Goal: Information Seeking & Learning: Learn about a topic

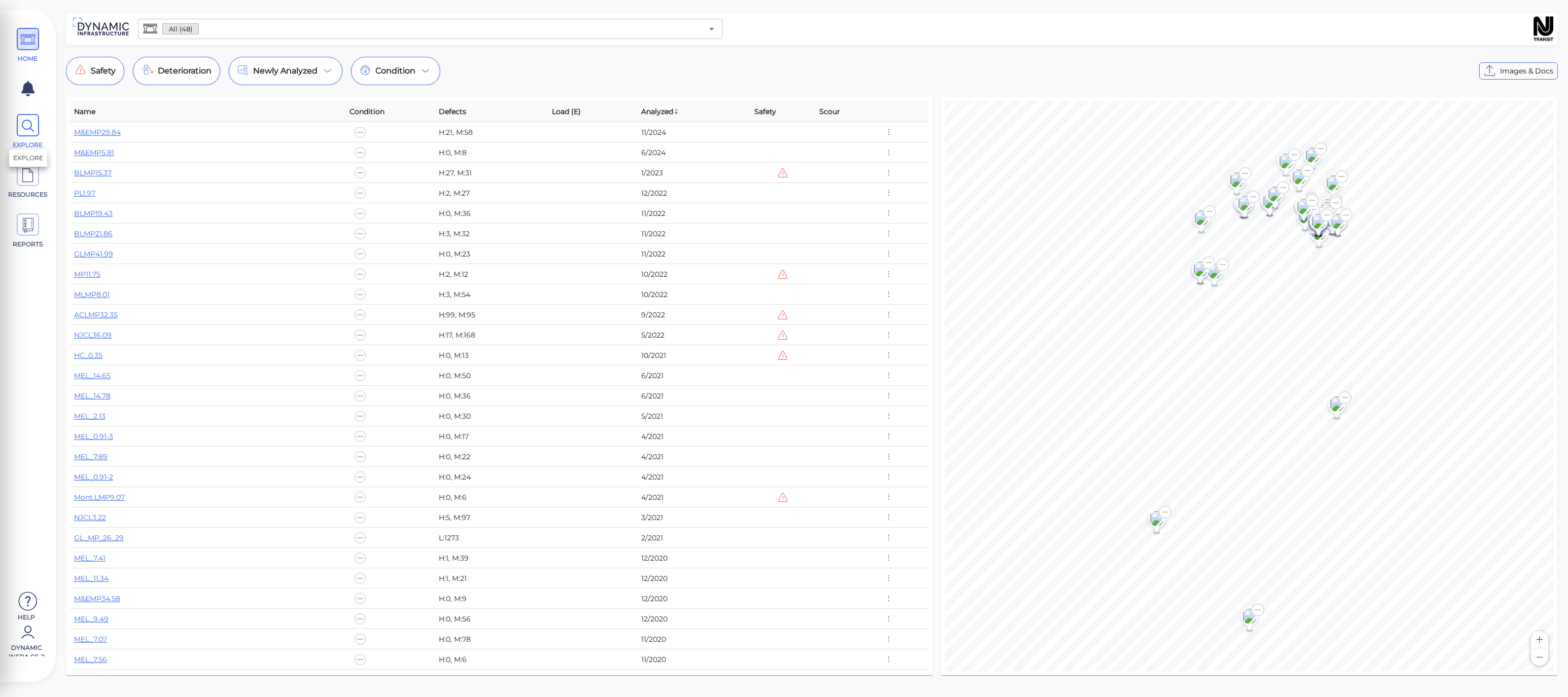
click at [33, 134] on icon at bounding box center [28, 126] width 15 height 23
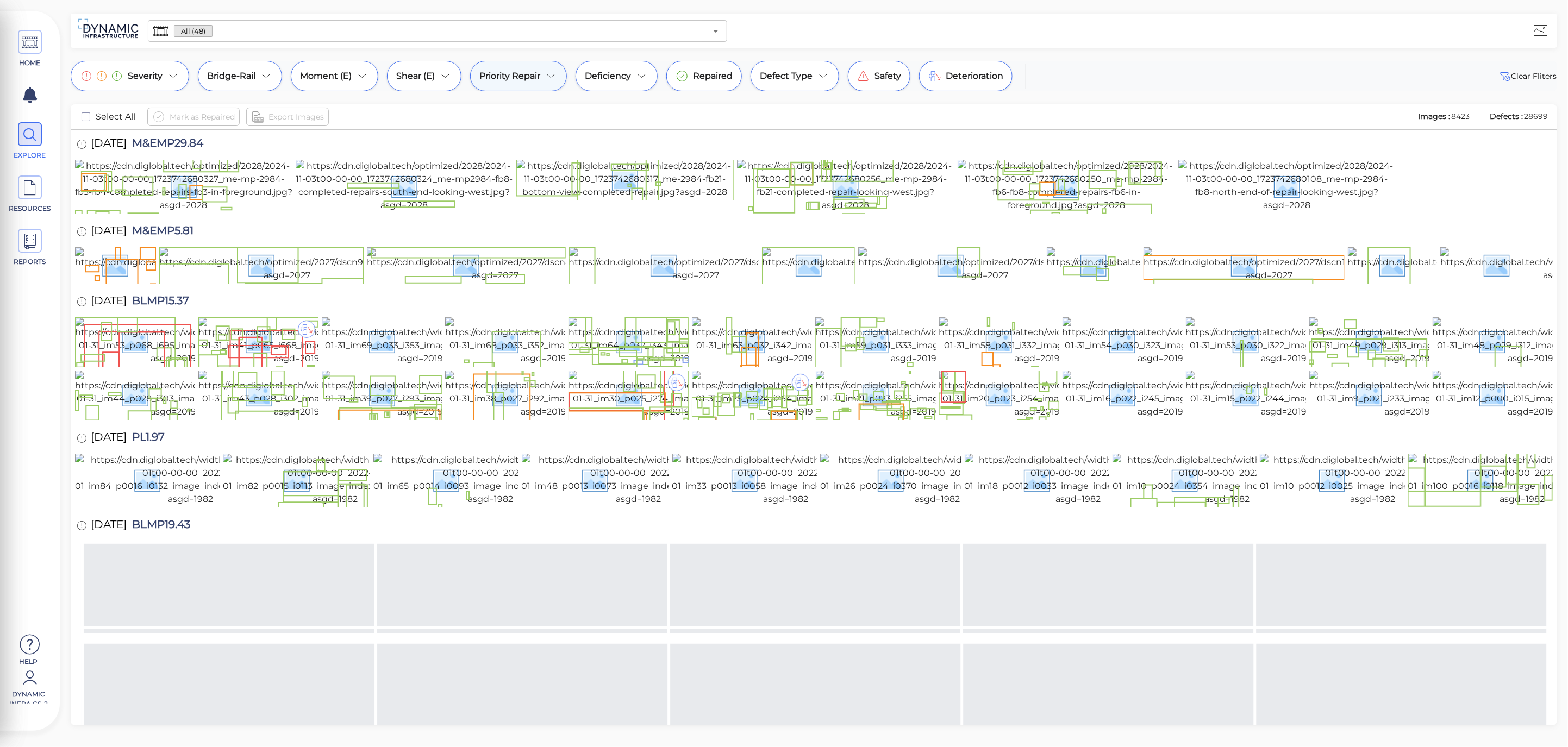
click at [553, 79] on icon at bounding box center [551, 76] width 13 height 13
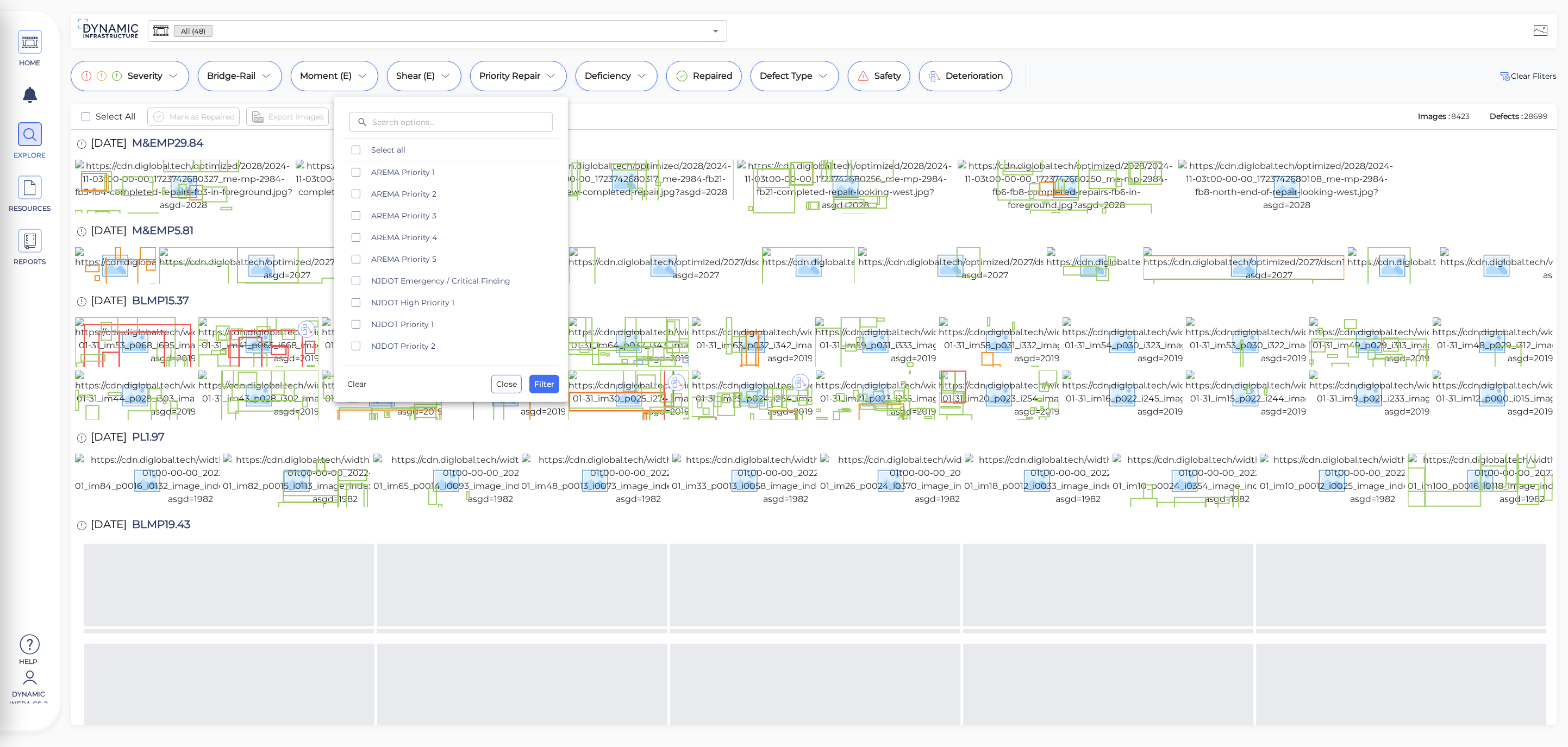
click at [1154, 61] on div at bounding box center [784, 374] width 1568 height 747
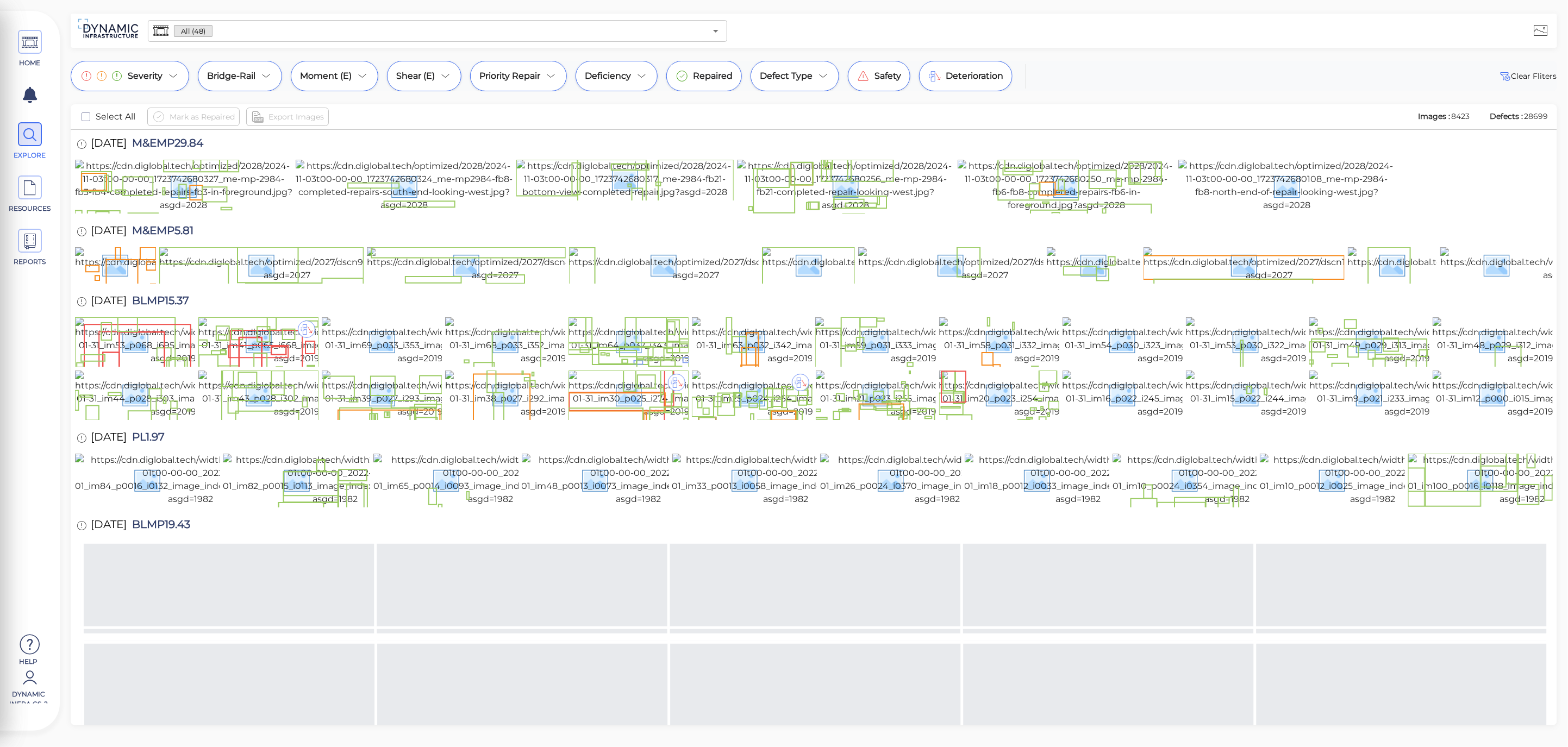
click at [1191, 82] on div "Severity Bridge-Rail Moment (E) Shear (E) Priority Repair Deficiency Repaired D…" at bounding box center [815, 76] width 1487 height 30
click at [265, 75] on icon at bounding box center [266, 76] width 13 height 13
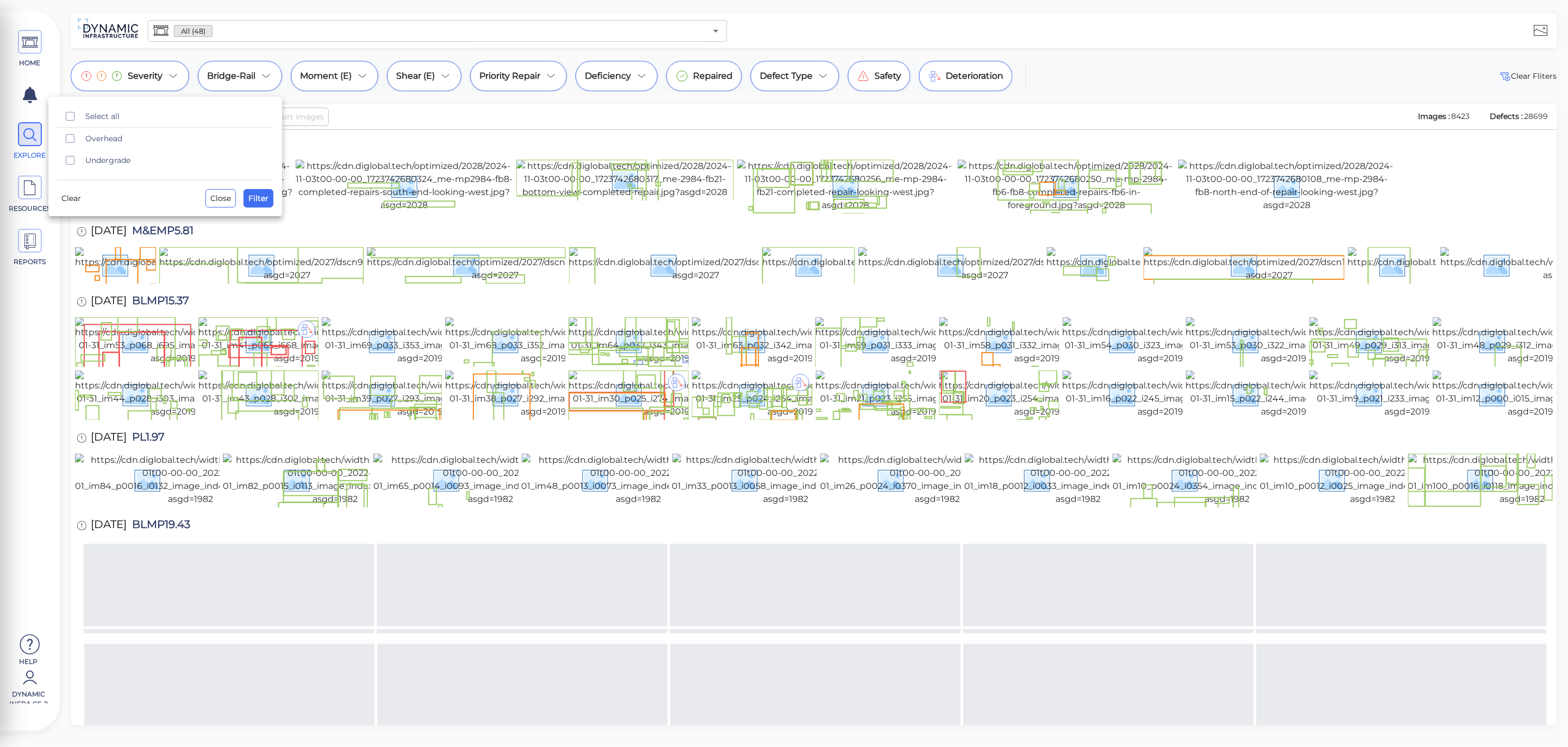
click at [537, 79] on div at bounding box center [784, 374] width 1568 height 747
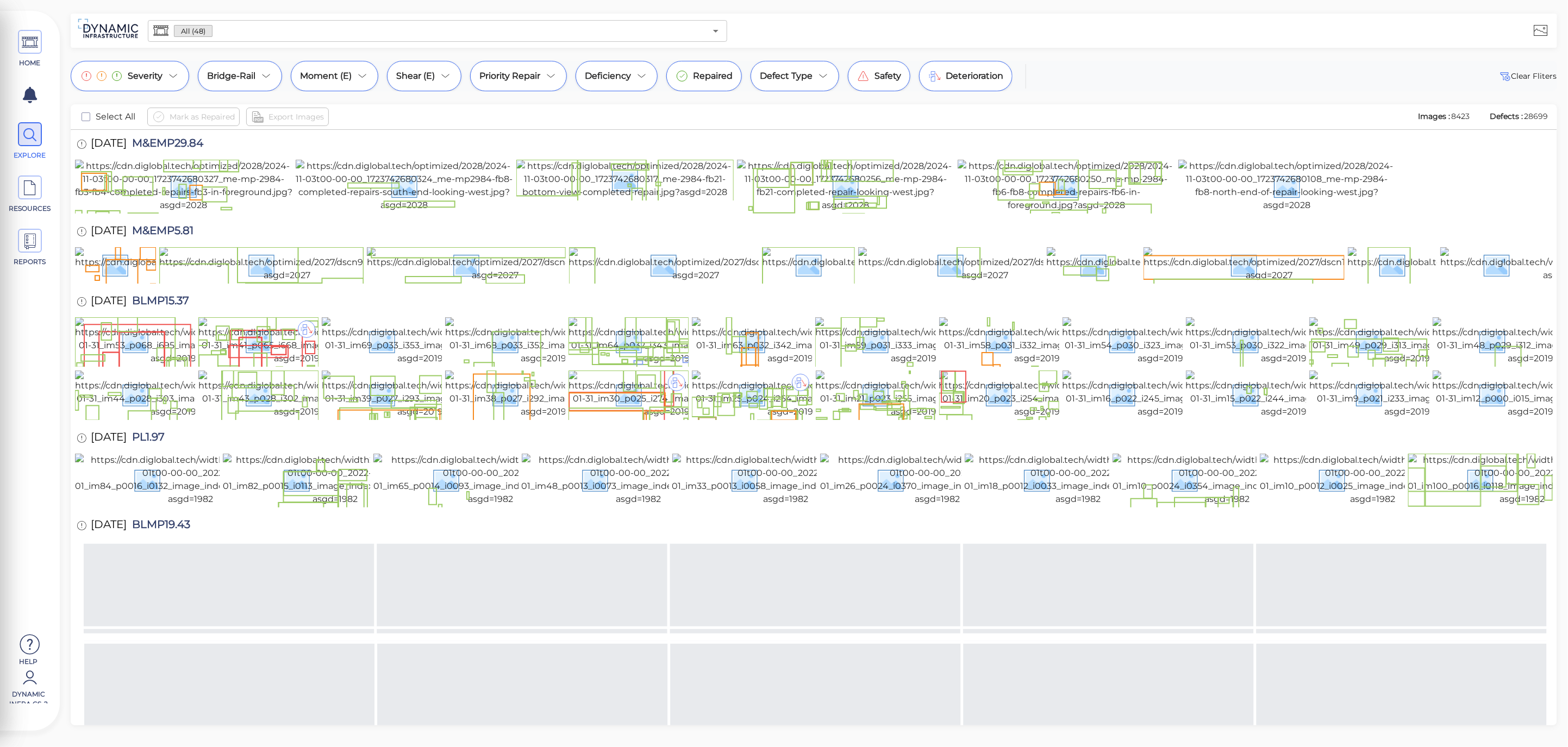
click at [537, 79] on span "Priority Repair" at bounding box center [509, 76] width 61 height 13
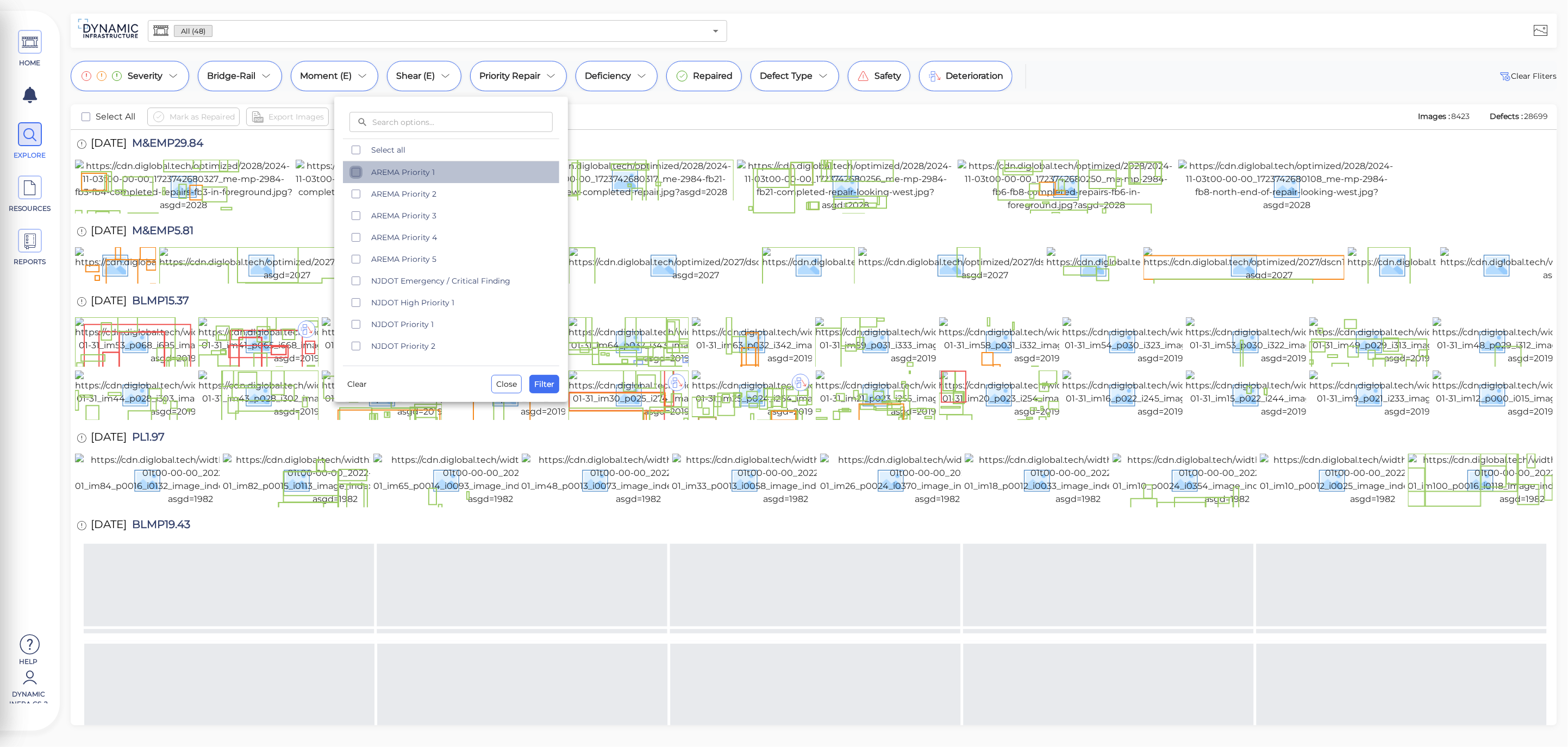
click at [357, 175] on icon "checkbox" at bounding box center [356, 172] width 13 height 13
click at [545, 387] on span "Filter" at bounding box center [545, 384] width 20 height 13
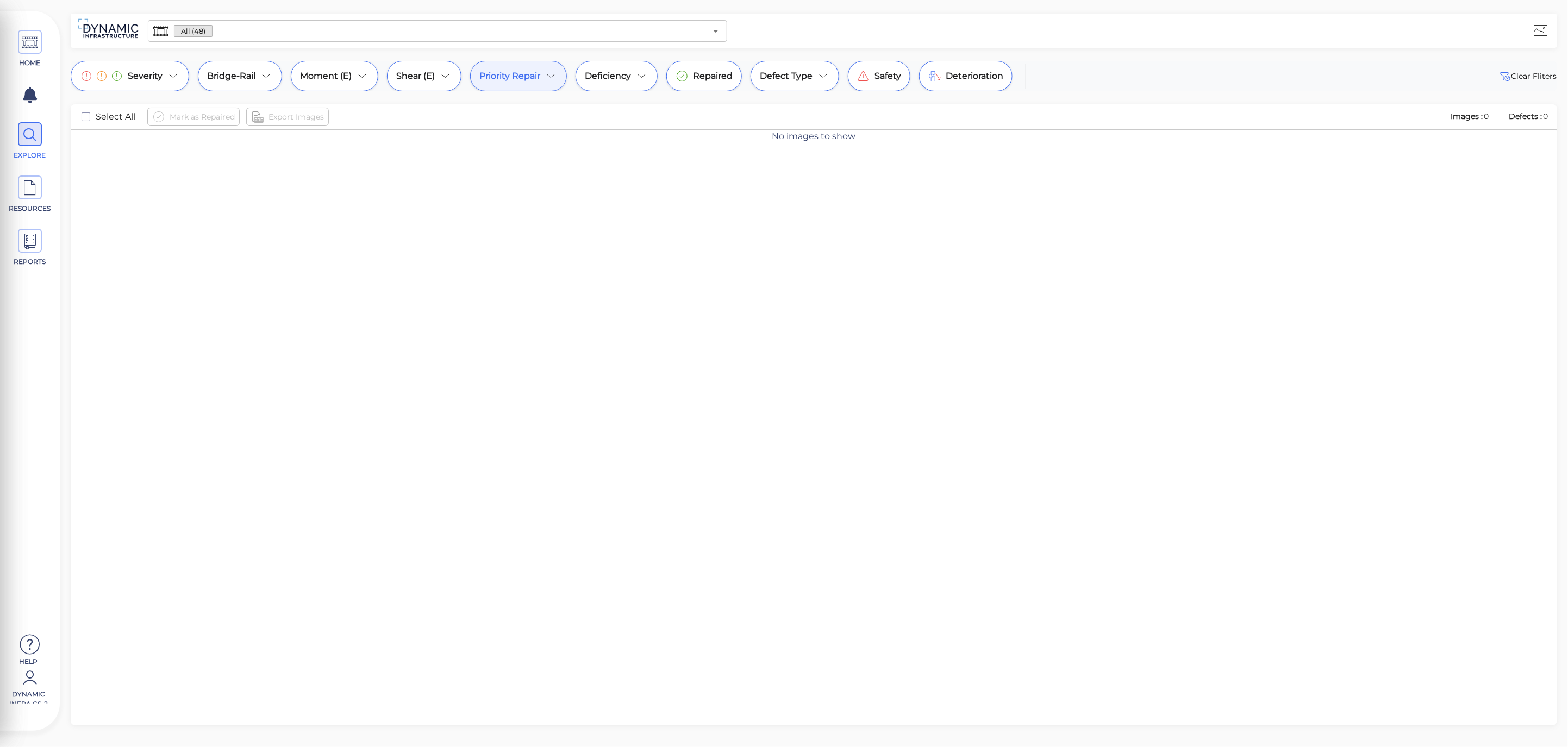
click at [522, 83] on div "Priority Repair" at bounding box center [518, 76] width 97 height 30
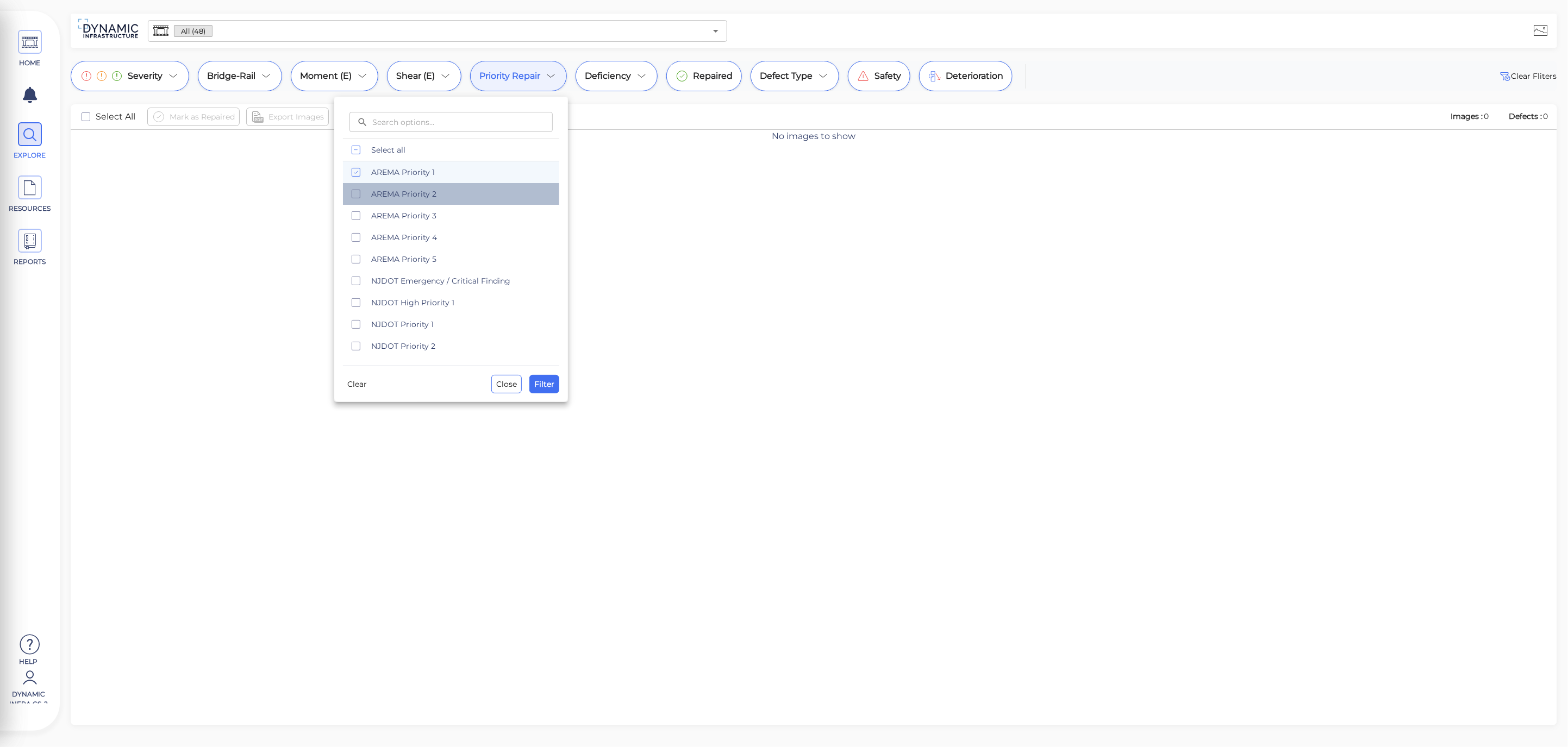
click at [388, 189] on span "AREMA Priority 2" at bounding box center [462, 194] width 181 height 11
click at [541, 387] on span "Filter" at bounding box center [545, 384] width 20 height 13
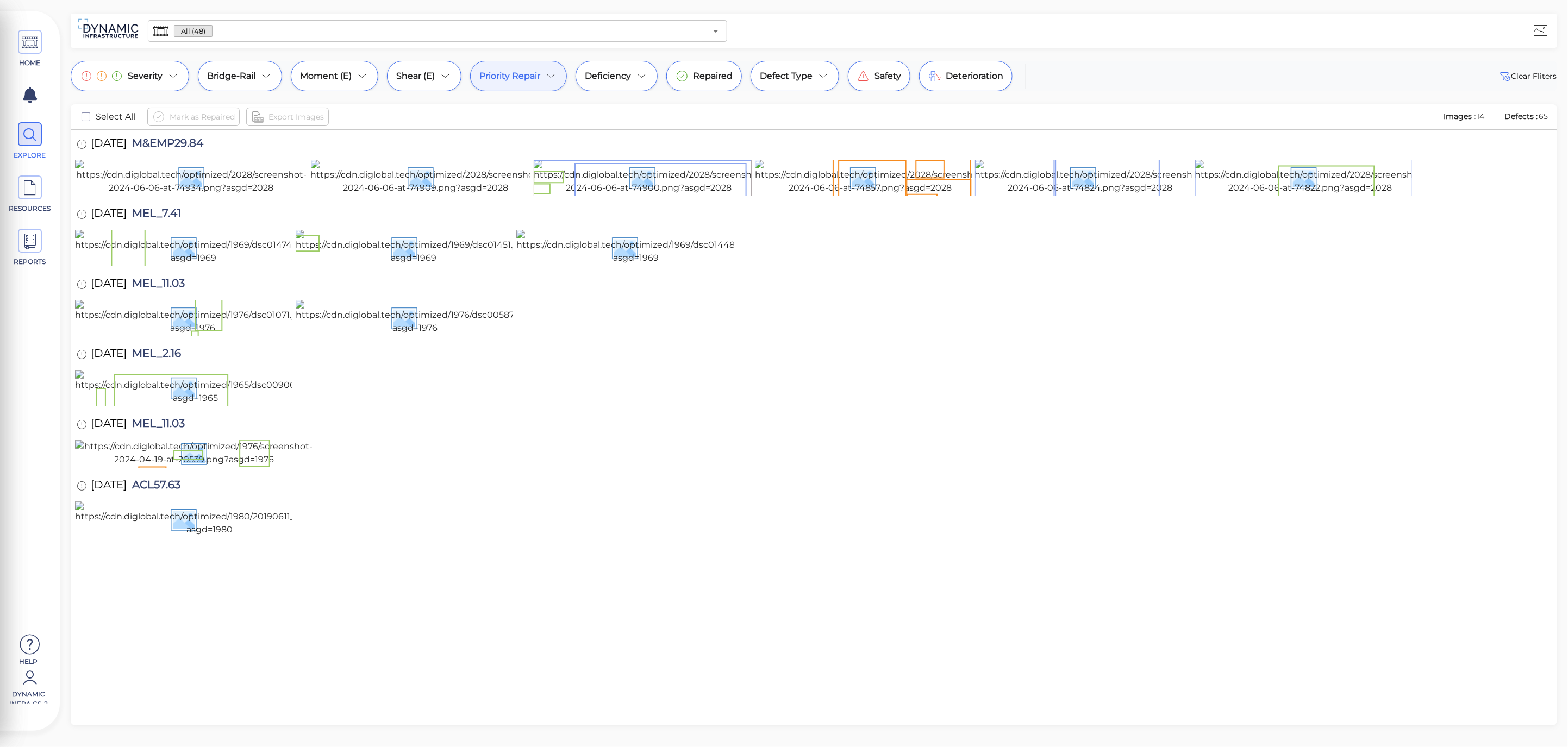
click at [539, 77] on span "Priority Repair" at bounding box center [509, 76] width 61 height 13
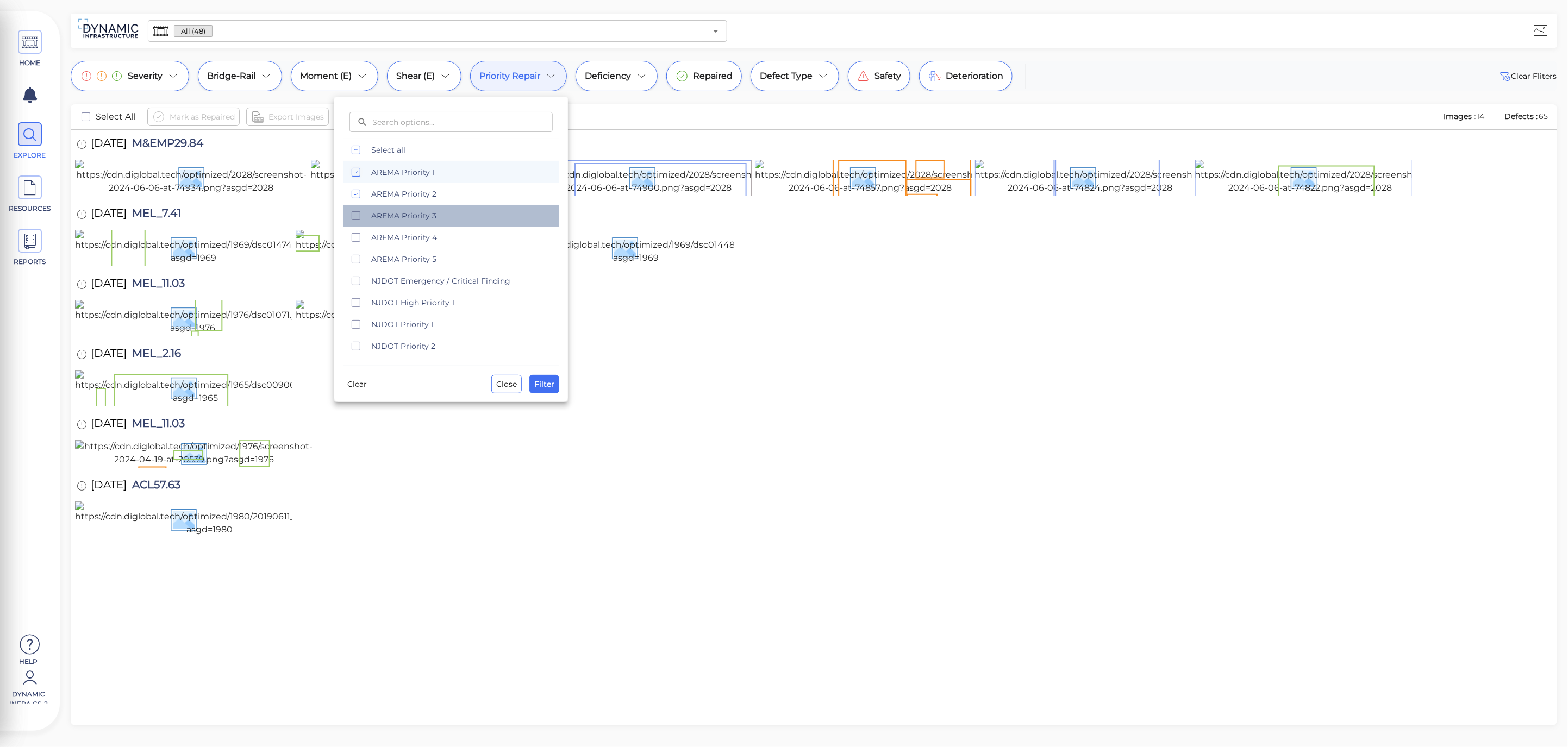
click at [443, 225] on div "AREMA Priority 3" at bounding box center [450, 216] width 216 height 22
click at [542, 383] on span "Filter" at bounding box center [545, 384] width 20 height 13
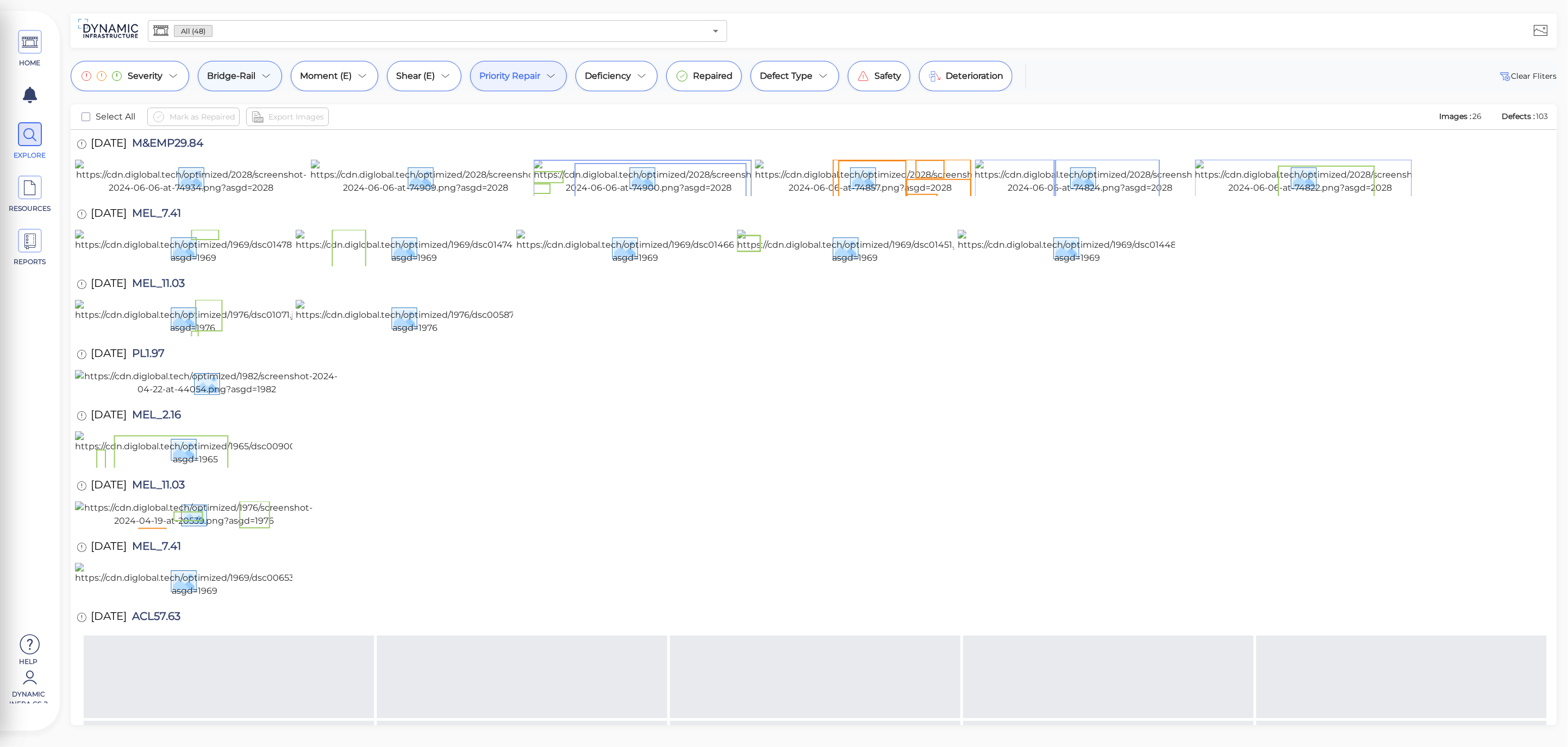
click at [265, 87] on div "Bridge-Rail" at bounding box center [240, 76] width 84 height 30
click at [126, 157] on span "Undergrade" at bounding box center [176, 160] width 181 height 11
click at [261, 196] on span "Filter" at bounding box center [259, 199] width 20 height 13
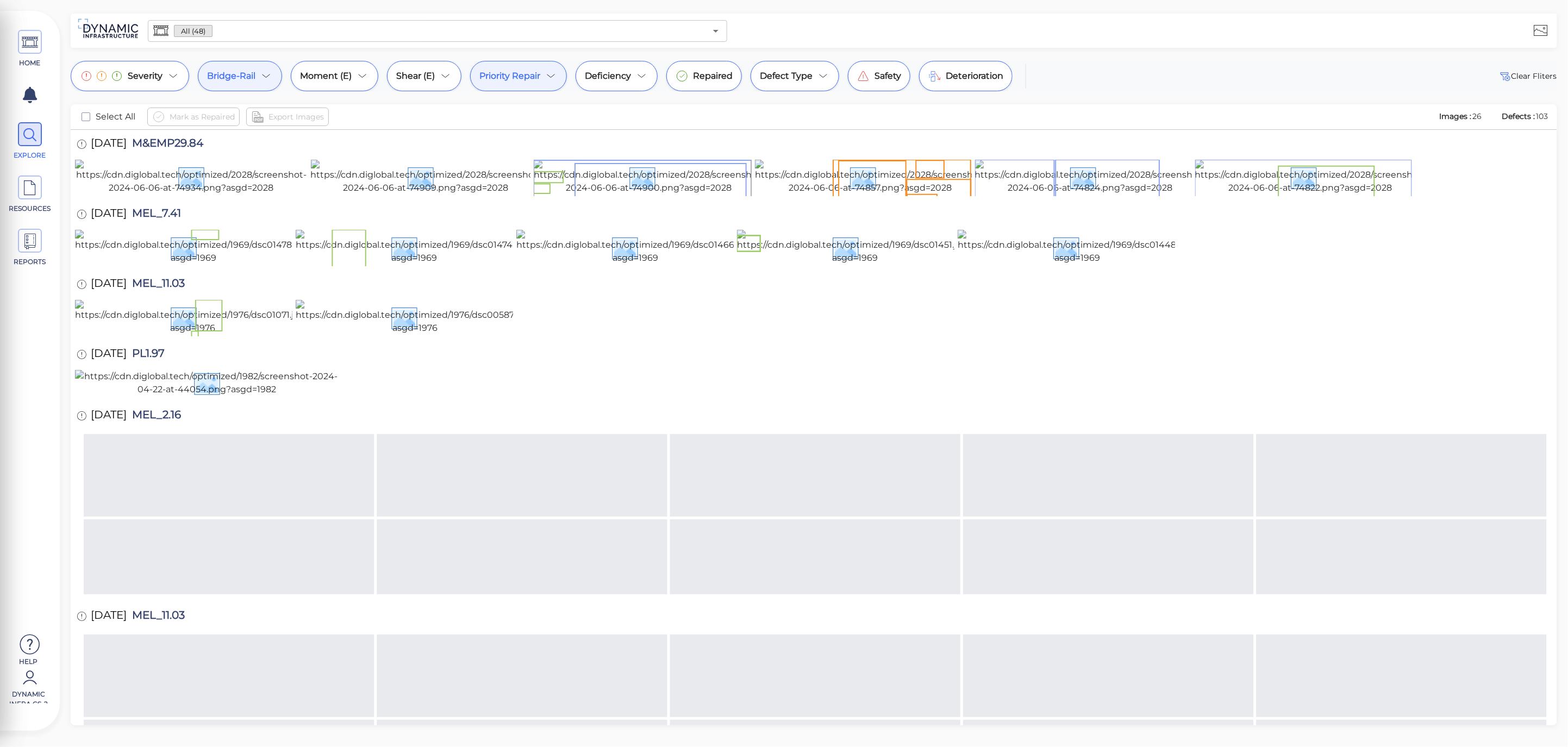
click at [257, 74] on div "Bridge-Rail" at bounding box center [240, 76] width 84 height 30
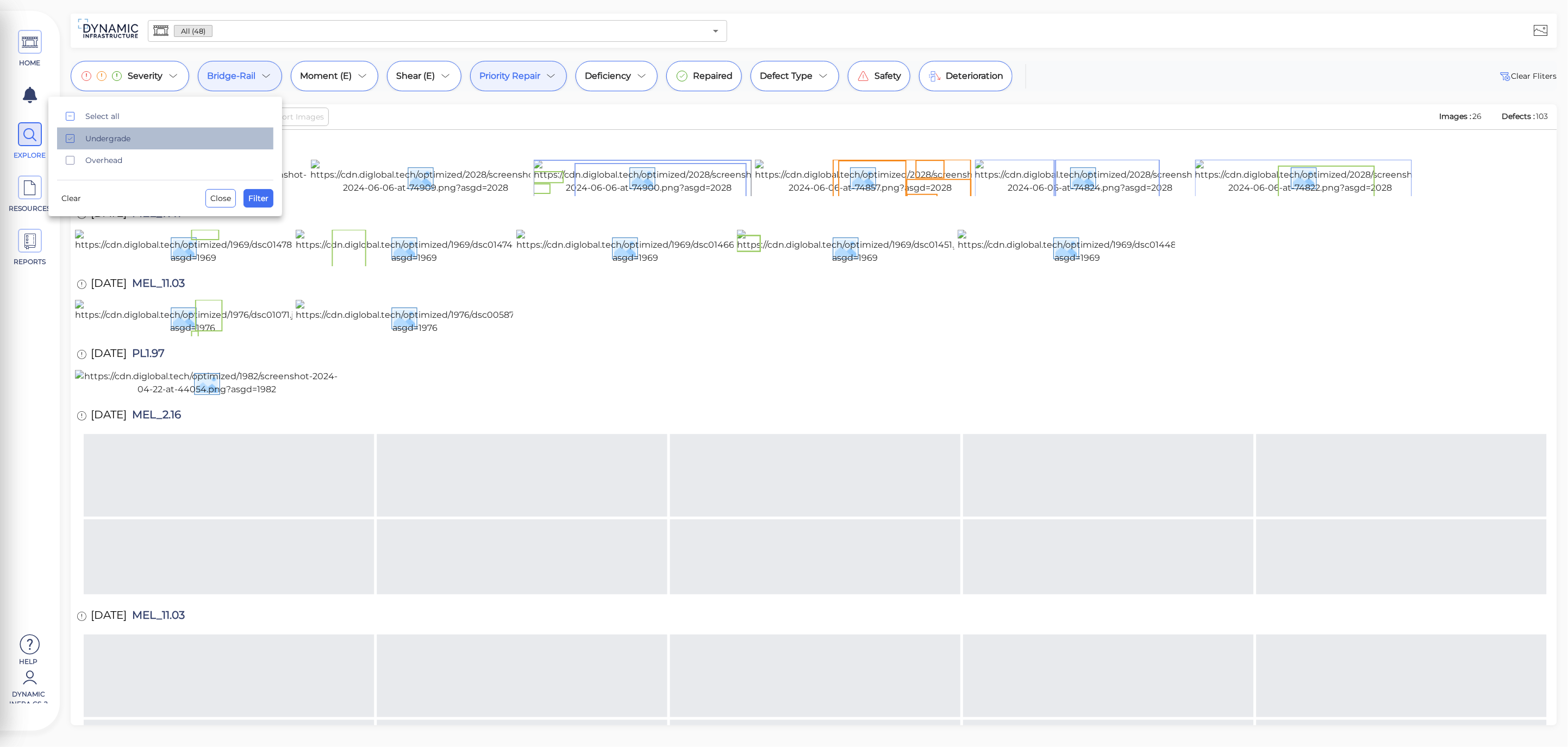
click at [128, 138] on span "Undergrade" at bounding box center [176, 138] width 181 height 11
click at [266, 198] on span "Filter" at bounding box center [259, 199] width 20 height 13
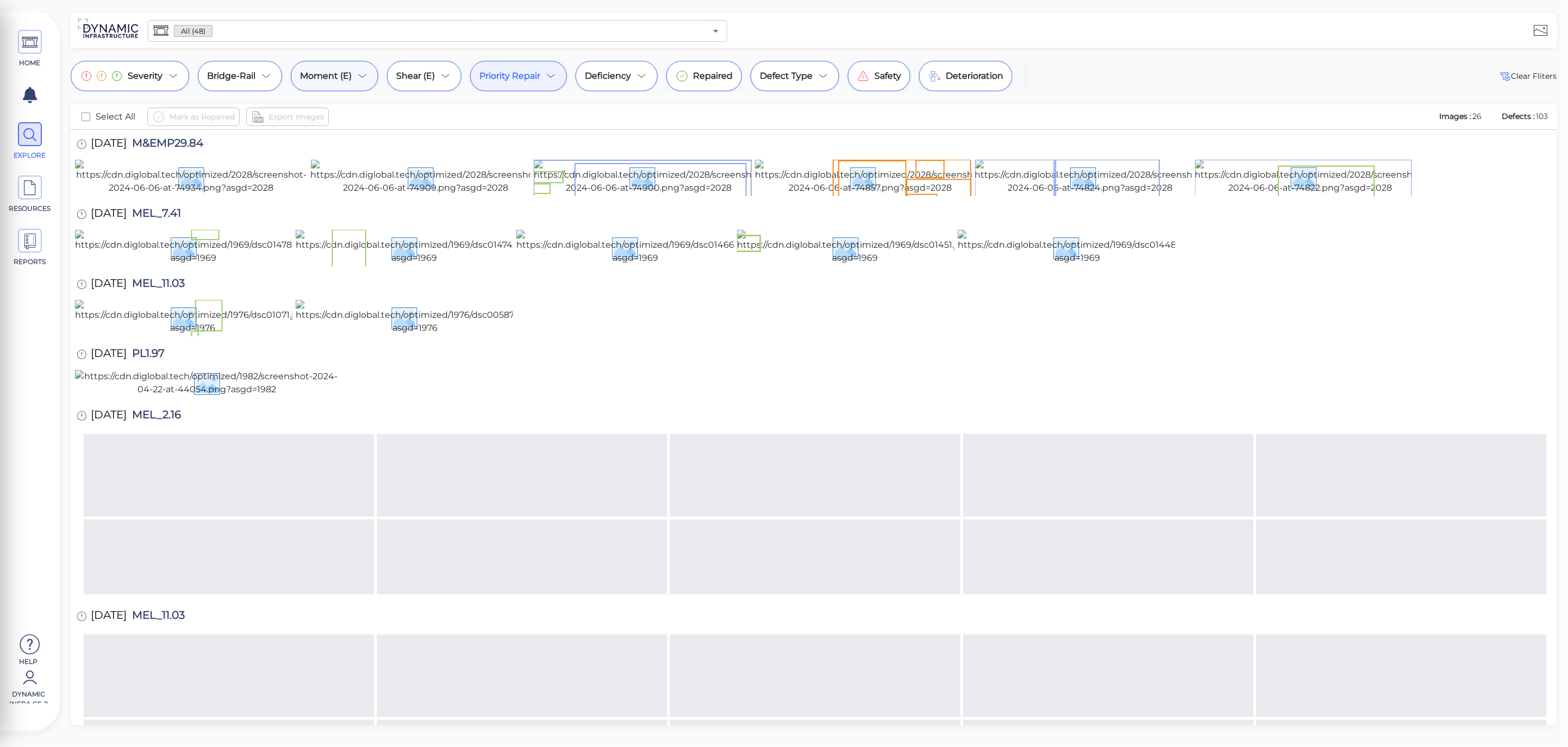
click at [354, 79] on div "Moment (E)" at bounding box center [334, 76] width 87 height 30
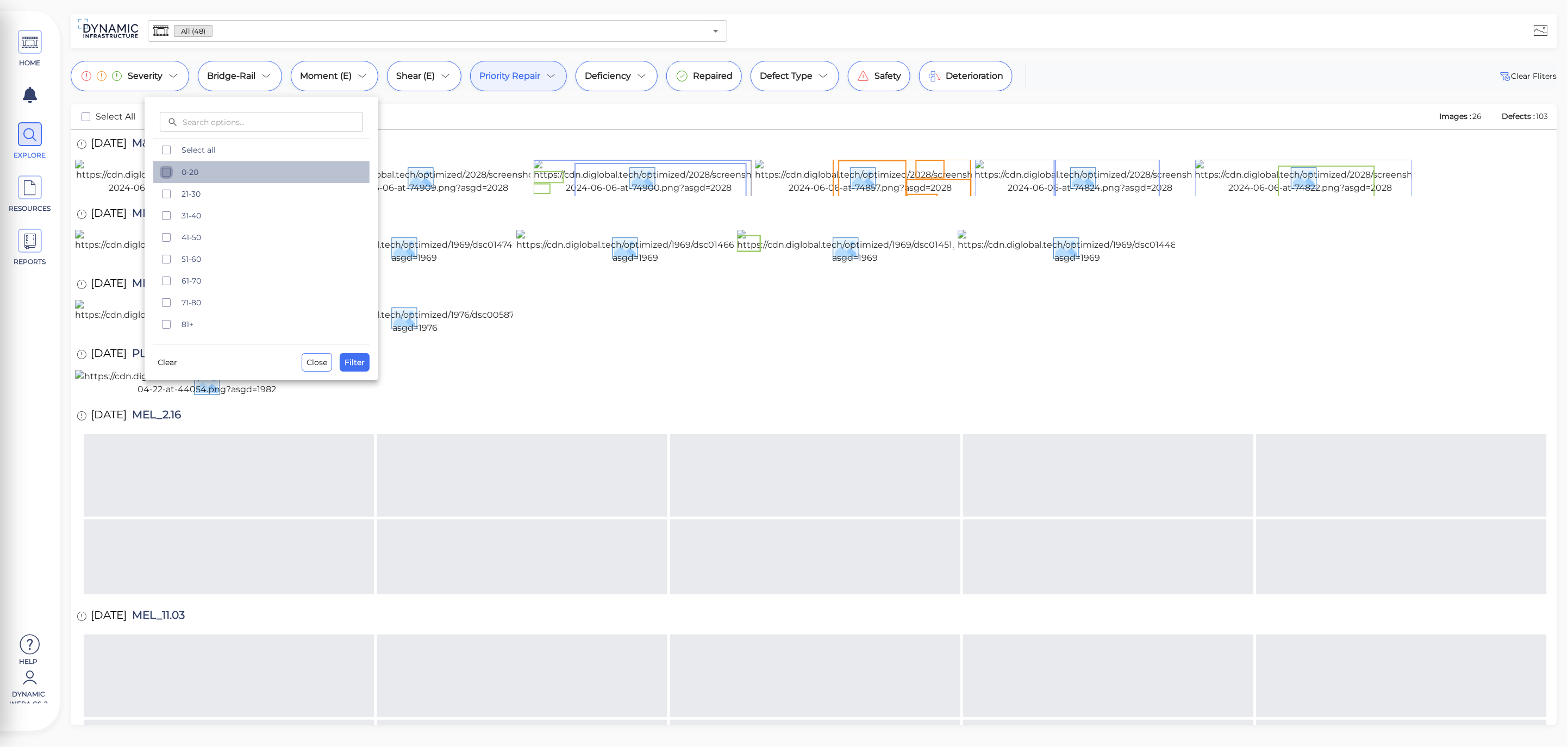
click at [166, 178] on icon "checkbox" at bounding box center [166, 172] width 13 height 13
click at [167, 193] on icon "checkbox" at bounding box center [166, 194] width 13 height 13
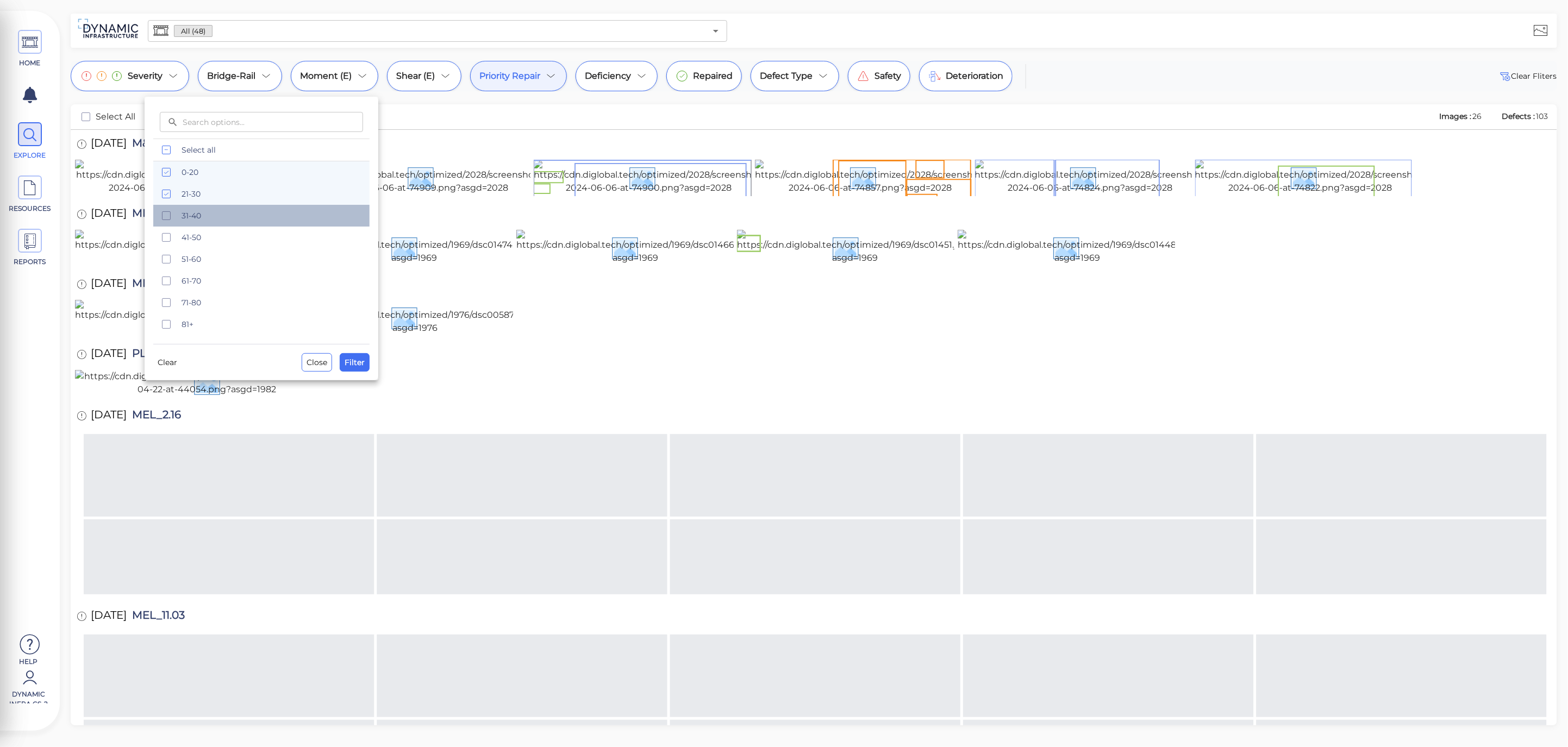
click at [168, 206] on div "31-40" at bounding box center [261, 216] width 216 height 22
click at [165, 230] on div "41-50" at bounding box center [261, 238] width 216 height 22
click at [364, 362] on button "Filter" at bounding box center [354, 363] width 30 height 18
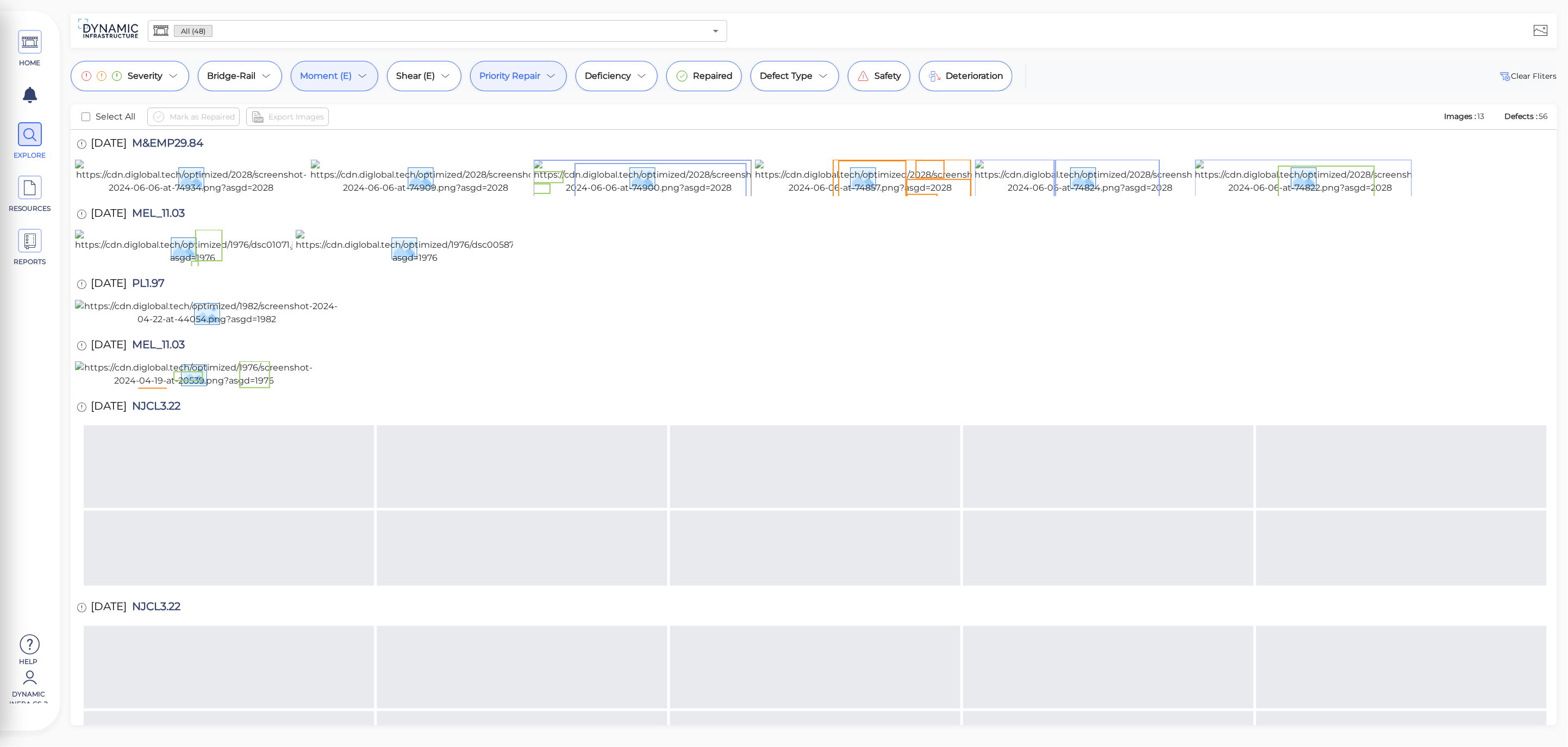
click at [326, 77] on span "Moment (E)" at bounding box center [325, 76] width 52 height 13
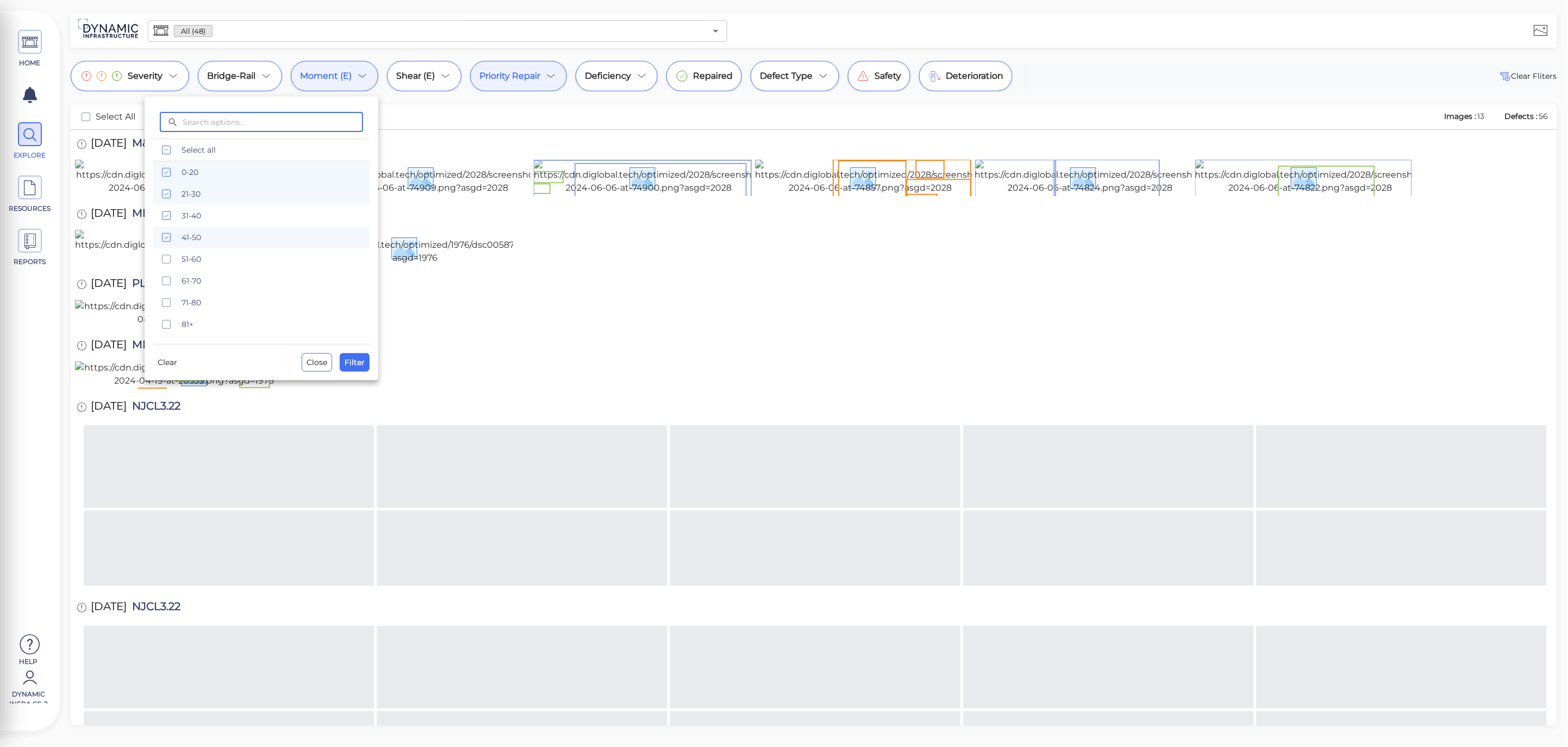
click at [166, 237] on icon "checkbox" at bounding box center [166, 238] width 13 height 13
click at [353, 359] on span "Filter" at bounding box center [354, 363] width 20 height 13
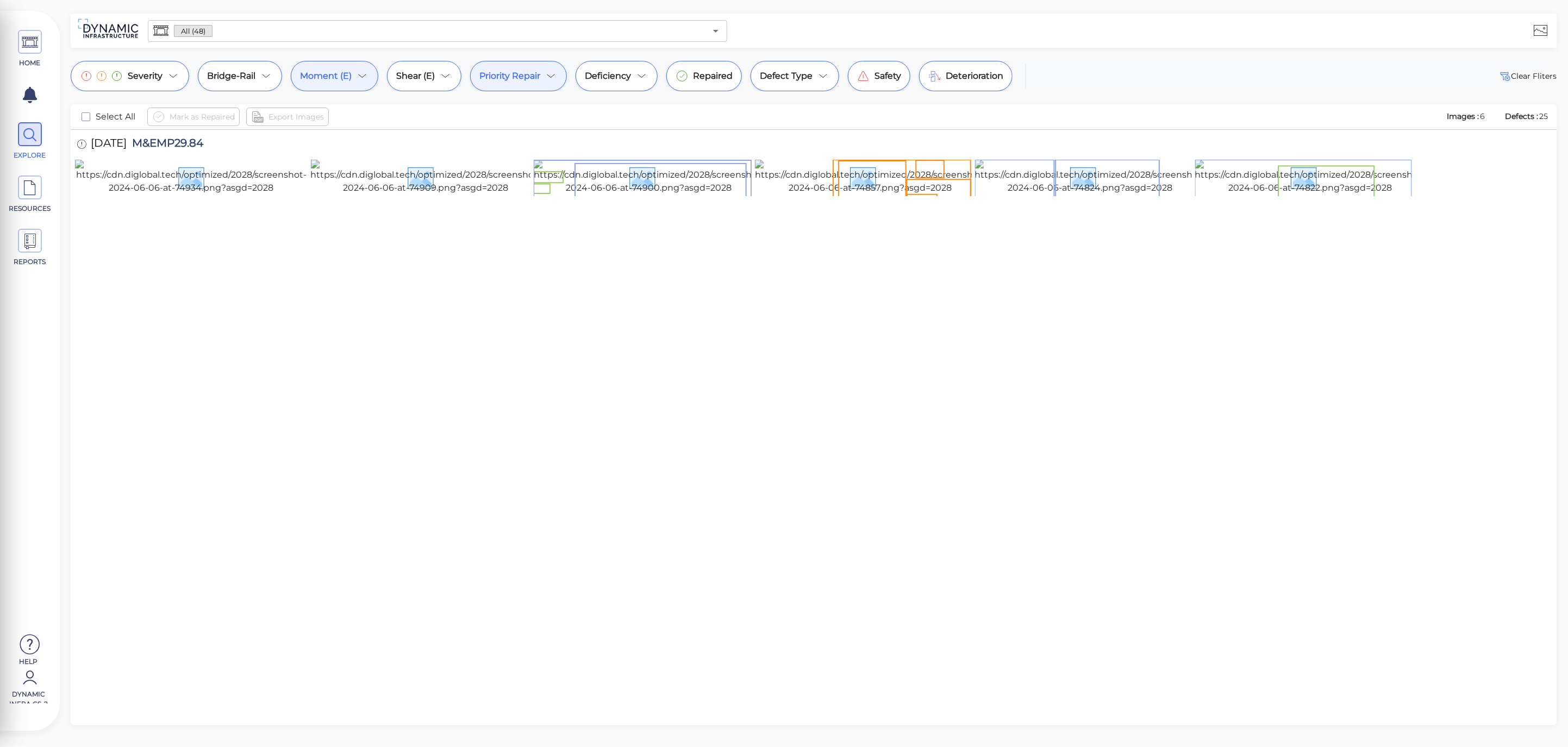
click at [365, 71] on icon at bounding box center [363, 76] width 13 height 13
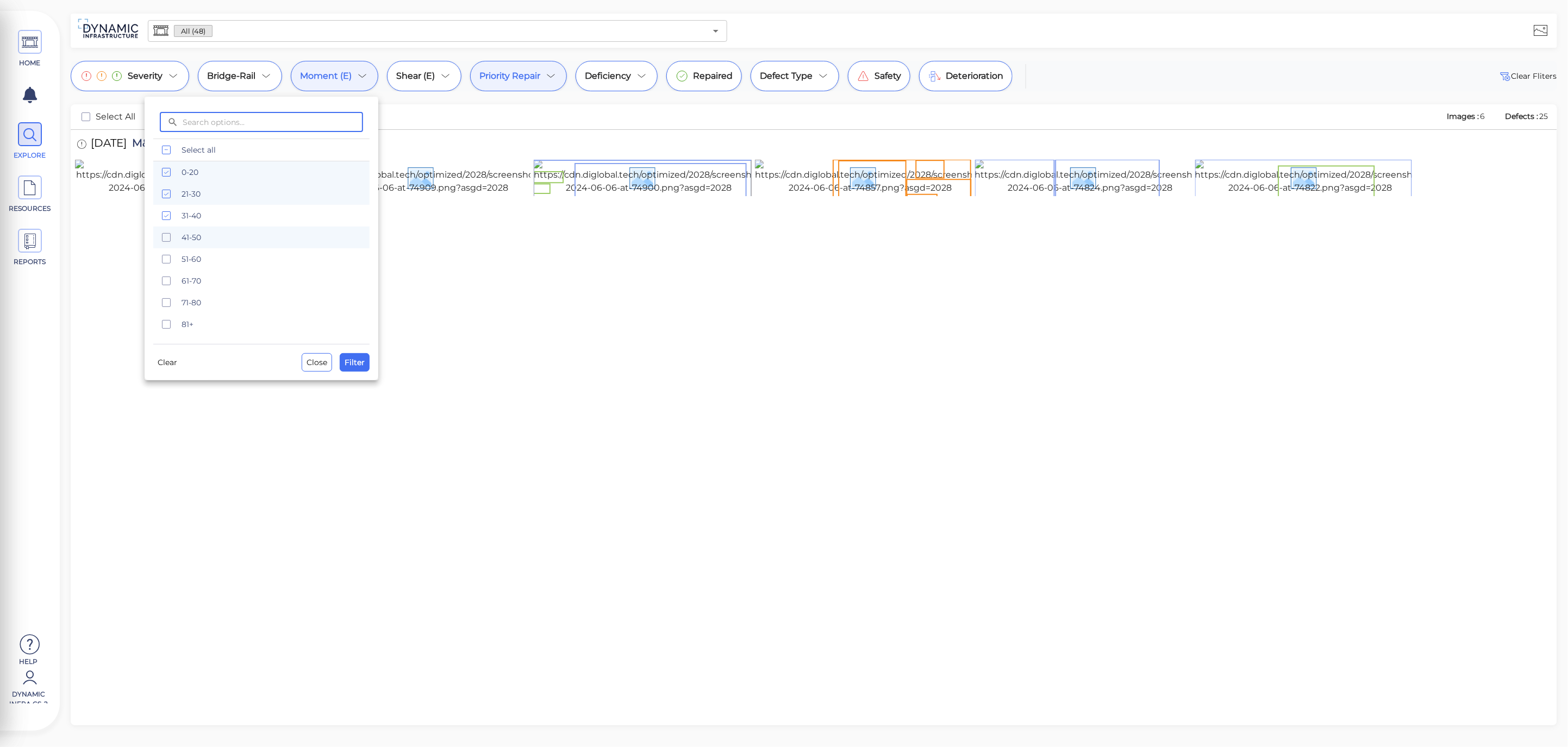
click at [163, 238] on icon "checkbox" at bounding box center [166, 238] width 13 height 13
click at [357, 363] on span "Filter" at bounding box center [354, 363] width 20 height 13
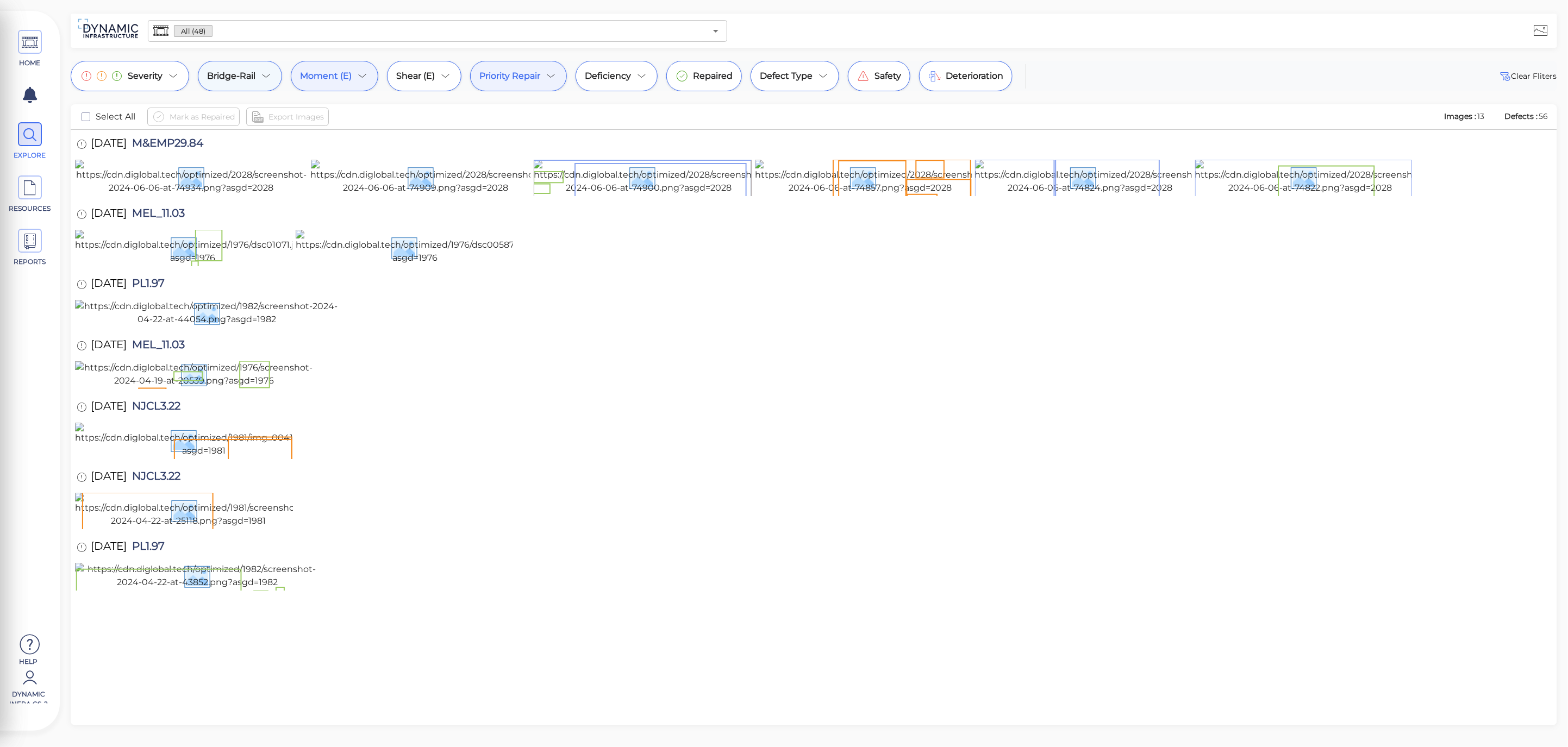
click at [263, 83] on div "Bridge-Rail" at bounding box center [240, 76] width 84 height 30
click at [336, 77] on div at bounding box center [784, 374] width 1568 height 747
click at [336, 77] on span "Moment (E)" at bounding box center [325, 76] width 52 height 13
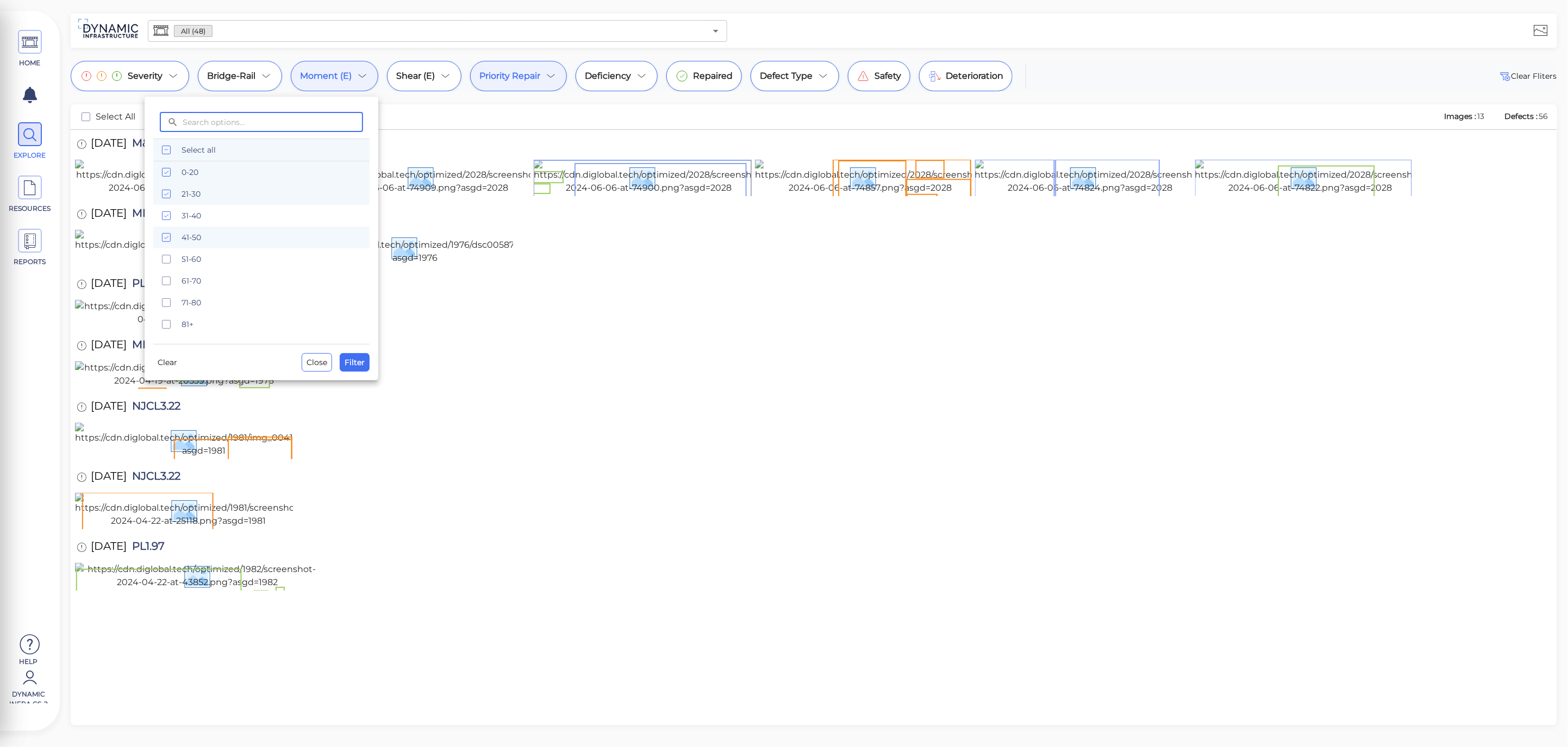
click at [165, 145] on icon "checkbox" at bounding box center [166, 150] width 13 height 13
click at [353, 364] on span "Filter" at bounding box center [354, 363] width 20 height 13
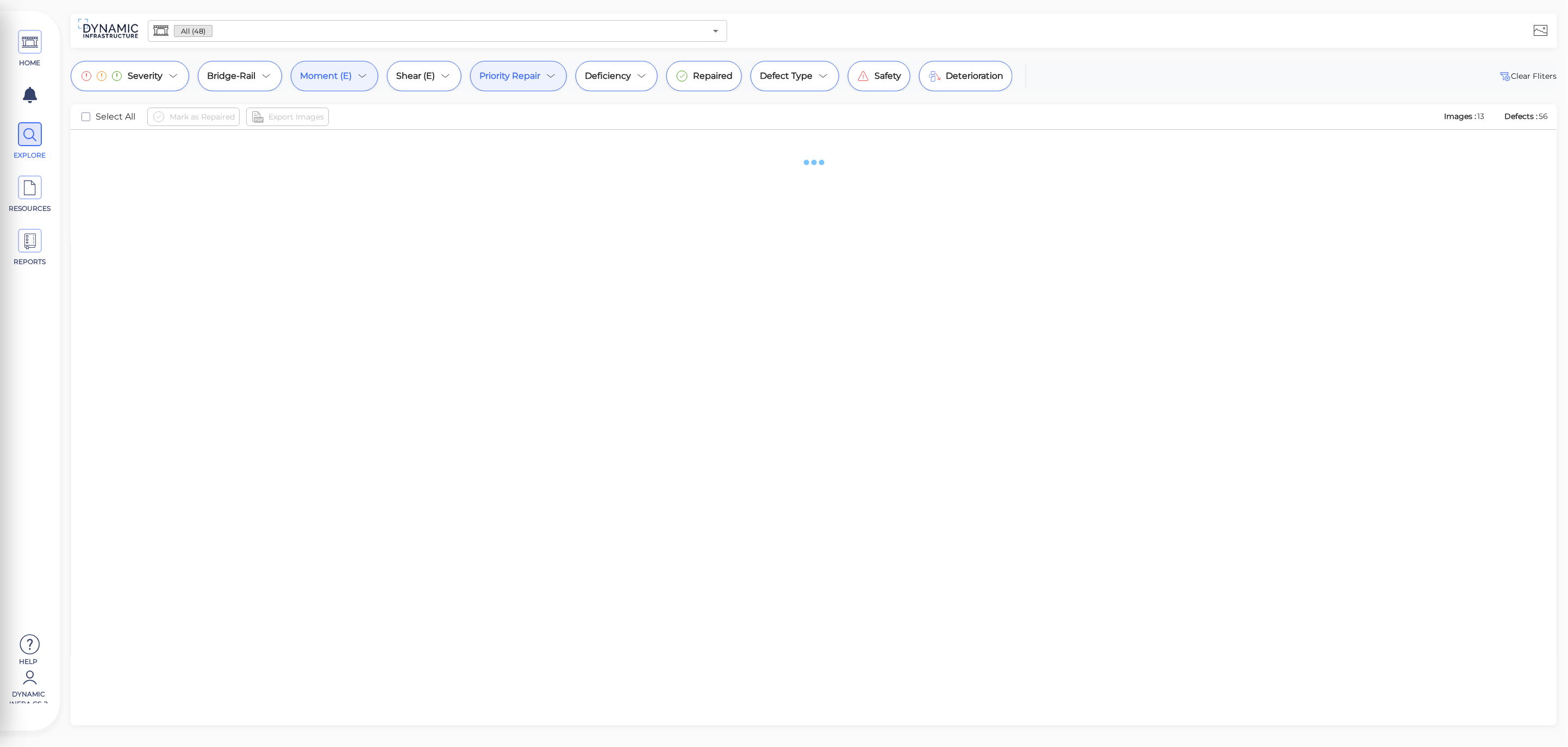
click at [346, 61] on div "Moment (E)" at bounding box center [334, 76] width 87 height 30
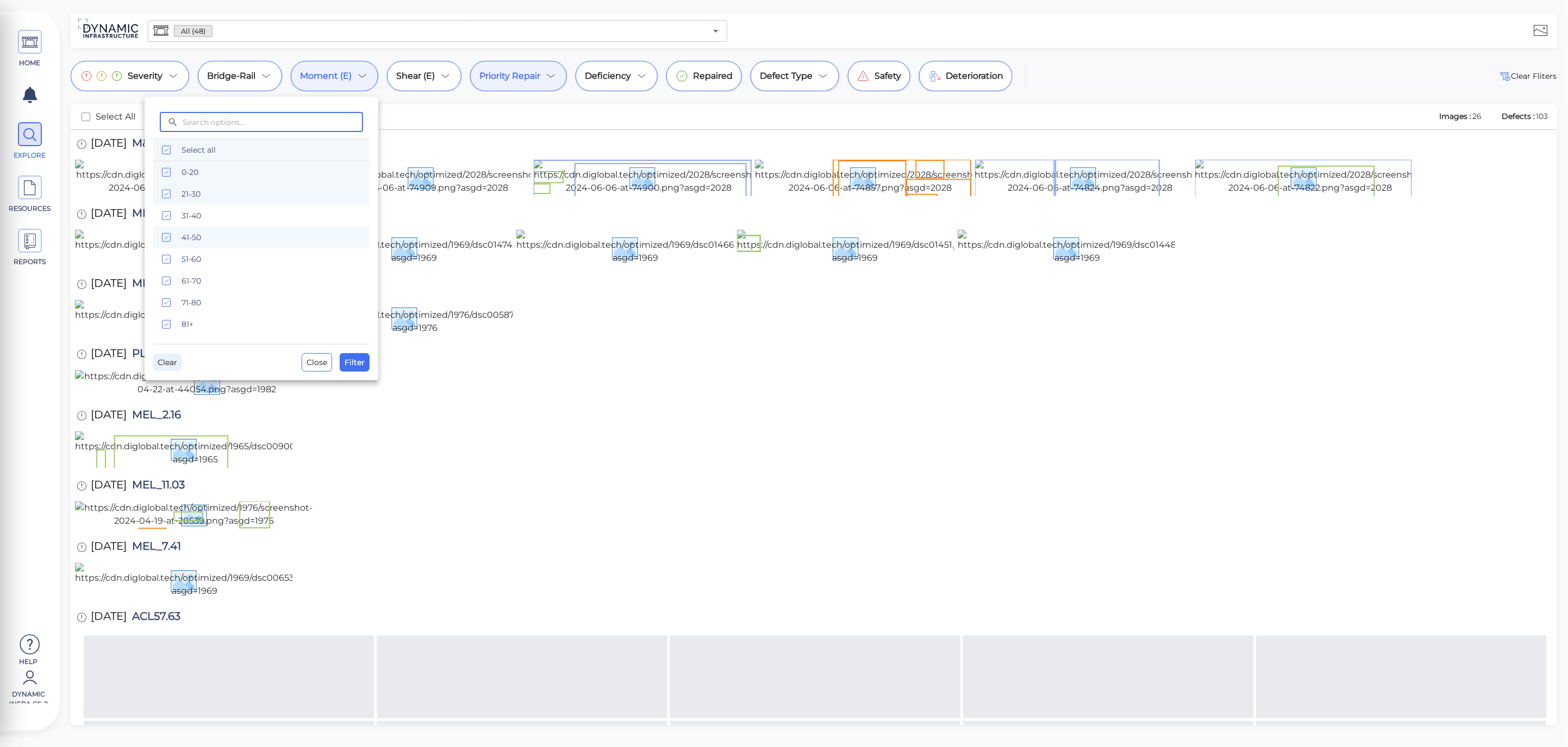
click at [176, 362] on span "Clear" at bounding box center [167, 363] width 19 height 13
click at [361, 361] on span "Filter" at bounding box center [354, 363] width 20 height 13
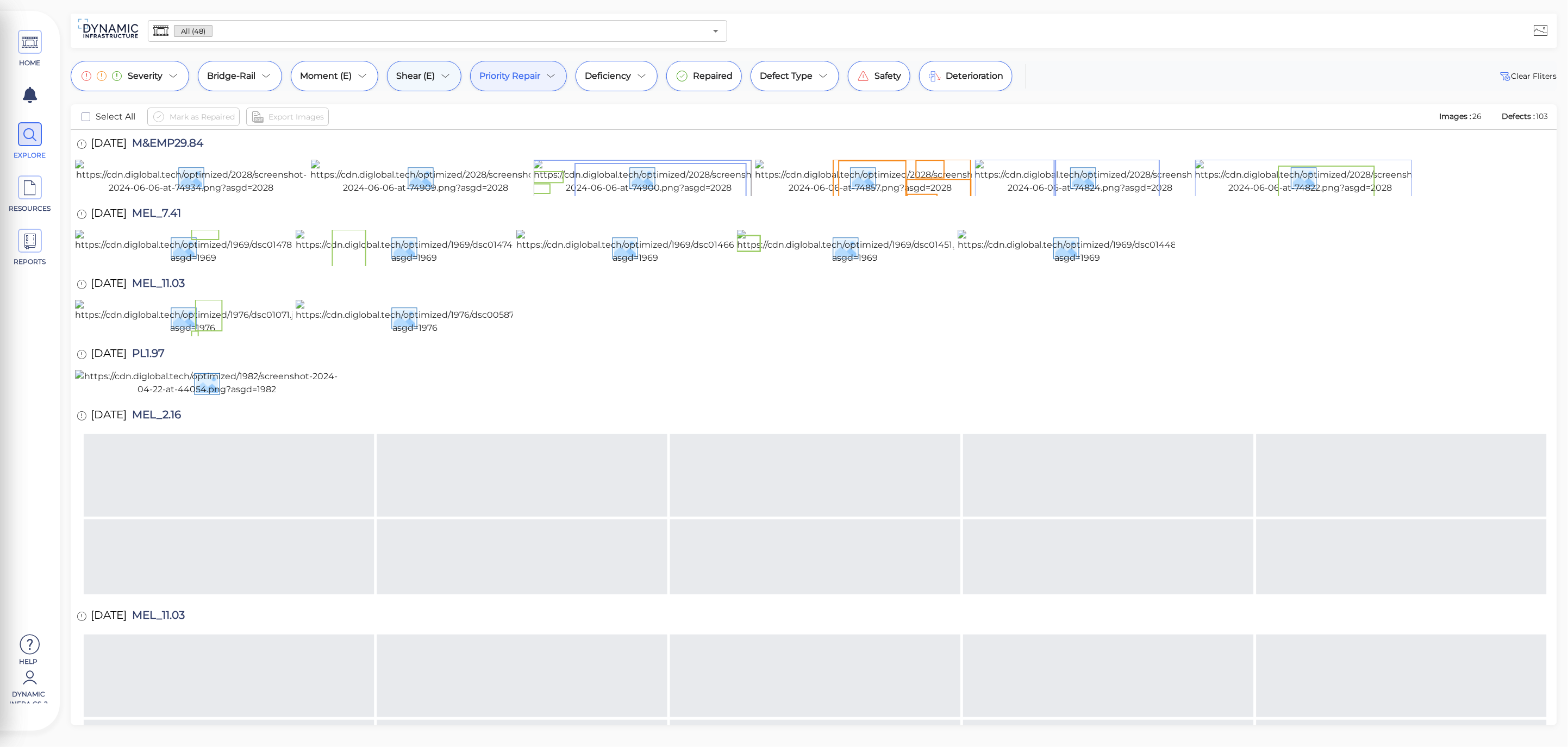
click at [437, 77] on div "Shear (E)" at bounding box center [425, 76] width 75 height 30
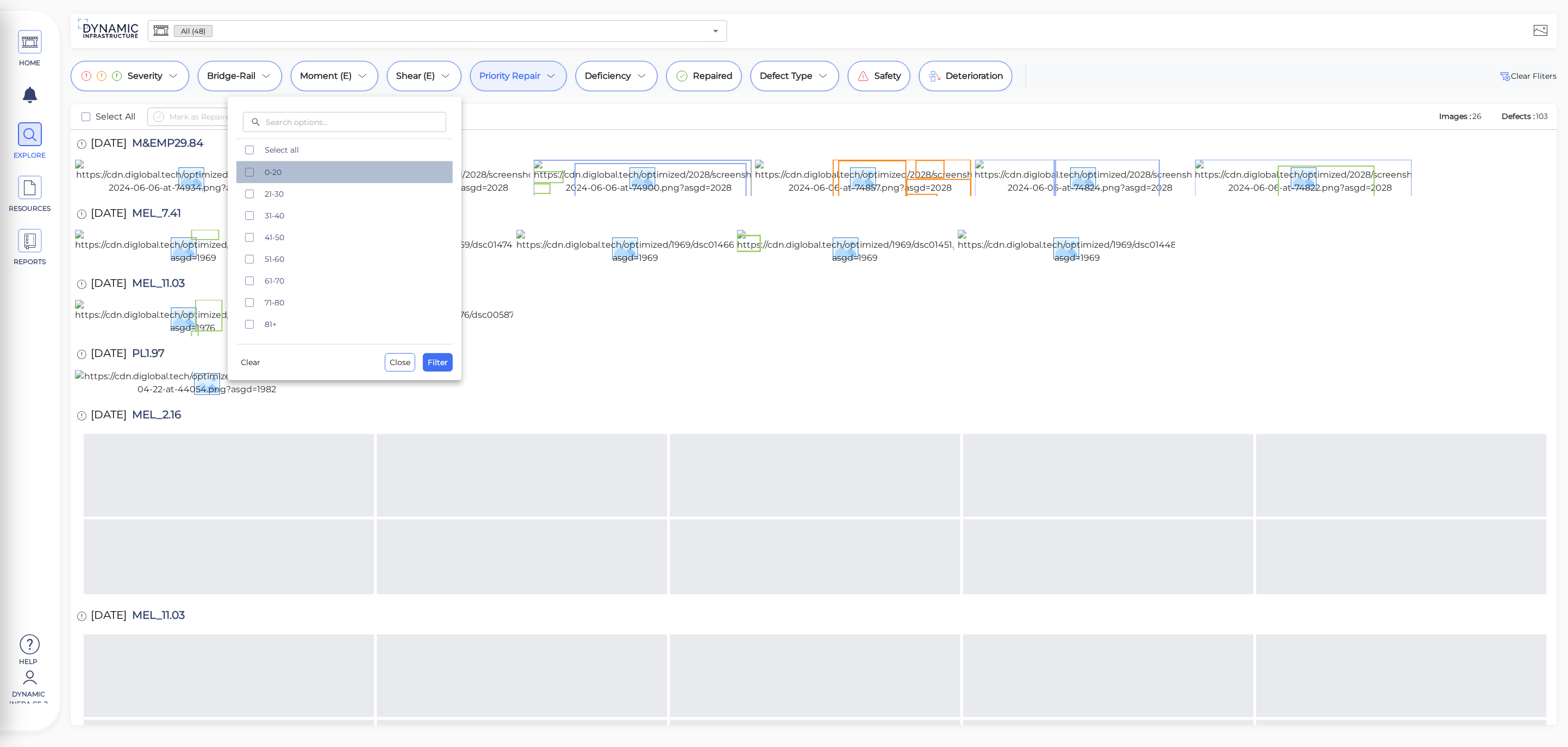
click at [271, 178] on span "0-20" at bounding box center [355, 172] width 181 height 11
click at [274, 195] on span "21-30" at bounding box center [355, 194] width 181 height 11
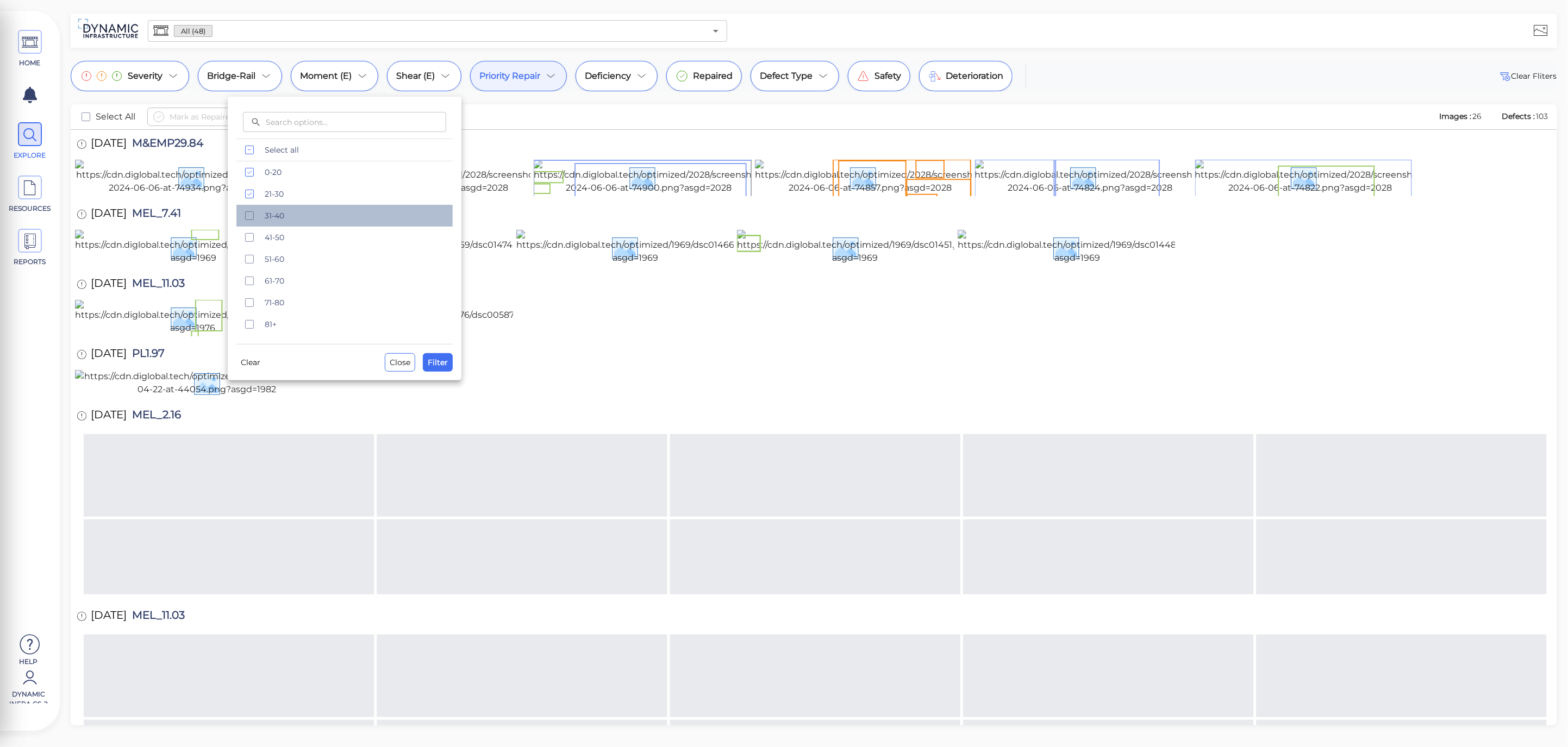
click at [279, 216] on span "31-40" at bounding box center [355, 216] width 181 height 11
click at [452, 363] on button "Filter" at bounding box center [437, 363] width 30 height 18
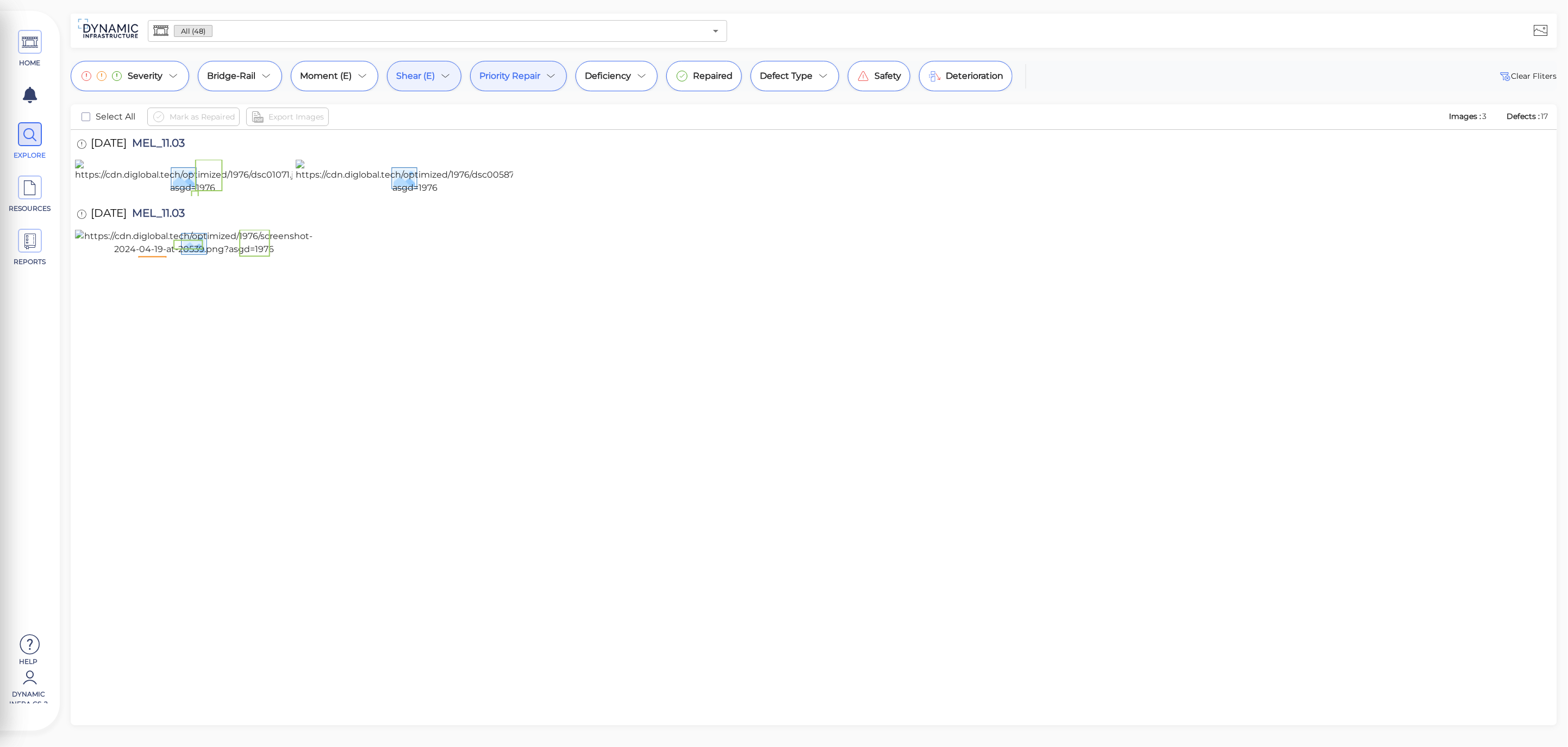
click at [421, 80] on span "Shear (E)" at bounding box center [415, 76] width 38 height 13
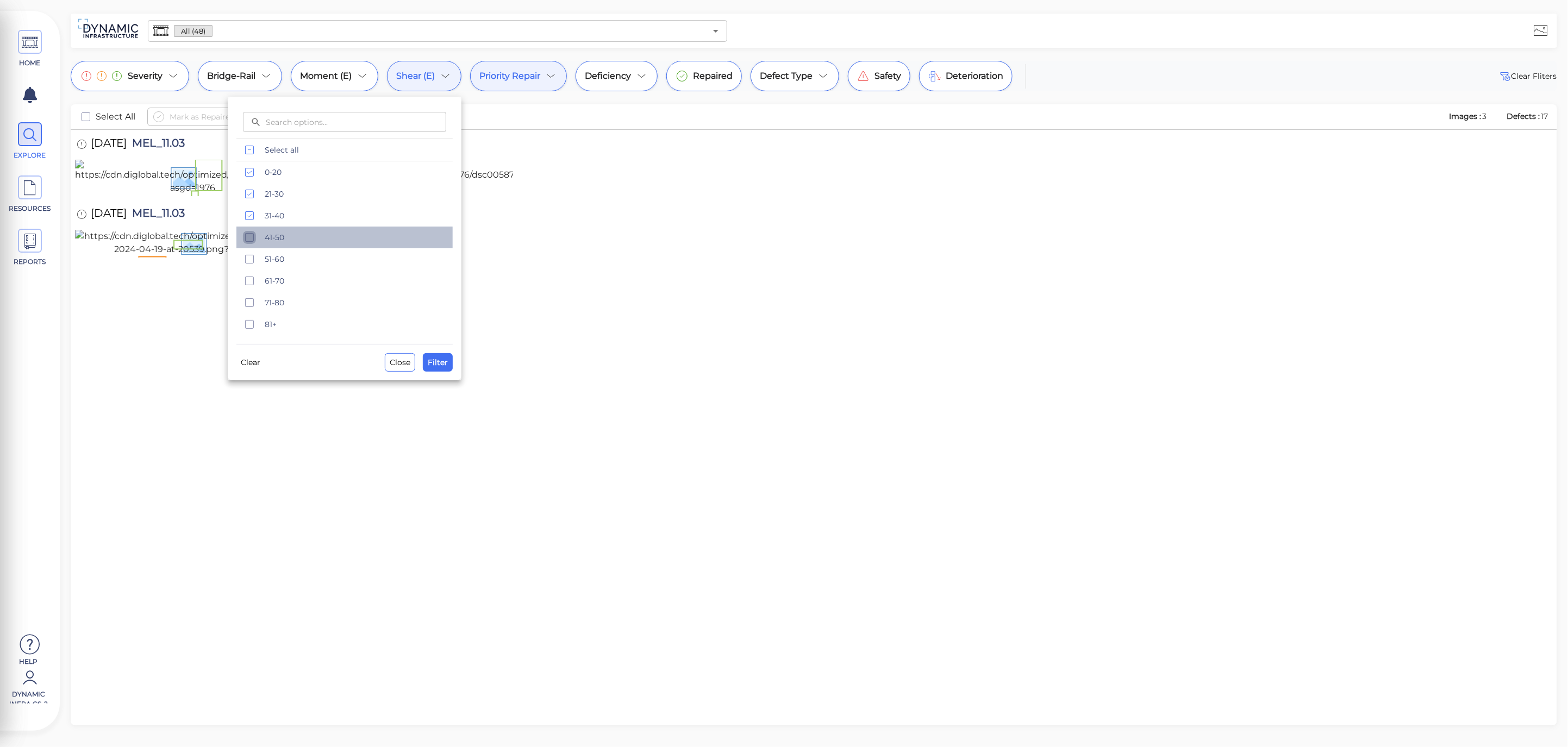
click at [253, 234] on rect "checkbox" at bounding box center [250, 238] width 8 height 8
click at [449, 362] on button "Filter" at bounding box center [437, 363] width 30 height 18
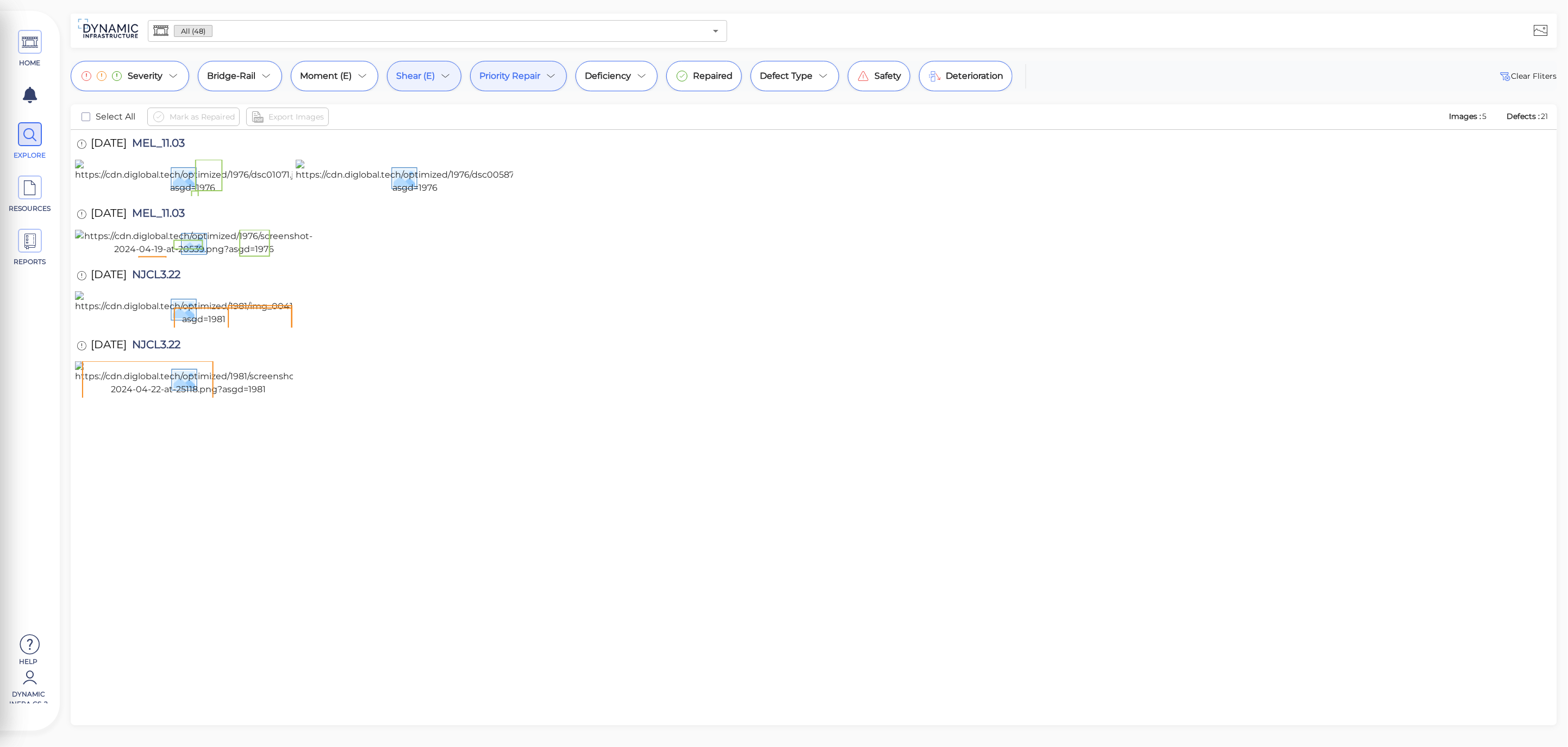
click at [431, 71] on span "Shear (E)" at bounding box center [415, 76] width 38 height 13
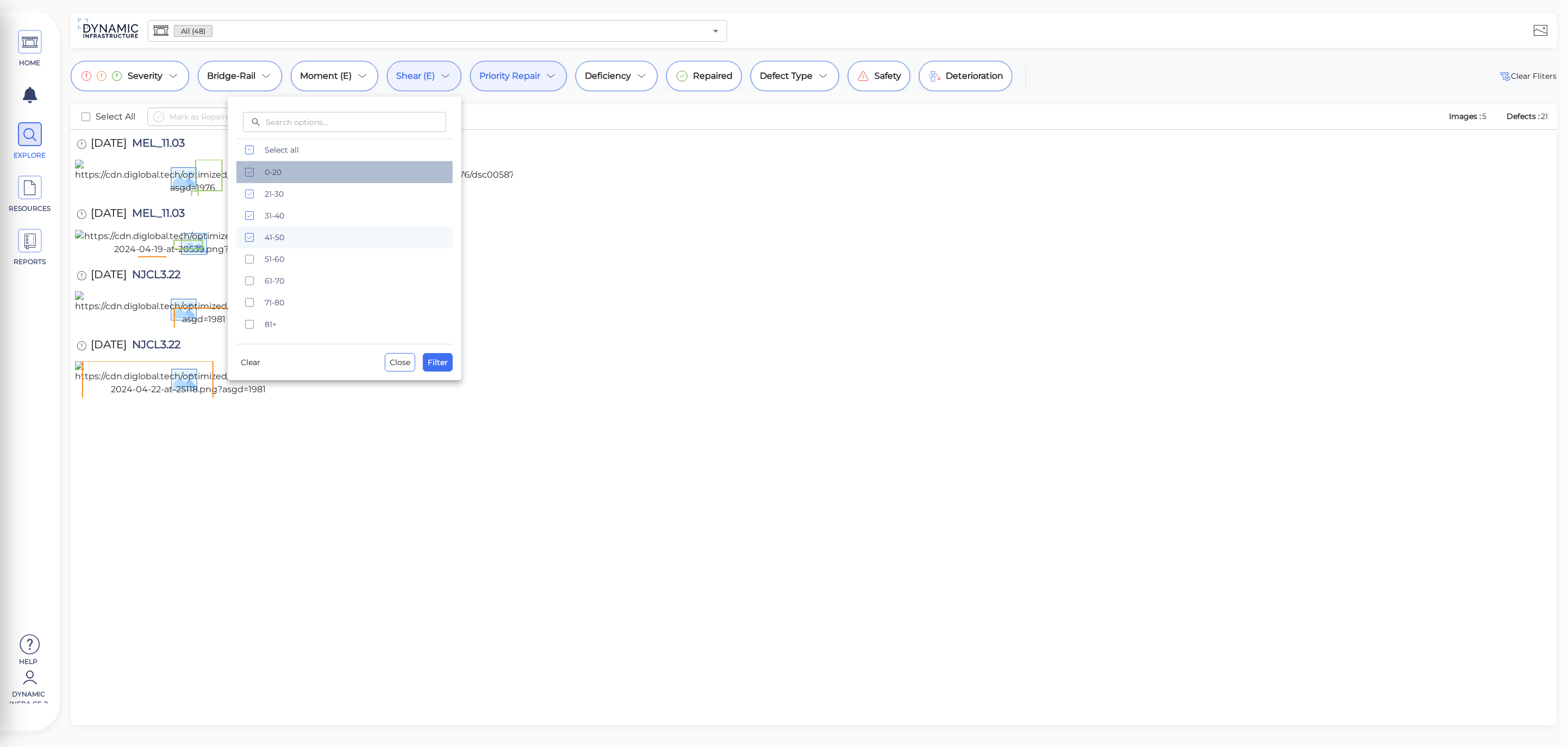
click at [258, 175] on div "0-20" at bounding box center [344, 172] width 216 height 22
click at [272, 192] on span "21-30" at bounding box center [355, 194] width 181 height 11
click at [274, 213] on span "31-40" at bounding box center [355, 216] width 181 height 11
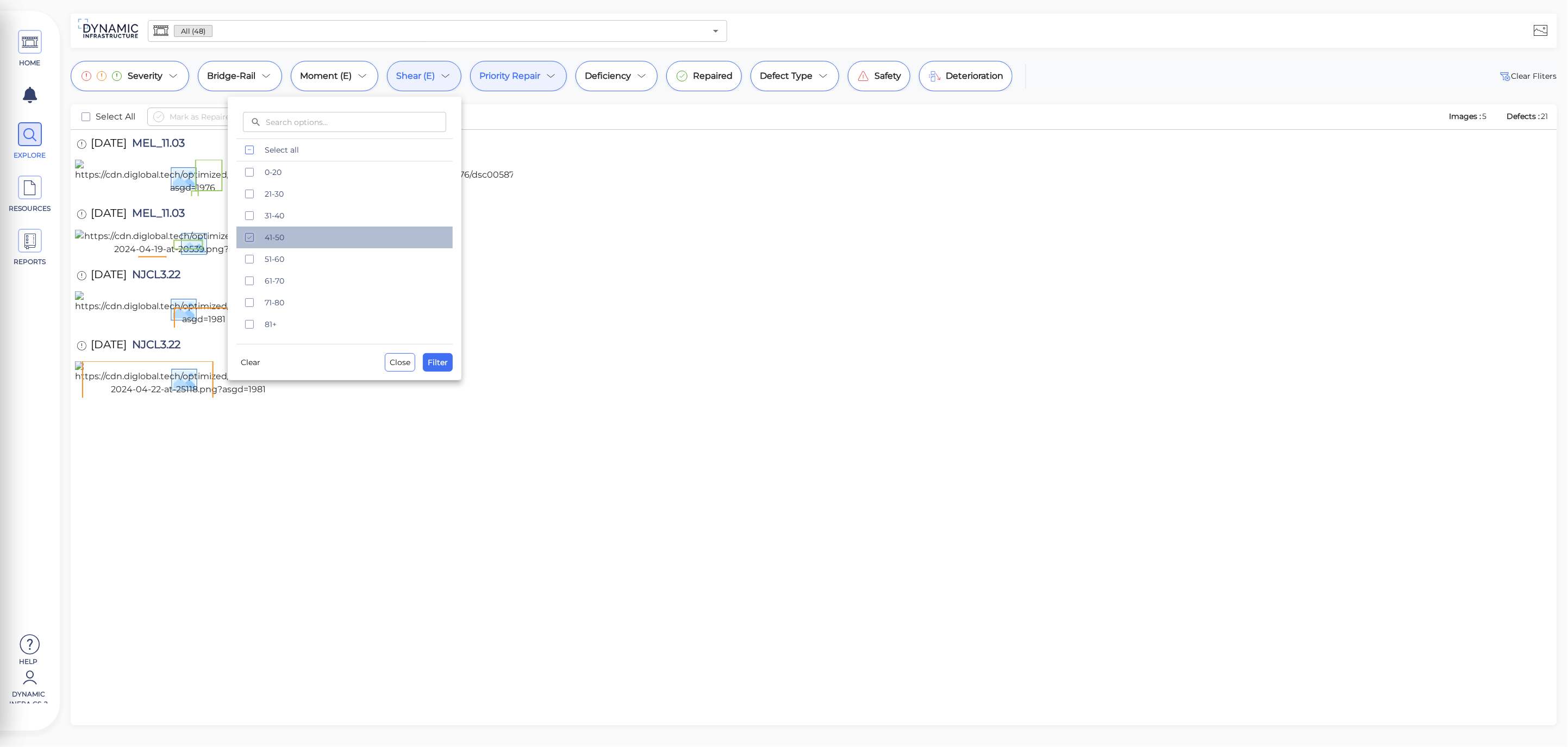
click at [283, 236] on span "41-50" at bounding box center [355, 238] width 181 height 11
click at [433, 363] on span "Filter" at bounding box center [438, 363] width 20 height 13
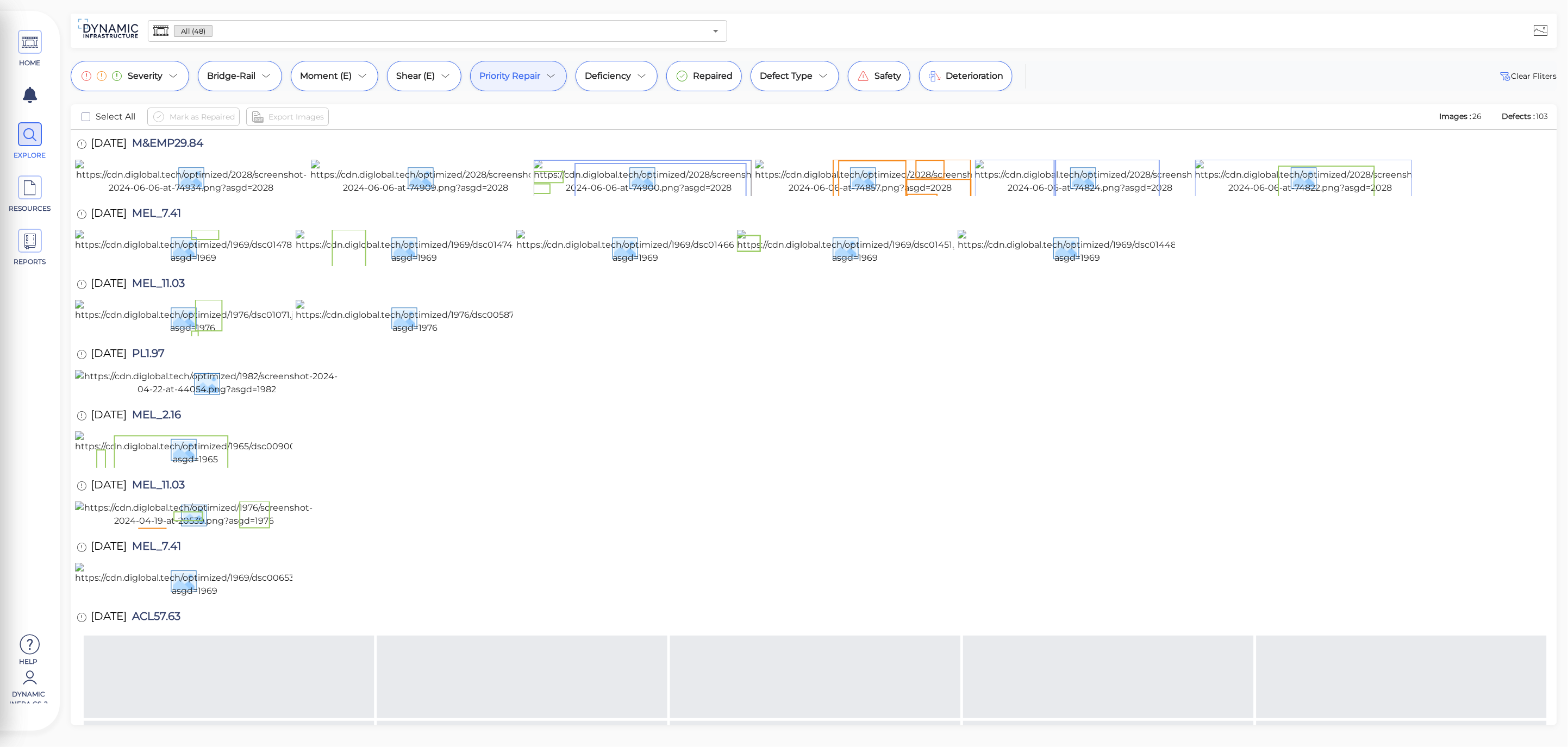
click at [518, 81] on span "Priority Repair" at bounding box center [509, 76] width 61 height 13
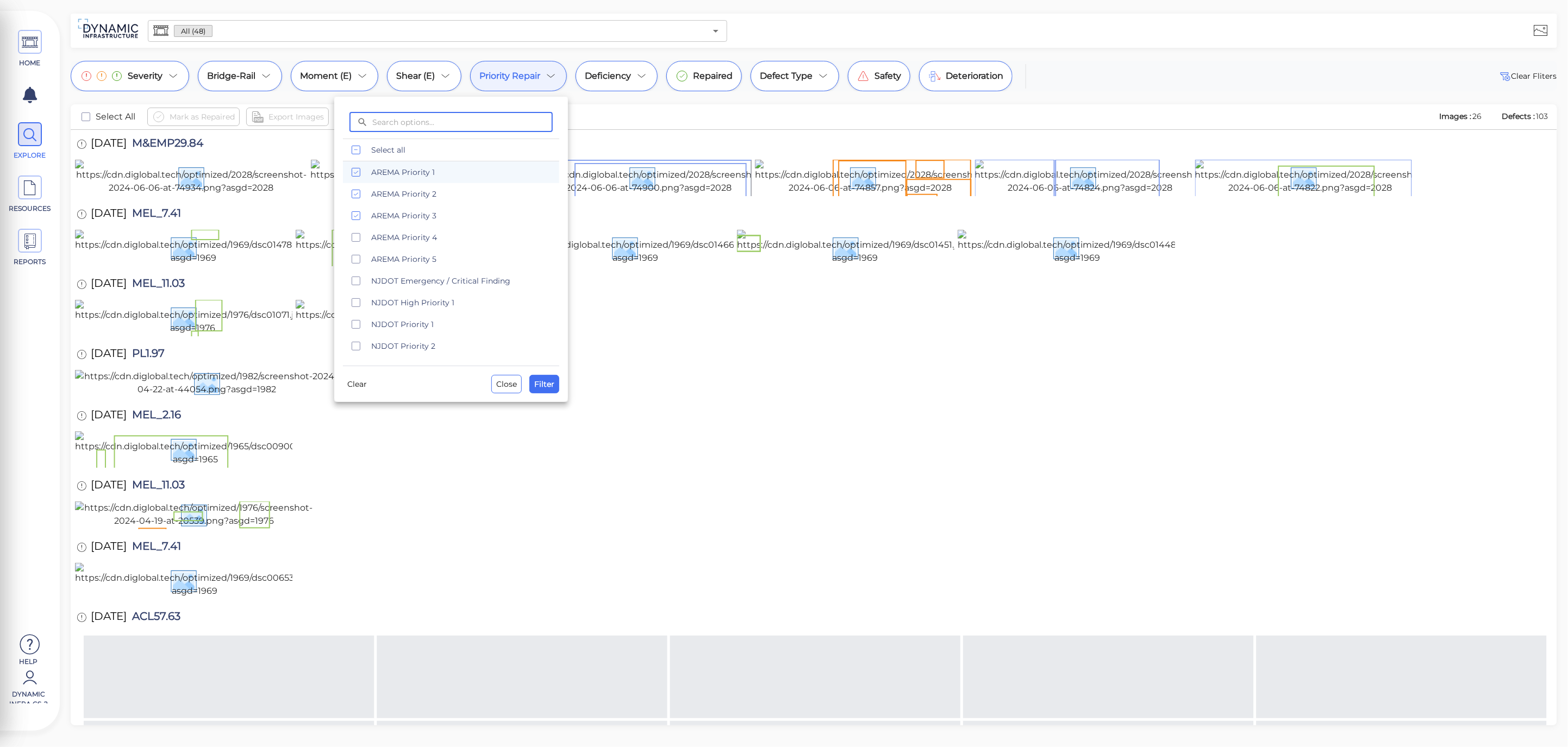
click at [681, 107] on div at bounding box center [784, 374] width 1568 height 747
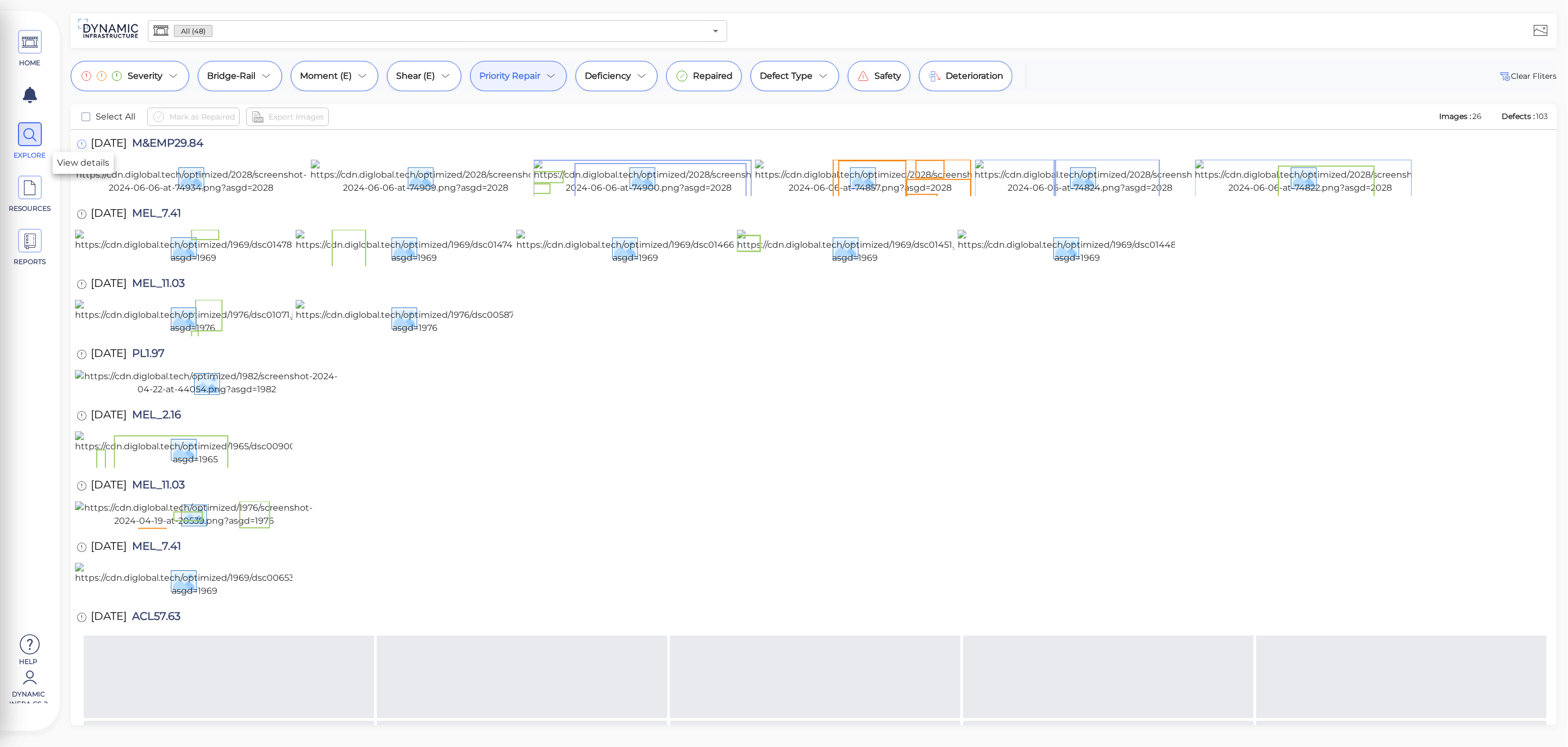
click at [75, 146] on div at bounding box center [82, 145] width 15 height 15
click at [80, 148] on icon at bounding box center [81, 144] width 10 height 12
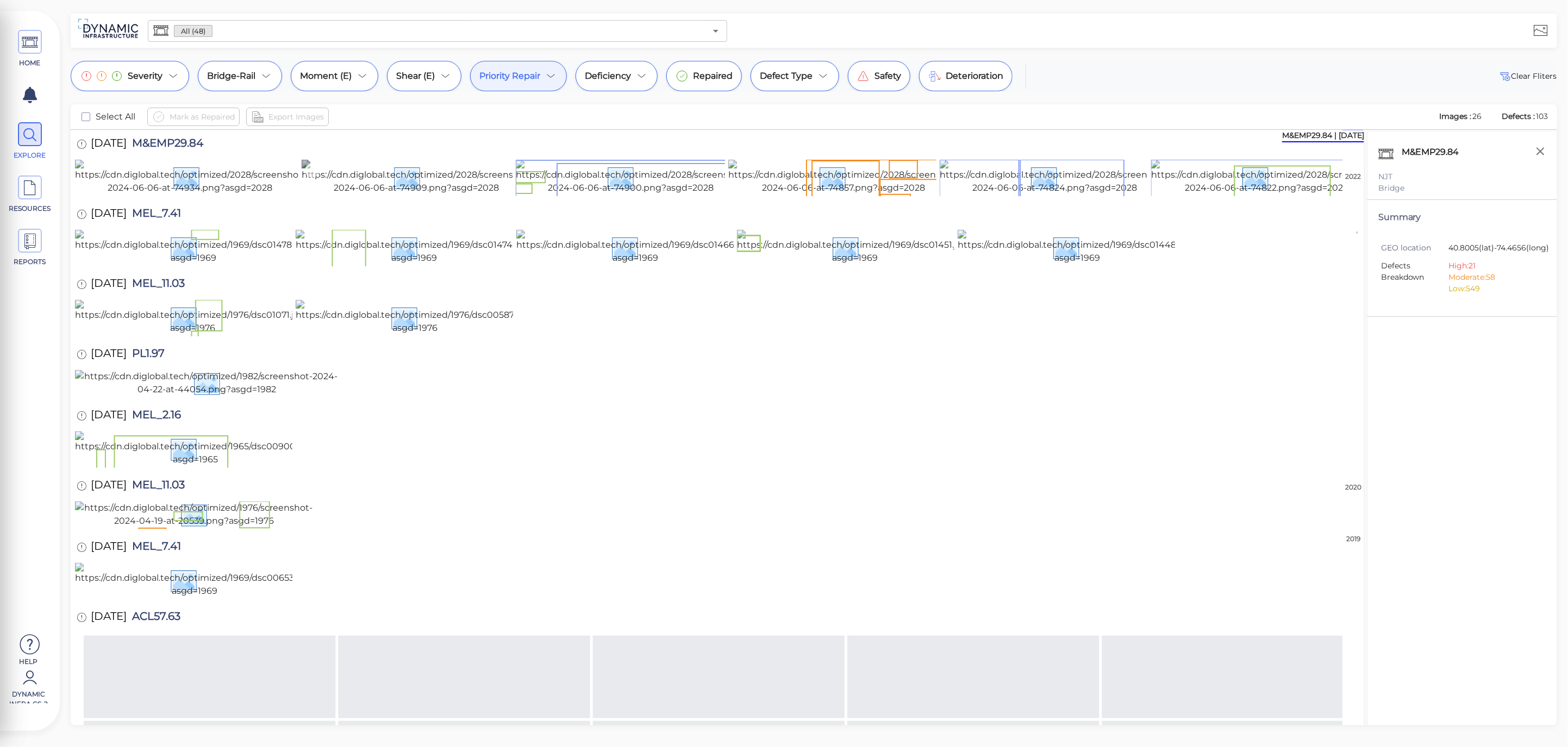
click at [406, 195] on img at bounding box center [416, 177] width 231 height 35
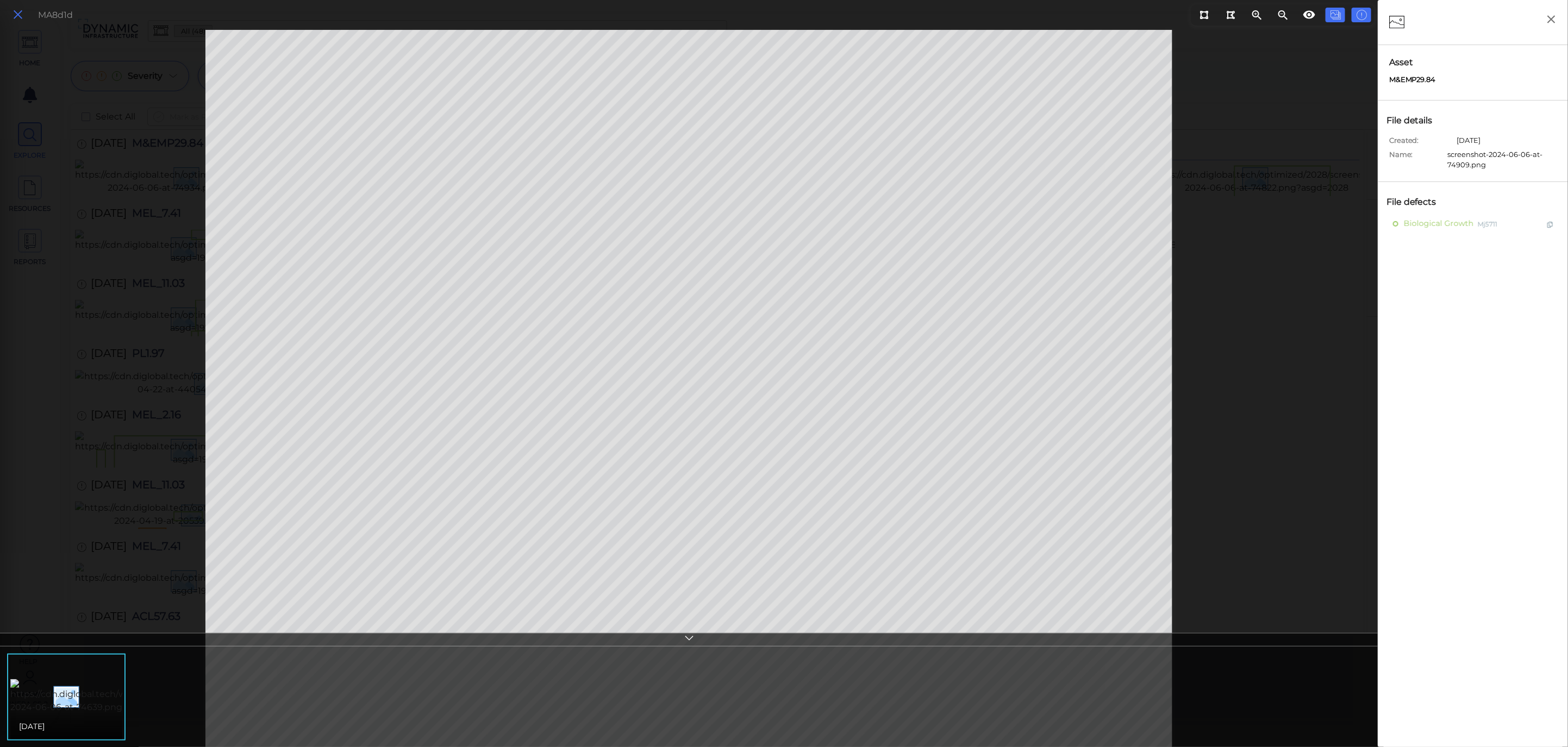
click at [19, 19] on icon at bounding box center [17, 15] width 12 height 15
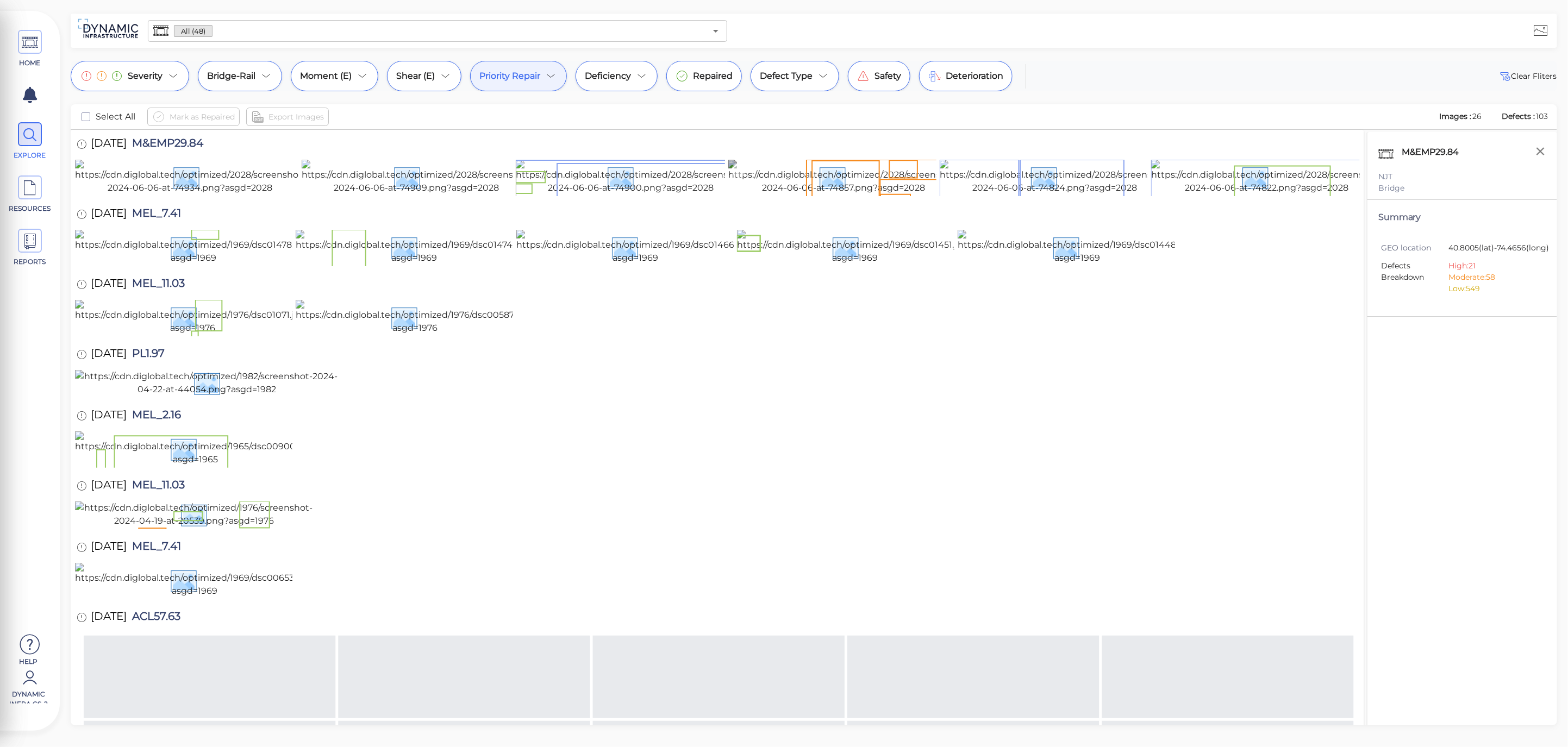
click at [879, 195] on img at bounding box center [844, 177] width 231 height 35
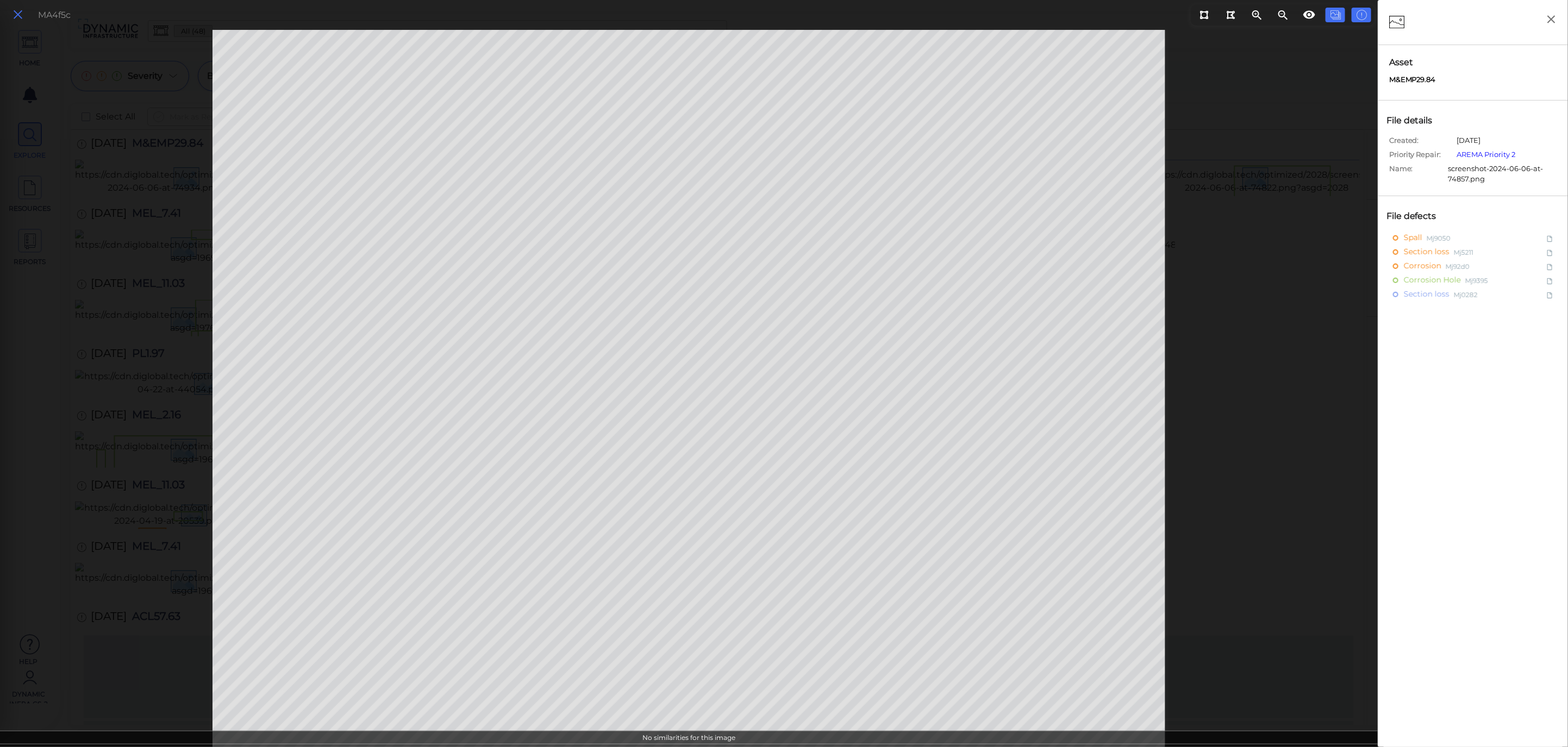
click at [20, 19] on icon at bounding box center [17, 15] width 12 height 15
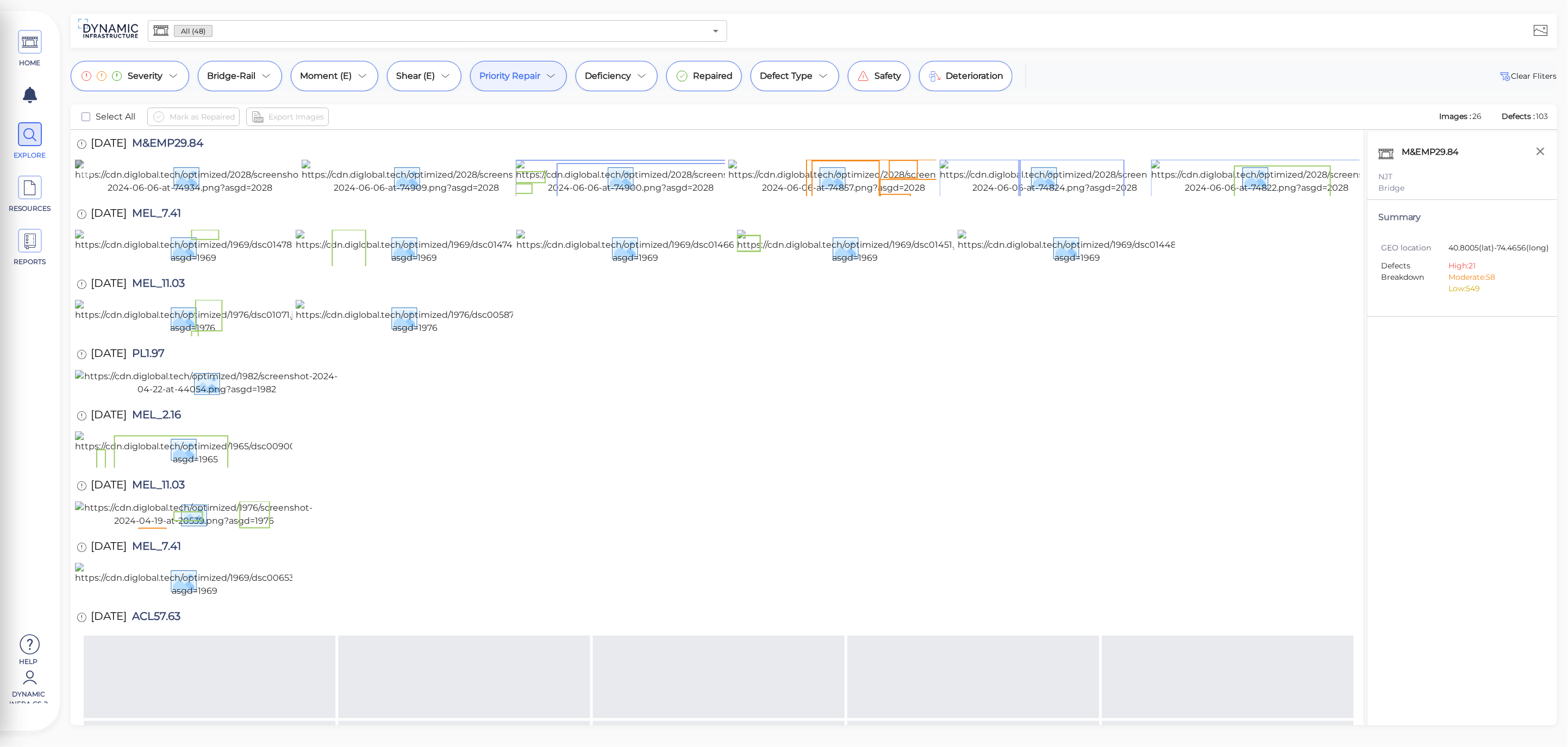
click at [286, 195] on img at bounding box center [190, 177] width 231 height 35
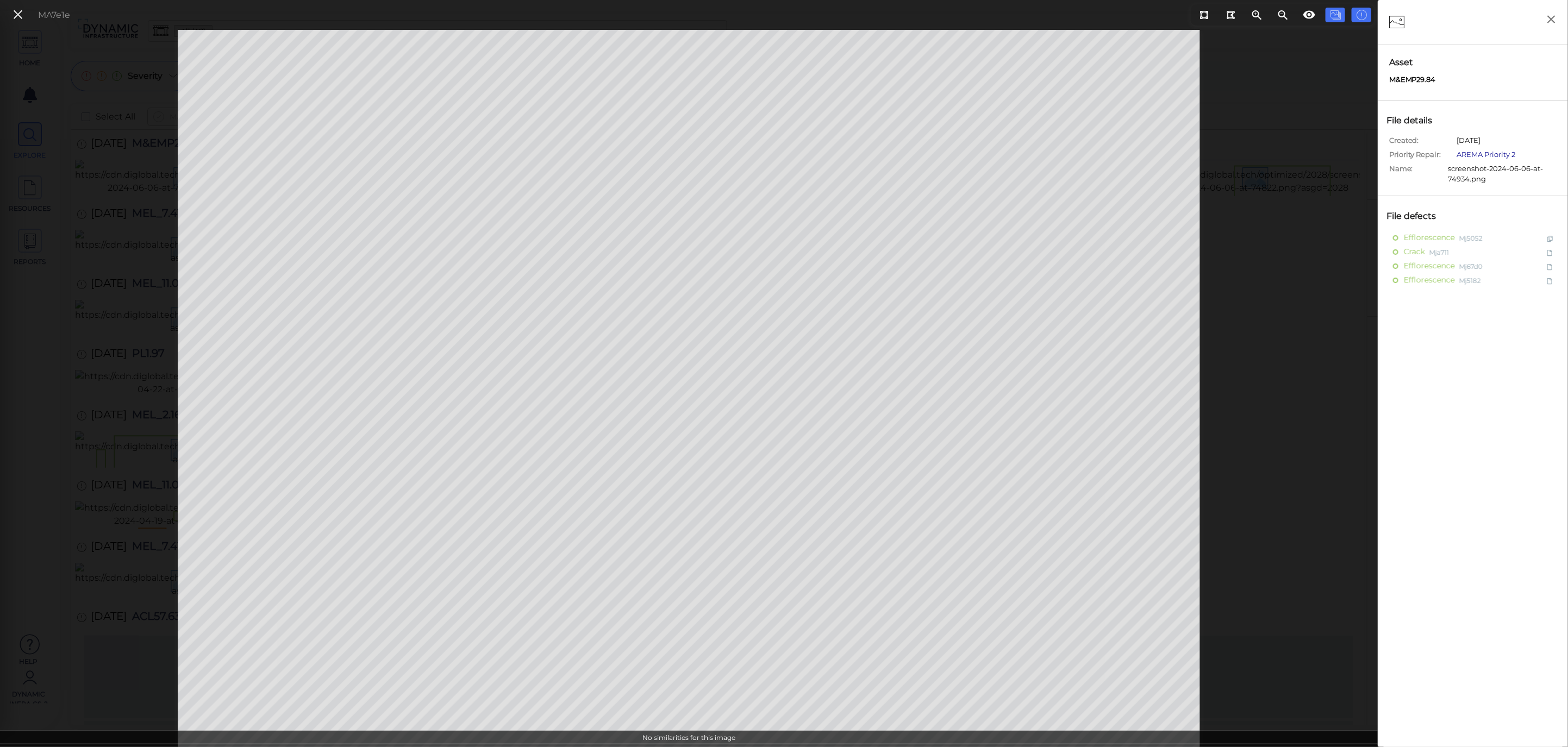
click at [1486, 154] on link "AREMA Priority 2" at bounding box center [1487, 155] width 58 height 9
click at [22, 13] on icon at bounding box center [17, 15] width 12 height 15
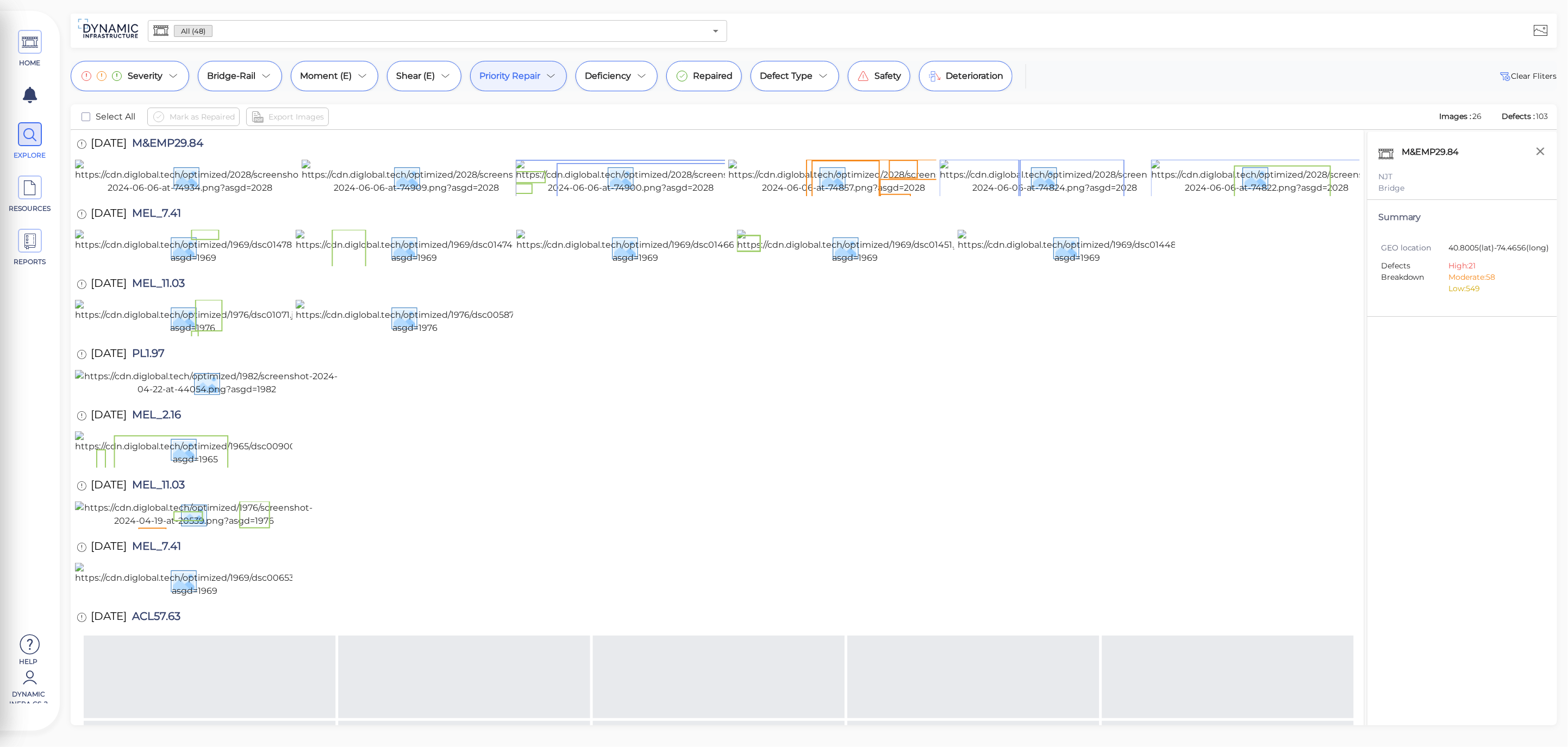
drag, startPoint x: 913, startPoint y: 36, endPoint x: 901, endPoint y: 36, distance: 12.0
click at [913, 36] on div at bounding box center [1143, 30] width 824 height 30
drag, startPoint x: 707, startPoint y: 136, endPoint x: 665, endPoint y: 127, distance: 43.0
click at [707, 136] on div "11/8/2022 M&EMP29.84" at bounding box center [717, 145] width 1285 height 30
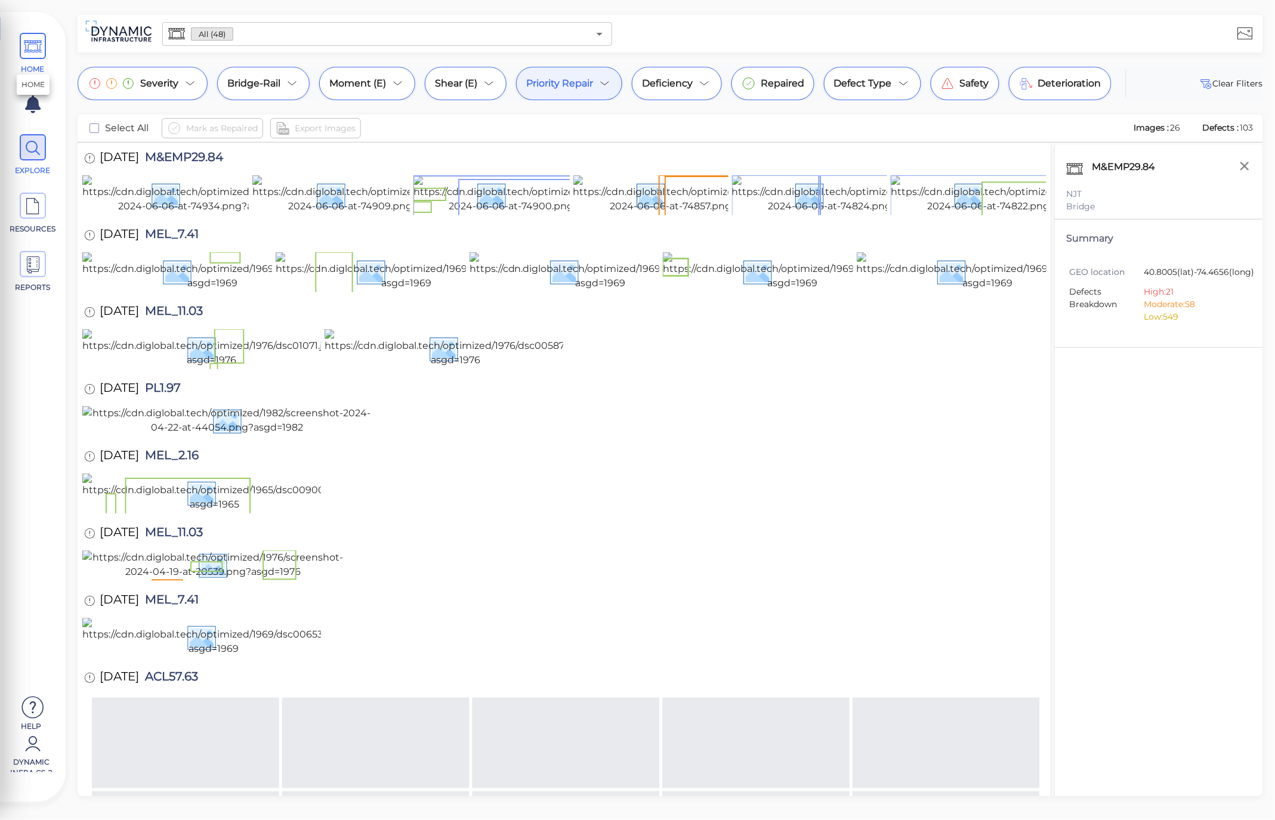
click at [36, 60] on span "HOME" at bounding box center [33, 54] width 54 height 42
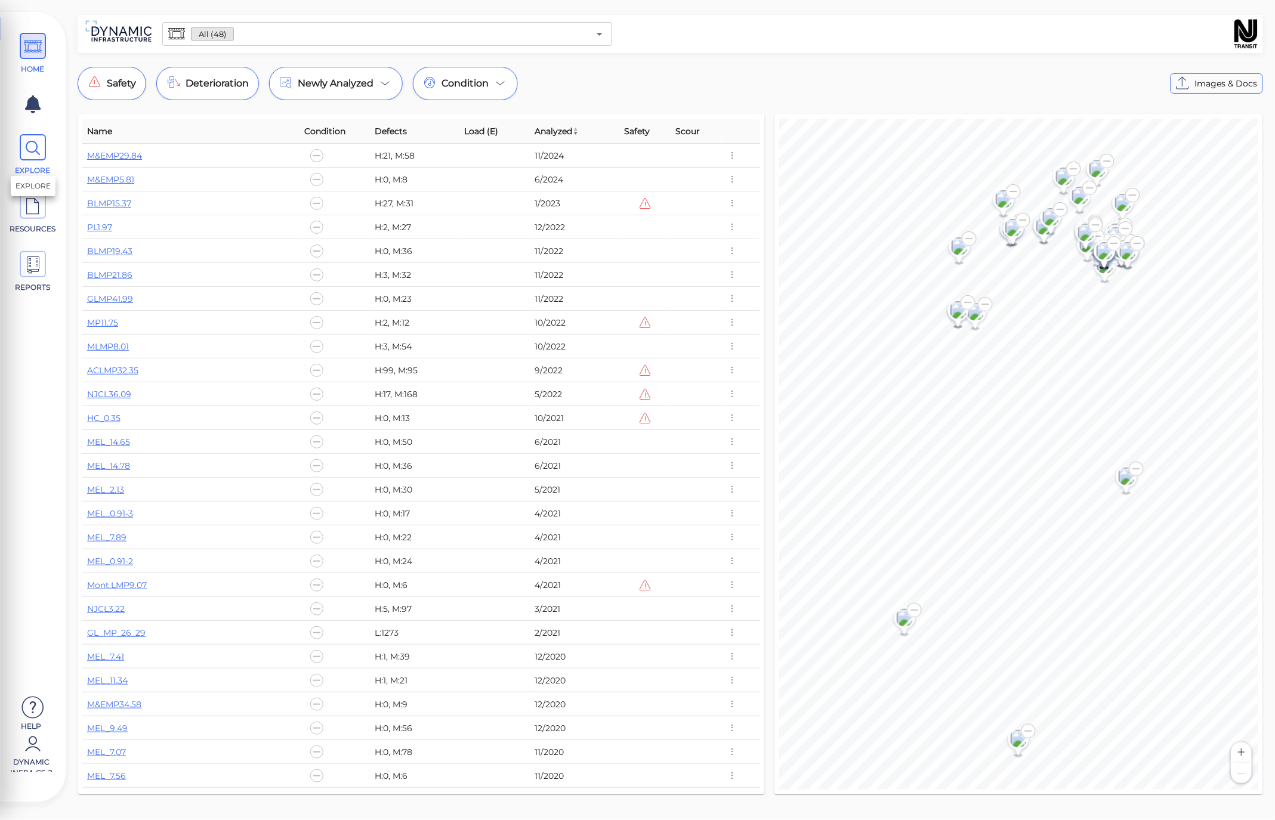
click at [27, 150] on icon at bounding box center [33, 148] width 18 height 27
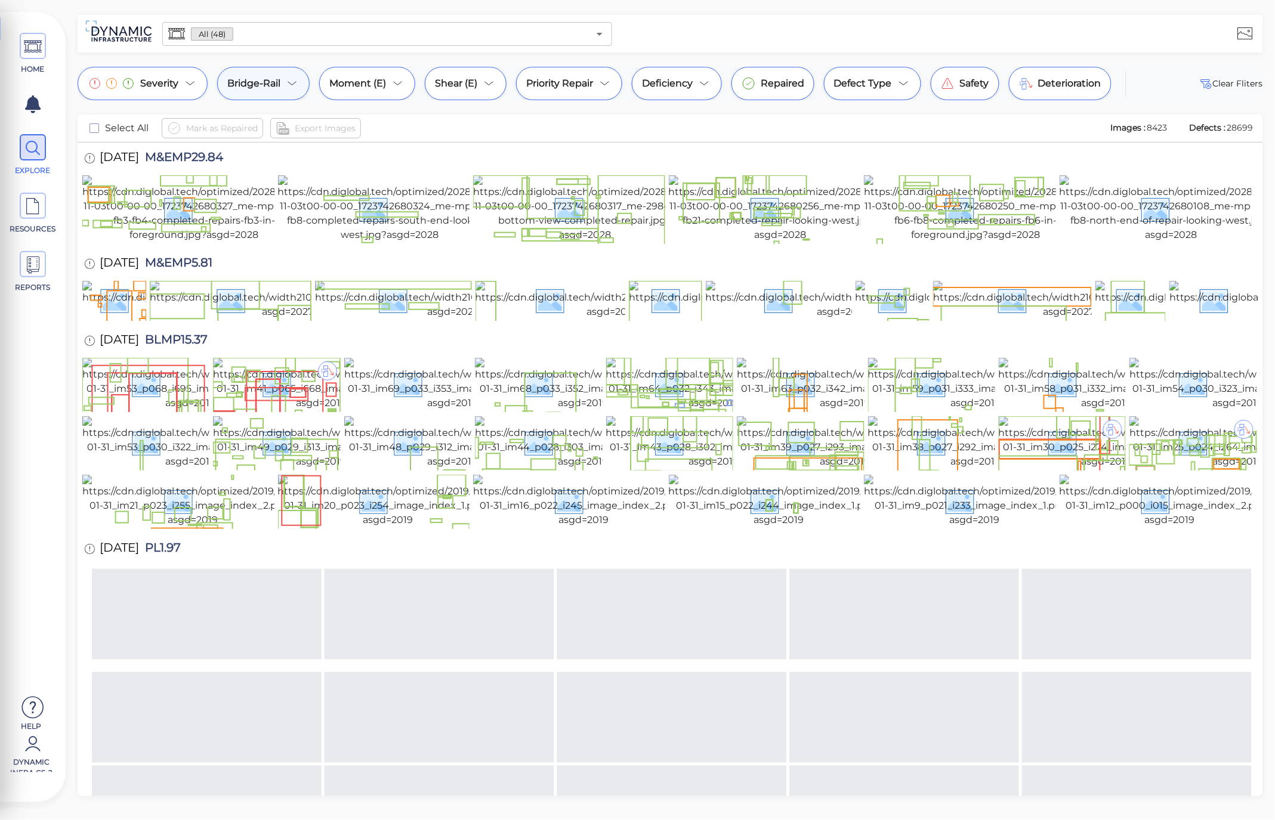
click at [294, 79] on icon at bounding box center [292, 83] width 14 height 14
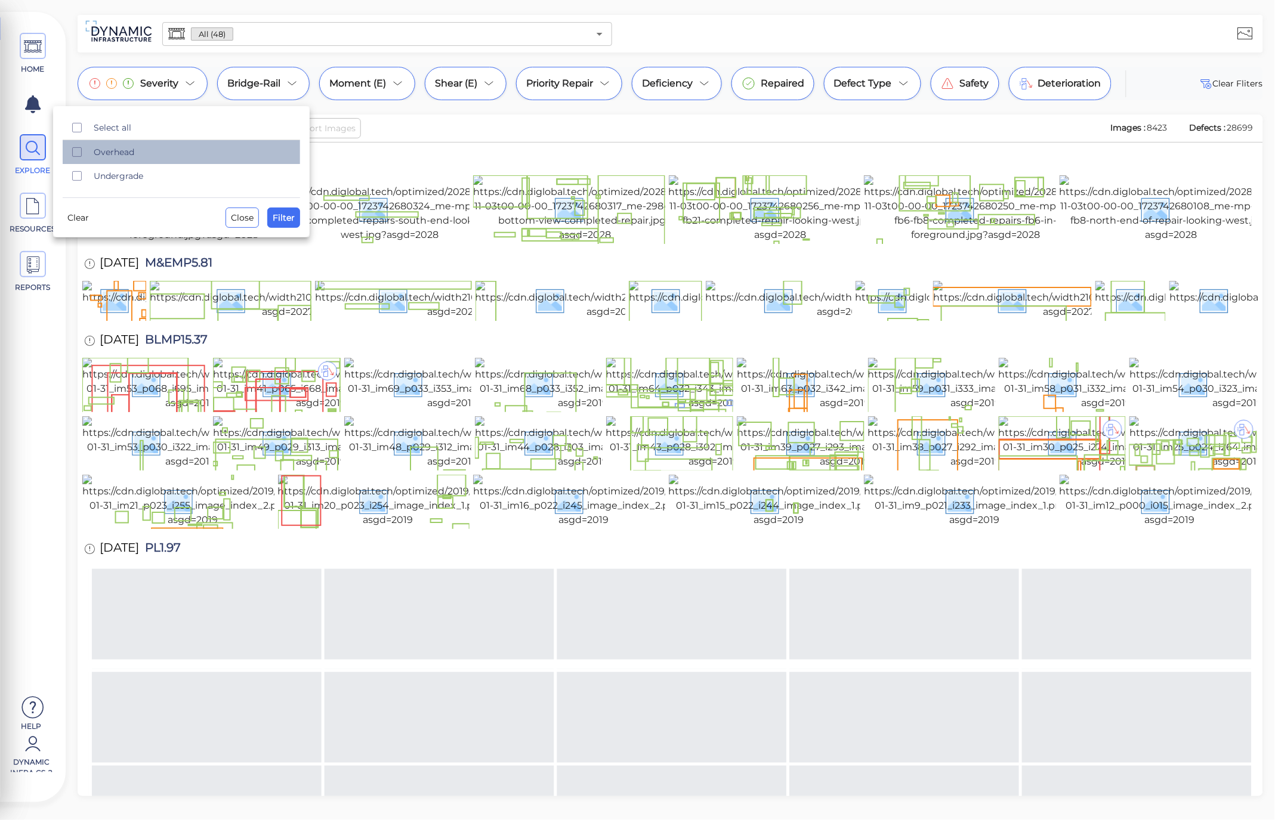
click at [135, 145] on div "Overhead" at bounding box center [181, 152] width 237 height 24
click at [281, 216] on span "Filter" at bounding box center [284, 218] width 22 height 14
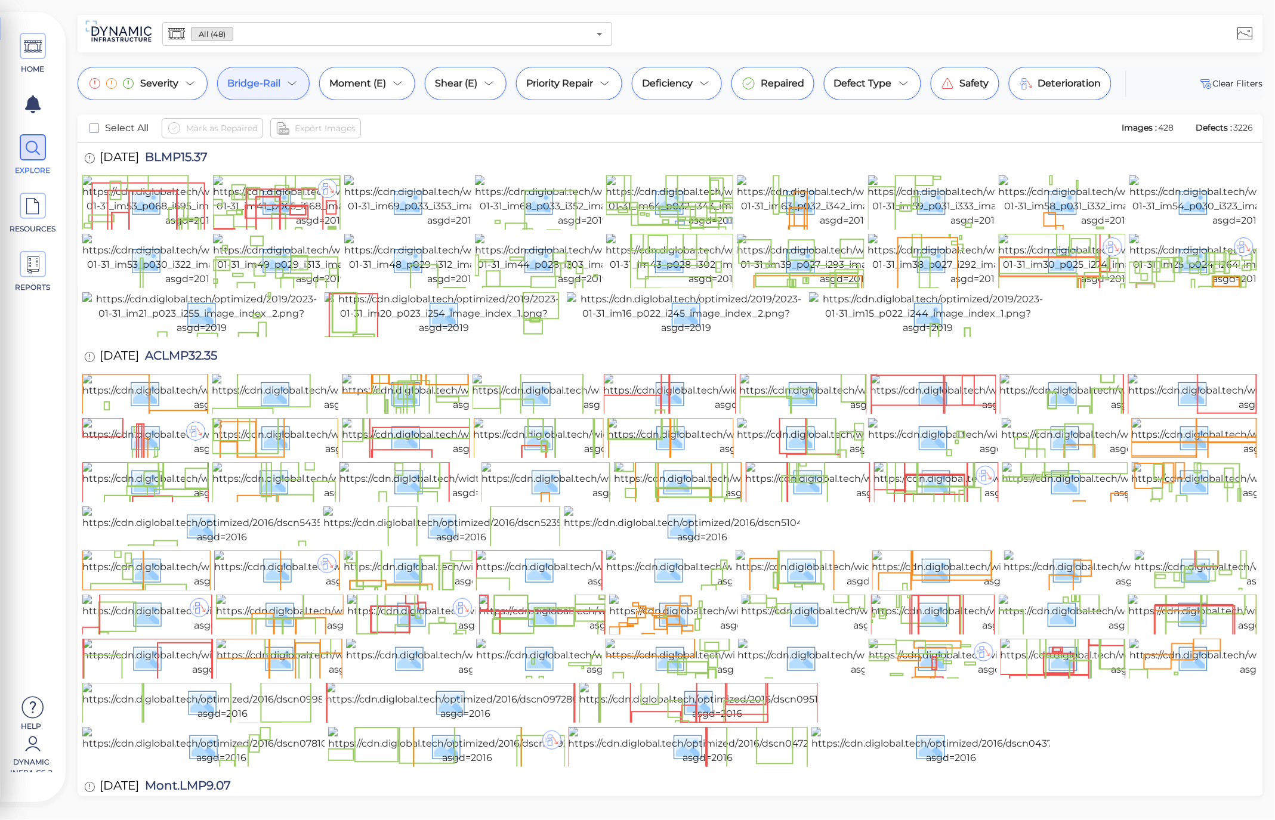
click at [279, 88] on span "Bridge-Rail" at bounding box center [253, 83] width 53 height 14
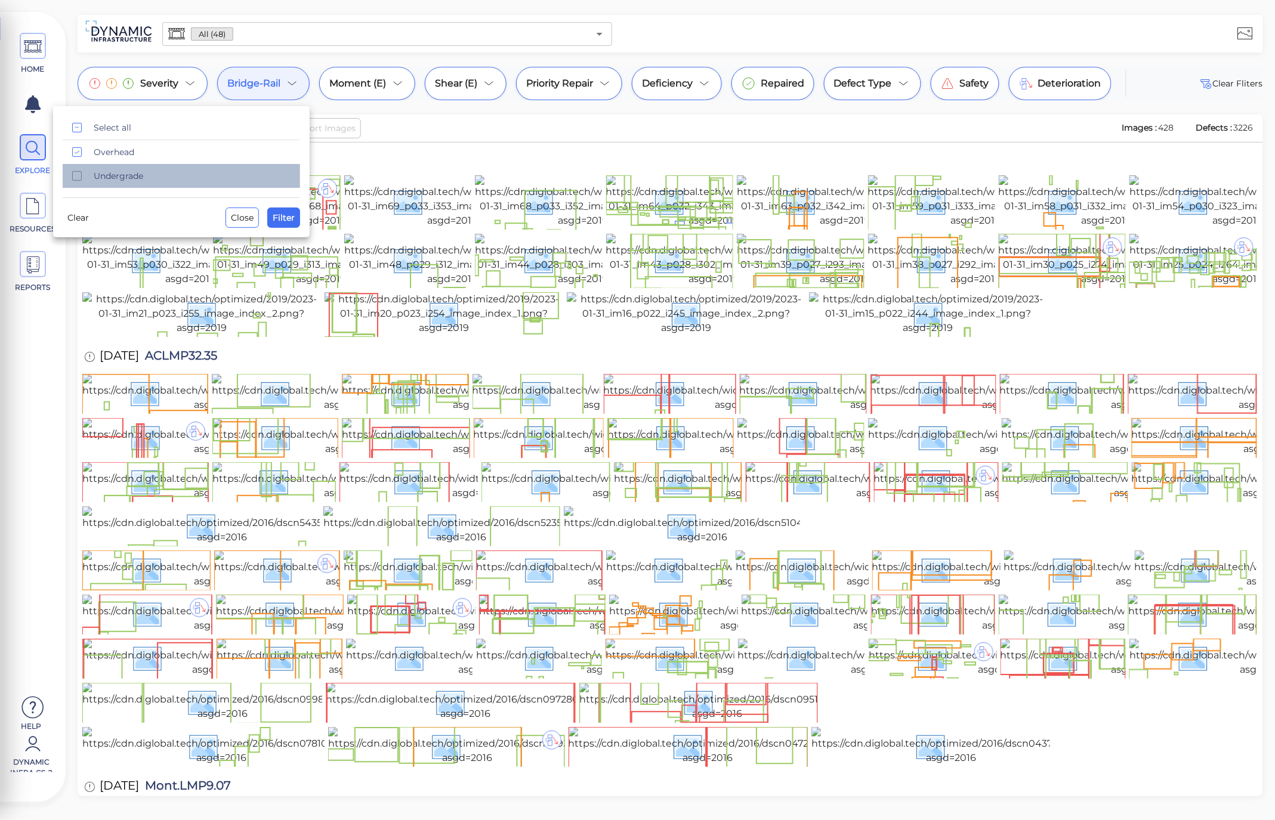
click at [127, 180] on span "Undergrade" at bounding box center [193, 176] width 199 height 12
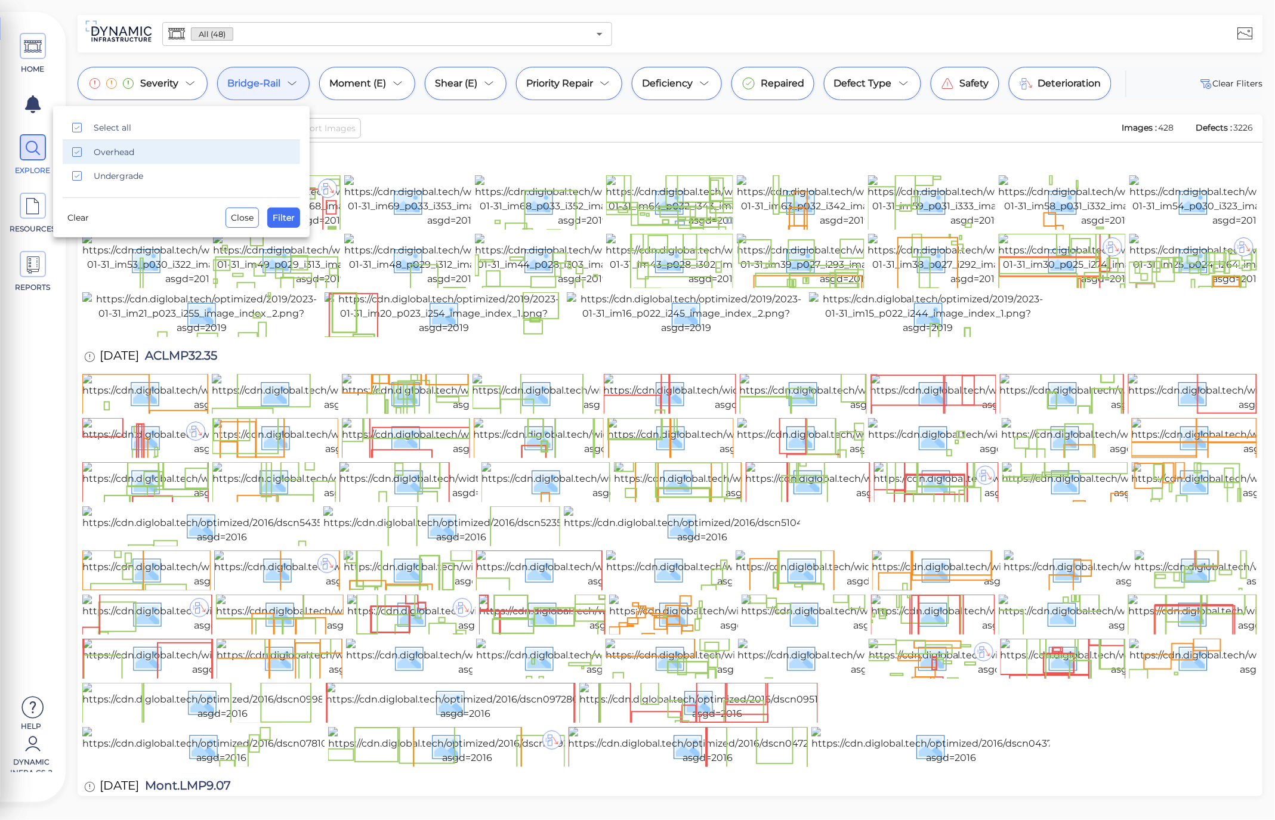
click at [128, 151] on span "Overhead" at bounding box center [193, 152] width 199 height 12
click at [284, 219] on span "Filter" at bounding box center [284, 218] width 22 height 14
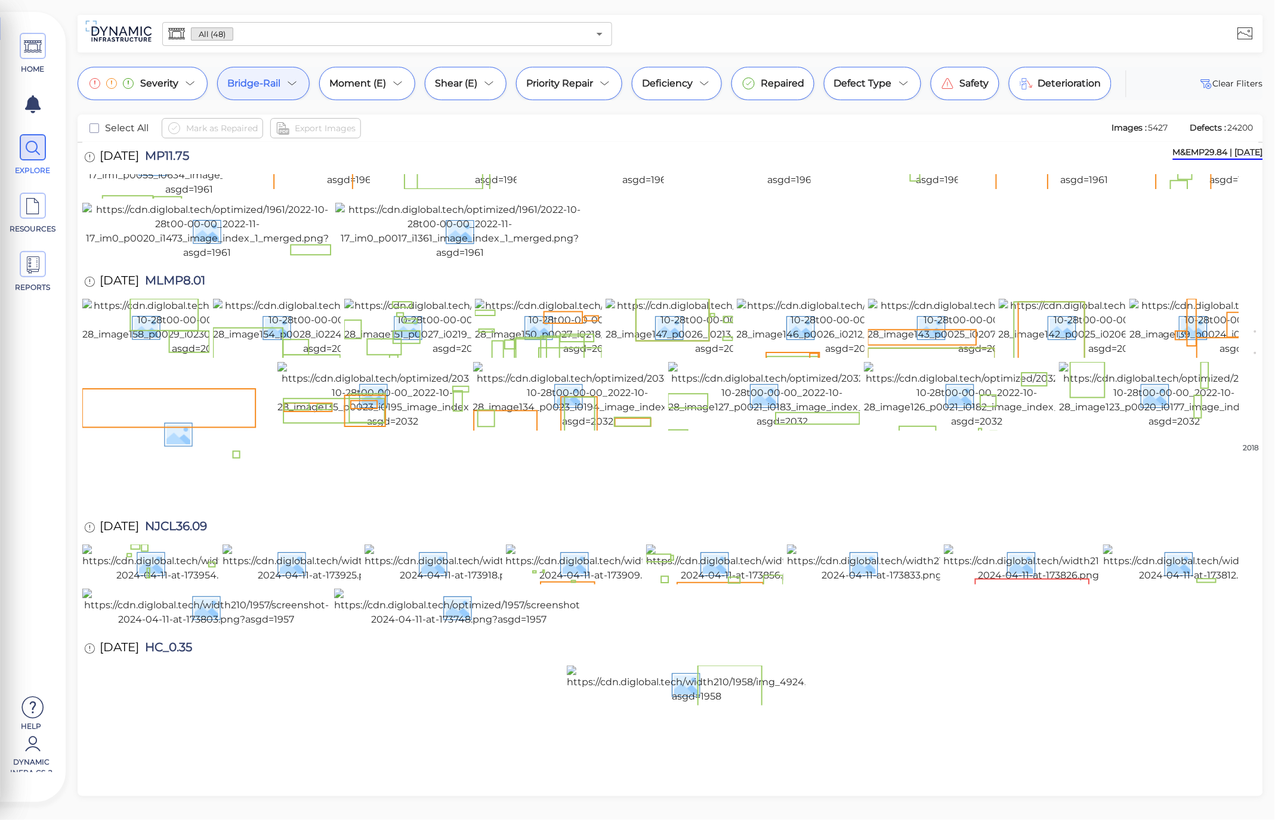
scroll to position [1508, 0]
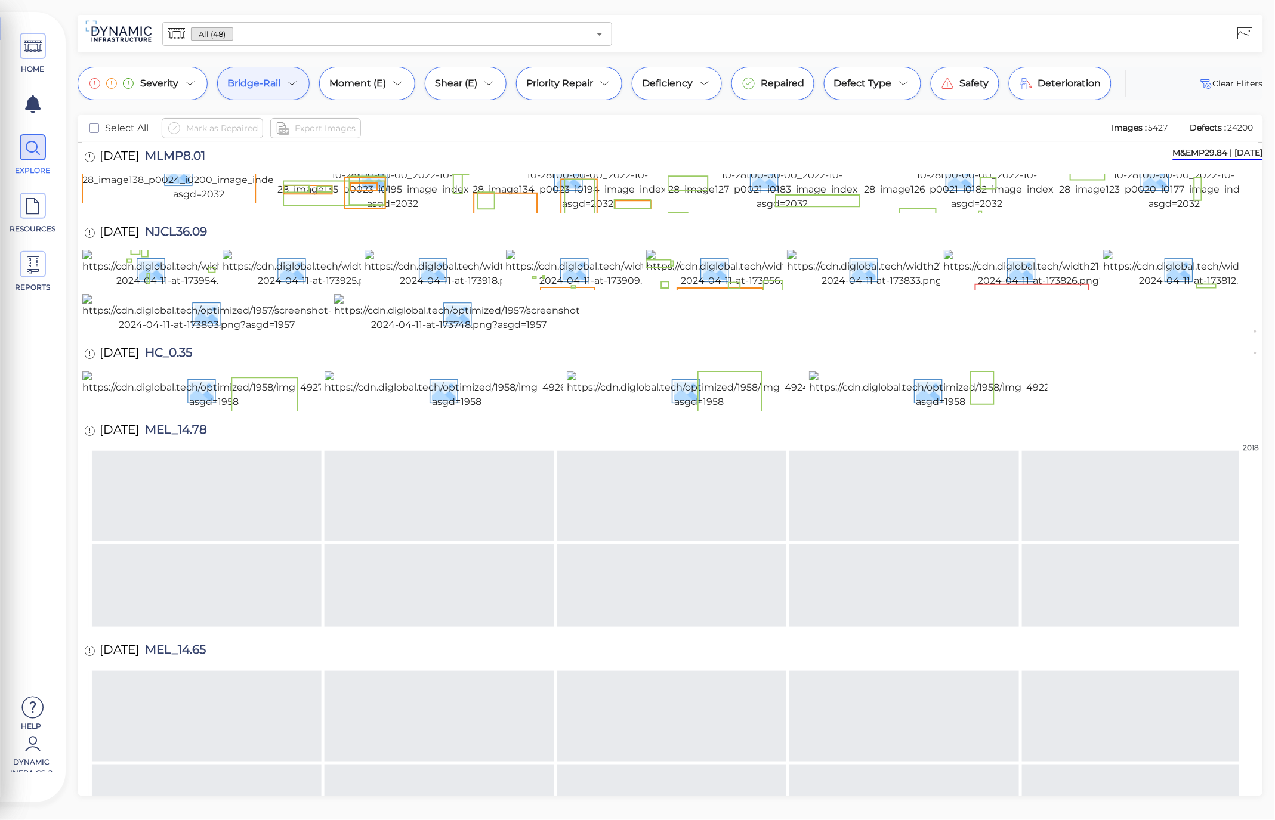
click at [287, 95] on div "Bridge-Rail" at bounding box center [263, 83] width 92 height 33
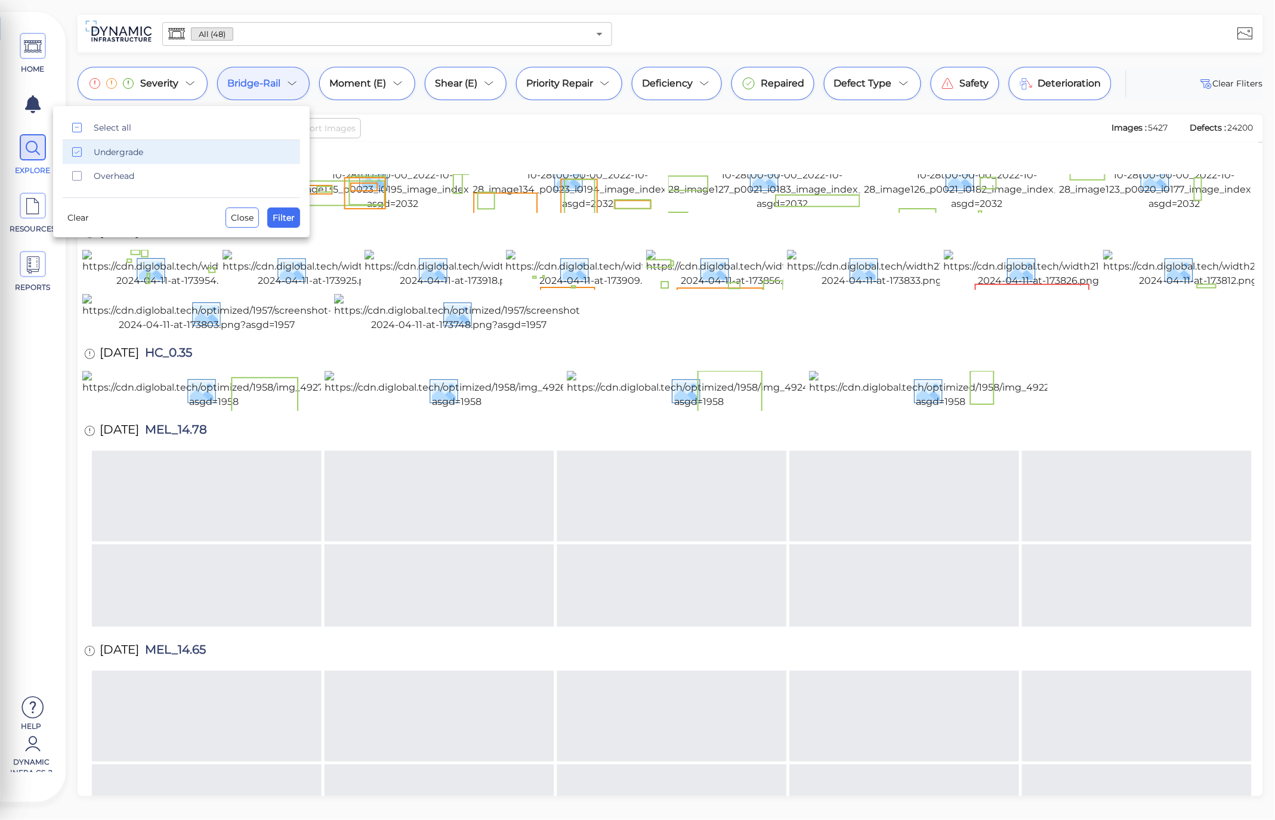
click at [129, 151] on span "Undergrade" at bounding box center [193, 152] width 199 height 12
click at [246, 216] on span "Close" at bounding box center [242, 218] width 23 height 14
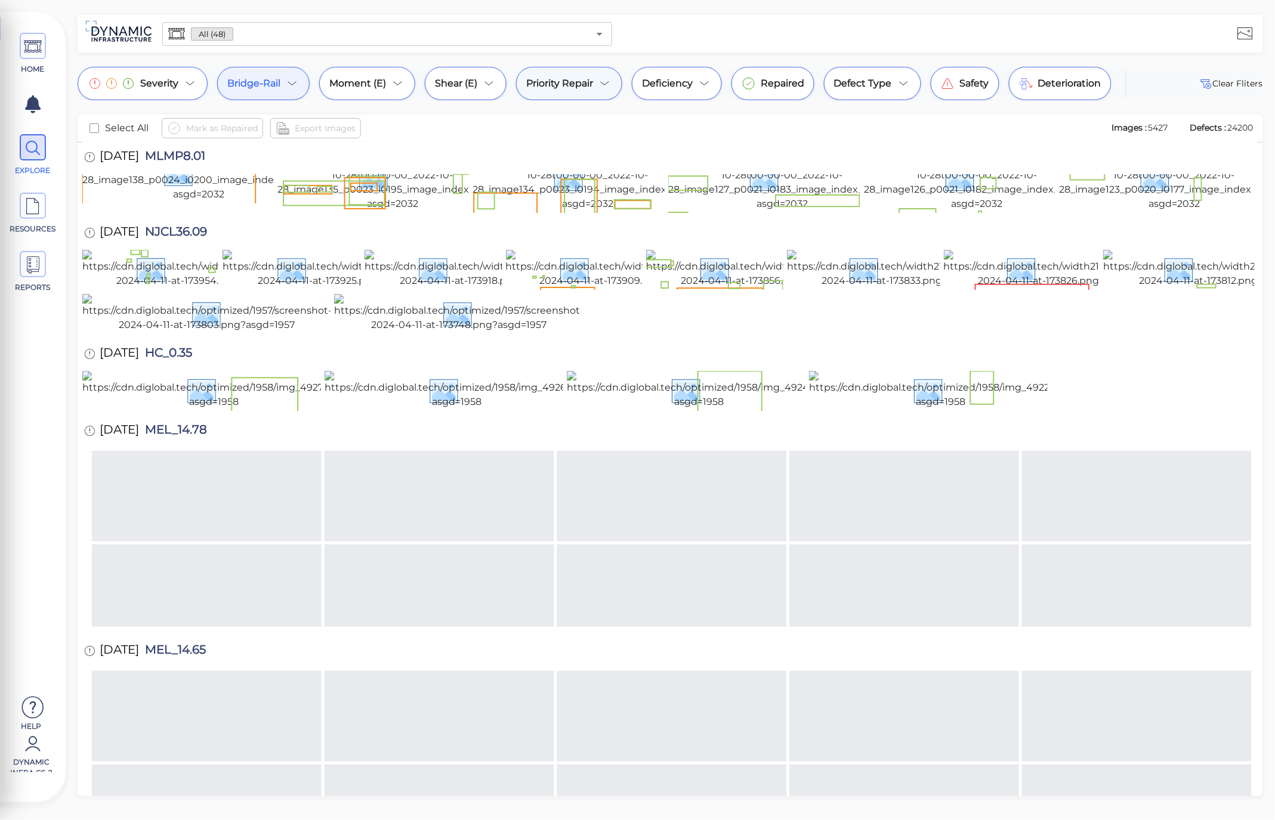
click at [573, 91] on div "Priority Repair" at bounding box center [569, 83] width 106 height 33
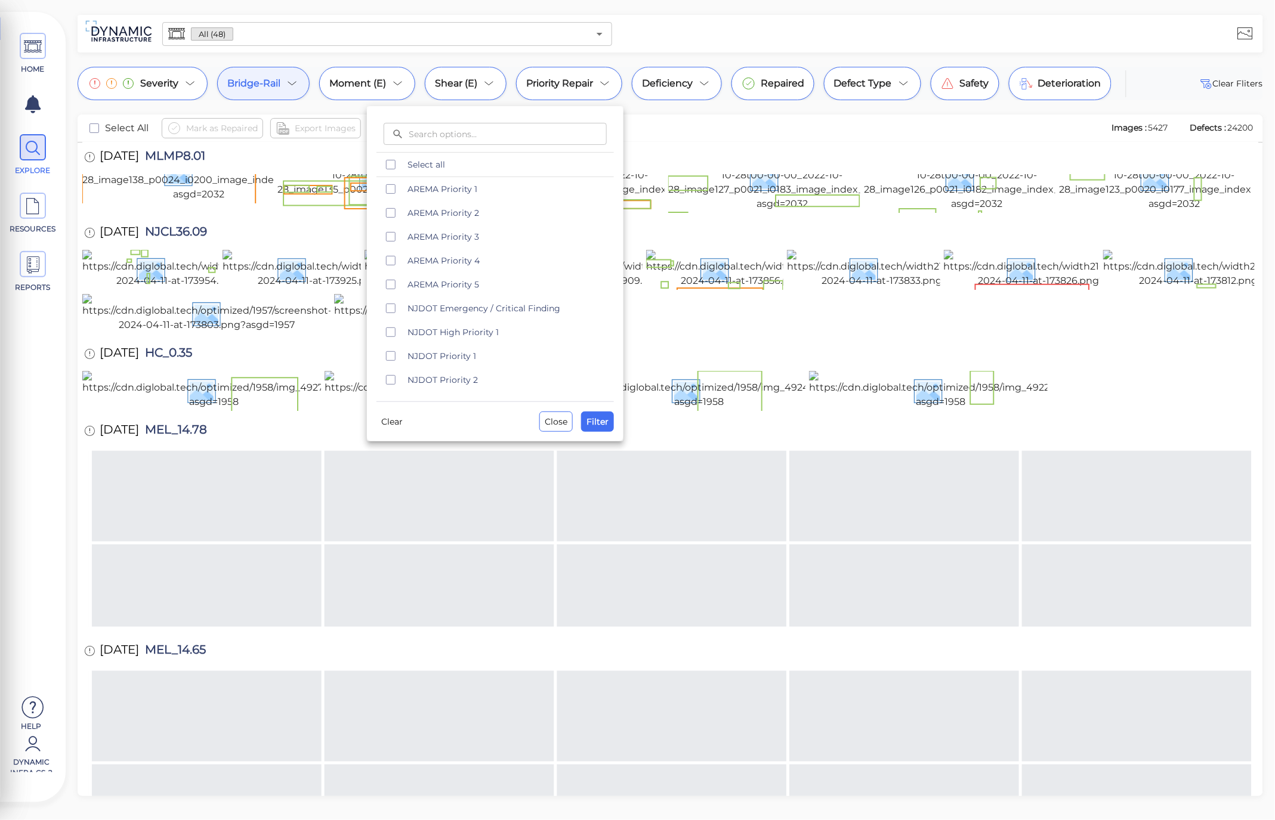
click at [279, 80] on div at bounding box center [637, 410] width 1275 height 820
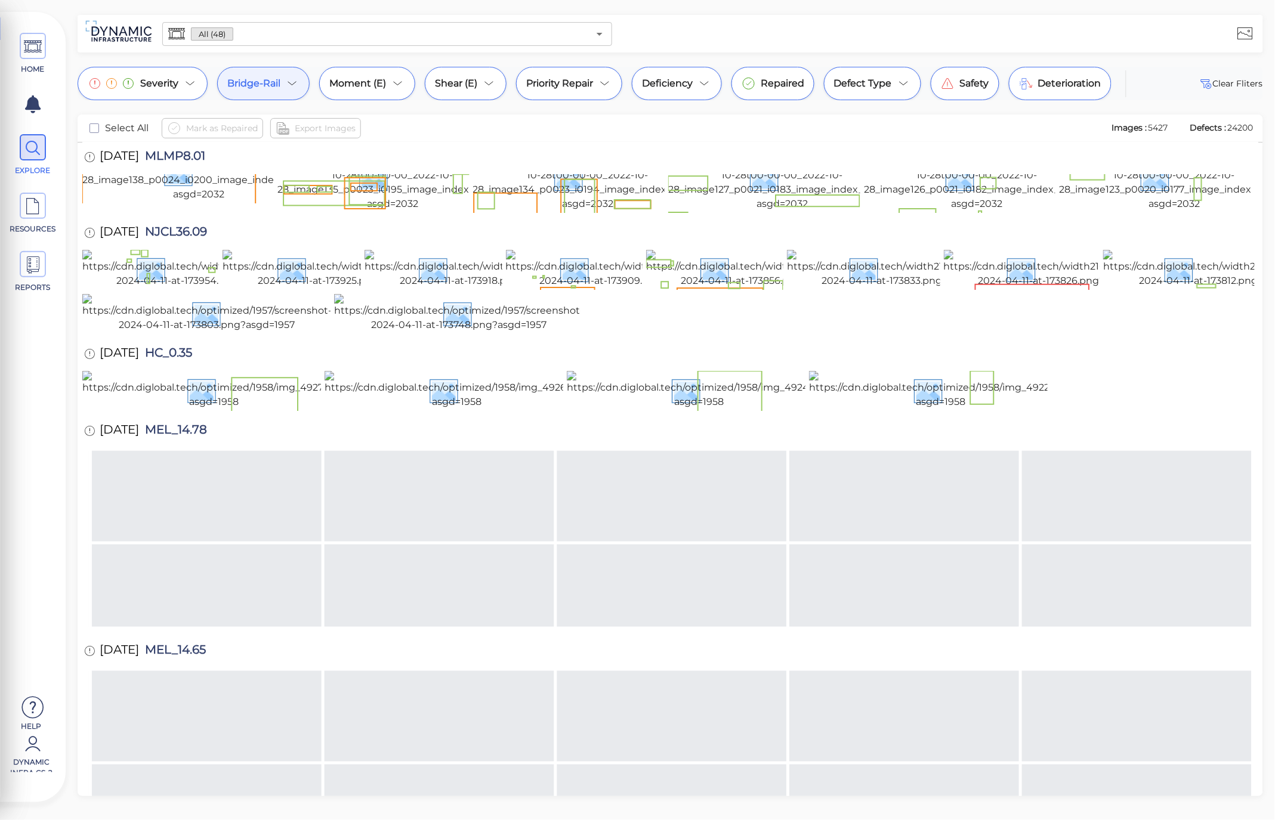
click at [288, 81] on div "Bridge-Rail" at bounding box center [263, 83] width 92 height 33
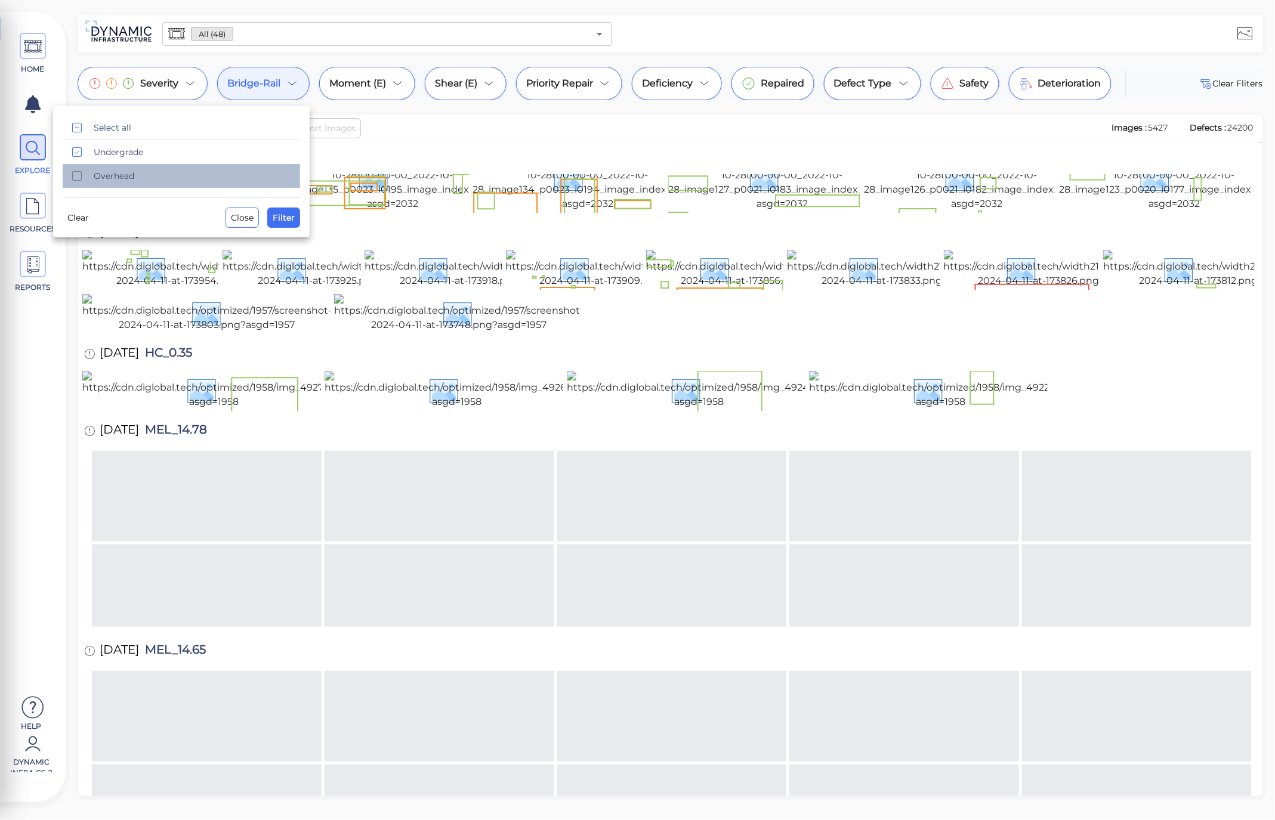
click at [107, 175] on span "Overhead" at bounding box center [193, 176] width 199 height 12
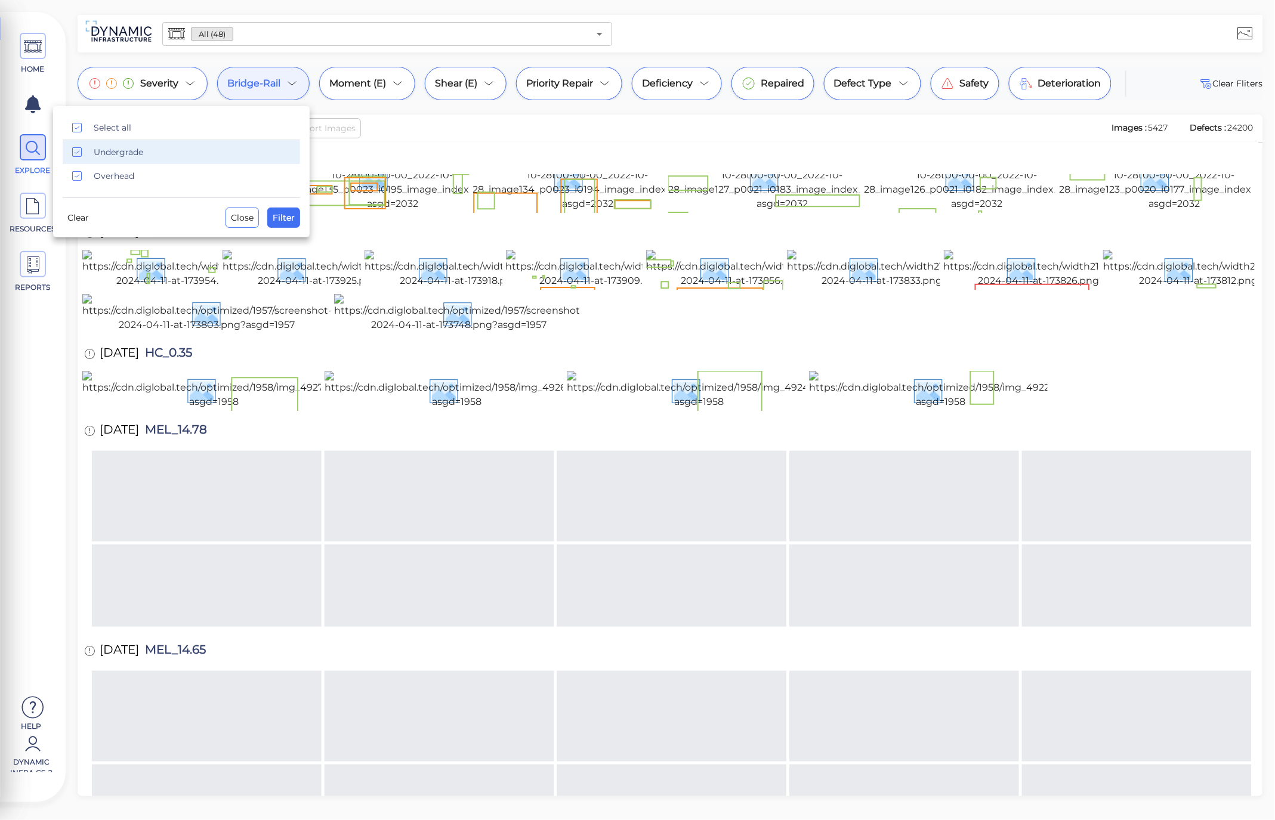
click at [103, 152] on span "Undergrade" at bounding box center [193, 152] width 199 height 12
click at [287, 217] on span "Filter" at bounding box center [284, 218] width 22 height 14
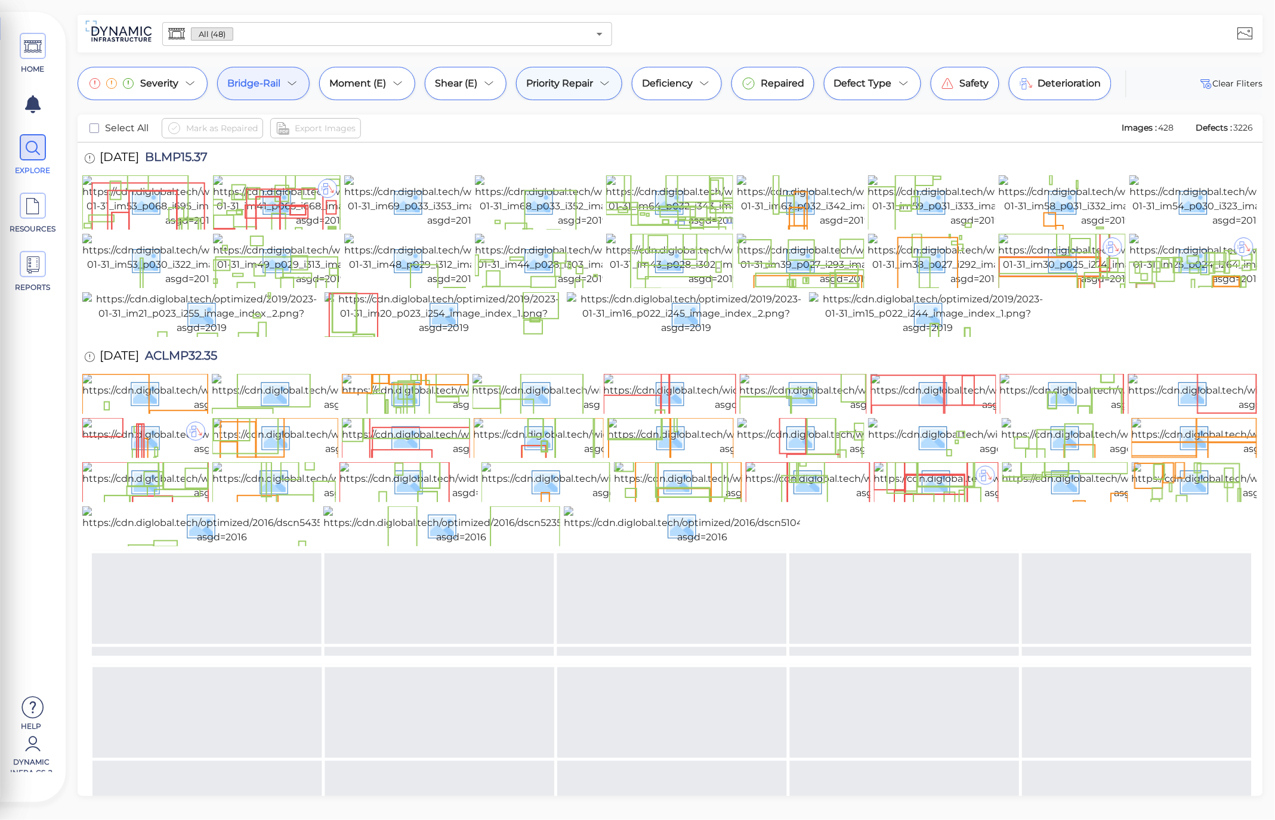
click at [575, 78] on span "Priority Repair" at bounding box center [559, 83] width 67 height 14
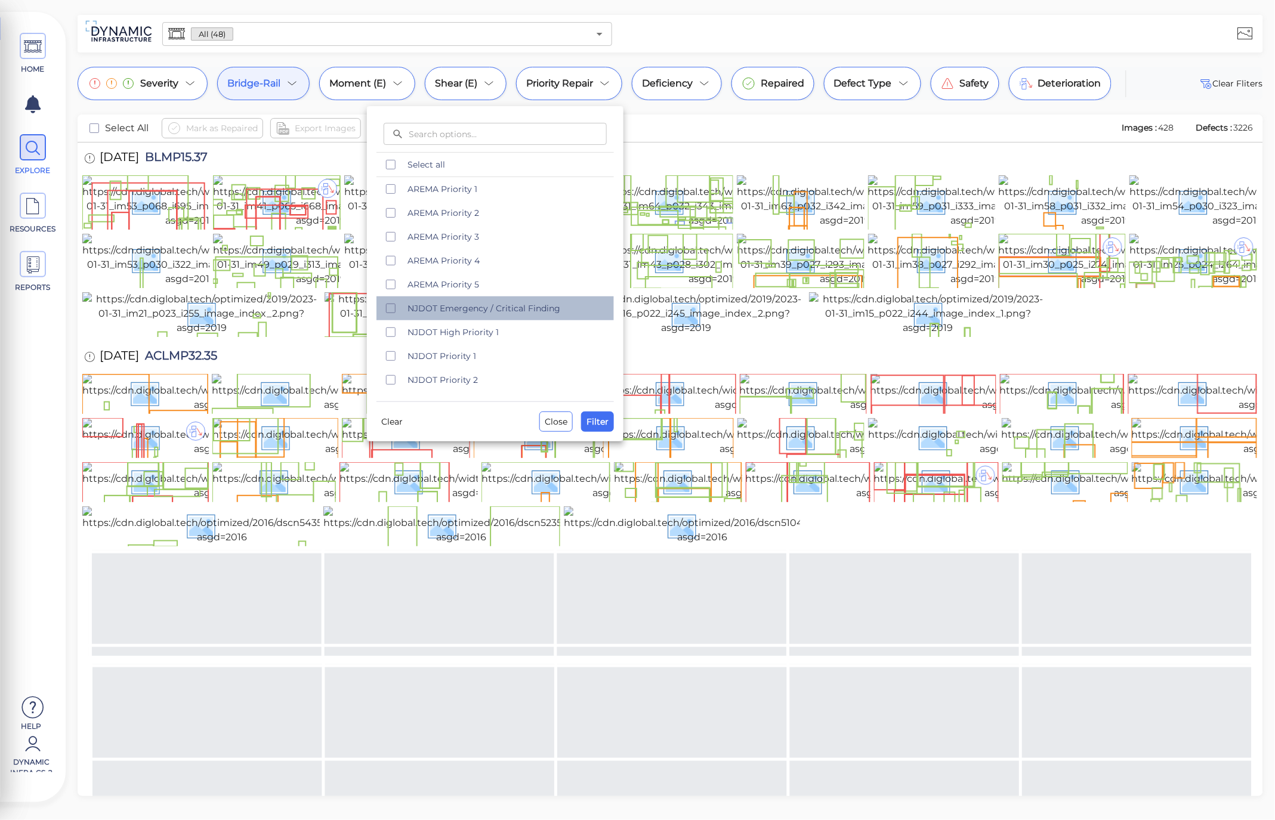
click at [496, 313] on span "NJDOT Emergency / Critical Finding" at bounding box center [507, 308] width 199 height 12
click at [492, 334] on span "NJDOT High Priority 1" at bounding box center [507, 332] width 199 height 12
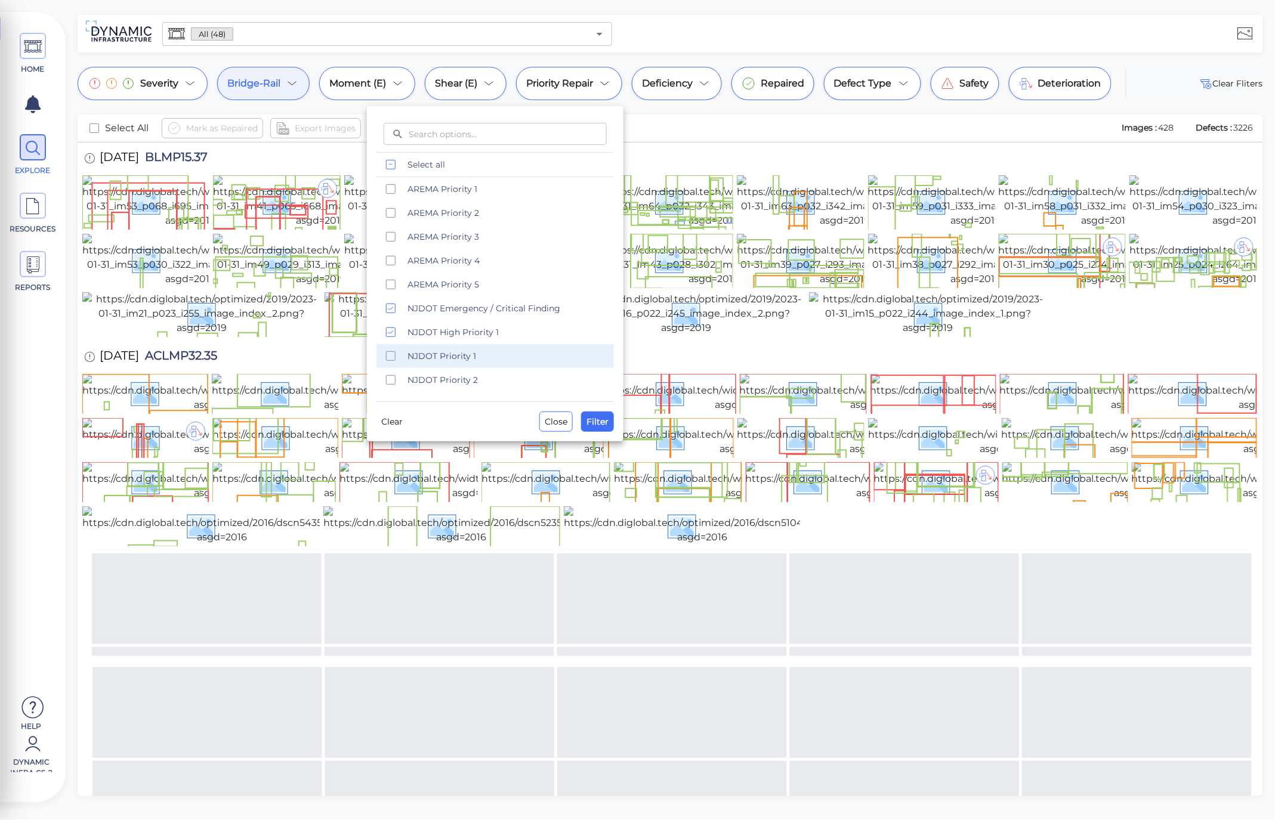
click at [473, 362] on span "NJDOT Priority 1" at bounding box center [507, 356] width 199 height 12
click at [475, 390] on div "NJDOT Priority 2" at bounding box center [494, 380] width 237 height 24
click at [606, 424] on span "Filter" at bounding box center [598, 422] width 22 height 14
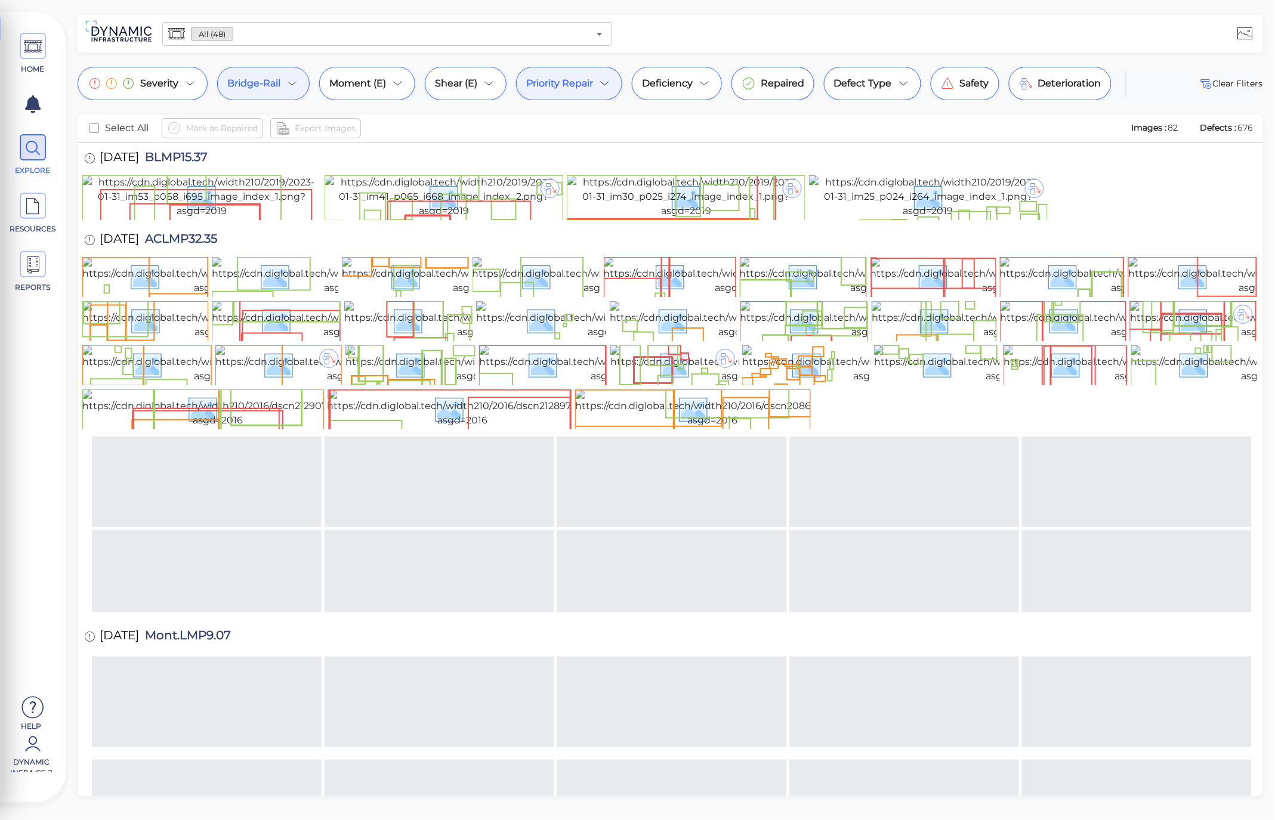
click at [601, 92] on div "Priority Repair" at bounding box center [569, 83] width 106 height 33
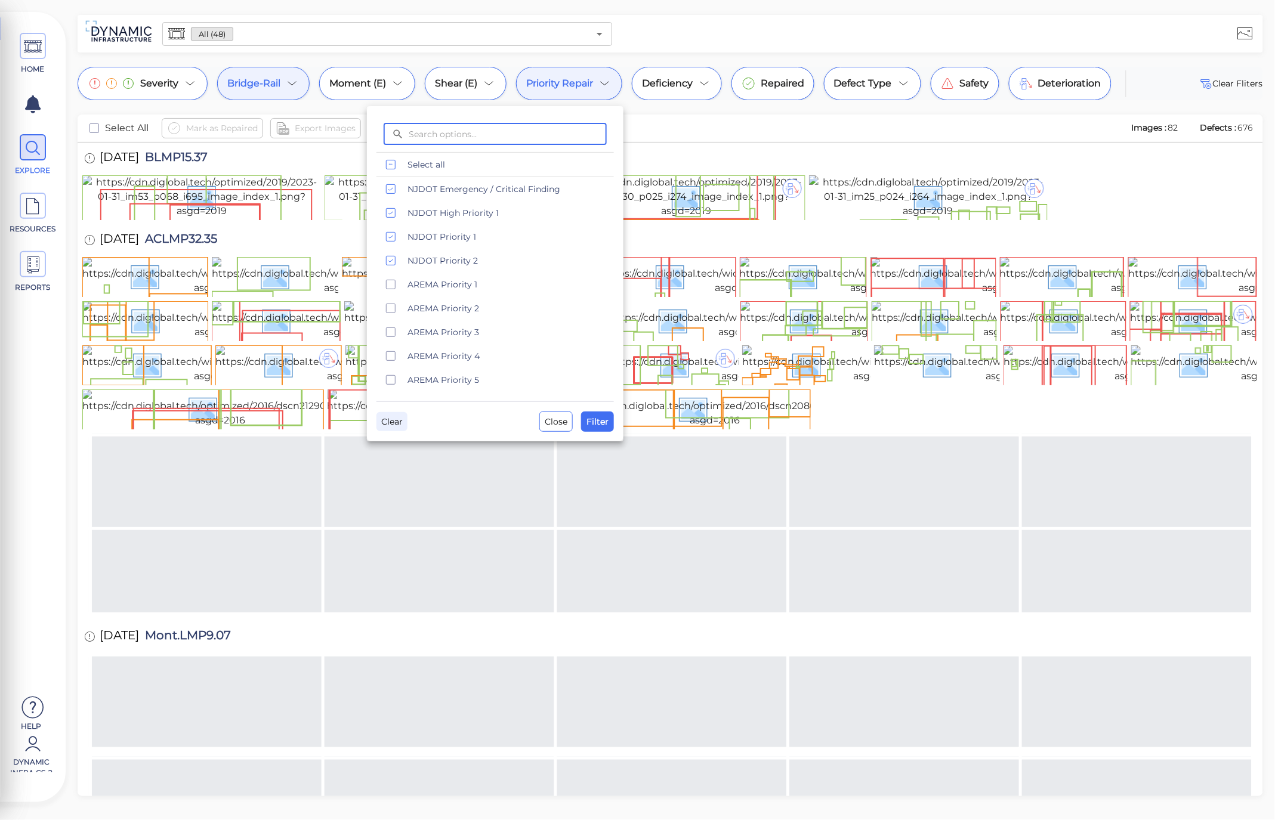
click at [391, 420] on span "Clear" at bounding box center [391, 422] width 21 height 14
click at [599, 420] on span "Filter" at bounding box center [598, 422] width 22 height 14
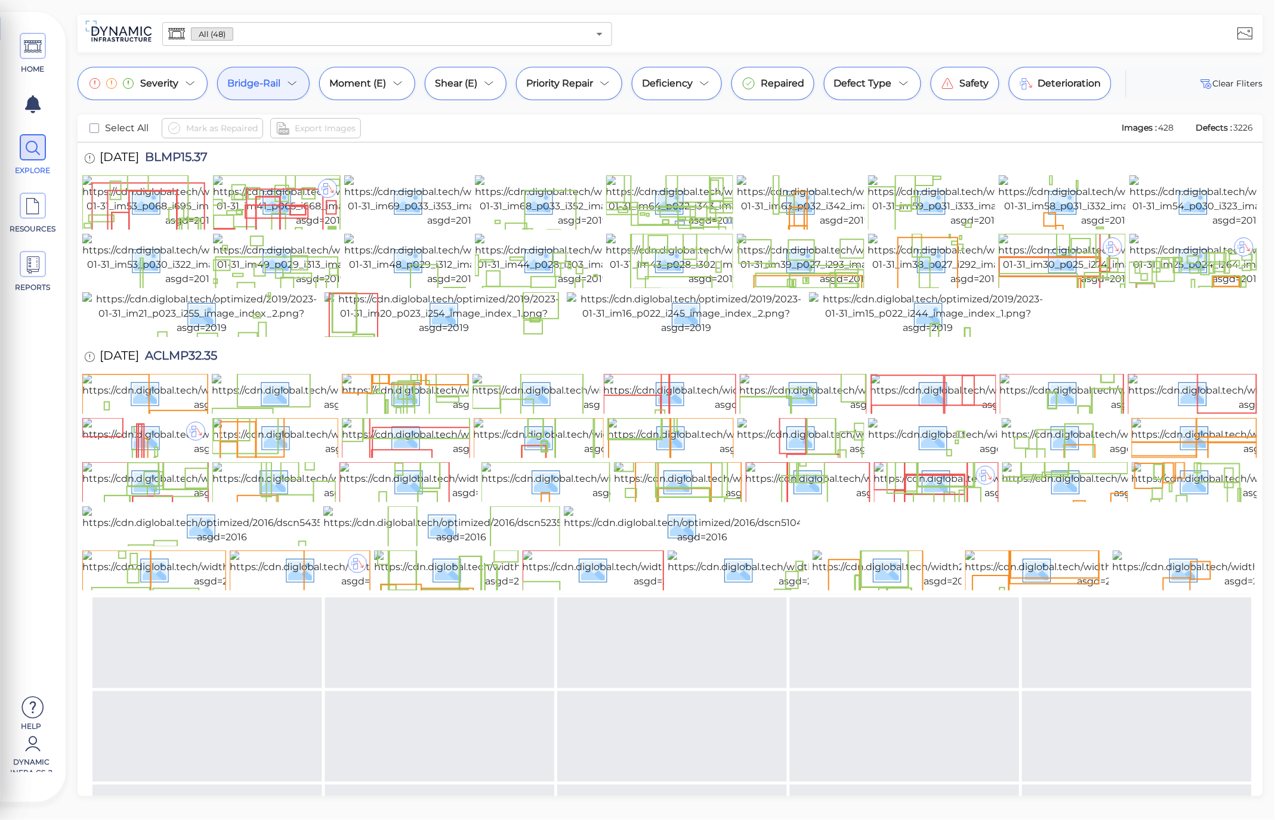
click at [282, 91] on div "Bridge-Rail" at bounding box center [263, 83] width 92 height 33
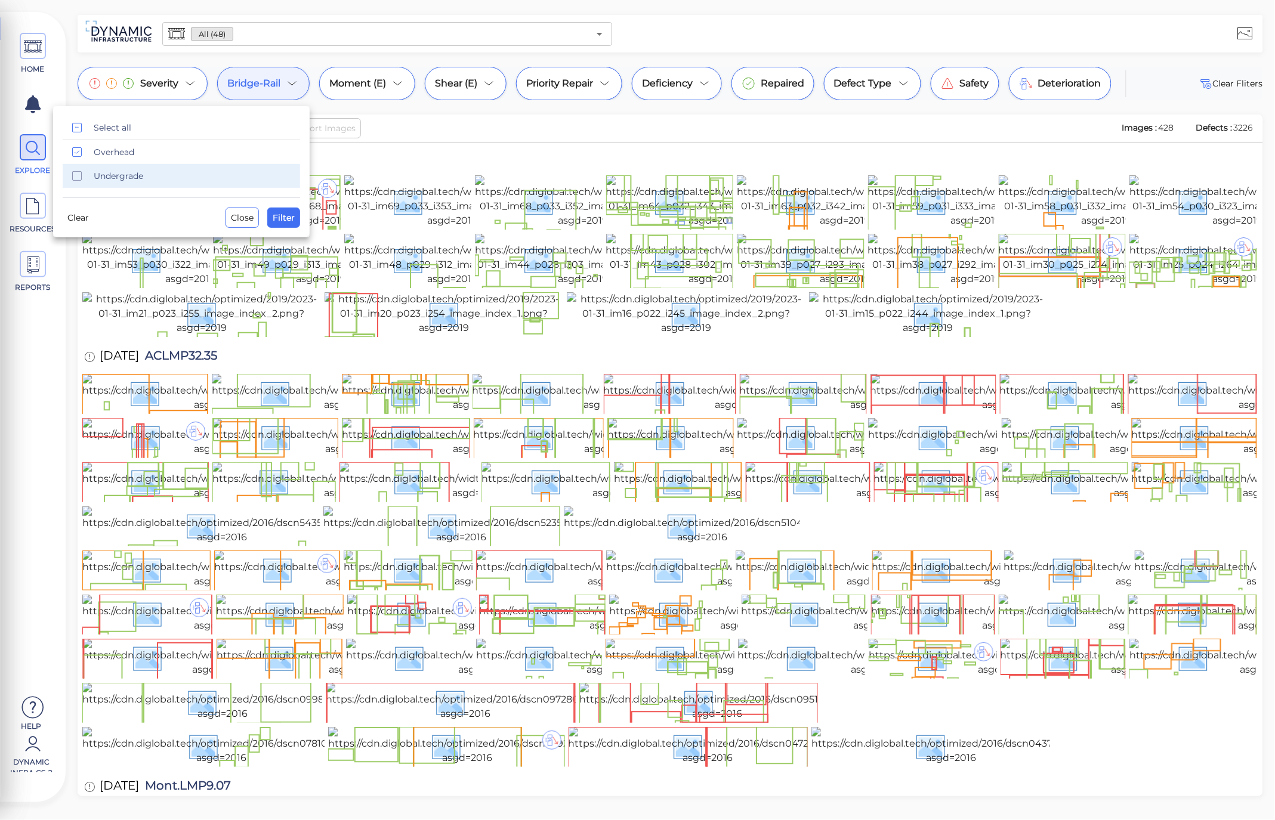
click at [127, 181] on span "Undergrade" at bounding box center [193, 176] width 199 height 12
click at [132, 146] on span "Overhead" at bounding box center [193, 152] width 199 height 12
click at [293, 217] on span "Filter" at bounding box center [284, 218] width 22 height 14
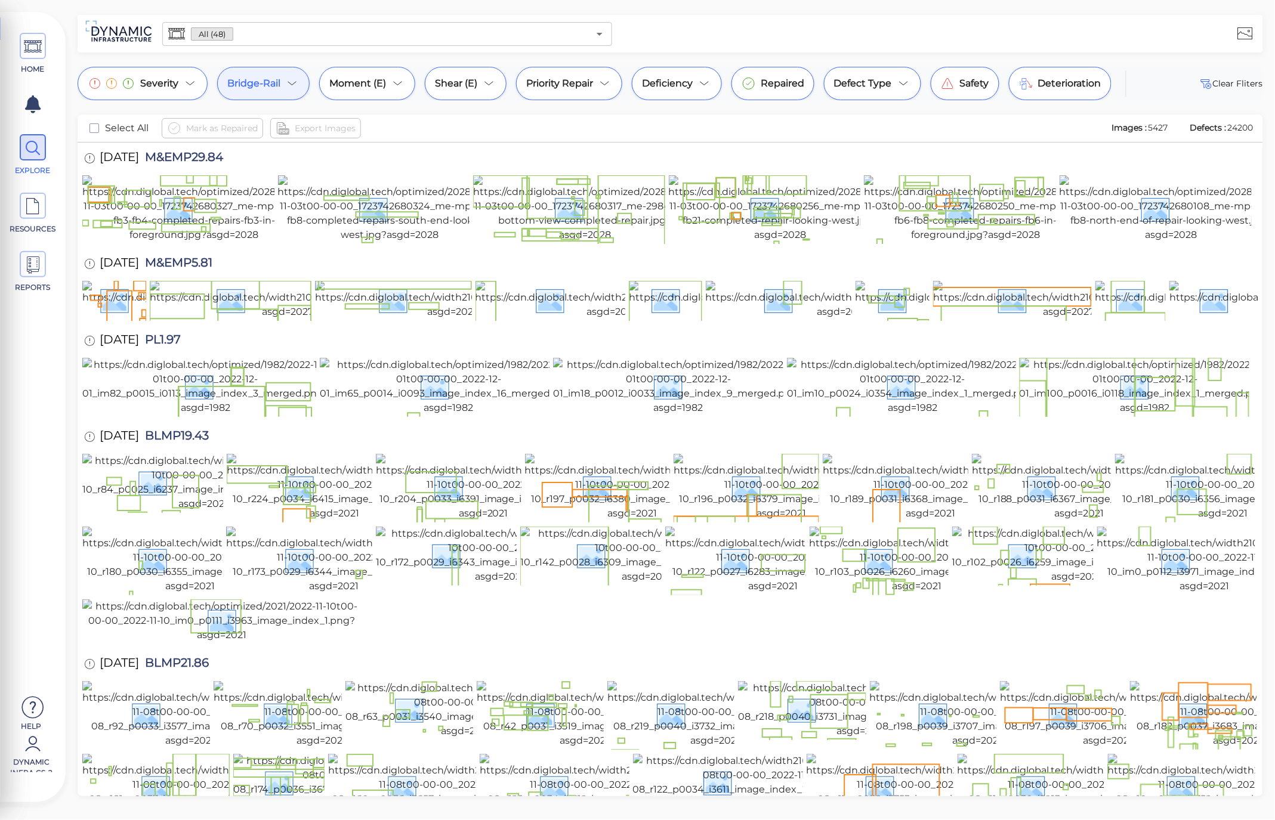
click at [270, 97] on div "Bridge-Rail" at bounding box center [263, 83] width 92 height 33
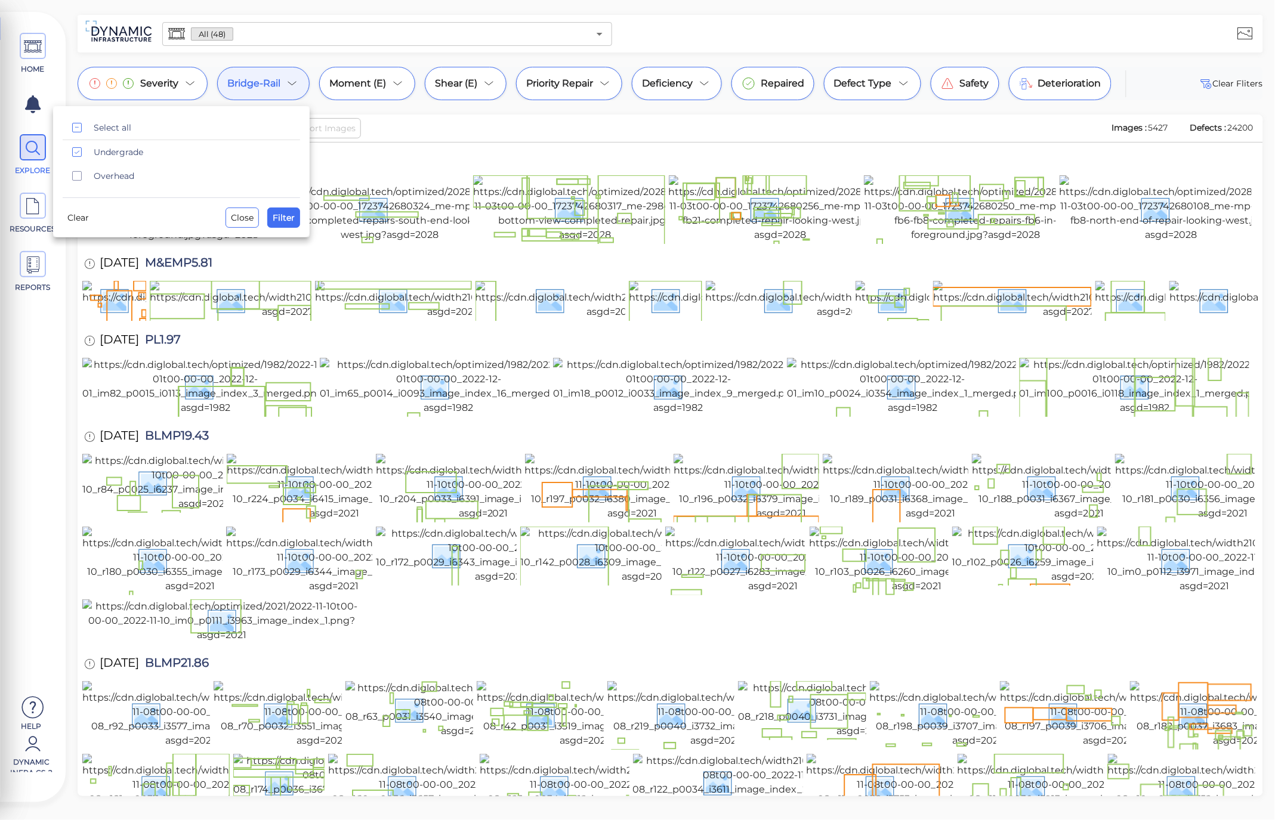
click at [263, 218] on div "Close Filter" at bounding box center [263, 218] width 75 height 20
click at [295, 223] on button "Filter" at bounding box center [283, 218] width 33 height 20
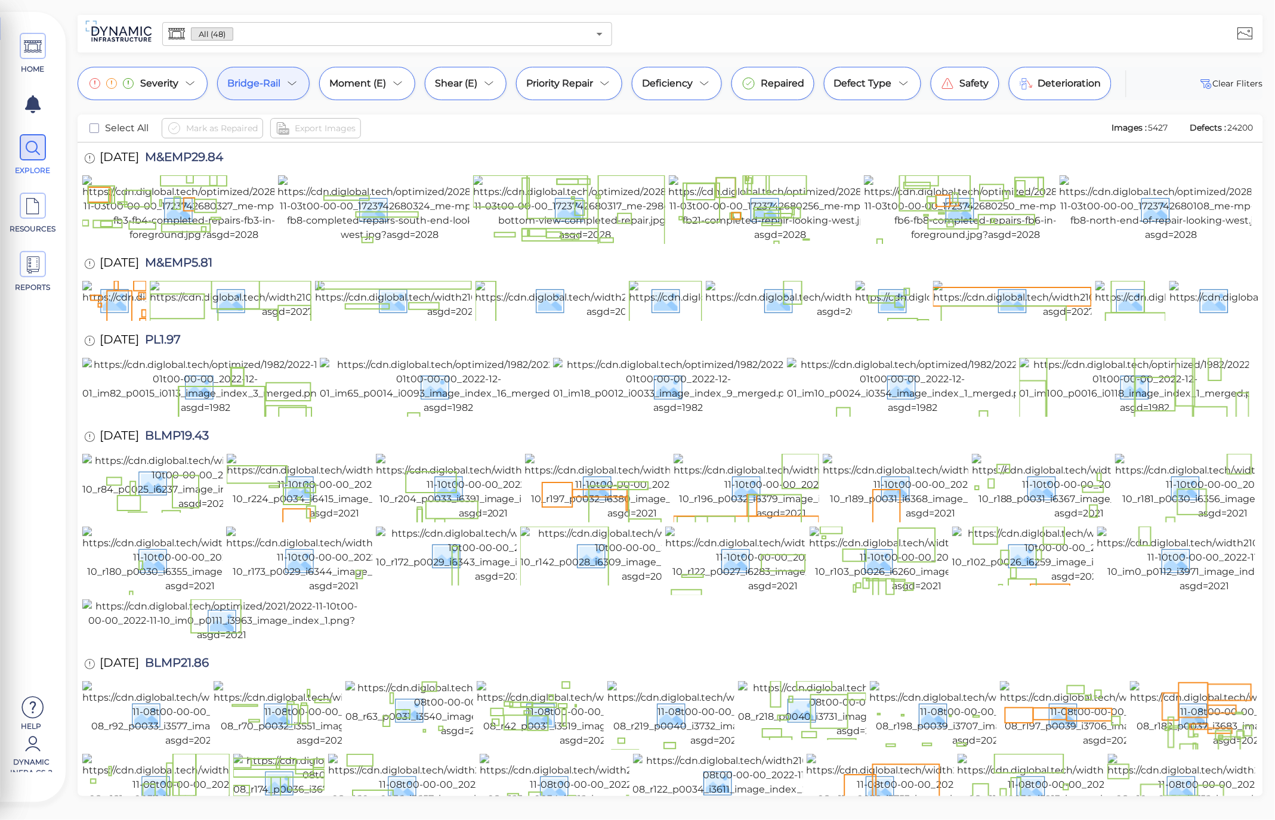
click at [293, 89] on icon at bounding box center [292, 83] width 14 height 14
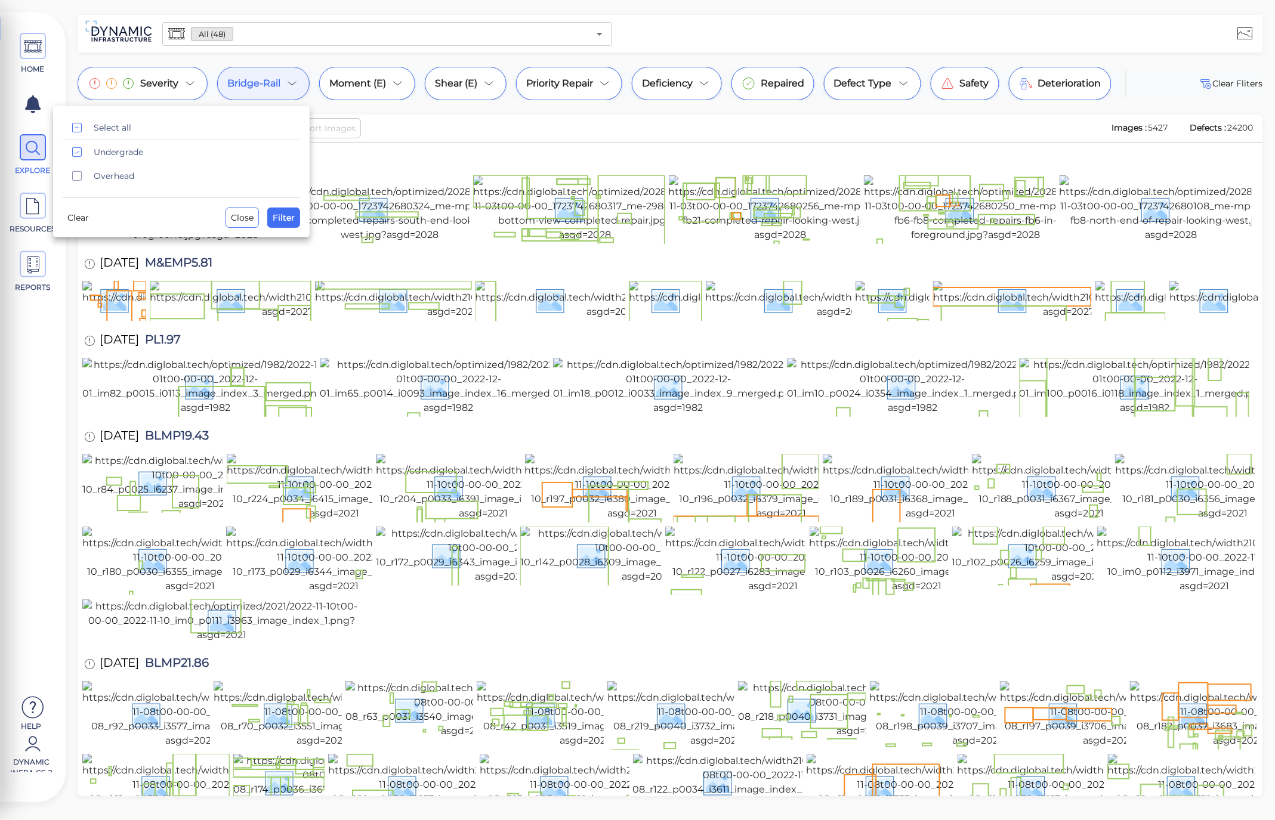
click at [293, 89] on div at bounding box center [637, 410] width 1275 height 820
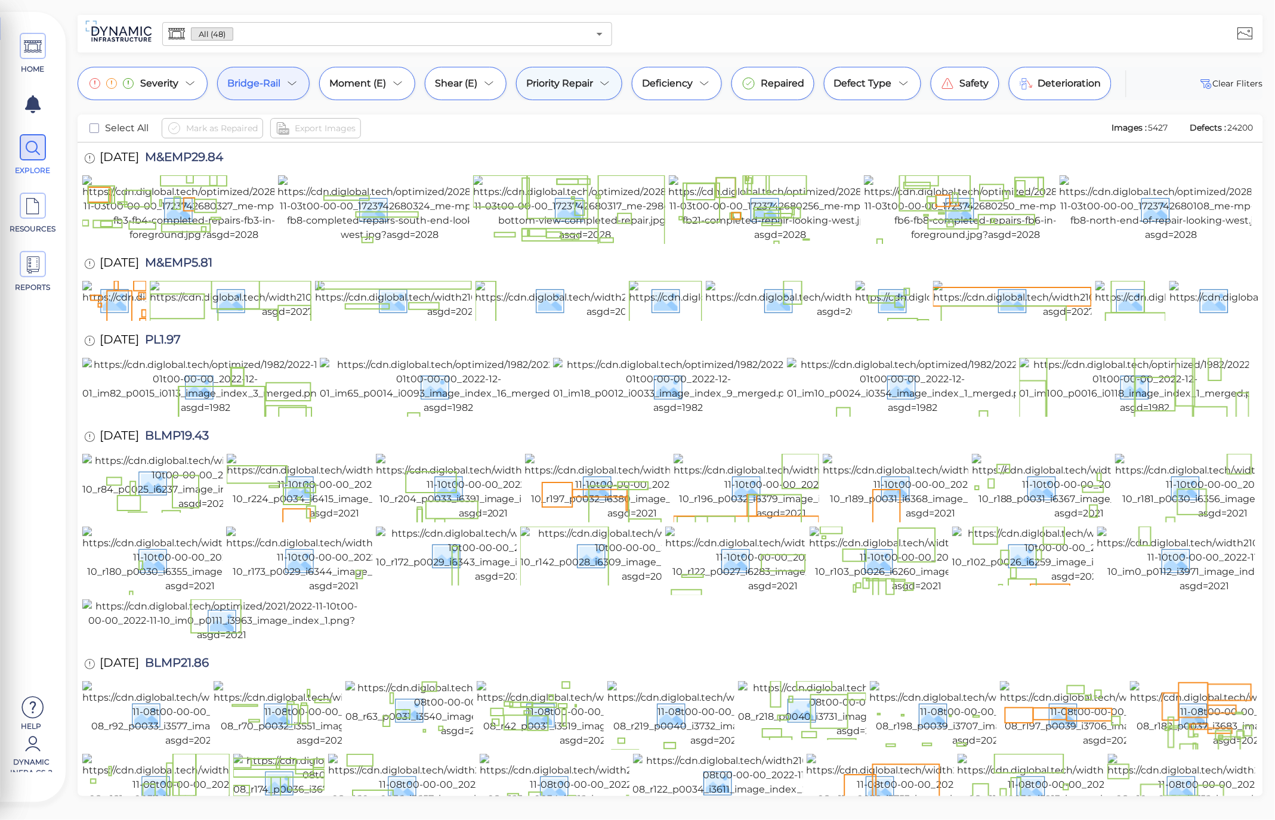
click at [601, 84] on icon at bounding box center [605, 83] width 14 height 14
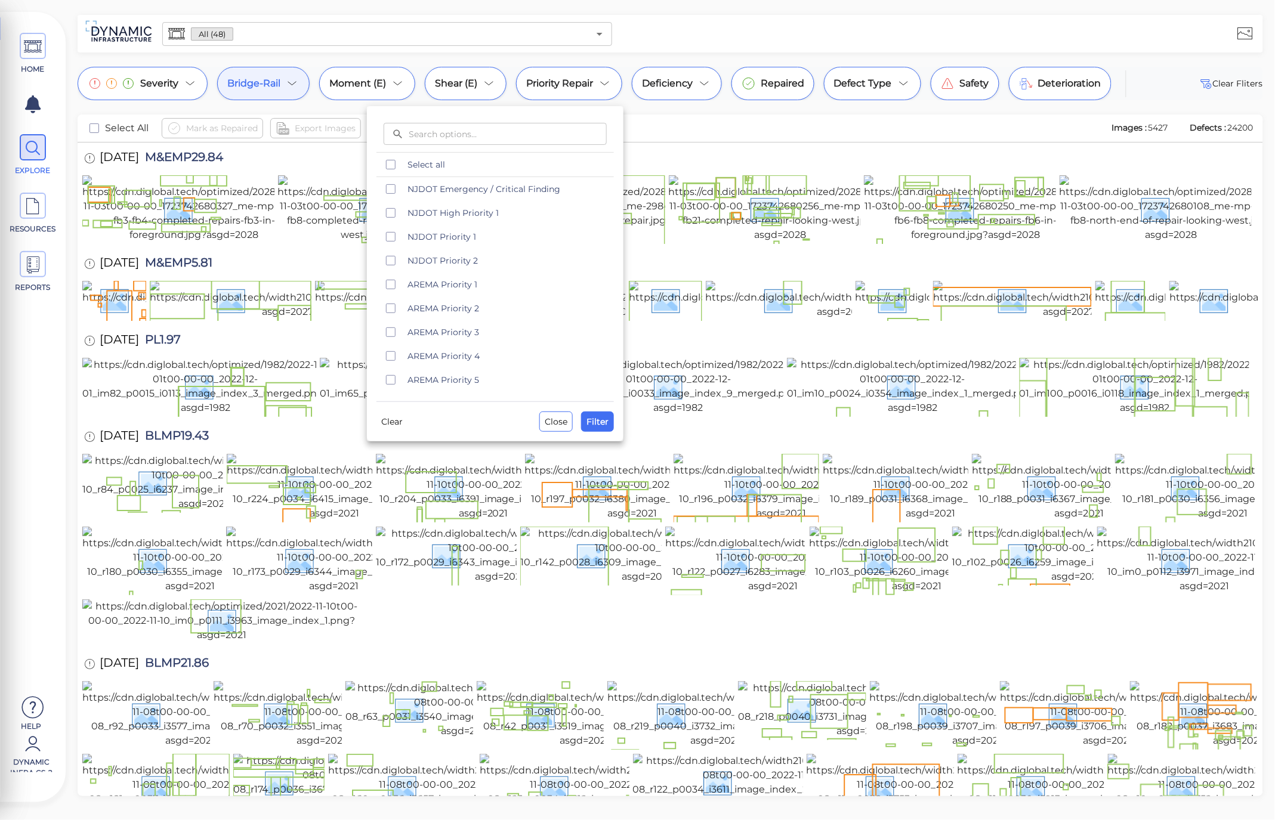
click at [266, 84] on div at bounding box center [637, 410] width 1275 height 820
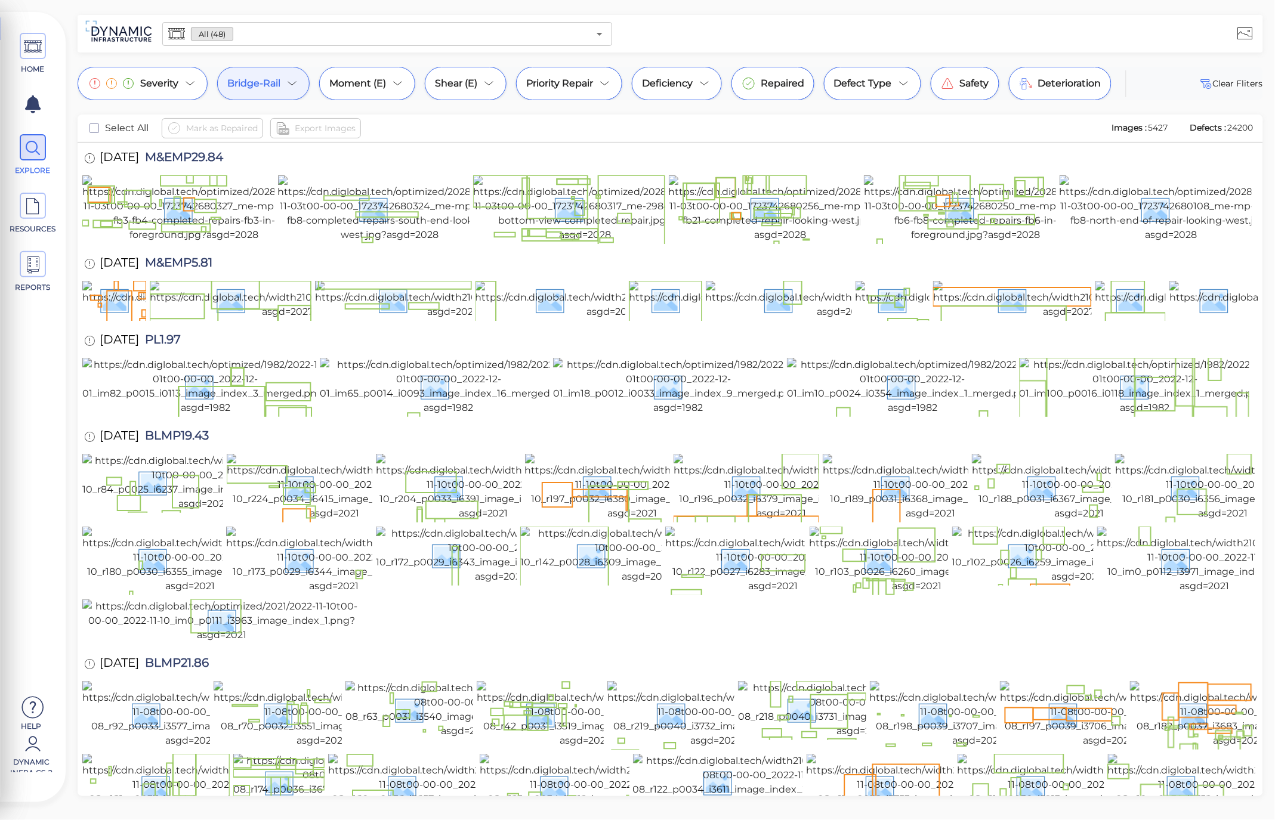
click at [266, 84] on div "​ ​ Select all NJDOT Emergency / Critical Finding NJDOT High Priority 1 NJDOT P…" at bounding box center [637, 413] width 1275 height 814
click at [274, 85] on span "Bridge-Rail" at bounding box center [253, 83] width 53 height 14
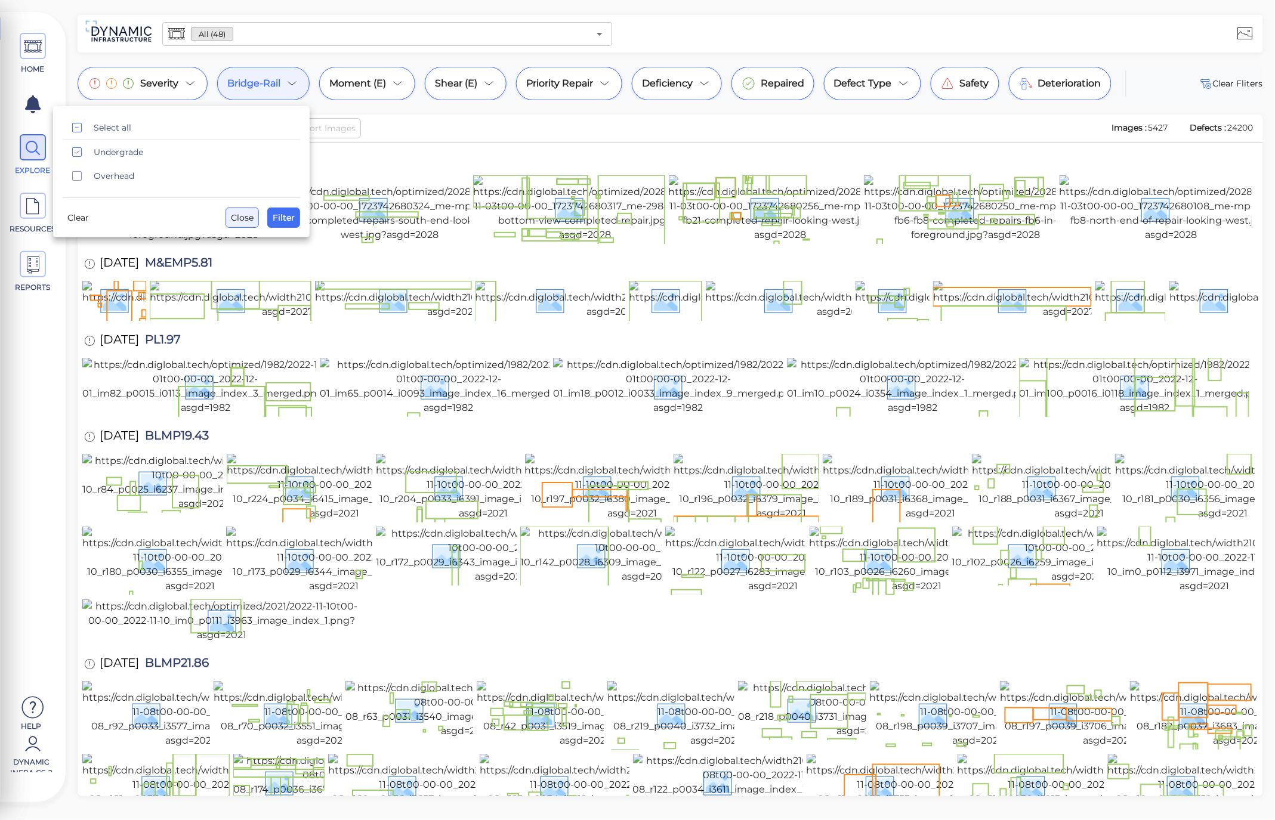
click at [253, 212] on span "Close" at bounding box center [242, 218] width 23 height 14
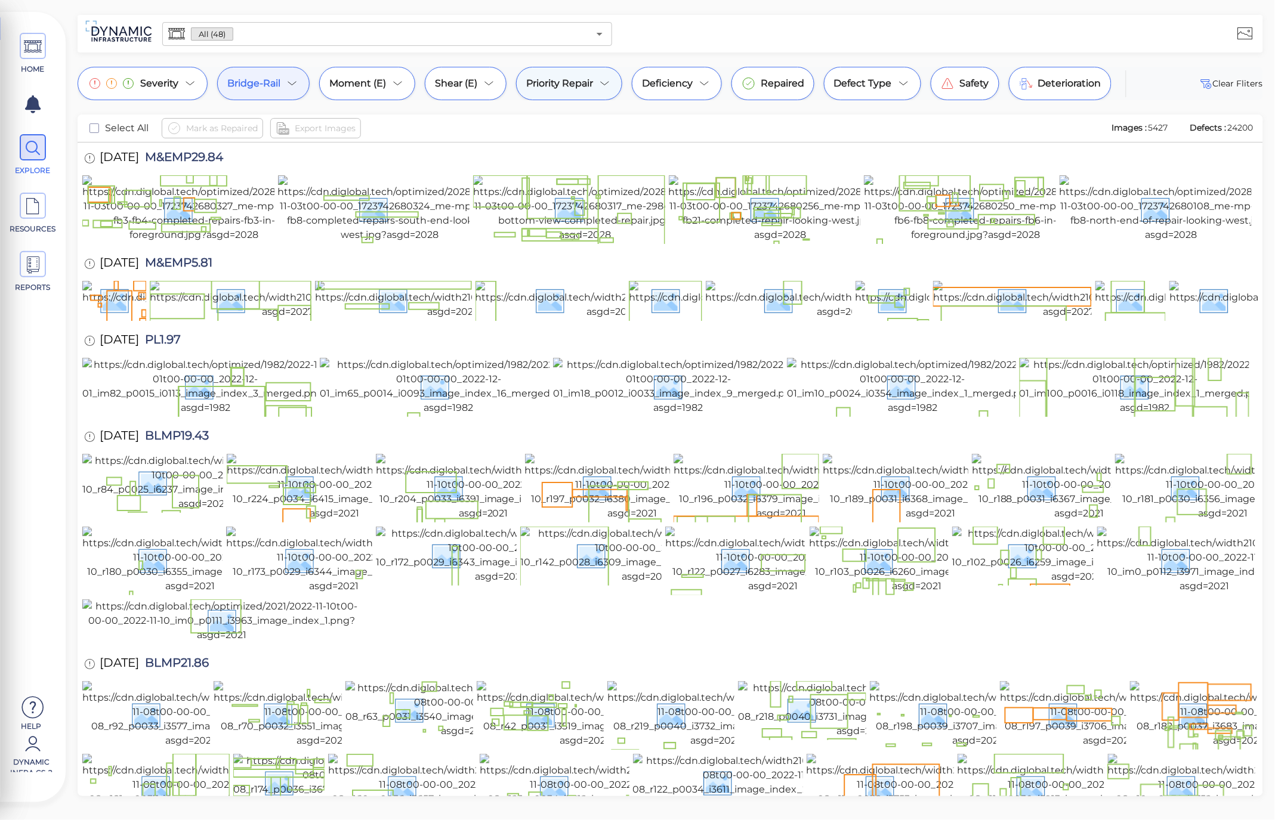
click at [594, 91] on div "Priority Repair" at bounding box center [569, 83] width 106 height 33
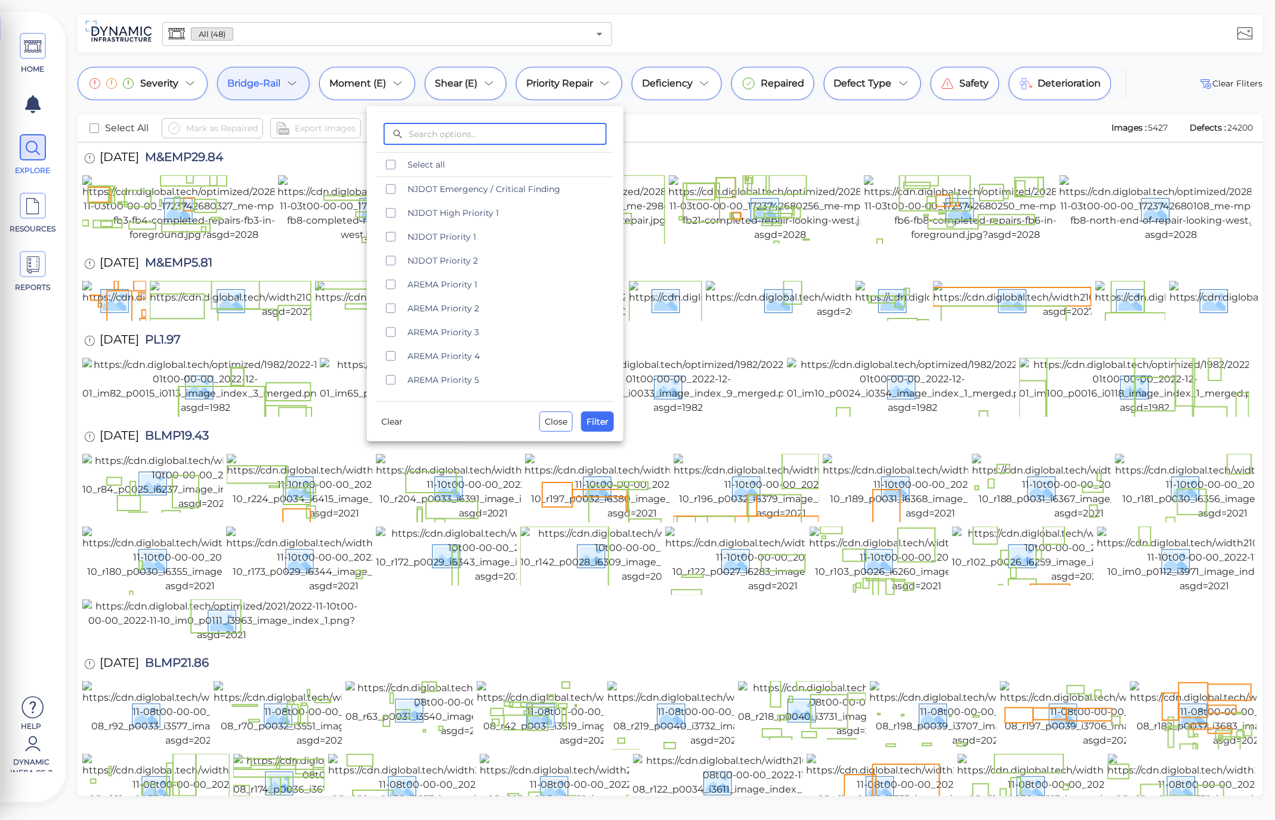
click at [287, 91] on div at bounding box center [637, 410] width 1275 height 820
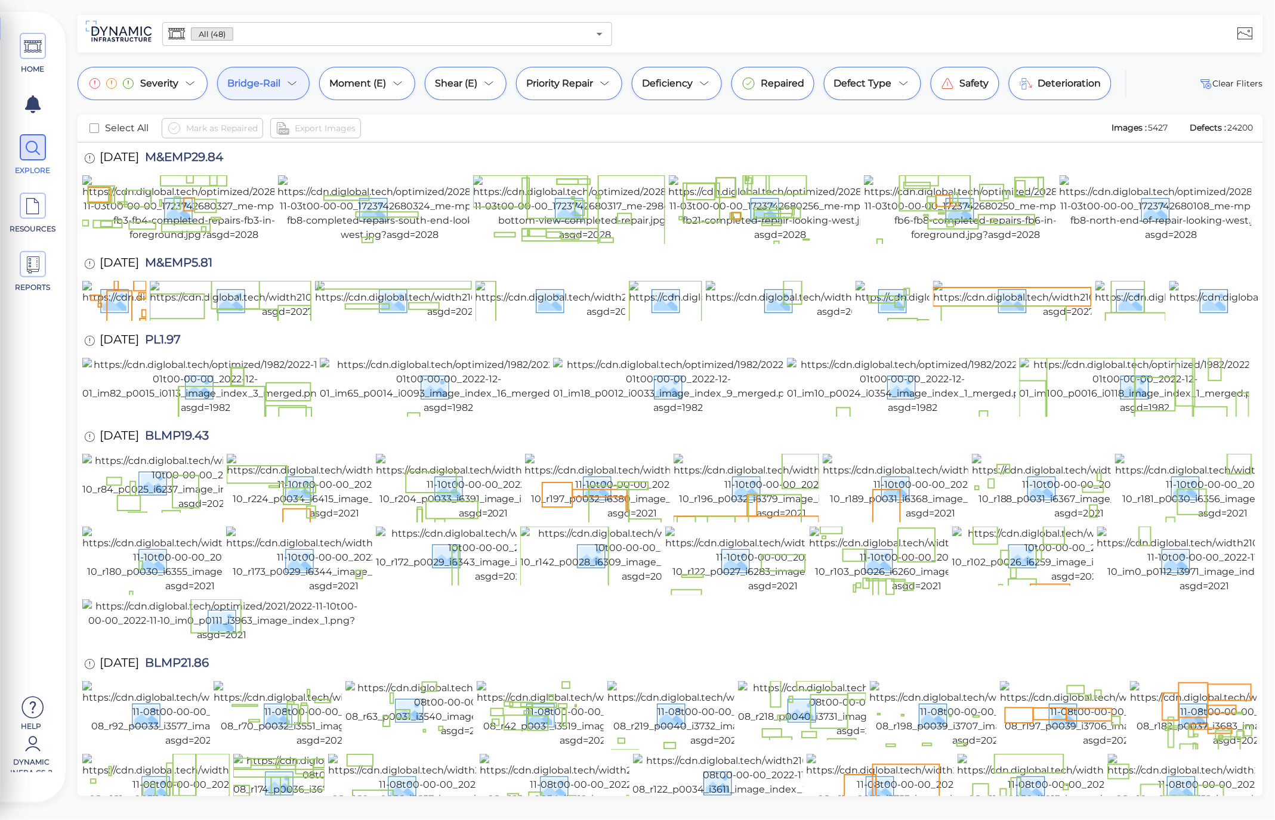
click at [287, 91] on div "Bridge-Rail" at bounding box center [263, 83] width 92 height 33
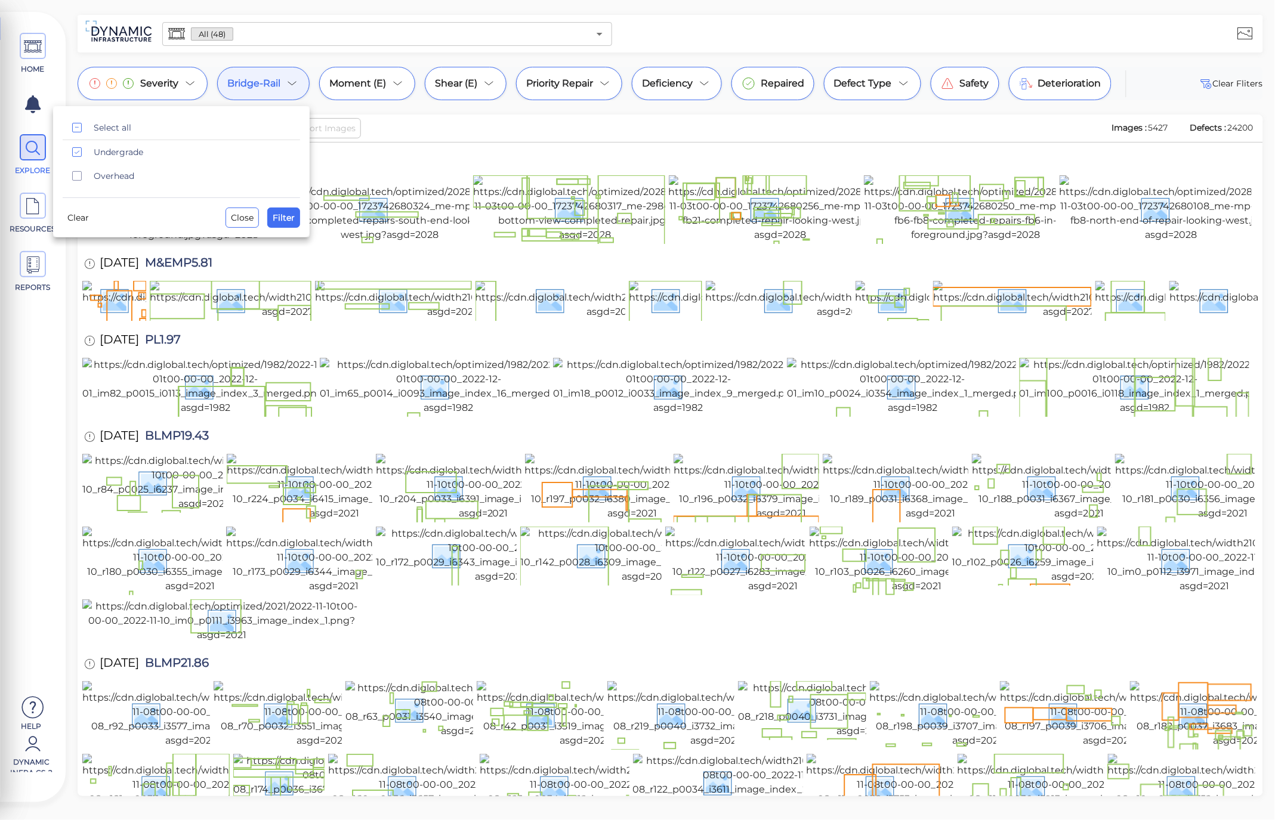
click at [287, 91] on div at bounding box center [637, 410] width 1275 height 820
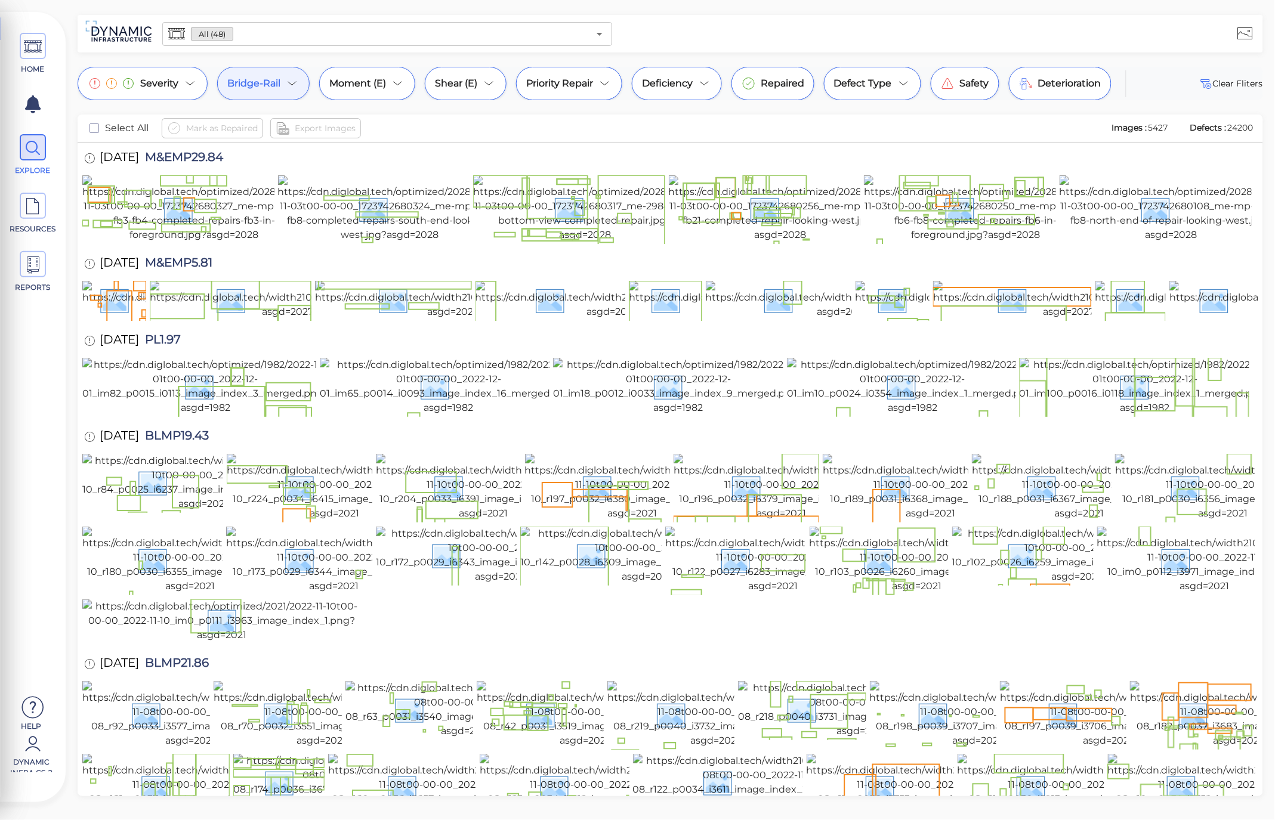
click at [498, 122] on div "Mark as Repaired Export Images" at bounding box center [632, 128] width 940 height 20
click at [598, 79] on div "Priority Repair" at bounding box center [569, 83] width 106 height 33
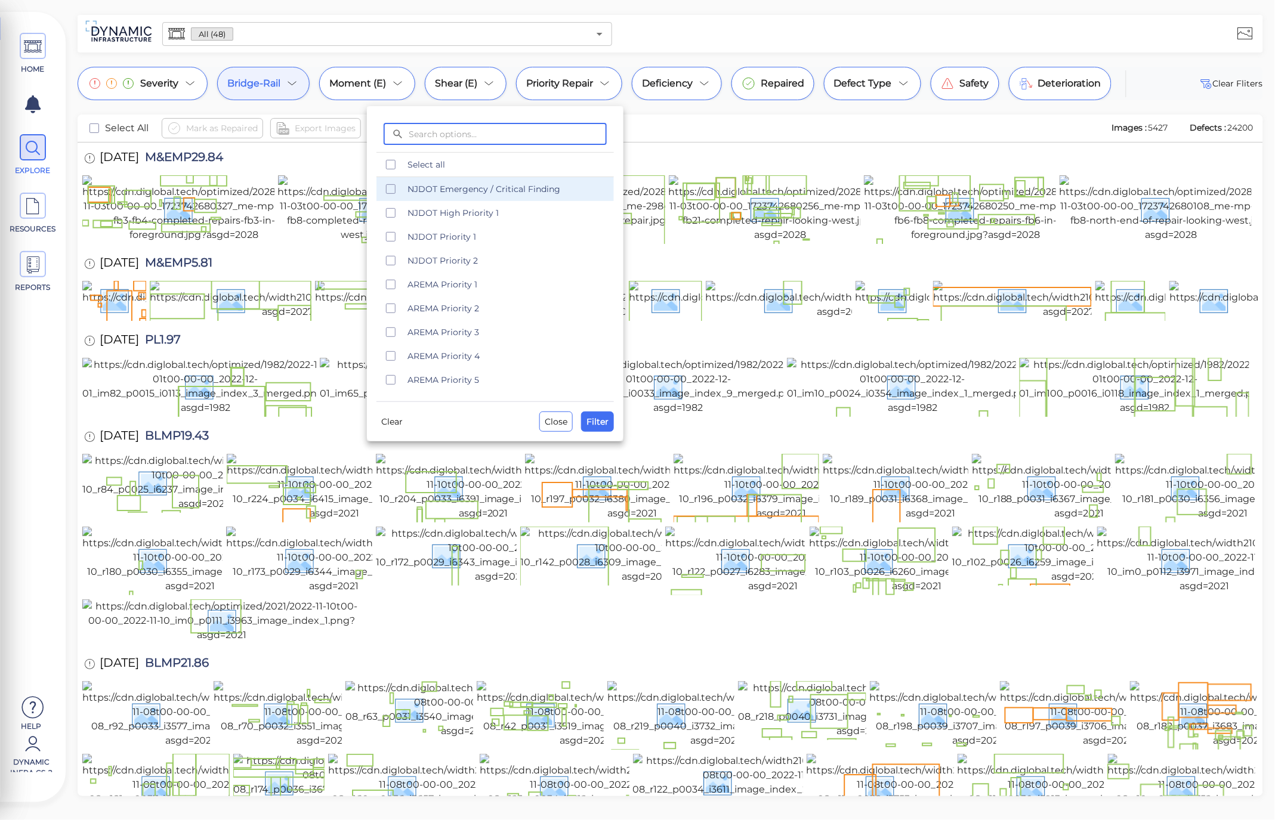
click at [482, 187] on span "NJDOT Emergency / Critical Finding" at bounding box center [507, 189] width 199 height 12
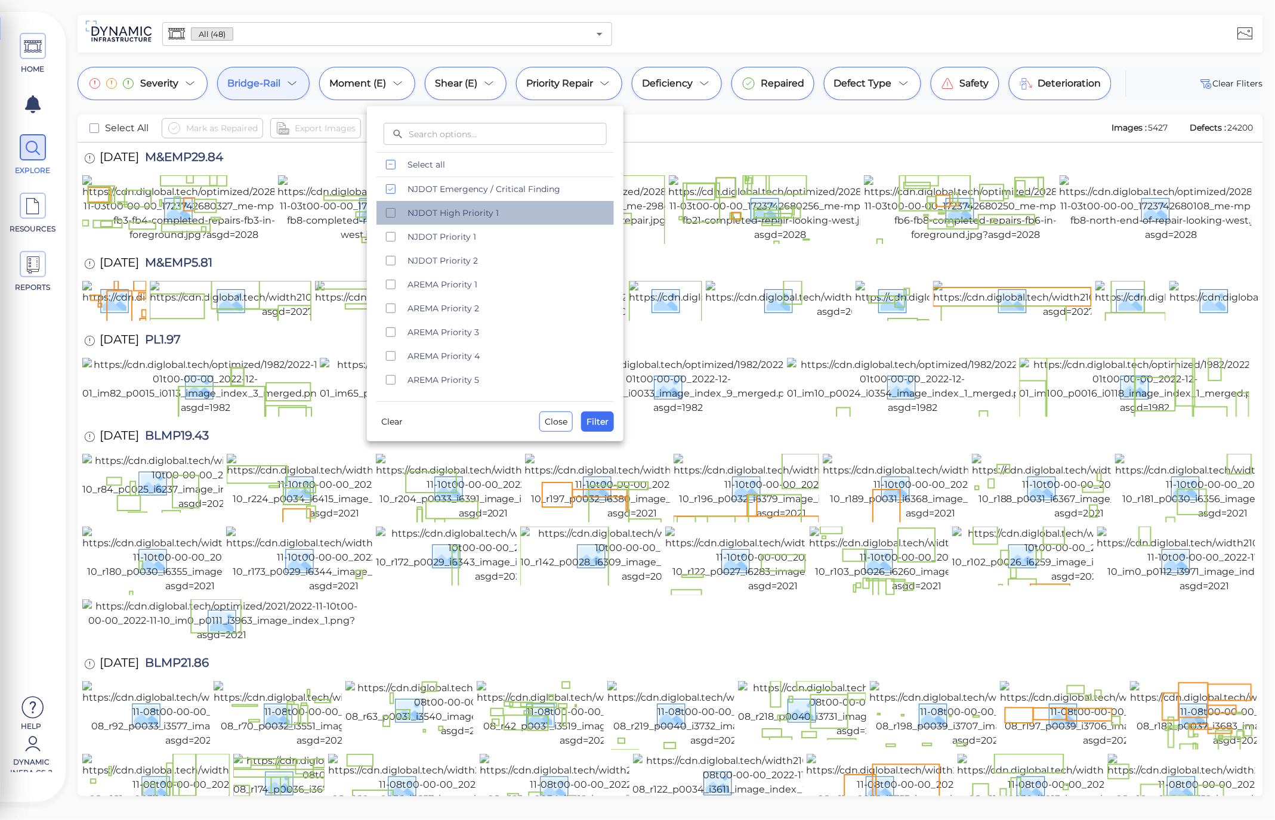
click at [490, 212] on span "NJDOT High Priority 1" at bounding box center [507, 213] width 199 height 12
click at [473, 242] on span "NJDOT Priority 1" at bounding box center [507, 237] width 199 height 12
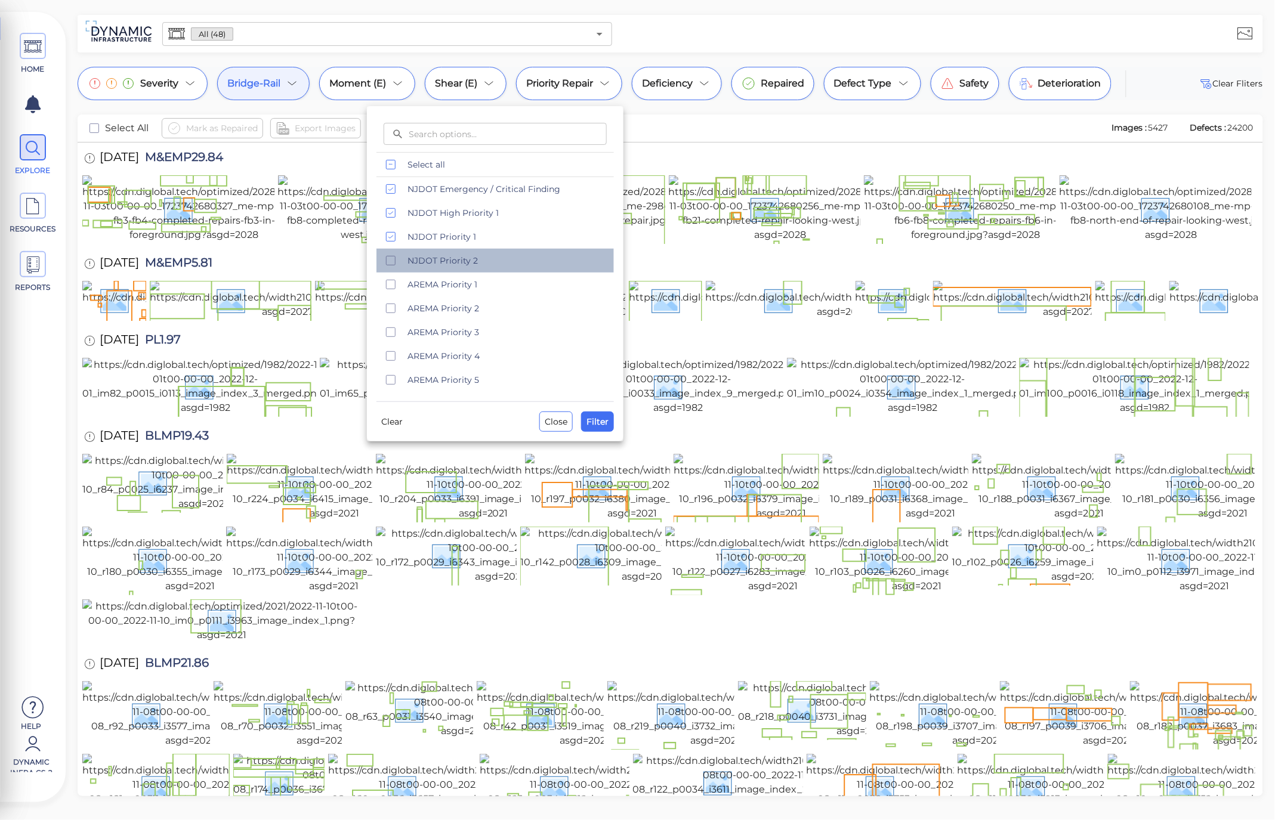
click at [474, 269] on div "NJDOT Priority 2" at bounding box center [494, 261] width 237 height 24
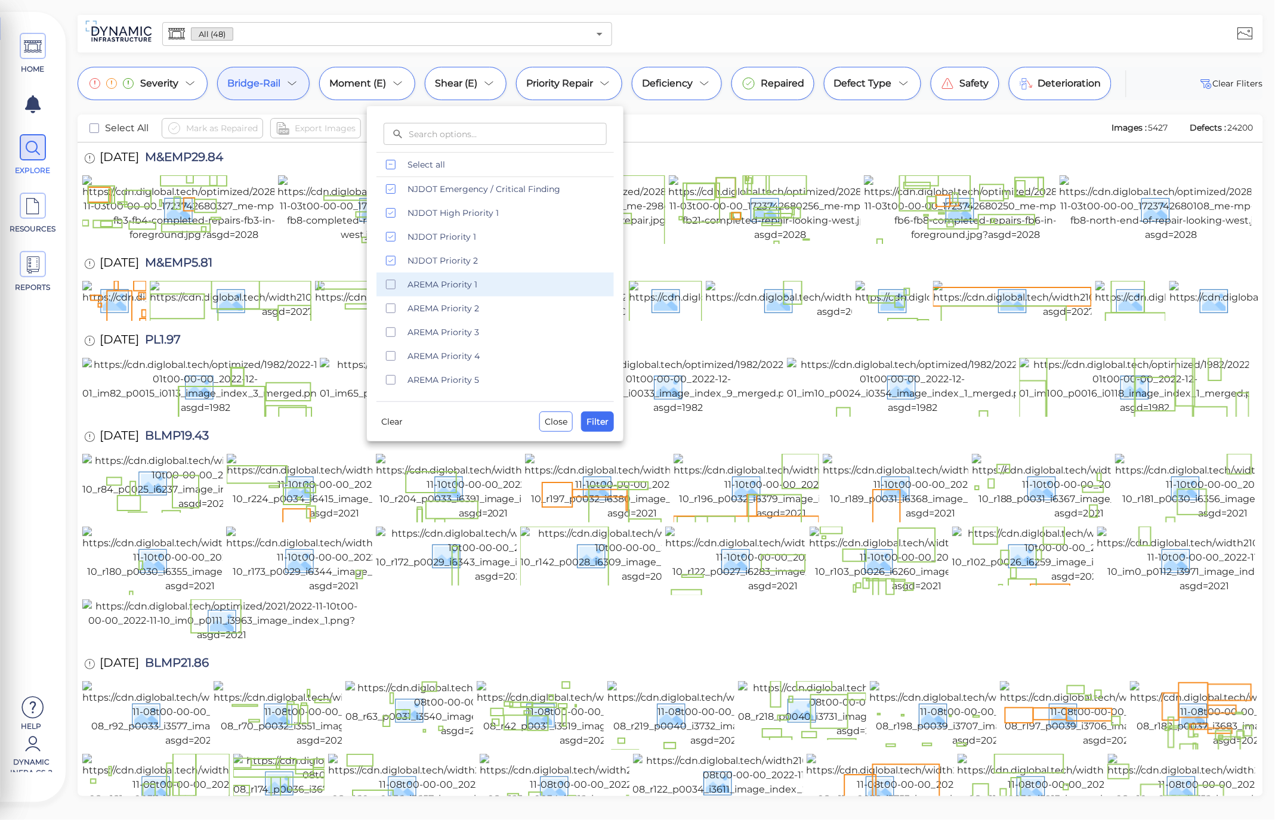
click at [479, 283] on span "AREMA Priority 1" at bounding box center [507, 285] width 199 height 12
click at [593, 420] on span "Filter" at bounding box center [598, 422] width 22 height 14
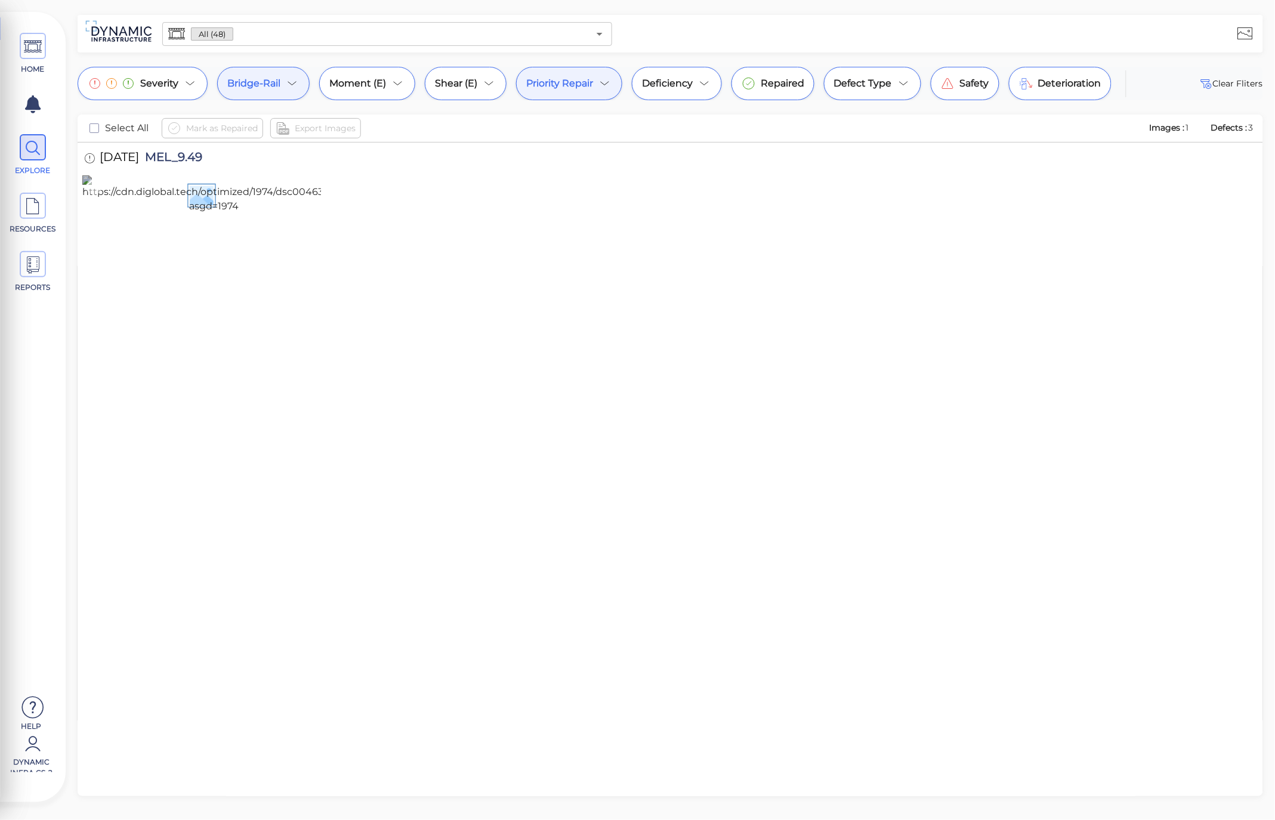
click at [183, 212] on img at bounding box center [214, 194] width 264 height 38
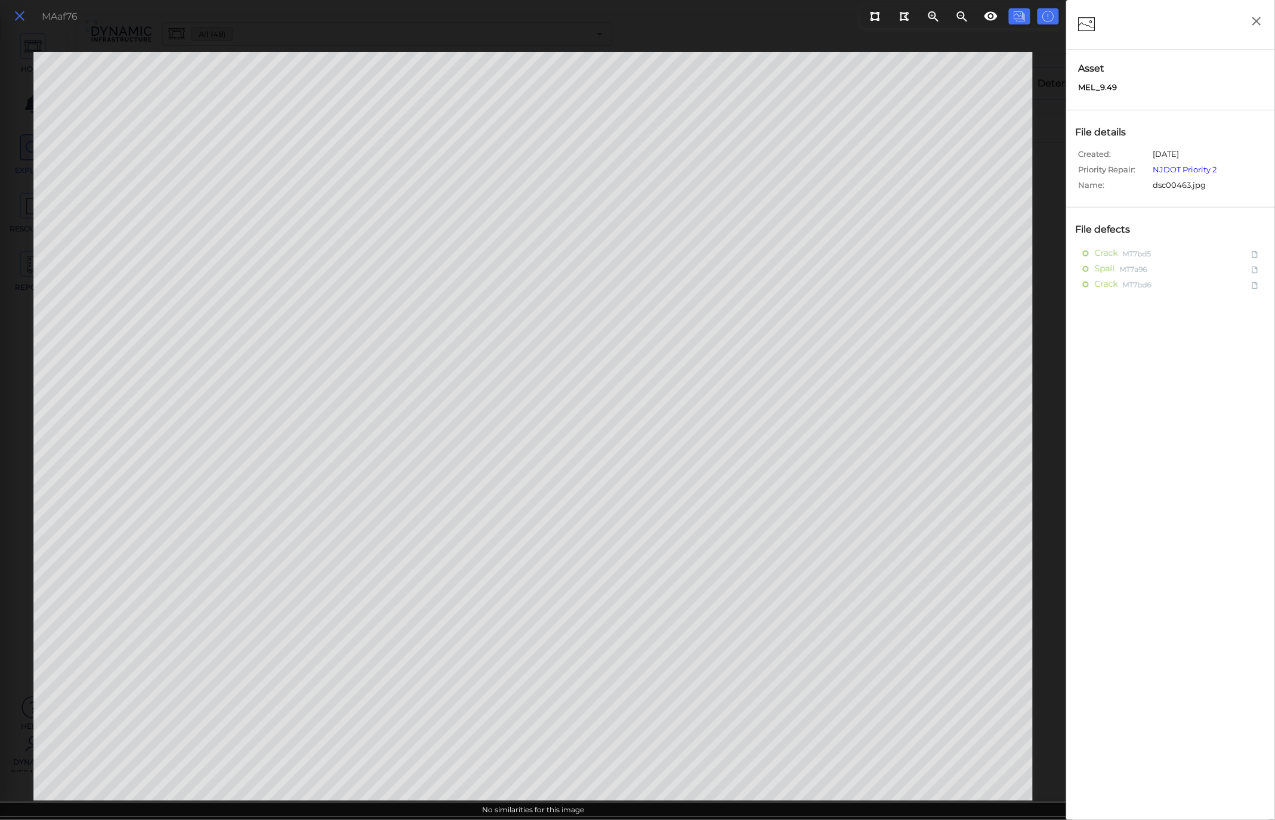
click at [19, 14] on icon at bounding box center [19, 16] width 13 height 16
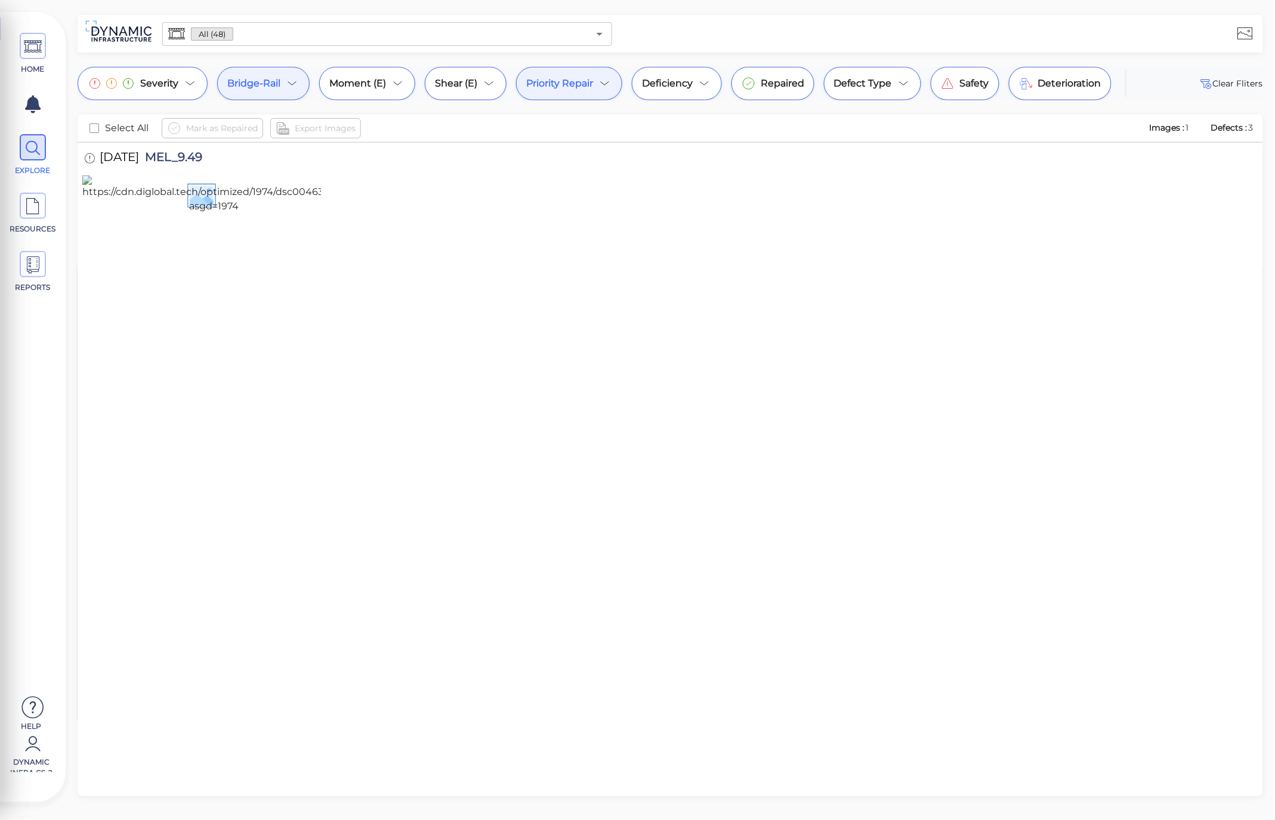
click at [595, 85] on div "Priority Repair" at bounding box center [569, 83] width 106 height 33
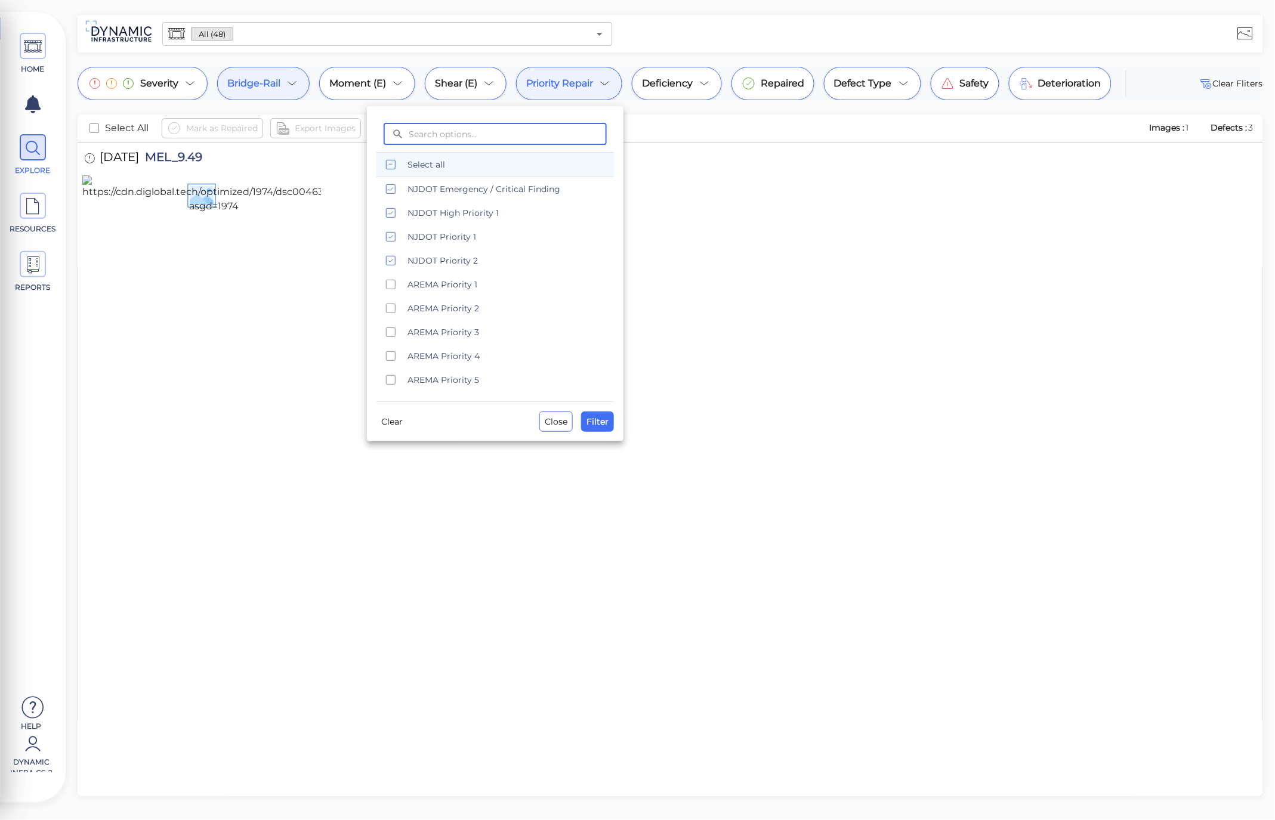
click at [388, 159] on icon "checkbox" at bounding box center [391, 165] width 14 height 14
click at [385, 421] on span "Clear" at bounding box center [391, 422] width 21 height 14
click at [598, 424] on span "Filter" at bounding box center [598, 422] width 22 height 14
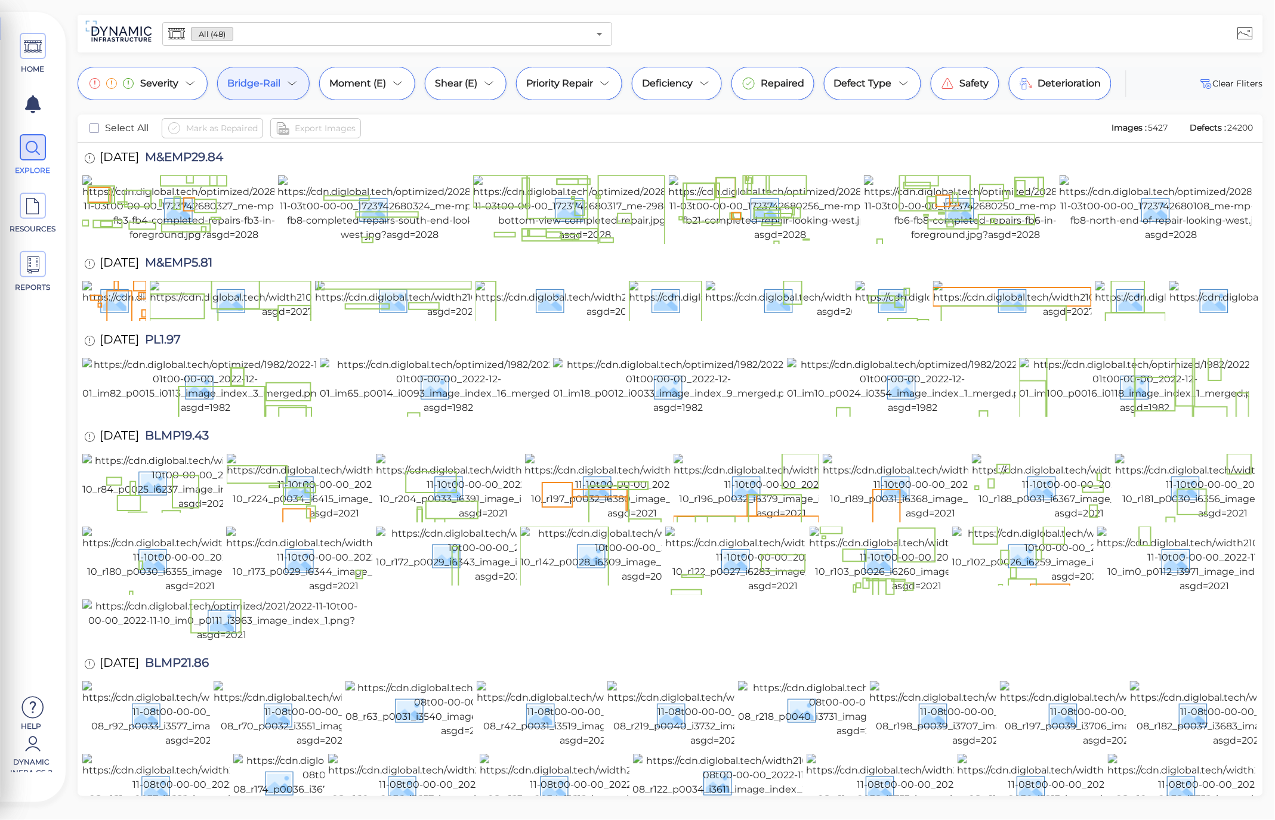
click at [302, 75] on div "Bridge-Rail" at bounding box center [263, 83] width 92 height 33
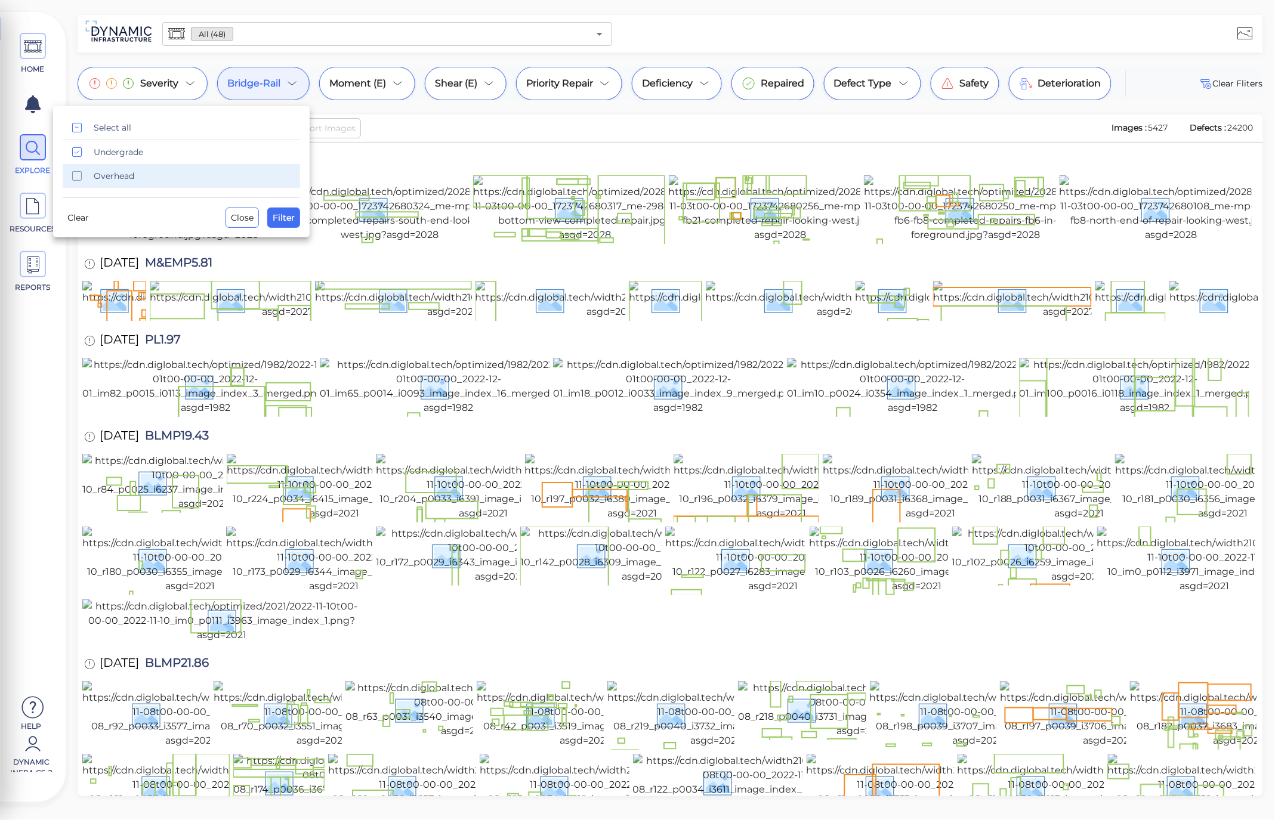
click at [134, 171] on span "Overhead" at bounding box center [193, 176] width 199 height 12
click at [142, 180] on span "Overhead" at bounding box center [193, 176] width 199 height 12
click at [142, 156] on span "Undergrade" at bounding box center [193, 152] width 199 height 12
click at [156, 183] on div "Overhead" at bounding box center [181, 176] width 237 height 24
click at [286, 209] on button "Filter" at bounding box center [283, 218] width 33 height 20
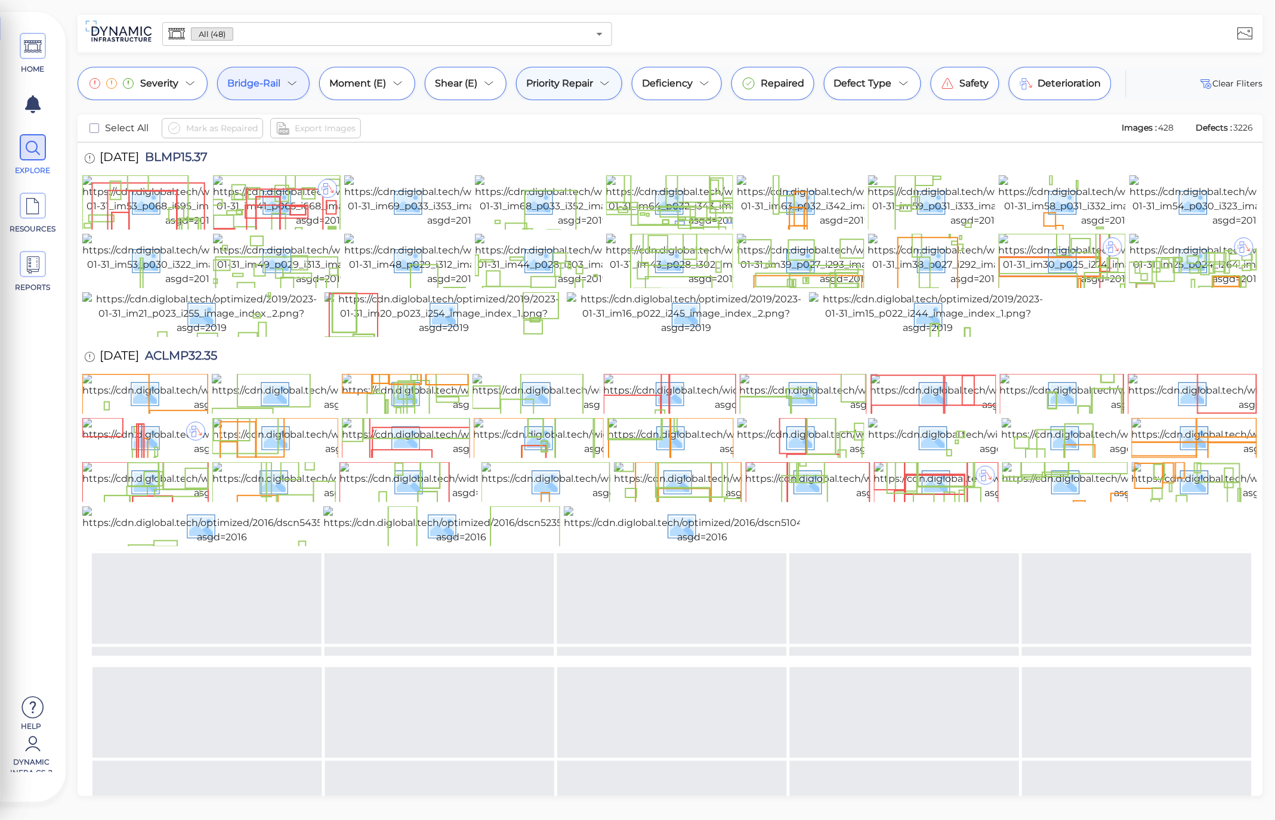
click at [576, 81] on span "Priority Repair" at bounding box center [559, 83] width 67 height 14
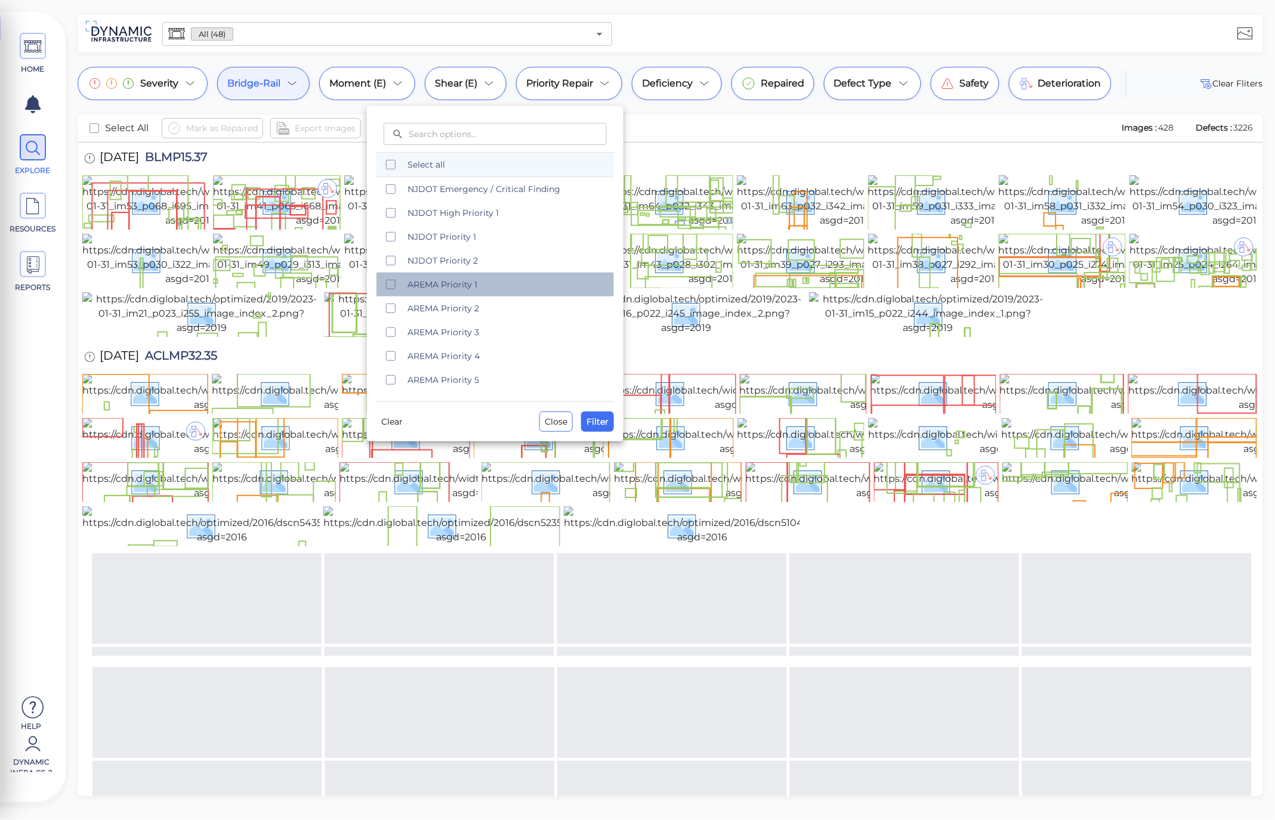
click at [478, 286] on span "AREMA Priority 1" at bounding box center [507, 285] width 199 height 12
click at [480, 317] on div "AREMA Priority 2" at bounding box center [494, 309] width 237 height 24
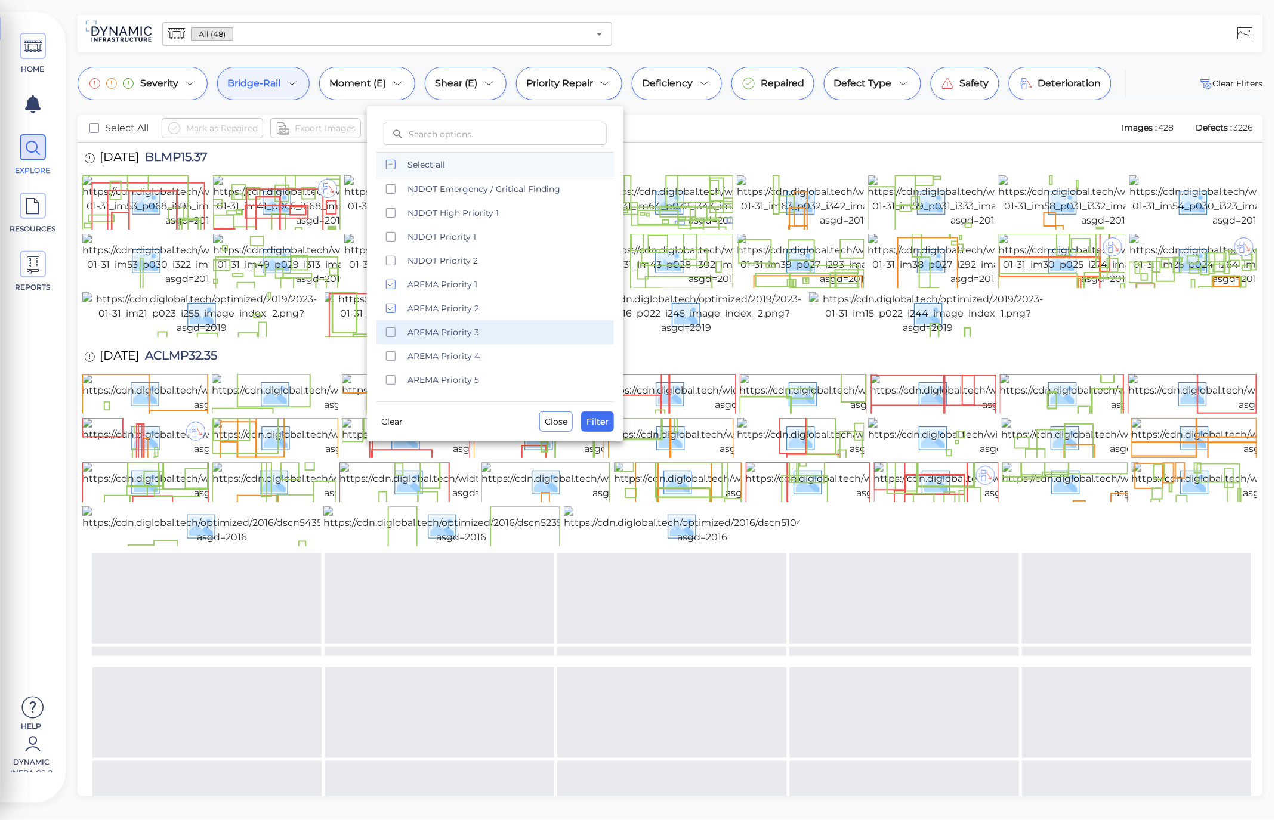
click at [485, 336] on span "AREMA Priority 3" at bounding box center [507, 332] width 199 height 12
click at [486, 350] on span "AREMA Priority 4" at bounding box center [507, 356] width 199 height 12
click at [487, 369] on div "AREMA Priority 5" at bounding box center [494, 380] width 237 height 24
click at [604, 426] on span "Filter" at bounding box center [598, 422] width 22 height 14
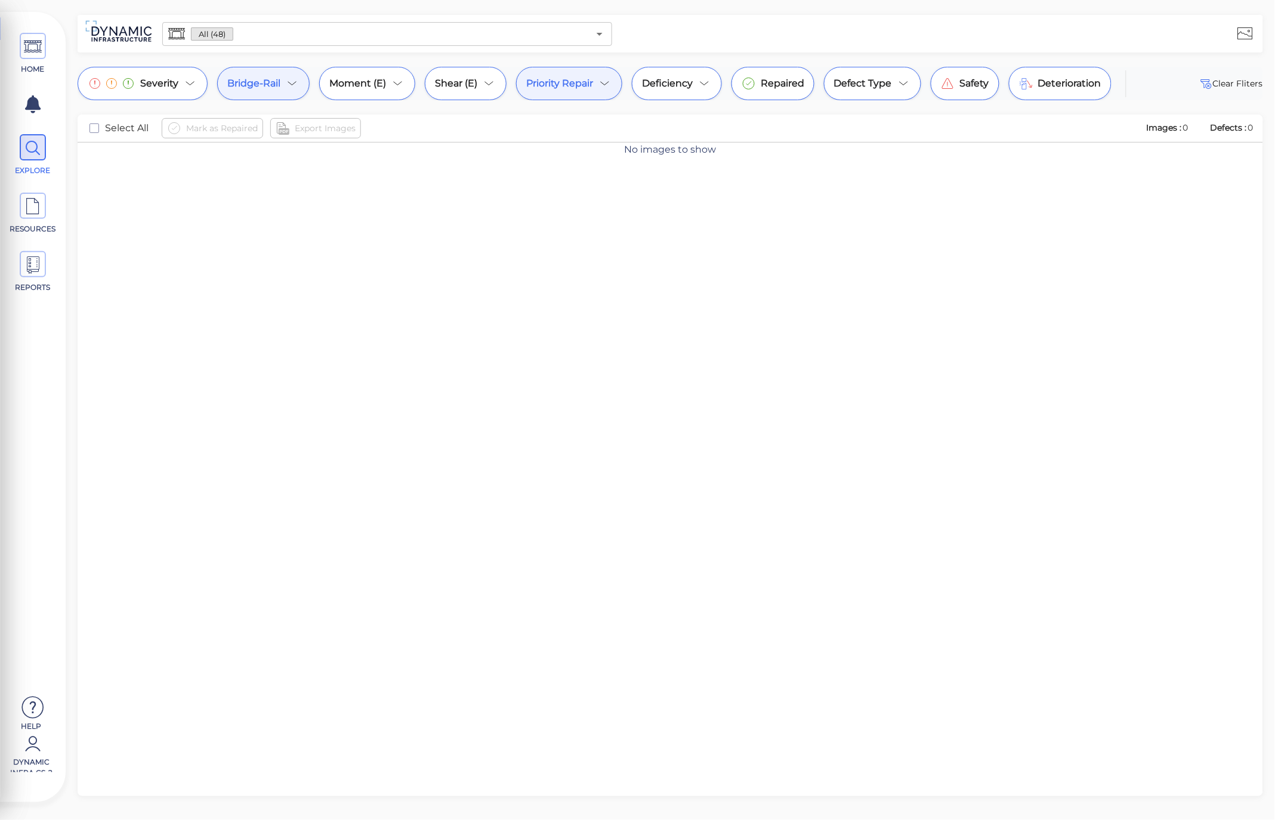
click at [287, 85] on icon at bounding box center [292, 83] width 14 height 14
click at [594, 87] on div at bounding box center [637, 410] width 1275 height 820
click at [594, 87] on div "Priority Repair" at bounding box center [569, 83] width 106 height 33
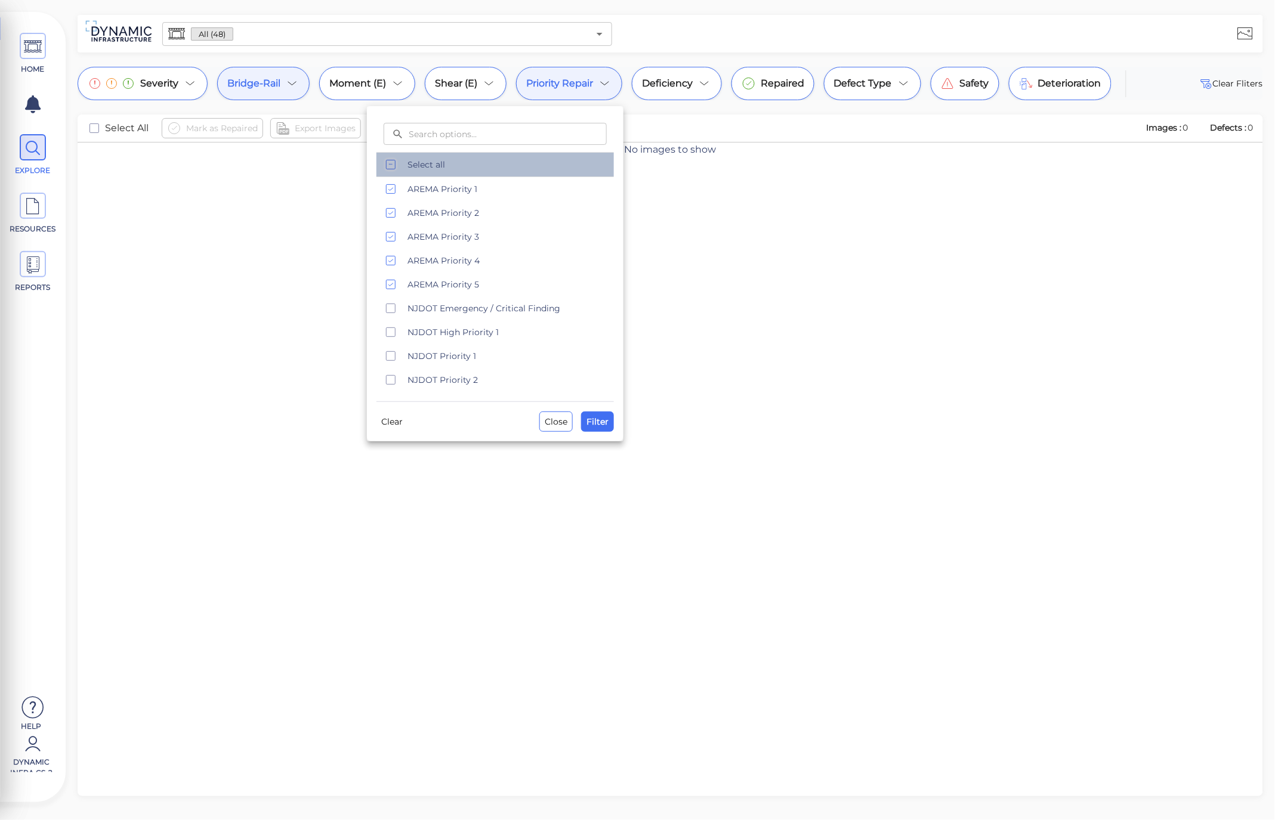
click at [507, 170] on span "Select all" at bounding box center [507, 165] width 199 height 12
click at [386, 419] on span "Clear" at bounding box center [391, 422] width 21 height 14
click at [607, 421] on span "Filter" at bounding box center [598, 422] width 22 height 14
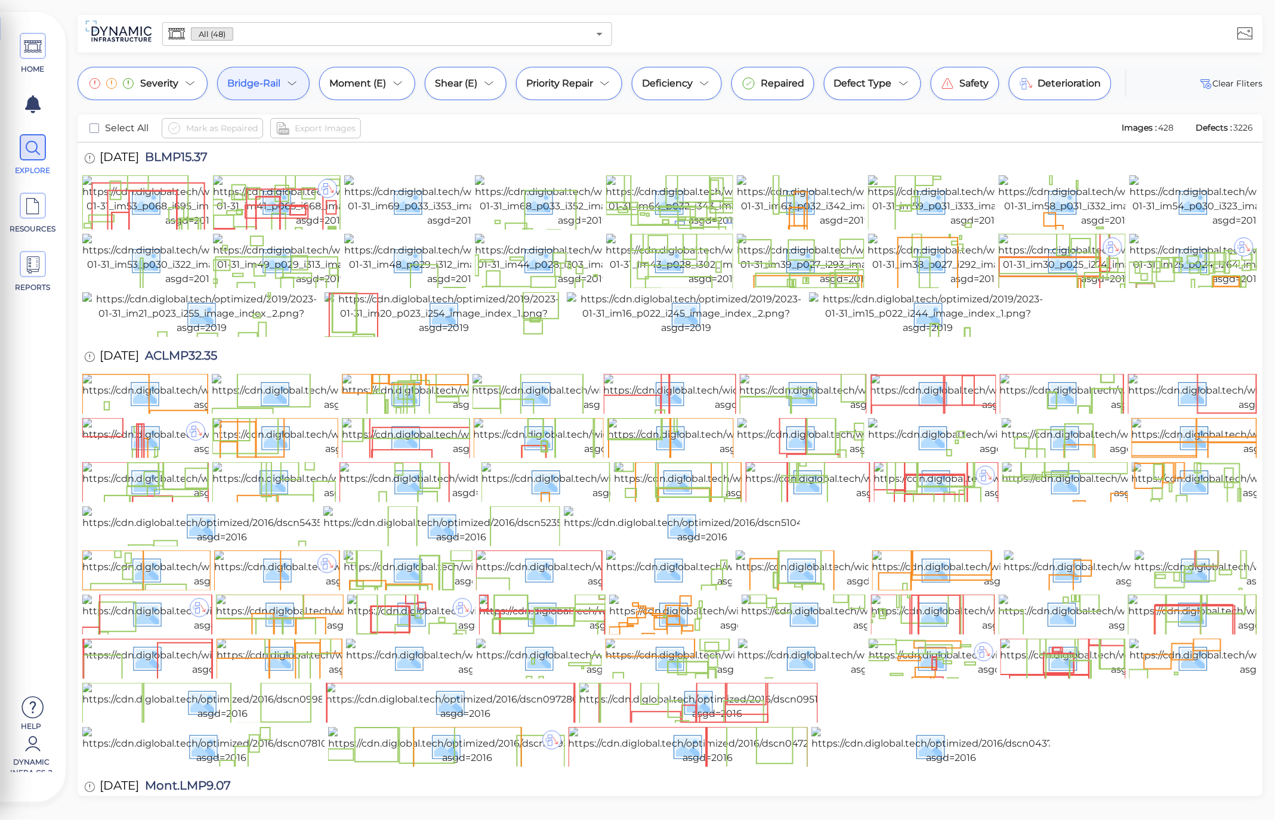
click at [285, 86] on icon at bounding box center [292, 83] width 14 height 14
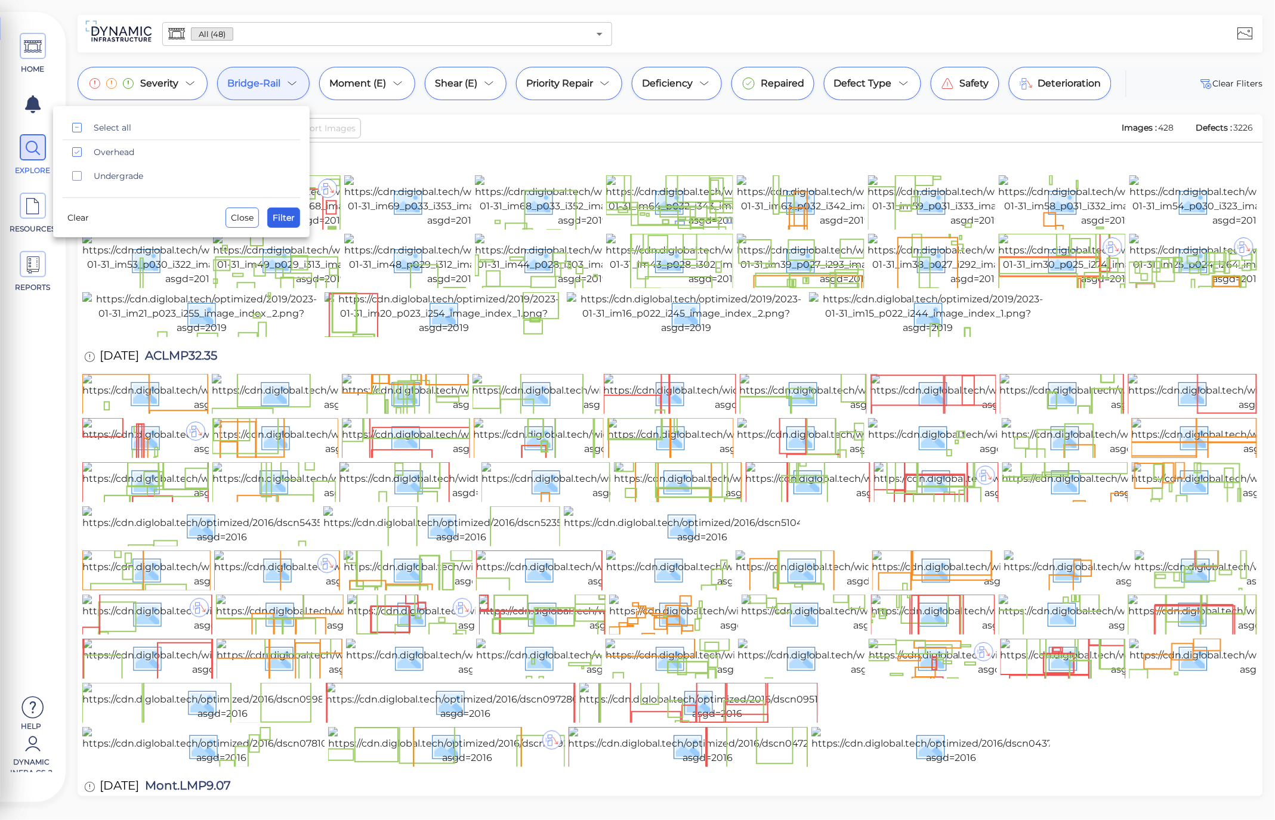
click at [282, 221] on span "Filter" at bounding box center [284, 218] width 22 height 14
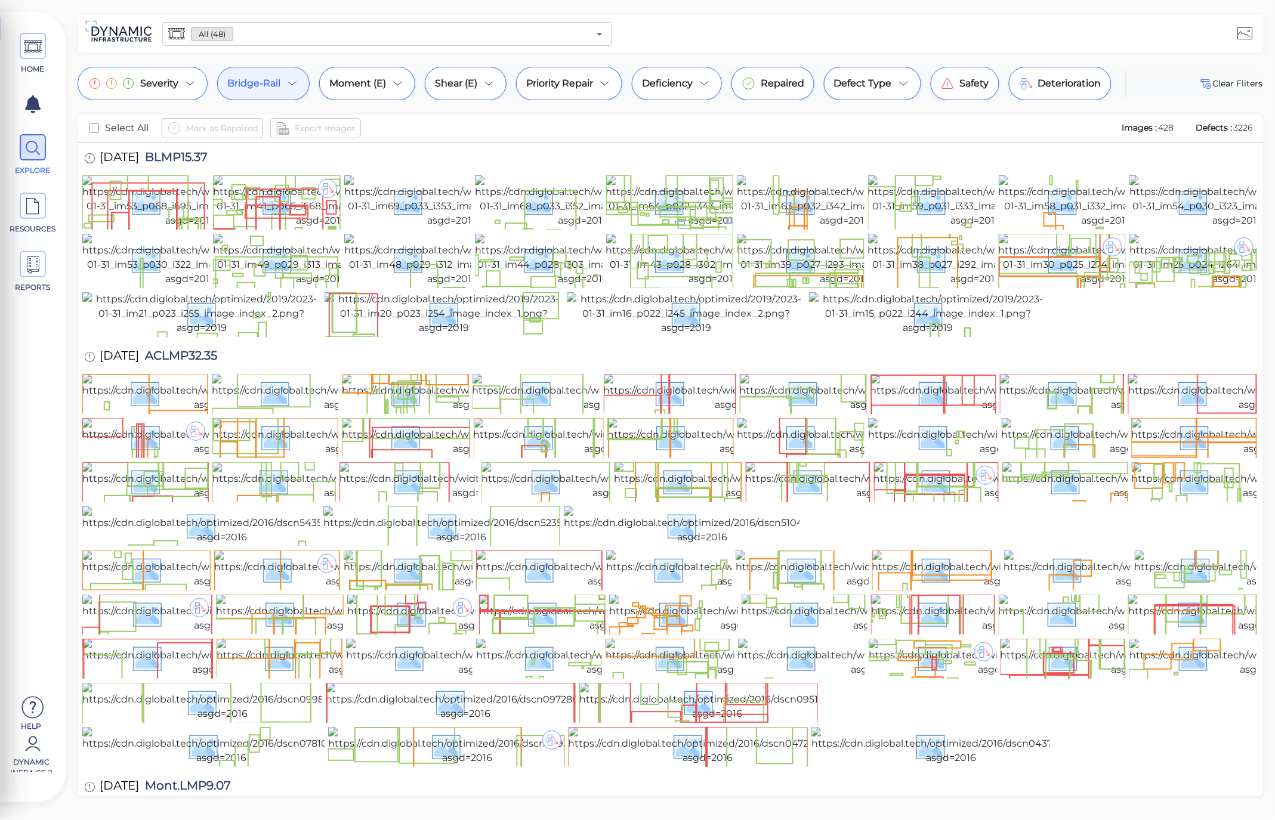
click at [239, 100] on div "Severity Bridge-Rail Moment (E) Shear (E) Priority Repair Deficiency Repaired D…" at bounding box center [670, 432] width 1209 height 730
click at [242, 89] on span "Bridge-Rail" at bounding box center [253, 83] width 53 height 14
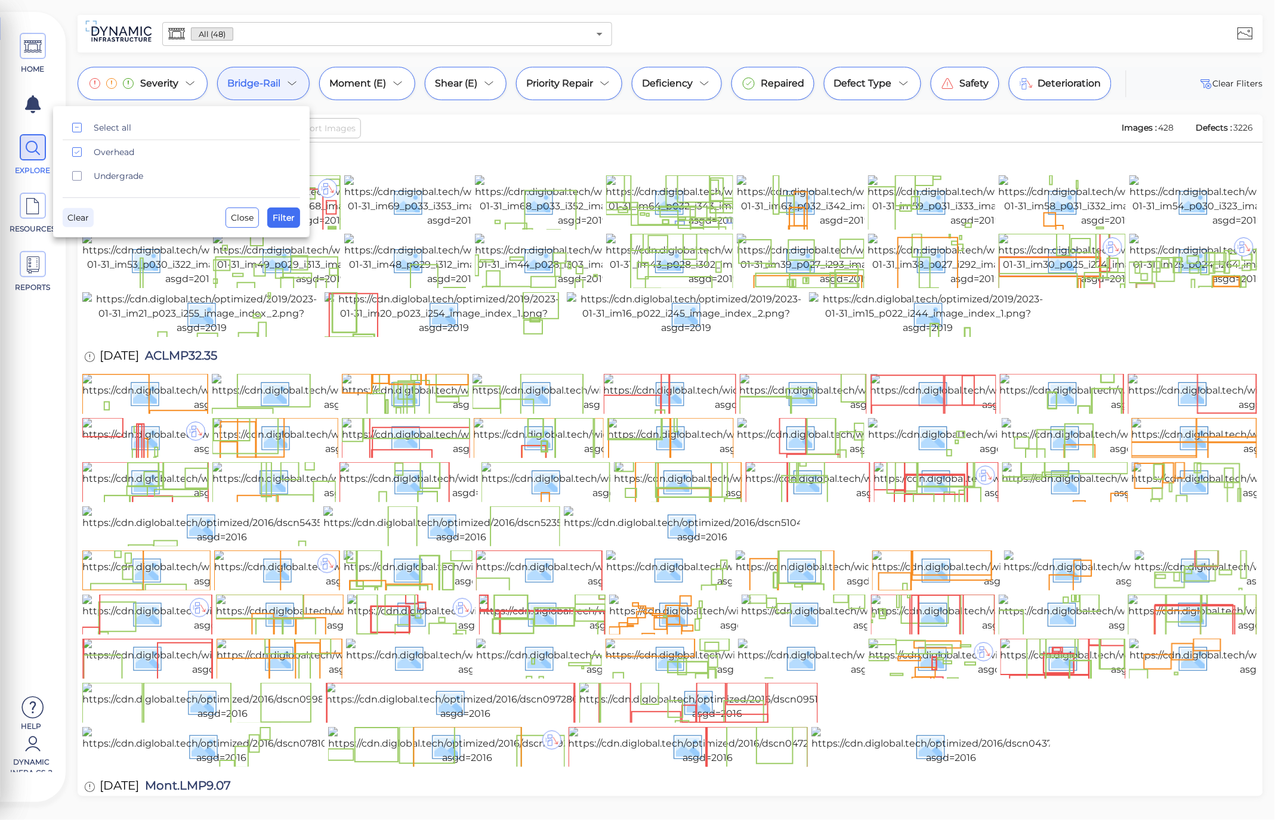
click at [69, 209] on button "Clear" at bounding box center [78, 217] width 31 height 19
click at [285, 212] on span "Filter" at bounding box center [284, 218] width 22 height 14
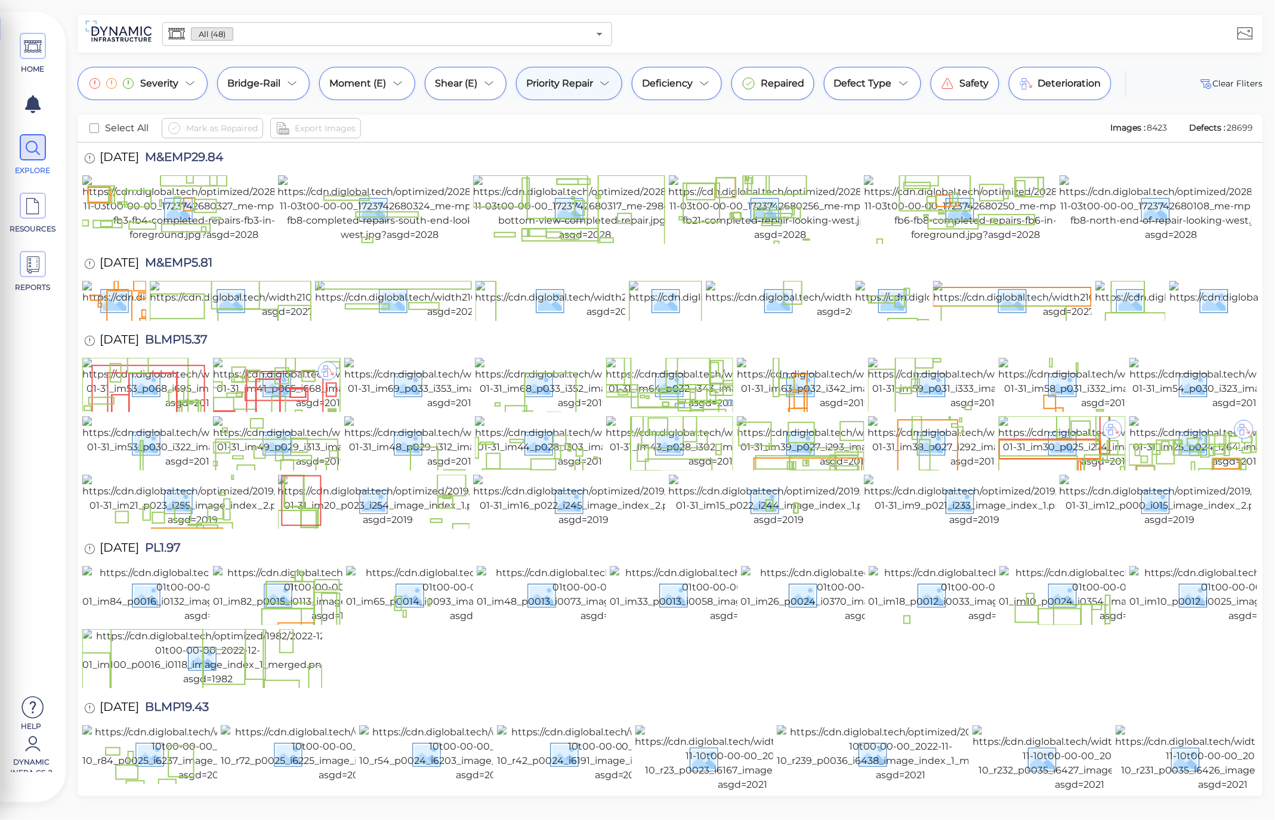
click at [594, 73] on div "Priority Repair" at bounding box center [569, 83] width 106 height 33
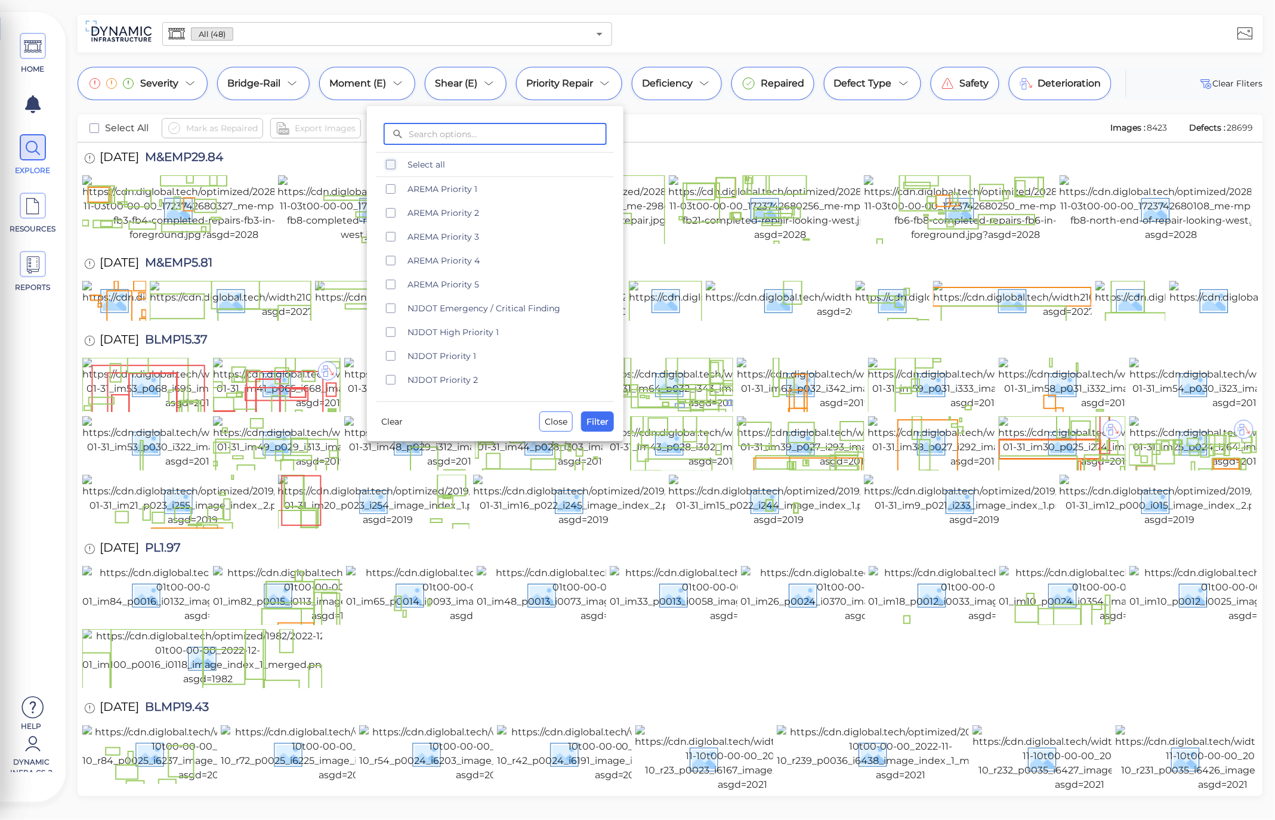
click at [295, 87] on div at bounding box center [637, 410] width 1275 height 820
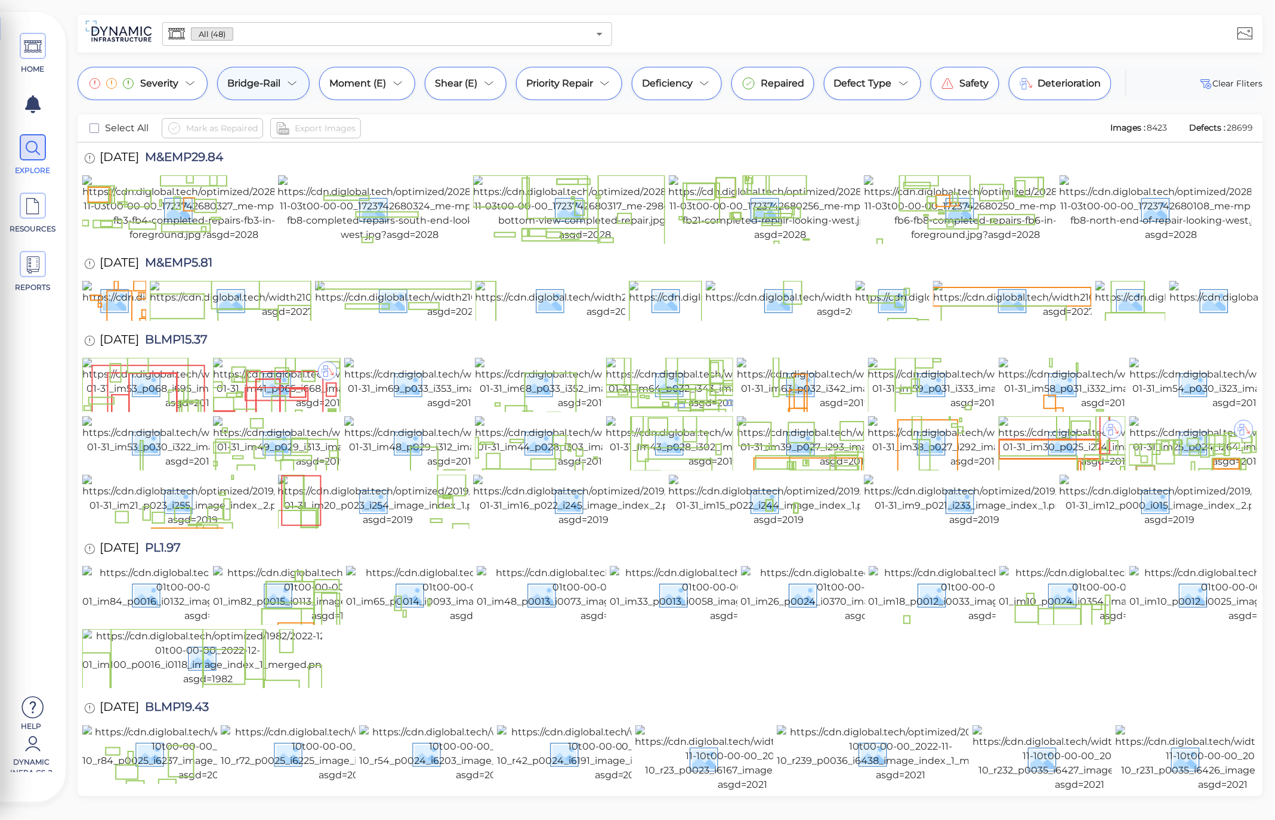
click at [294, 84] on icon at bounding box center [292, 84] width 8 height 4
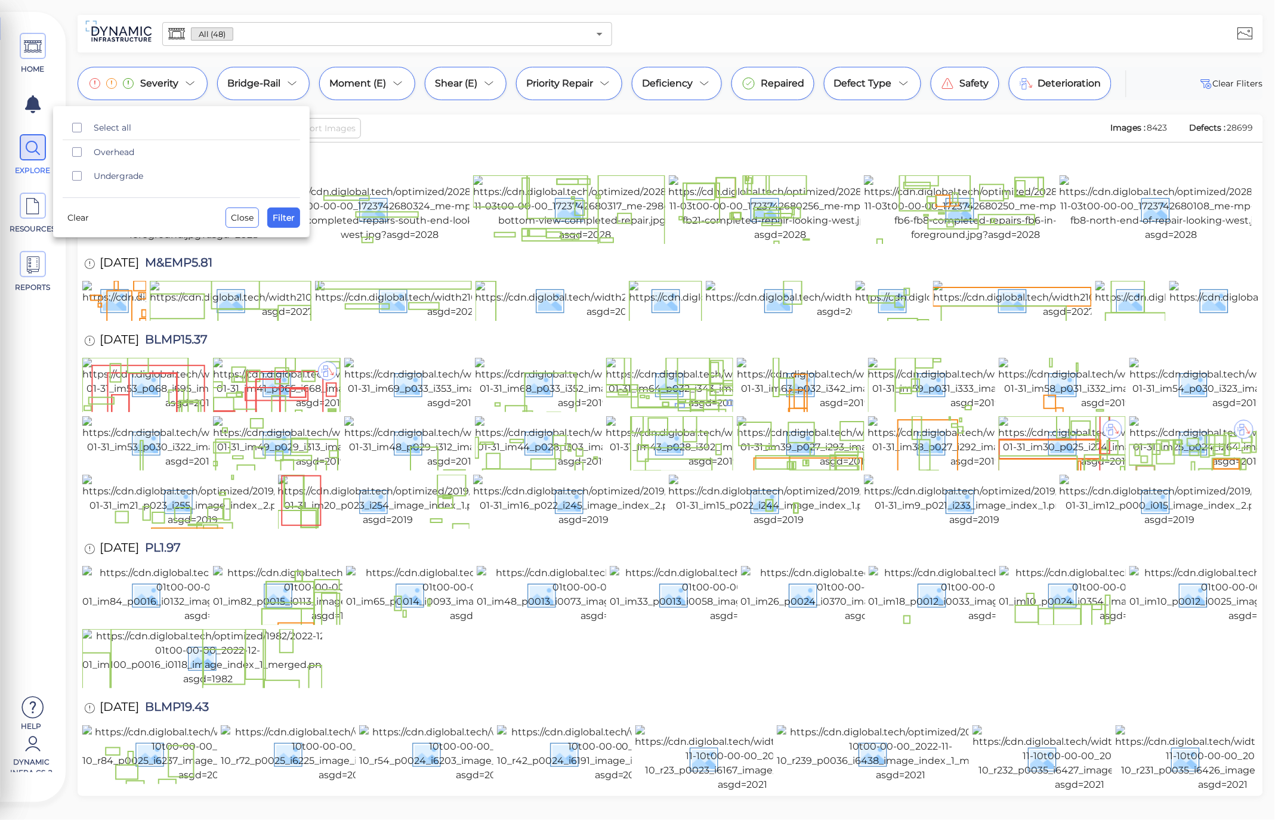
click at [442, 144] on div at bounding box center [637, 410] width 1275 height 820
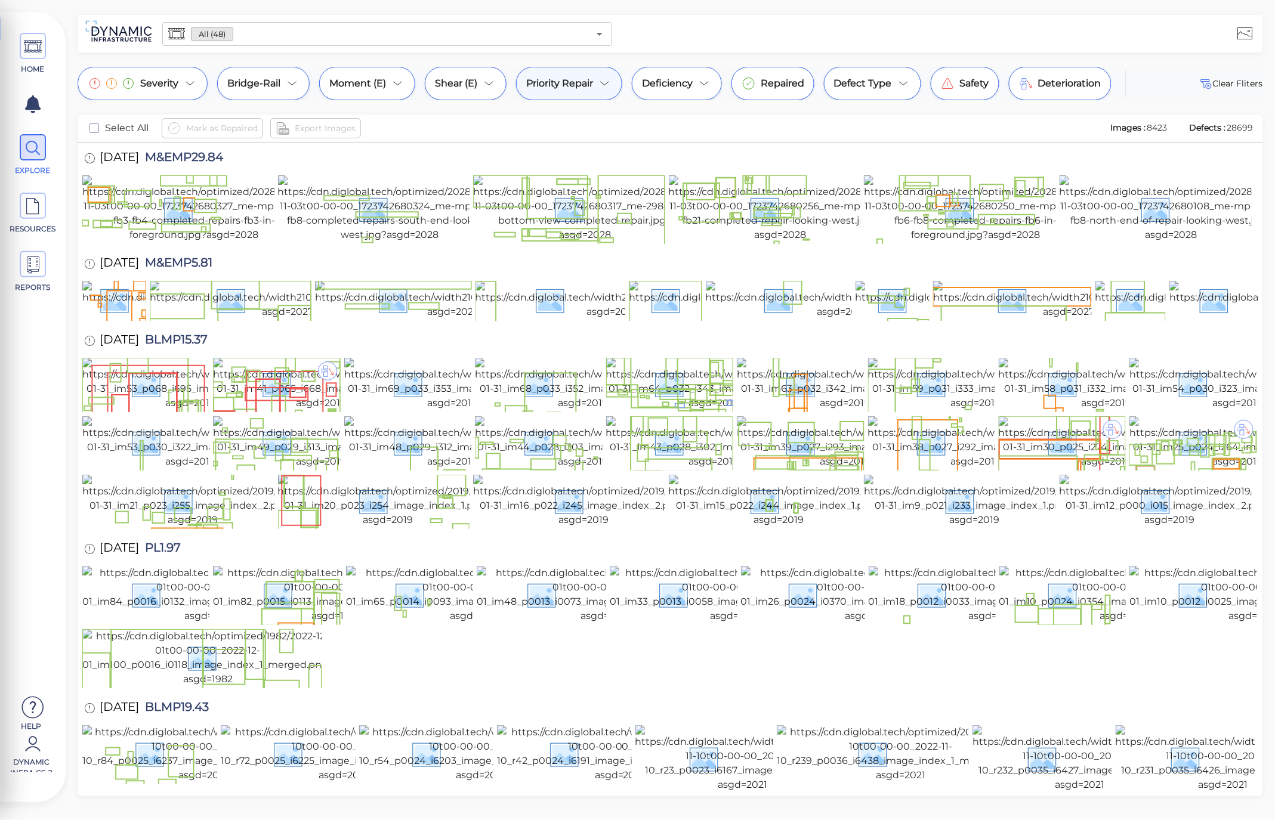
click at [592, 86] on span "Priority Repair" at bounding box center [559, 83] width 67 height 14
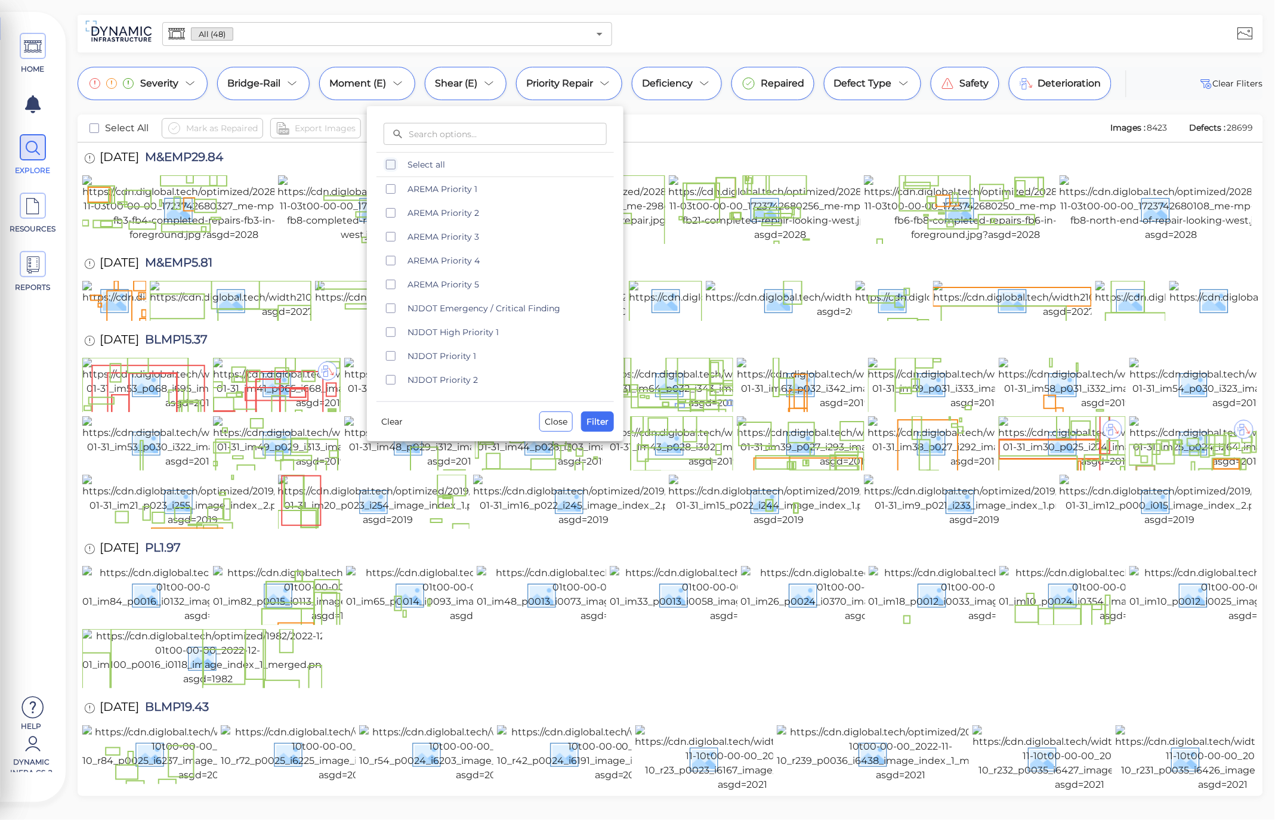
click at [266, 94] on div at bounding box center [637, 410] width 1275 height 820
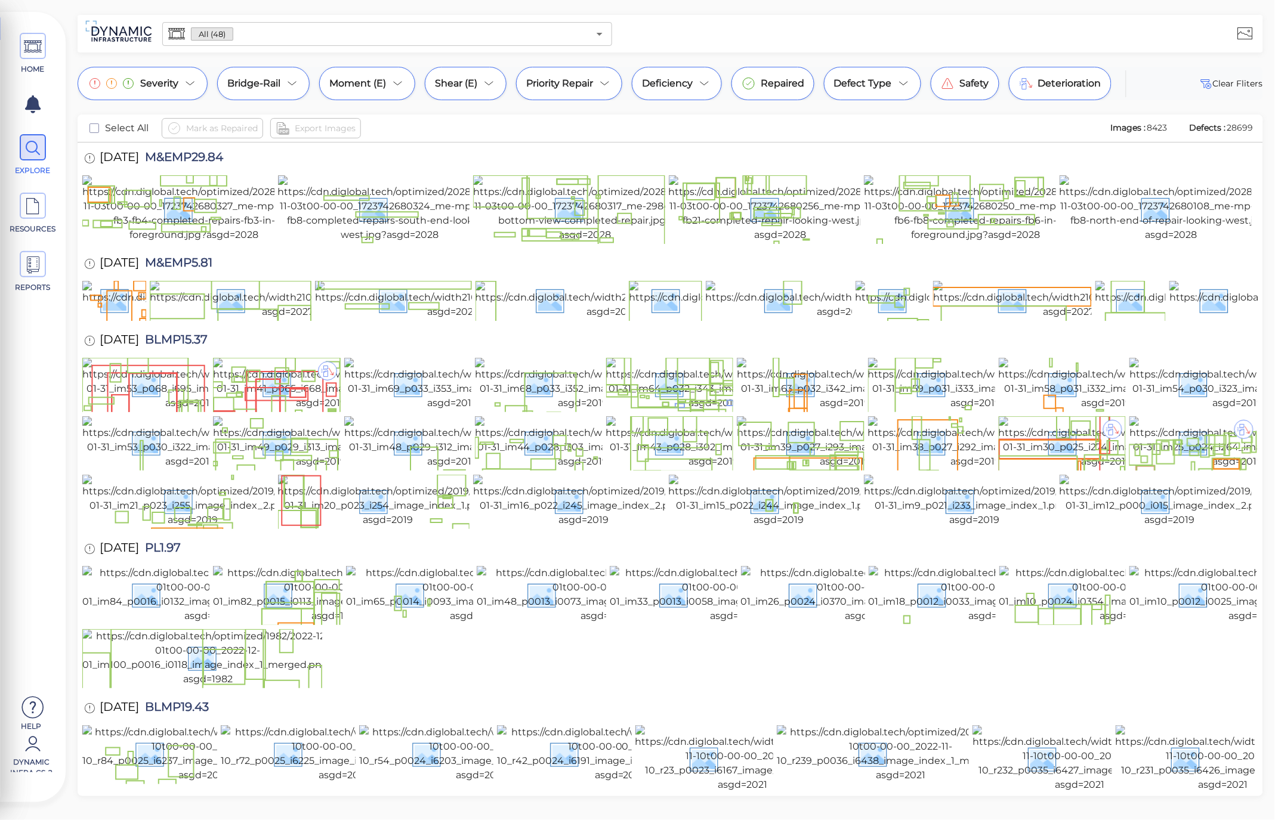
click at [266, 94] on div "Bridge-Rail" at bounding box center [263, 83] width 92 height 33
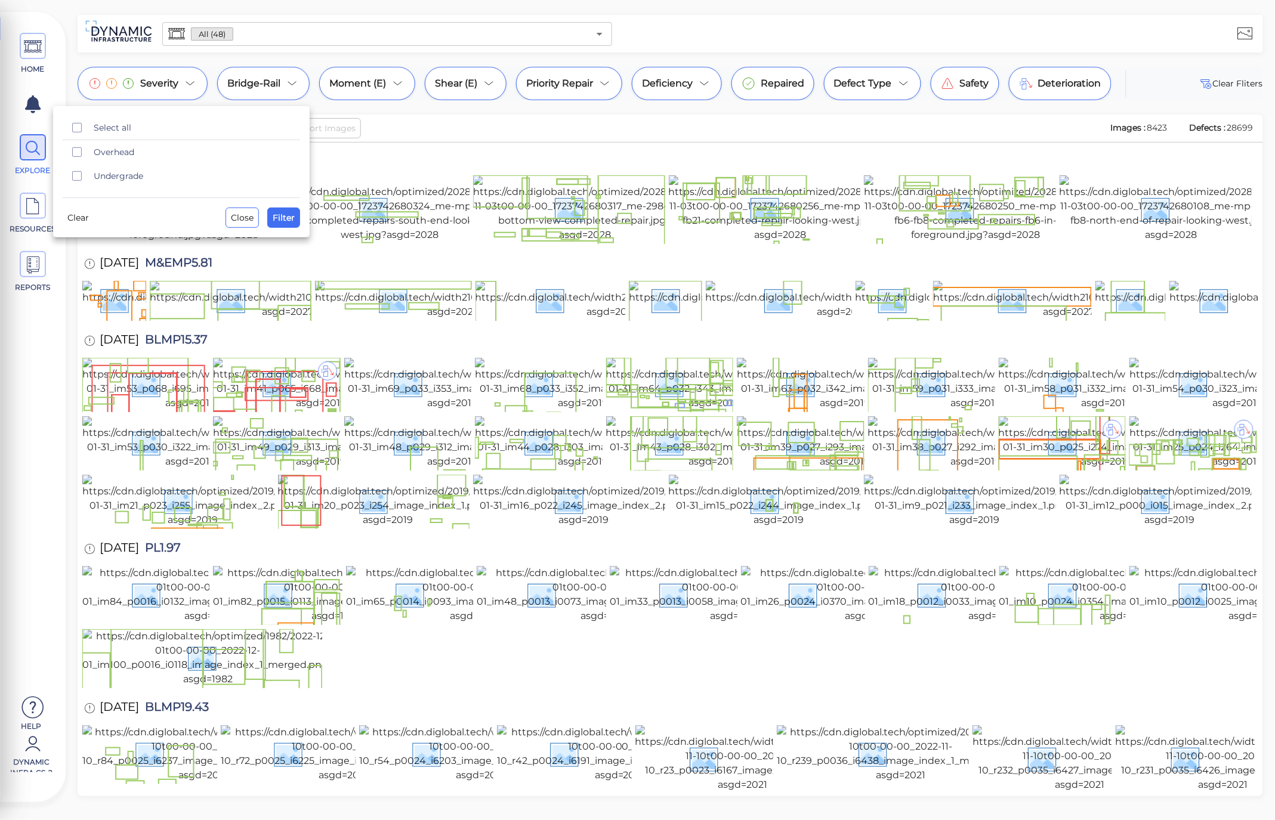
click at [542, 122] on div at bounding box center [637, 410] width 1275 height 820
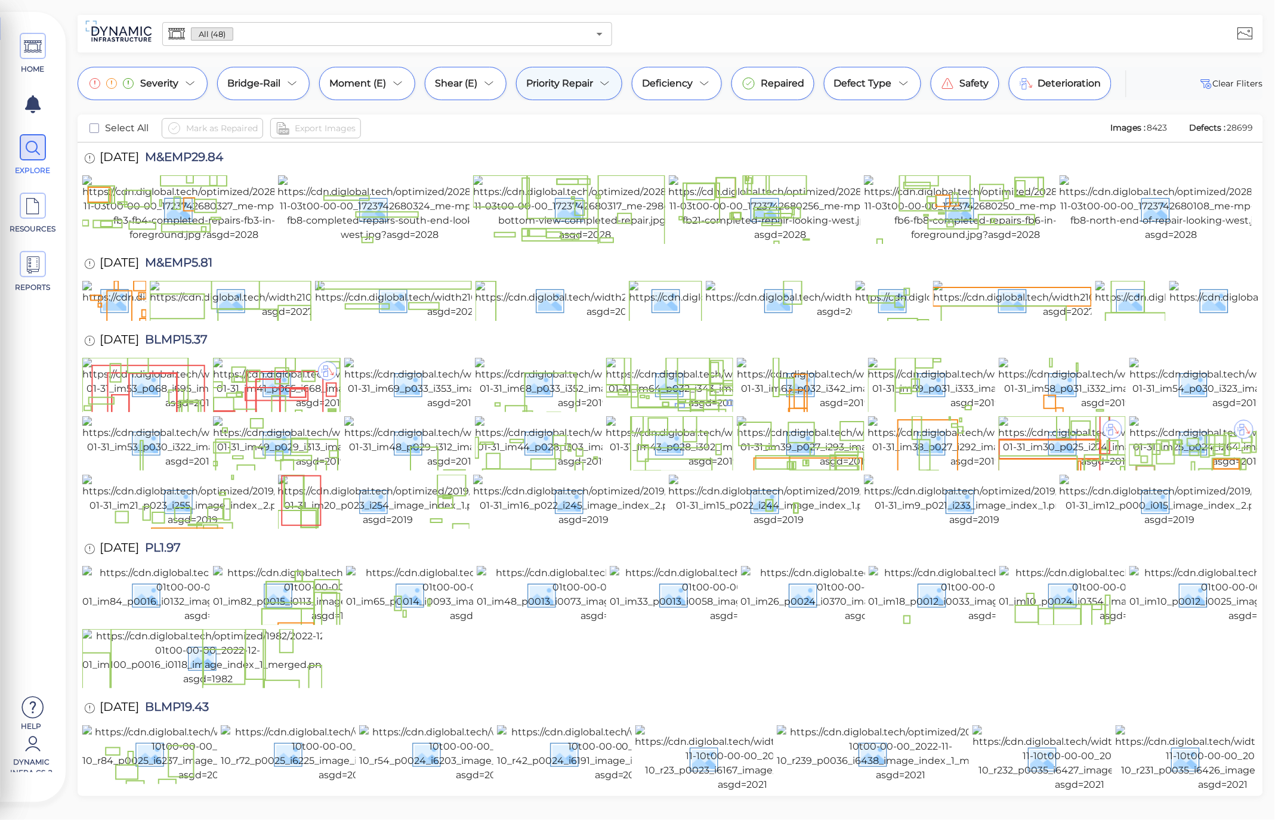
click at [591, 91] on div "Priority Repair" at bounding box center [569, 83] width 106 height 33
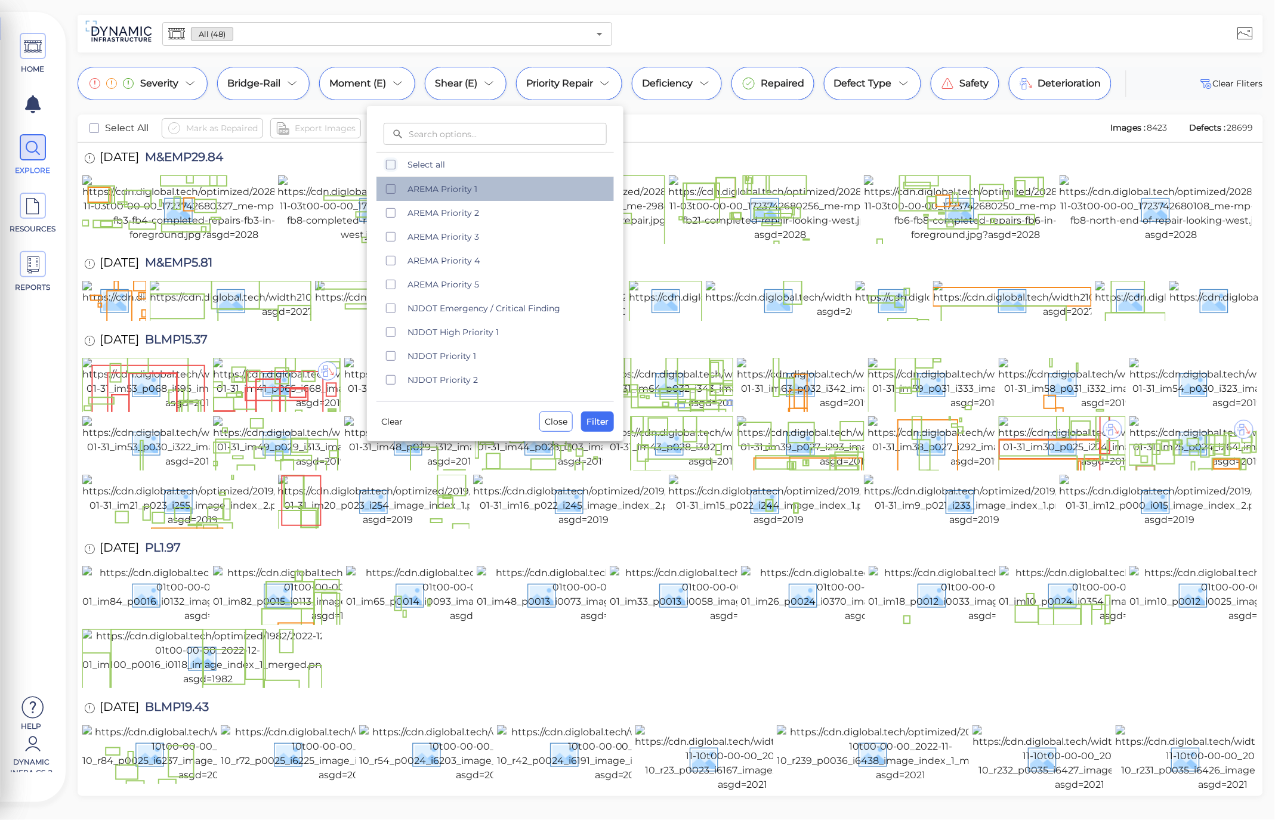
click at [481, 195] on div "AREMA Priority 1" at bounding box center [494, 189] width 237 height 24
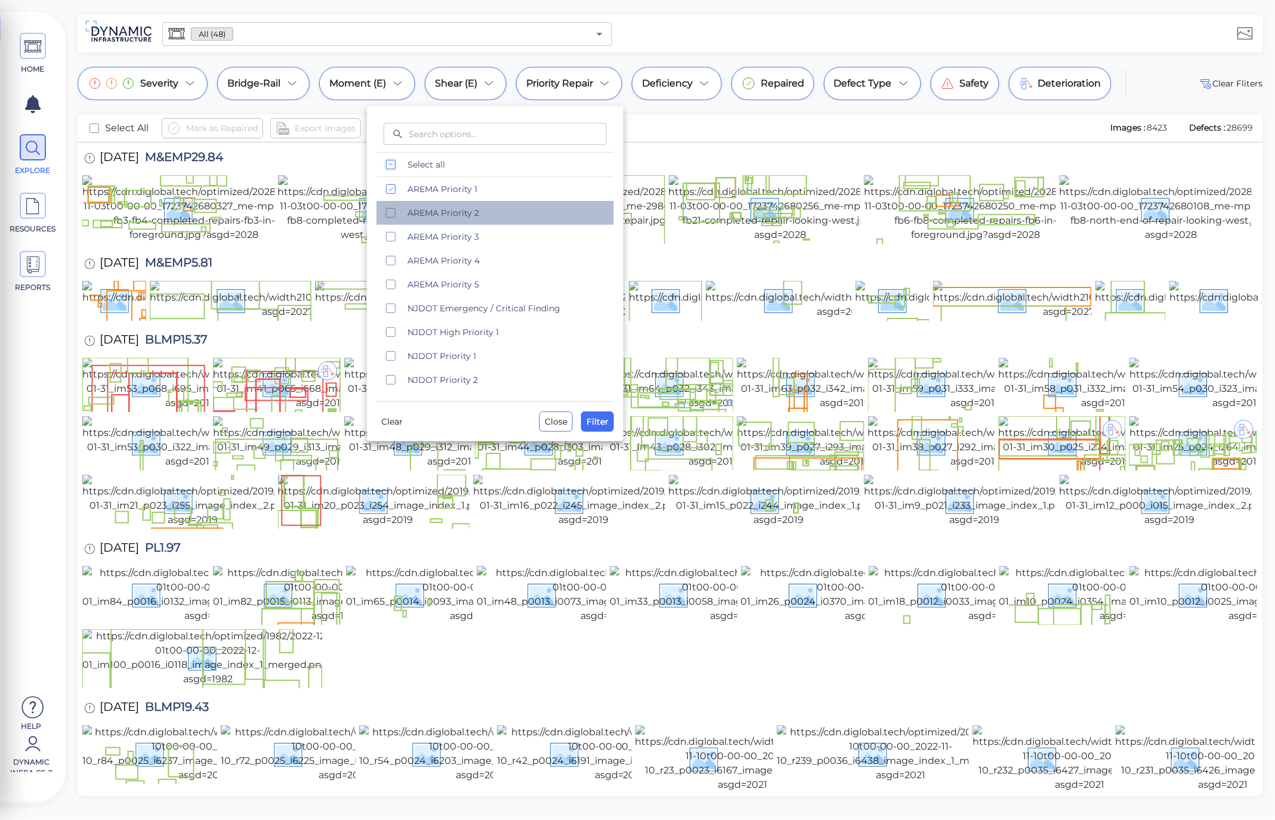
click at [492, 214] on span "AREMA Priority 2" at bounding box center [507, 213] width 199 height 12
click at [492, 236] on span "AREMA Priority 3" at bounding box center [507, 237] width 199 height 12
click at [274, 92] on div at bounding box center [637, 410] width 1275 height 820
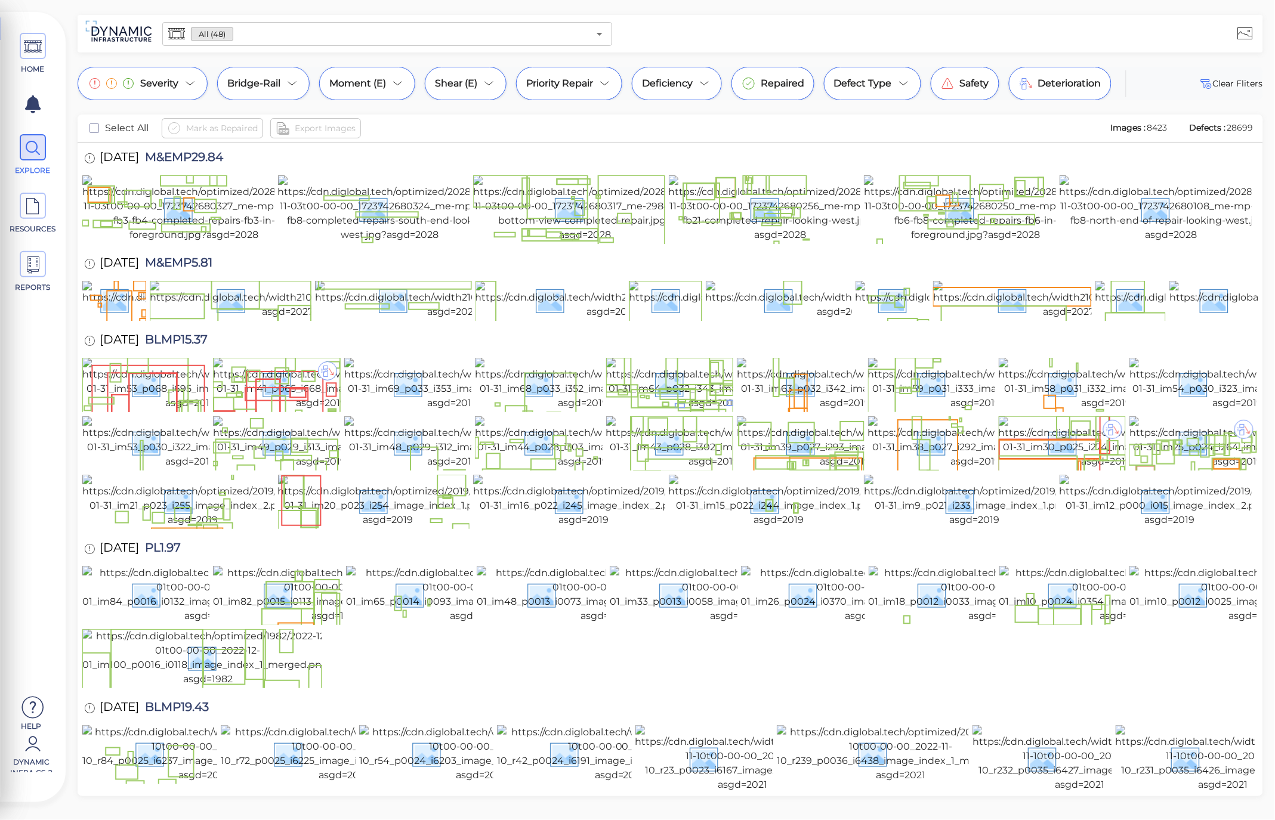
click at [274, 92] on div "Bridge-Rail" at bounding box center [263, 83] width 92 height 33
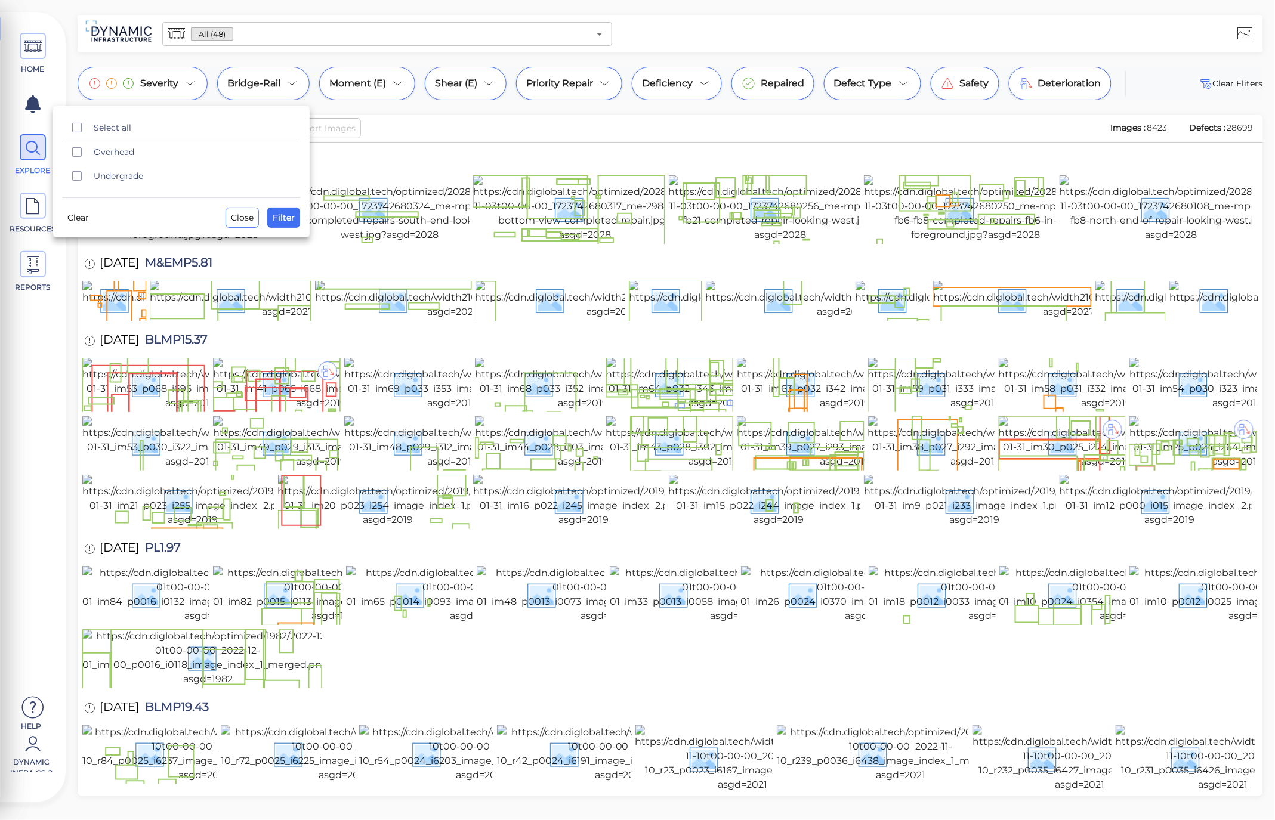
click at [589, 79] on div at bounding box center [637, 410] width 1275 height 820
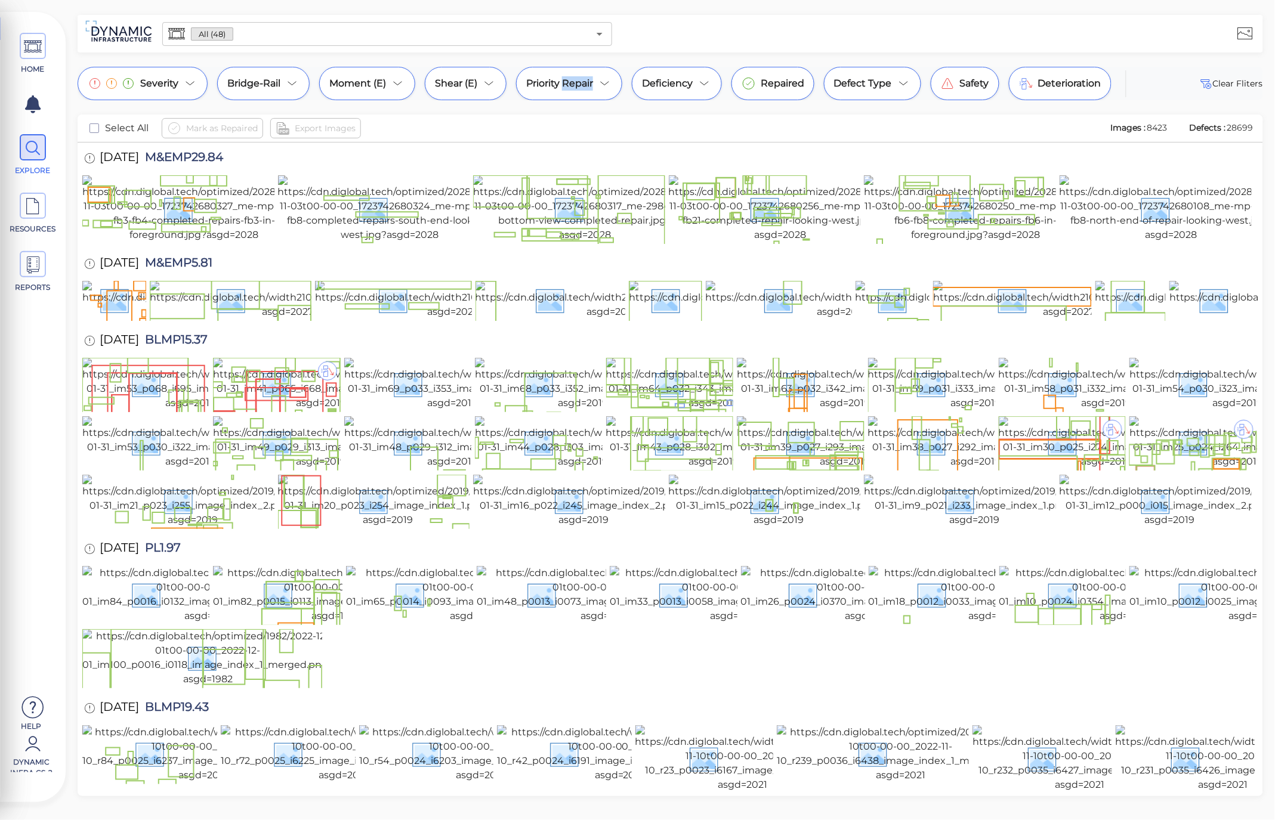
click at [589, 79] on span "Priority Repair" at bounding box center [559, 83] width 67 height 14
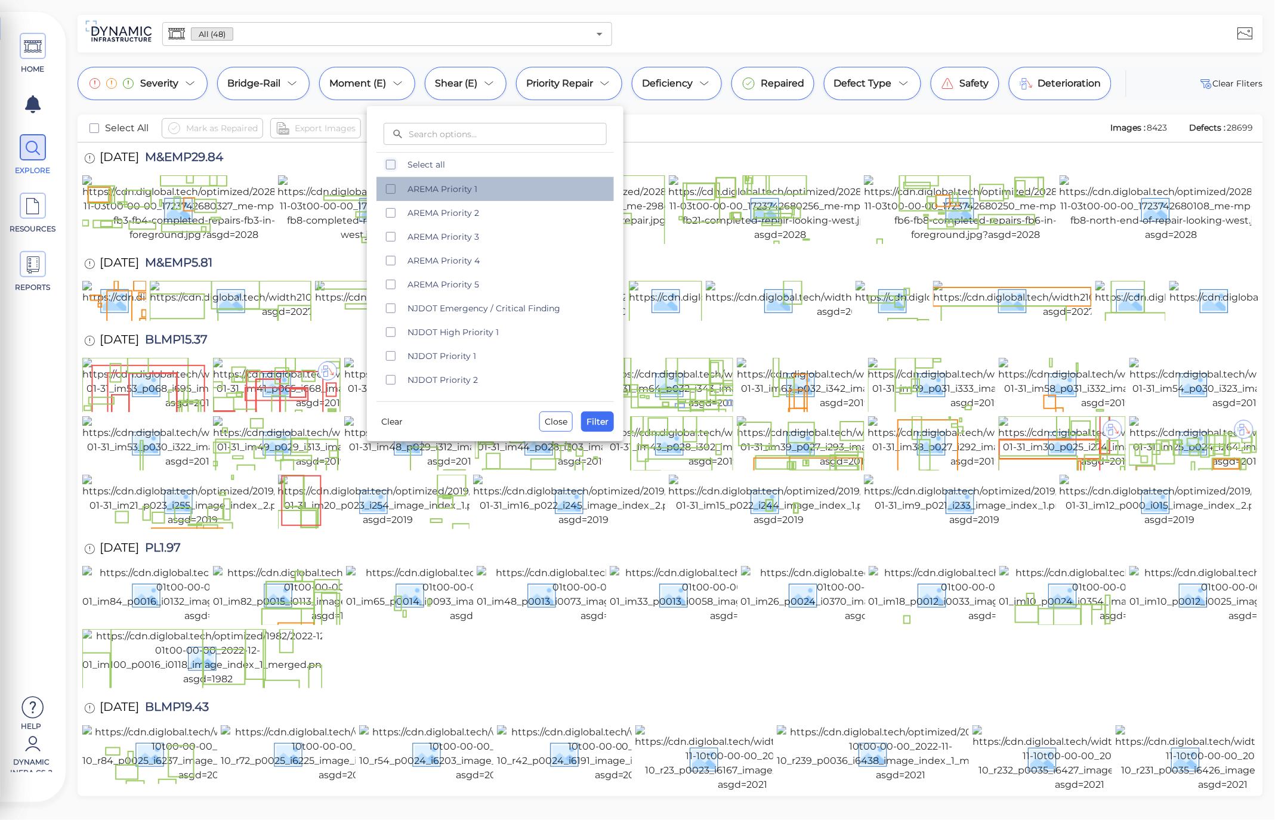
click at [474, 187] on span "AREMA Priority 1" at bounding box center [507, 189] width 199 height 12
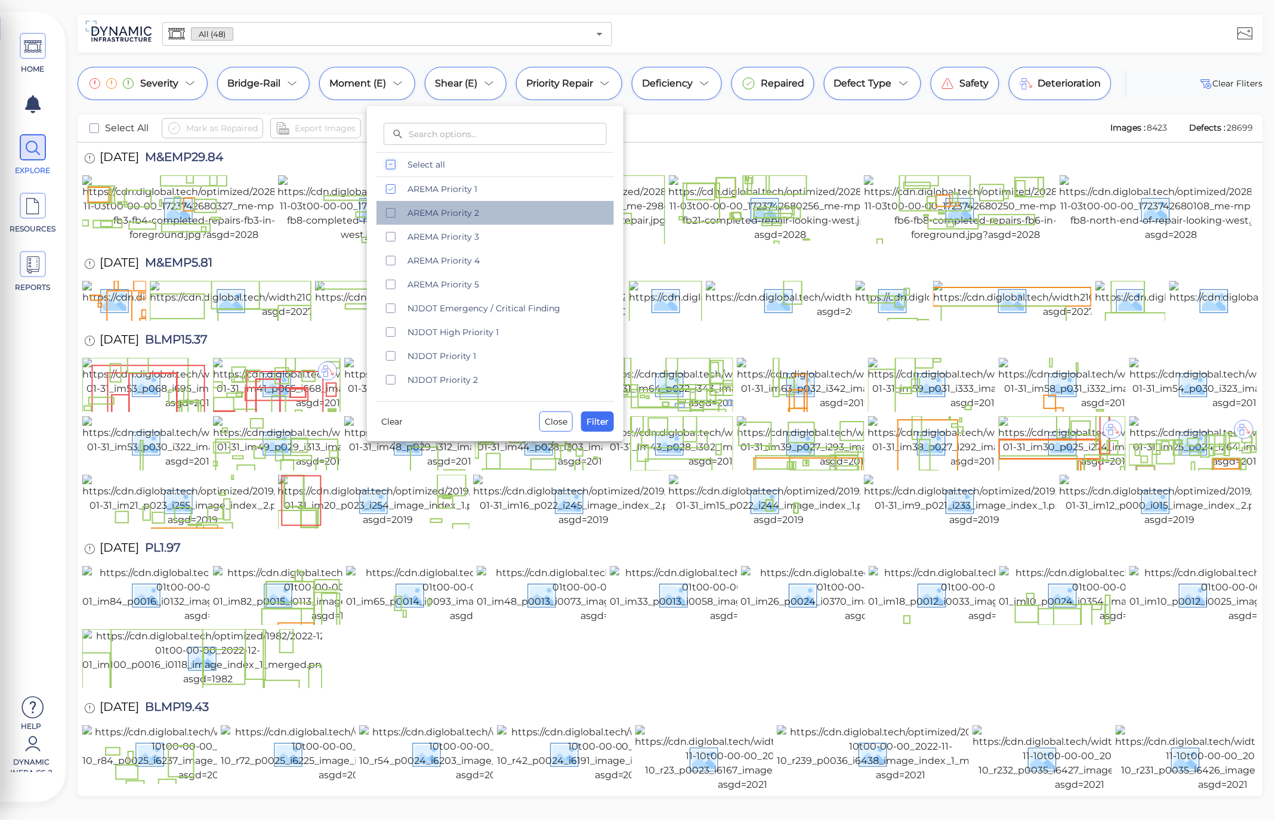
click at [481, 212] on span "AREMA Priority 2" at bounding box center [507, 213] width 199 height 12
click at [481, 239] on span "AREMA Priority 3" at bounding box center [507, 237] width 199 height 12
click at [587, 416] on button "Filter" at bounding box center [597, 422] width 33 height 20
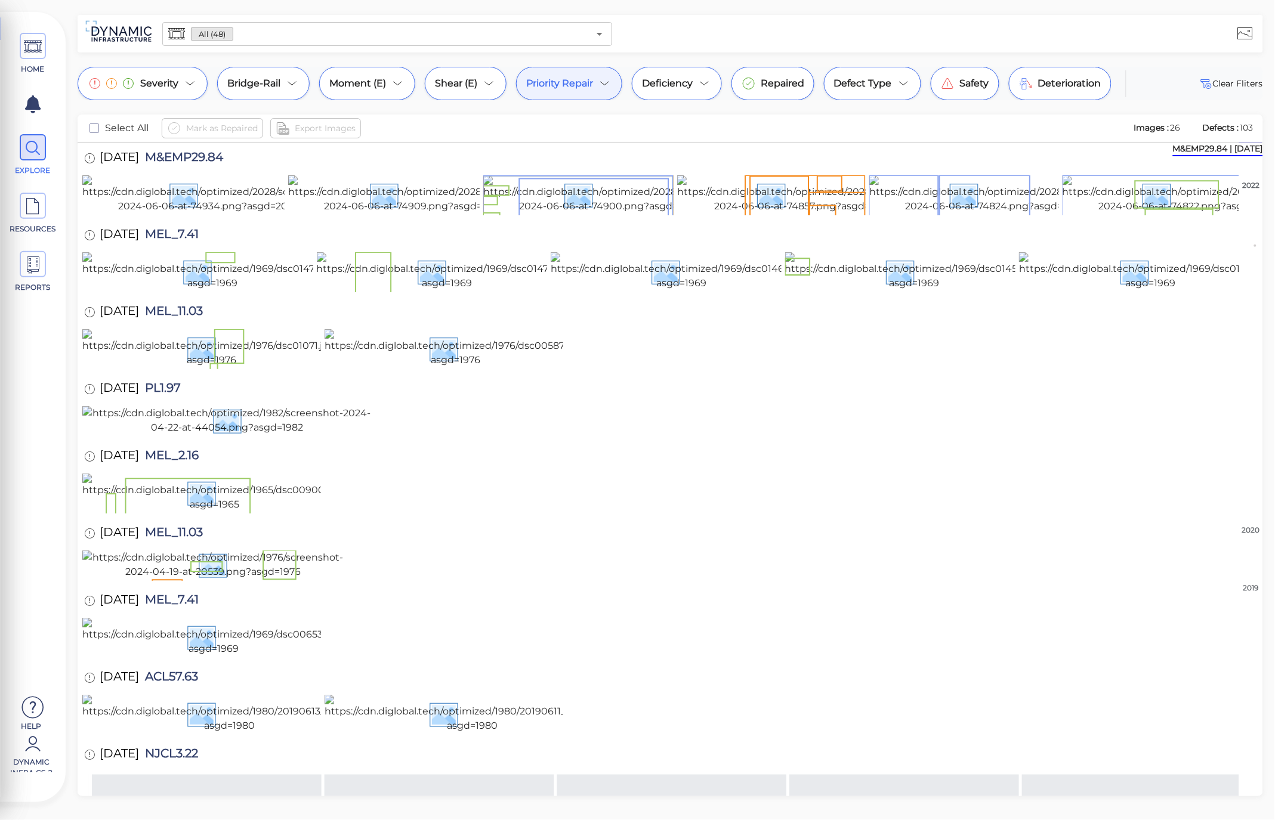
click at [594, 92] on div "Priority Repair" at bounding box center [569, 83] width 106 height 33
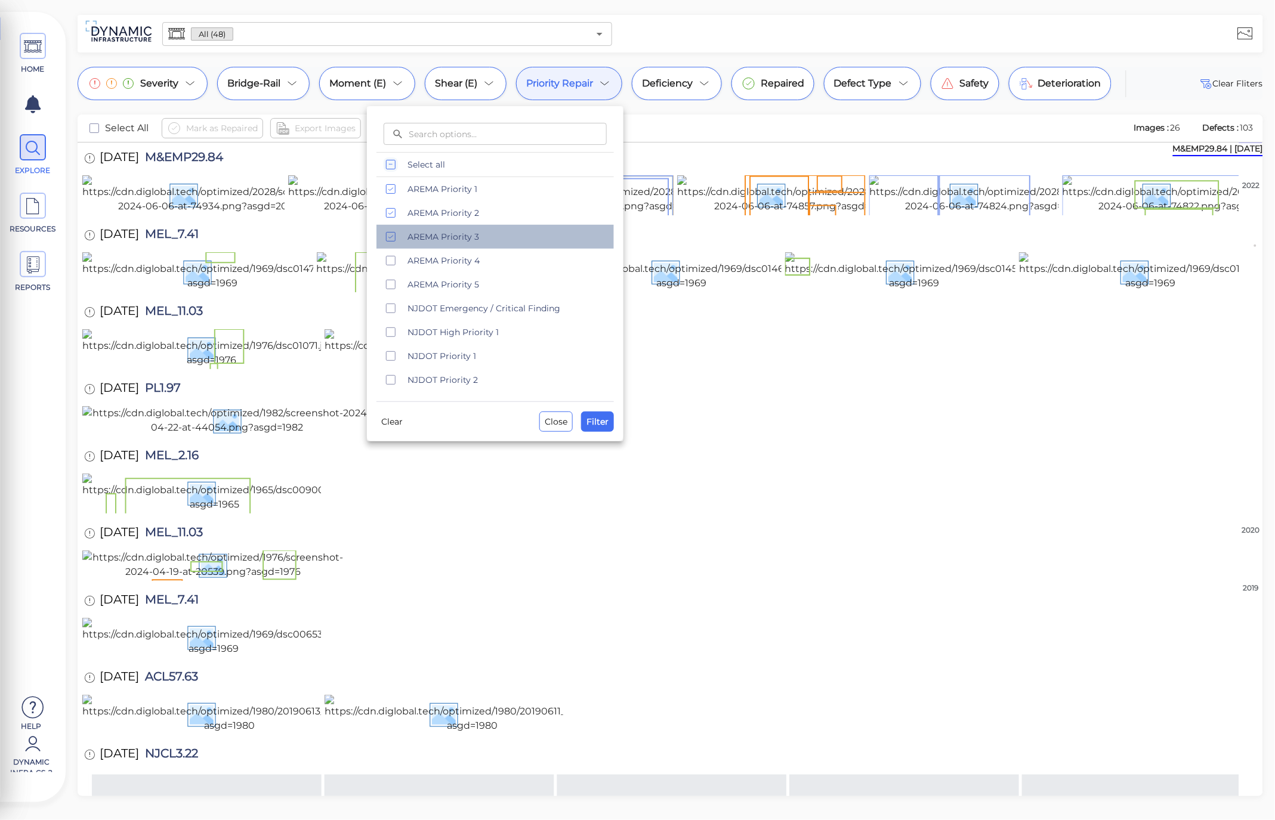
click at [483, 237] on span "AREMA Priority 3" at bounding box center [507, 237] width 199 height 12
click at [604, 425] on span "Filter" at bounding box center [598, 422] width 22 height 14
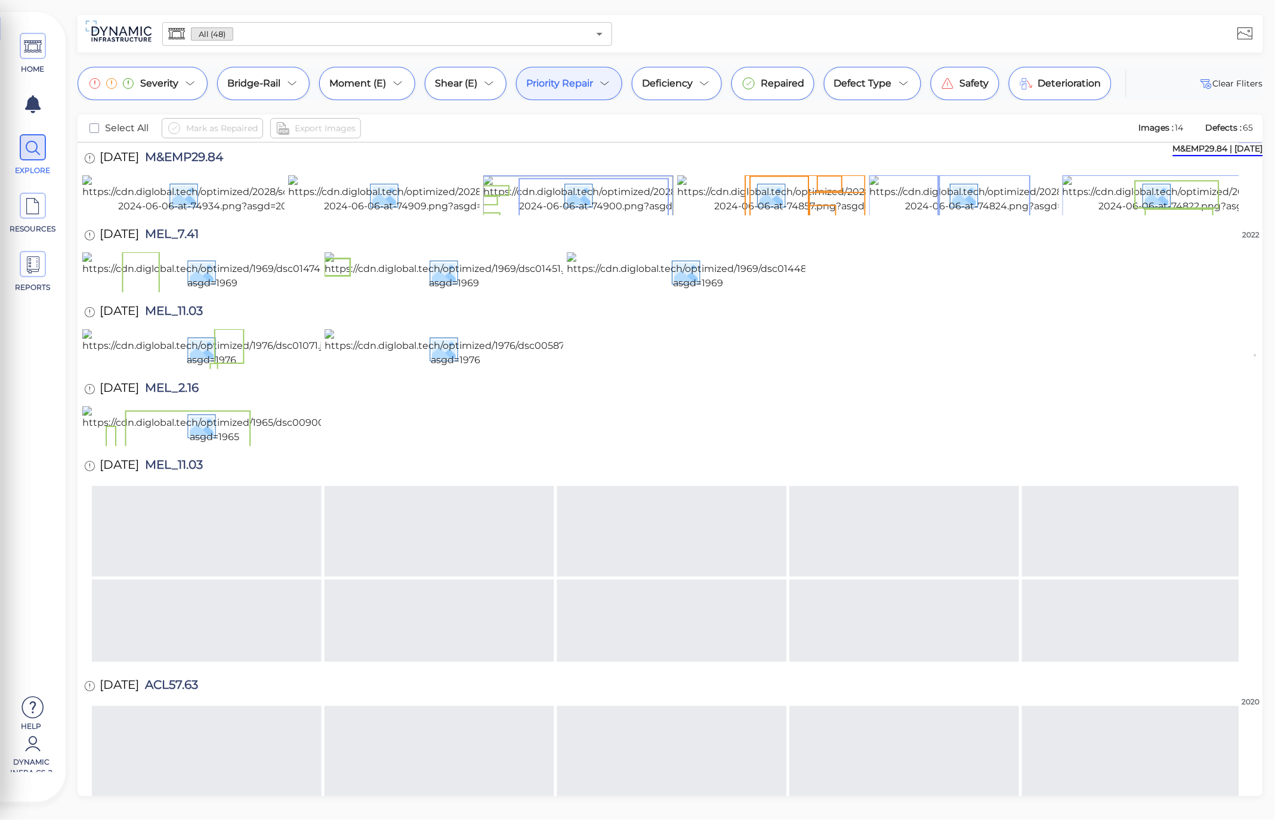
click at [604, 84] on icon at bounding box center [605, 83] width 14 height 14
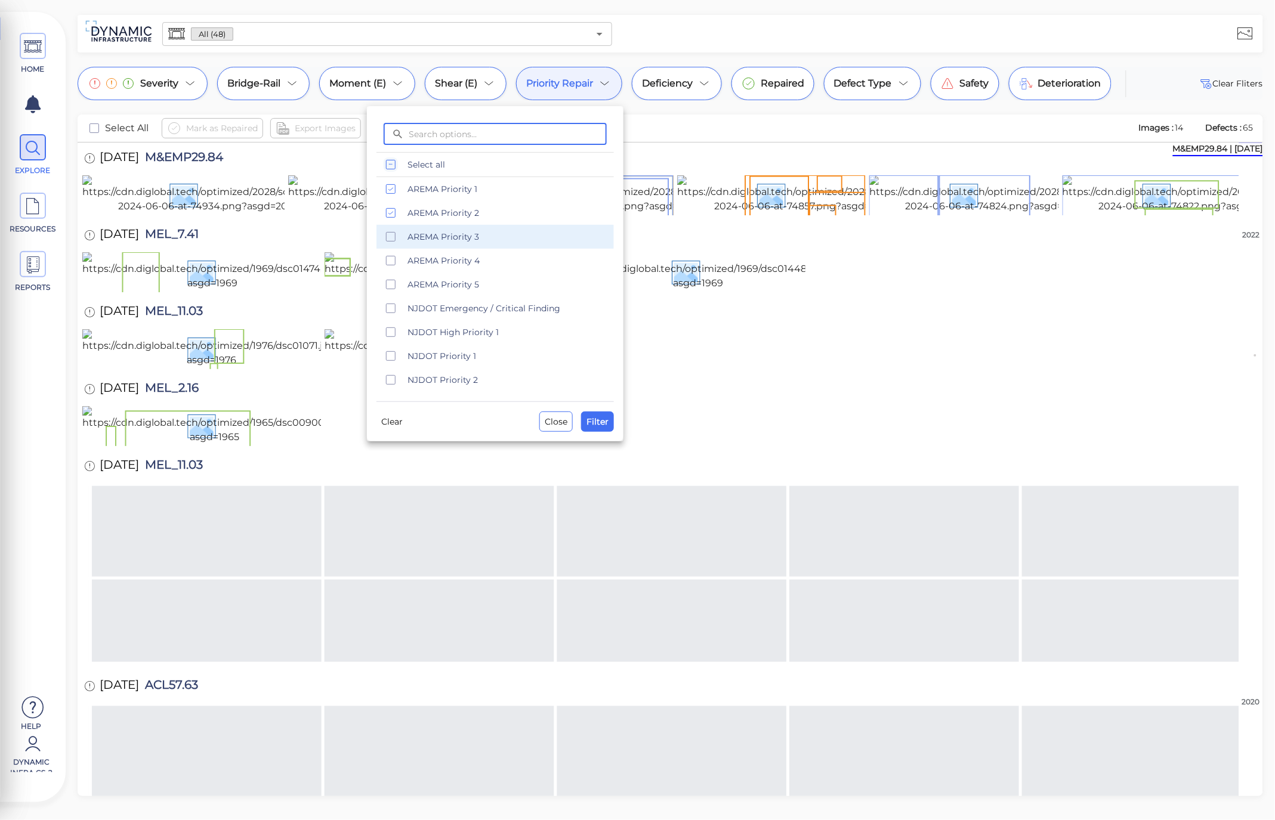
click at [444, 236] on span "AREMA Priority 3" at bounding box center [507, 237] width 199 height 12
click at [604, 424] on span "Filter" at bounding box center [598, 422] width 22 height 14
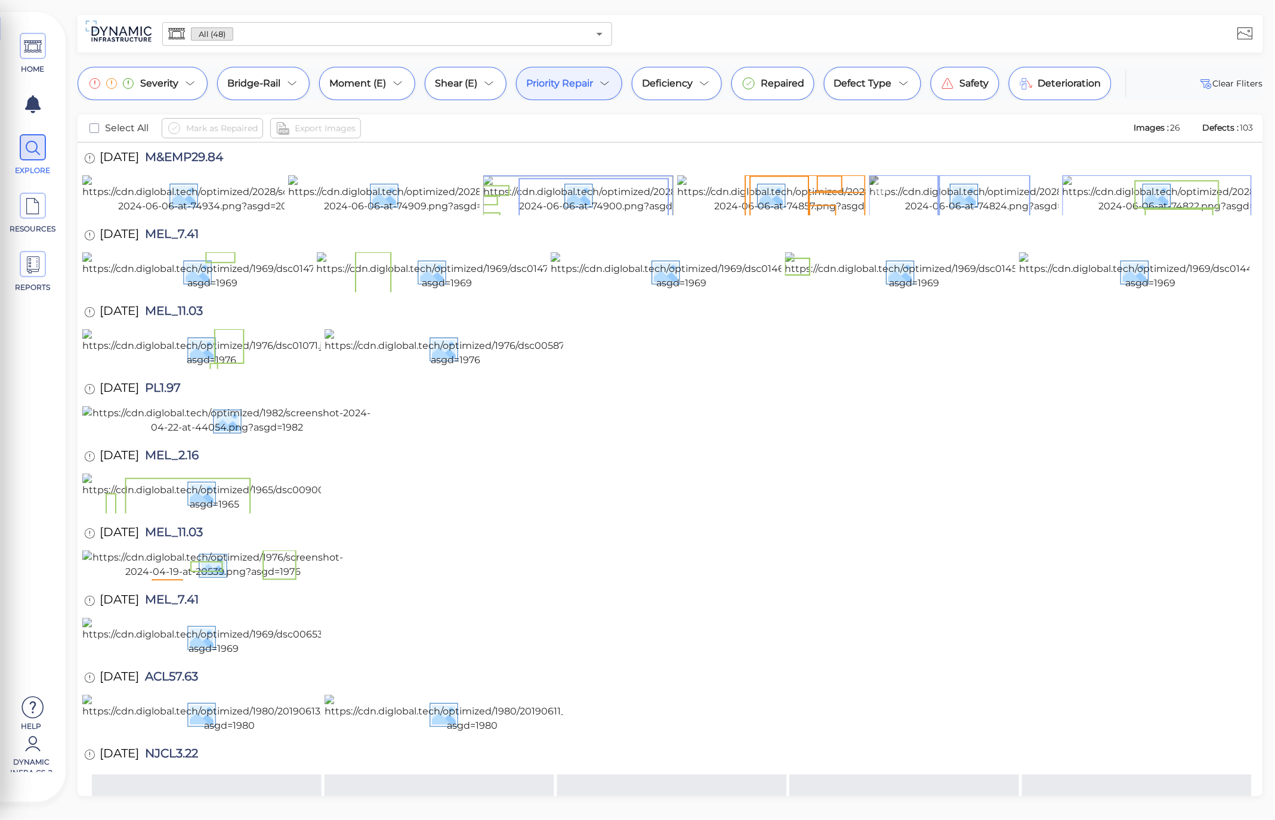
click at [968, 214] on img at bounding box center [995, 194] width 253 height 38
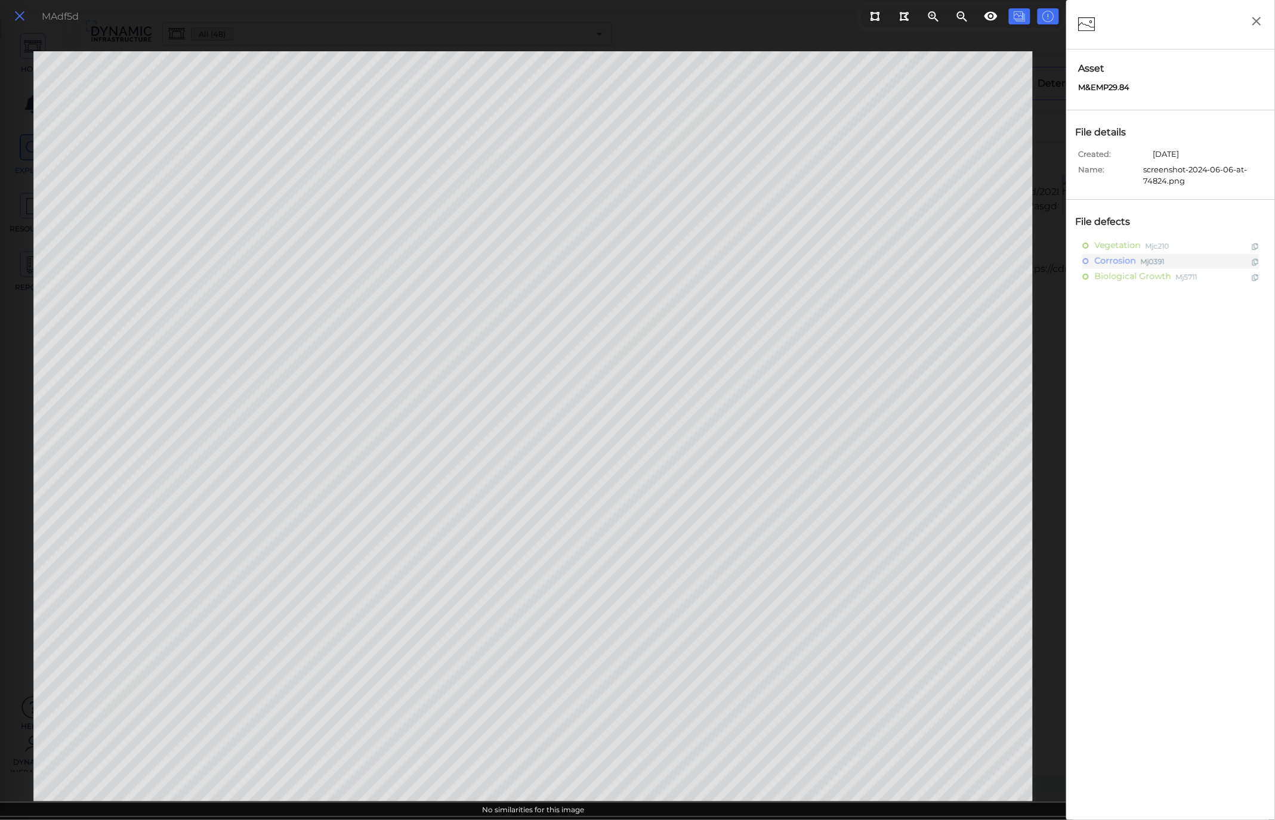
click at [20, 10] on icon at bounding box center [19, 16] width 13 height 16
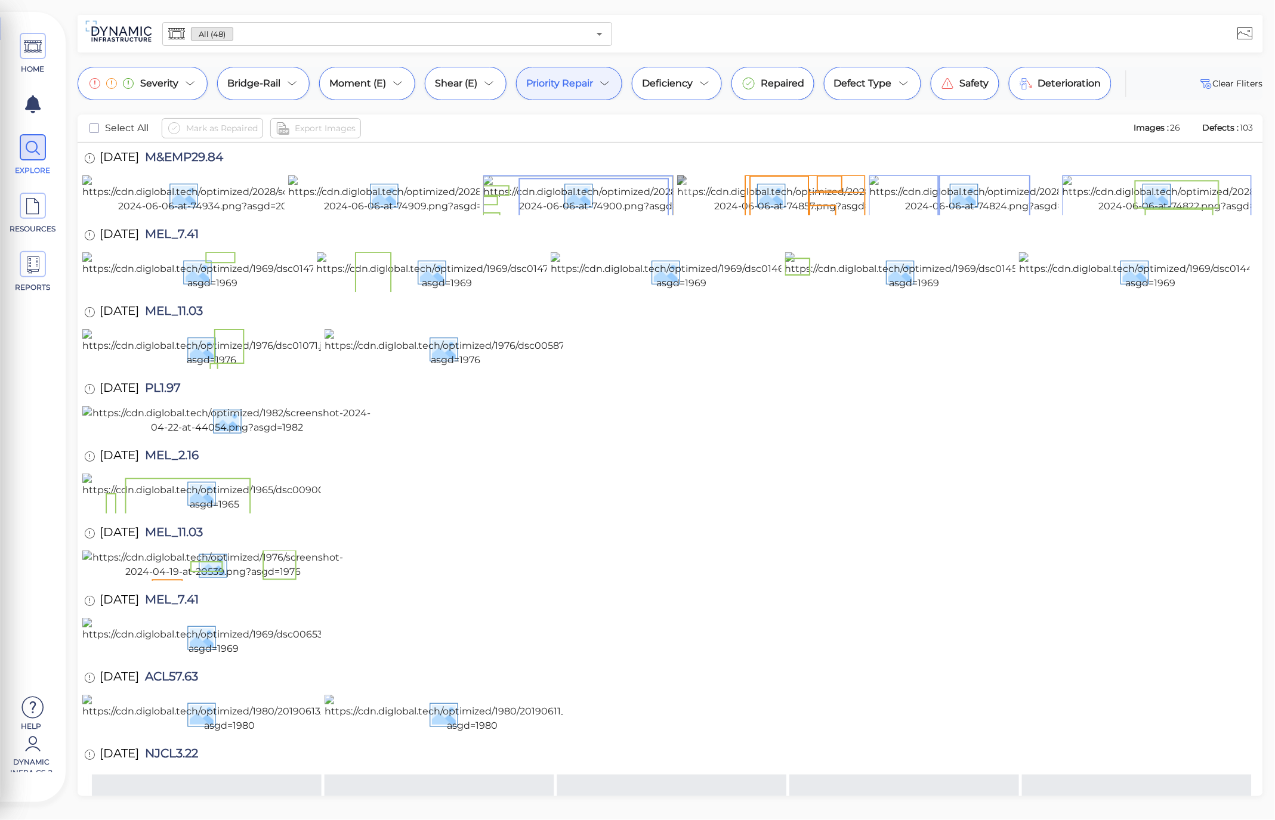
click at [743, 214] on img at bounding box center [803, 194] width 253 height 38
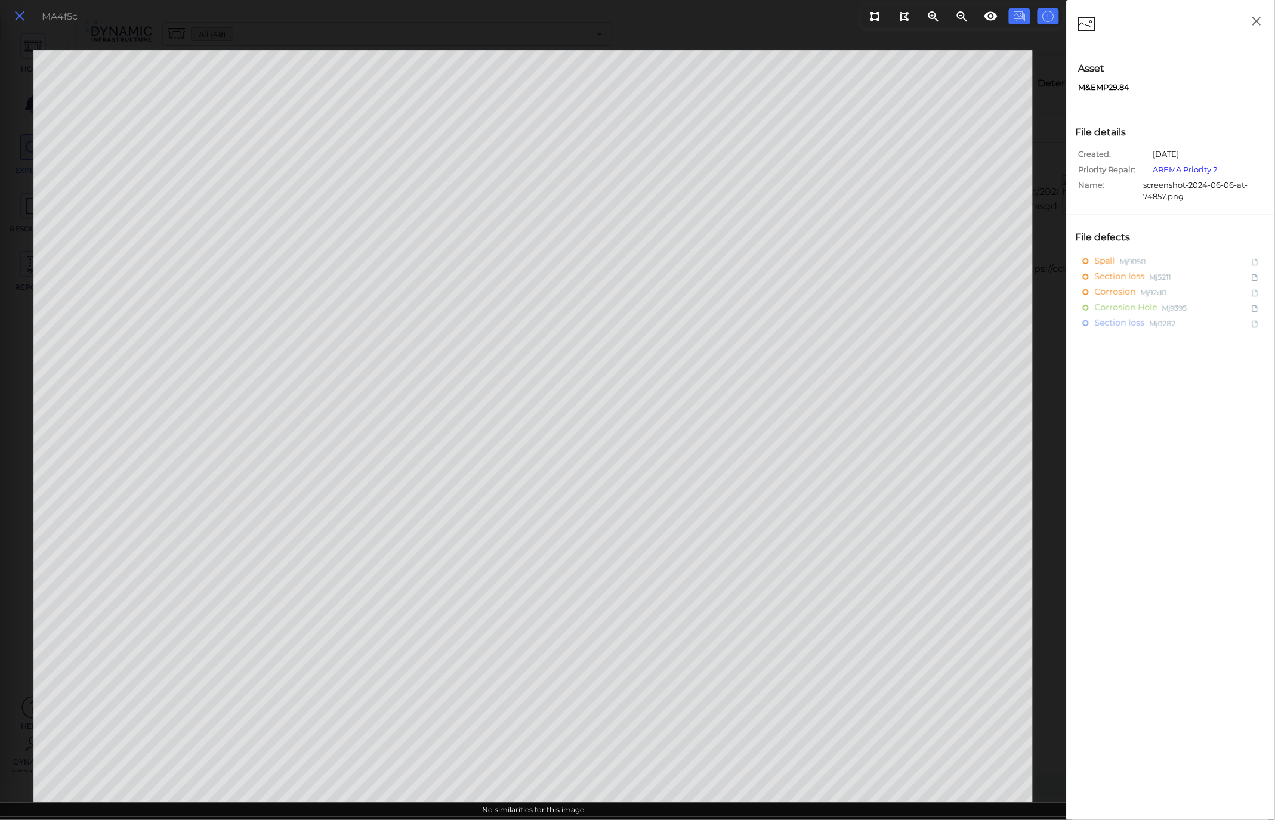
click at [20, 24] on button at bounding box center [20, 16] width 20 height 17
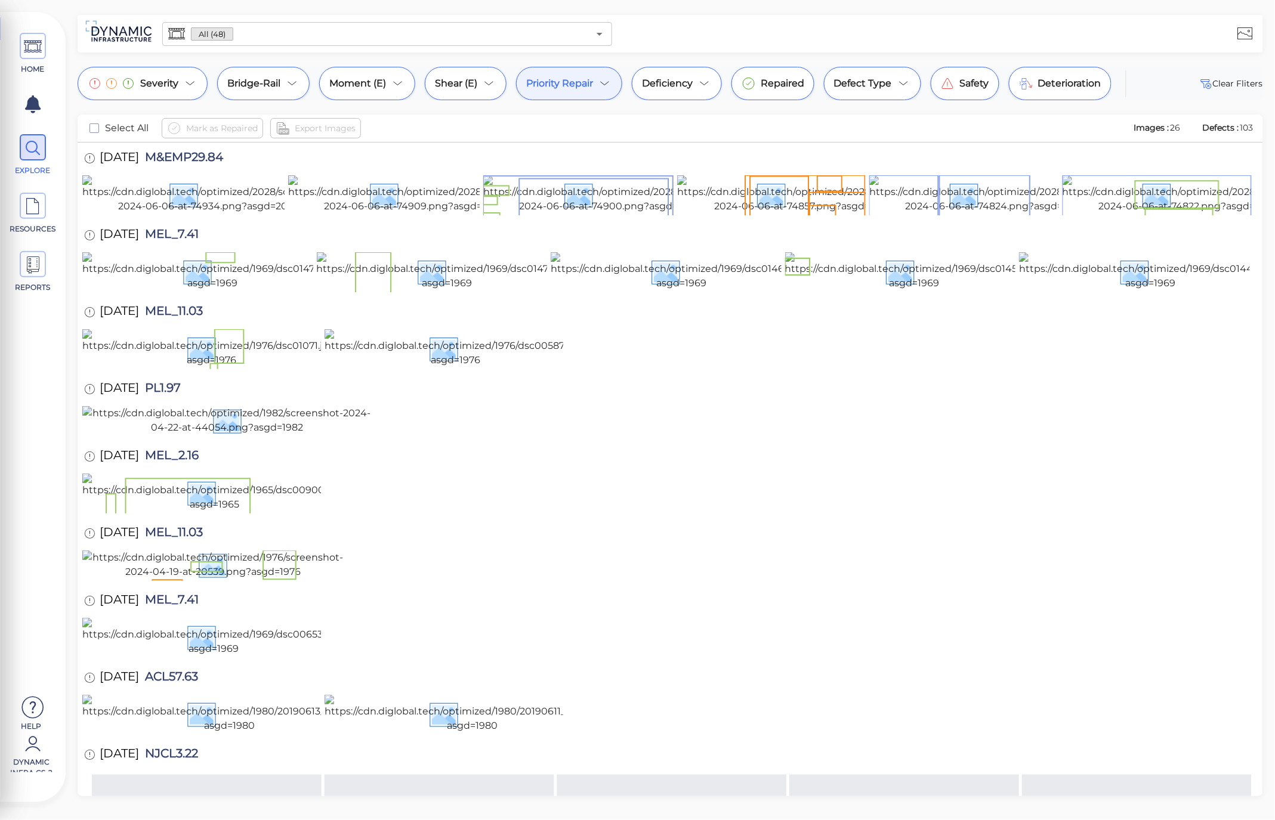
click at [577, 88] on span "Priority Repair" at bounding box center [559, 83] width 67 height 14
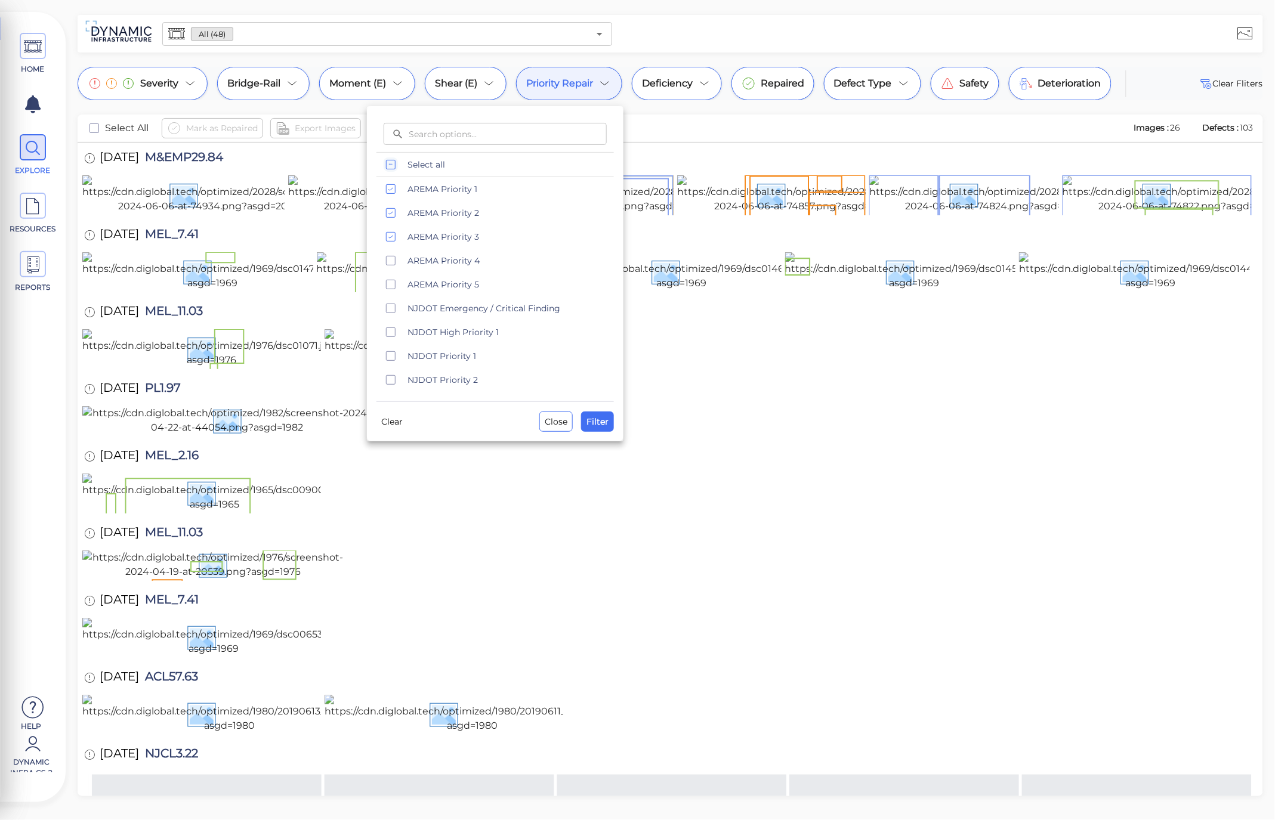
click at [716, 163] on div at bounding box center [637, 410] width 1275 height 820
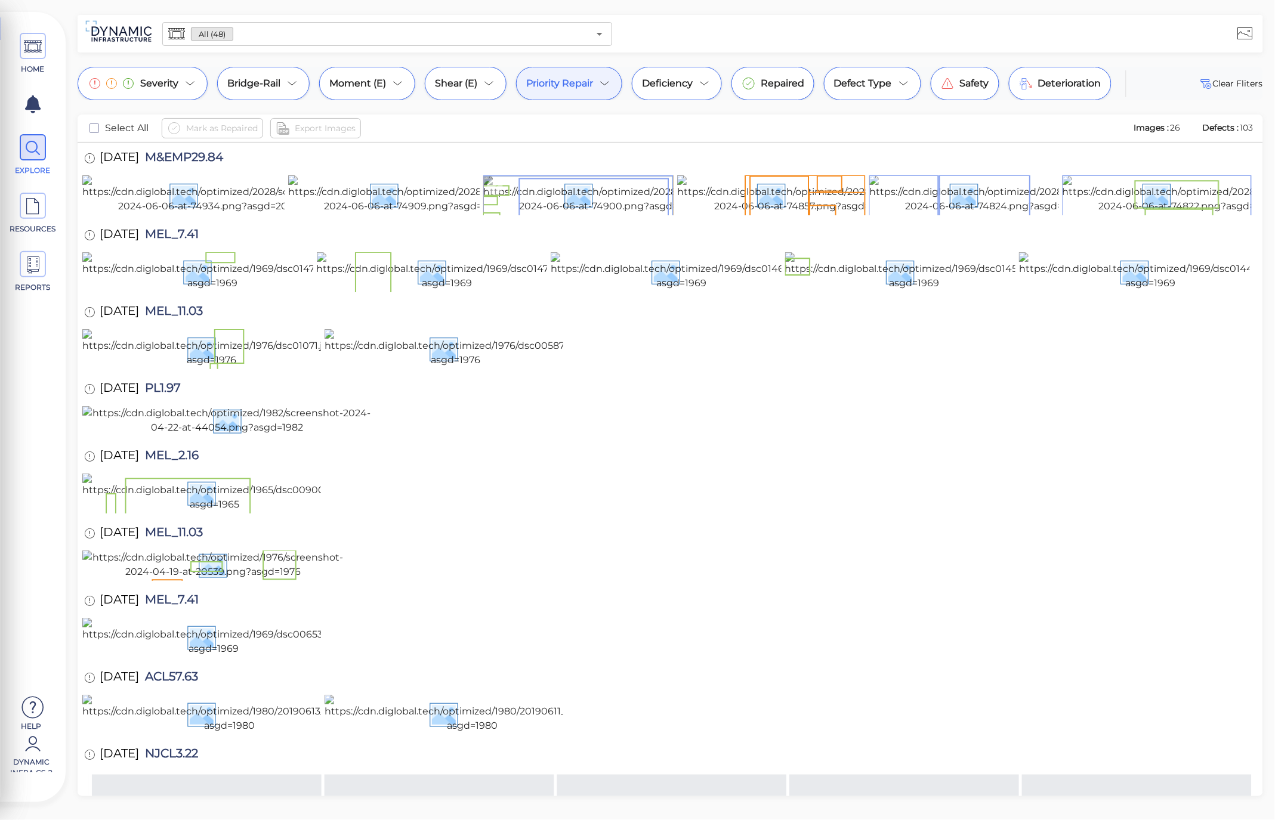
click at [628, 214] on img at bounding box center [609, 194] width 253 height 38
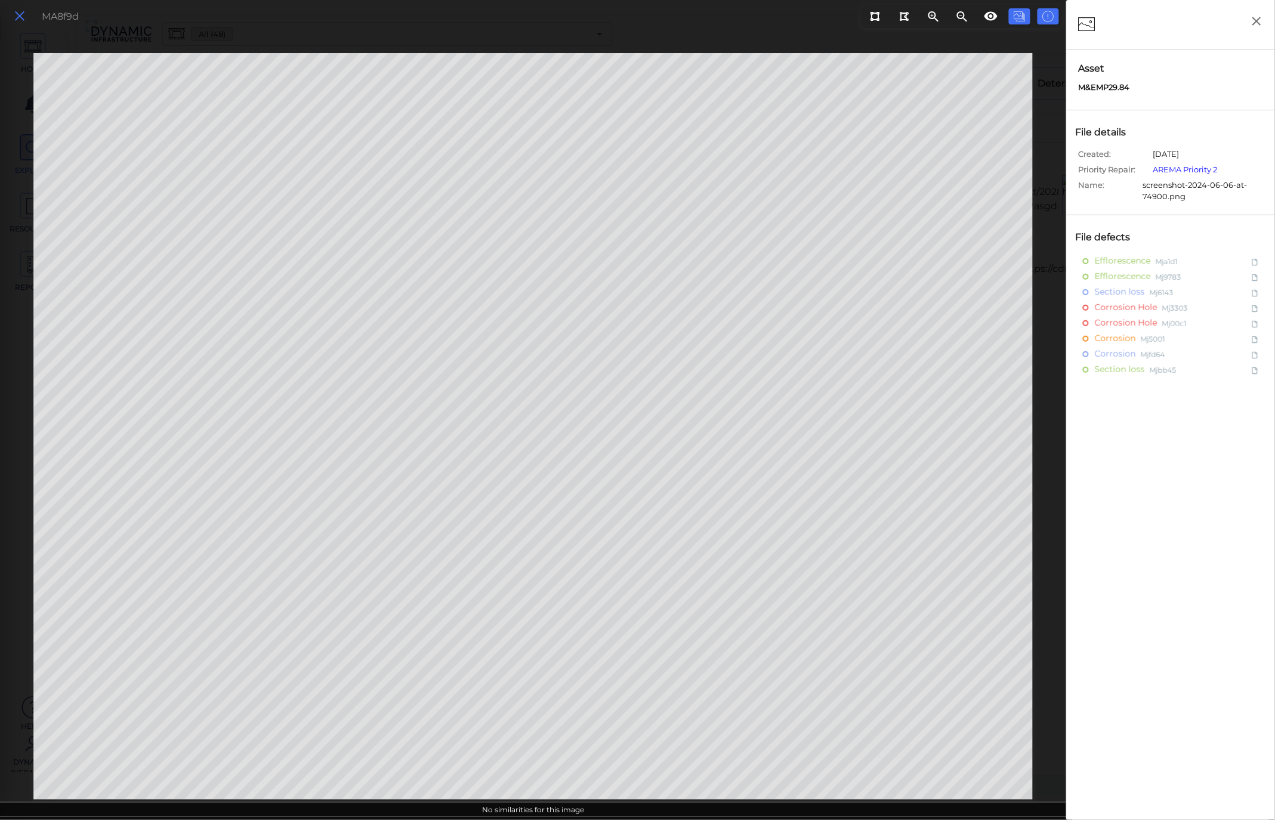
click at [16, 18] on icon at bounding box center [19, 16] width 13 height 16
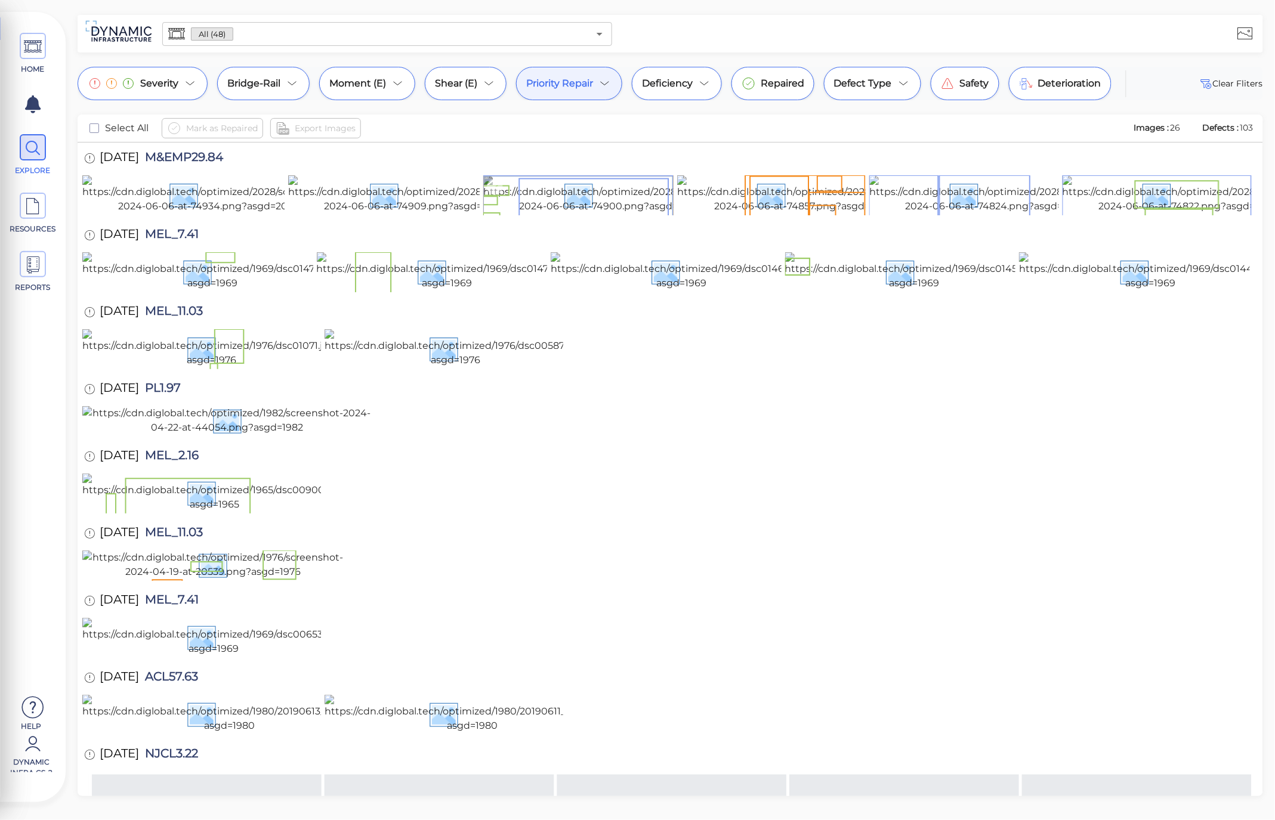
click at [604, 214] on img at bounding box center [609, 194] width 253 height 38
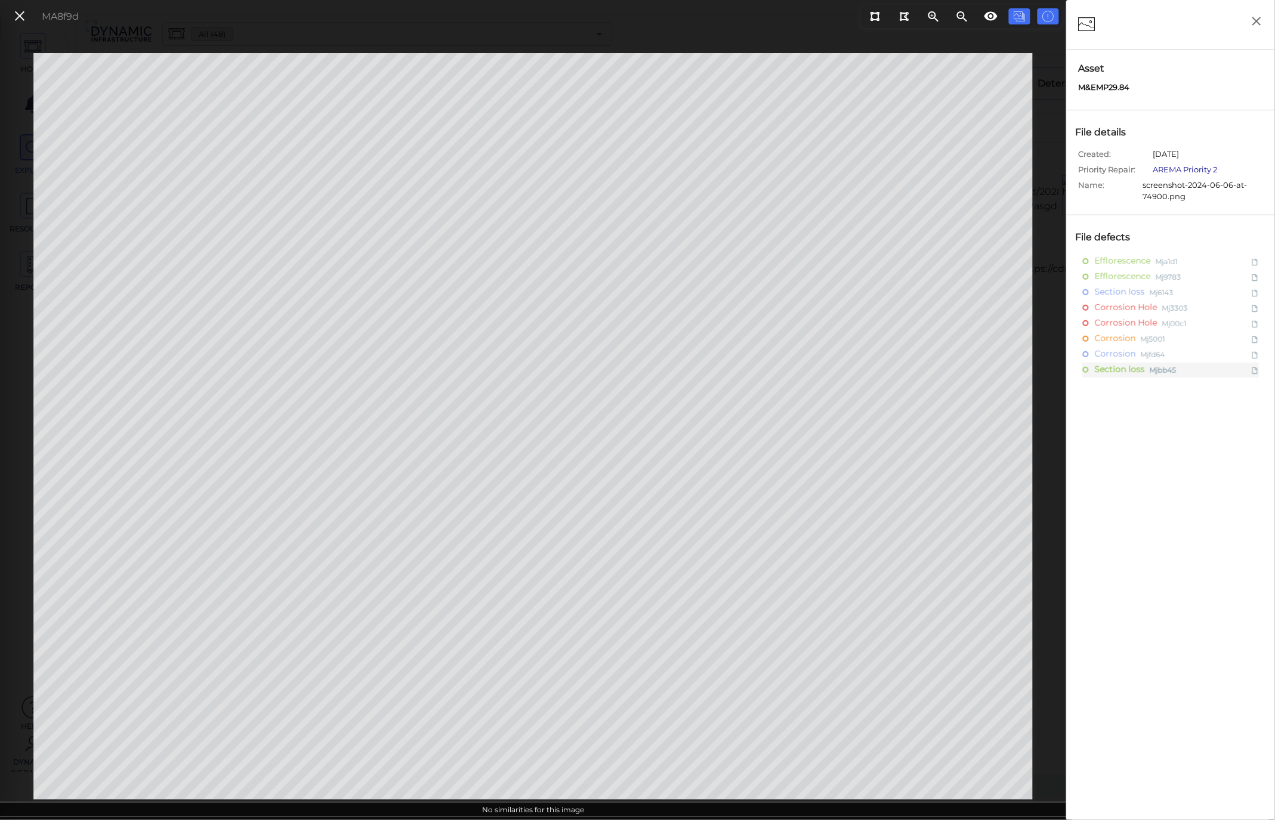
click at [1211, 173] on link "AREMA Priority 2" at bounding box center [1185, 170] width 64 height 10
click at [20, 18] on icon at bounding box center [19, 16] width 13 height 16
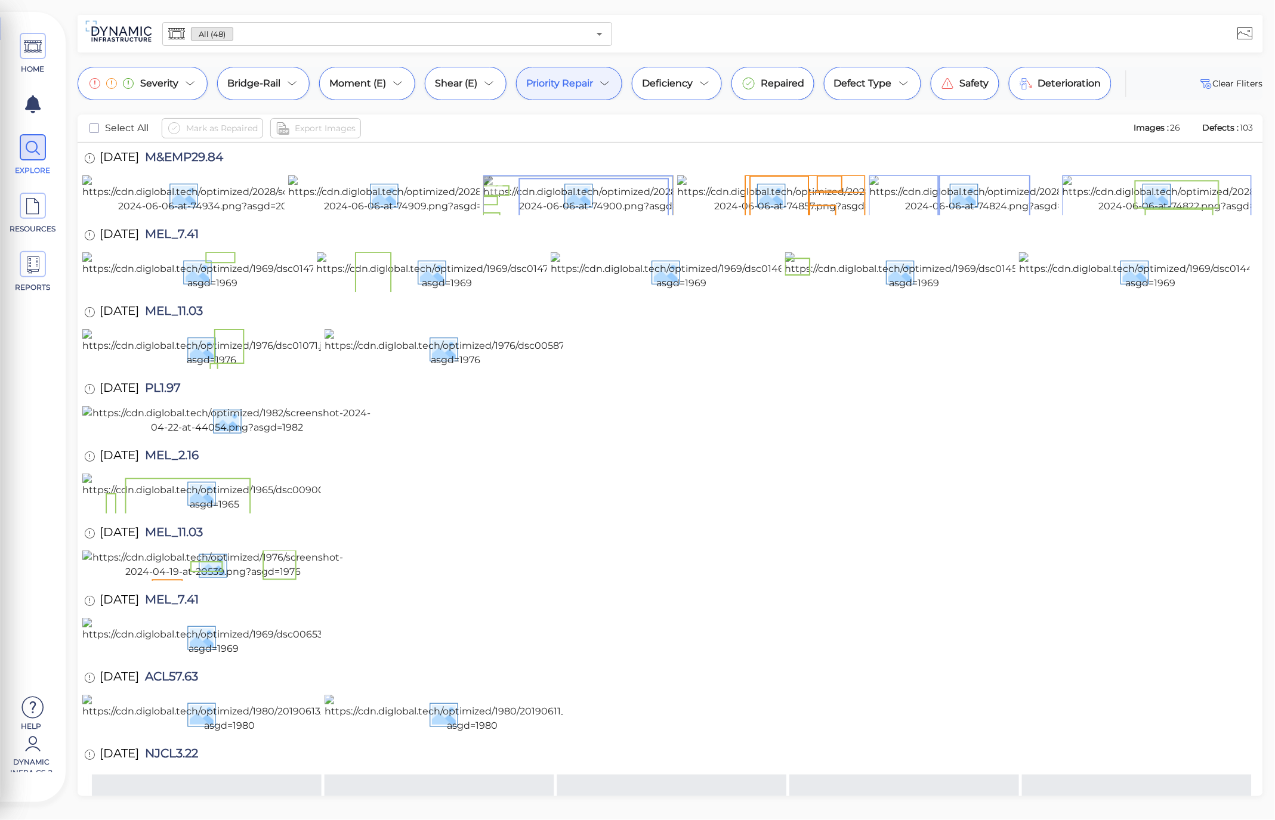
click at [605, 214] on img at bounding box center [609, 194] width 253 height 38
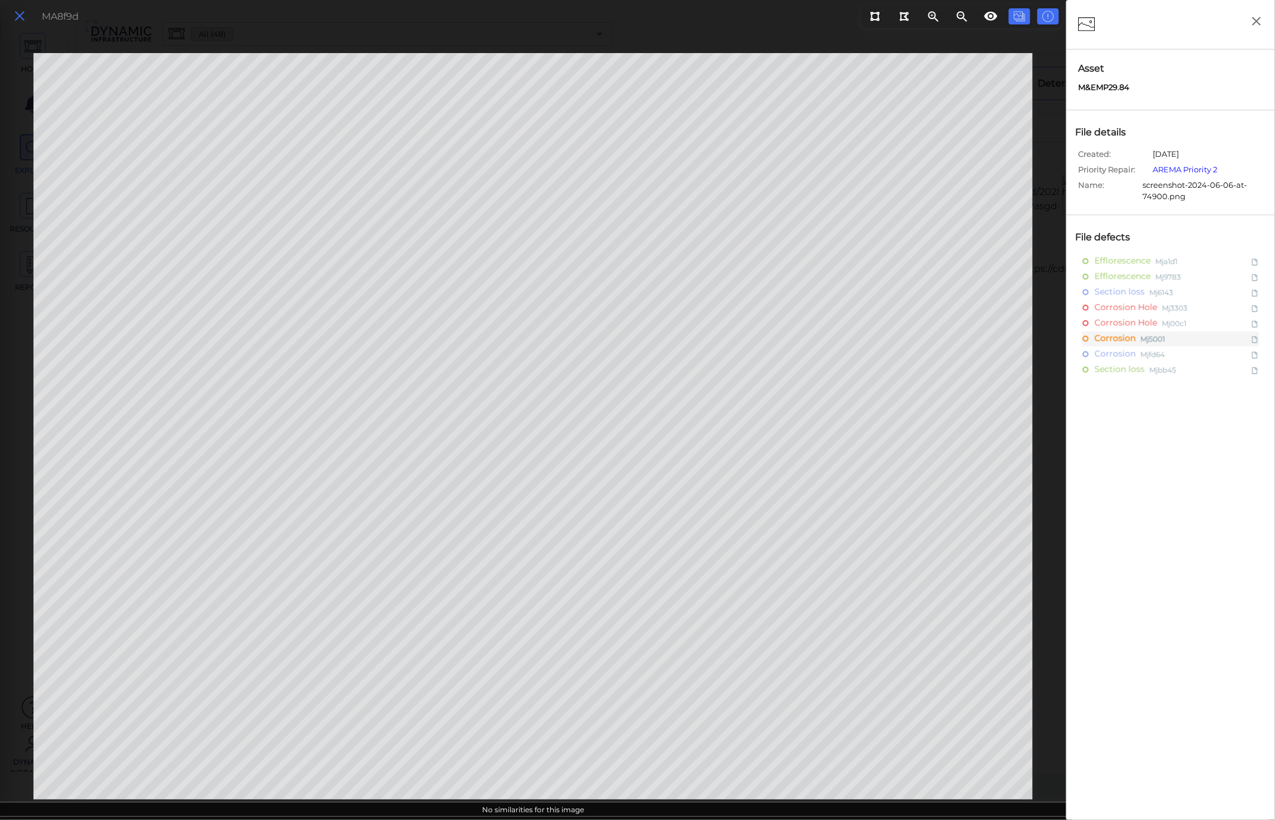
click at [25, 18] on icon at bounding box center [19, 16] width 13 height 16
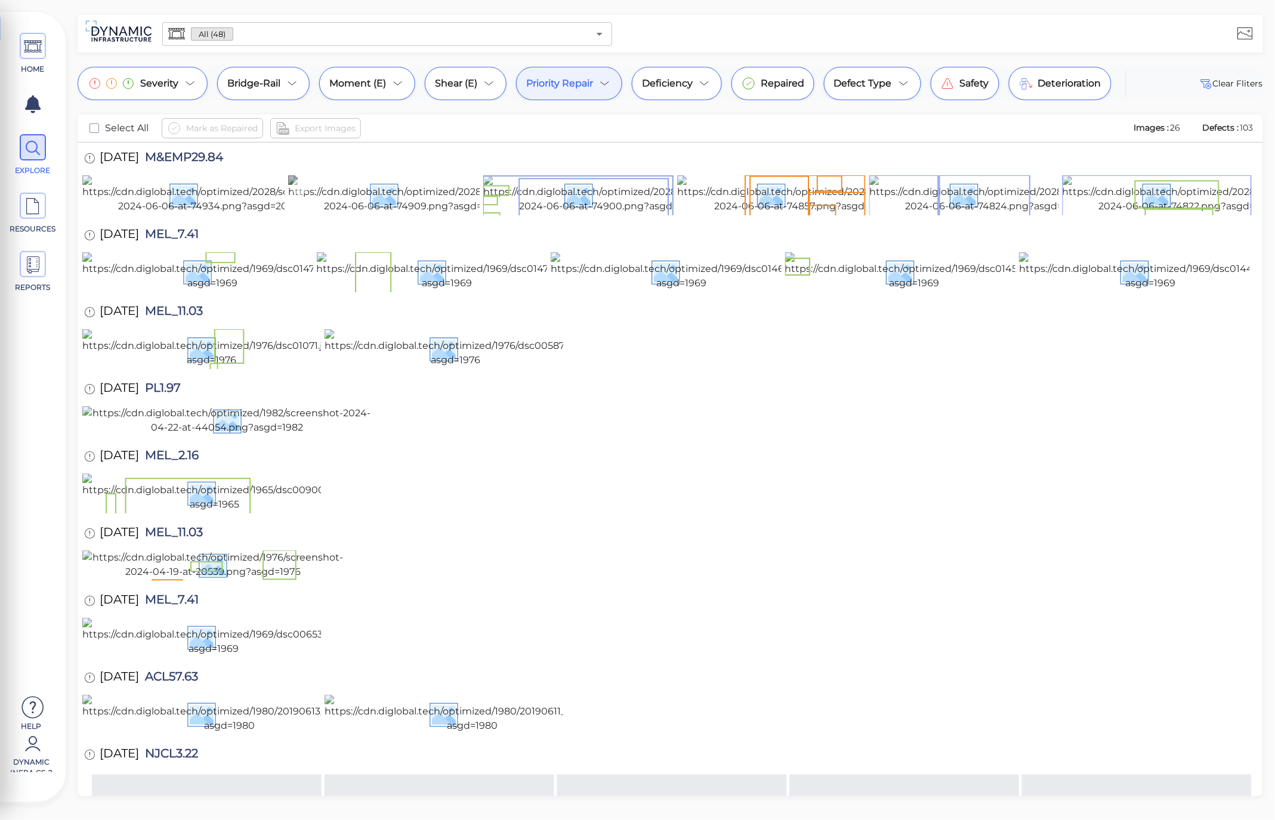
click at [433, 214] on img at bounding box center [414, 194] width 253 height 38
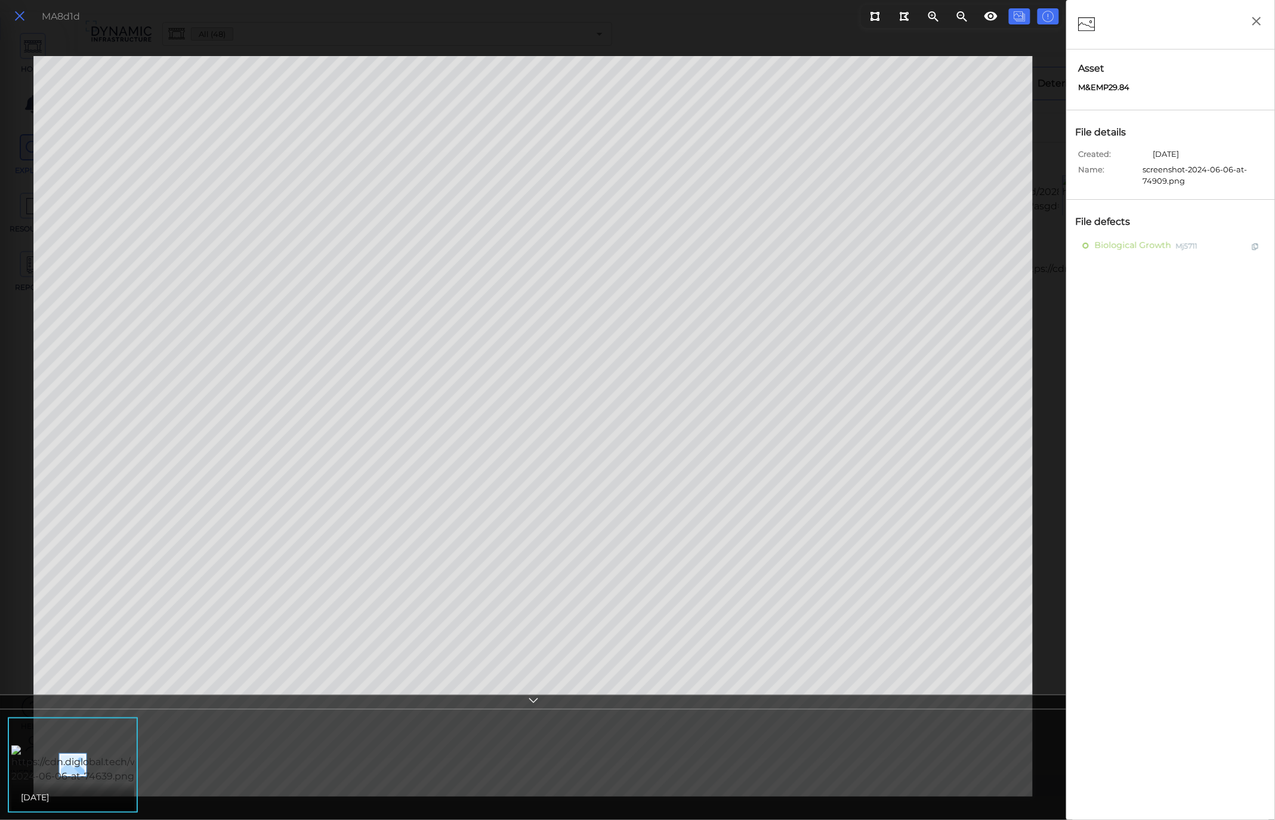
click at [21, 13] on icon at bounding box center [19, 16] width 13 height 16
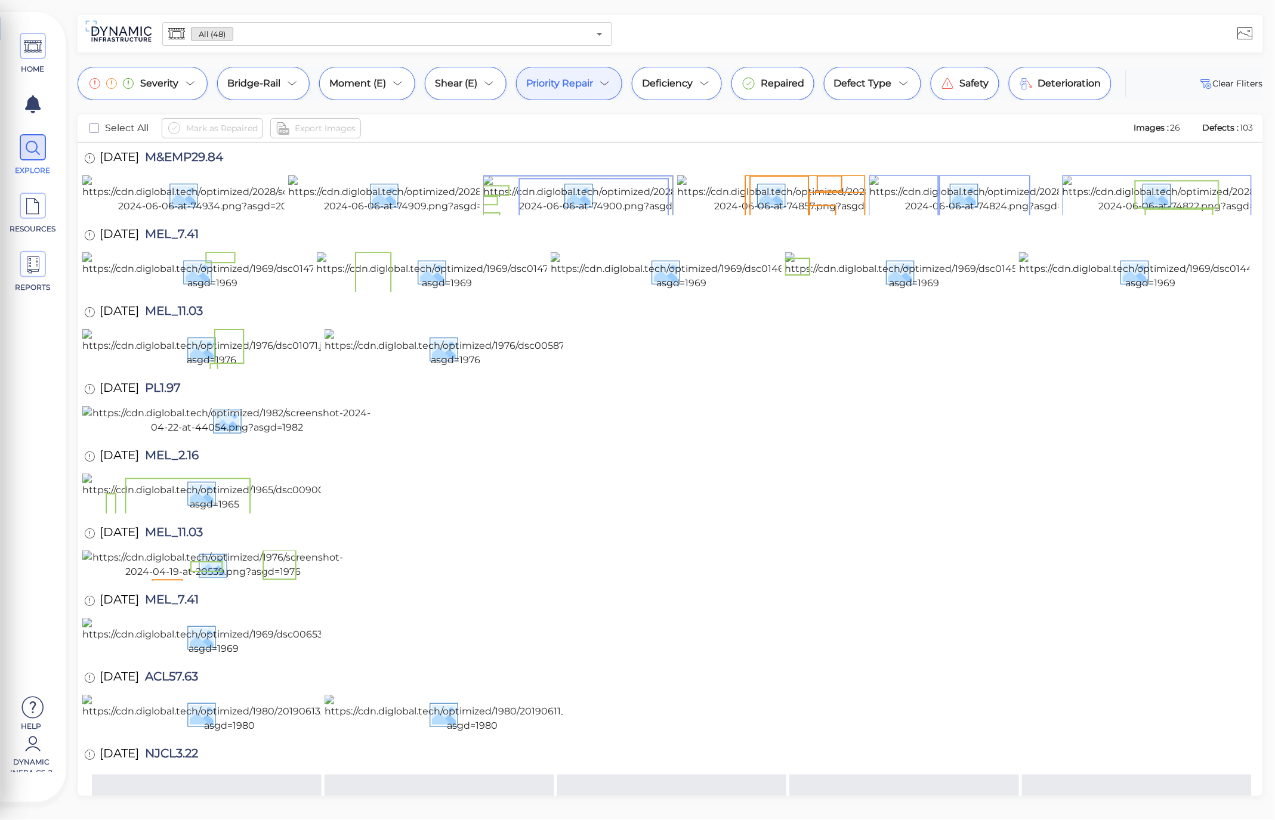
click at [582, 81] on span "Priority Repair" at bounding box center [559, 83] width 67 height 14
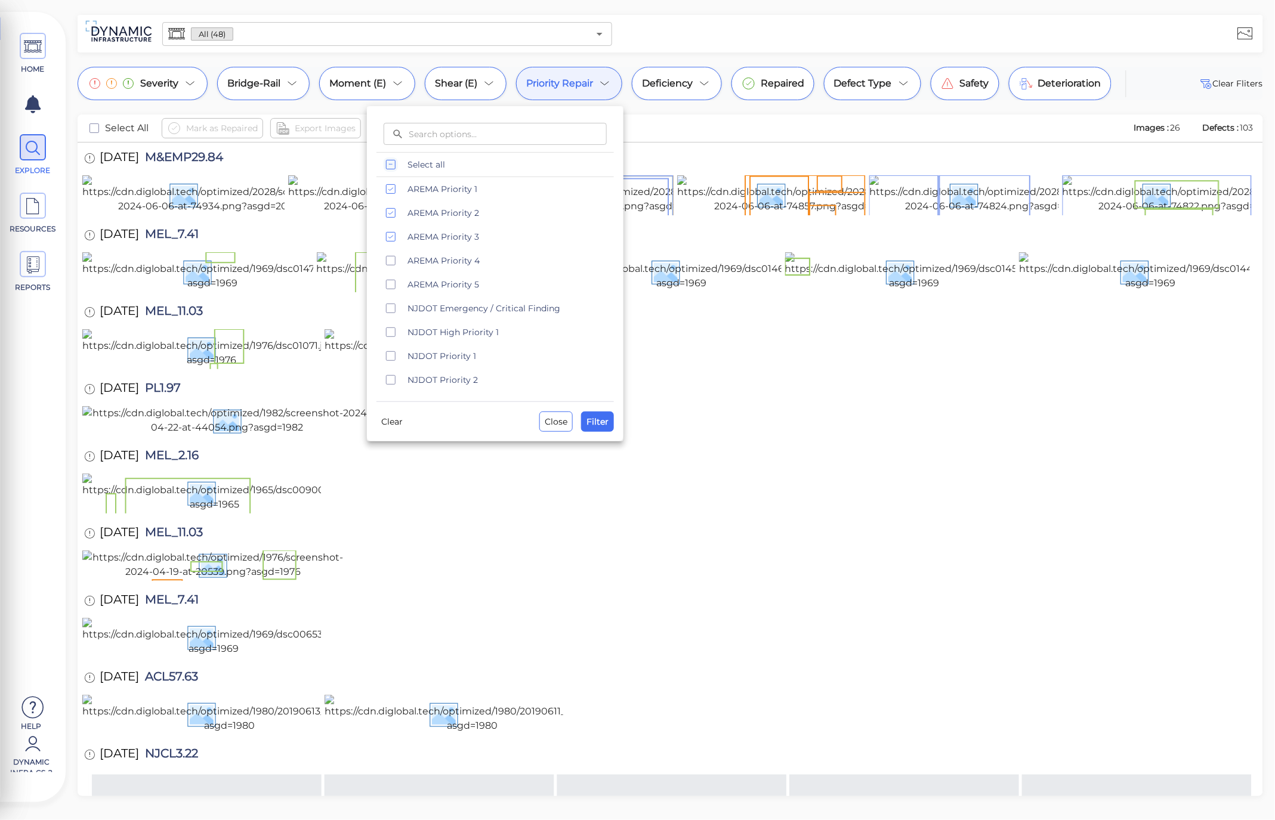
drag, startPoint x: 728, startPoint y: 149, endPoint x: 686, endPoint y: 166, distance: 45.0
click at [729, 148] on div at bounding box center [637, 410] width 1275 height 820
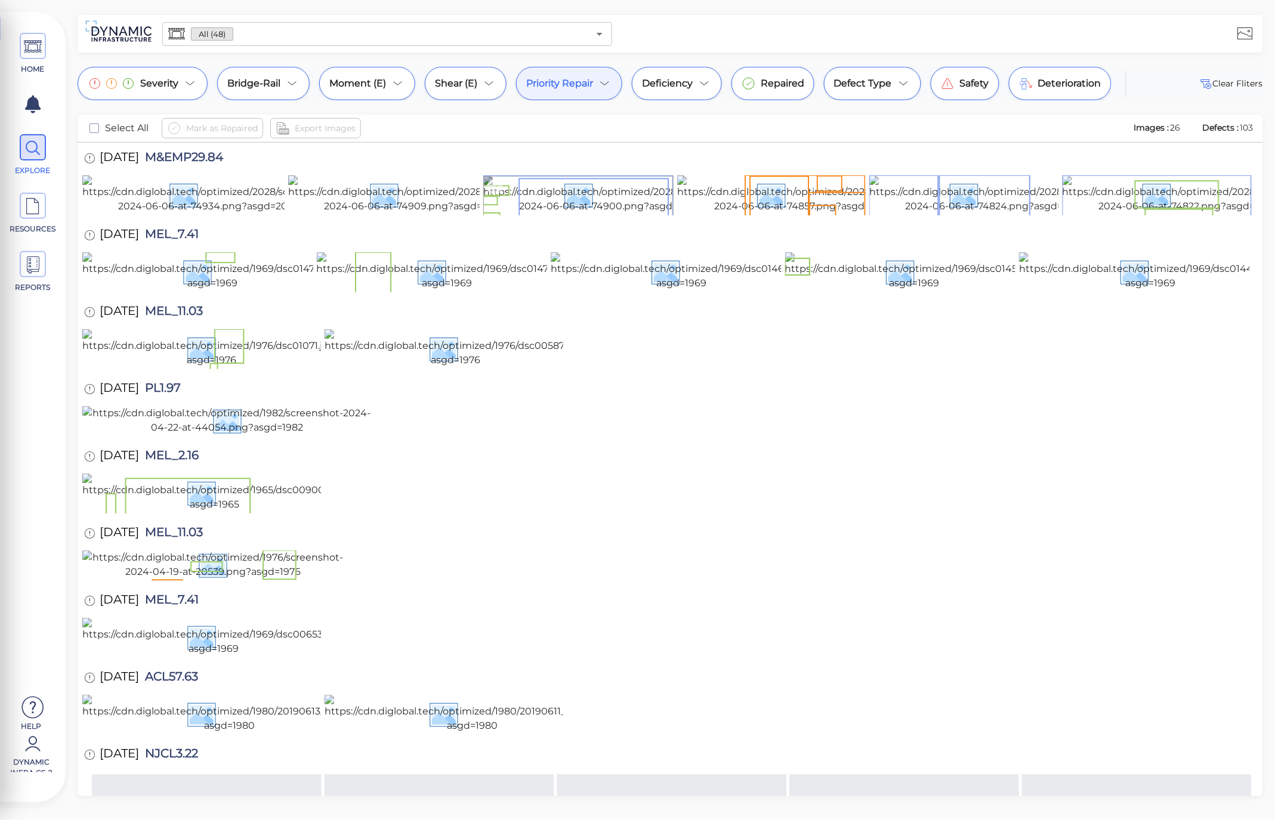
click at [653, 214] on img at bounding box center [609, 194] width 253 height 38
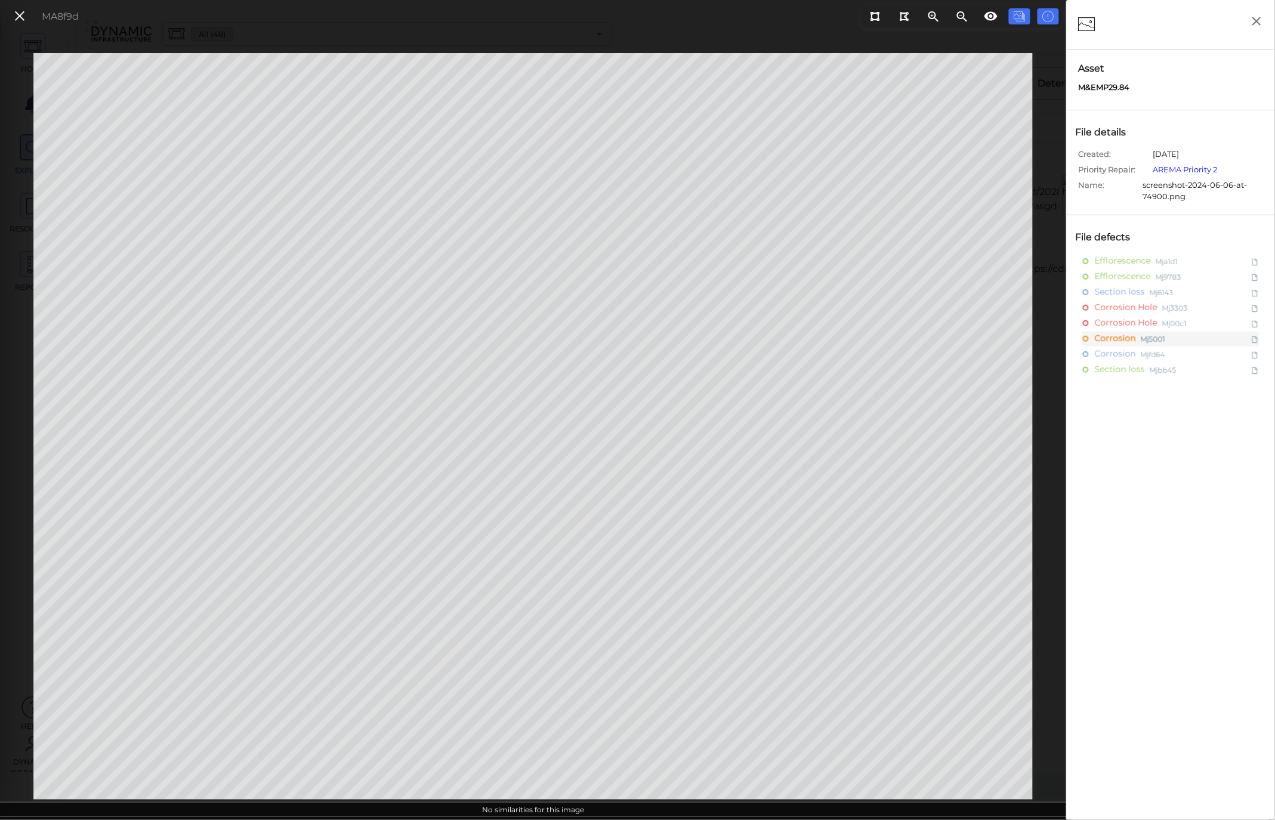
click at [1178, 503] on div "Efflorescence Mja1d1 Efflorescence Mj9783 Section loss Mj6143 Corrosion Hole Mj…" at bounding box center [1171, 602] width 196 height 697
click at [14, 20] on icon at bounding box center [19, 16] width 13 height 16
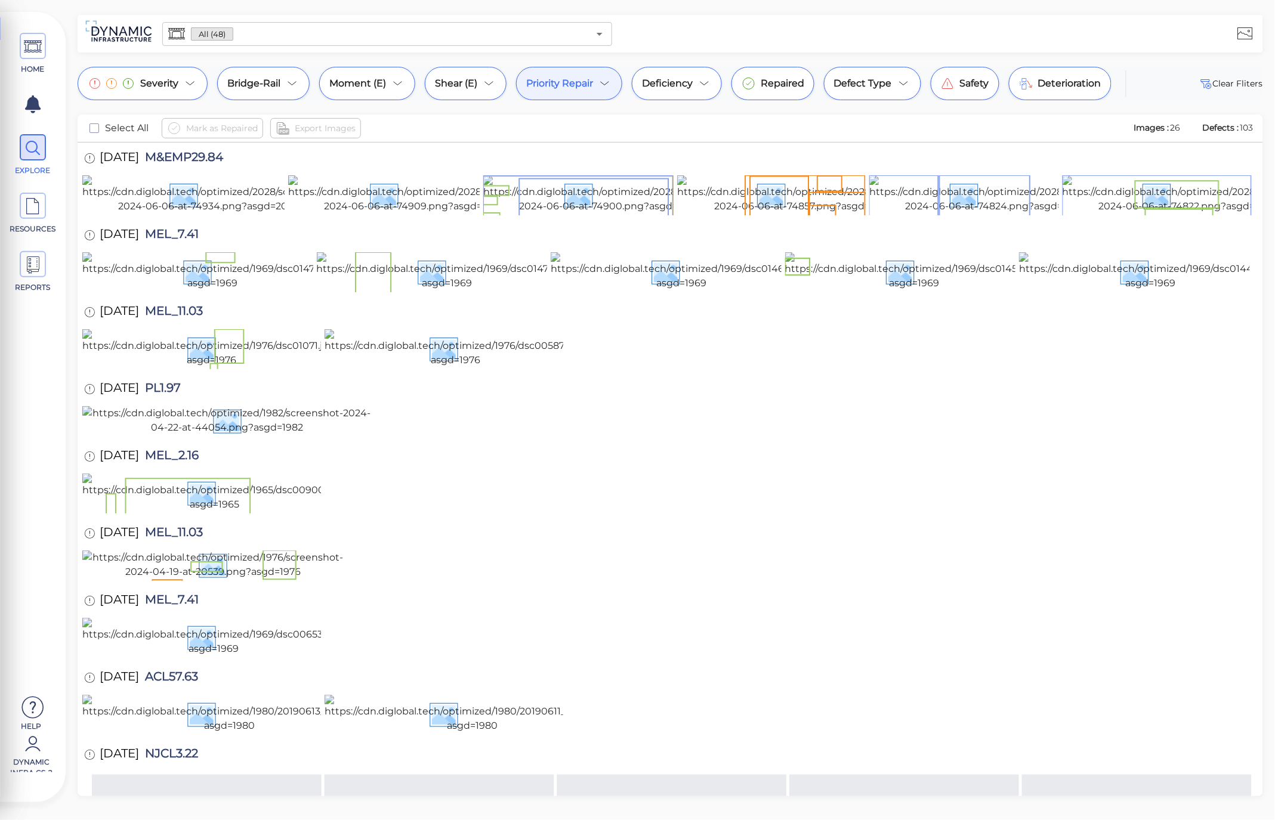
drag, startPoint x: 193, startPoint y: 152, endPoint x: 150, endPoint y: 152, distance: 43.6
click at [150, 152] on div "11/8/2022 M&EMP29.84" at bounding box center [165, 159] width 166 height 33
drag, startPoint x: 217, startPoint y: 341, endPoint x: 178, endPoint y: 445, distance: 111.0
click at [144, 252] on div "12/22/2020 MEL_7.41" at bounding box center [153, 236] width 142 height 33
drag, startPoint x: 249, startPoint y: 554, endPoint x: 136, endPoint y: 541, distance: 113.5
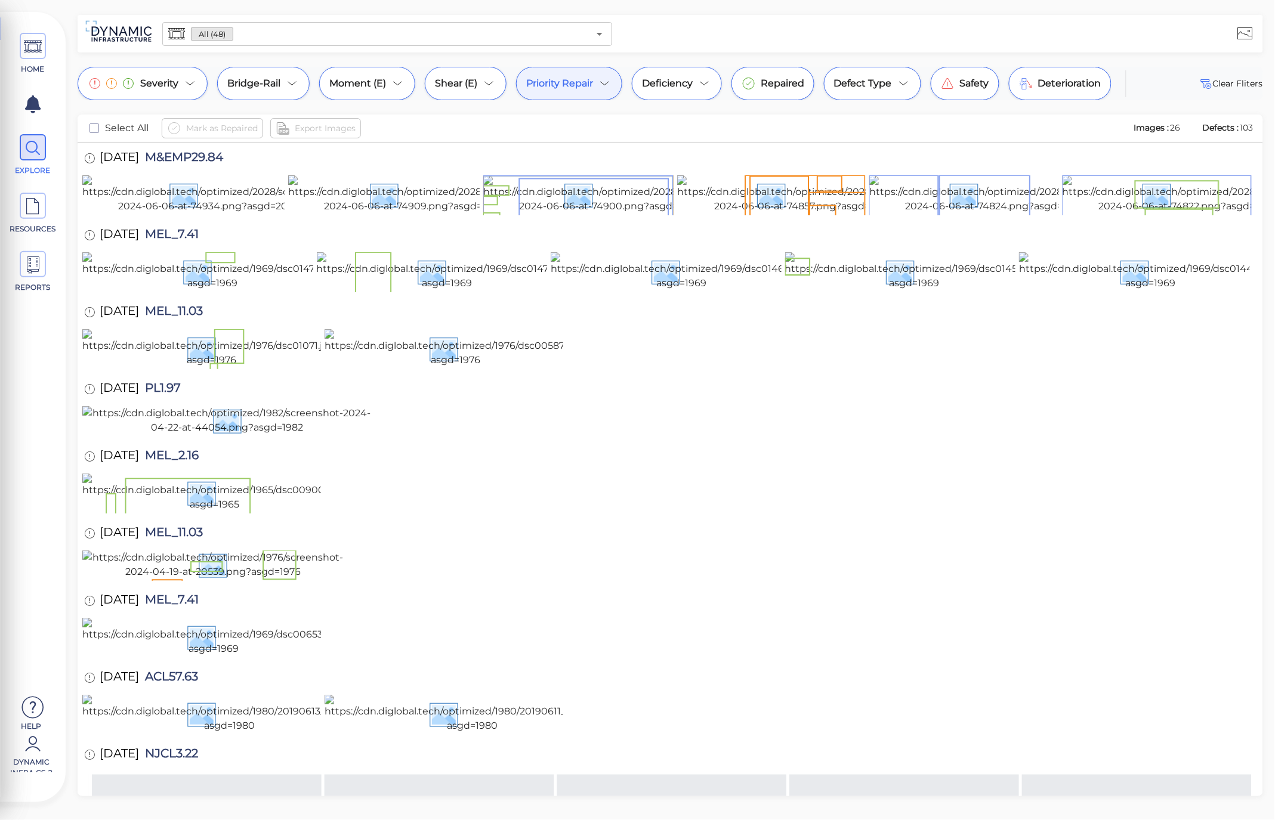
click at [136, 329] on div "10/27/2020 MEL_11.03" at bounding box center [155, 313] width 146 height 33
click at [424, 214] on img at bounding box center [414, 194] width 253 height 38
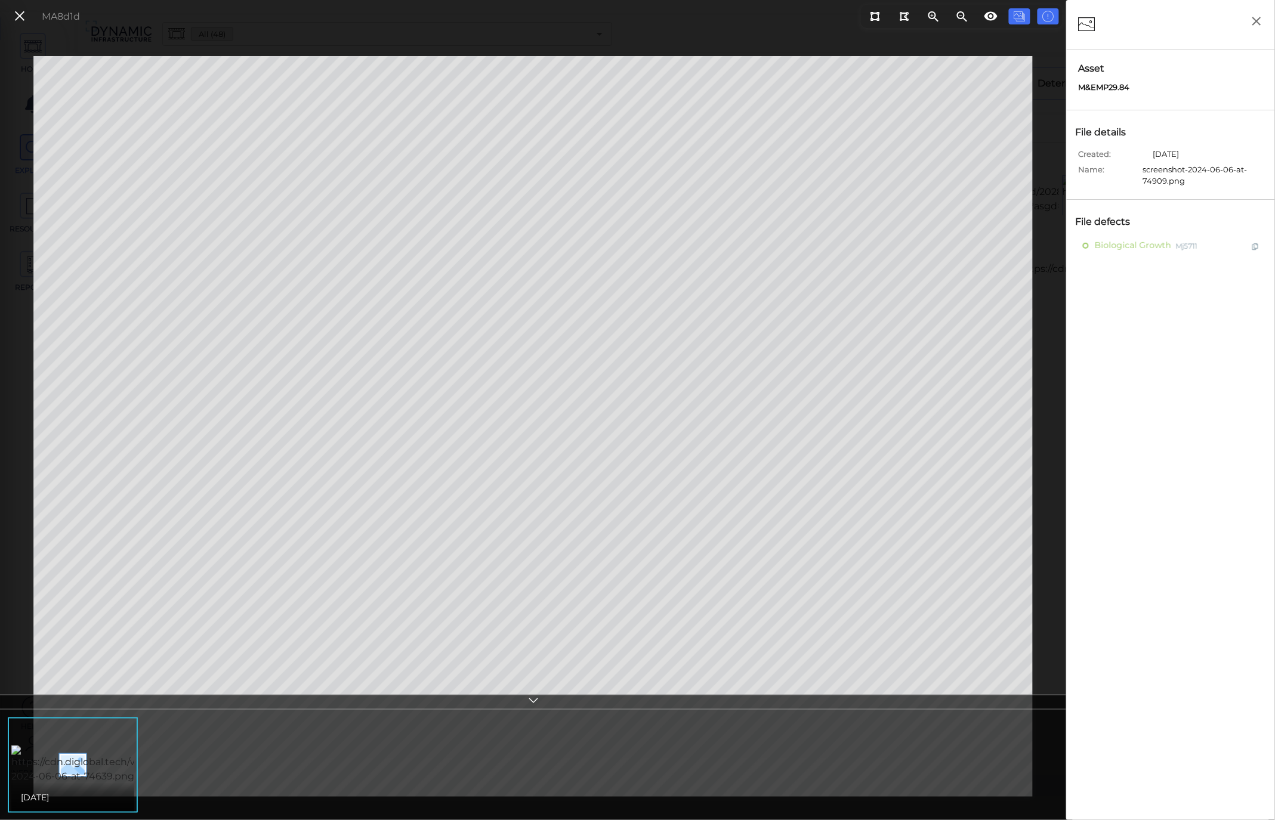
click at [102, 771] on img at bounding box center [135, 765] width 248 height 38
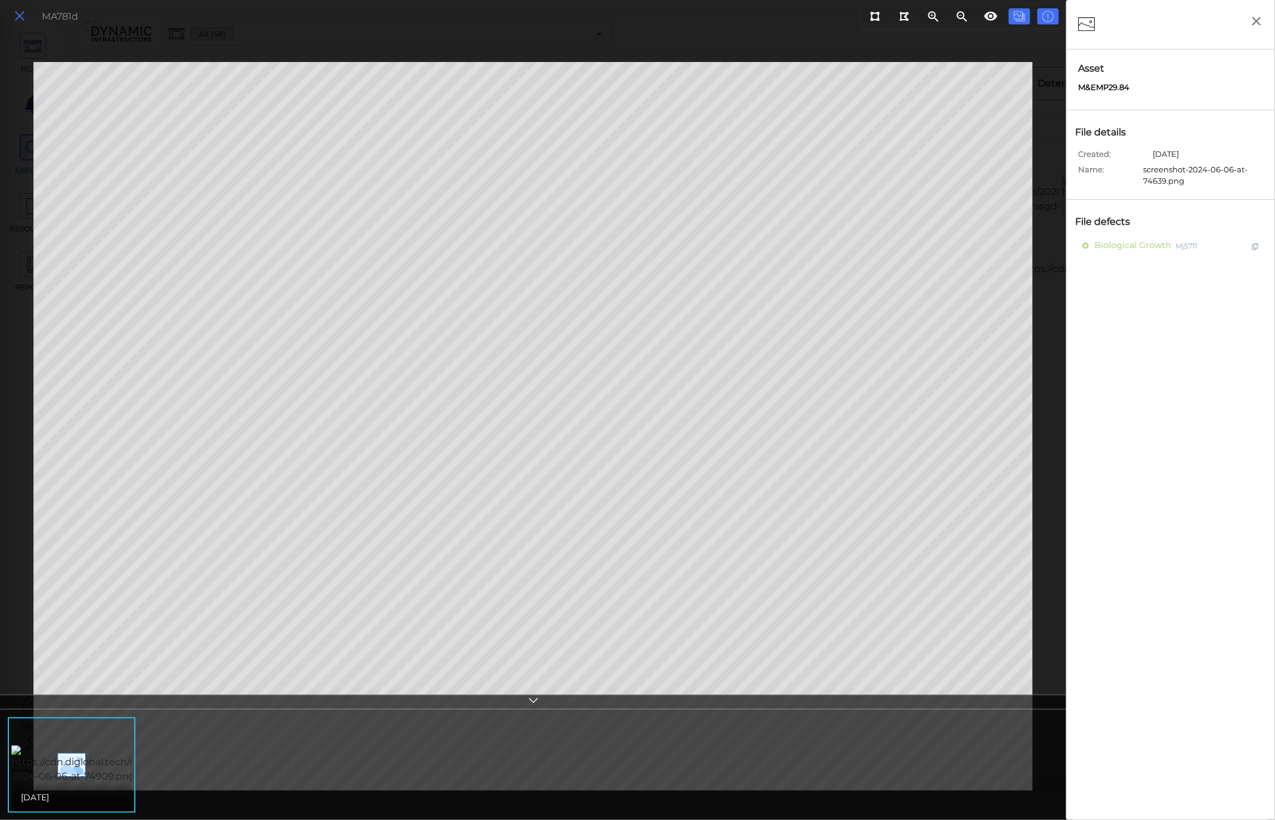
click at [29, 16] on button at bounding box center [20, 16] width 20 height 17
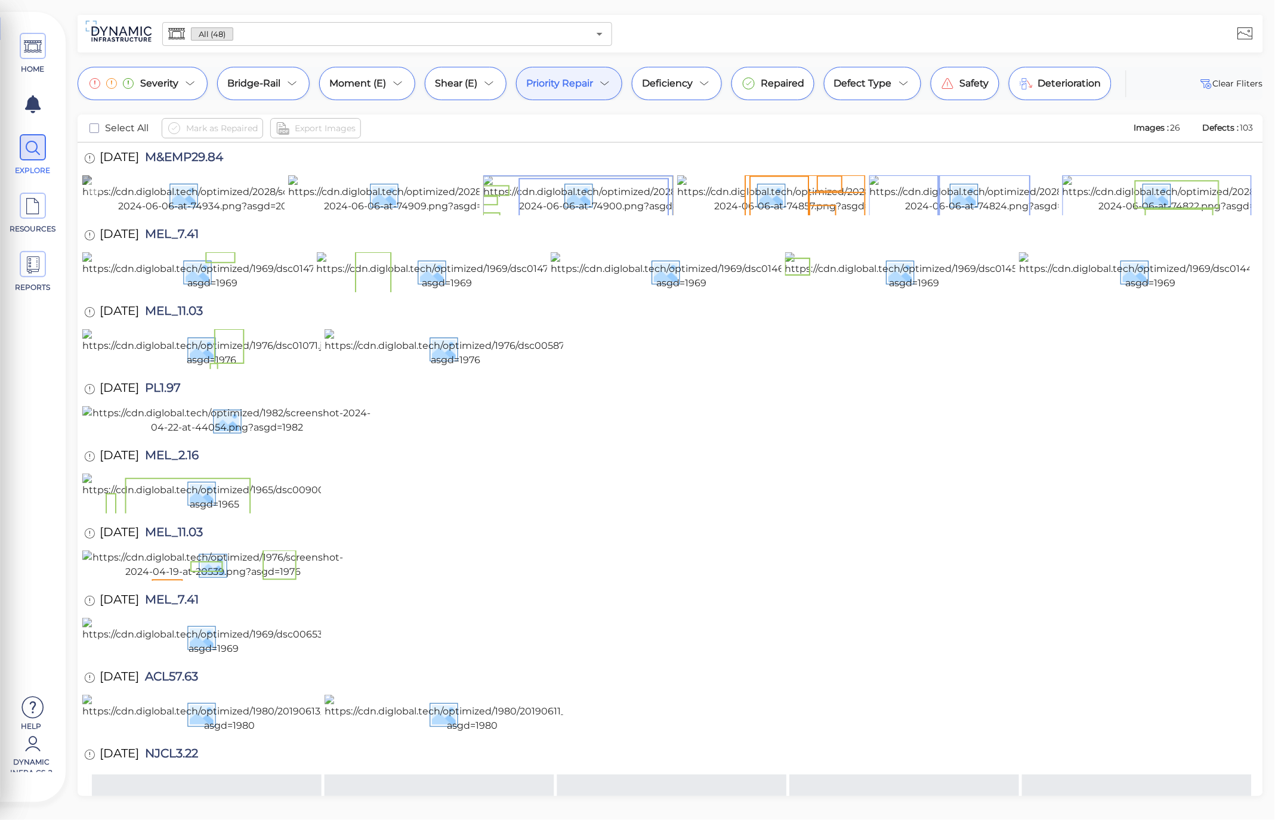
click at [189, 214] on img at bounding box center [208, 194] width 253 height 38
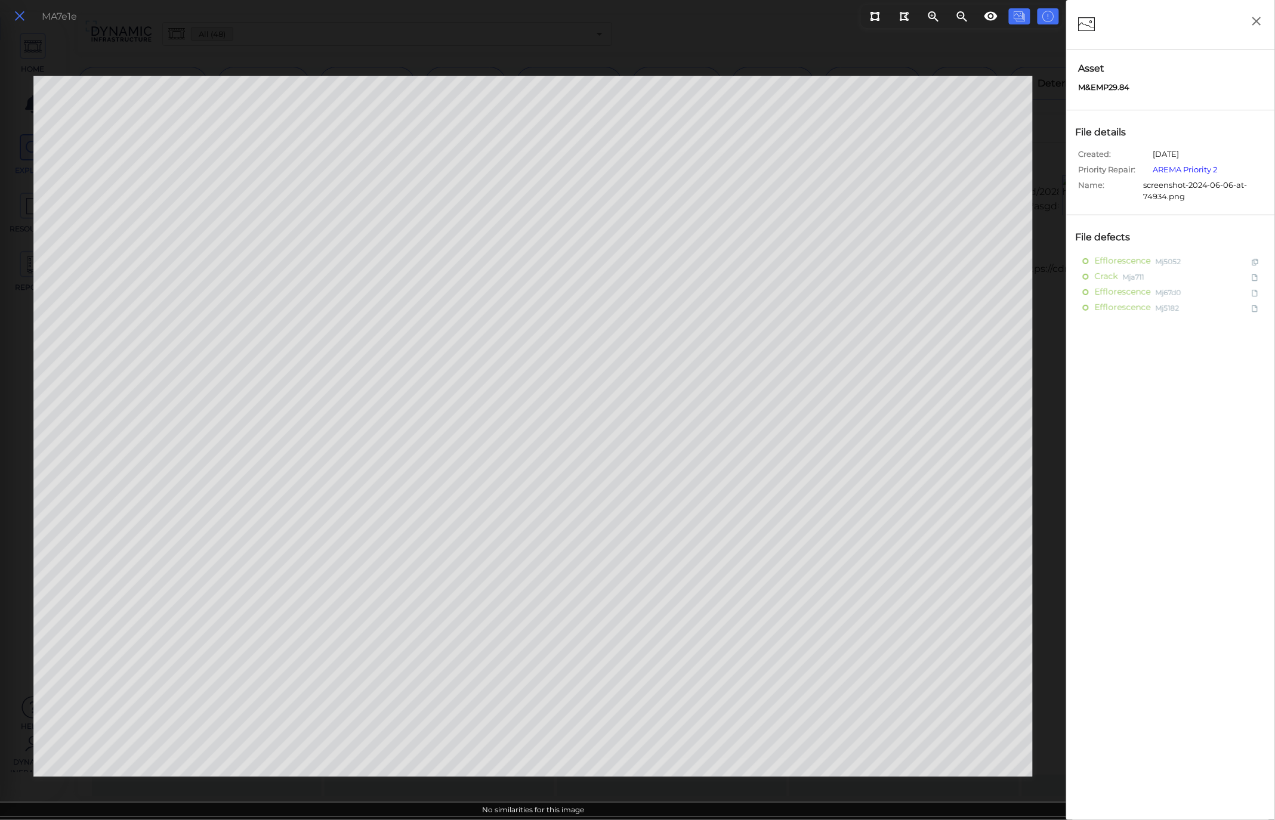
click at [16, 23] on icon at bounding box center [19, 16] width 13 height 16
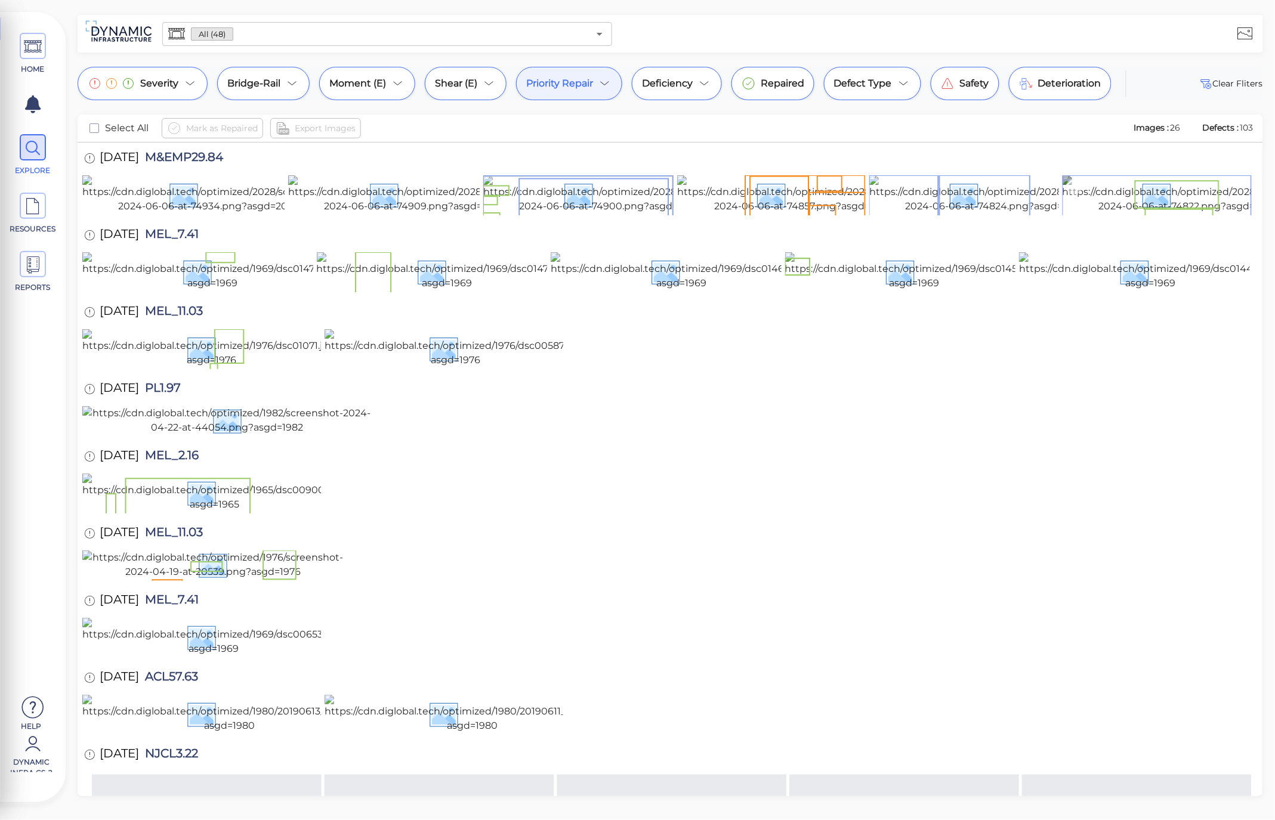
click at [1161, 214] on img at bounding box center [1189, 194] width 253 height 38
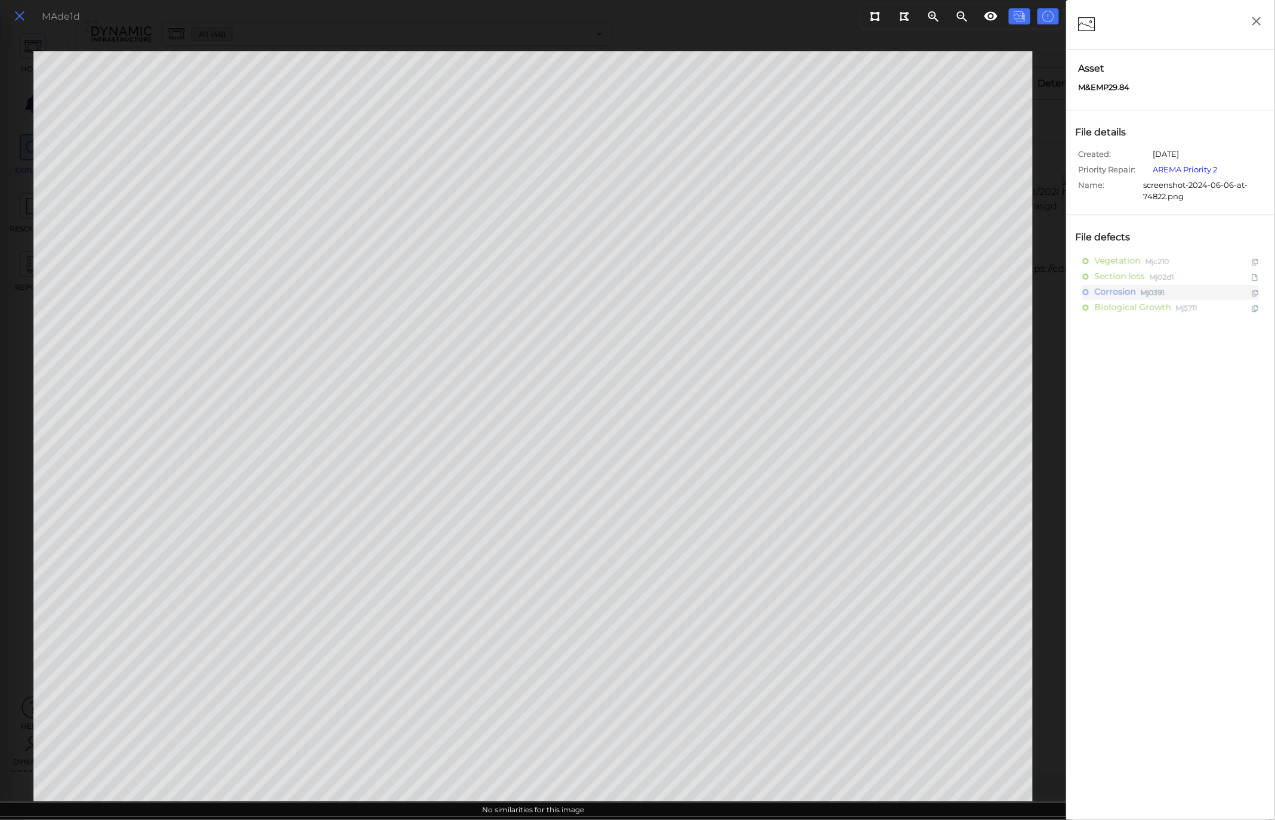
click at [13, 14] on icon at bounding box center [19, 16] width 13 height 16
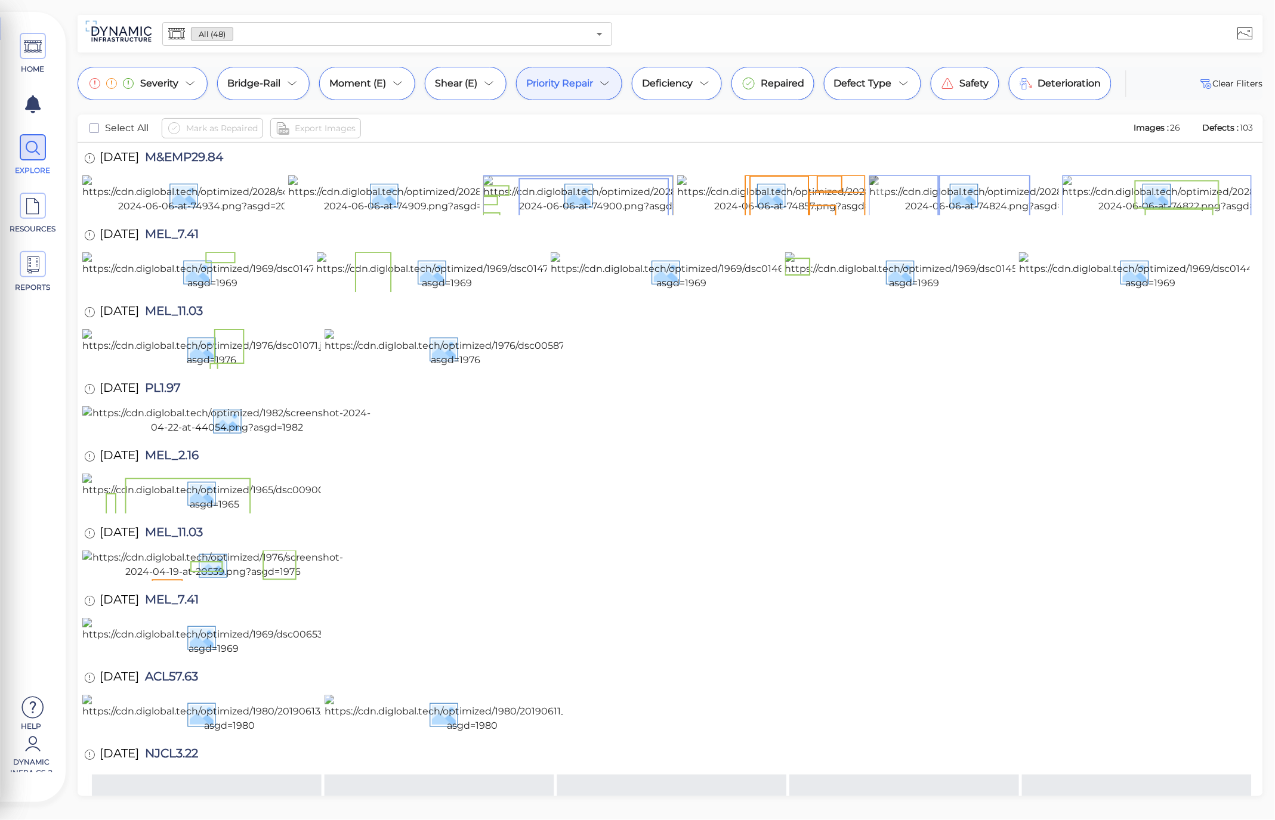
click at [926, 214] on img at bounding box center [995, 194] width 253 height 38
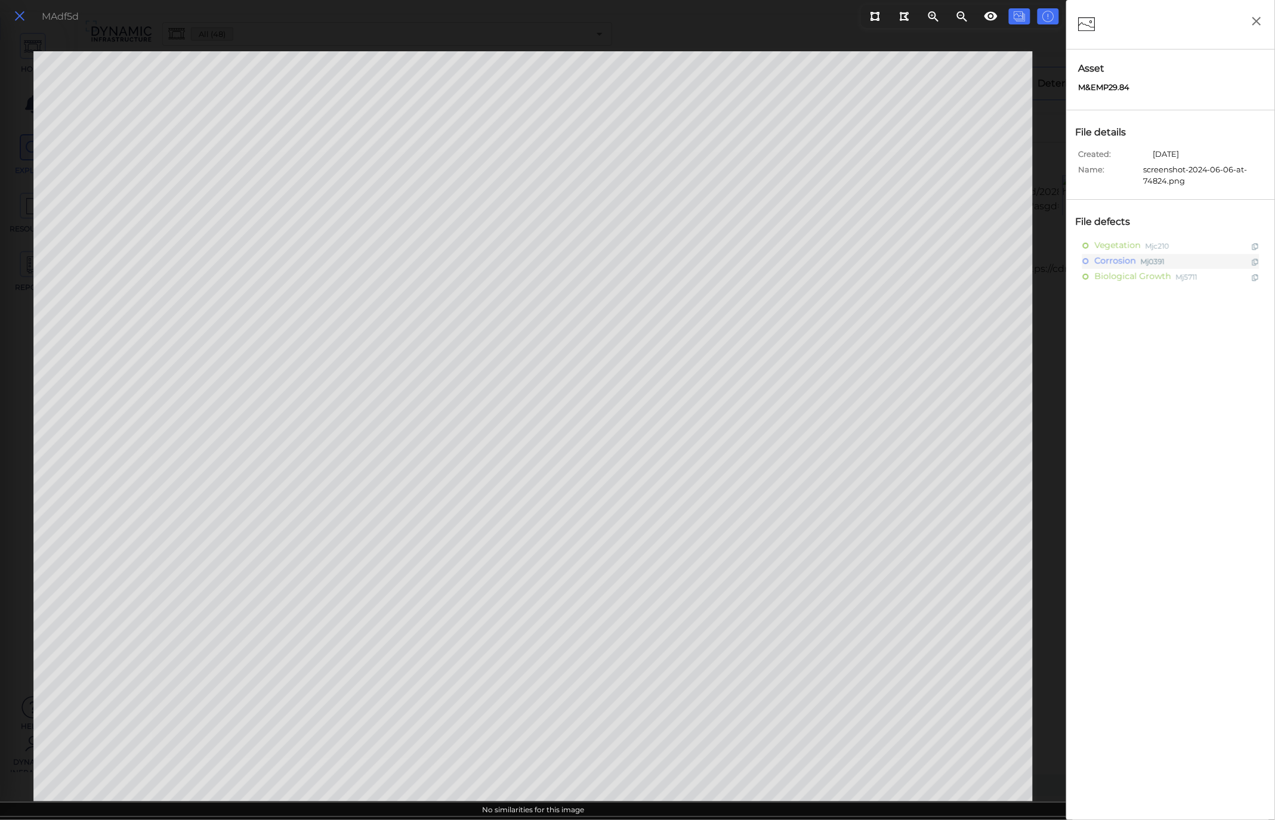
click at [16, 18] on icon at bounding box center [19, 16] width 13 height 16
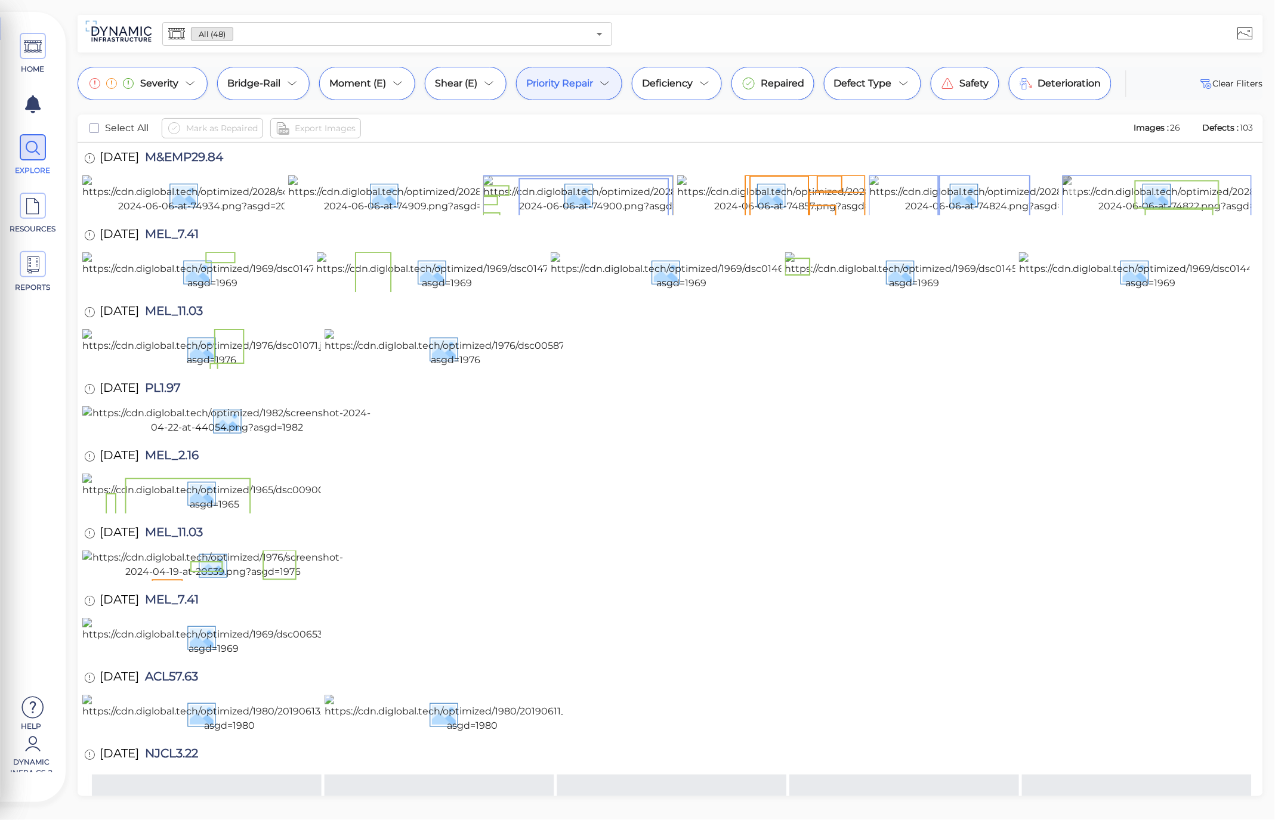
click at [1144, 214] on img at bounding box center [1189, 194] width 253 height 38
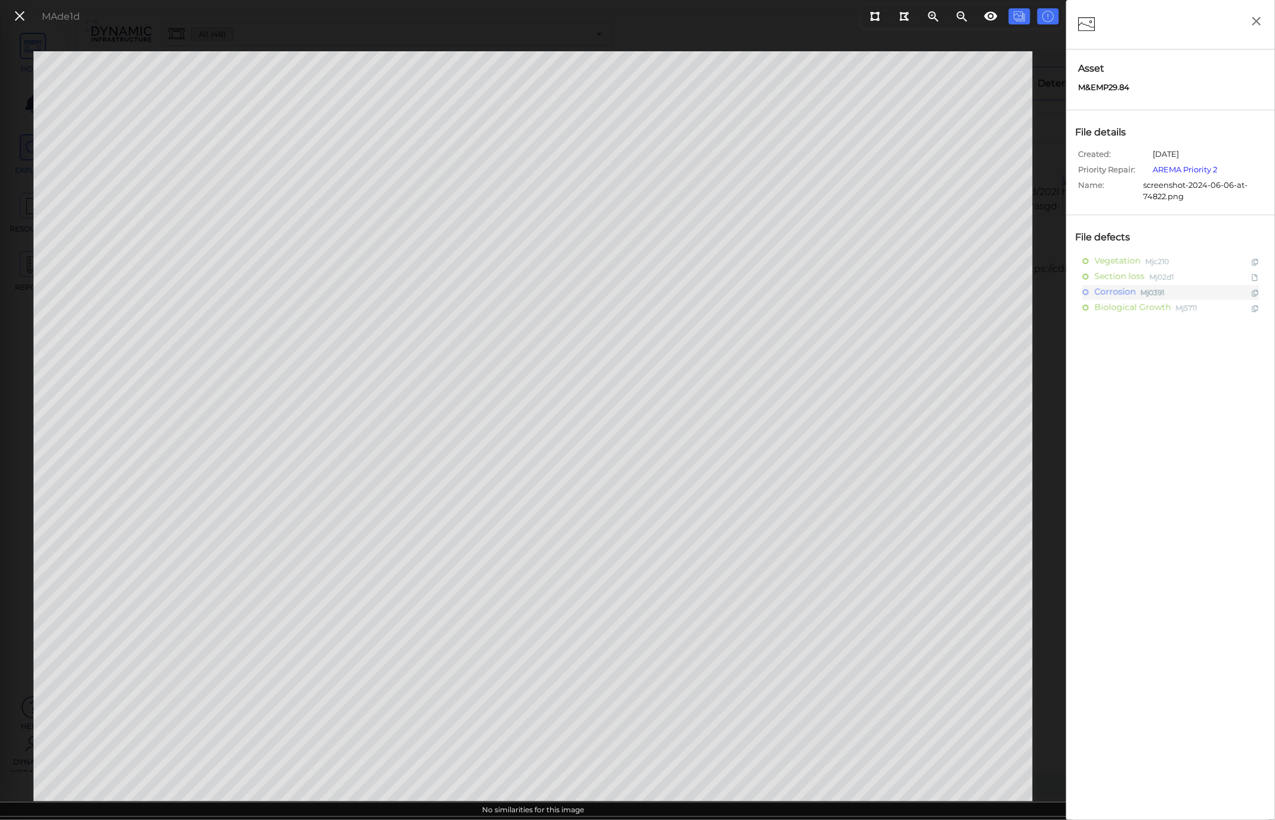
click at [16, 11] on icon at bounding box center [19, 16] width 13 height 16
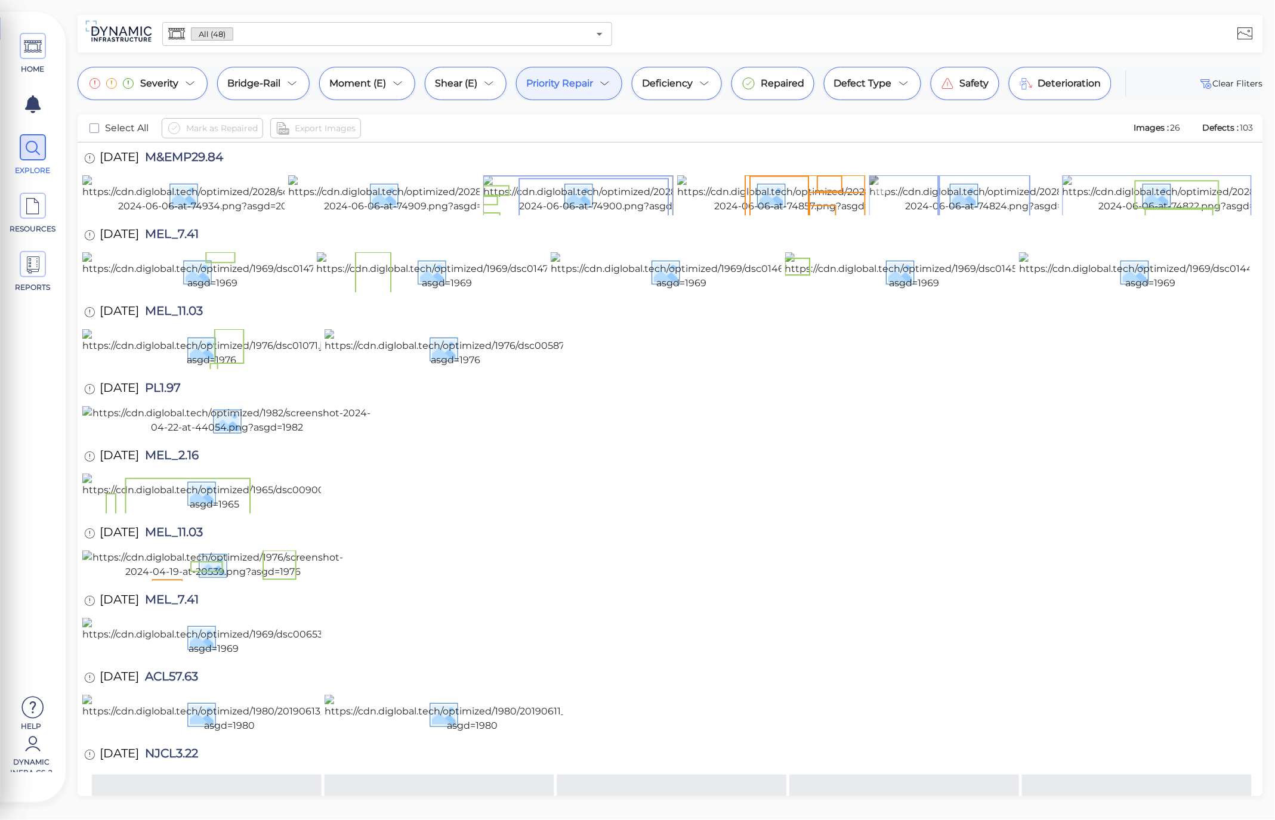
click at [950, 214] on img at bounding box center [995, 194] width 253 height 38
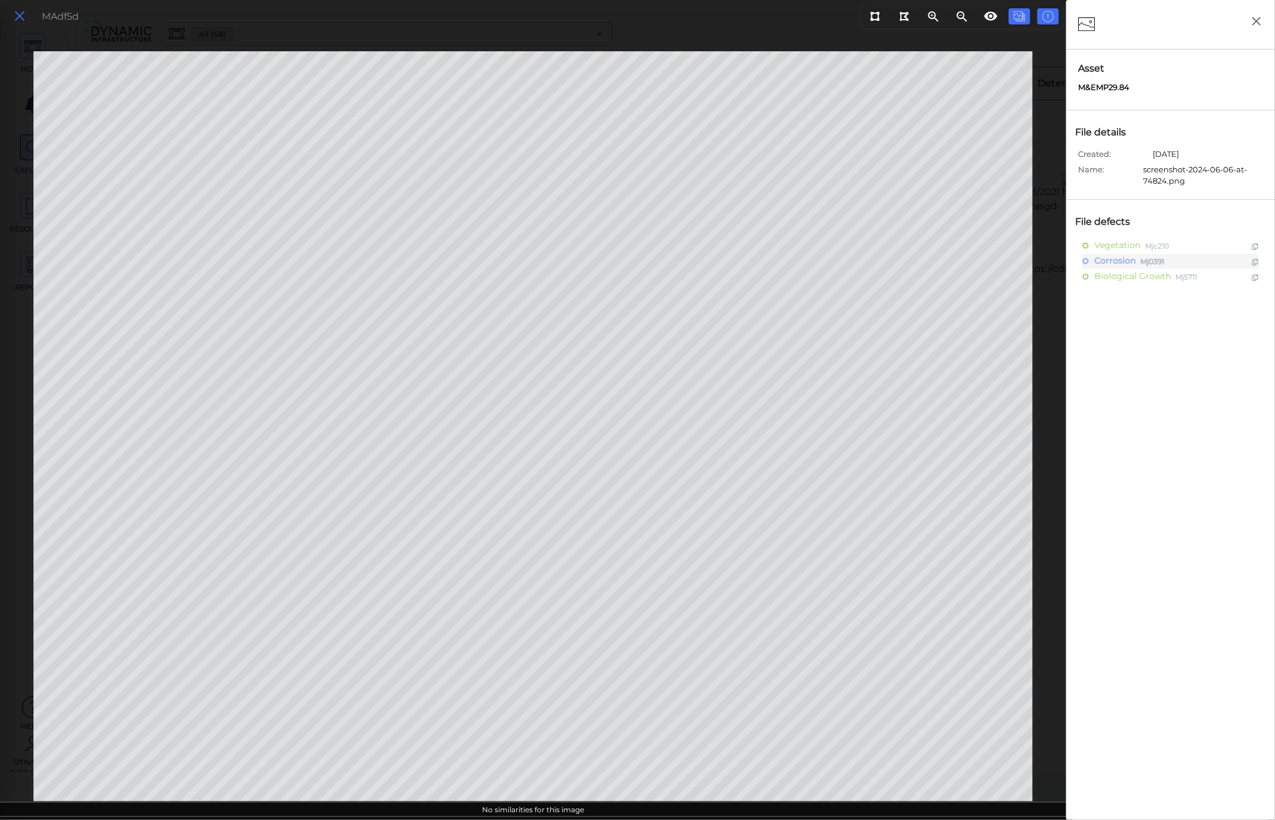
click at [16, 18] on icon at bounding box center [19, 16] width 13 height 16
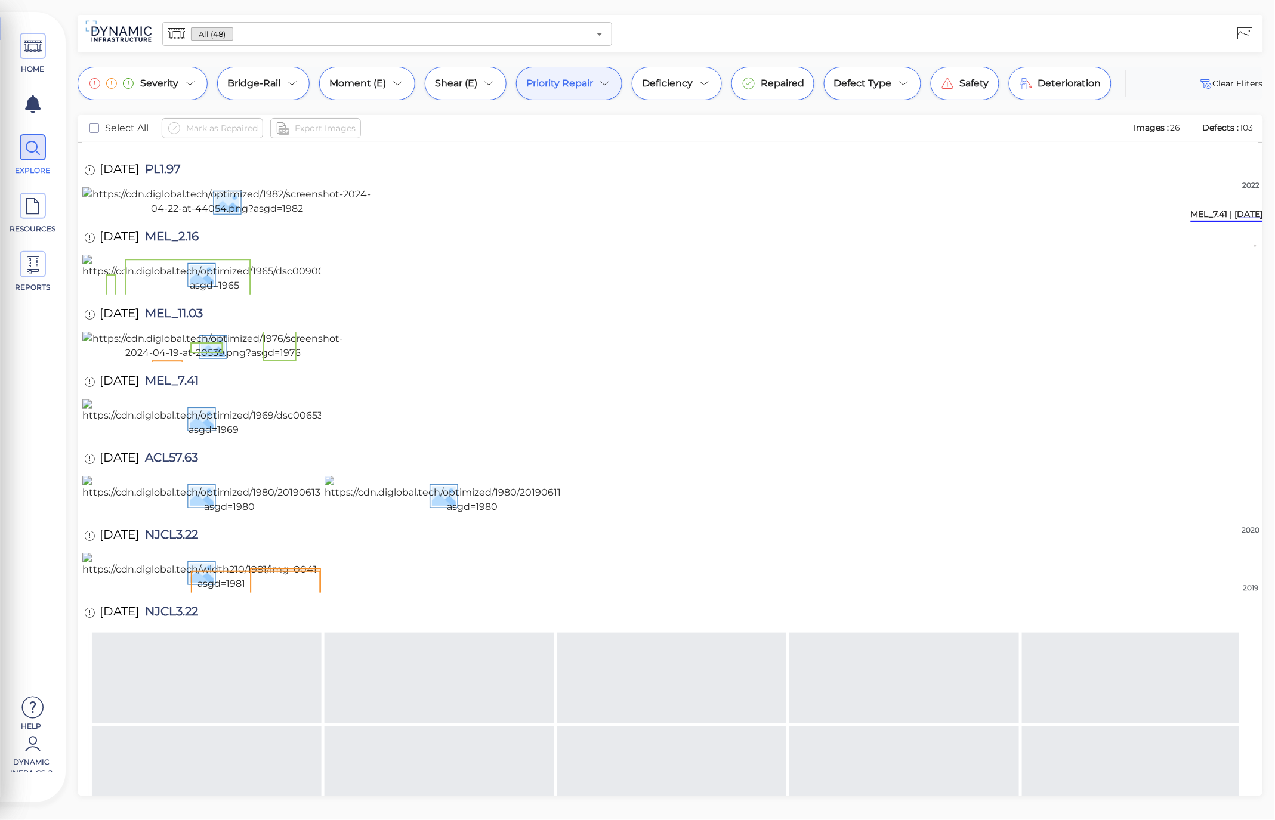
scroll to position [221, 0]
click at [440, 147] on img at bounding box center [456, 128] width 262 height 38
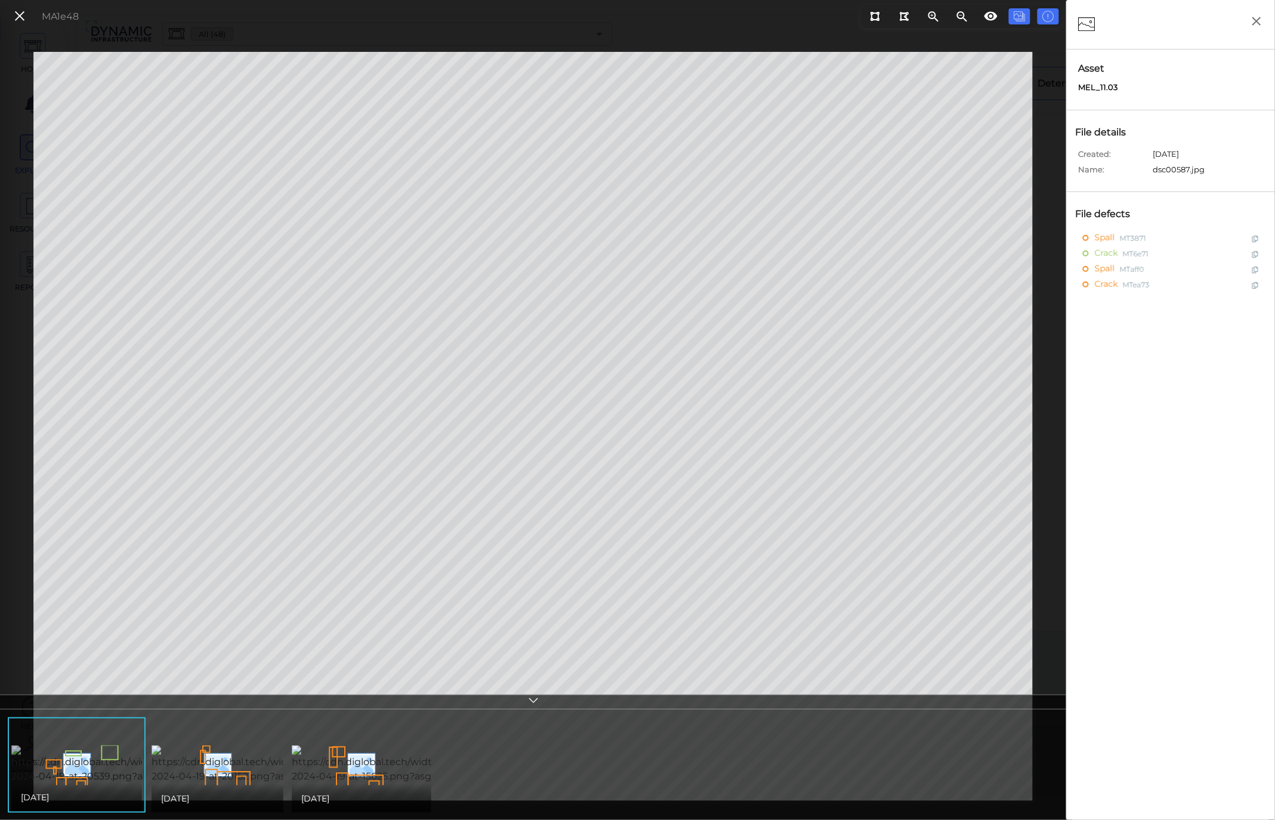
click at [101, 773] on img at bounding box center [134, 765] width 246 height 38
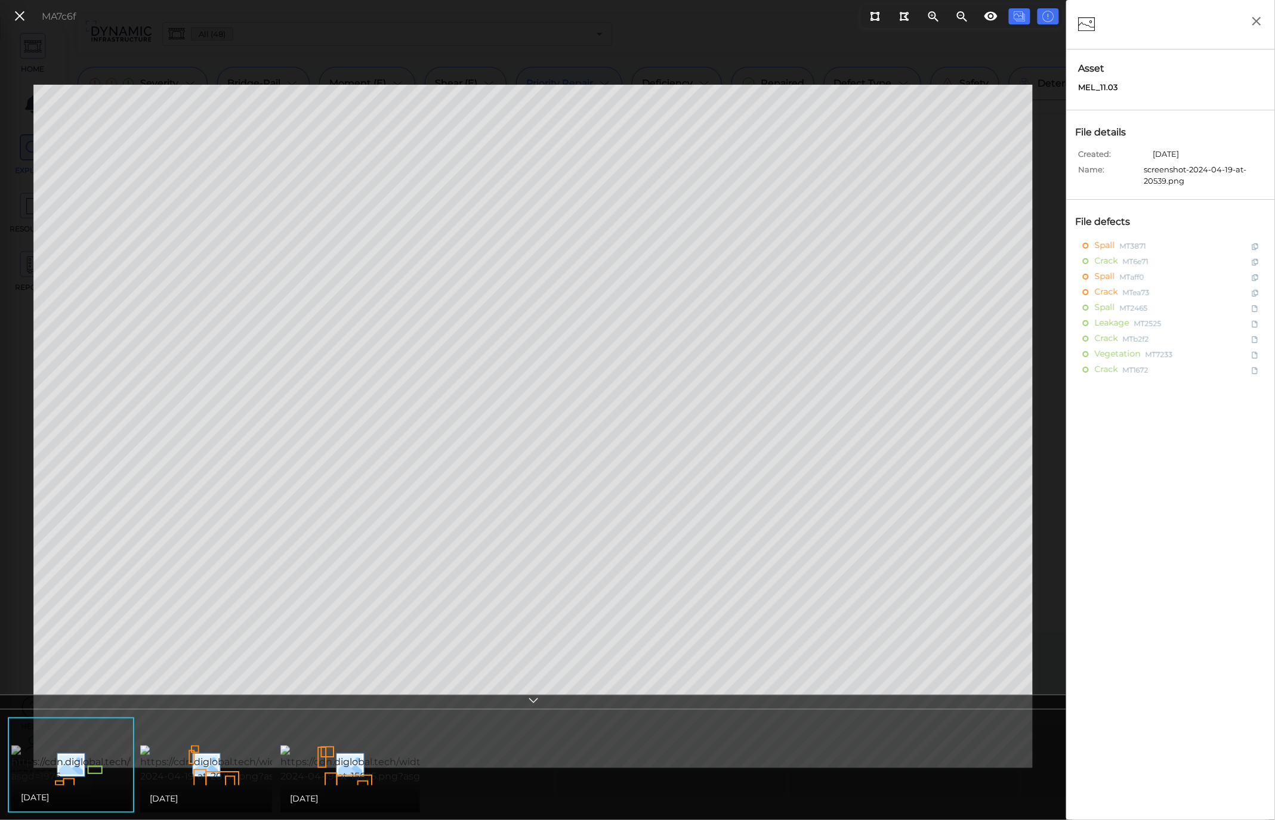
click at [69, 746] on img at bounding box center [139, 765] width 257 height 38
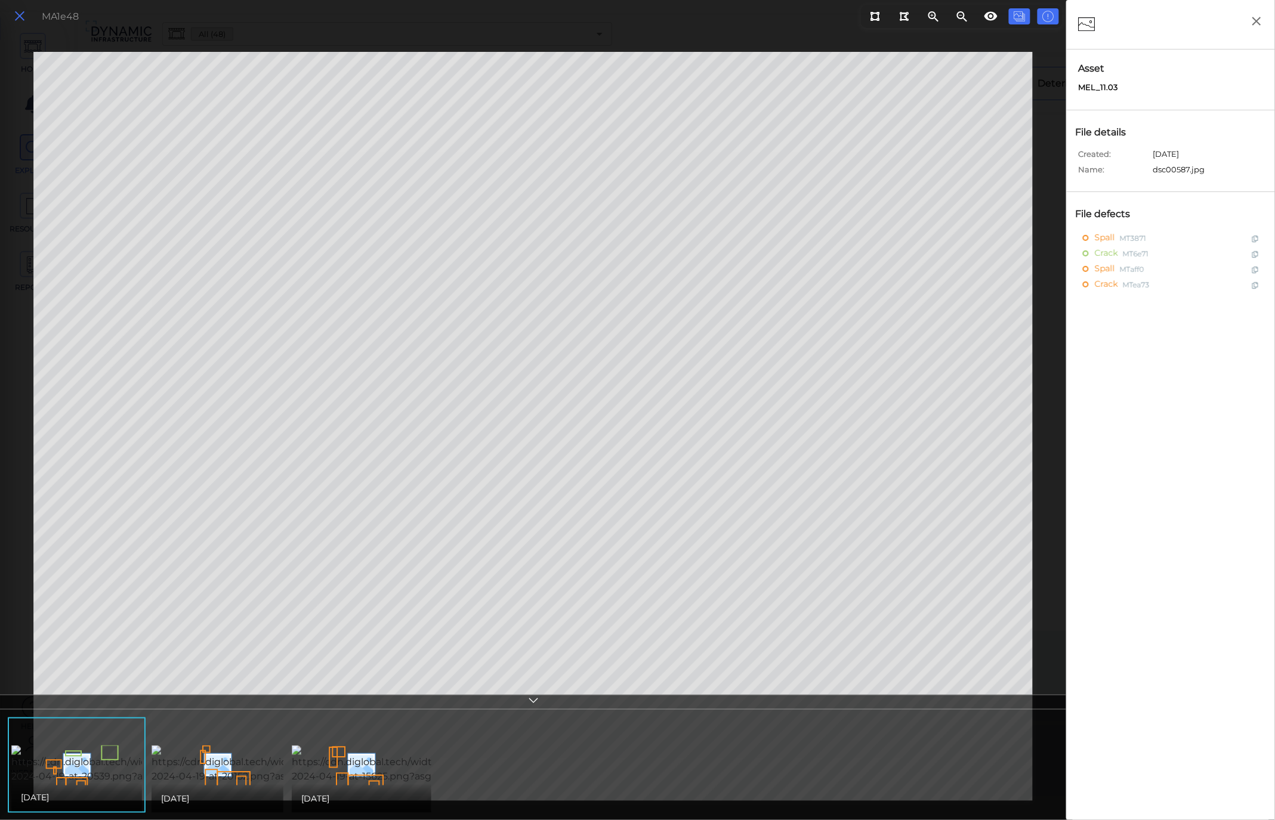
click at [22, 18] on icon at bounding box center [19, 16] width 13 height 16
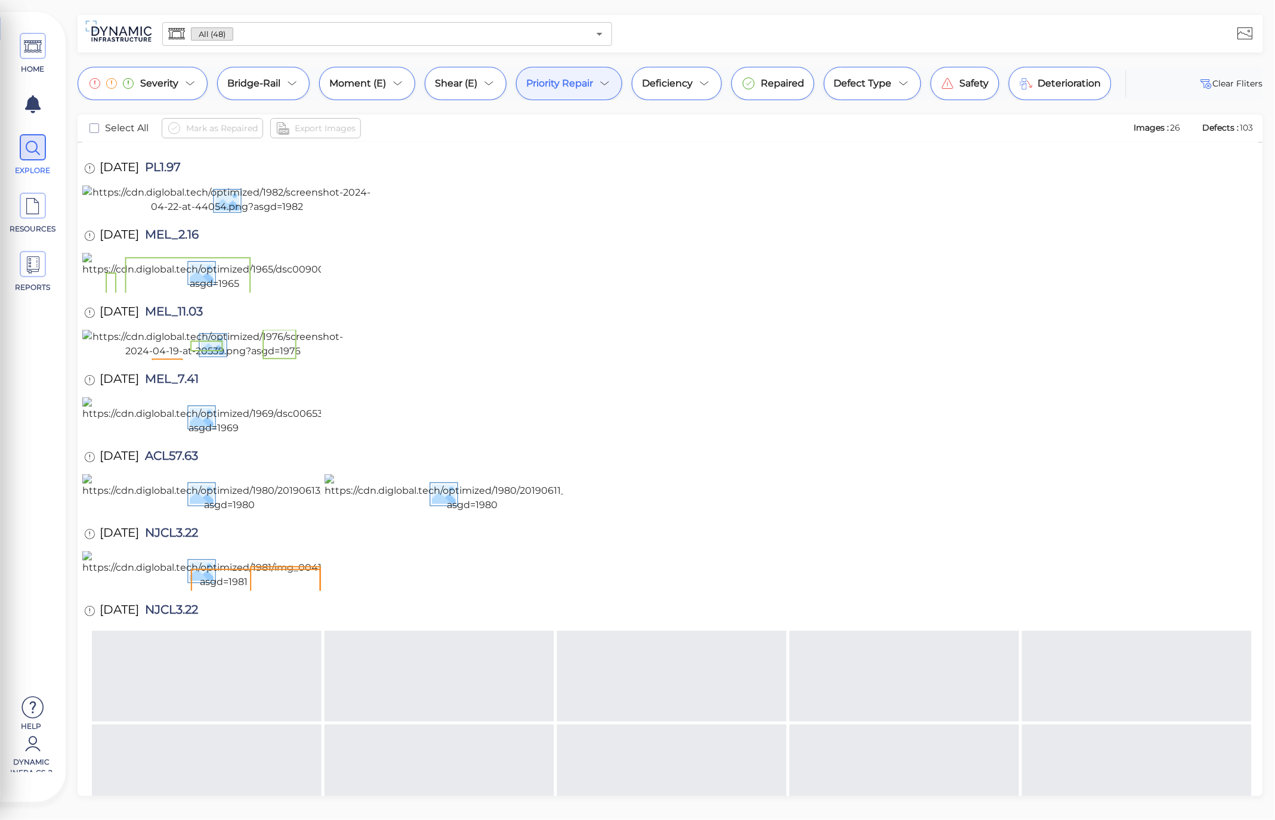
click at [427, 147] on img at bounding box center [456, 128] width 262 height 38
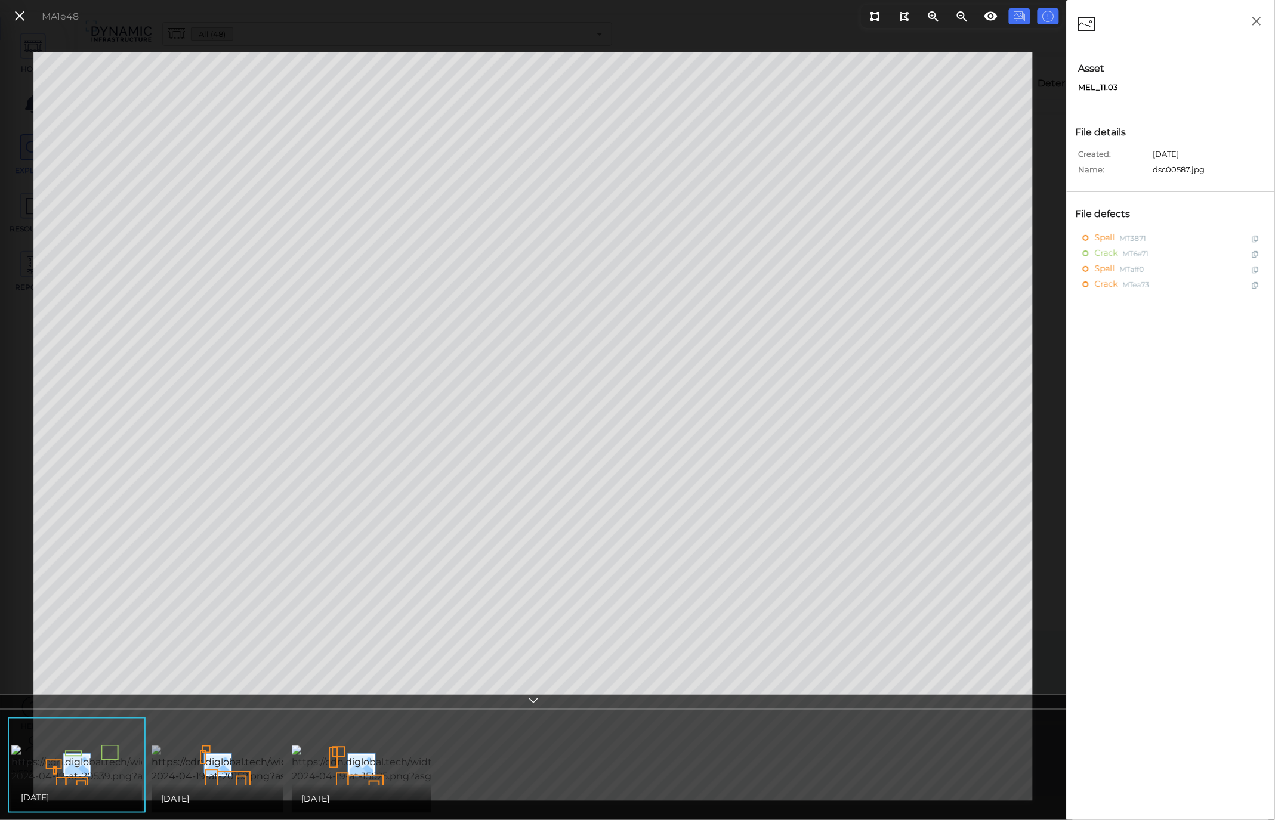
click at [234, 746] on img at bounding box center [275, 765] width 246 height 38
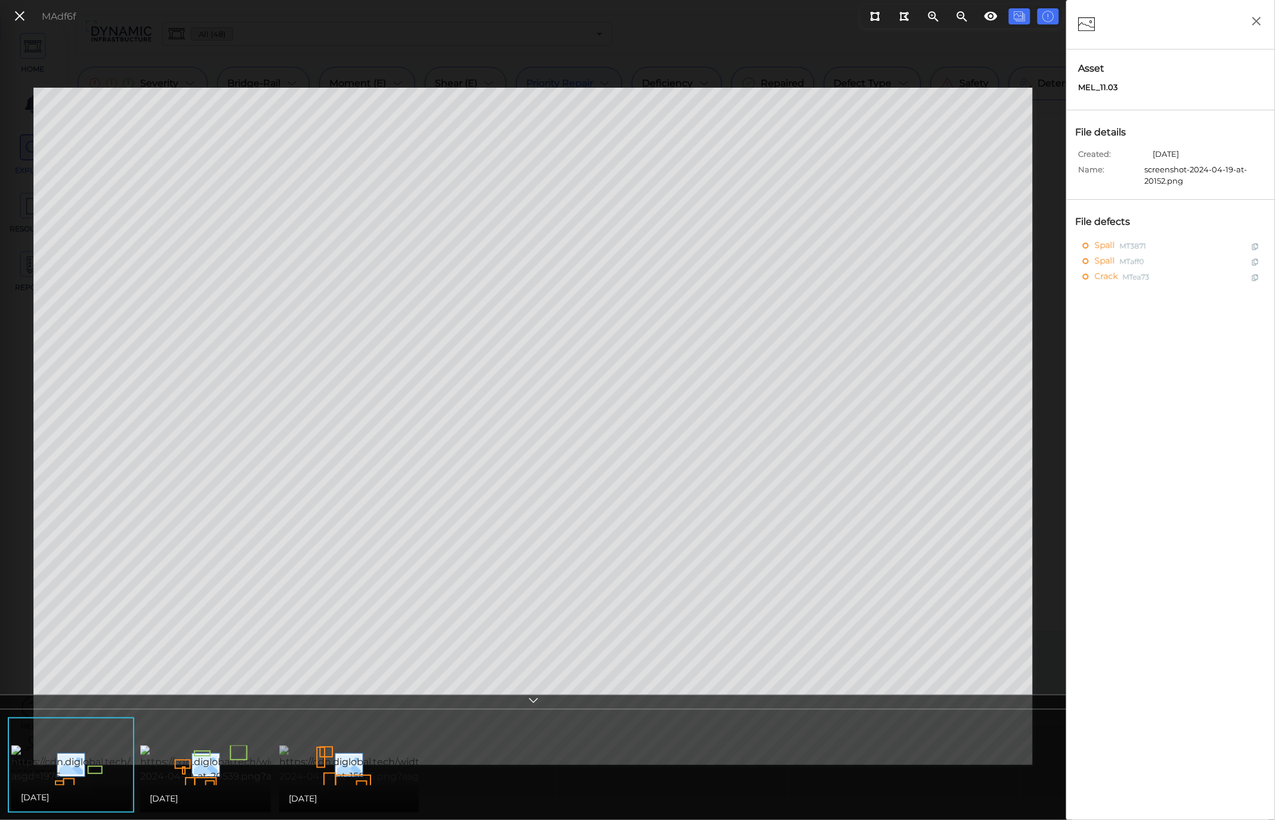
click at [320, 750] on img at bounding box center [402, 765] width 246 height 38
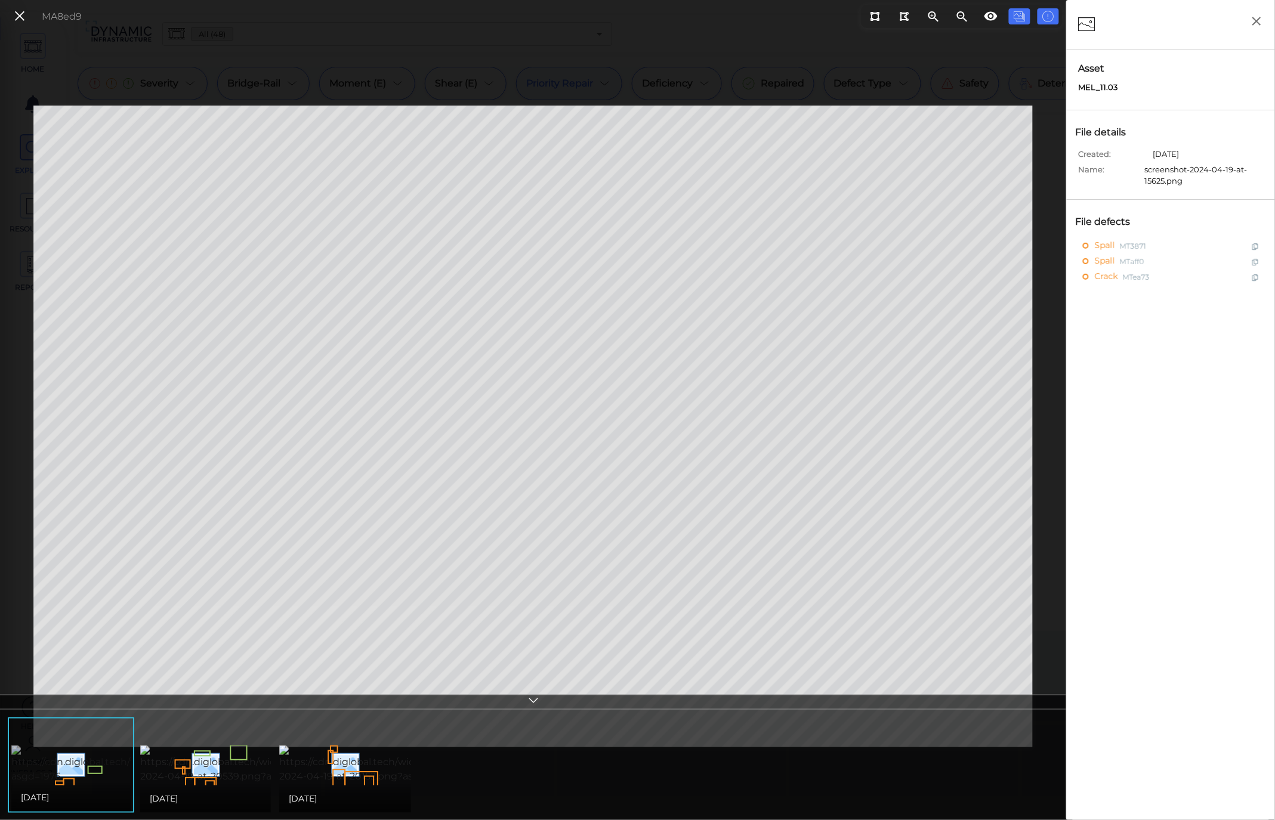
click at [42, 771] on img at bounding box center [139, 765] width 257 height 38
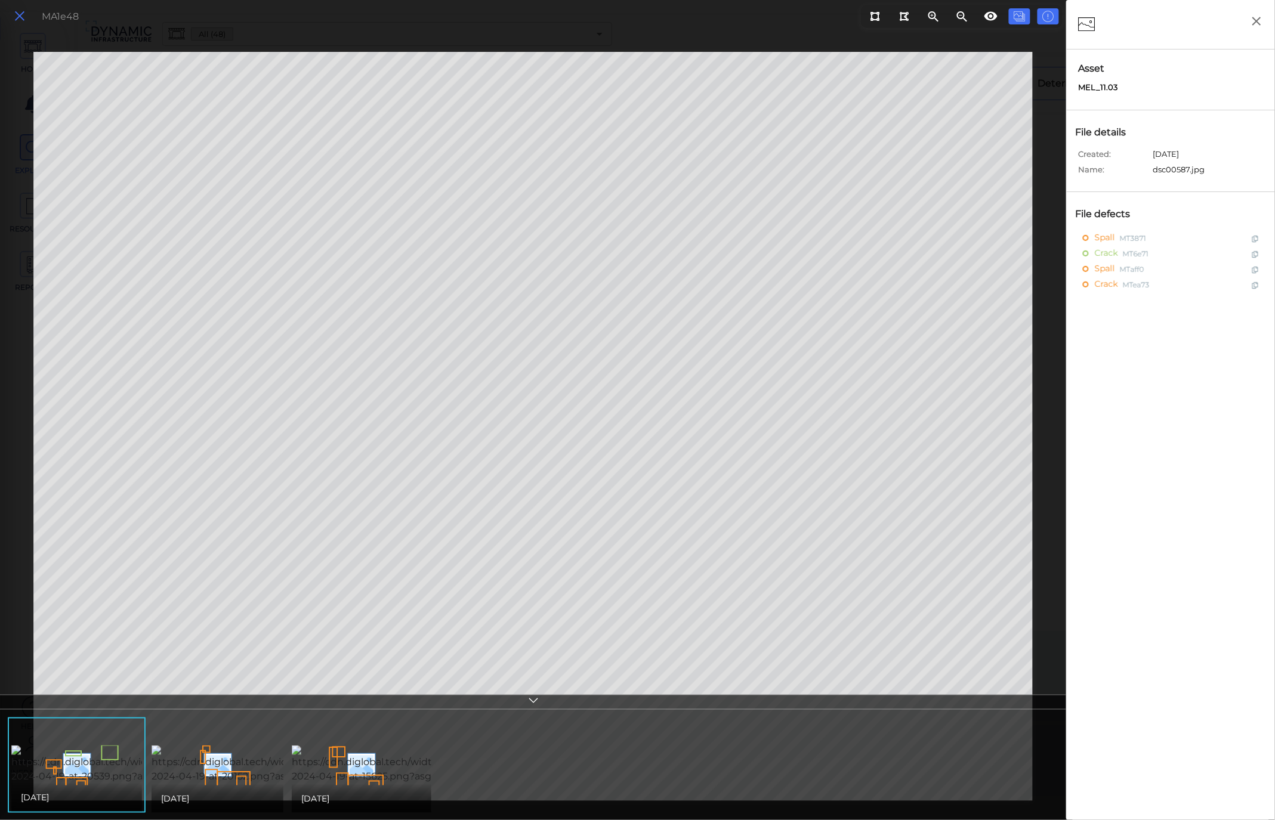
click at [14, 10] on icon at bounding box center [19, 16] width 13 height 16
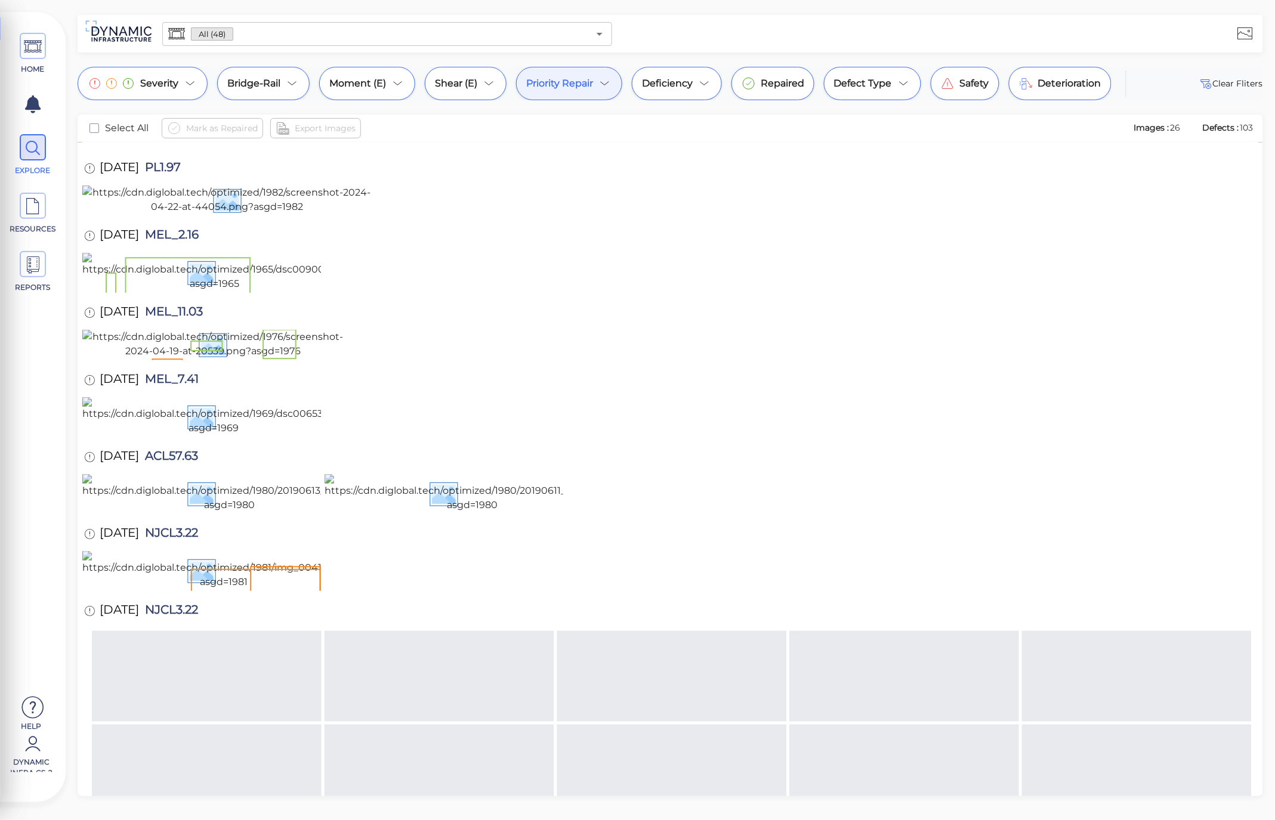
click at [230, 147] on img at bounding box center [211, 128] width 258 height 38
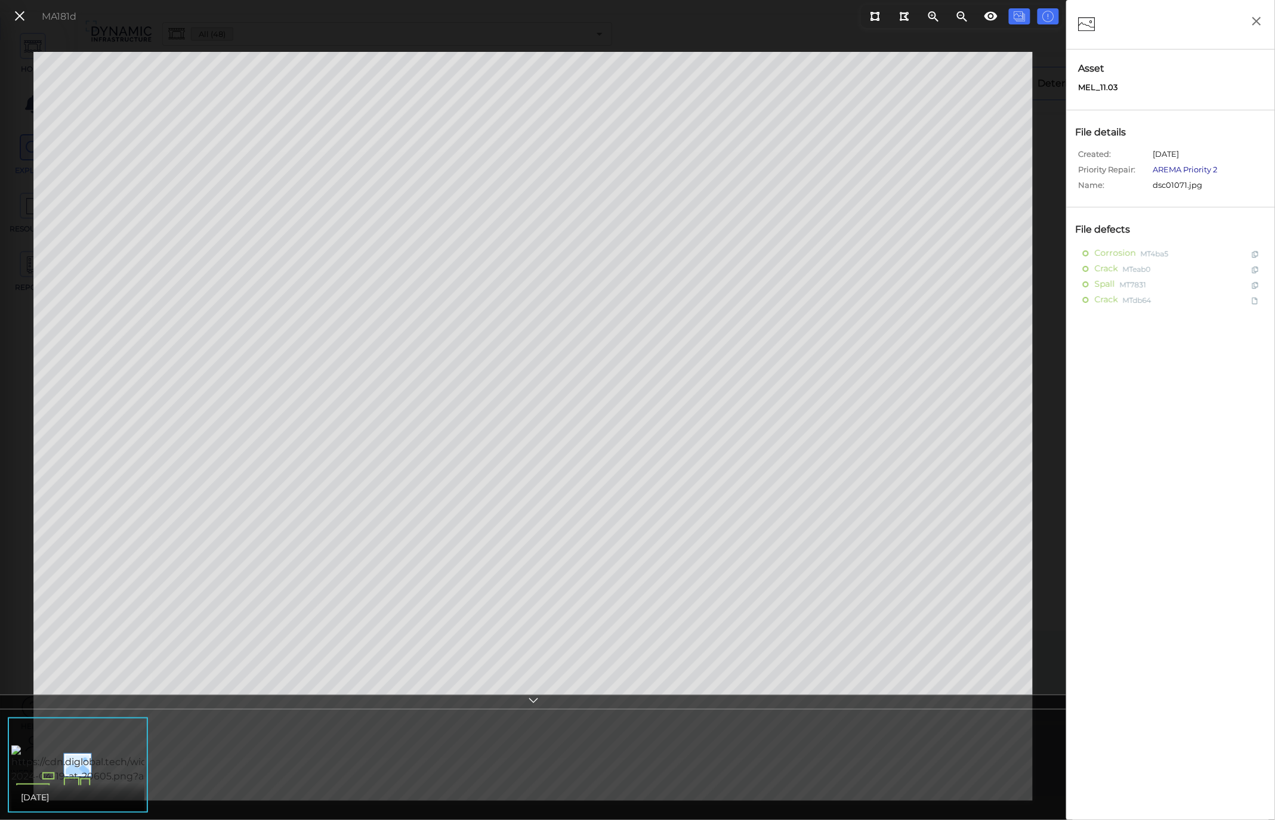
click at [1178, 171] on link "AREMA Priority 2" at bounding box center [1185, 170] width 64 height 10
click at [27, 18] on button at bounding box center [20, 16] width 20 height 17
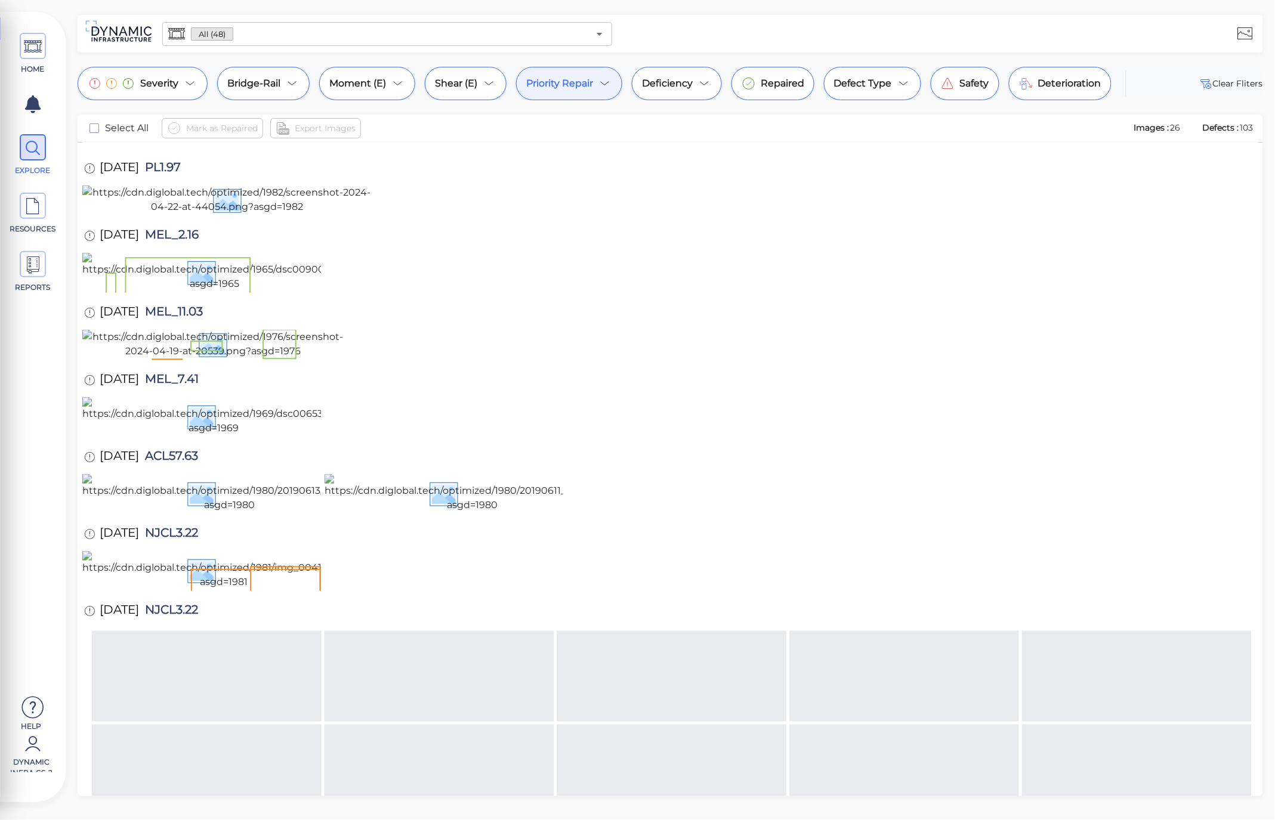
click at [408, 147] on img at bounding box center [456, 128] width 262 height 38
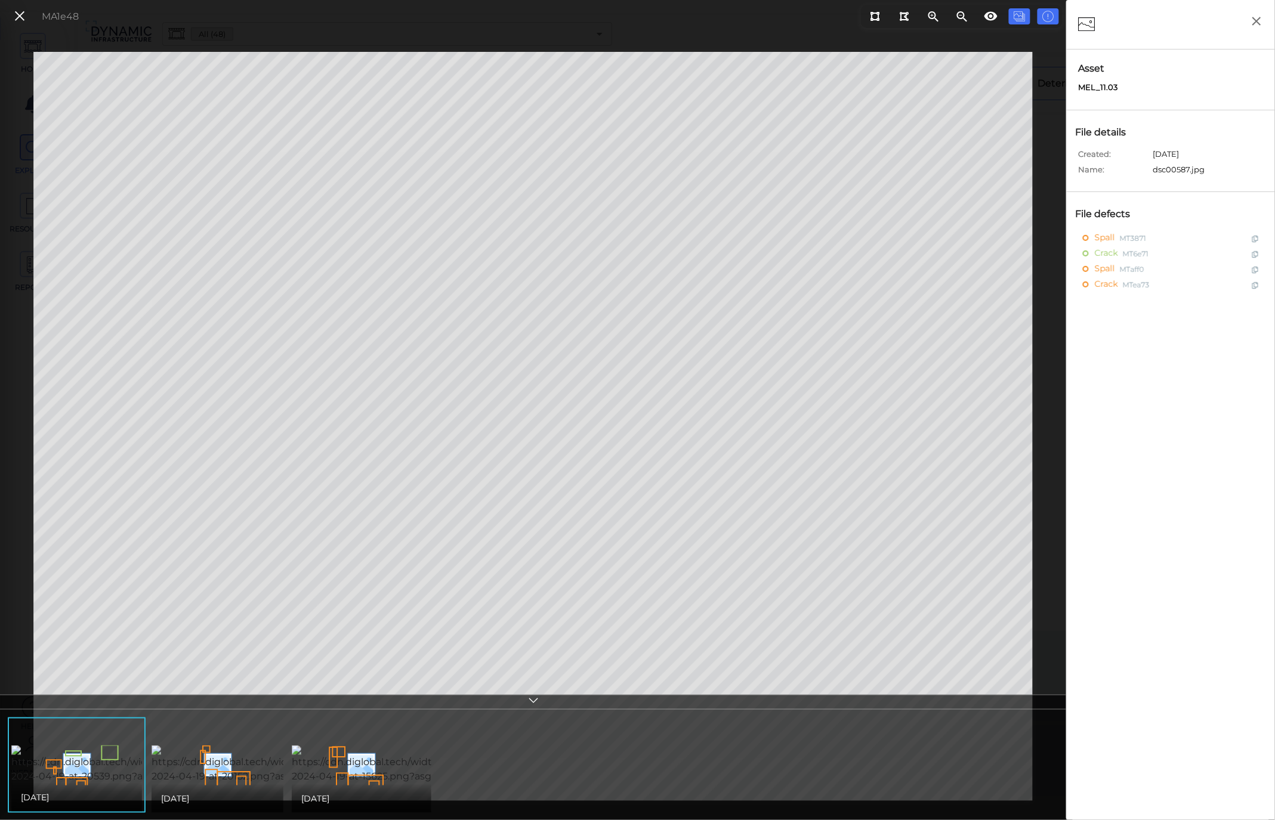
click at [84, 779] on img at bounding box center [134, 765] width 246 height 38
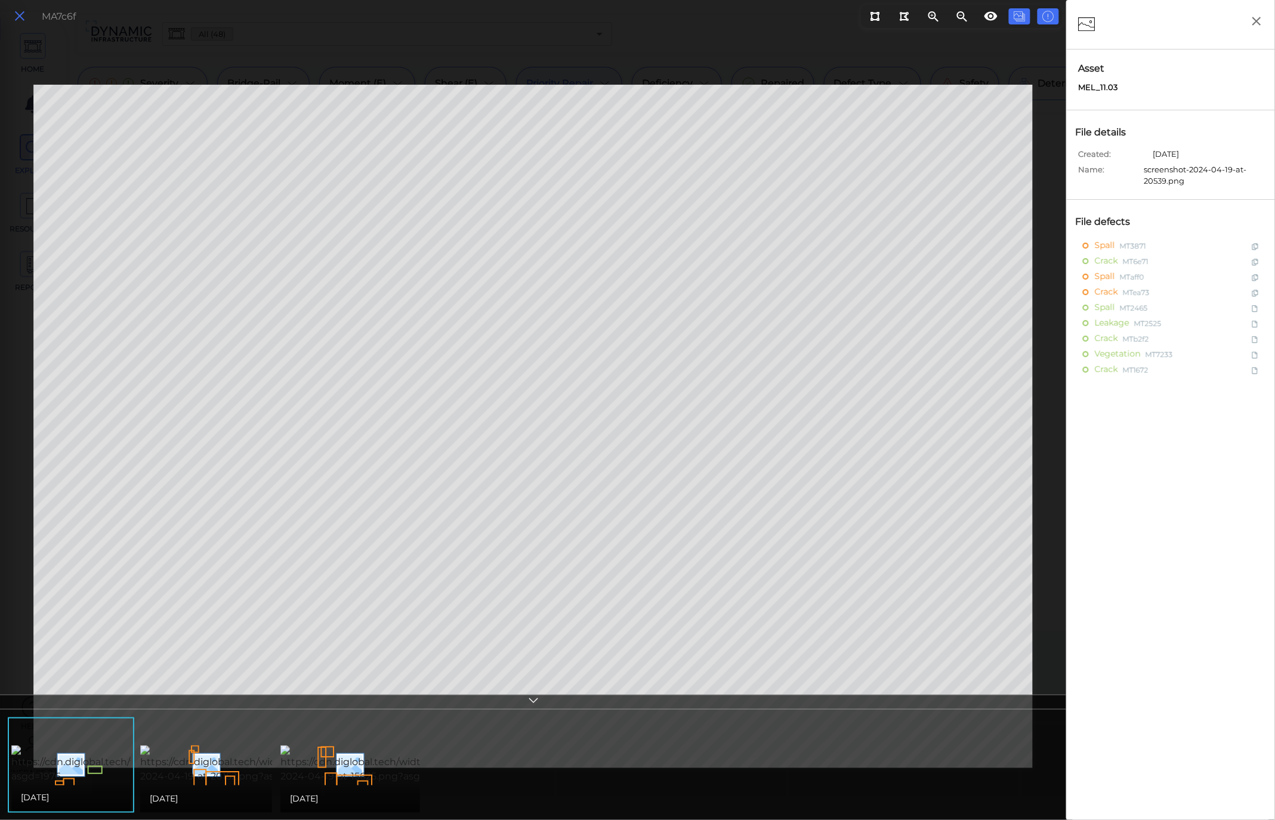
click at [18, 16] on icon at bounding box center [19, 16] width 13 height 16
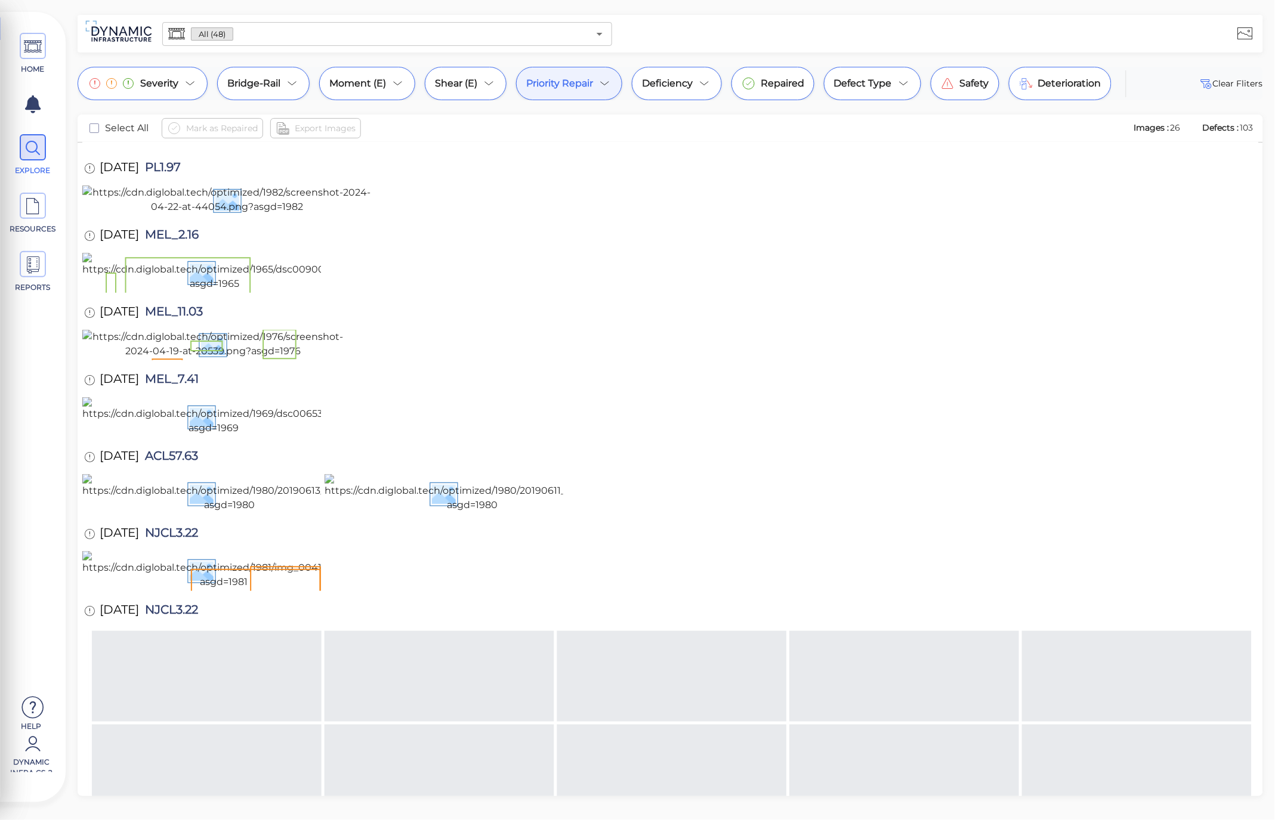
click at [227, 147] on img at bounding box center [211, 128] width 258 height 38
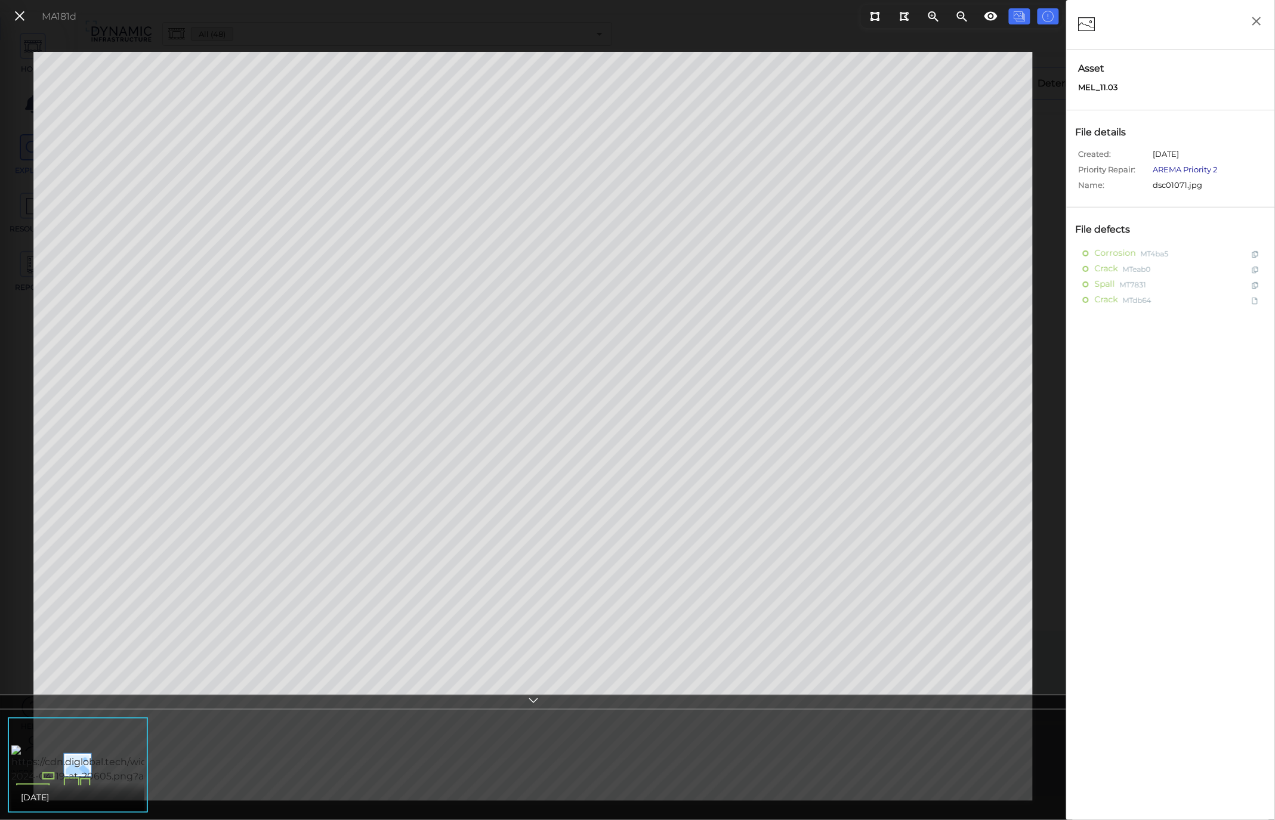
click at [1196, 165] on link "AREMA Priority 2" at bounding box center [1185, 170] width 64 height 10
click at [17, 25] on div "MA181d" at bounding box center [43, 17] width 79 height 26
click at [17, 21] on icon at bounding box center [19, 16] width 13 height 16
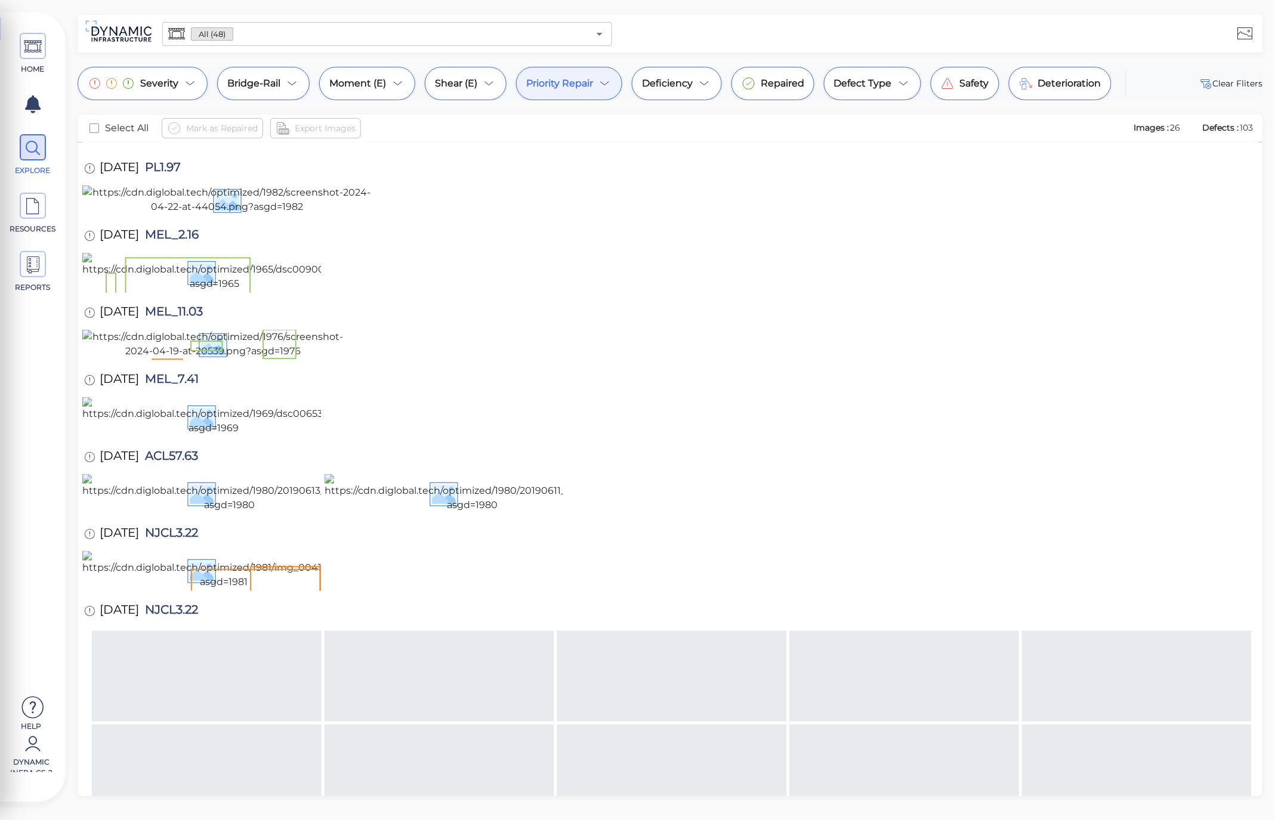
click at [419, 147] on img at bounding box center [456, 128] width 262 height 38
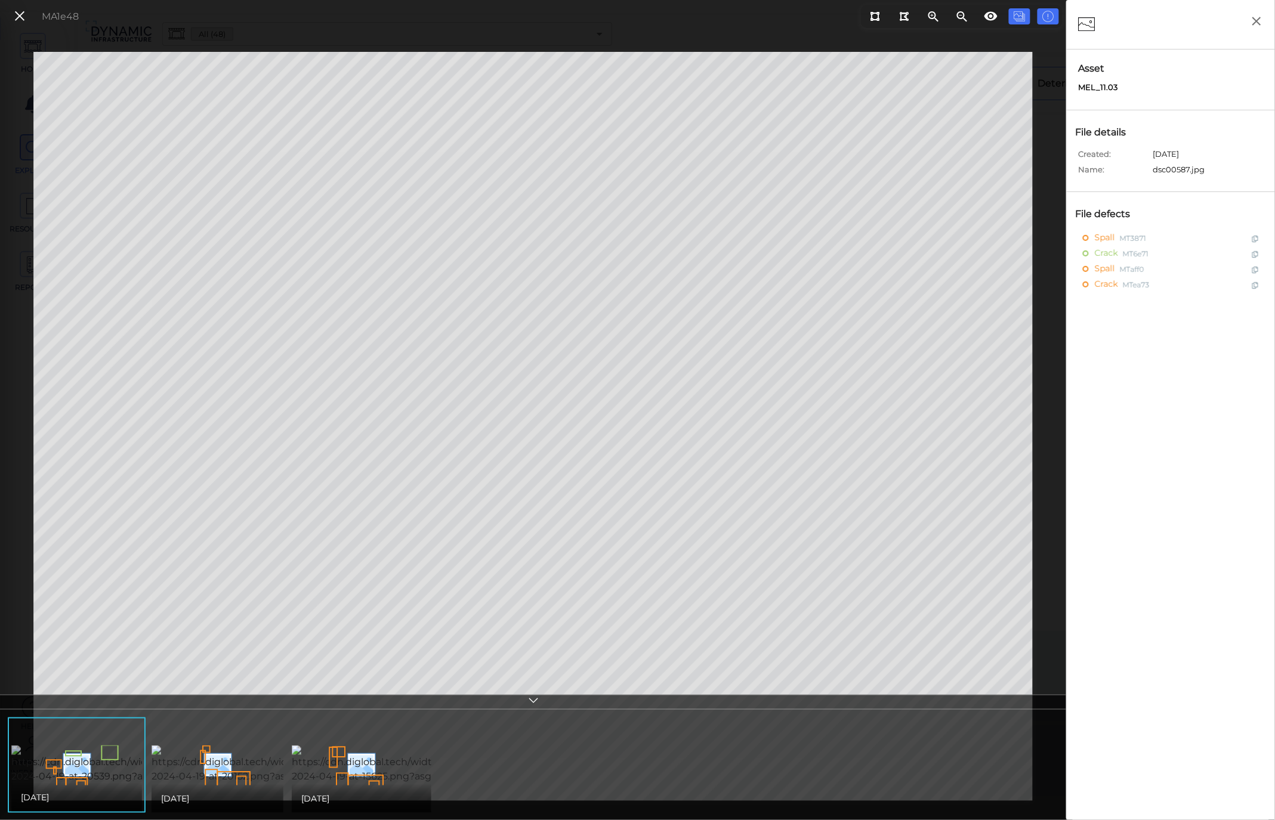
click at [73, 782] on img at bounding box center [134, 765] width 246 height 38
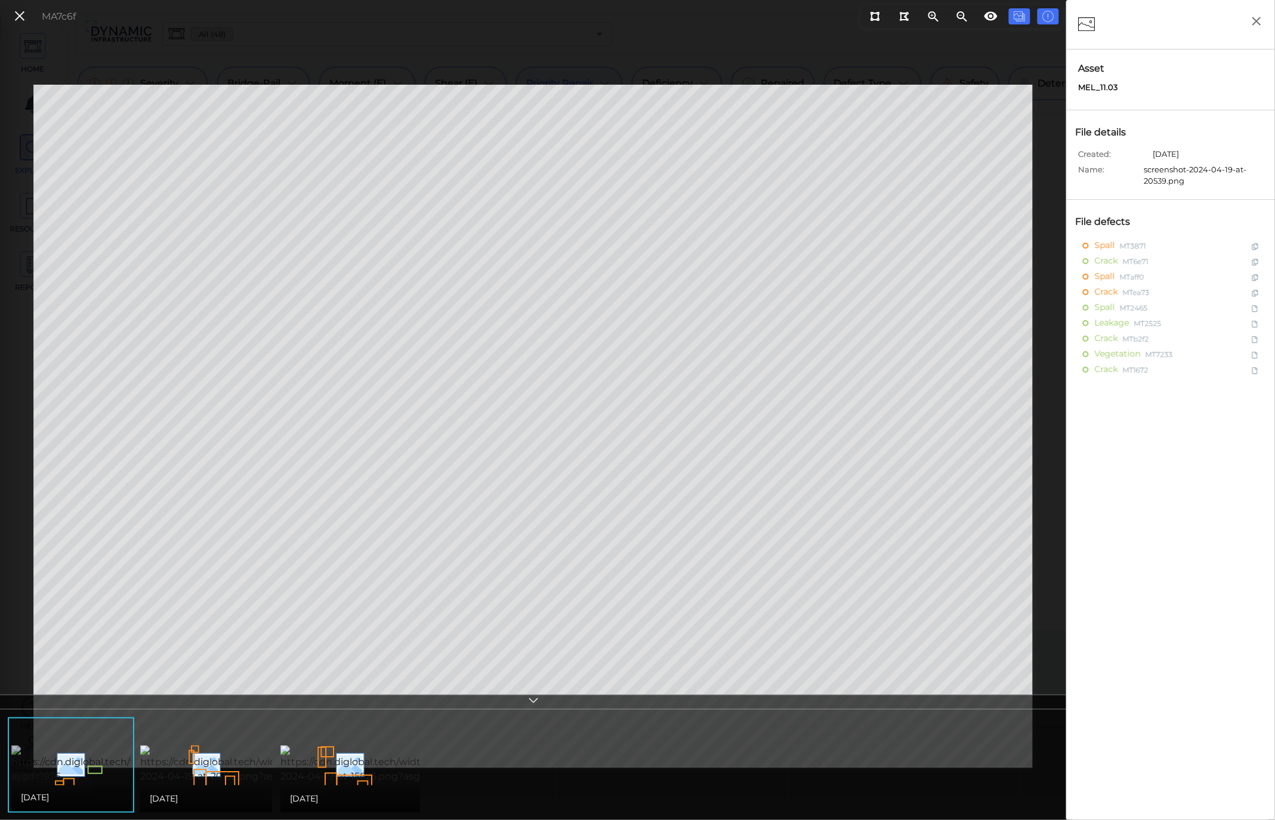
click at [79, 774] on img at bounding box center [139, 765] width 257 height 38
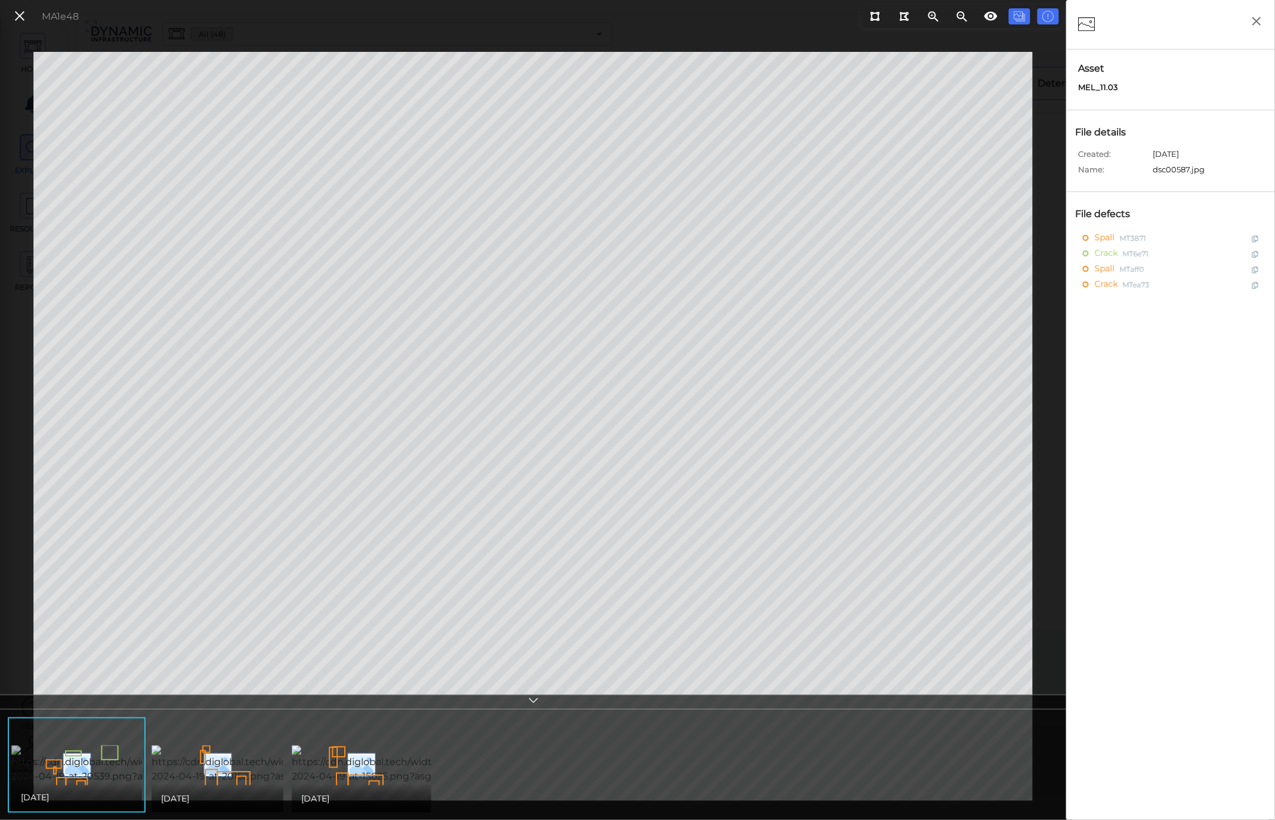
click at [91, 777] on img at bounding box center [134, 765] width 246 height 38
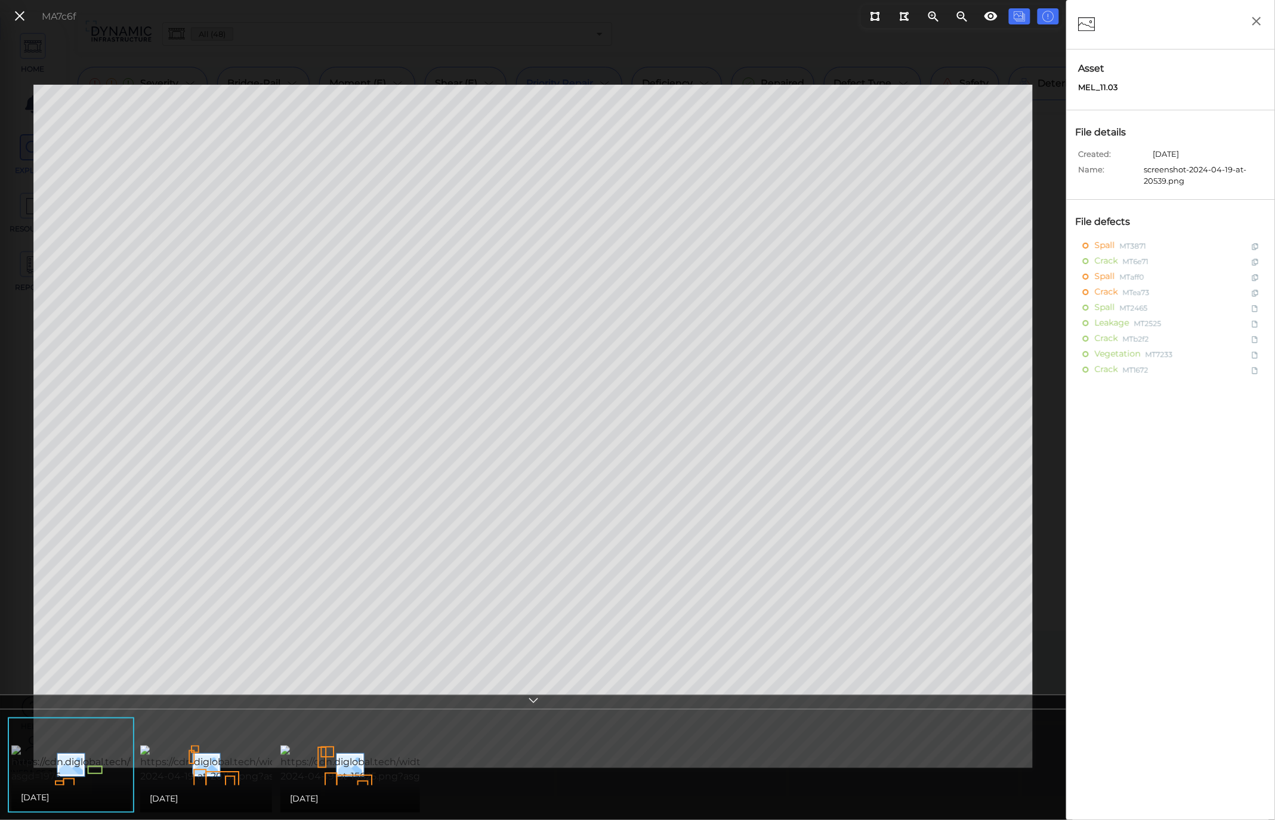
click at [79, 768] on img at bounding box center [139, 765] width 257 height 38
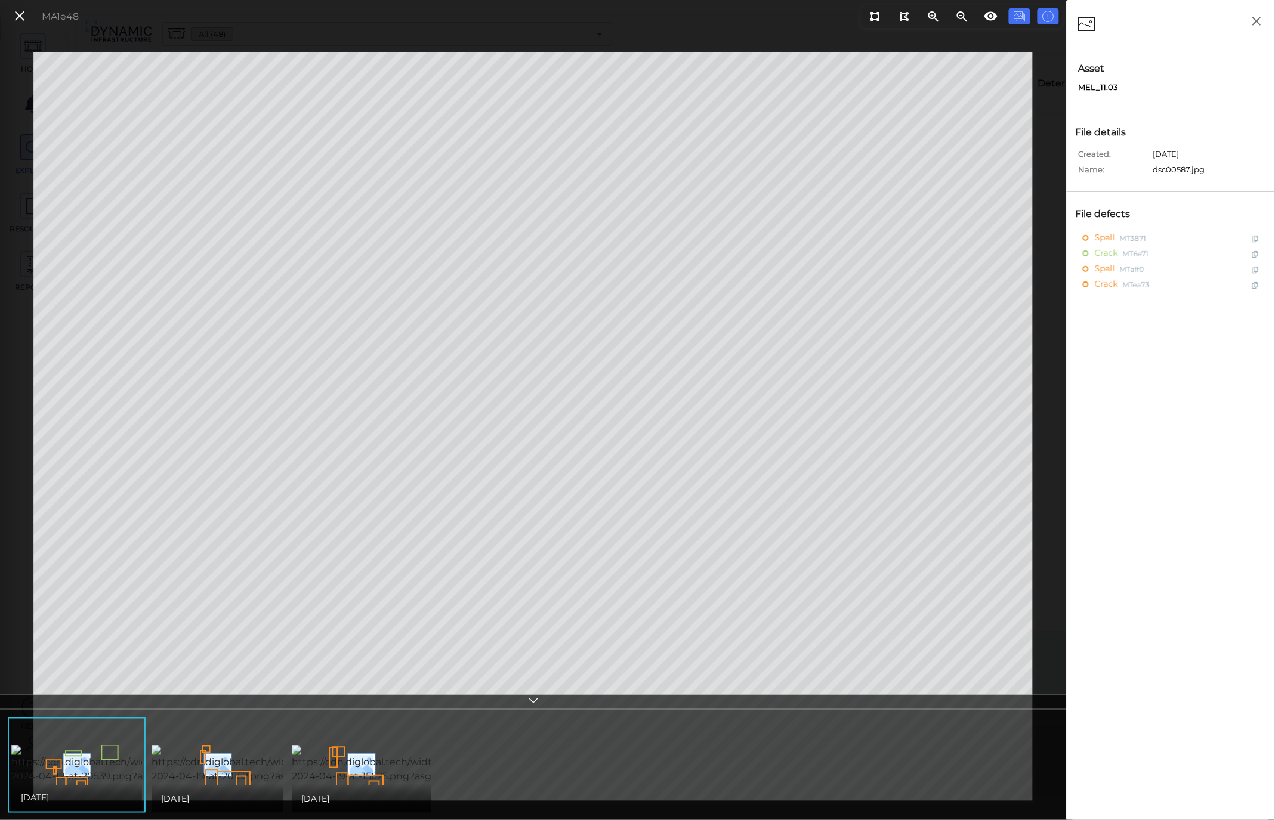
click at [49, 791] on span "10/02/2020" at bounding box center [35, 798] width 28 height 14
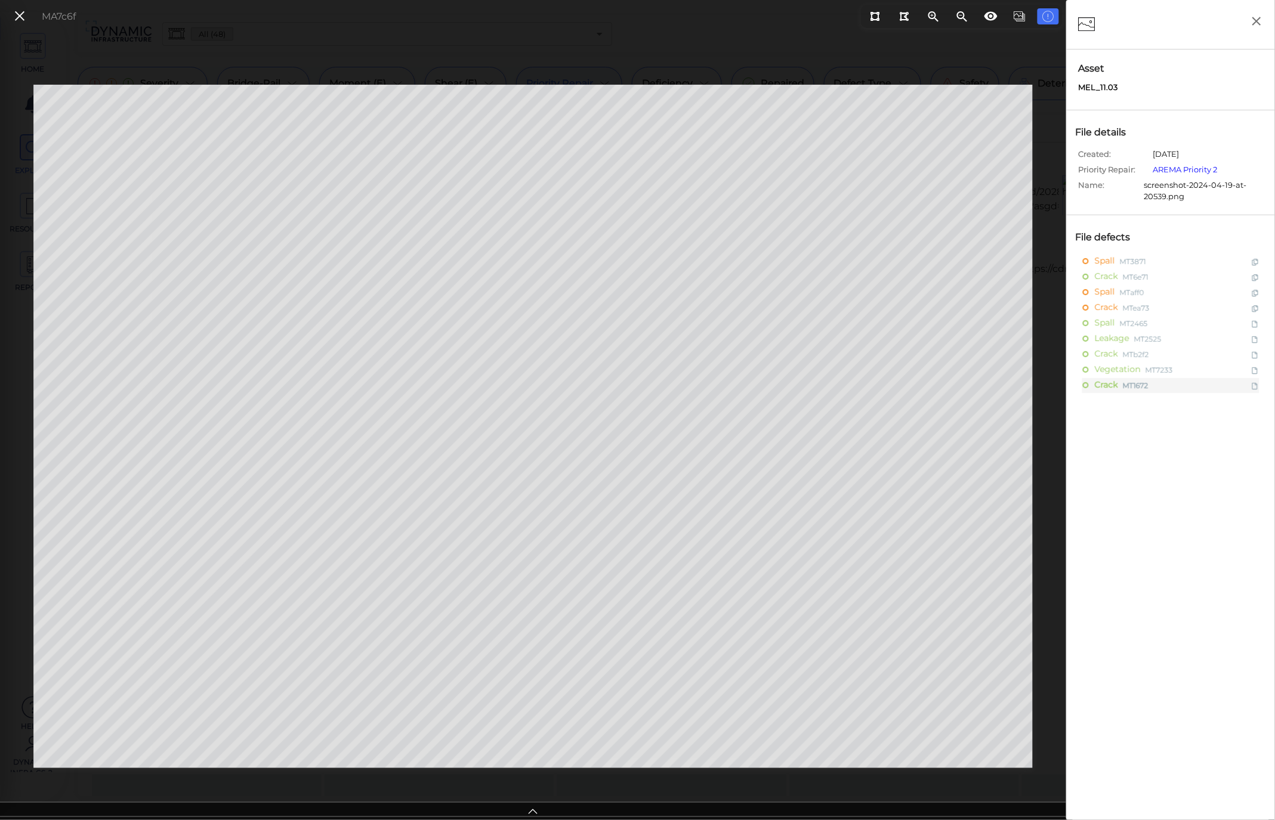
click at [529, 813] on icon at bounding box center [533, 810] width 12 height 14
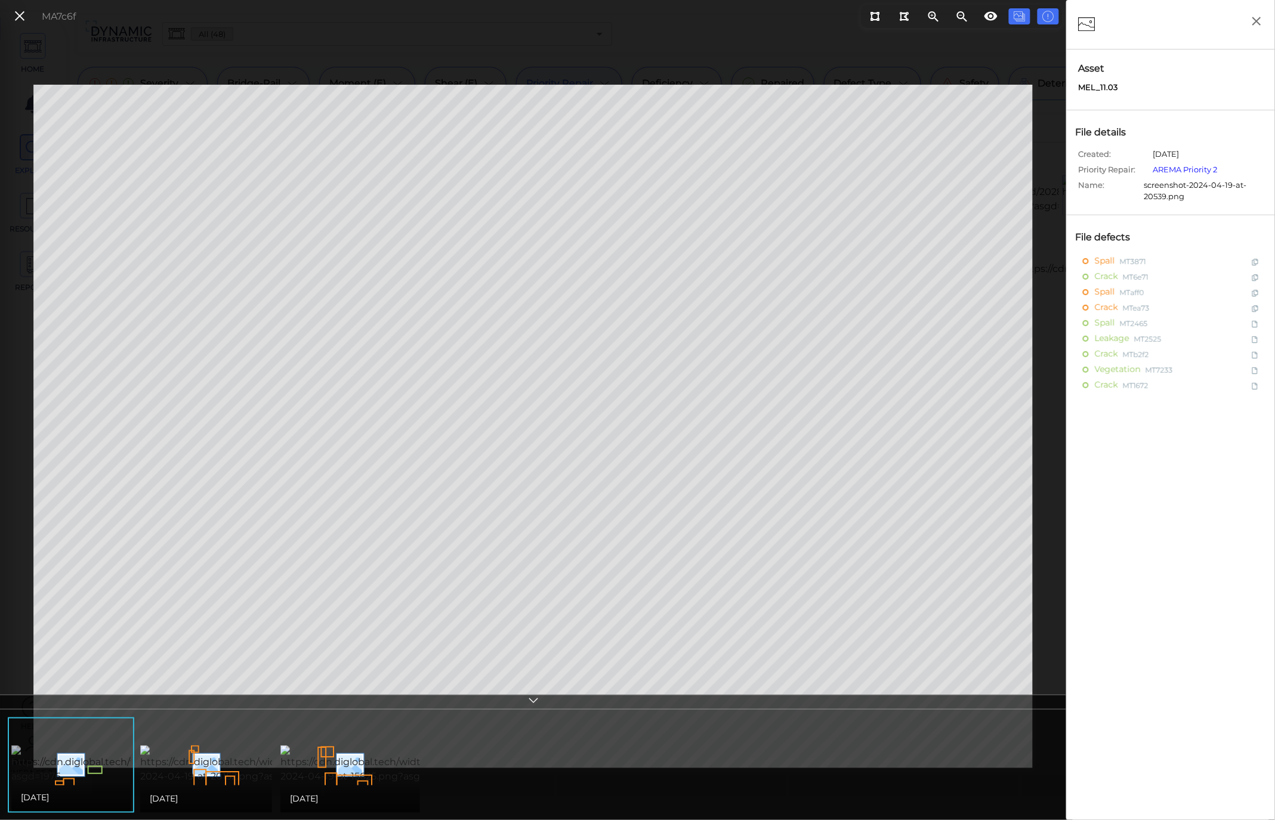
click at [58, 777] on img at bounding box center [139, 765] width 257 height 38
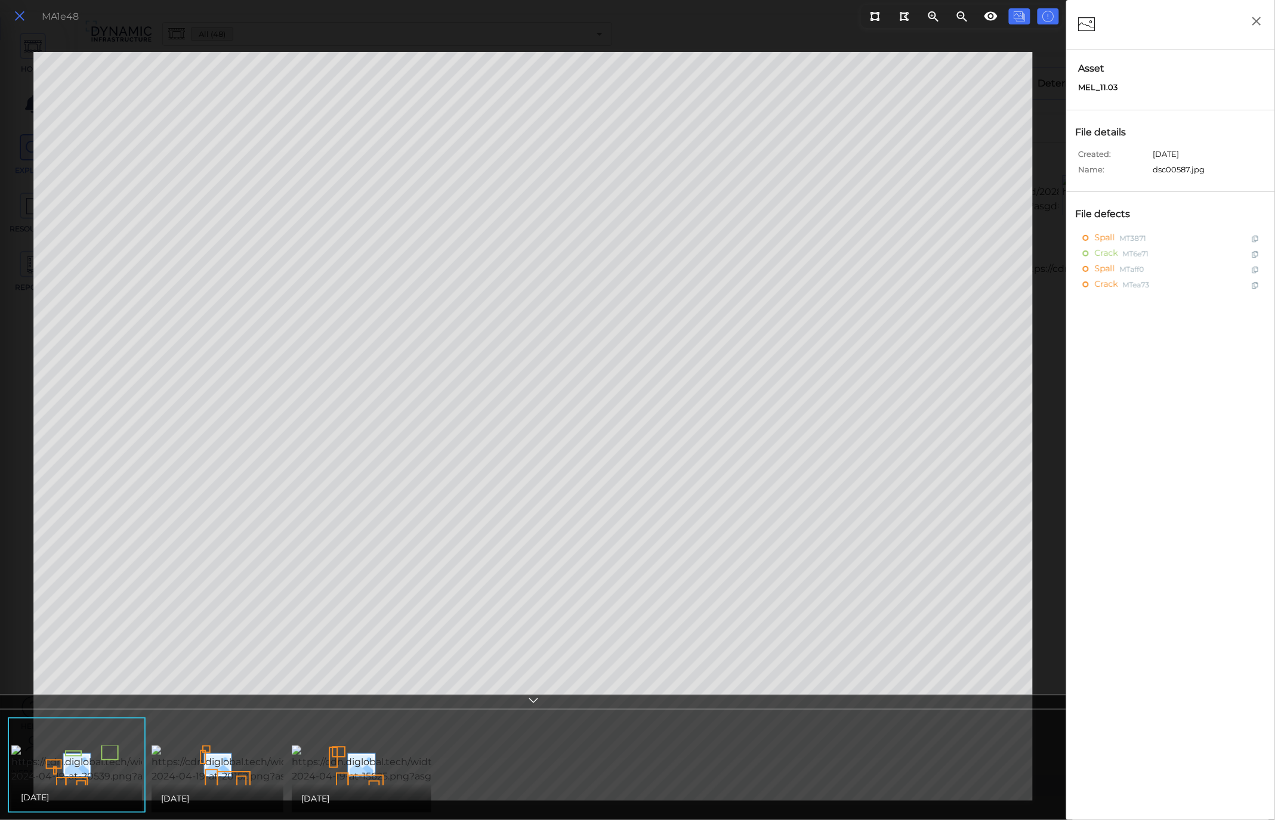
click at [16, 19] on icon at bounding box center [19, 16] width 13 height 16
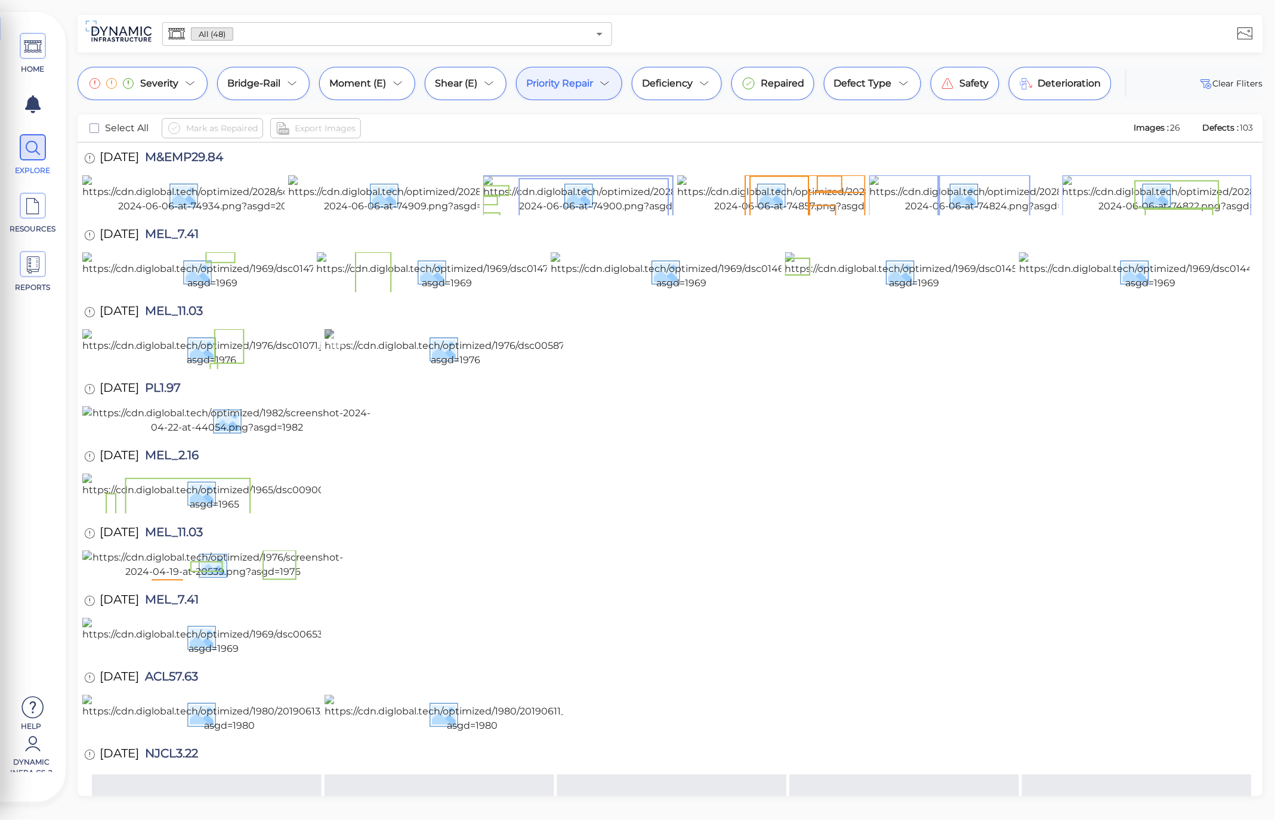
click at [433, 368] on img at bounding box center [456, 348] width 262 height 38
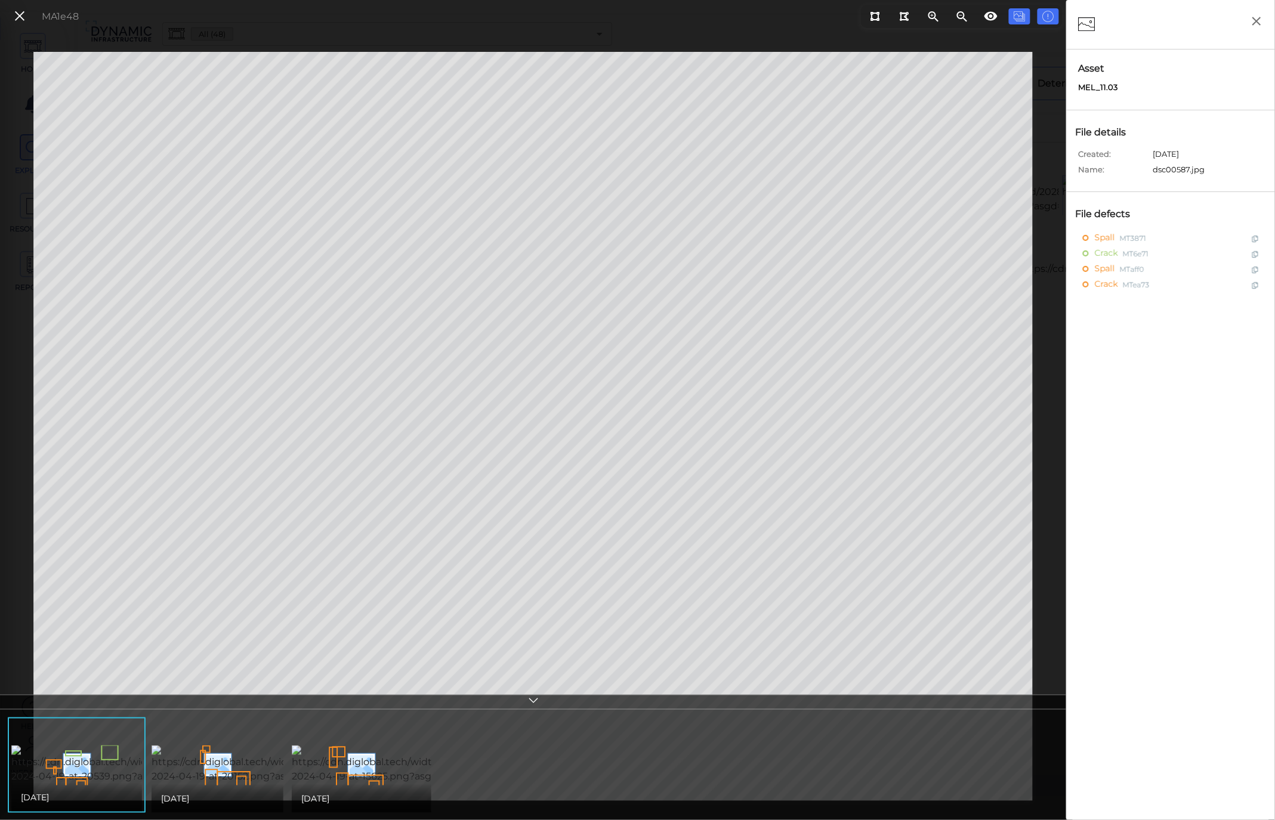
click at [81, 785] on div "[DATE]" at bounding box center [76, 797] width 131 height 29
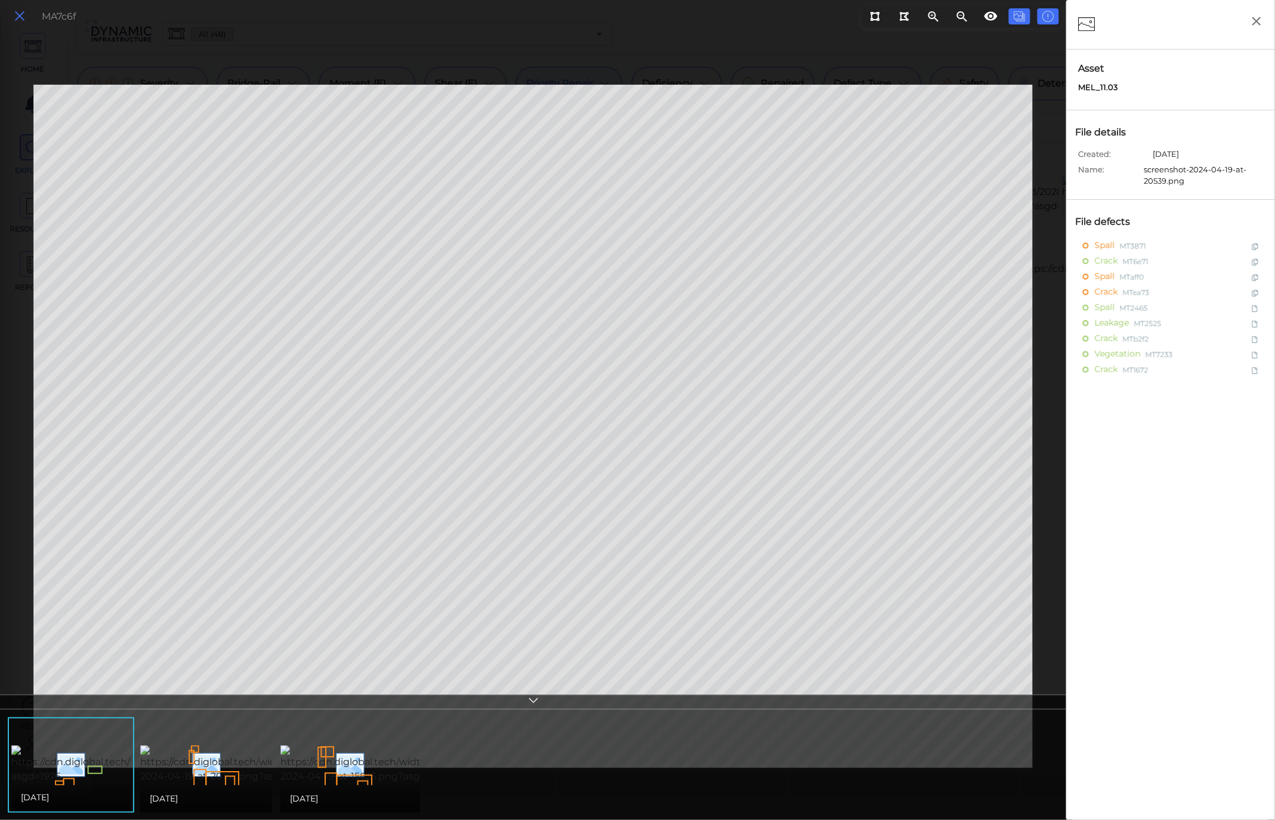
click at [22, 16] on icon at bounding box center [19, 16] width 13 height 16
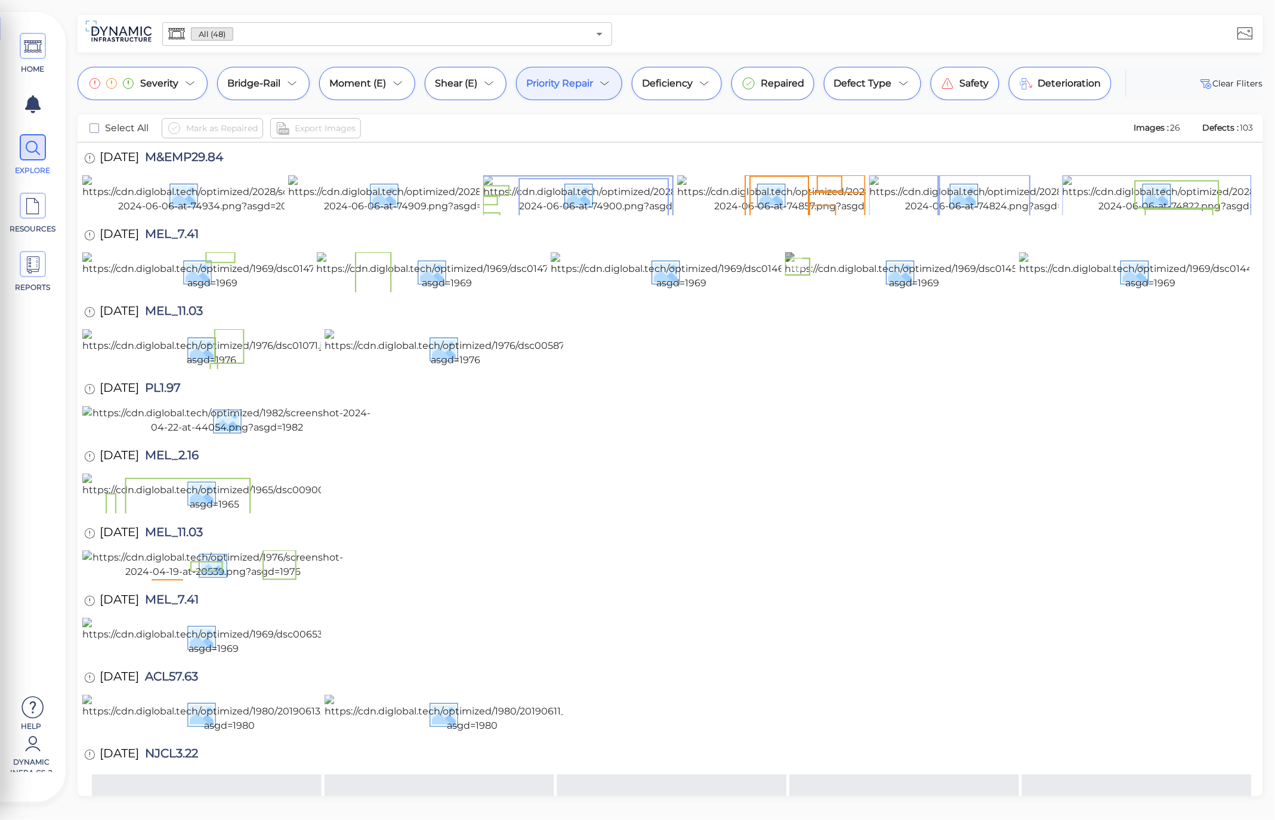
click at [973, 291] on img at bounding box center [914, 271] width 259 height 38
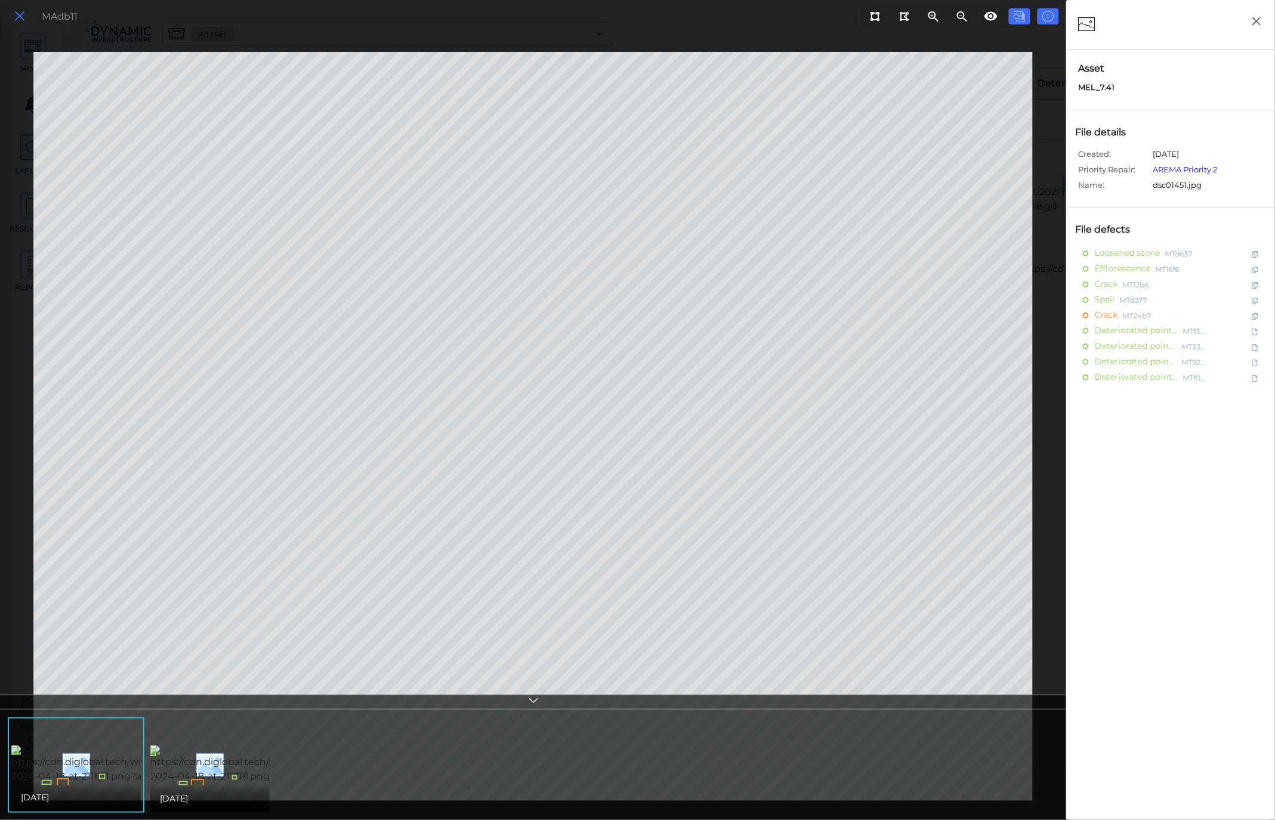
click at [23, 16] on icon at bounding box center [19, 16] width 13 height 16
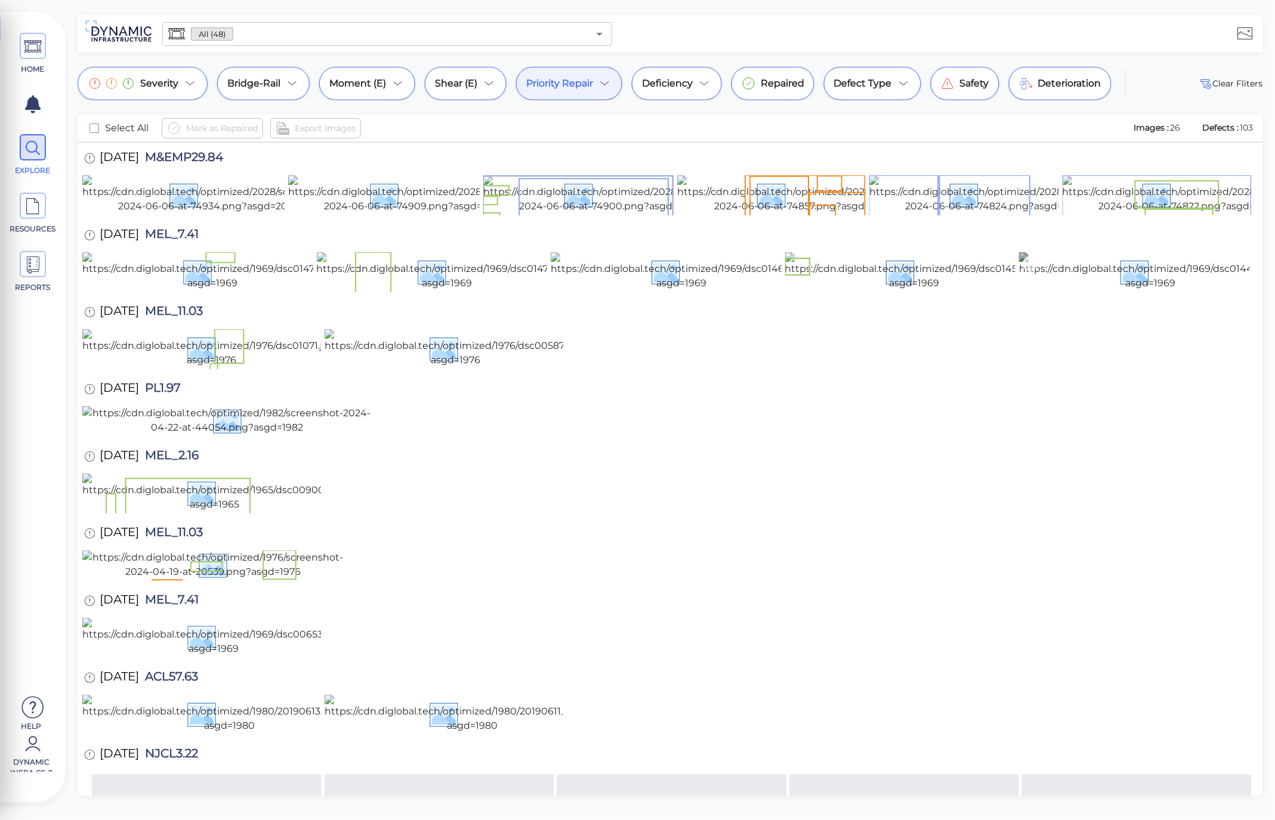
click at [1095, 291] on img at bounding box center [1150, 271] width 263 height 38
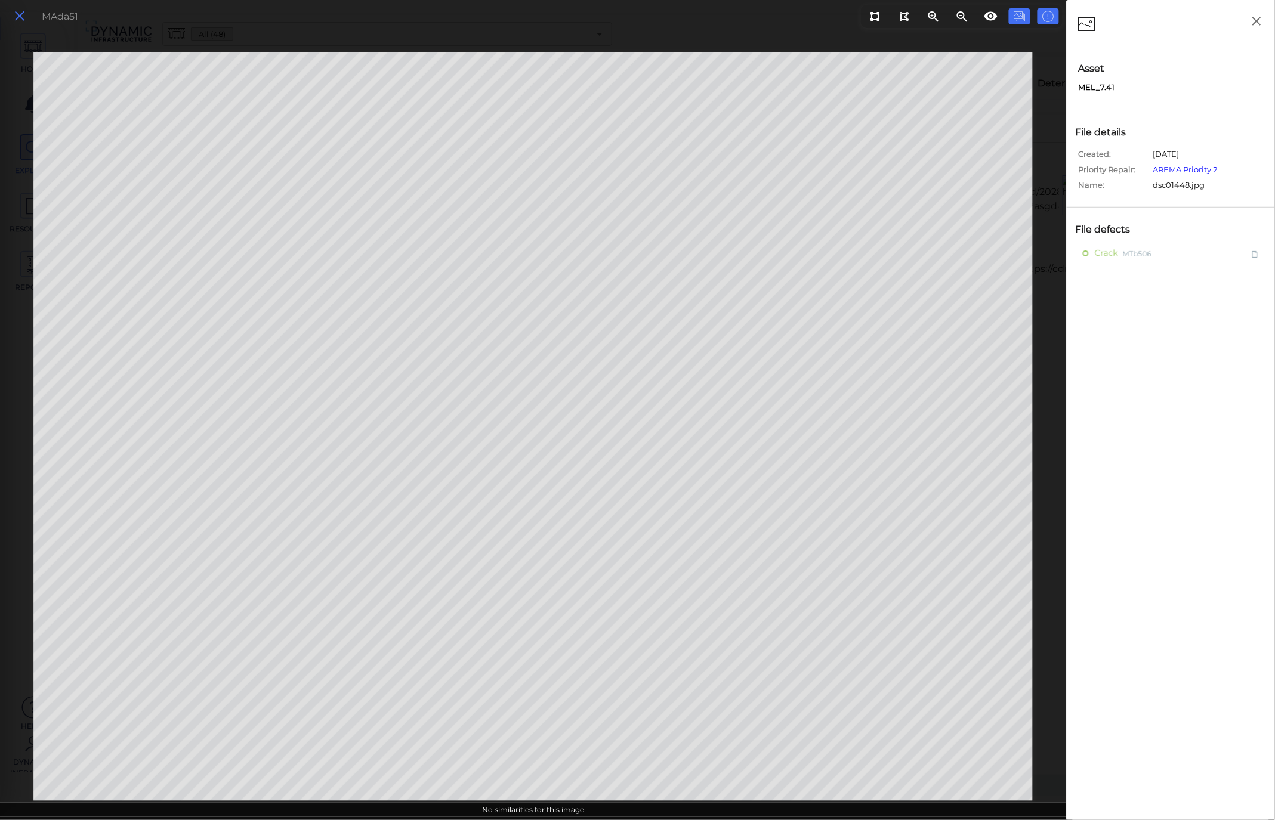
click at [24, 16] on icon at bounding box center [19, 16] width 13 height 16
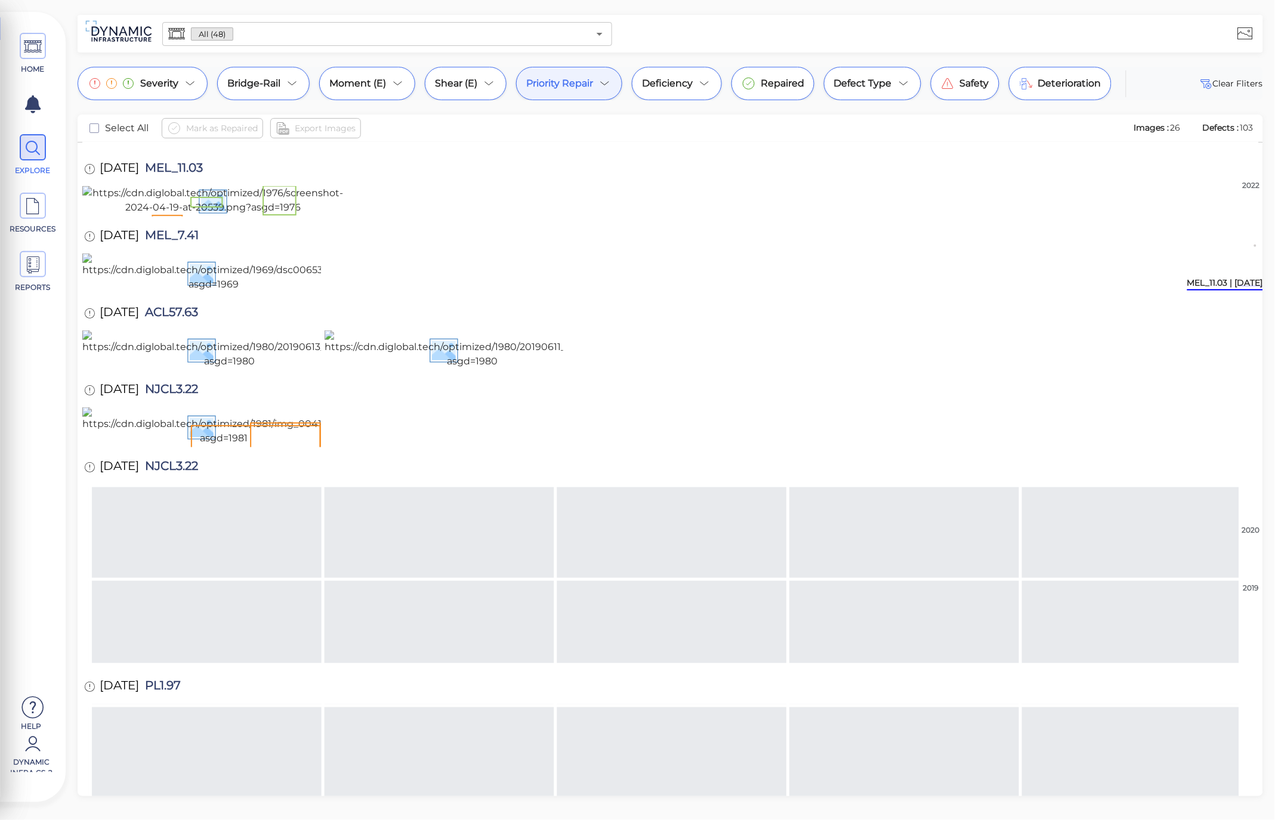
scroll to position [397, 0]
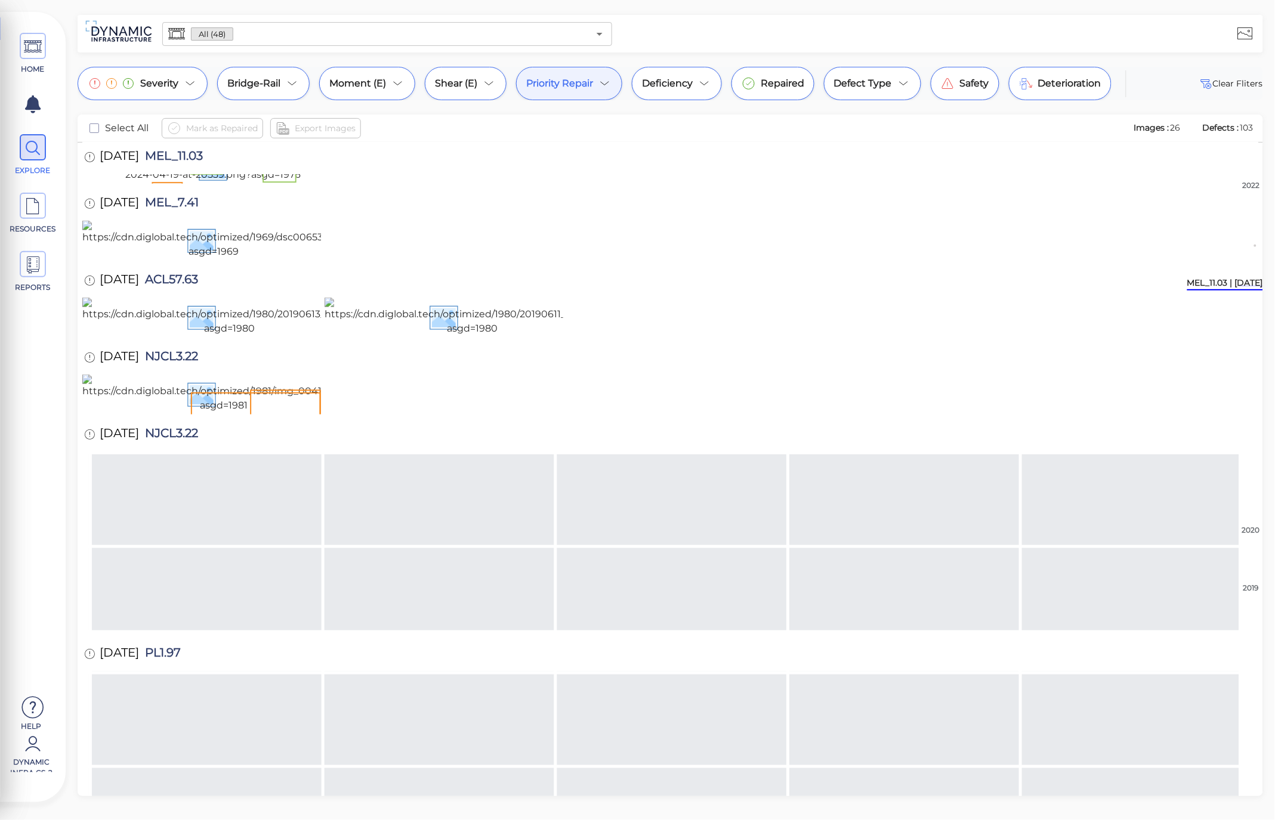
click at [311, 38] on img at bounding box center [226, 23] width 289 height 29
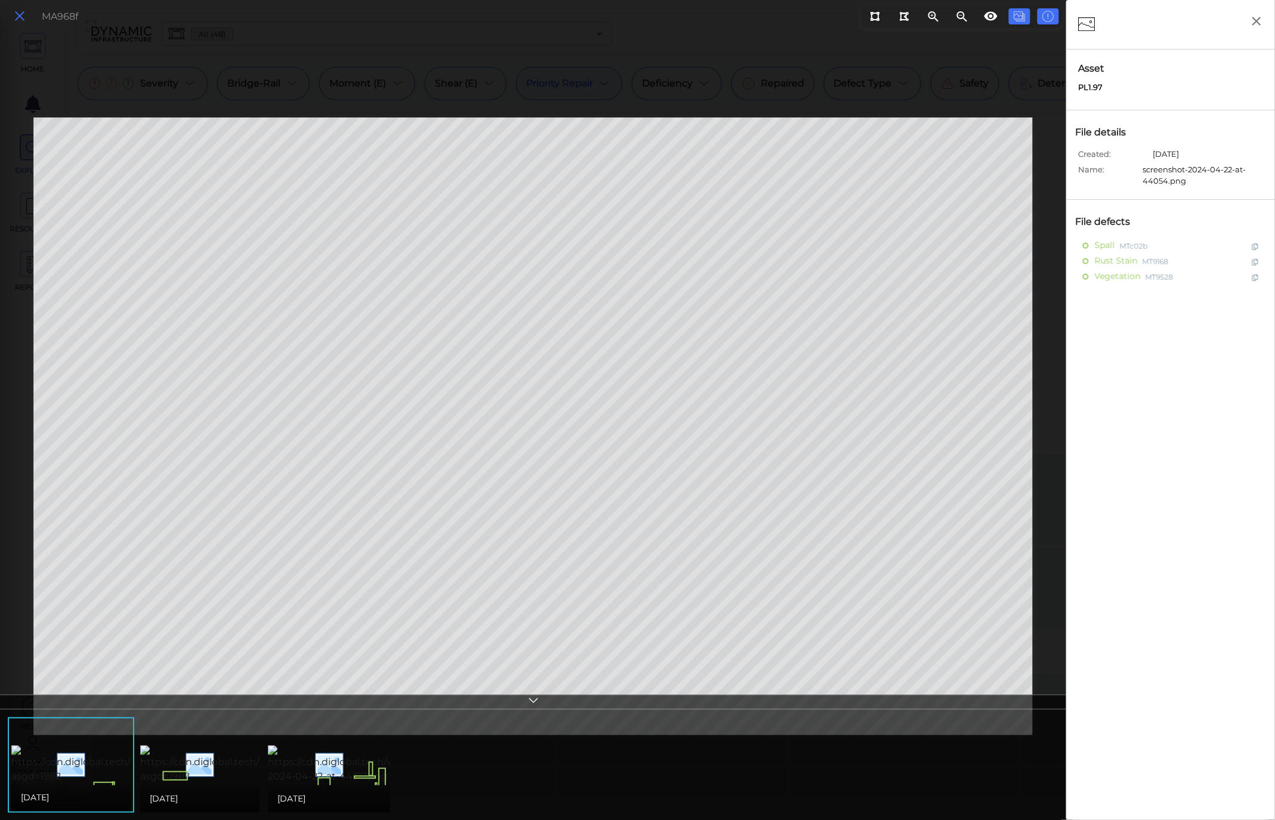
click at [16, 13] on icon at bounding box center [19, 16] width 13 height 16
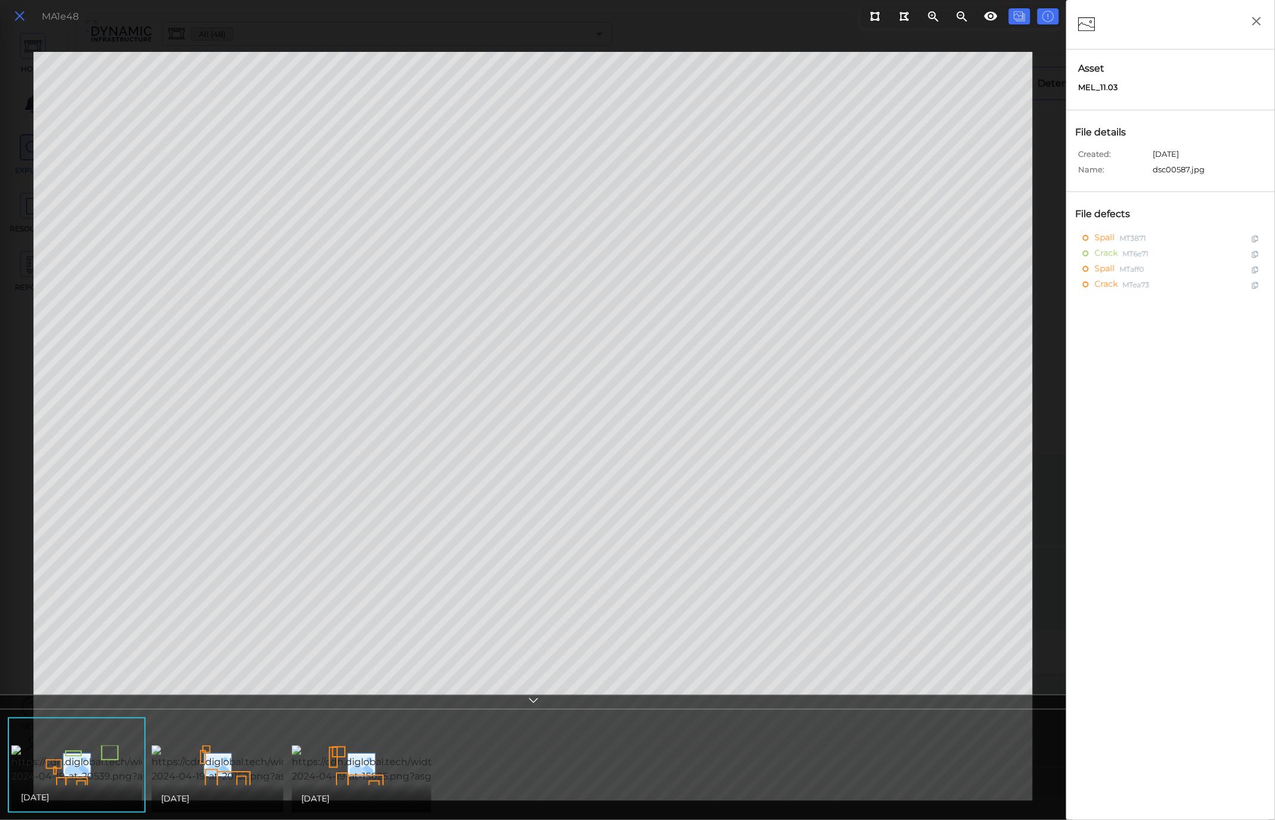
click at [14, 8] on button at bounding box center [20, 16] width 20 height 17
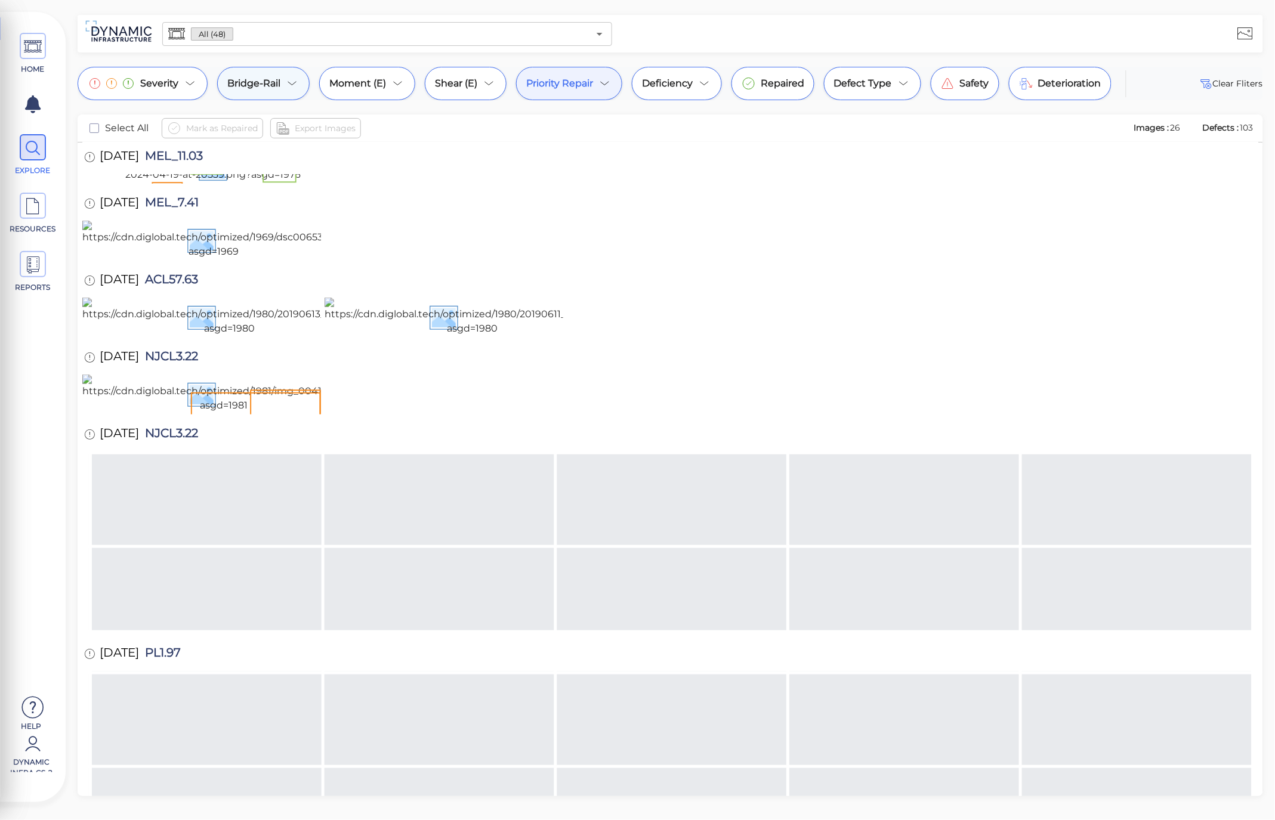
click at [273, 88] on span "Bridge-Rail" at bounding box center [253, 83] width 53 height 14
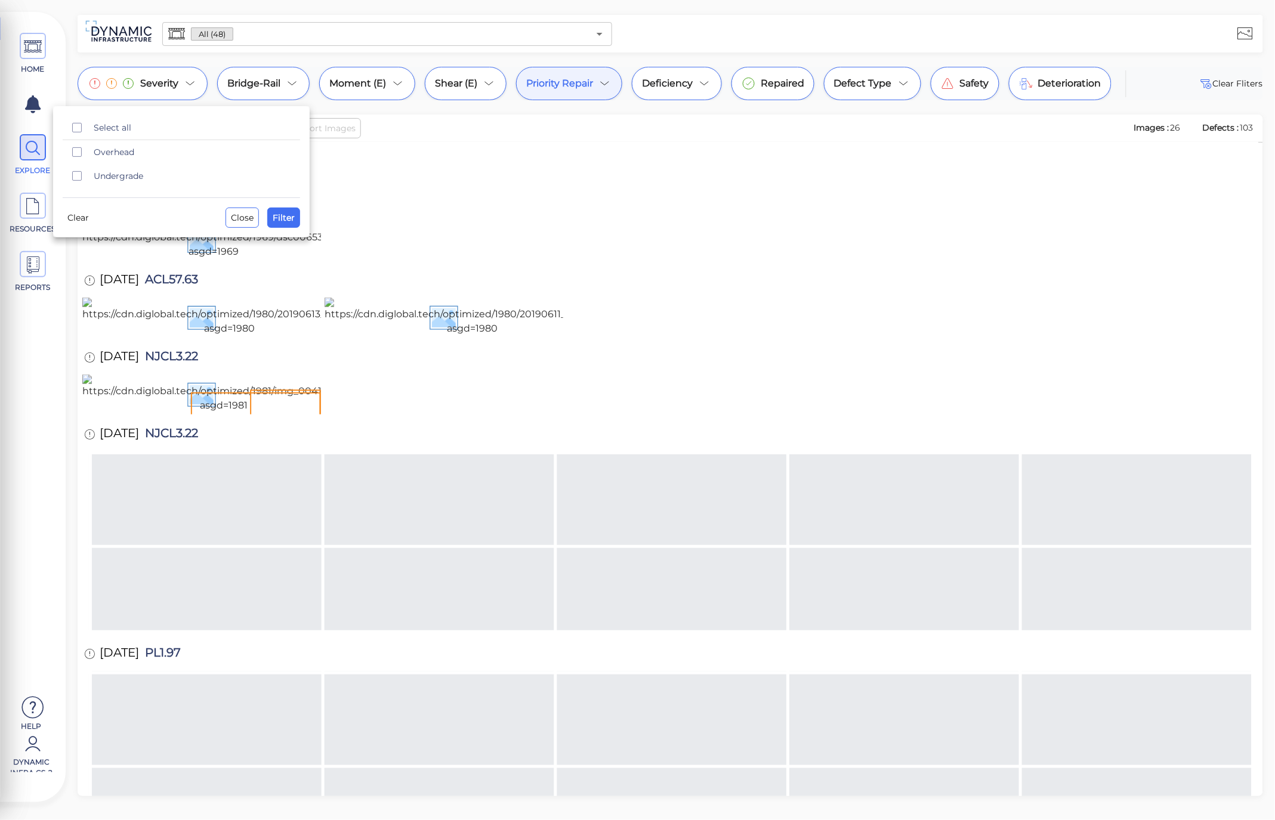
click at [598, 85] on div at bounding box center [637, 410] width 1275 height 820
click at [598, 85] on div "Priority Repair" at bounding box center [569, 83] width 106 height 33
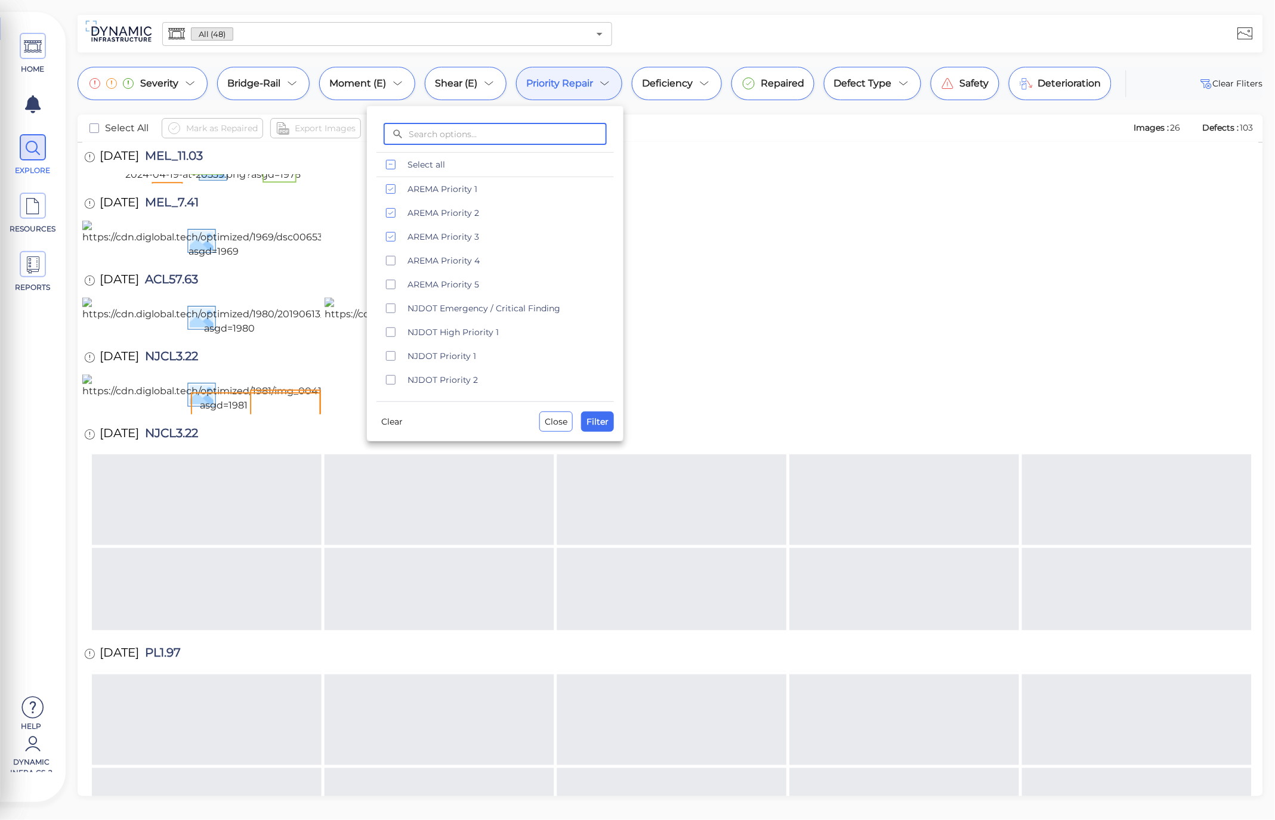
click at [755, 209] on div at bounding box center [637, 410] width 1275 height 820
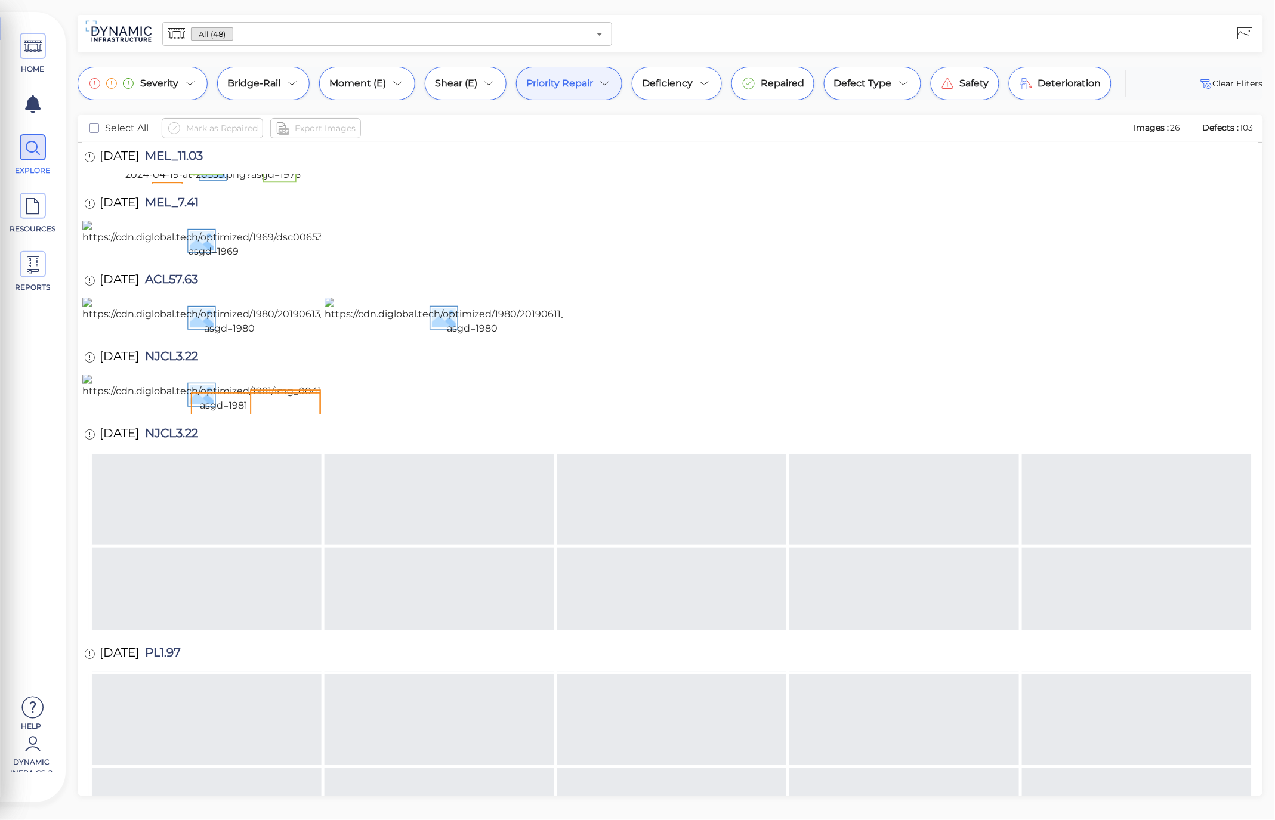
click at [607, 92] on div "Priority Repair" at bounding box center [569, 83] width 106 height 33
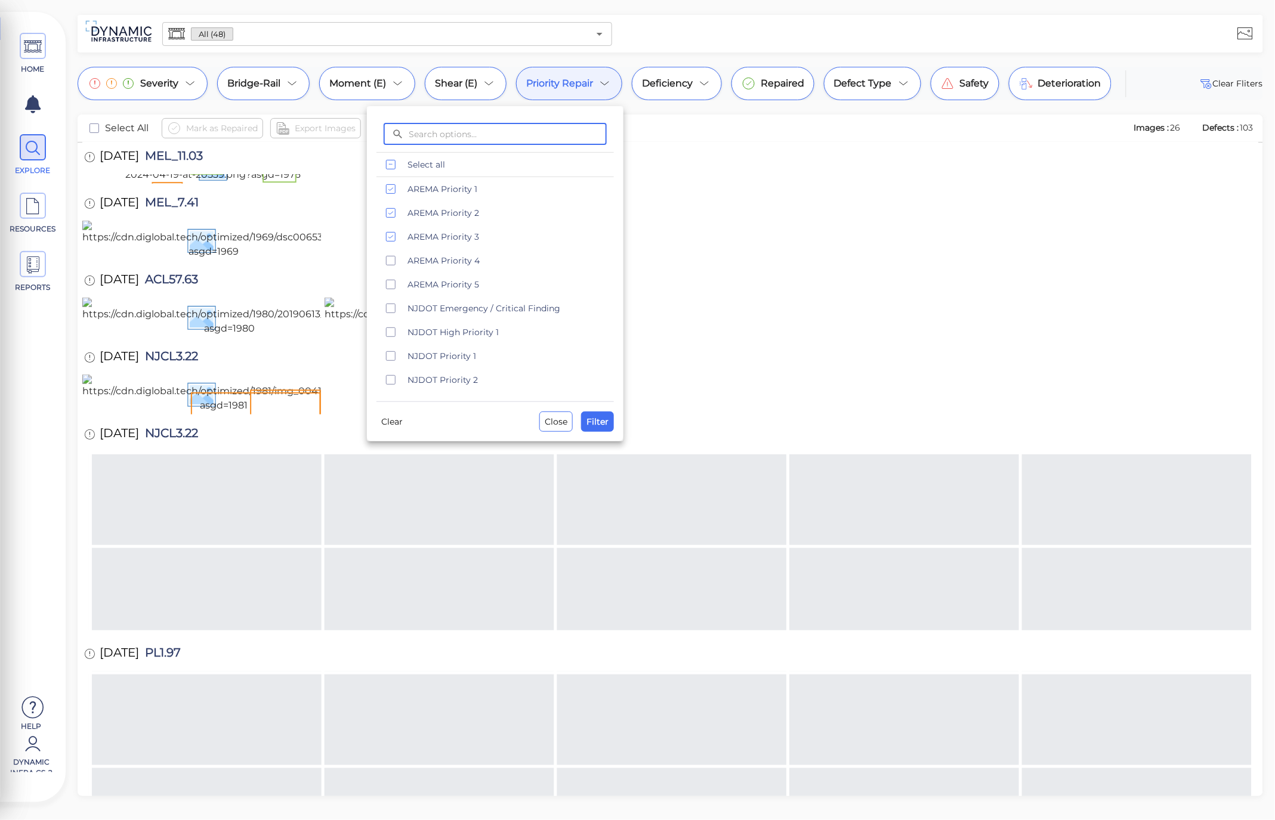
click at [814, 212] on div at bounding box center [637, 410] width 1275 height 820
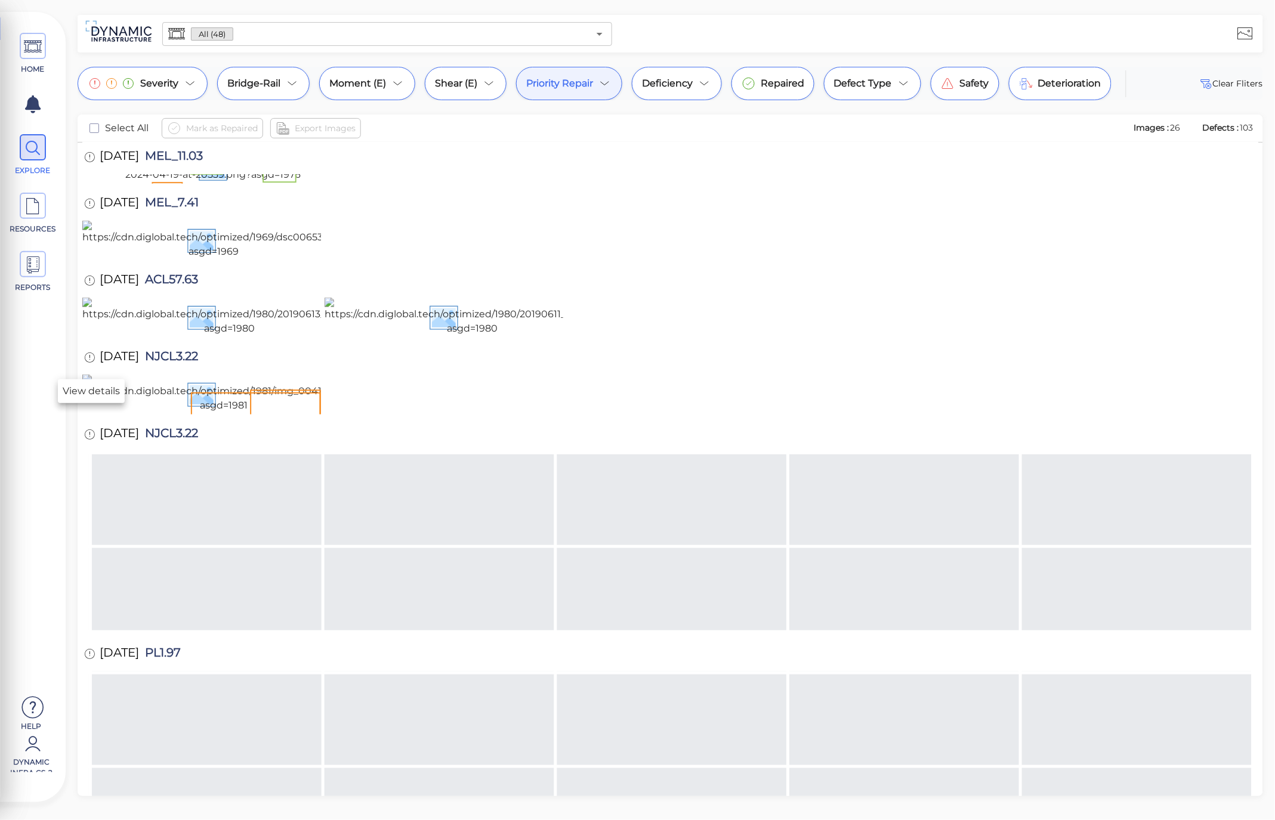
drag, startPoint x: 209, startPoint y: 368, endPoint x: 84, endPoint y: 368, distance: 125.9
click at [84, 42] on div "10/22/2020 PL1.97" at bounding box center [144, 26] width 124 height 33
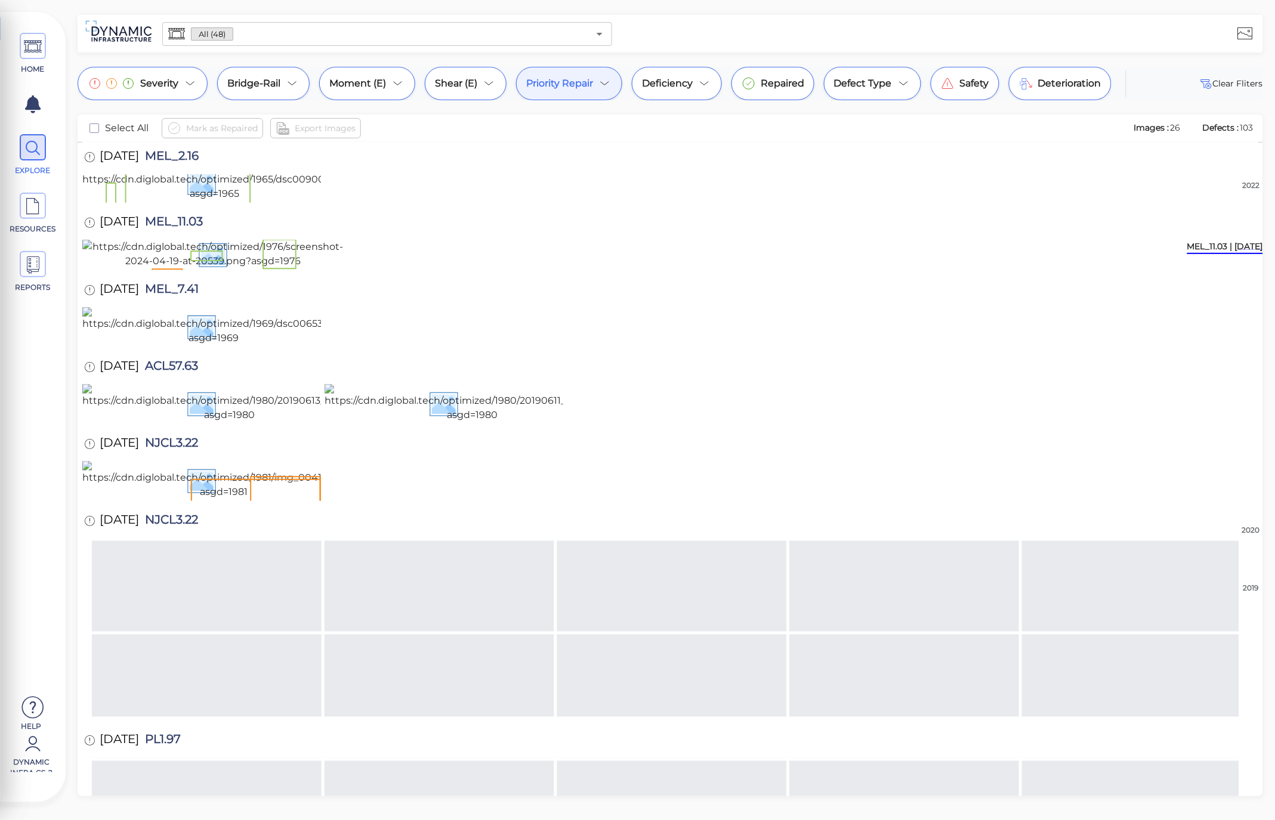
scroll to position [264, 0]
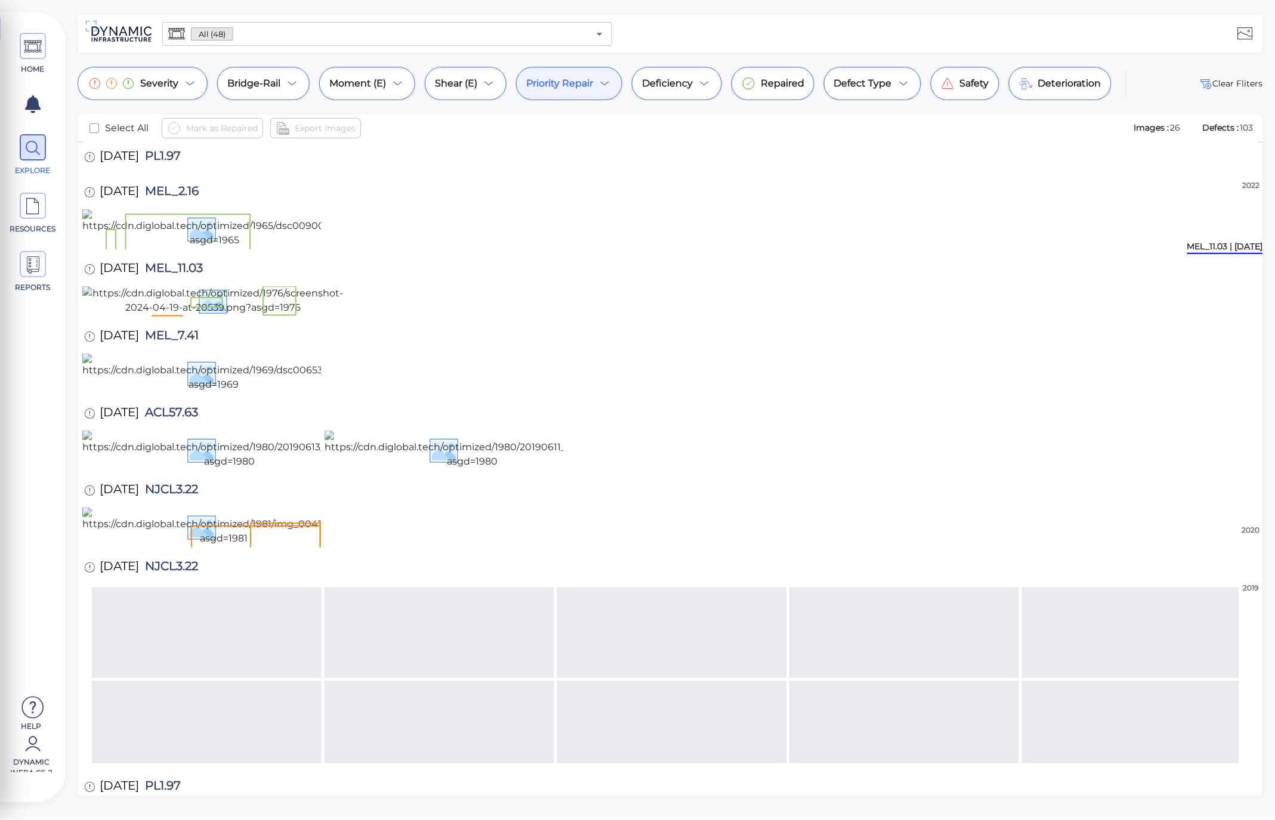
drag, startPoint x: 233, startPoint y: 147, endPoint x: 100, endPoint y: 152, distance: 133.1
click at [100, 152] on div "11/8/2022 M&EMP29.84 12/22/2020 MEL_7.41 10/27/2020 MEL_11.03 10/22/2020 PL1.97…" at bounding box center [670, 544] width 1176 height 1333
click at [259, 108] on div "10/27/2020 MEL_11.03" at bounding box center [670, 91] width 1176 height 33
click at [581, 70] on div "Priority Repair" at bounding box center [569, 83] width 106 height 33
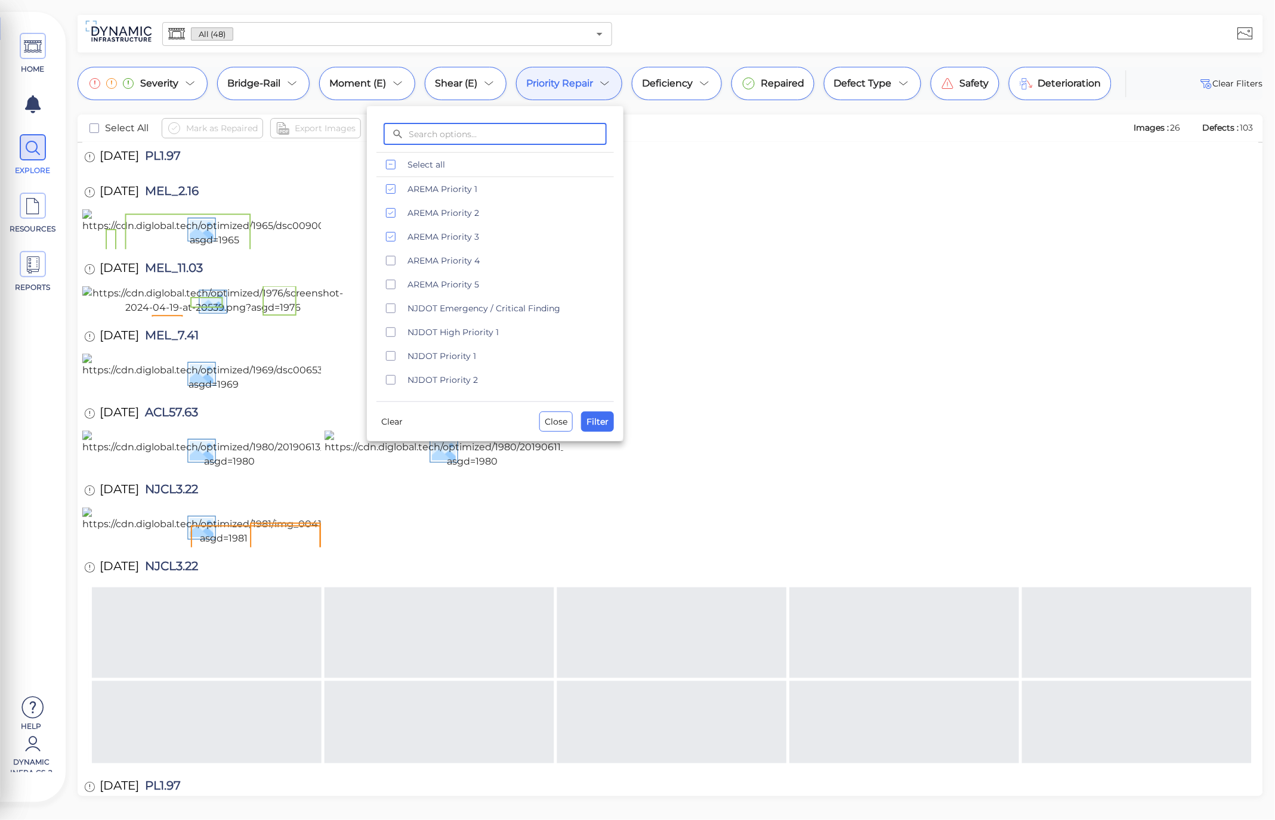
click at [1123, 502] on div at bounding box center [637, 410] width 1275 height 820
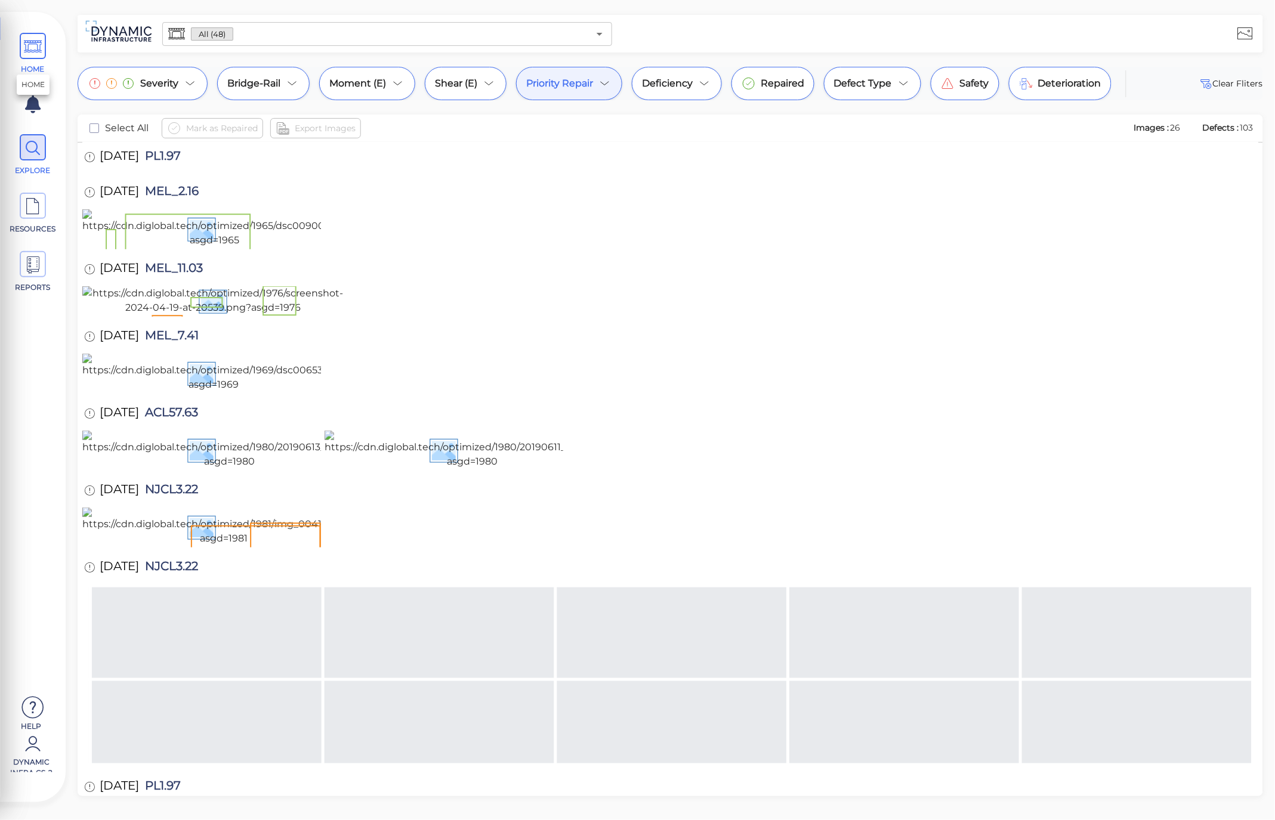
click at [51, 56] on span "HOME" at bounding box center [33, 54] width 54 height 42
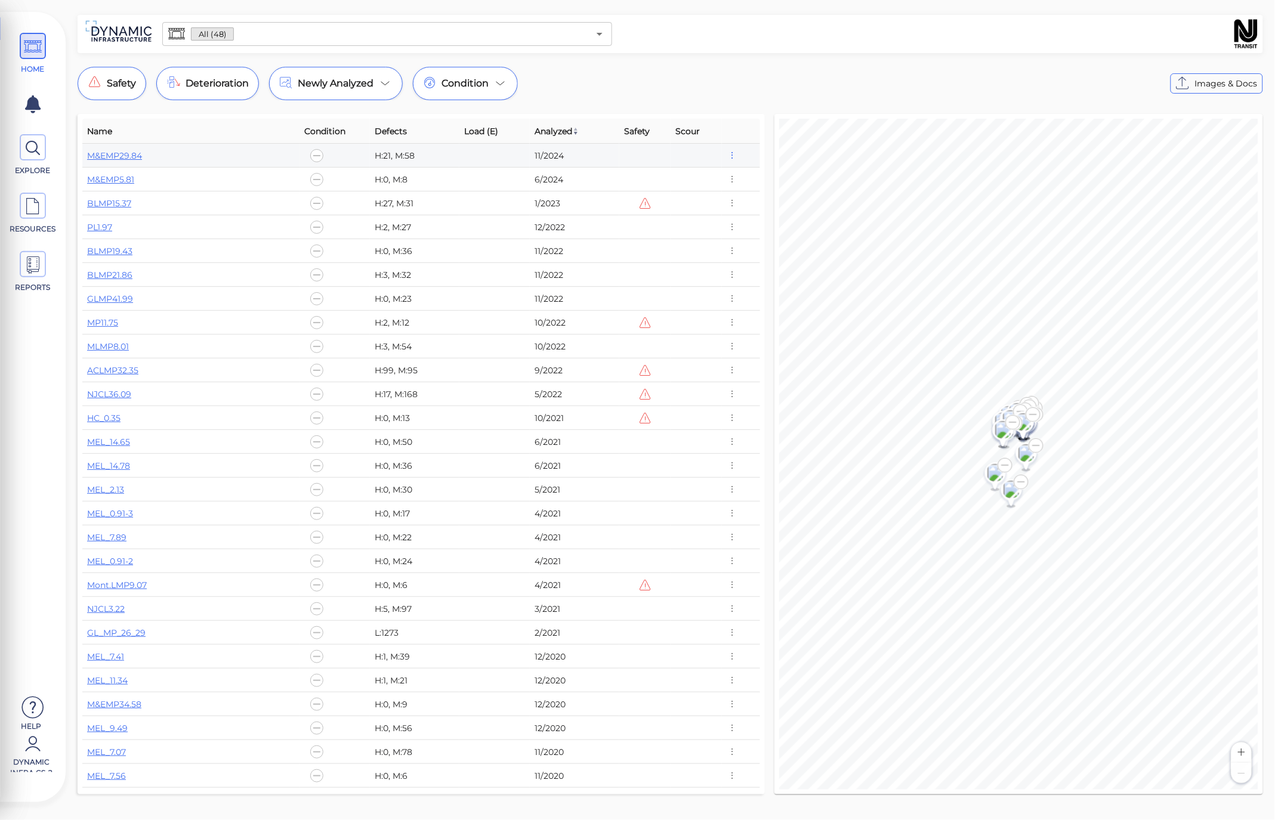
click at [730, 156] on icon "button" at bounding box center [732, 155] width 11 height 13
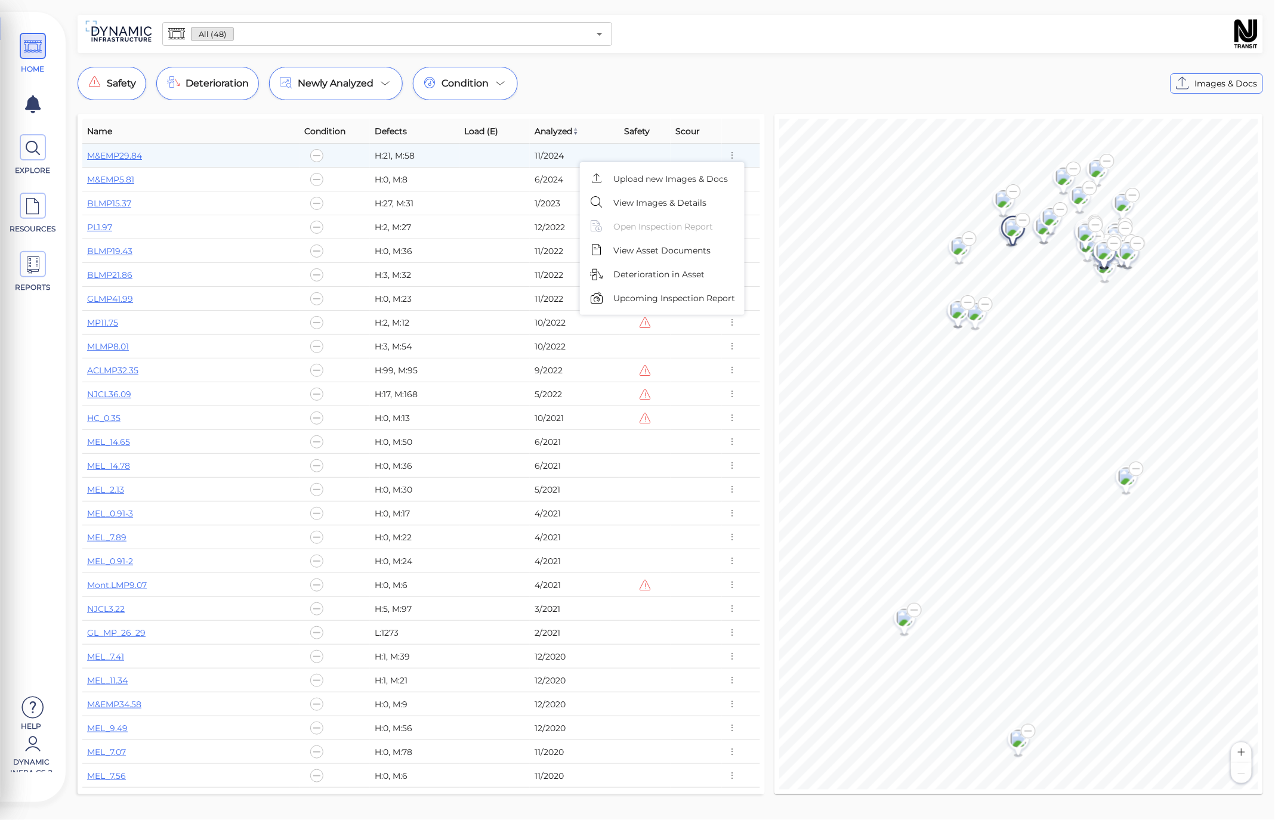
click at [21, 162] on div at bounding box center [637, 410] width 1275 height 820
click at [26, 154] on icon at bounding box center [33, 148] width 18 height 27
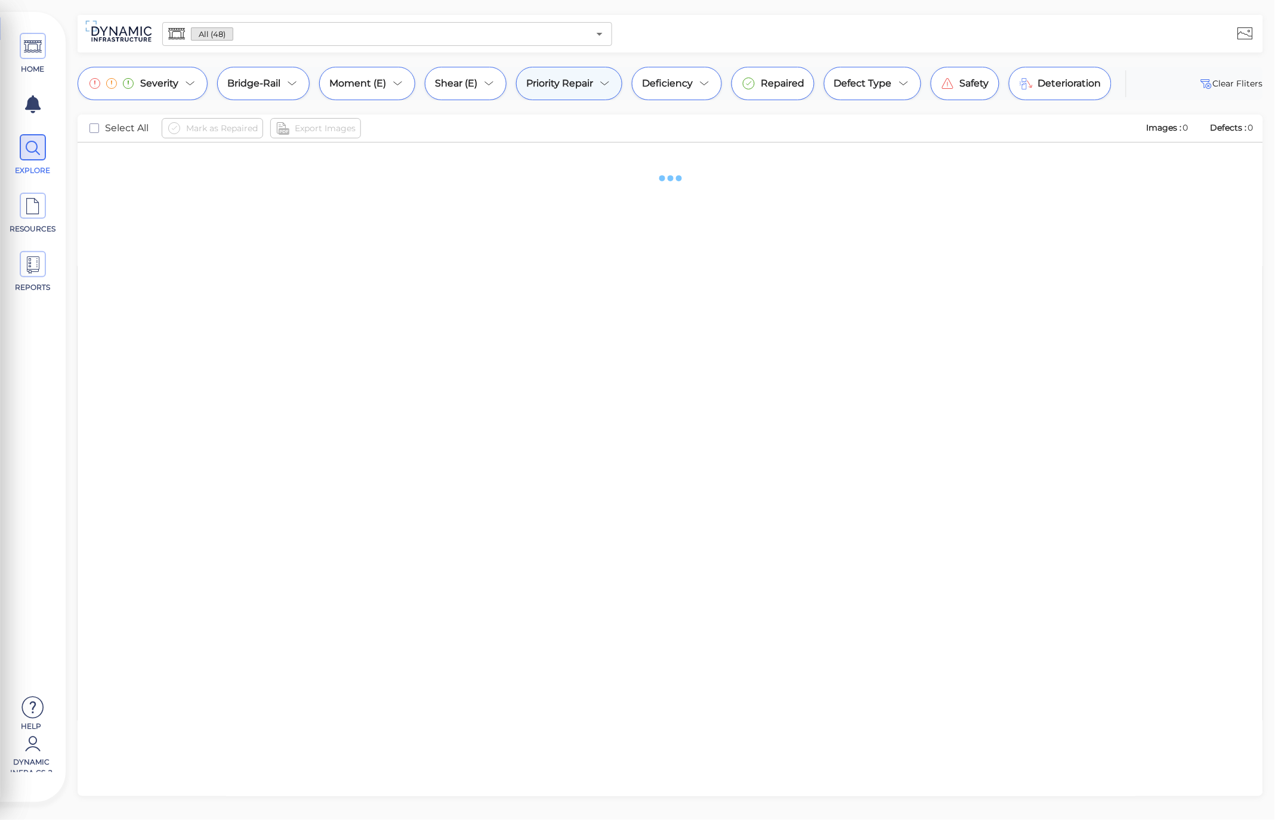
click at [597, 84] on div "Priority Repair" at bounding box center [569, 83] width 106 height 33
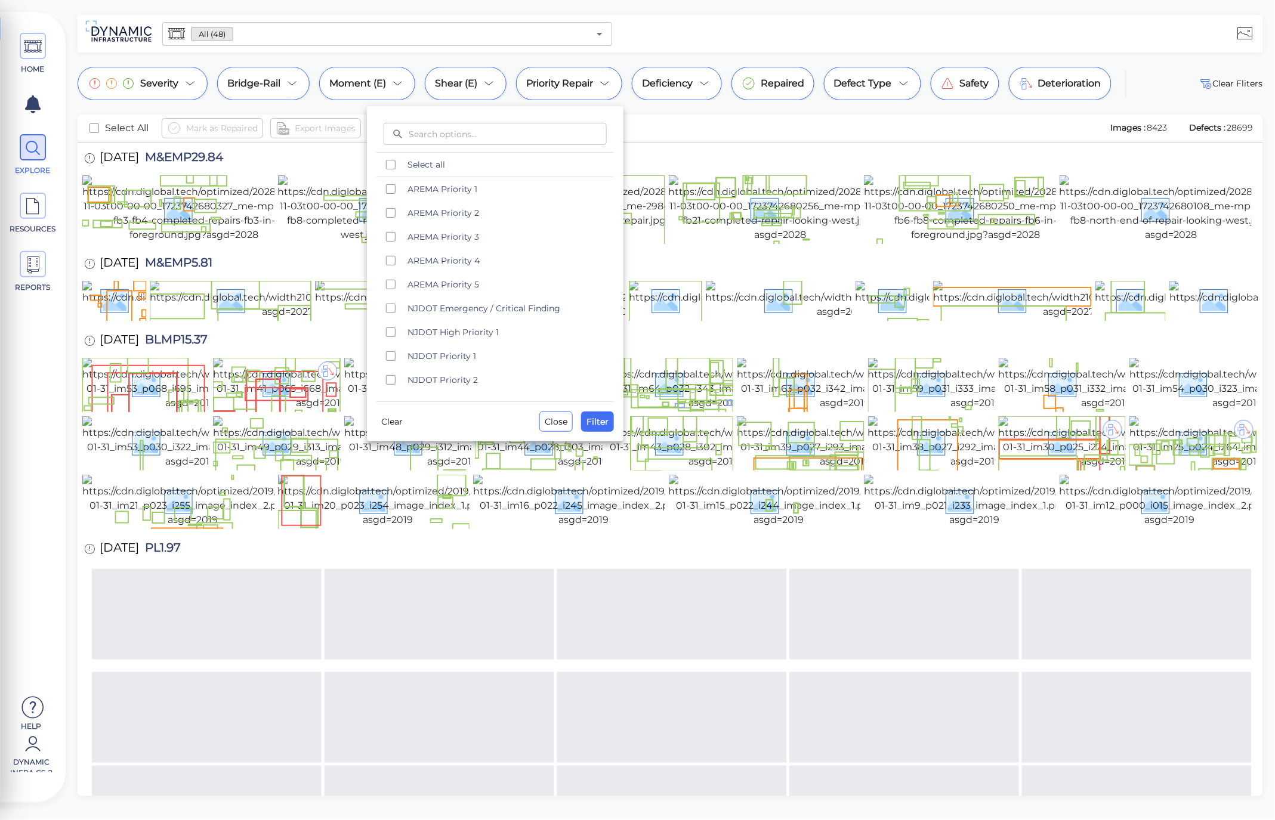
click at [699, 117] on div at bounding box center [637, 410] width 1275 height 820
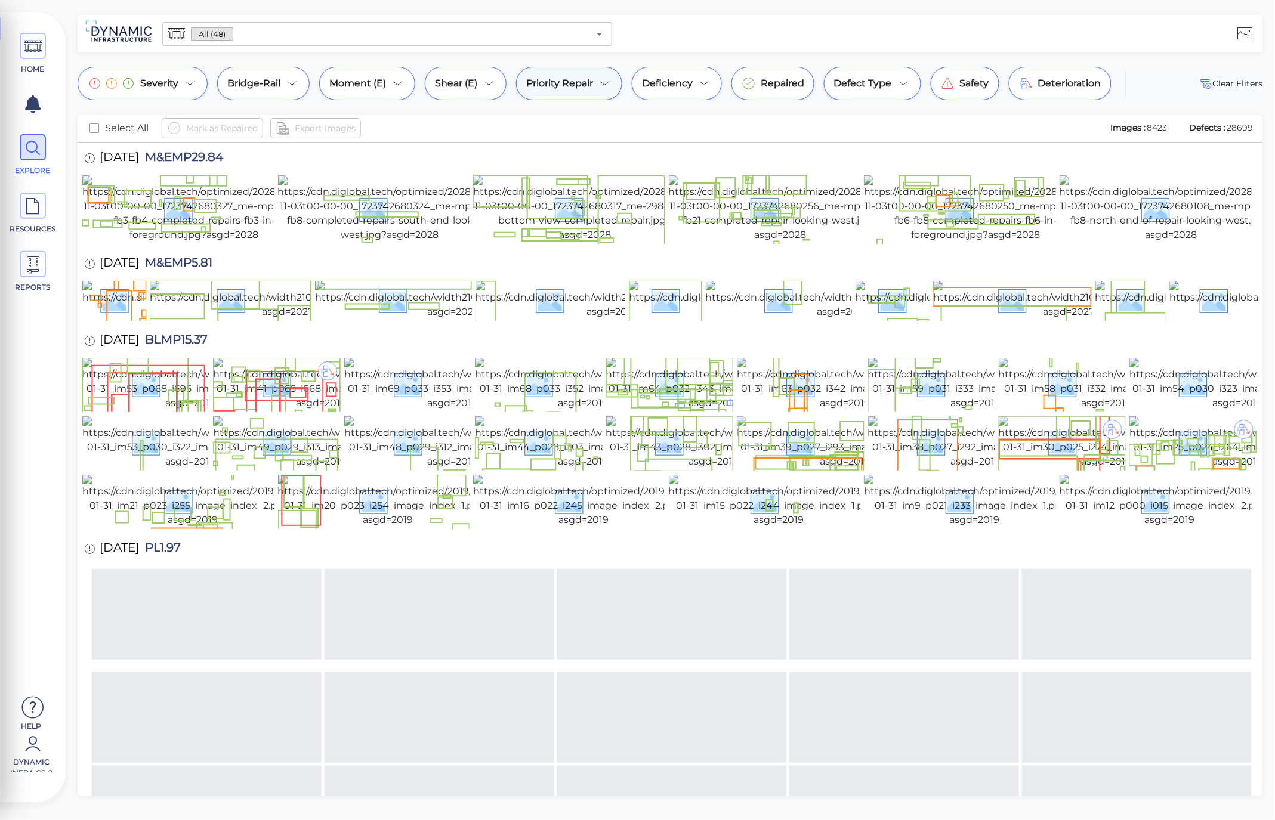
click at [597, 82] on div "Priority Repair" at bounding box center [569, 83] width 106 height 33
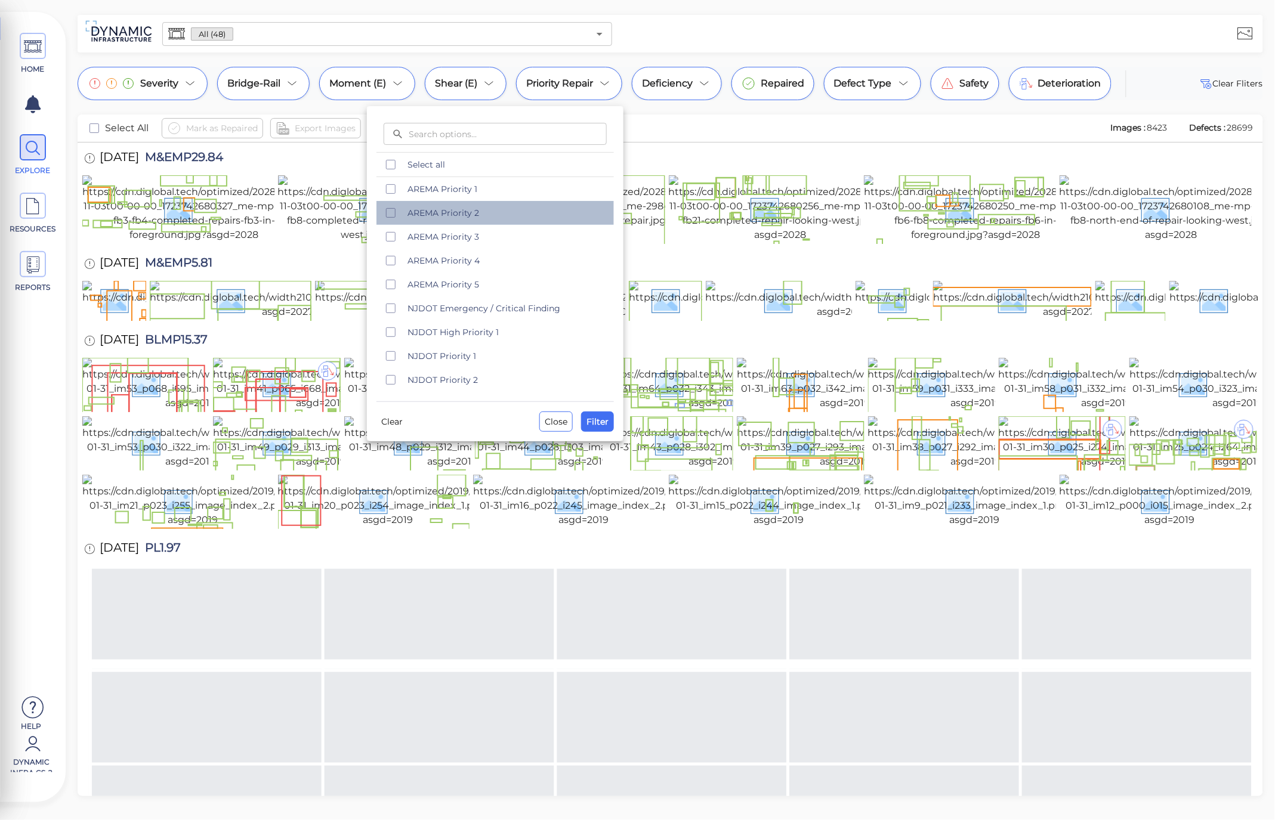
click at [479, 212] on span "AREMA Priority 2" at bounding box center [507, 213] width 199 height 12
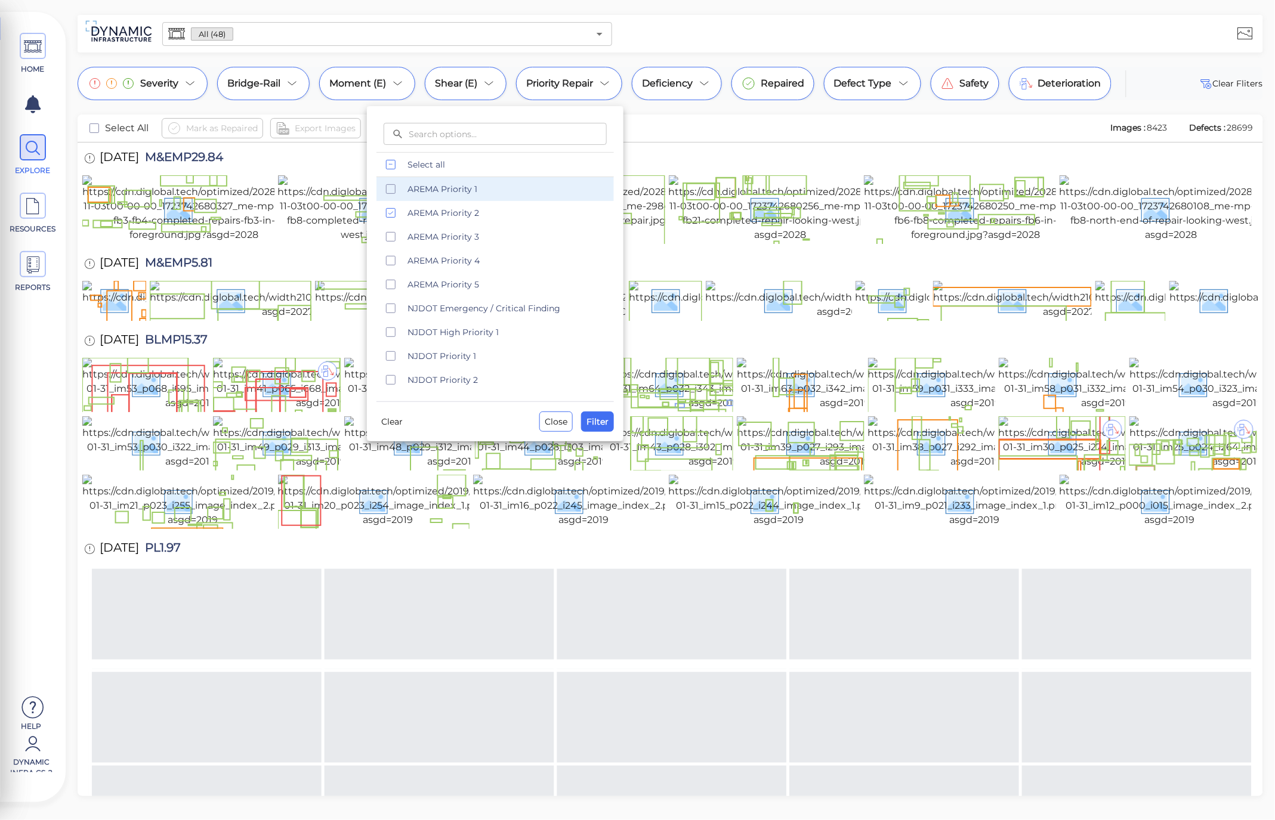
click at [479, 189] on span "AREMA Priority 1" at bounding box center [507, 189] width 199 height 12
click at [603, 422] on span "Filter" at bounding box center [598, 422] width 22 height 14
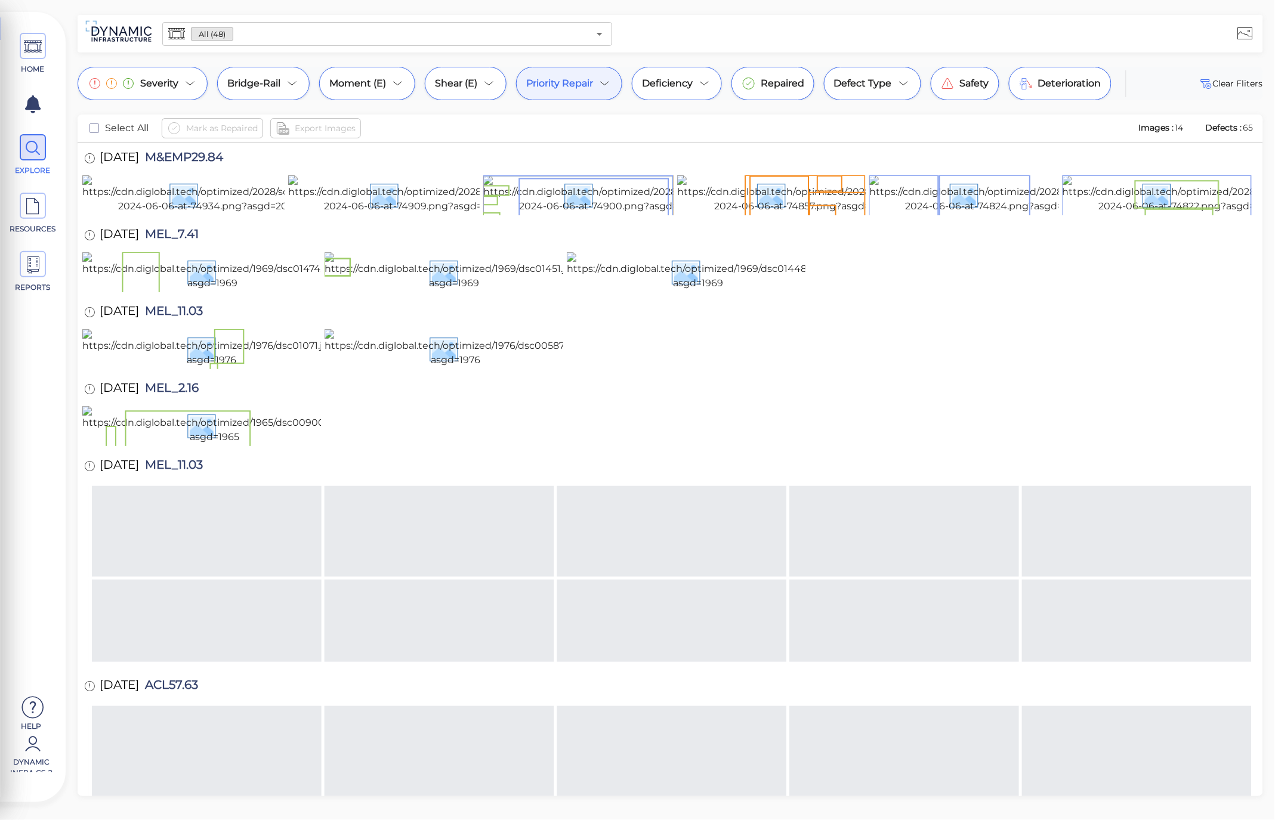
drag, startPoint x: 1236, startPoint y: 128, endPoint x: 1260, endPoint y: 128, distance: 23.3
click at [1267, 128] on div "Severity Bridge-Rail Moment (E) Shear (E) Priority Repair Deficiency Repaired D…" at bounding box center [670, 432] width 1209 height 730
click at [1205, 126] on span "Defects :" at bounding box center [1224, 127] width 39 height 11
drag, startPoint x: 1199, startPoint y: 126, endPoint x: 1253, endPoint y: 126, distance: 53.7
click at [1253, 126] on div "Images : 14 Defects : 65" at bounding box center [1196, 128] width 116 height 13
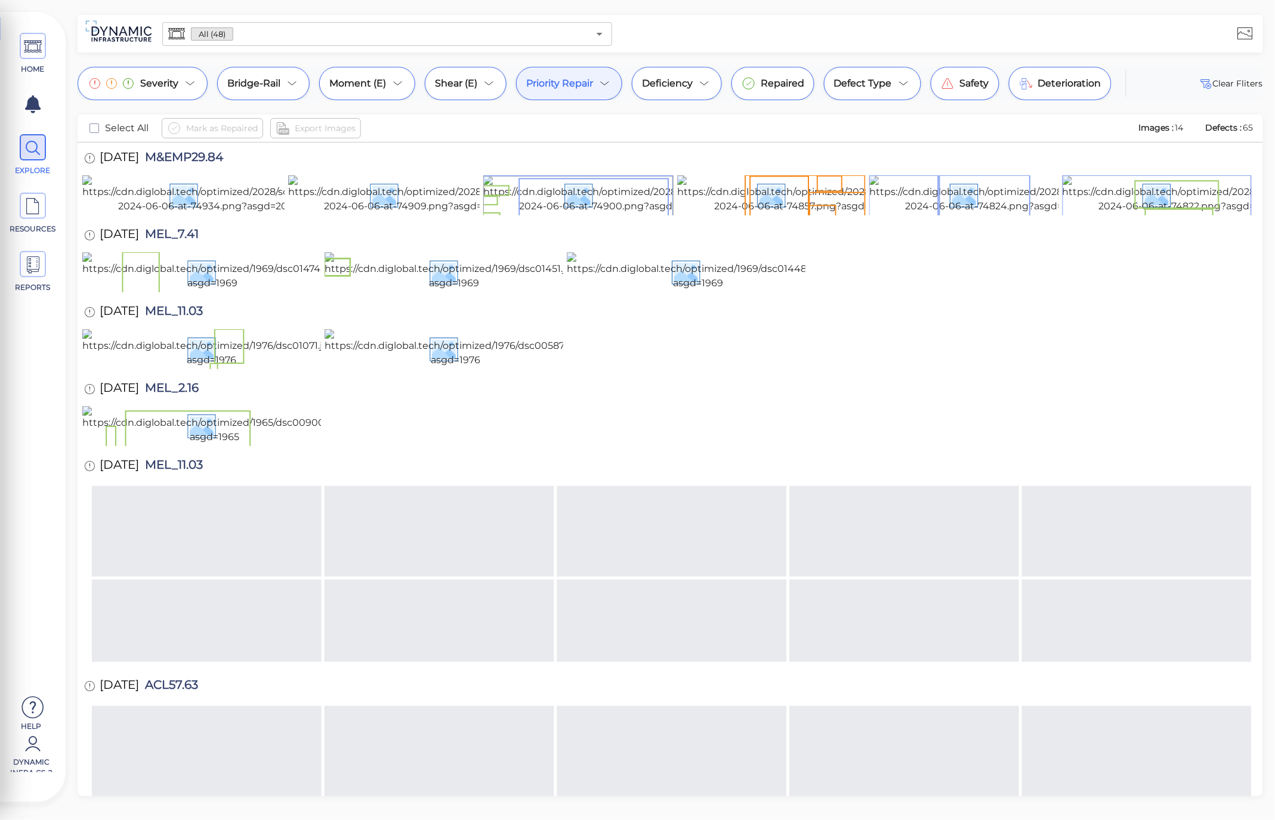
drag, startPoint x: 1135, startPoint y: 130, endPoint x: 1189, endPoint y: 130, distance: 53.7
click at [1189, 130] on div "Images : 14 Defects : 65" at bounding box center [1196, 128] width 116 height 13
click at [606, 79] on icon at bounding box center [605, 83] width 14 height 14
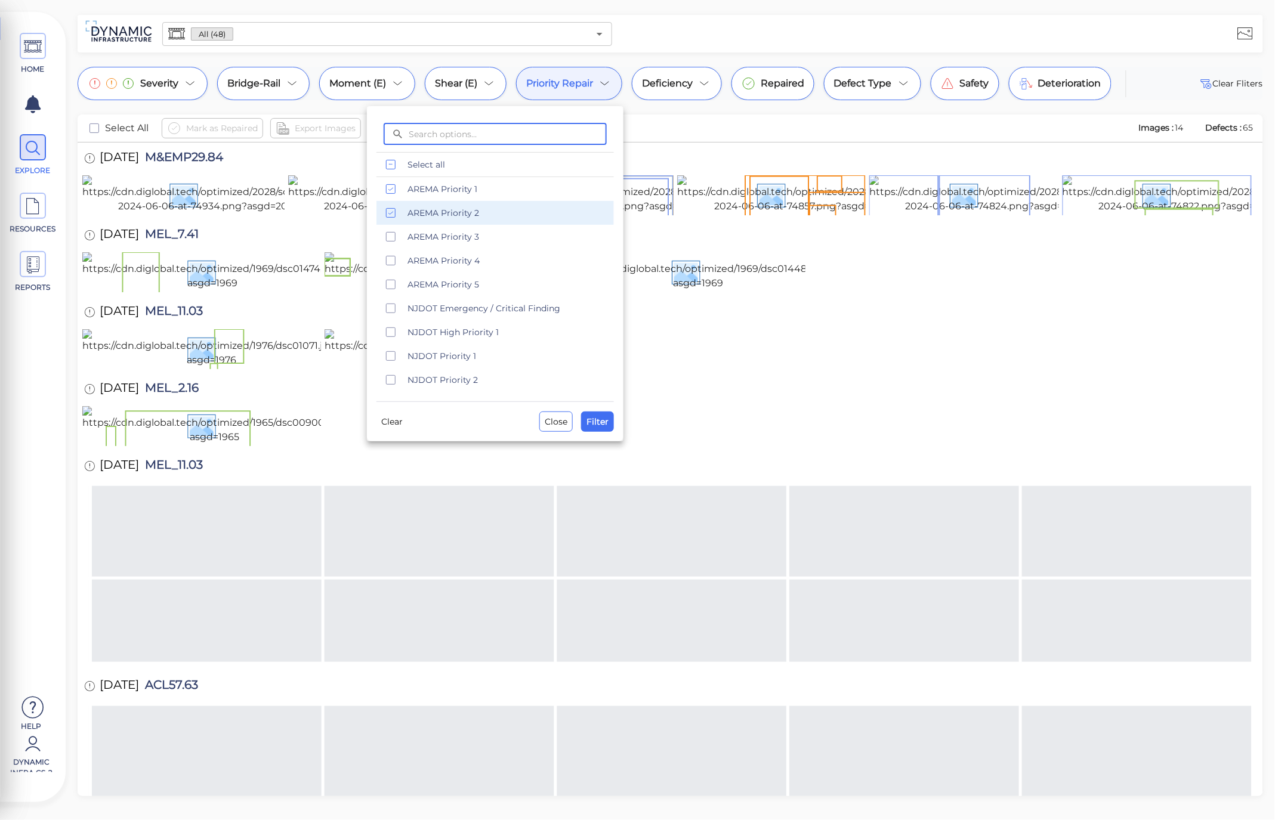
click at [421, 212] on span "AREMA Priority 2" at bounding box center [507, 213] width 199 height 12
click at [594, 415] on span "Filter" at bounding box center [598, 422] width 22 height 14
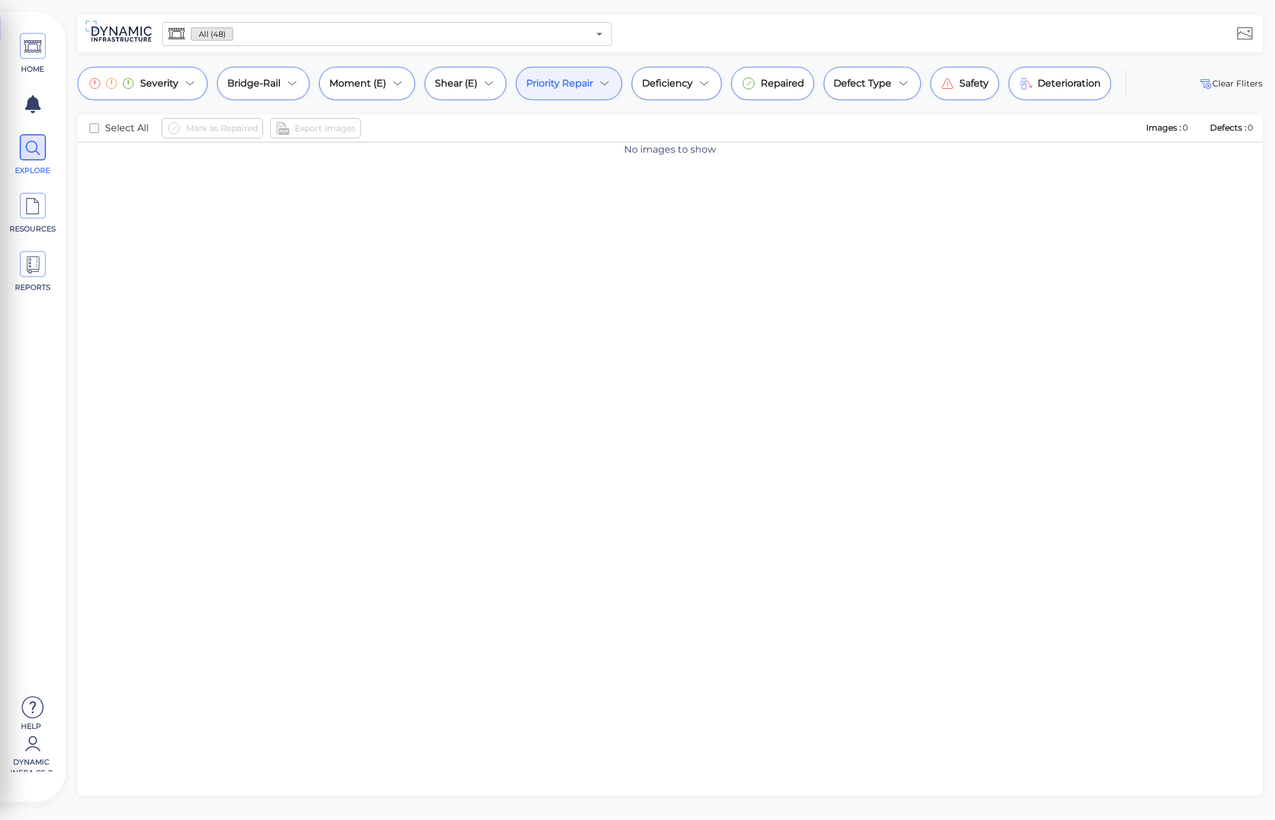
click at [609, 82] on icon at bounding box center [605, 84] width 8 height 4
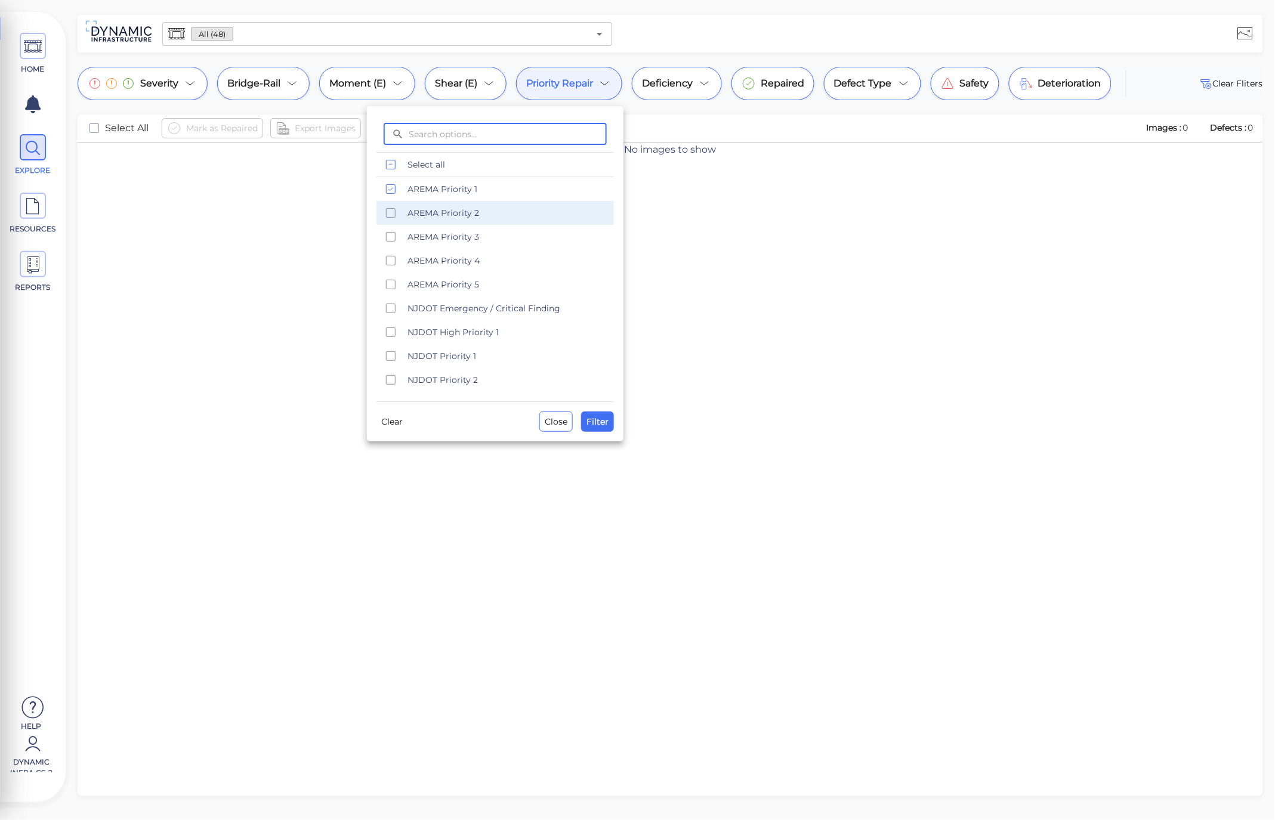
click at [446, 215] on span "AREMA Priority 2" at bounding box center [507, 213] width 199 height 12
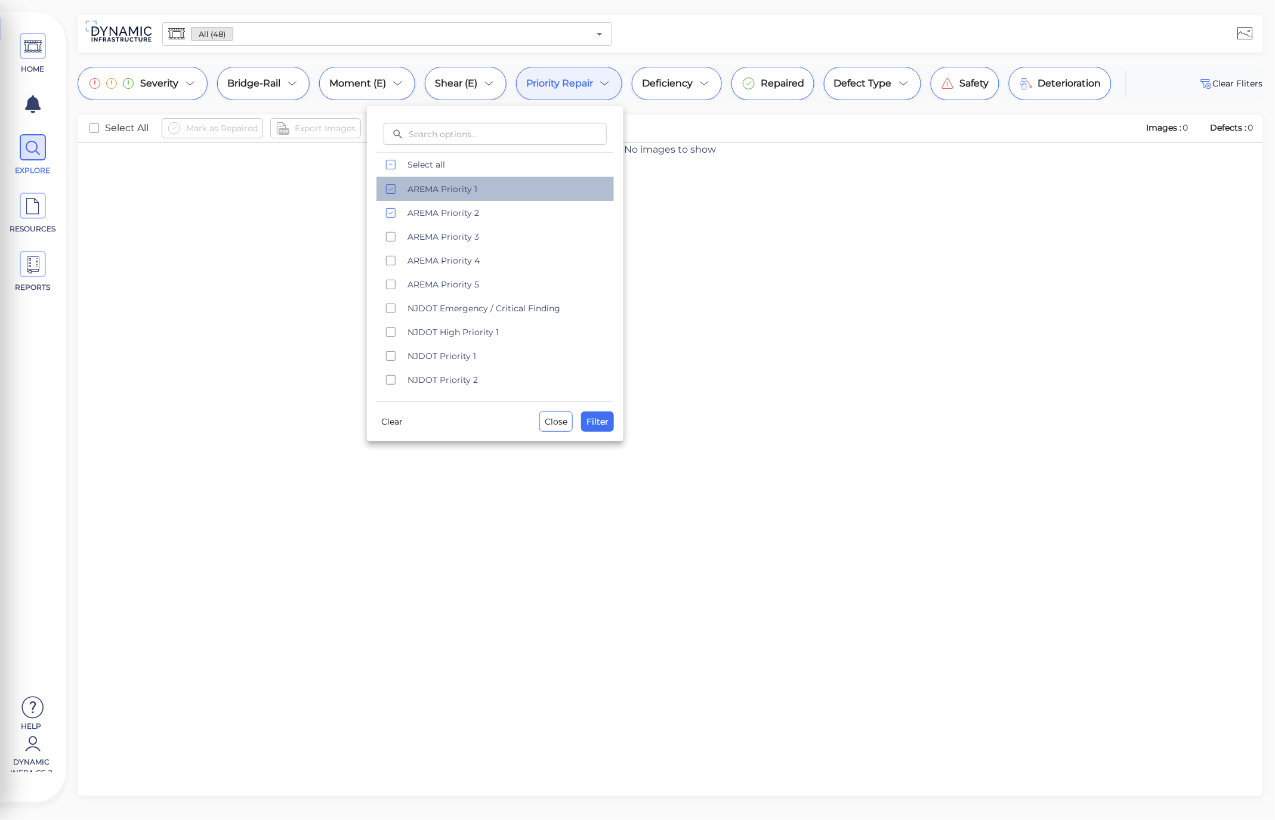
click at [443, 189] on span "AREMA Priority 1" at bounding box center [507, 189] width 199 height 12
click at [606, 424] on span "Filter" at bounding box center [598, 422] width 22 height 14
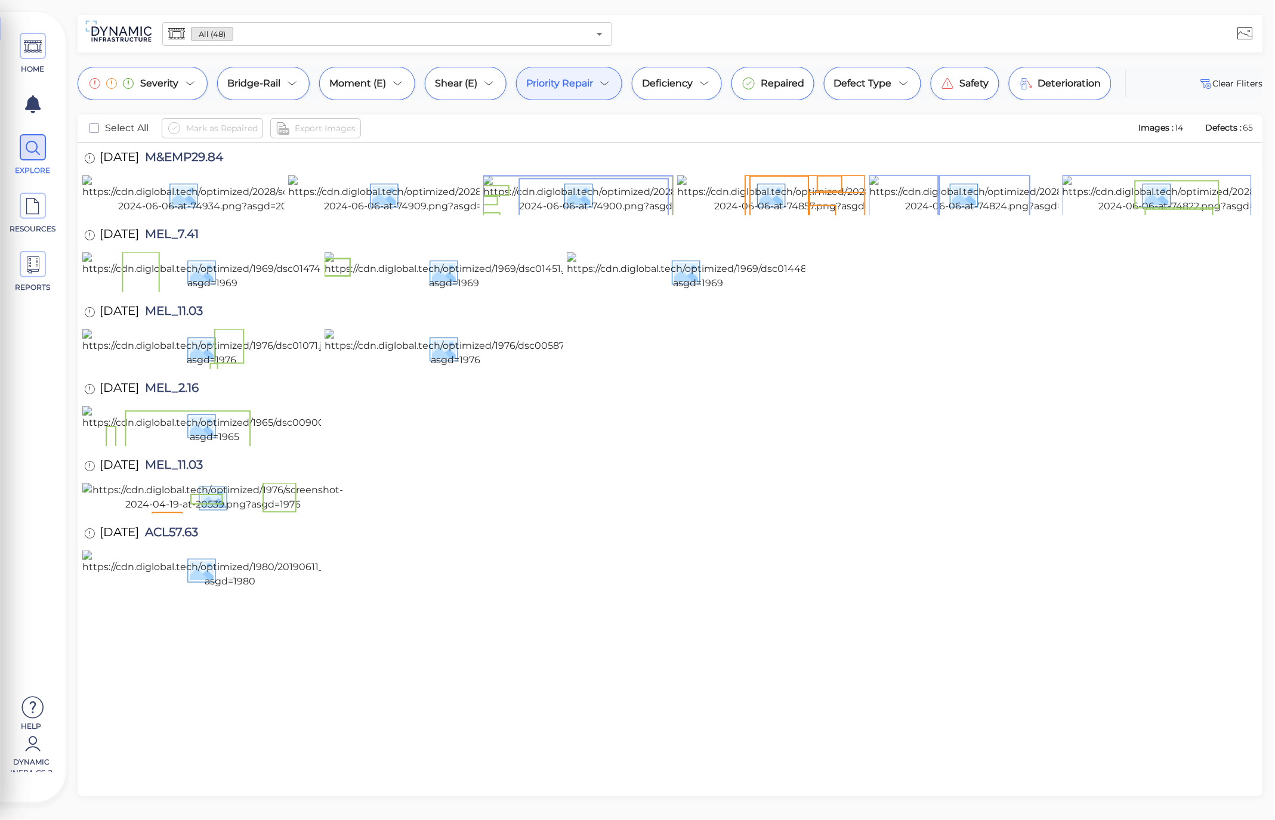
drag, startPoint x: 1204, startPoint y: 129, endPoint x: 1256, endPoint y: 132, distance: 52.0
click at [1256, 132] on div "Select All Mark as Repaired Export Images Images : 14 Defects : 65" at bounding box center [671, 129] width 1186 height 28
click at [100, 187] on icon at bounding box center [94, 187] width 16 height 16
click at [296, 192] on icon at bounding box center [300, 187] width 16 height 16
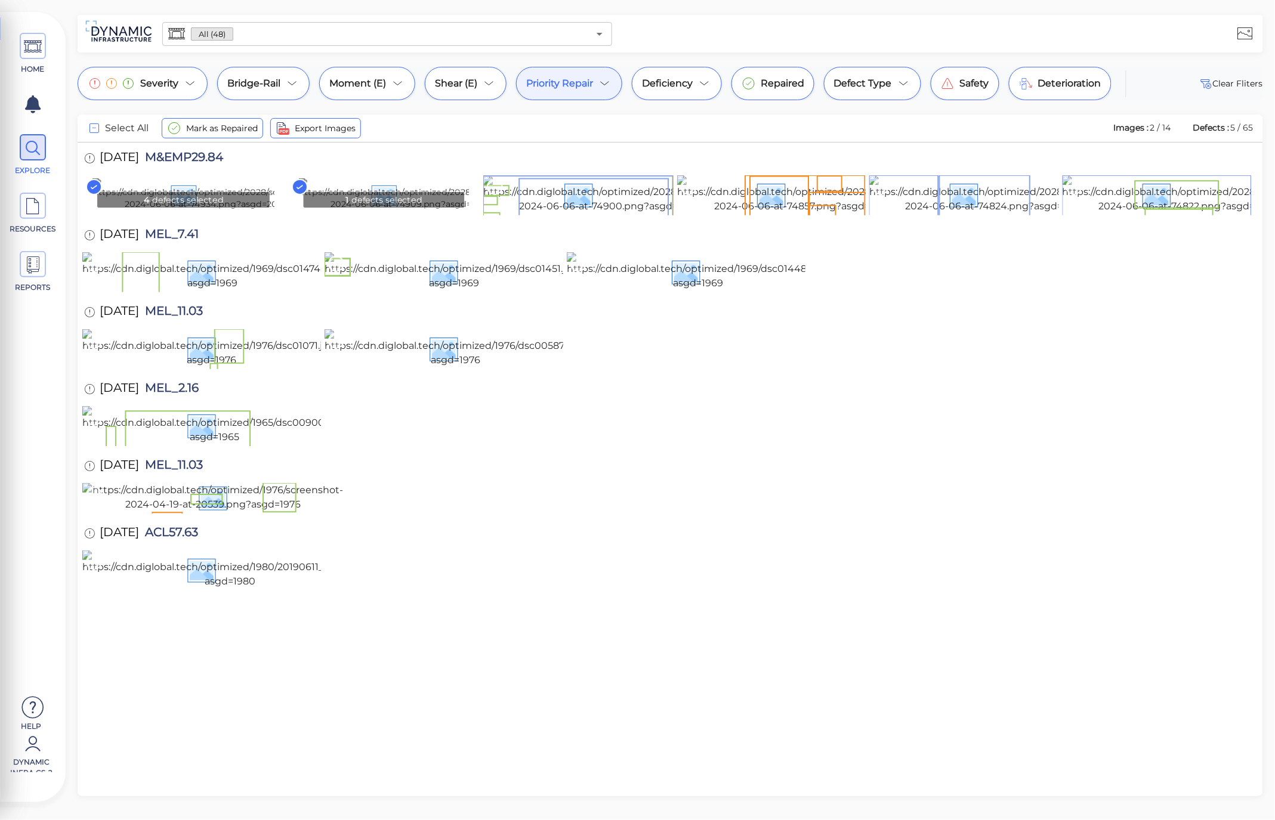
click at [573, 84] on span "Priority Repair" at bounding box center [559, 83] width 67 height 14
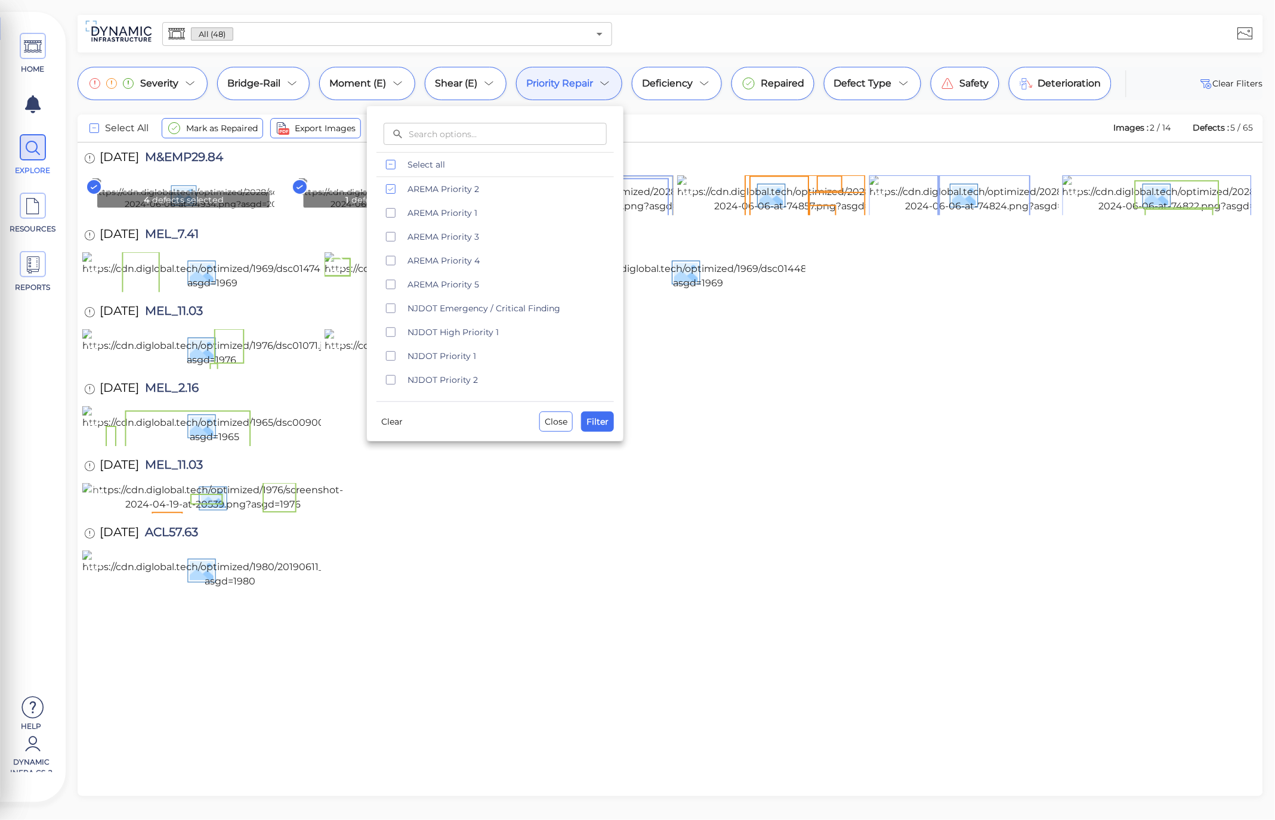
click at [704, 150] on div at bounding box center [637, 410] width 1275 height 820
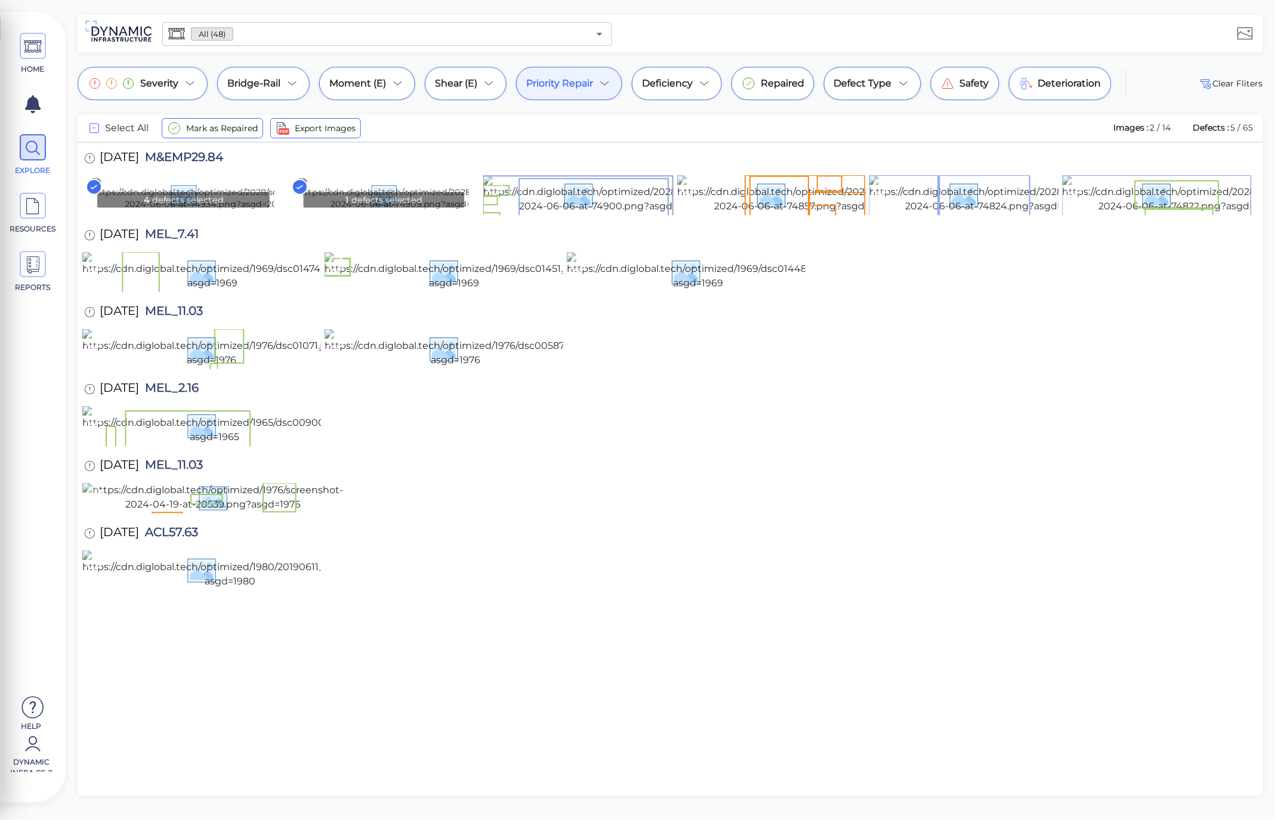
click at [89, 187] on rect at bounding box center [94, 187] width 15 height 15
click at [305, 186] on rect at bounding box center [299, 187] width 15 height 15
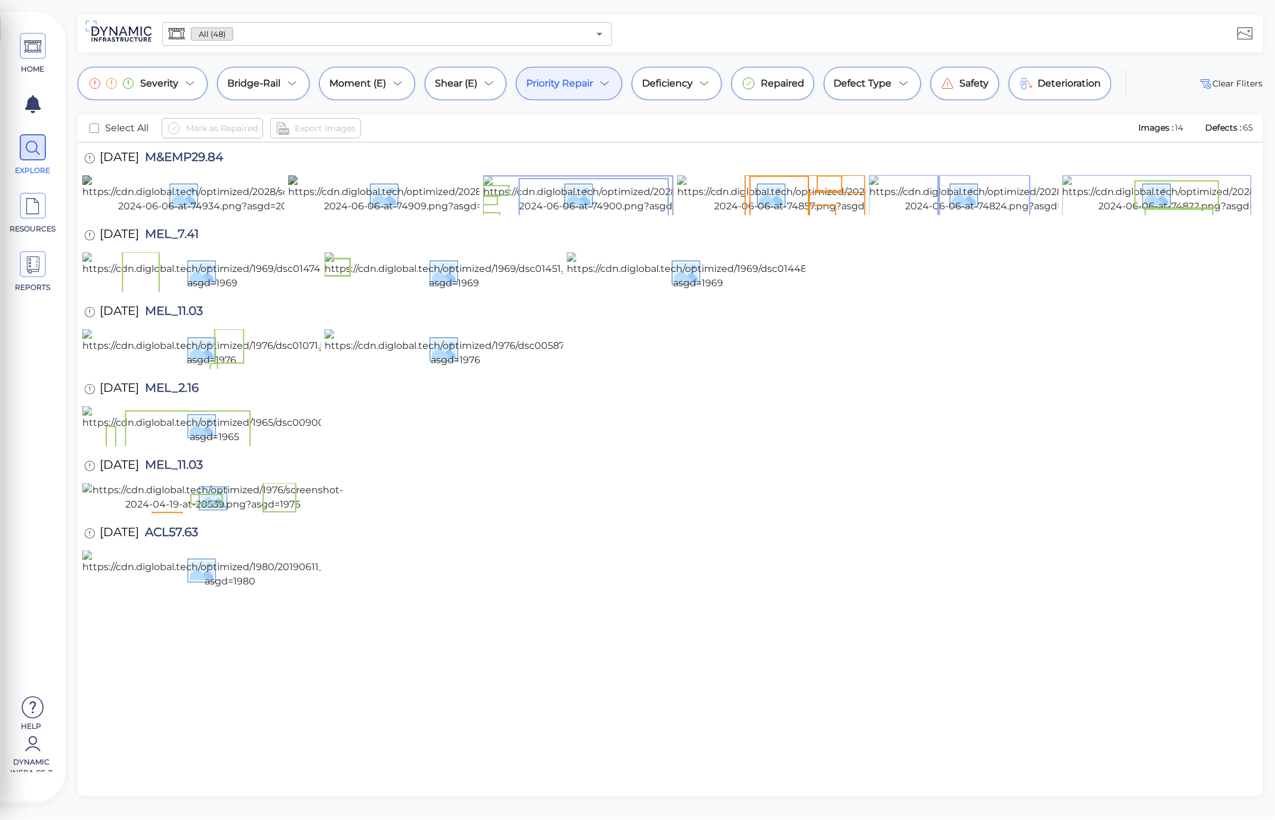
click at [594, 85] on div "Priority Repair" at bounding box center [569, 83] width 106 height 33
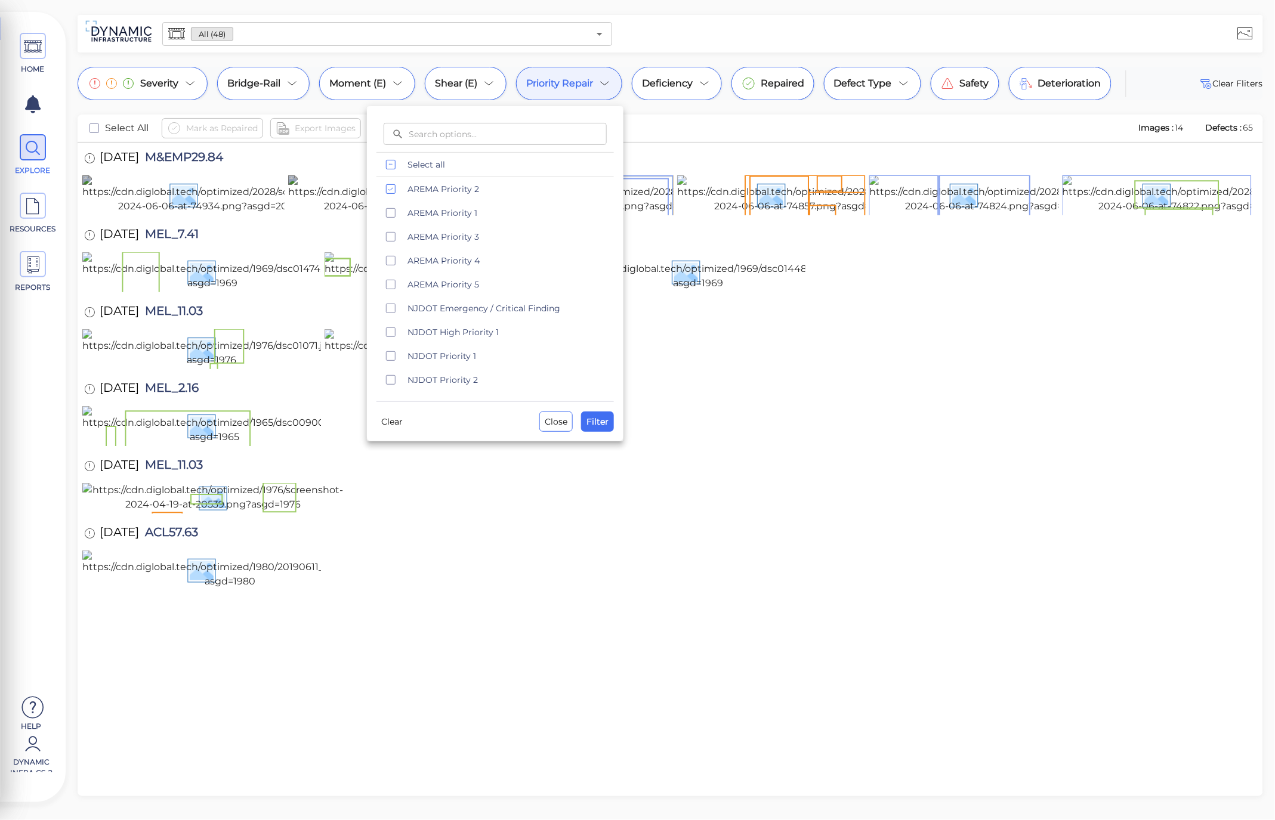
click at [679, 146] on div at bounding box center [637, 410] width 1275 height 820
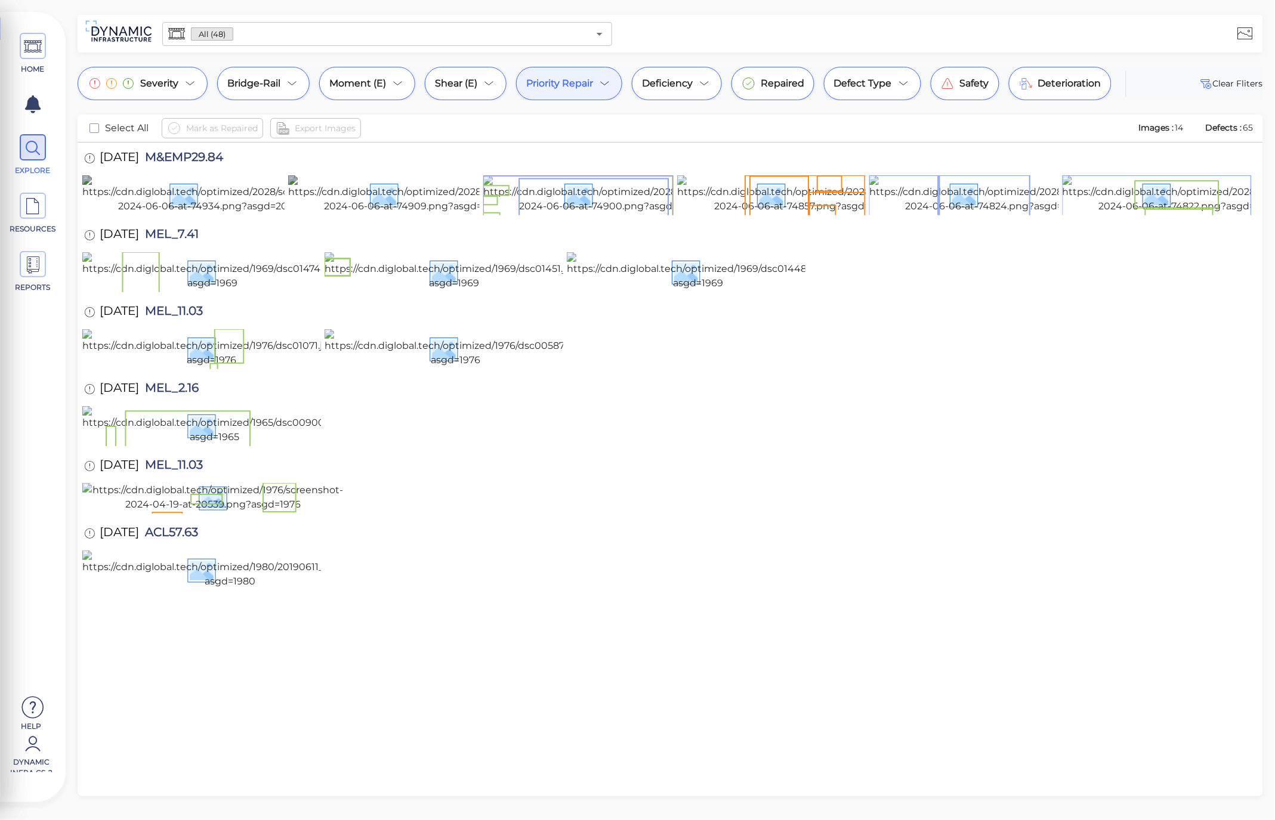
drag, startPoint x: 1123, startPoint y: 129, endPoint x: 1261, endPoint y: 126, distance: 137.3
click at [1261, 126] on div "Select All Mark as Repaired Export Images Images : 14 Defects : 65" at bounding box center [671, 129] width 1186 height 28
click at [1224, 126] on span "Defects :" at bounding box center [1224, 127] width 39 height 11
drag, startPoint x: 1119, startPoint y: 129, endPoint x: 1269, endPoint y: 129, distance: 150.4
click at [1269, 129] on div "Severity Bridge-Rail Moment (E) Shear (E) Priority Repair Deficiency Repaired D…" at bounding box center [670, 432] width 1209 height 730
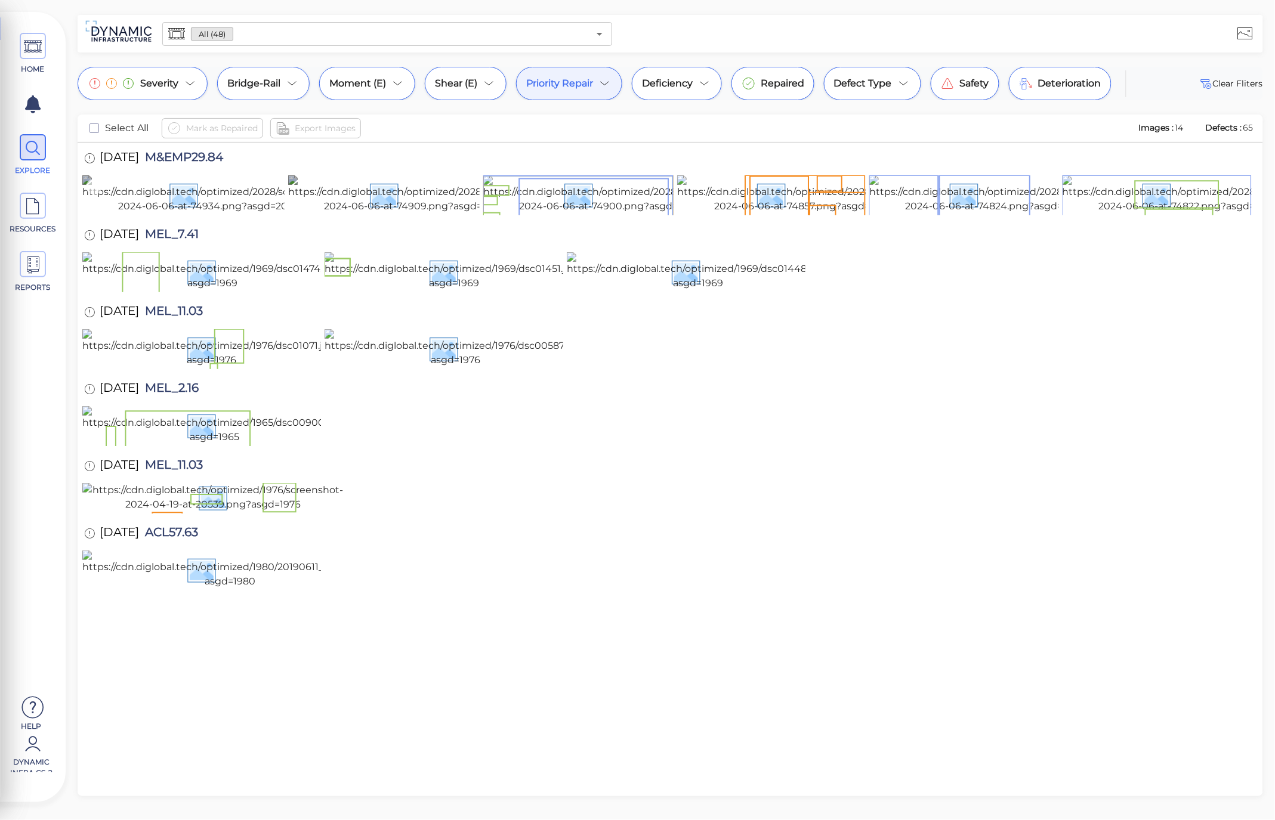
click at [97, 188] on icon at bounding box center [94, 187] width 16 height 16
click at [305, 195] on div at bounding box center [299, 188] width 23 height 27
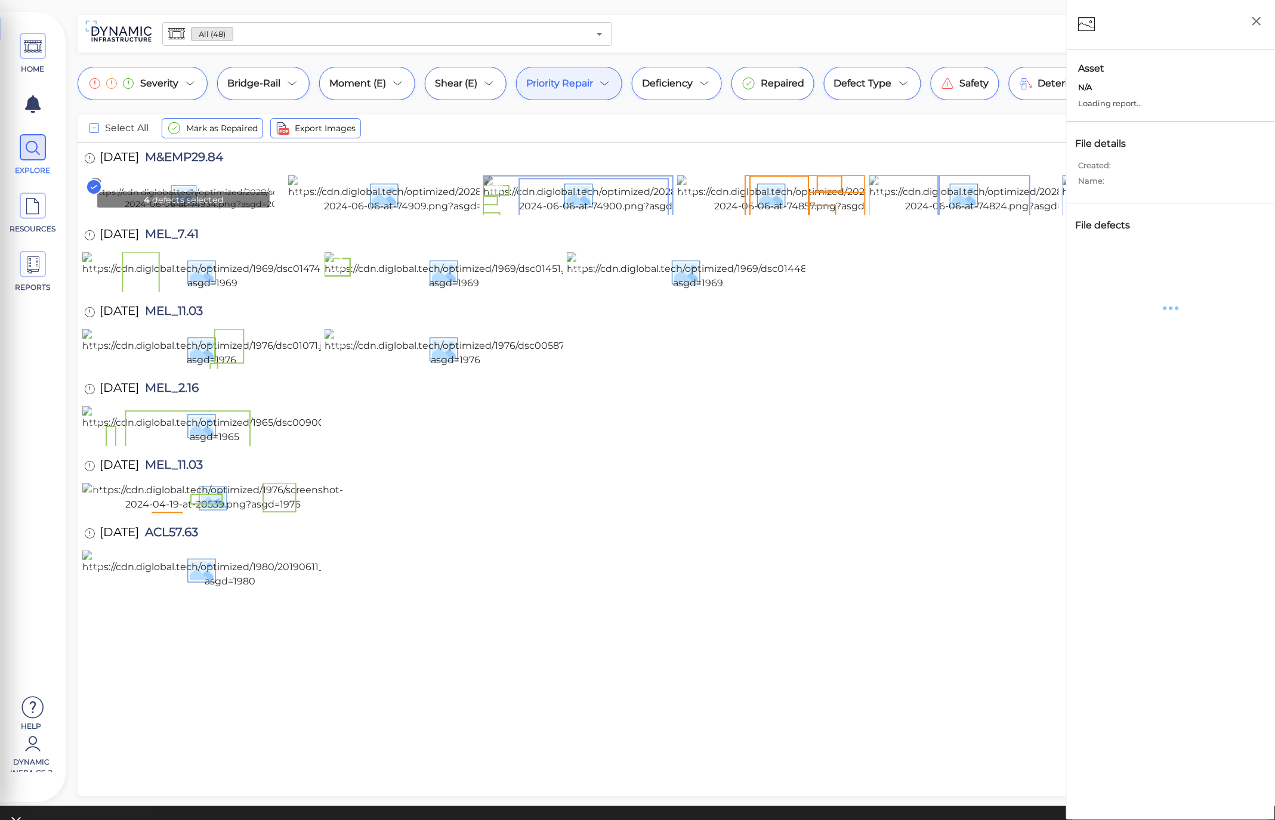
drag, startPoint x: 494, startPoint y: 186, endPoint x: 479, endPoint y: 187, distance: 15.5
click at [495, 185] on icon at bounding box center [495, 187] width 16 height 16
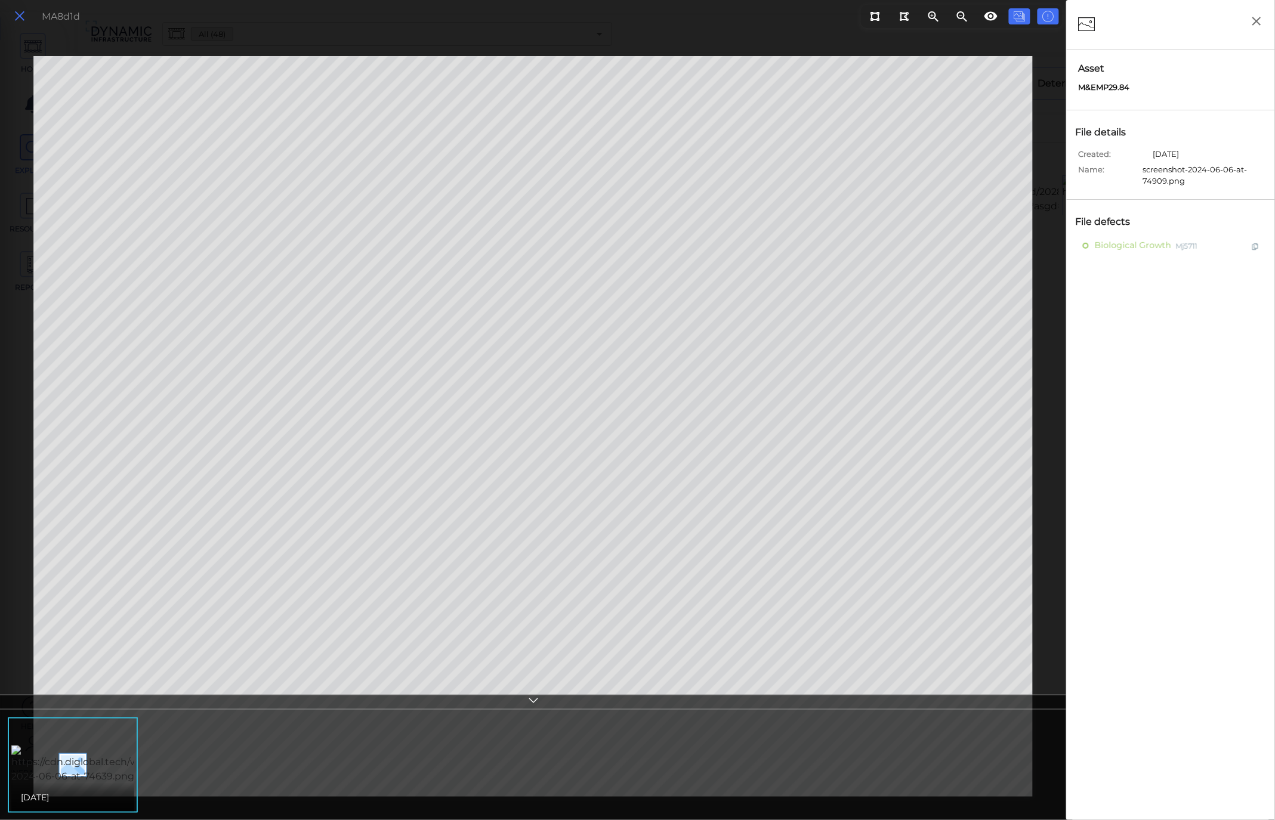
click at [17, 17] on icon at bounding box center [19, 16] width 13 height 16
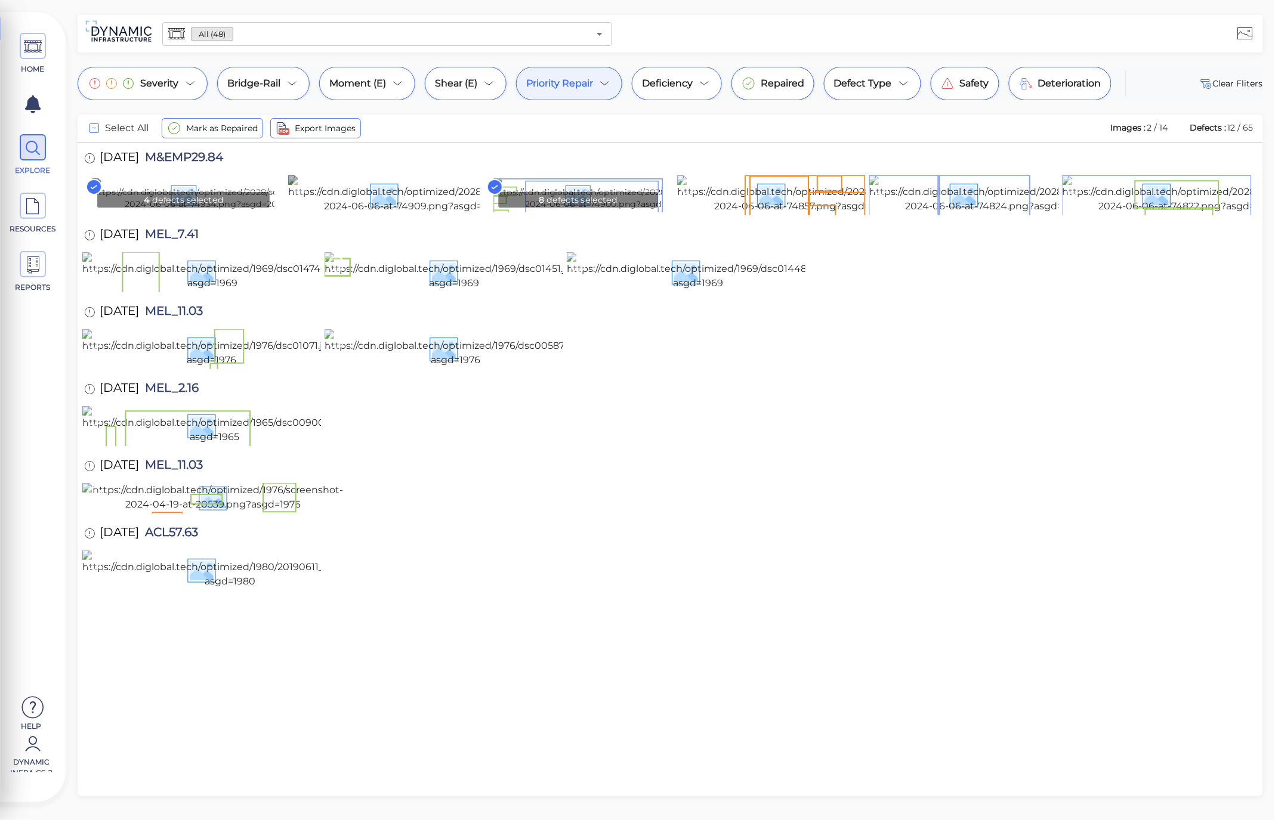
drag, startPoint x: 293, startPoint y: 190, endPoint x: 343, endPoint y: 187, distance: 50.2
click at [306, 188] on icon at bounding box center [300, 187] width 16 height 16
click at [683, 186] on icon at bounding box center [689, 187] width 16 height 16
drag, startPoint x: 1196, startPoint y: 126, endPoint x: 1248, endPoint y: 127, distance: 51.3
click at [1257, 126] on div "Select All Mark as Repaired Export Images Images : 4 / 14 Defects : 18 / 65" at bounding box center [671, 129] width 1186 height 28
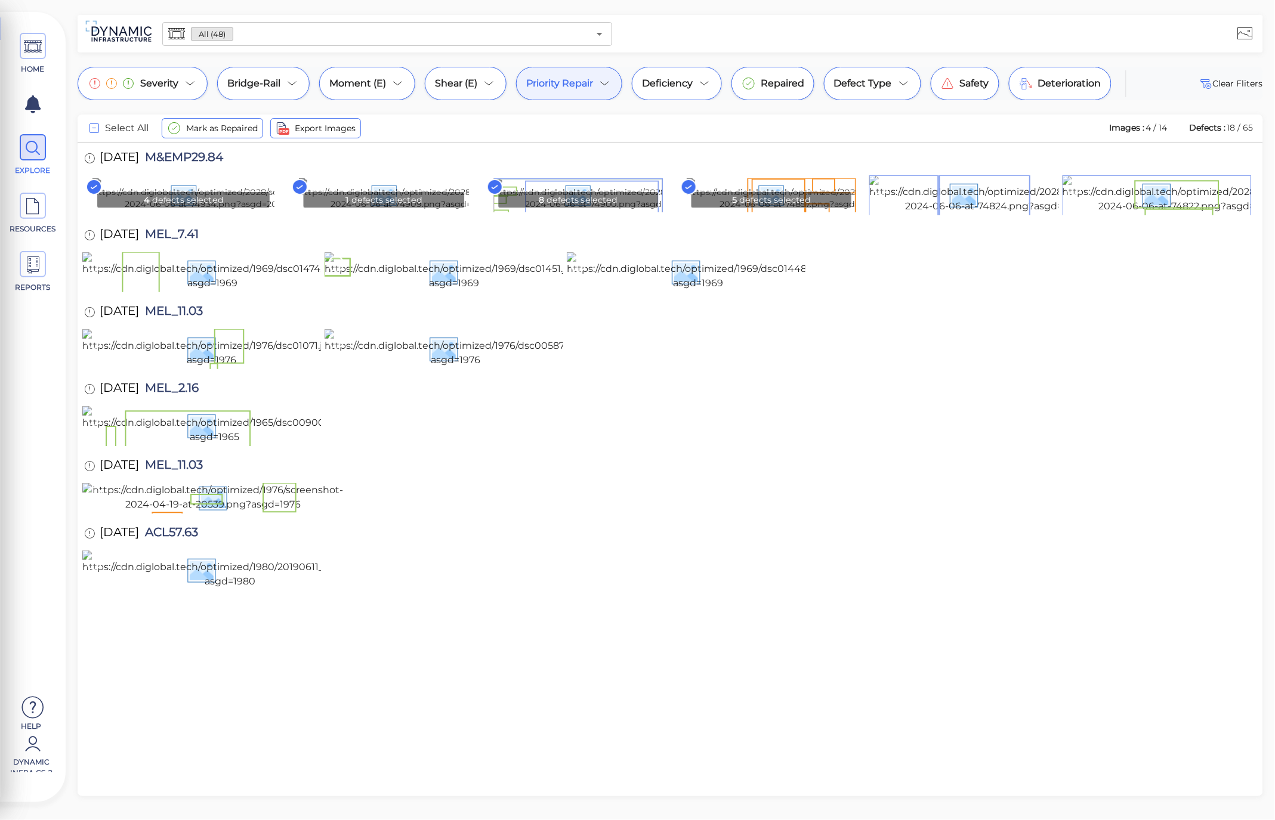
click at [1239, 129] on span "18 / 65" at bounding box center [1240, 127] width 26 height 11
click at [300, 187] on rect at bounding box center [299, 187] width 15 height 15
click at [92, 186] on rect at bounding box center [94, 187] width 15 height 15
click at [501, 186] on rect at bounding box center [494, 187] width 15 height 15
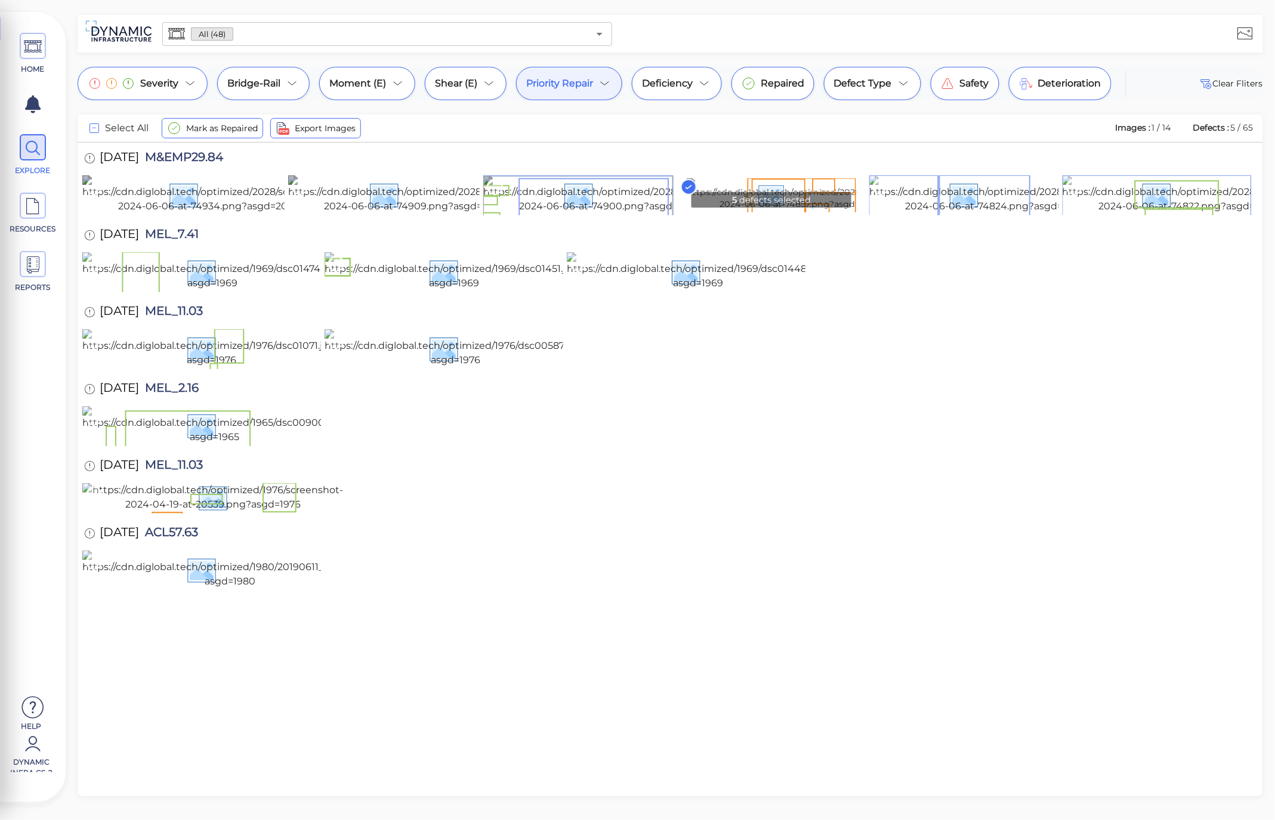
click at [688, 181] on rect at bounding box center [688, 187] width 15 height 15
click at [569, 72] on div "Priority Repair" at bounding box center [569, 83] width 106 height 33
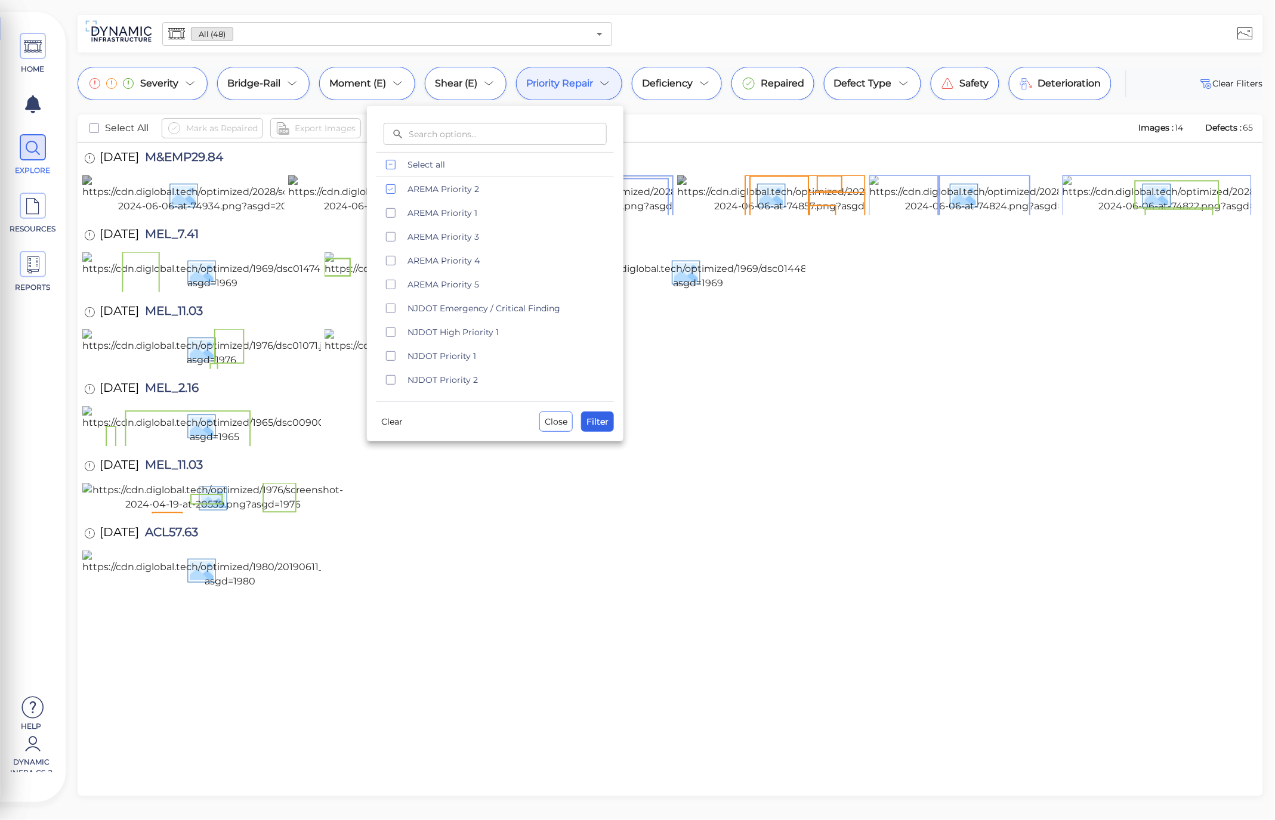
click at [600, 427] on span "Filter" at bounding box center [598, 422] width 22 height 14
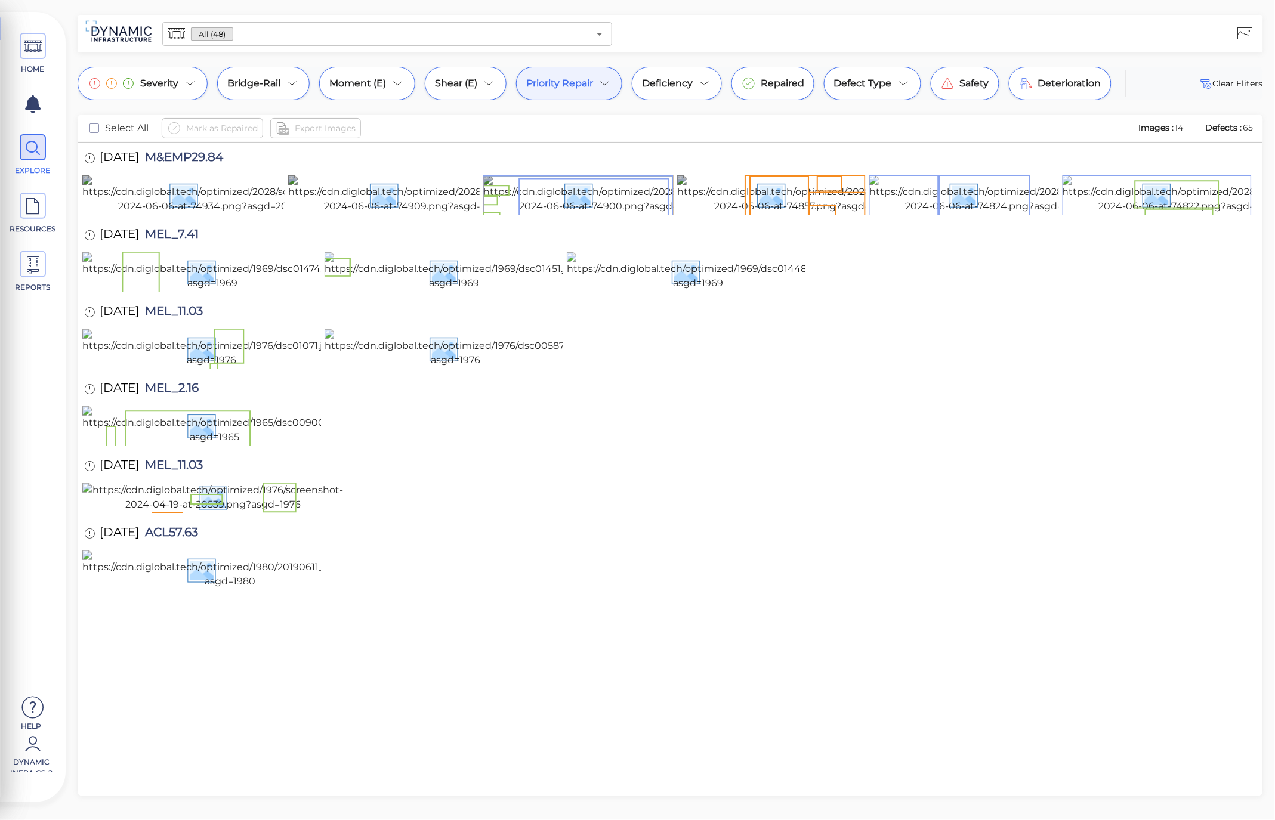
drag, startPoint x: 1244, startPoint y: 127, endPoint x: 1261, endPoint y: 127, distance: 16.7
click at [1261, 127] on div "Select All Mark as Repaired Export Images Images : 14 Defects : 65" at bounding box center [671, 129] width 1186 height 28
click at [1218, 124] on span "Defects :" at bounding box center [1224, 127] width 39 height 11
drag, startPoint x: 1126, startPoint y: 129, endPoint x: 1254, endPoint y: 128, distance: 127.1
click at [1254, 128] on div "Select All Mark as Repaired Export Images Images : 14 Defects : 65" at bounding box center [670, 128] width 1166 height 20
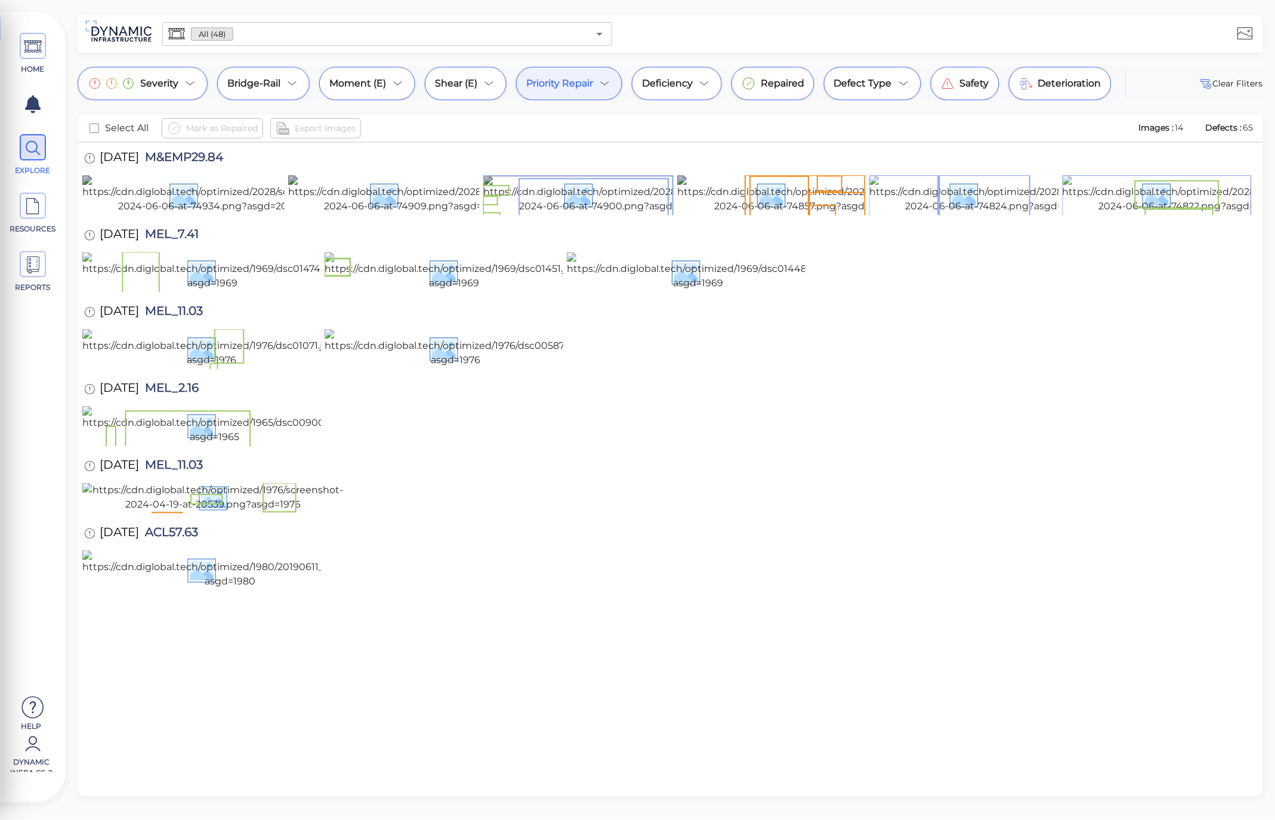
click at [1254, 123] on div "Select All Mark as Repaired Export Images Images : 14 Defects : 65" at bounding box center [671, 129] width 1186 height 28
drag, startPoint x: 1125, startPoint y: 132, endPoint x: 1261, endPoint y: 126, distance: 135.6
click at [1261, 126] on div "Select All Mark as Repaired Export Images Images : 14 Defects : 65" at bounding box center [671, 129] width 1186 height 28
click at [1128, 126] on div "Select All Mark as Repaired Export Images Images : 14 Defects : 65" at bounding box center [670, 128] width 1166 height 20
click at [394, 91] on div "Moment (E)" at bounding box center [367, 83] width 96 height 33
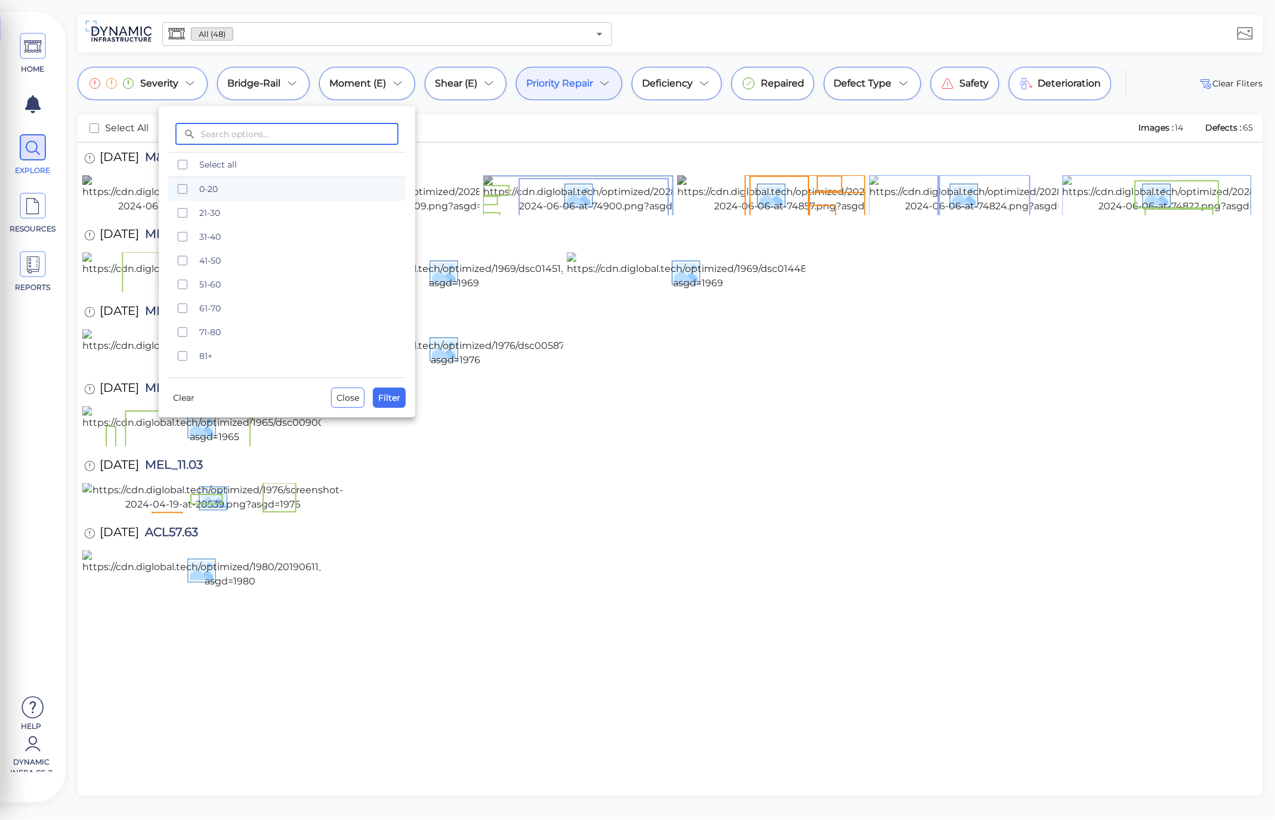
click at [181, 192] on icon "checkbox" at bounding box center [182, 189] width 14 height 14
click at [181, 216] on icon "checkbox" at bounding box center [182, 213] width 14 height 14
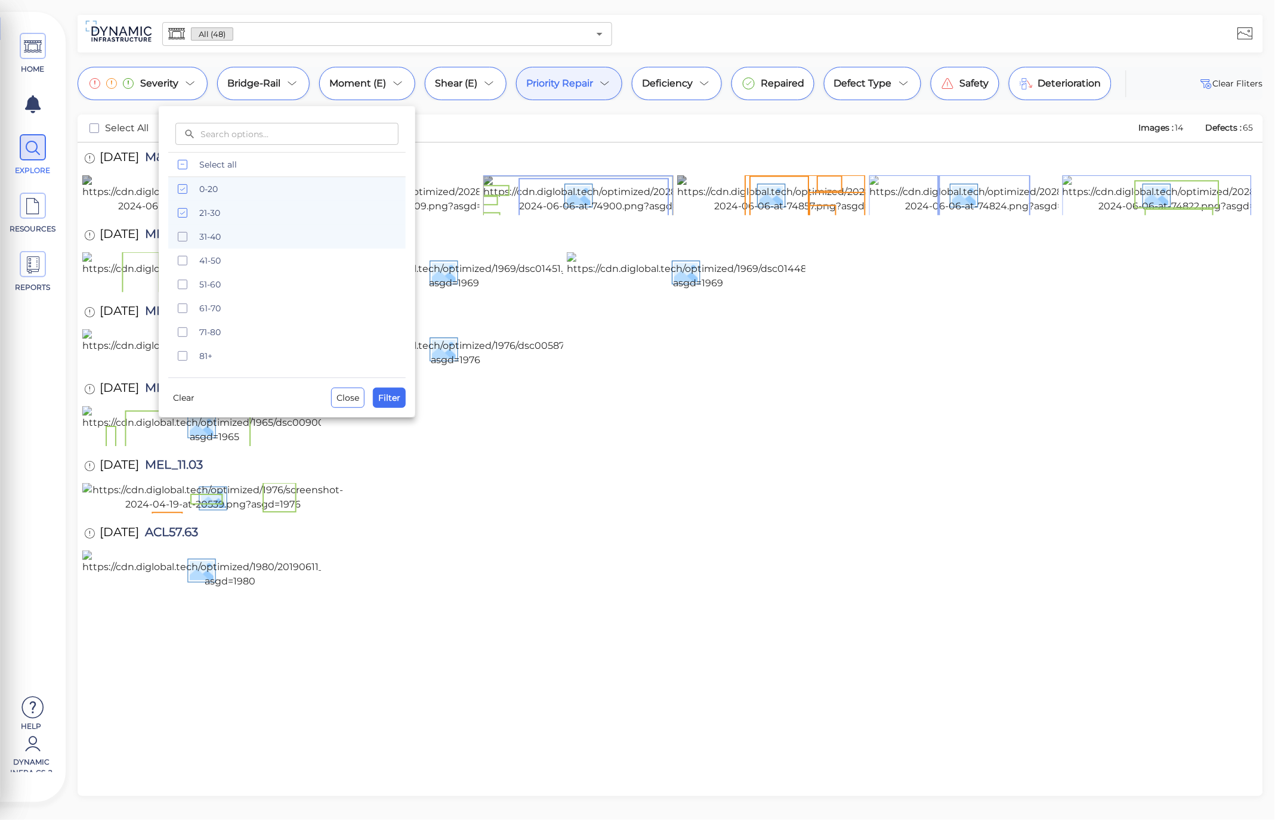
click at [182, 239] on icon "checkbox" at bounding box center [182, 237] width 14 height 14
click at [480, 118] on div at bounding box center [637, 410] width 1275 height 820
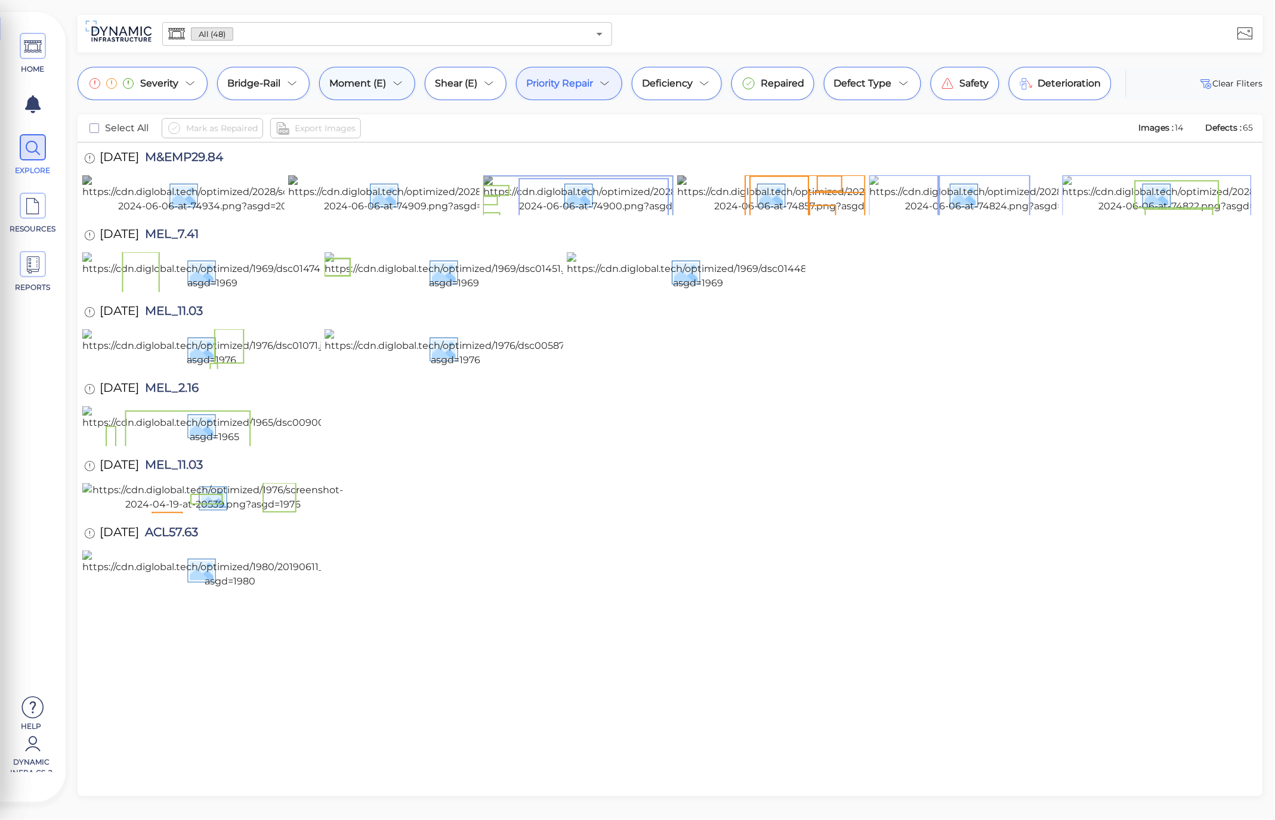
click at [394, 90] on icon at bounding box center [398, 83] width 14 height 14
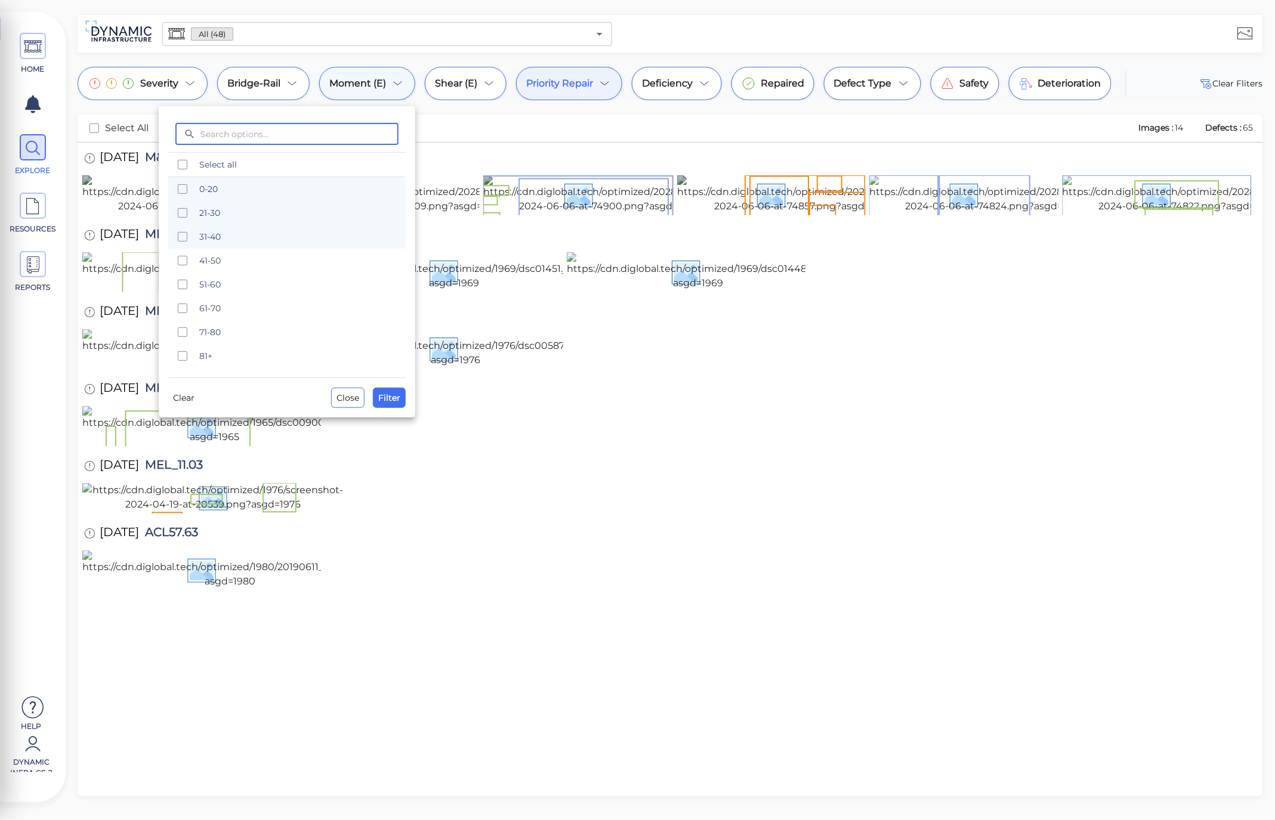
click at [394, 90] on div at bounding box center [637, 410] width 1275 height 820
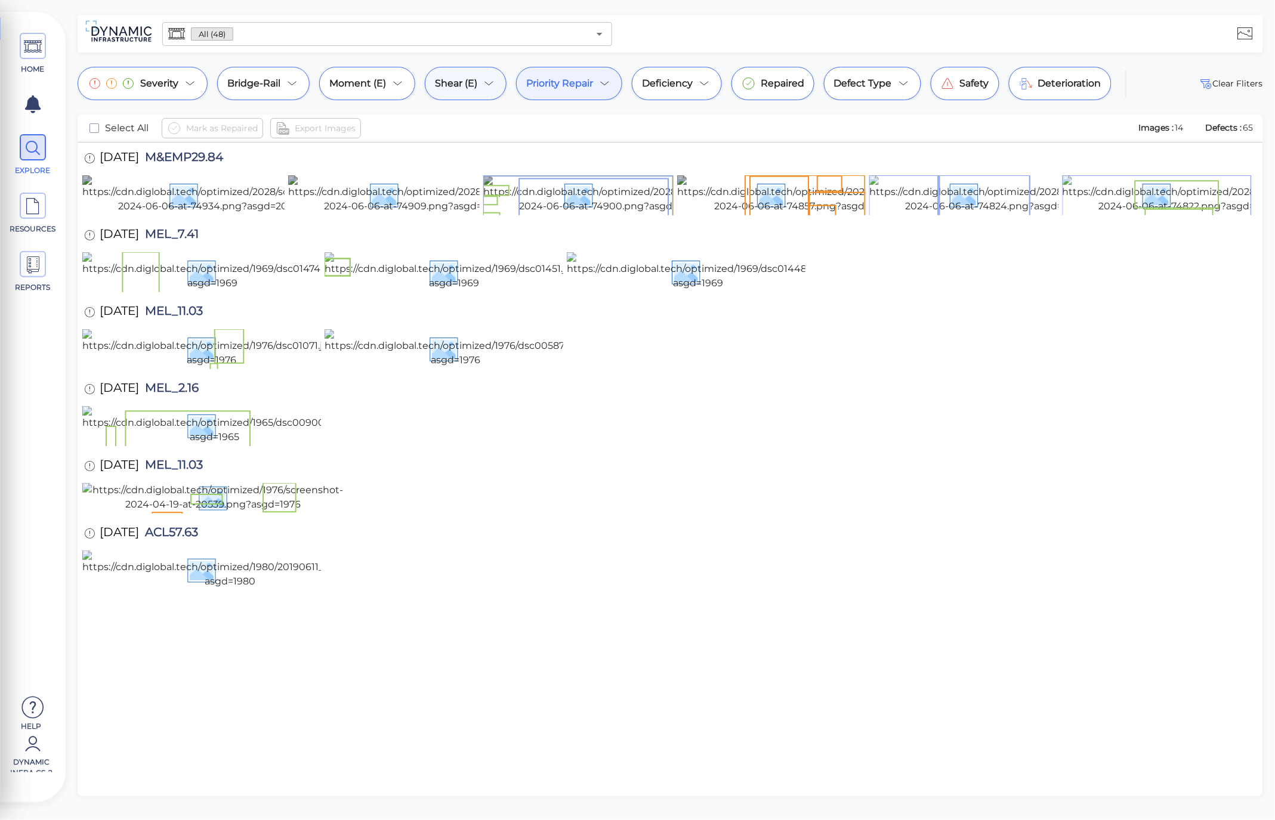
click at [484, 88] on icon at bounding box center [489, 83] width 14 height 14
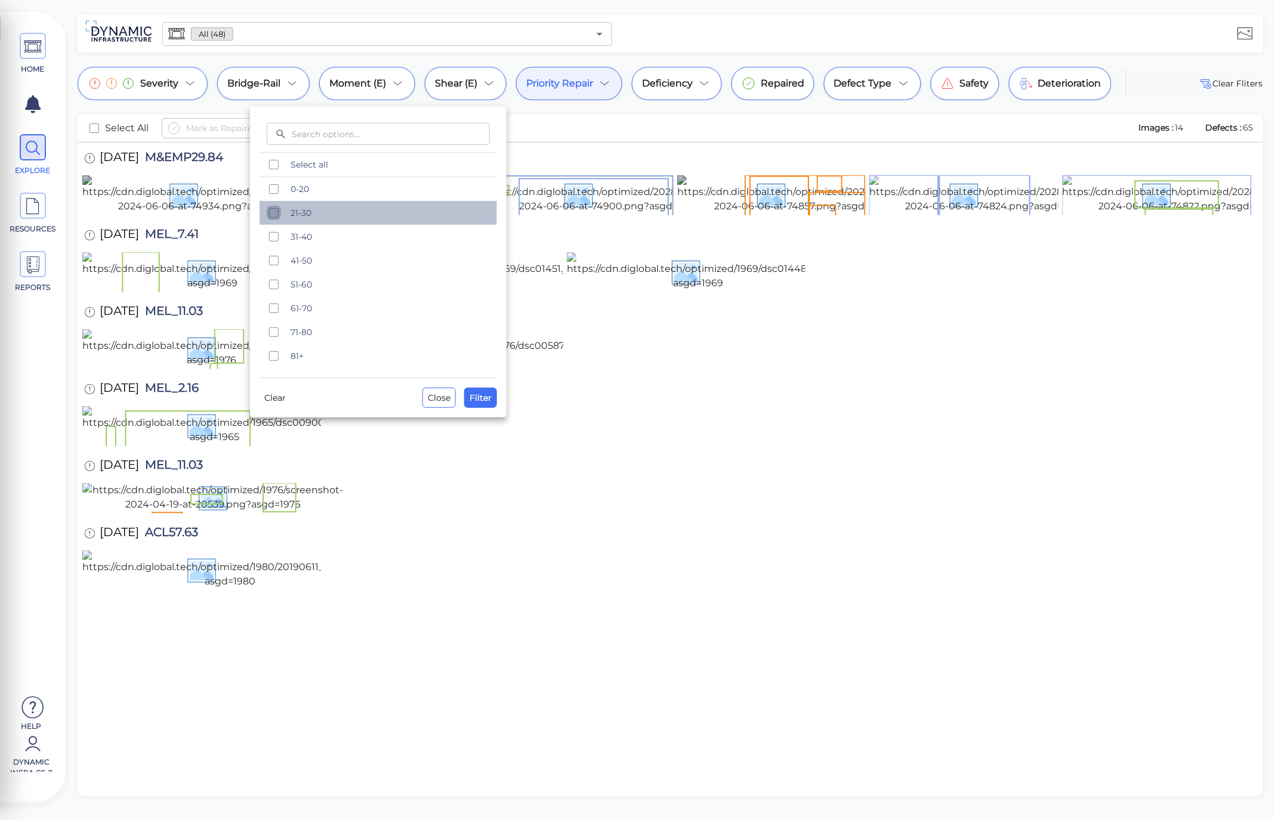
click at [269, 218] on icon "checkbox" at bounding box center [274, 213] width 14 height 14
click at [268, 218] on icon "checkbox" at bounding box center [274, 213] width 14 height 14
click at [587, 138] on div at bounding box center [637, 410] width 1275 height 820
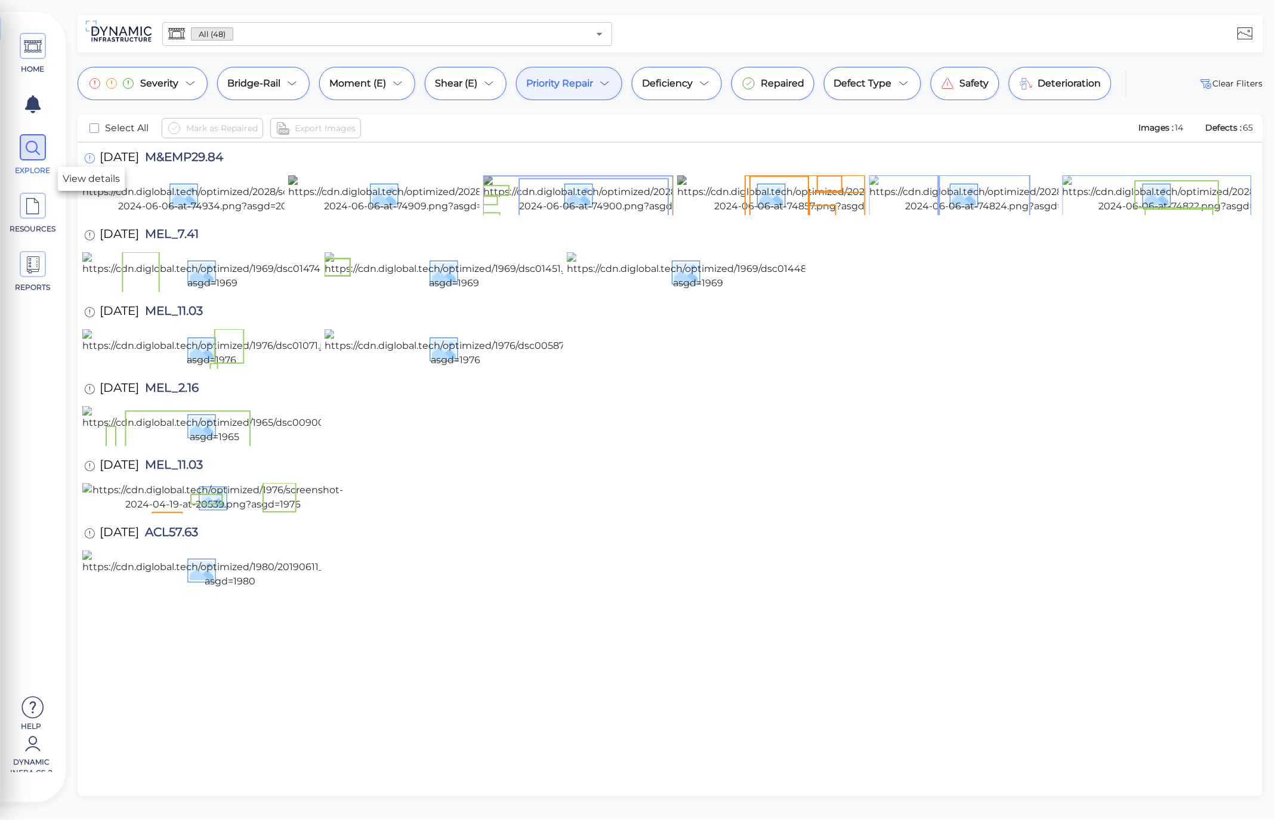
click at [90, 158] on icon at bounding box center [89, 158] width 11 height 13
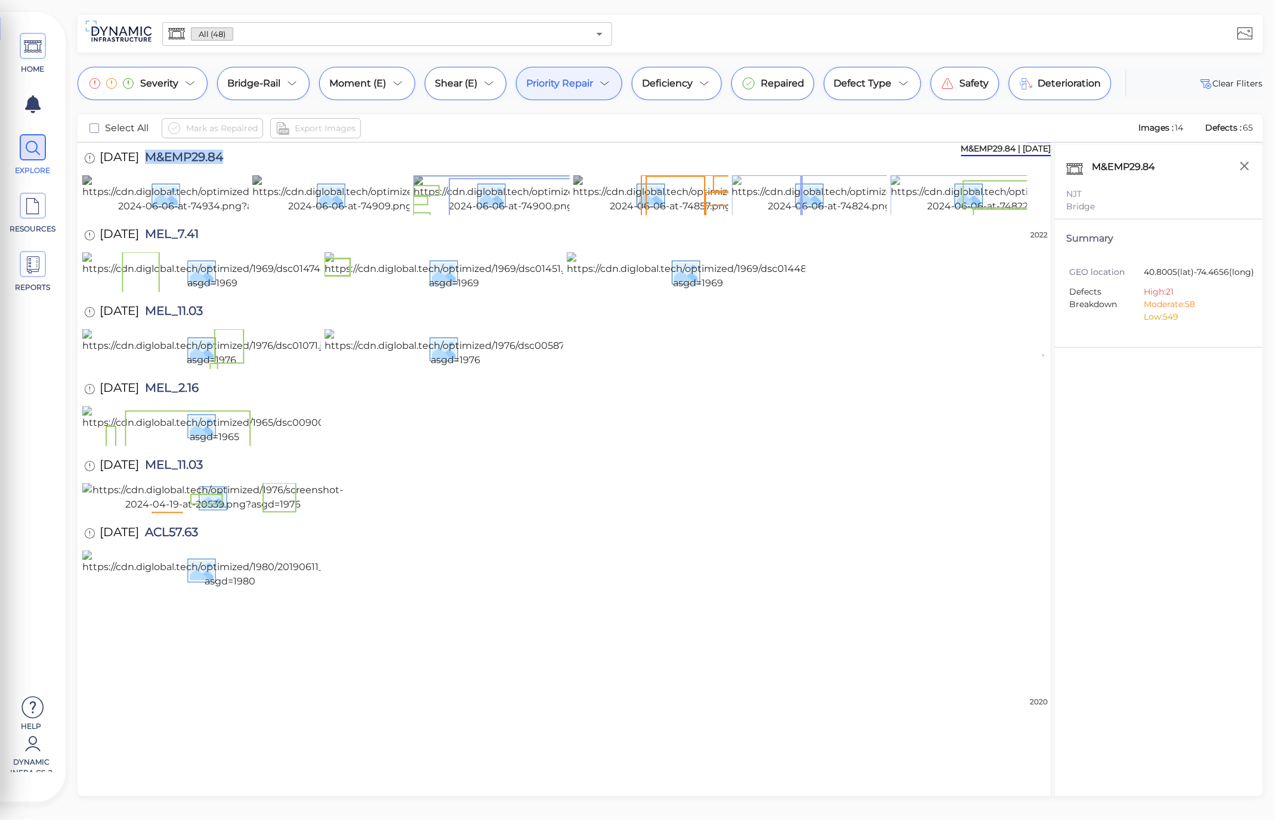
drag, startPoint x: 239, startPoint y: 159, endPoint x: 163, endPoint y: 153, distance: 76.0
click at [163, 153] on div "11/8/2022 M&EMP29.84" at bounding box center [165, 159] width 166 height 33
copy span "M&EMP29.84"
click at [39, 44] on icon at bounding box center [33, 46] width 18 height 27
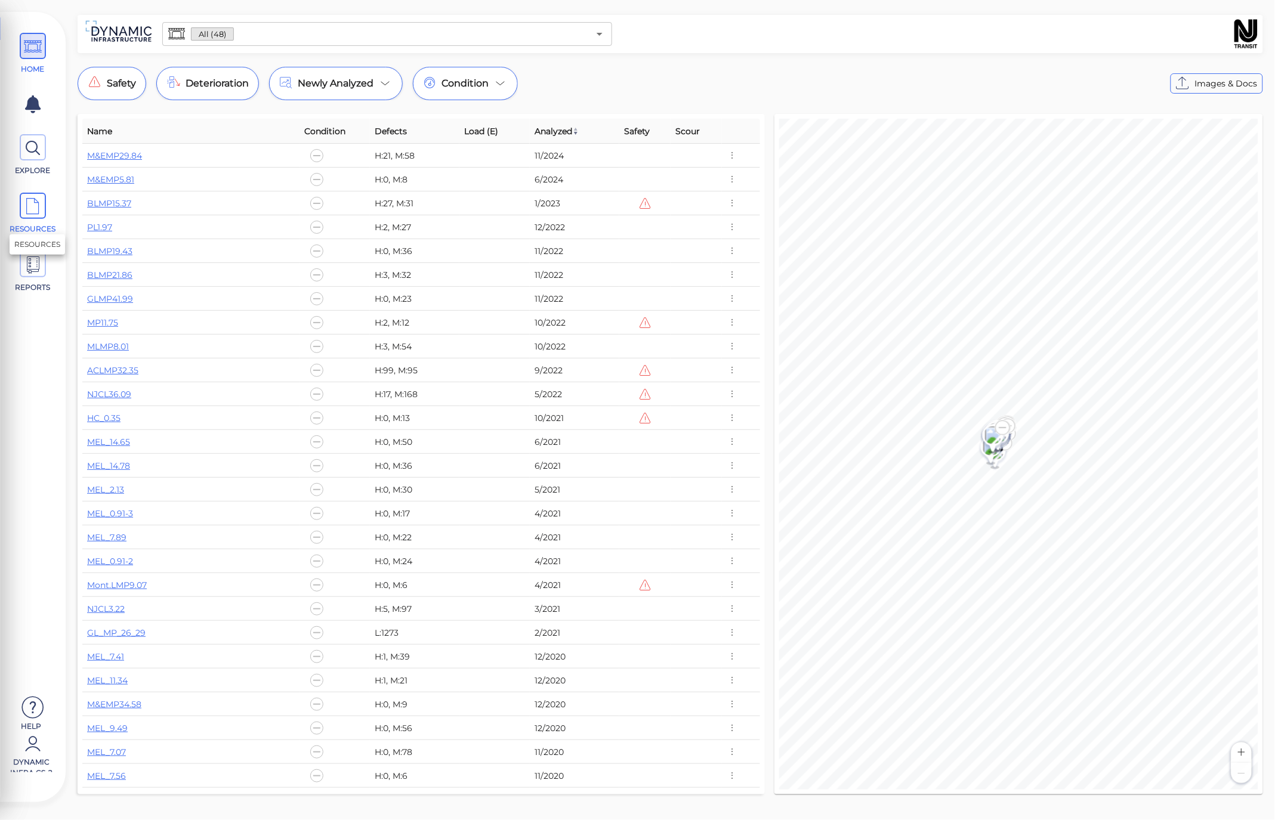
click at [36, 201] on icon at bounding box center [33, 206] width 18 height 27
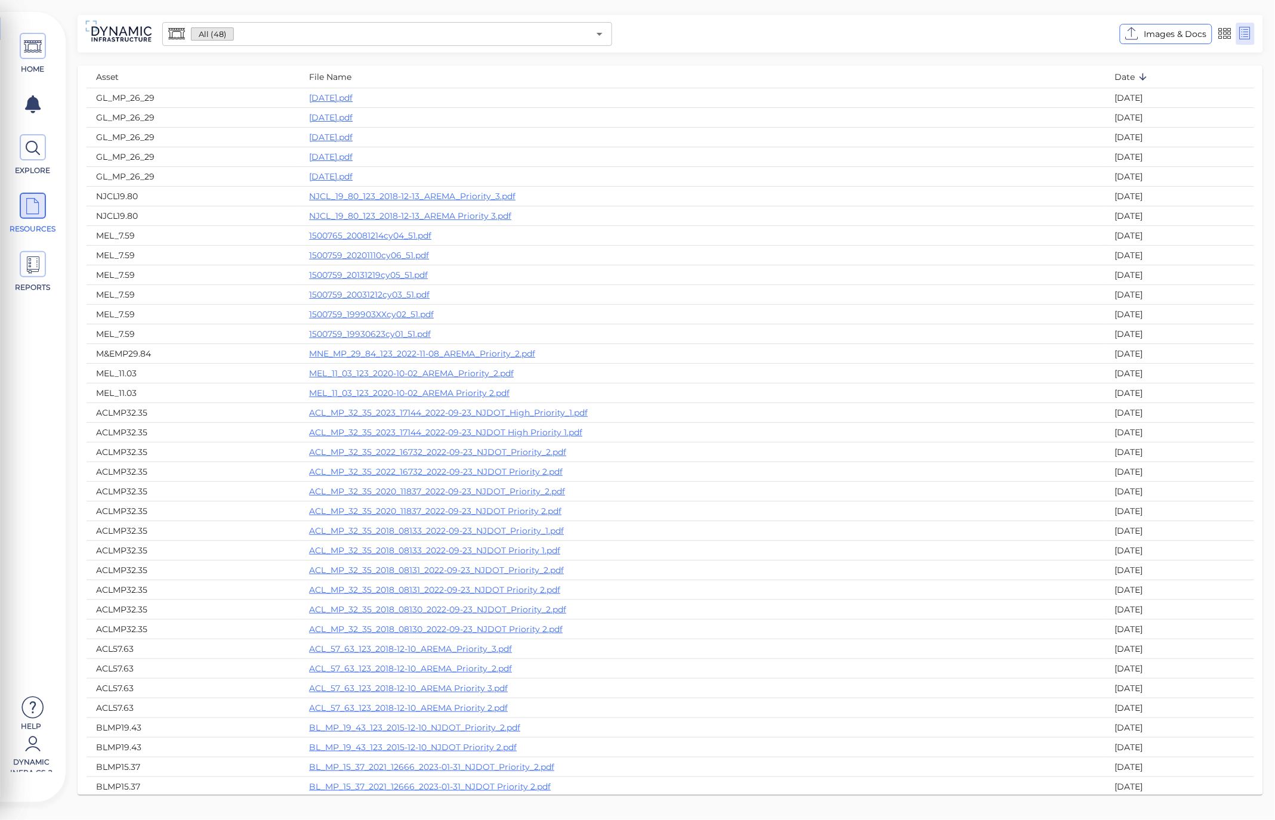
click at [371, 27] on input "text" at bounding box center [411, 34] width 355 height 17
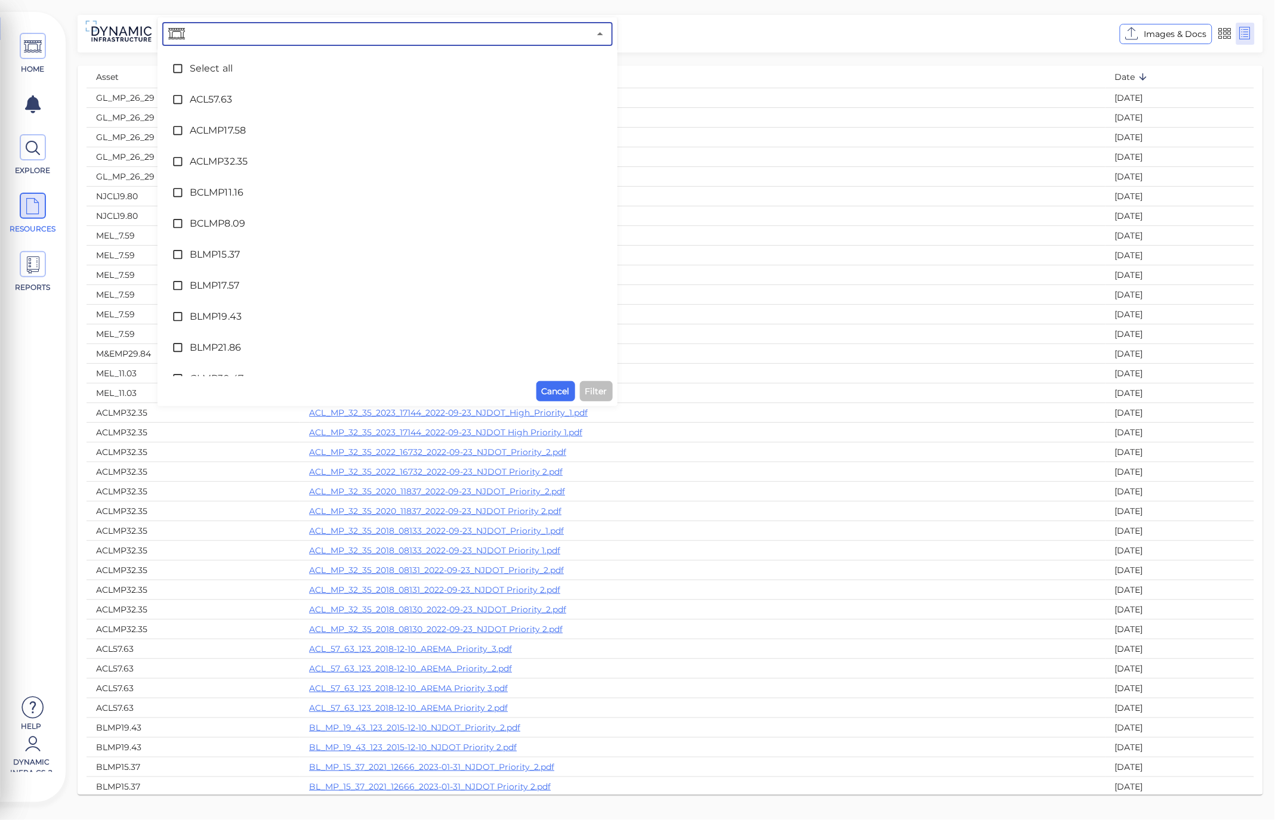
paste input "M&EMP29.84"
type input "M&EMP29.84"
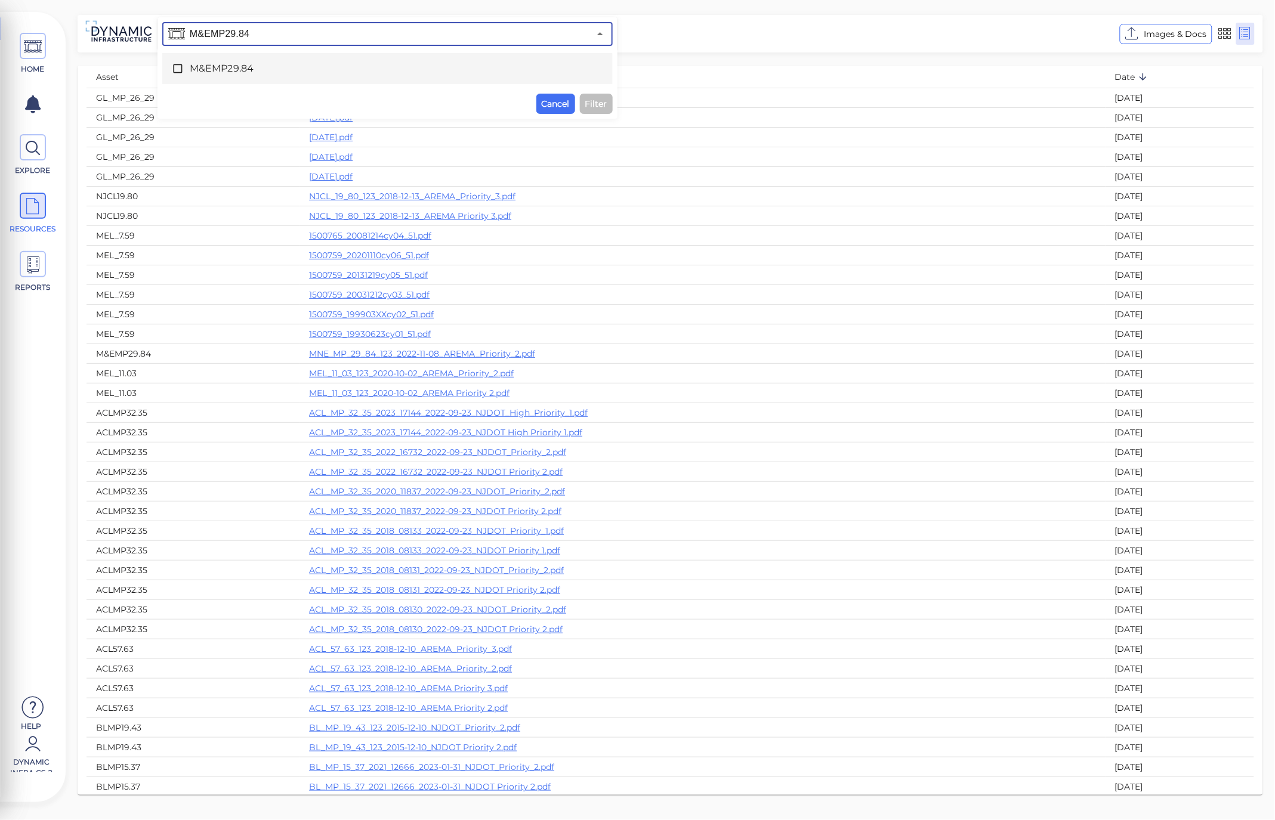
click at [333, 73] on span "M&EMP29.84" at bounding box center [388, 68] width 396 height 14
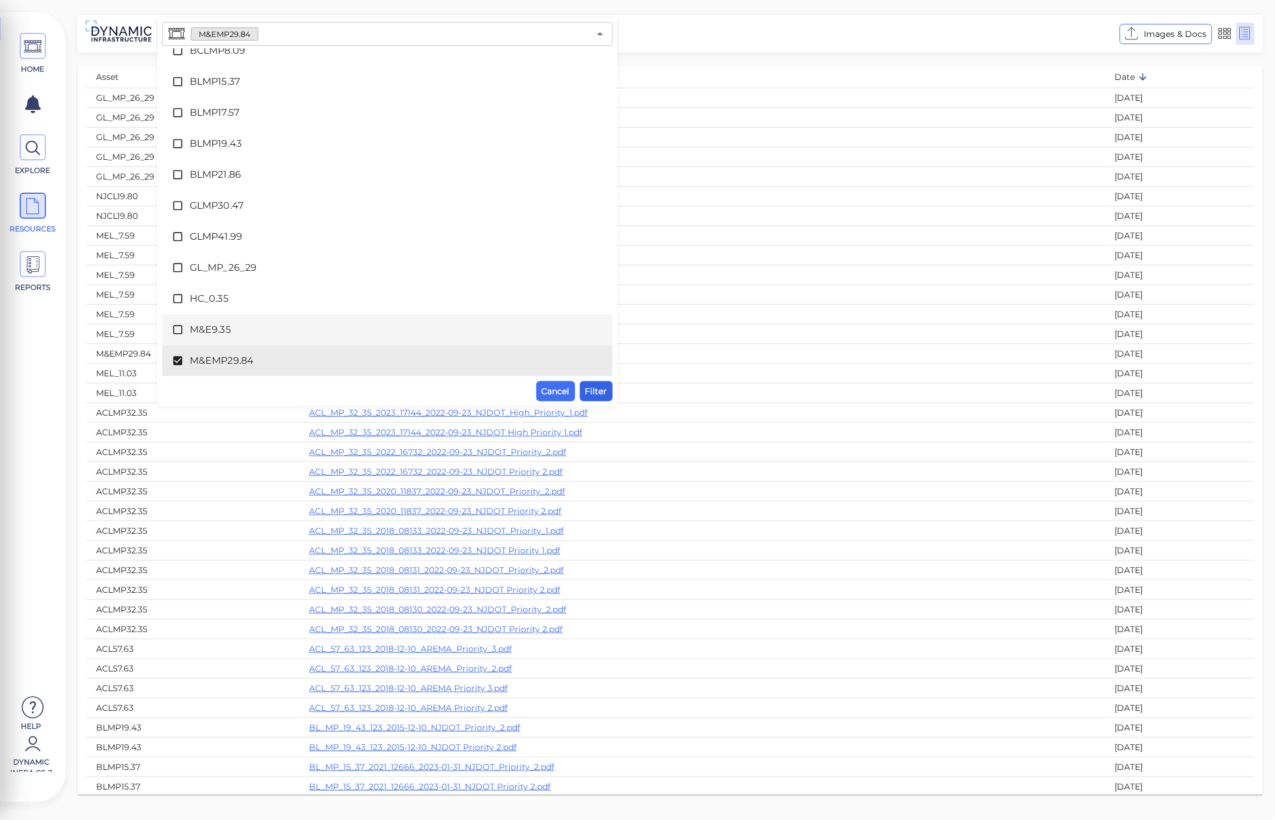
click at [606, 391] on span "Filter" at bounding box center [596, 391] width 22 height 14
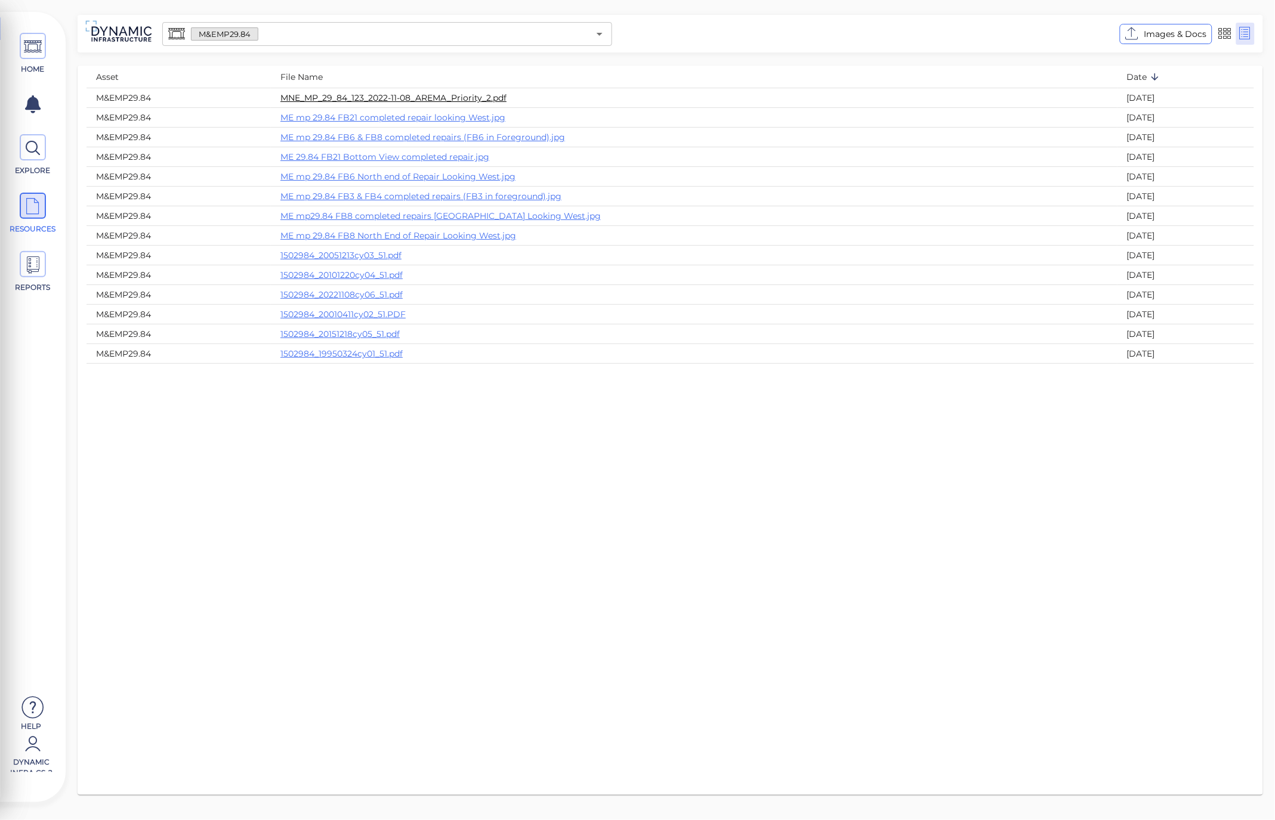
click at [449, 98] on link "MNE_MP_29_84_123_2022-11-08_AREMA_Priority_2.pdf" at bounding box center [393, 97] width 226 height 11
click at [403, 88] on th "MNE_MP_29_84_123_2022-11-08_AREMA_Priority_2.pdf" at bounding box center [694, 98] width 847 height 20
click at [414, 97] on link "MNE_MP_29_84_123_2022-11-08_AREMA_Priority_2.pdf" at bounding box center [393, 97] width 226 height 11
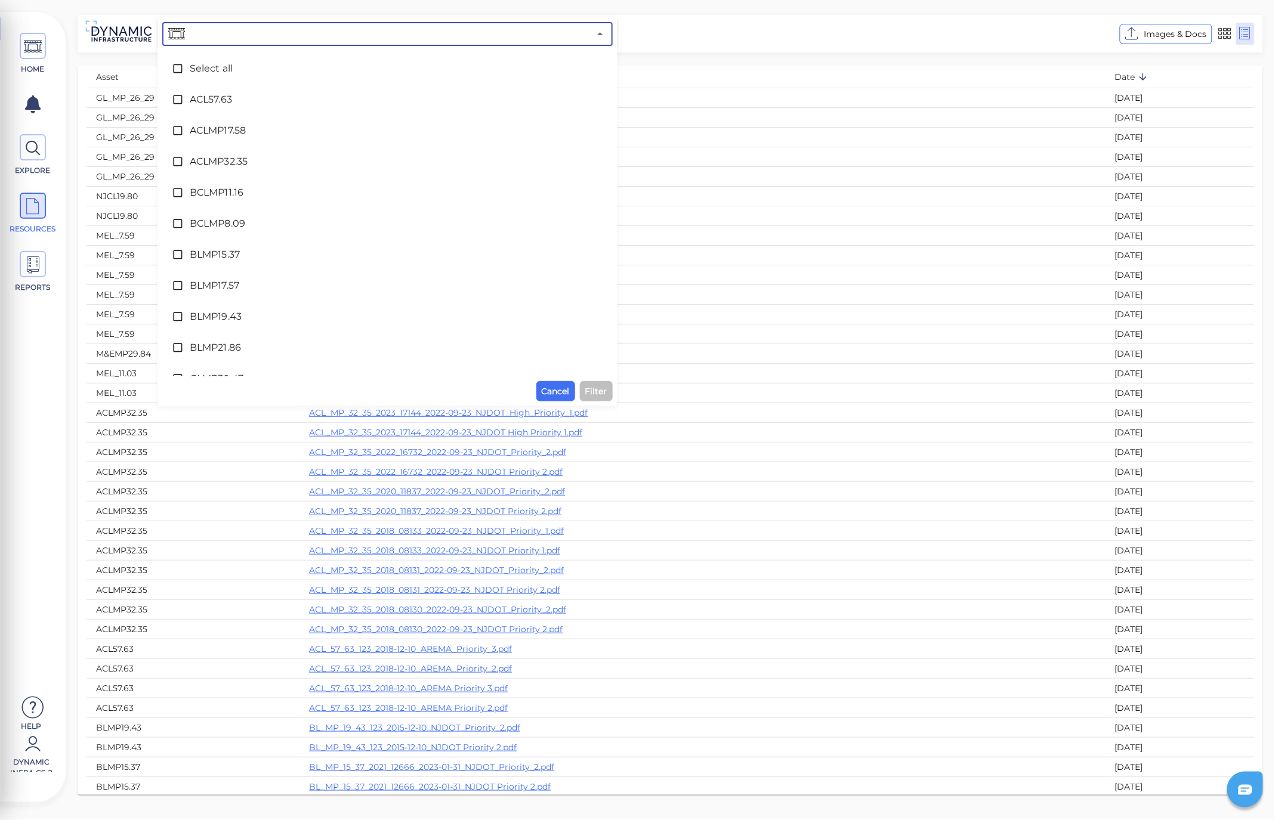
click at [351, 41] on input "text" at bounding box center [388, 34] width 402 height 17
paste input "M&EMP29.84"
type input "M&EMP29.84"
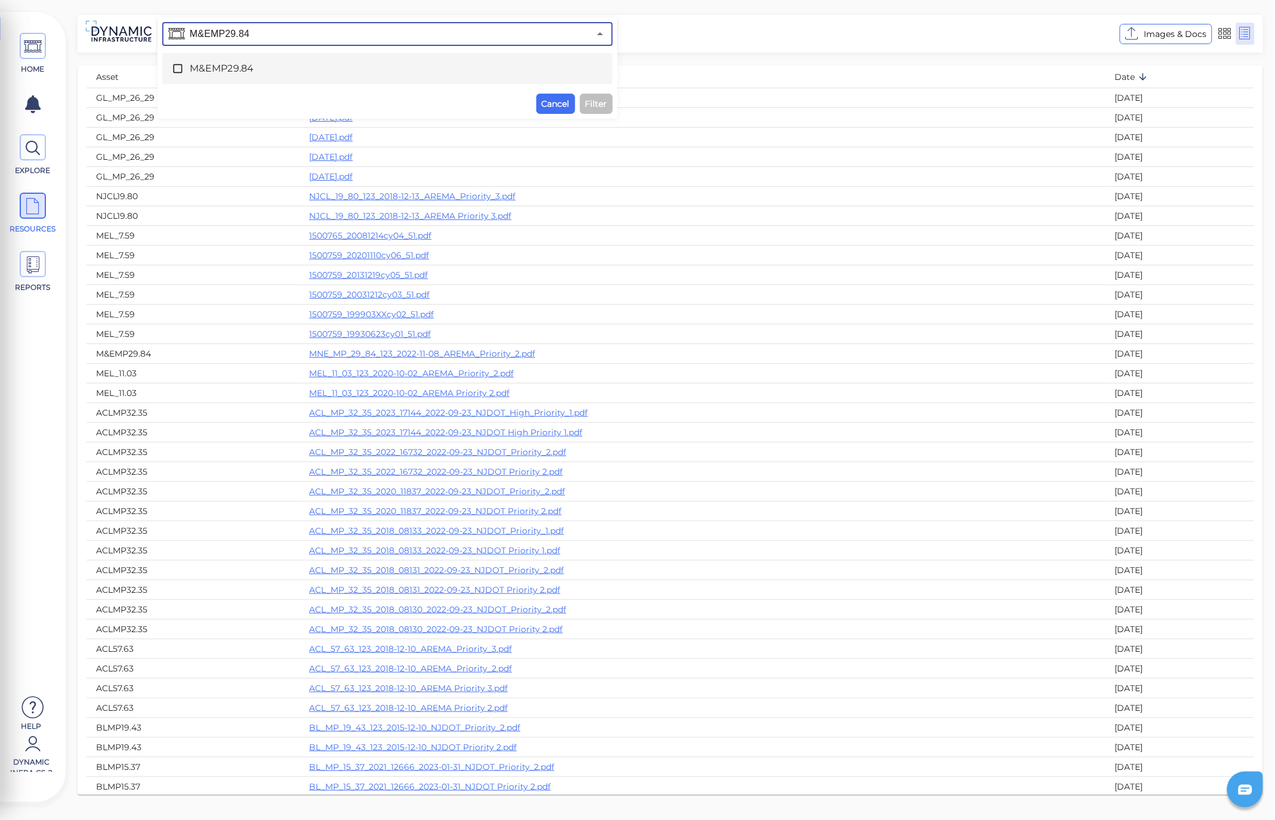
click at [267, 74] on span "M&EMP29.84" at bounding box center [388, 68] width 396 height 14
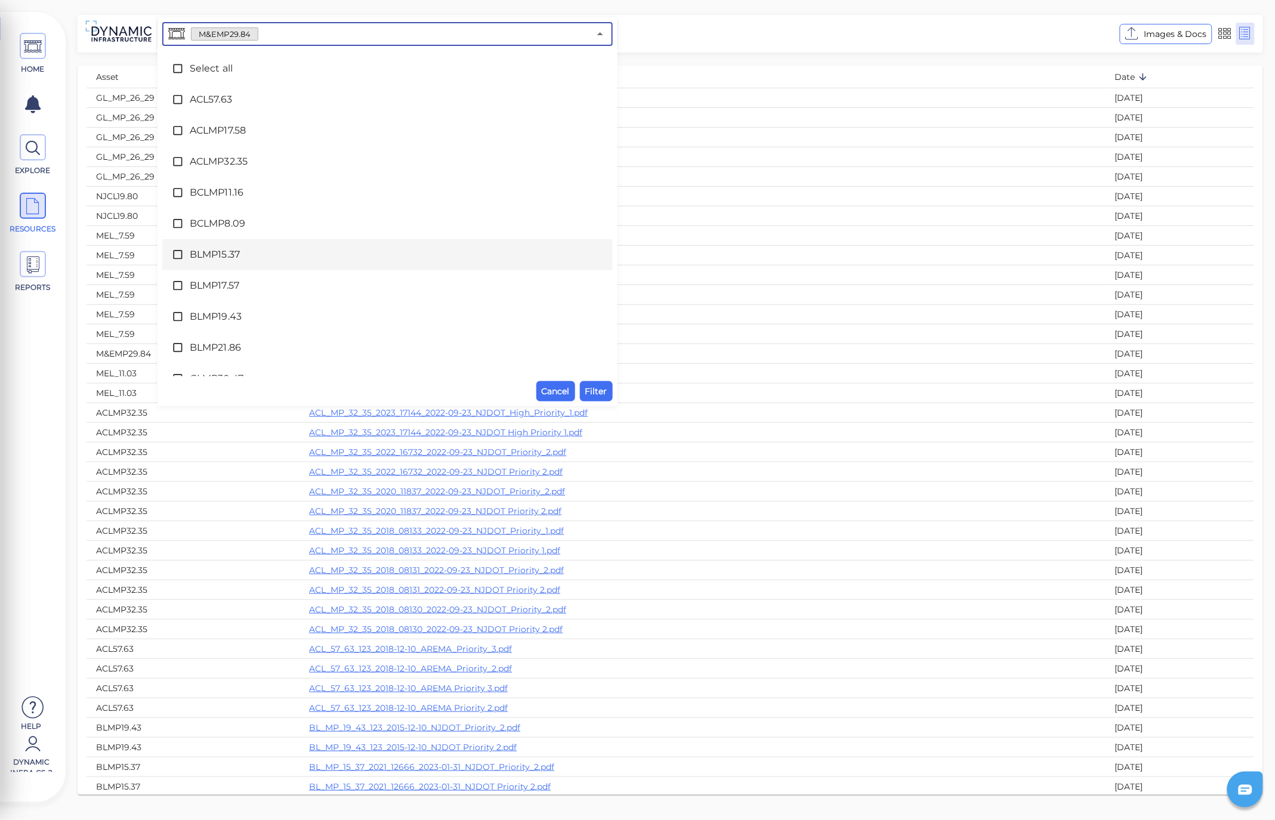
scroll to position [173, 0]
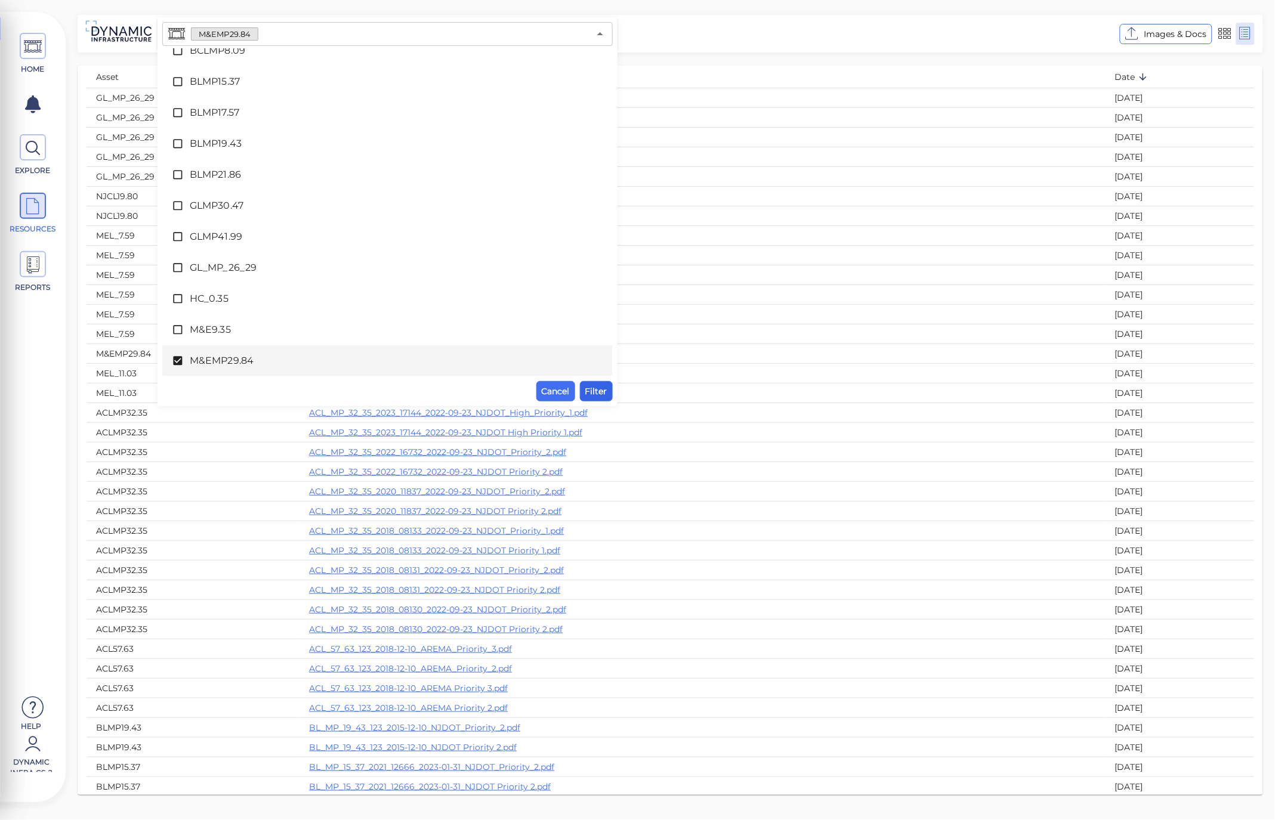
click at [601, 390] on span "Filter" at bounding box center [596, 391] width 22 height 14
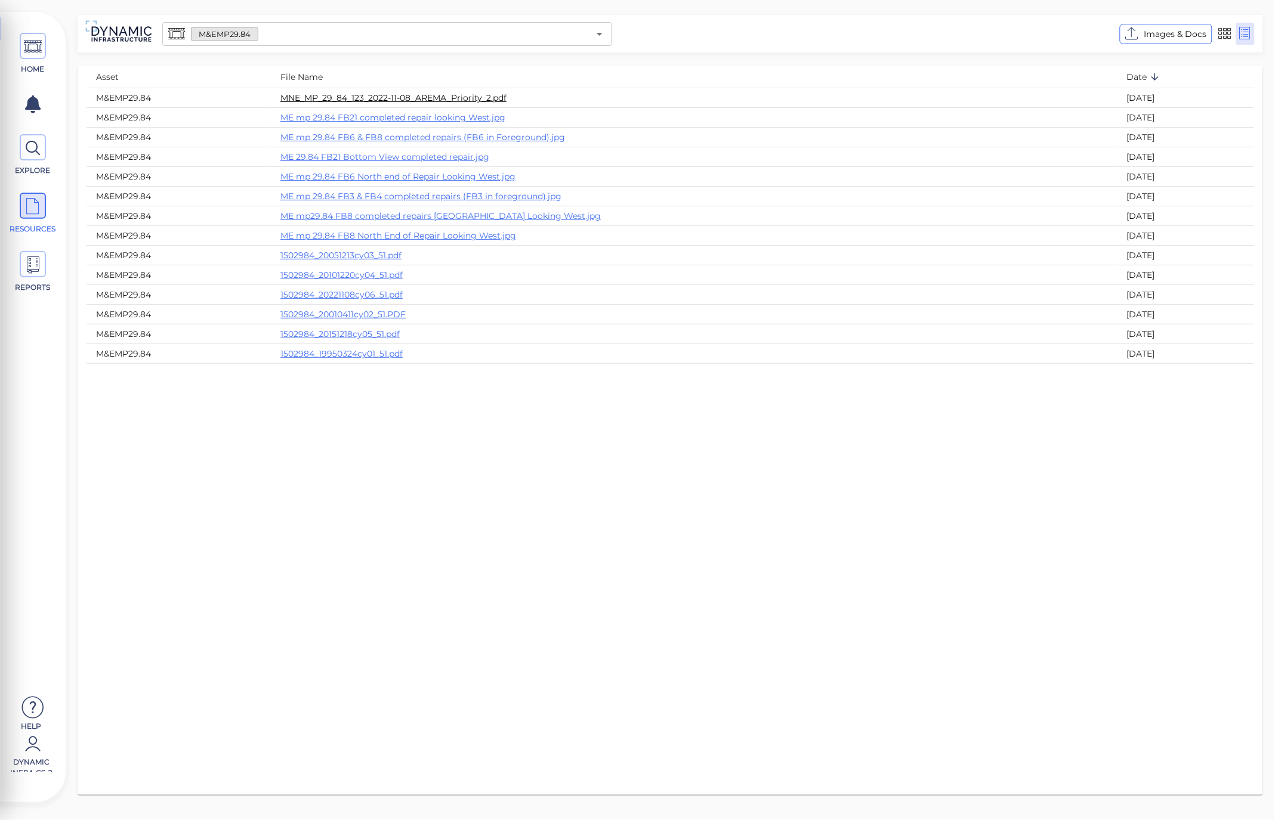
click at [446, 97] on link "MNE_MP_29_84_123_2022-11-08_AREMA_Priority_2.pdf" at bounding box center [393, 97] width 226 height 11
click at [376, 294] on link "1502984_20221108cy06_51.pdf" at bounding box center [341, 294] width 122 height 11
click at [380, 296] on link "1502984_20221108cy06_51.pdf" at bounding box center [341, 294] width 122 height 11
click at [374, 296] on link "1502984_20221108cy06_51.pdf" at bounding box center [341, 294] width 122 height 11
click at [48, 50] on span "HOME" at bounding box center [33, 54] width 54 height 42
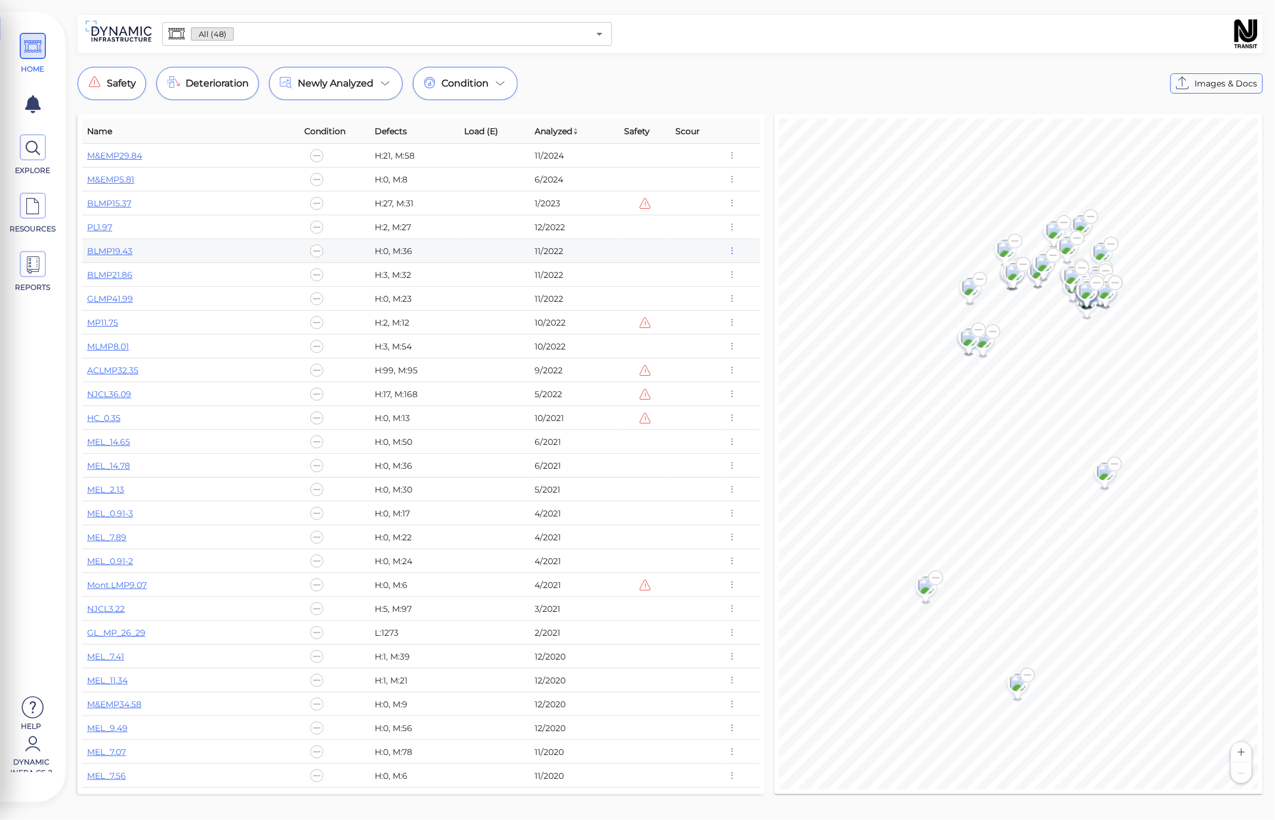
click at [730, 252] on icon "button" at bounding box center [732, 251] width 11 height 13
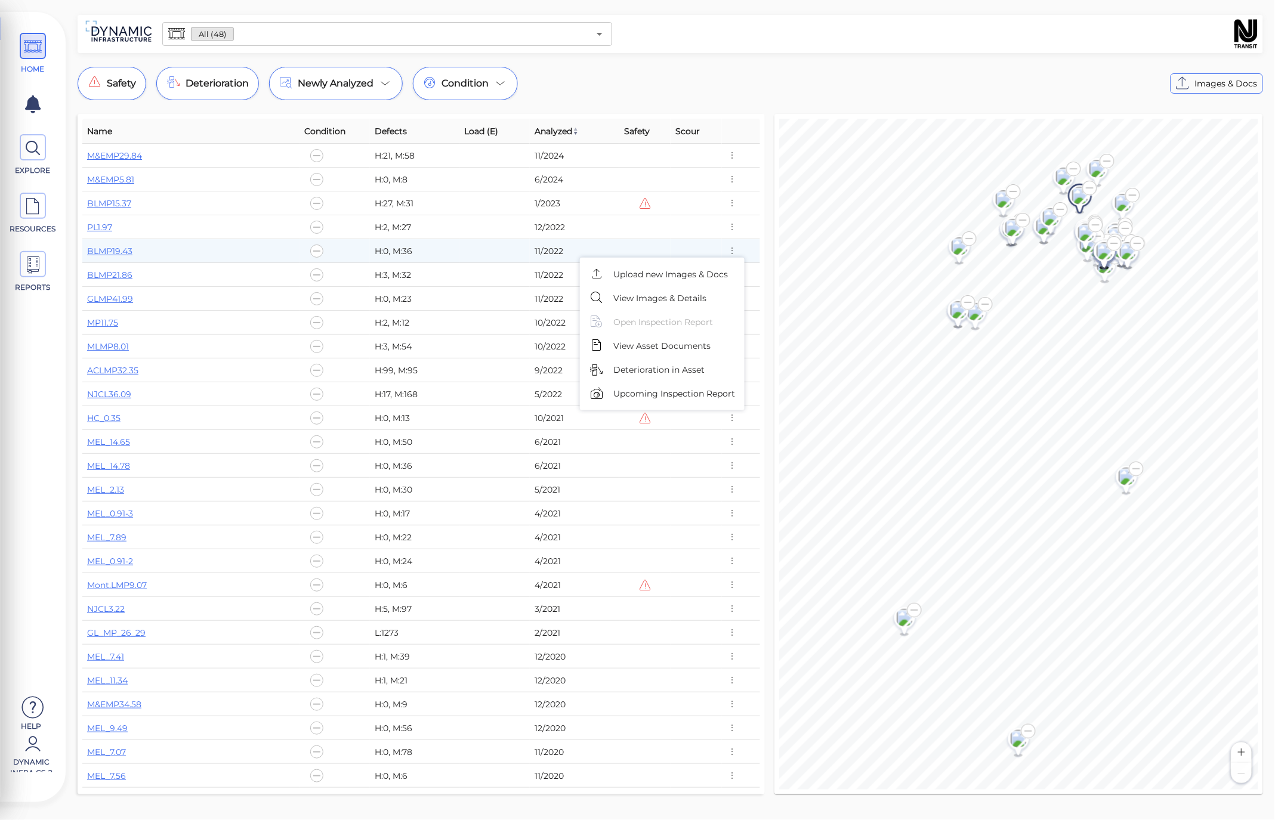
click at [676, 344] on span "View Asset Documents" at bounding box center [661, 346] width 97 height 13
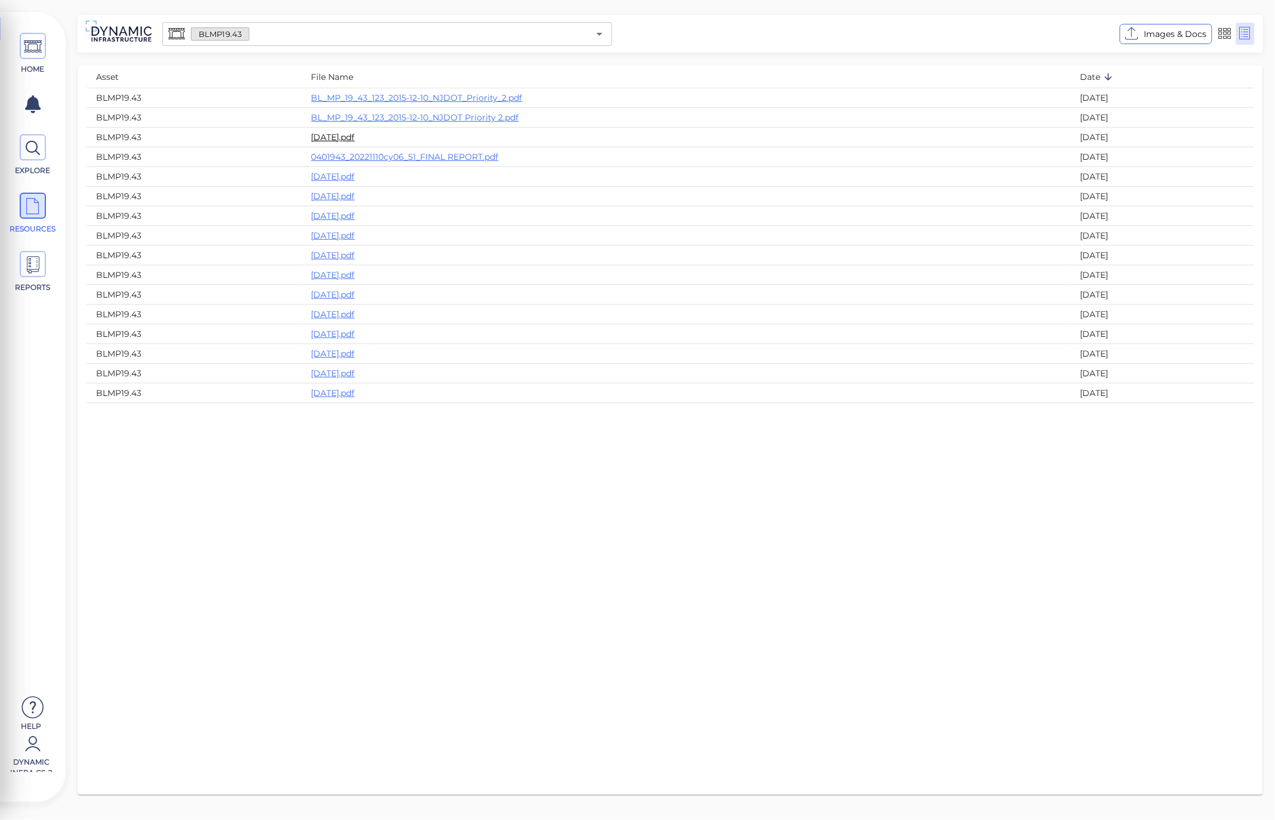
click at [352, 140] on link "2022-11-10.pdf" at bounding box center [333, 137] width 44 height 11
click at [40, 140] on icon at bounding box center [33, 148] width 18 height 27
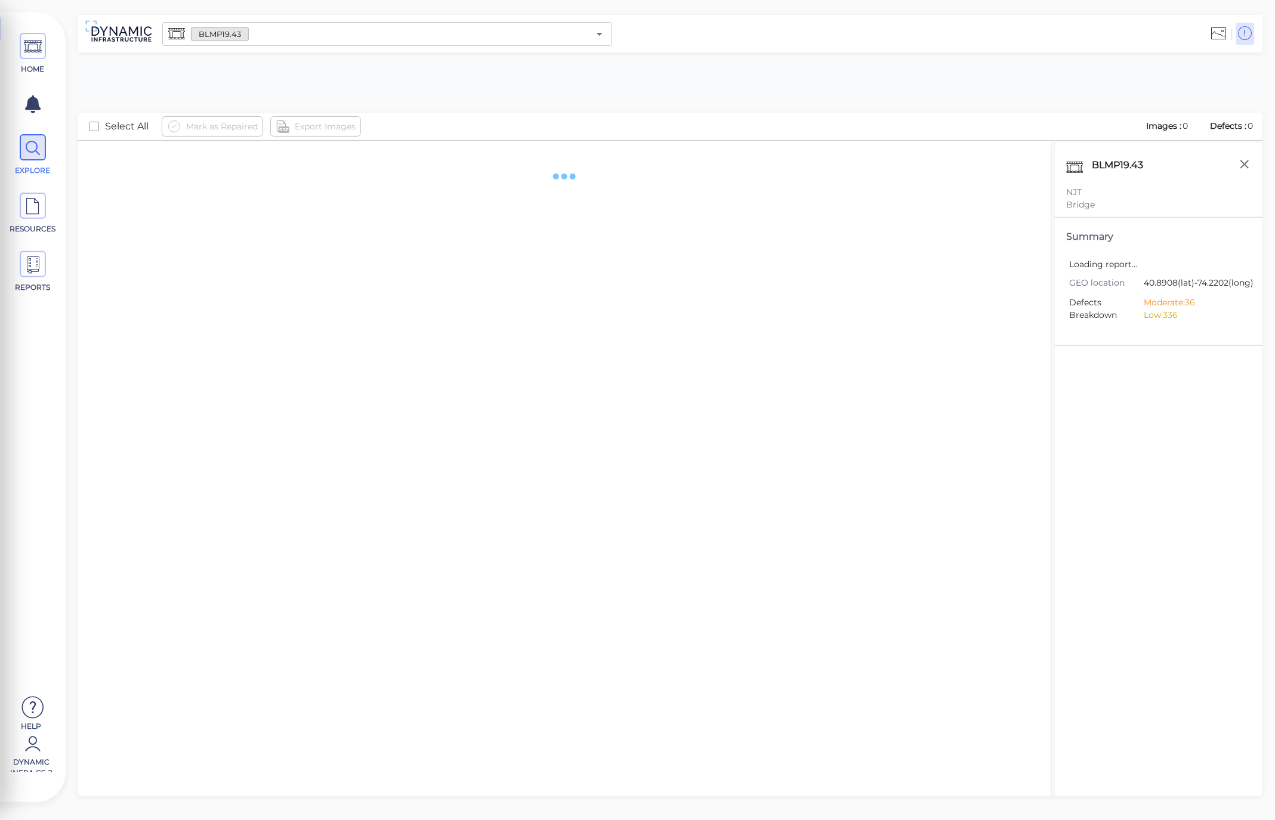
click at [372, 28] on input "text" at bounding box center [419, 34] width 341 height 17
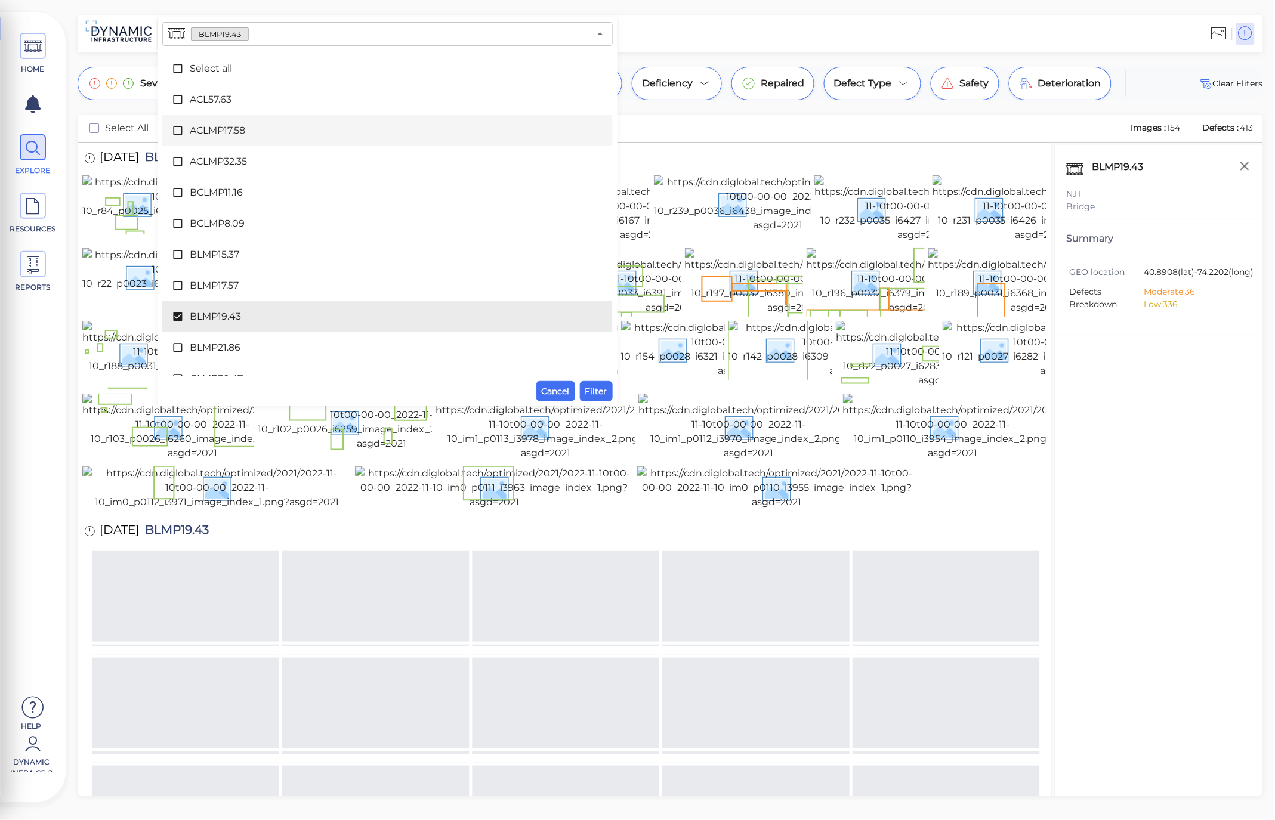
click at [777, 121] on div "Mark as Repaired Export Images" at bounding box center [641, 128] width 959 height 20
click at [749, 30] on div at bounding box center [939, 33] width 643 height 33
click at [599, 387] on span "Filter" at bounding box center [596, 391] width 22 height 14
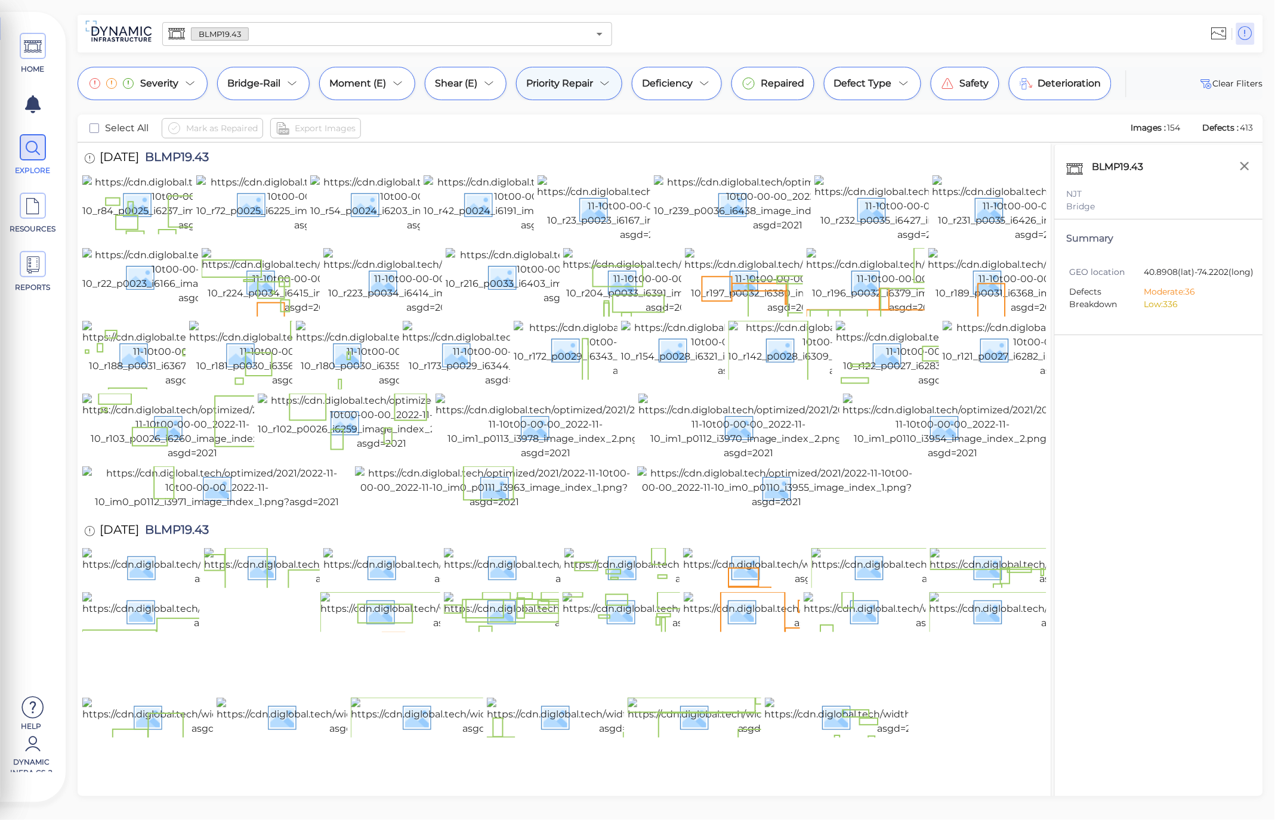
click at [569, 84] on span "Priority Repair" at bounding box center [559, 83] width 67 height 14
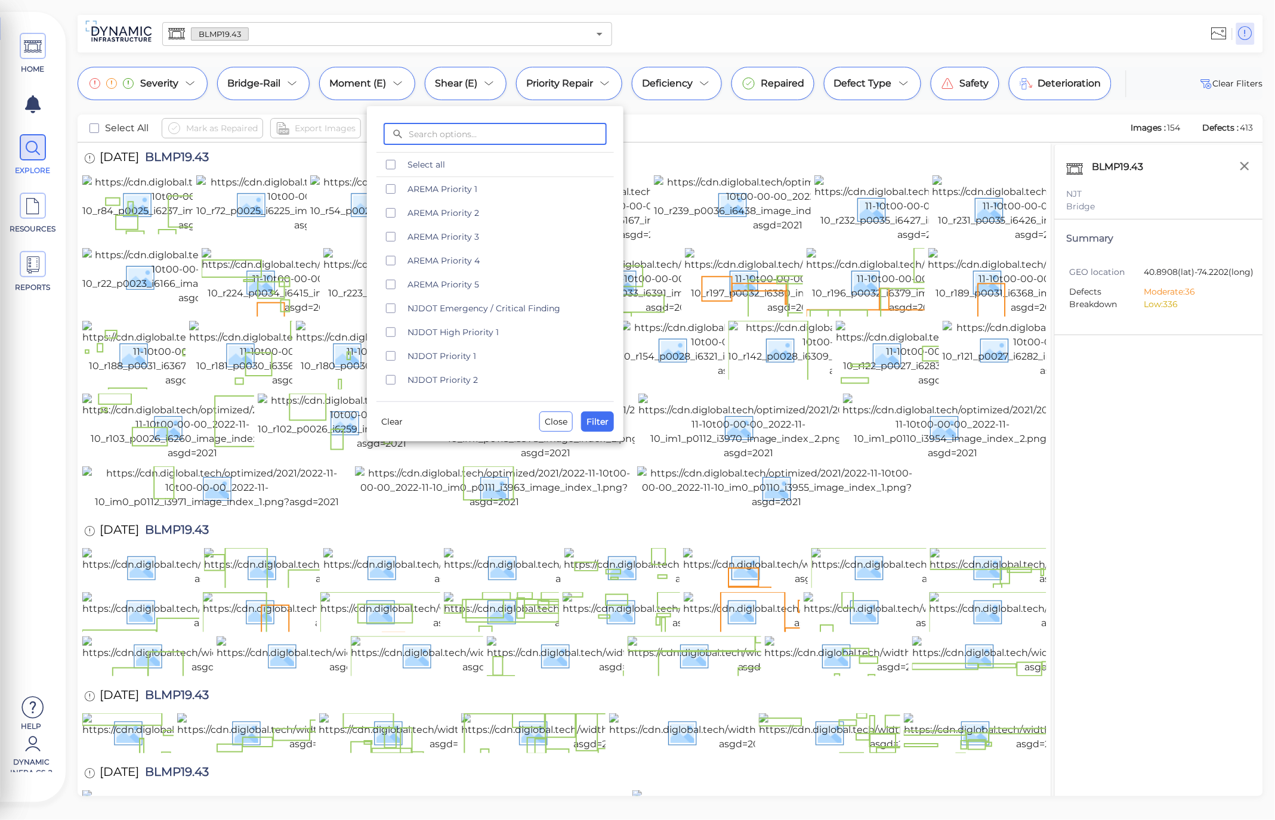
click at [368, 93] on div at bounding box center [637, 410] width 1275 height 820
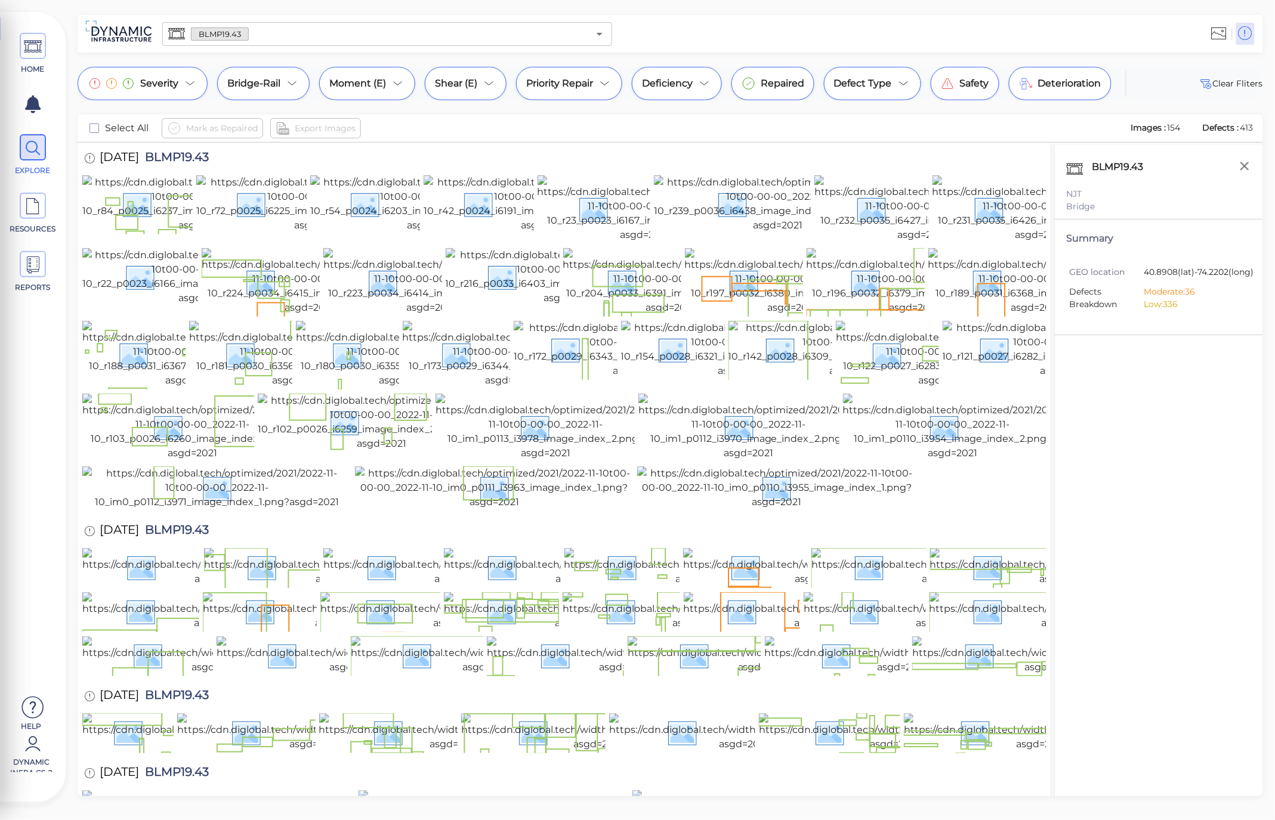
click at [368, 93] on div "Moment (E)" at bounding box center [367, 83] width 96 height 33
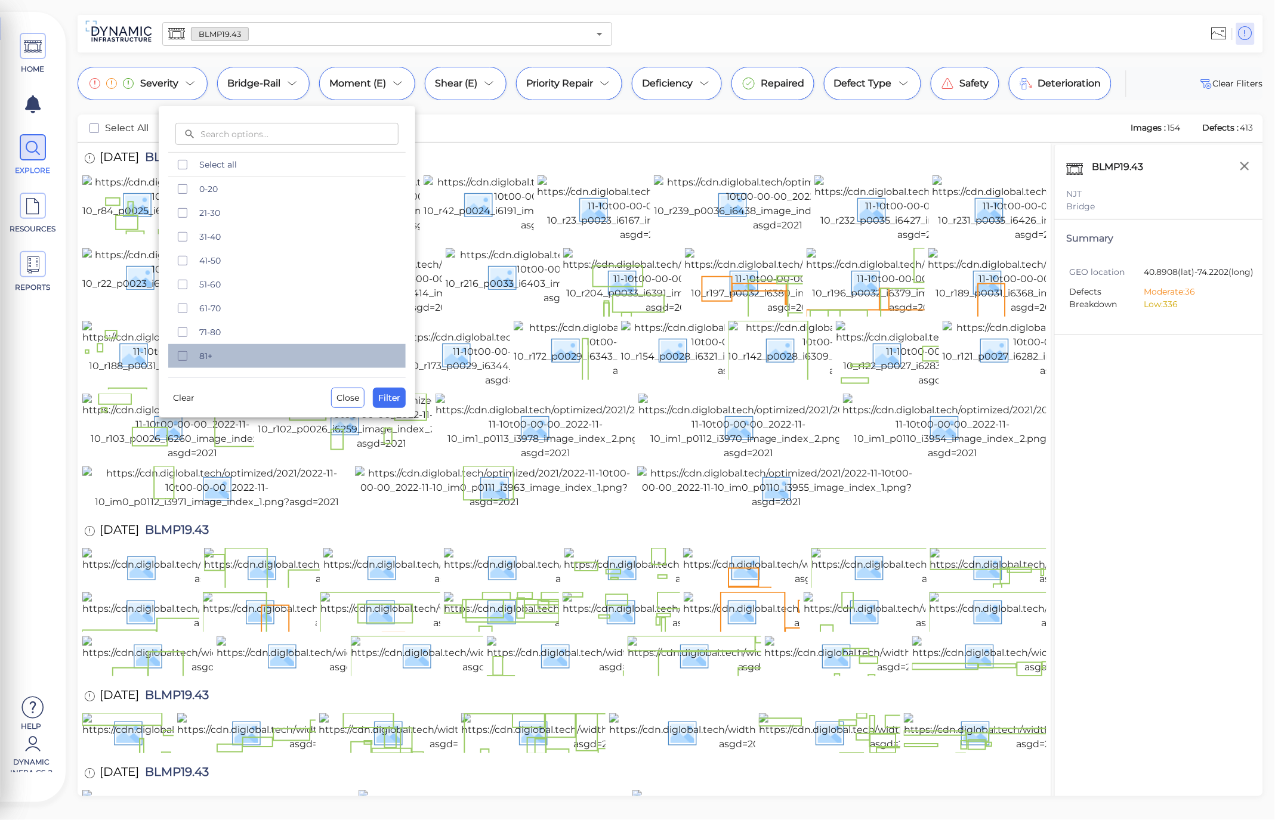
click at [224, 355] on span "81+" at bounding box center [298, 356] width 199 height 12
click at [388, 403] on span "Filter" at bounding box center [389, 398] width 22 height 14
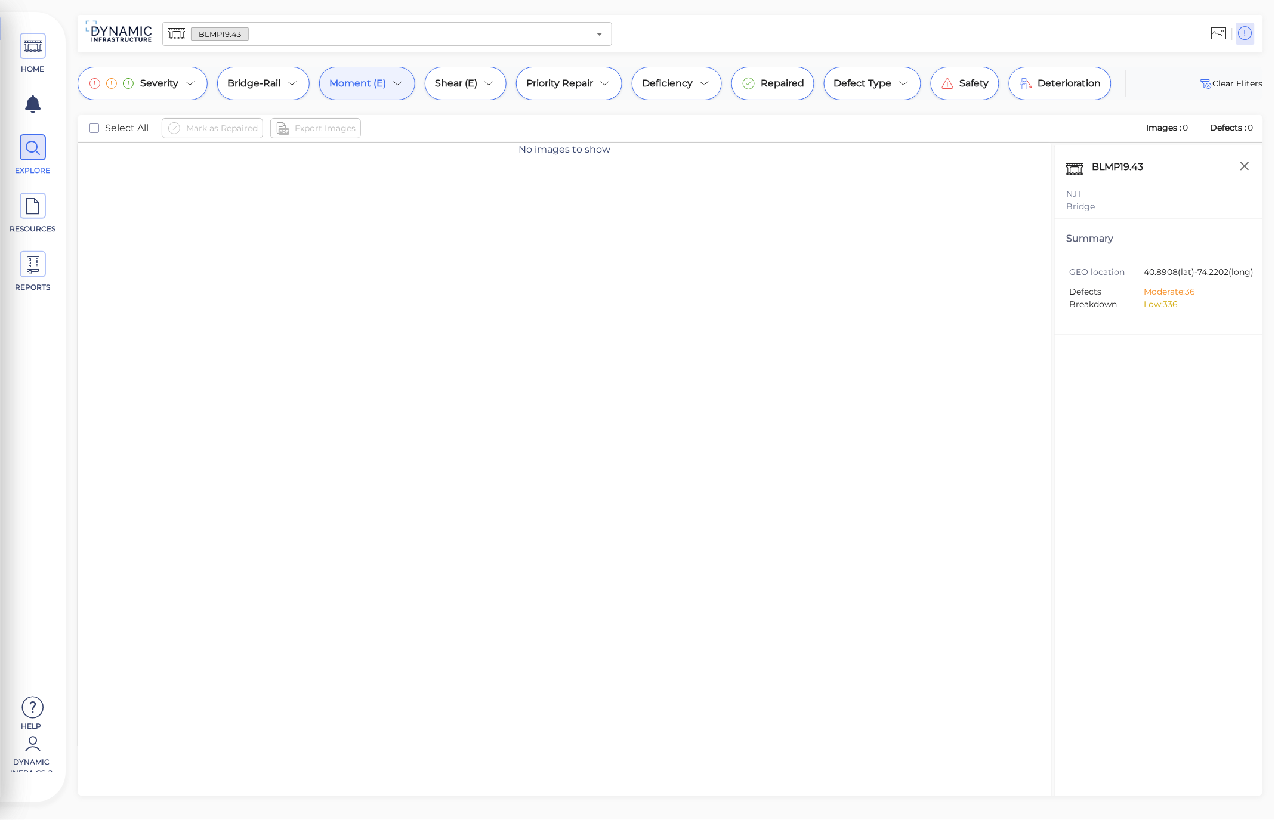
click at [388, 84] on div "Moment (E)" at bounding box center [367, 83] width 96 height 33
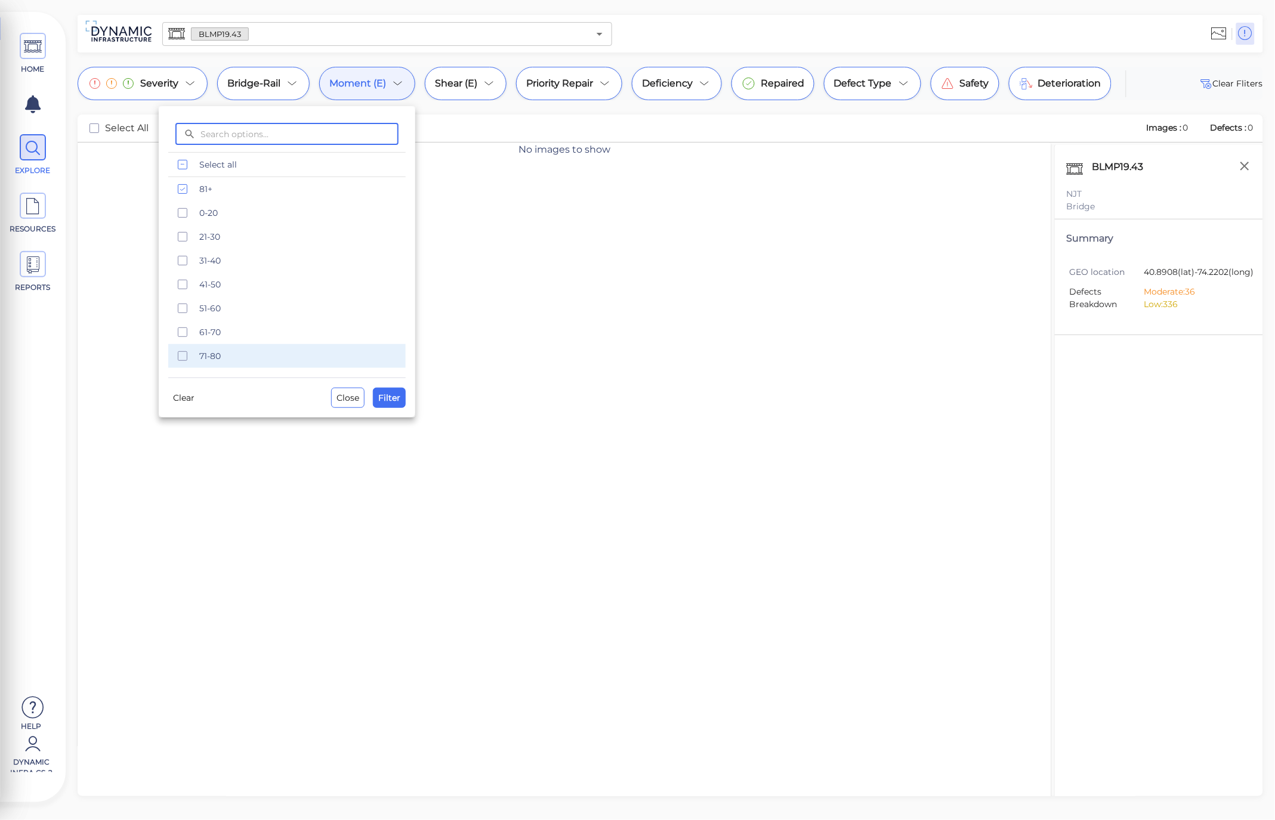
click at [209, 353] on span "71-80" at bounding box center [298, 356] width 199 height 12
click at [388, 397] on span "Filter" at bounding box center [389, 398] width 22 height 14
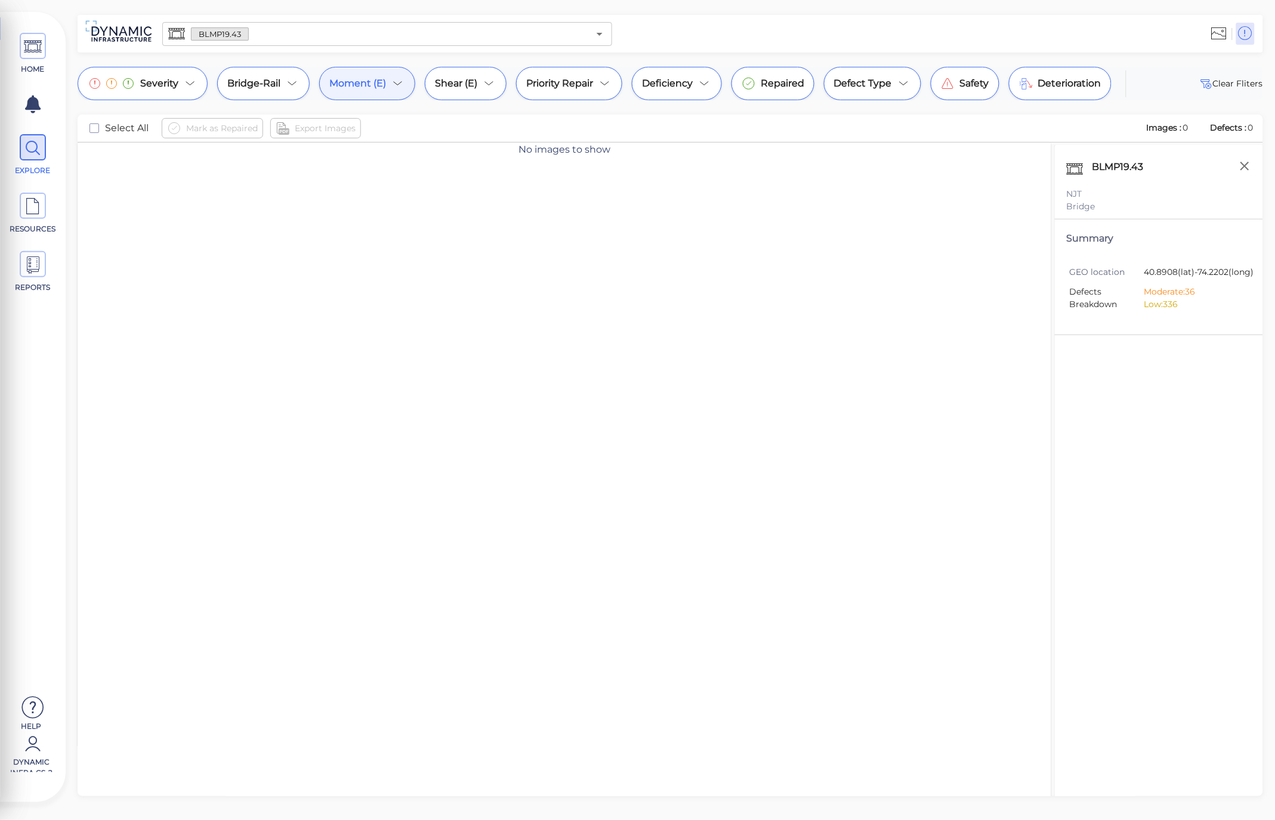
click at [400, 91] on div "Moment (E)" at bounding box center [367, 83] width 96 height 33
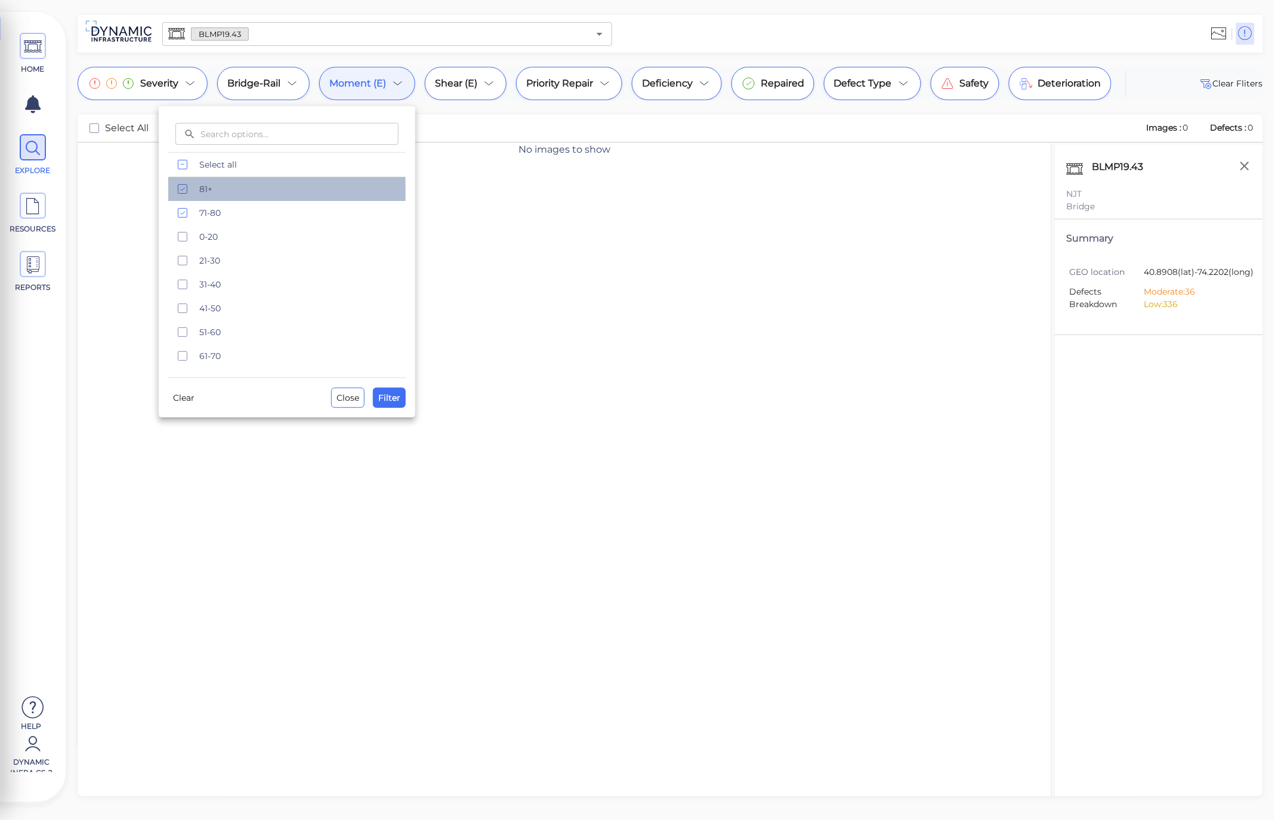
click at [264, 193] on span "81+" at bounding box center [298, 189] width 199 height 12
click at [263, 216] on span "71-80" at bounding box center [298, 213] width 199 height 12
click at [384, 403] on span "Filter" at bounding box center [389, 398] width 22 height 14
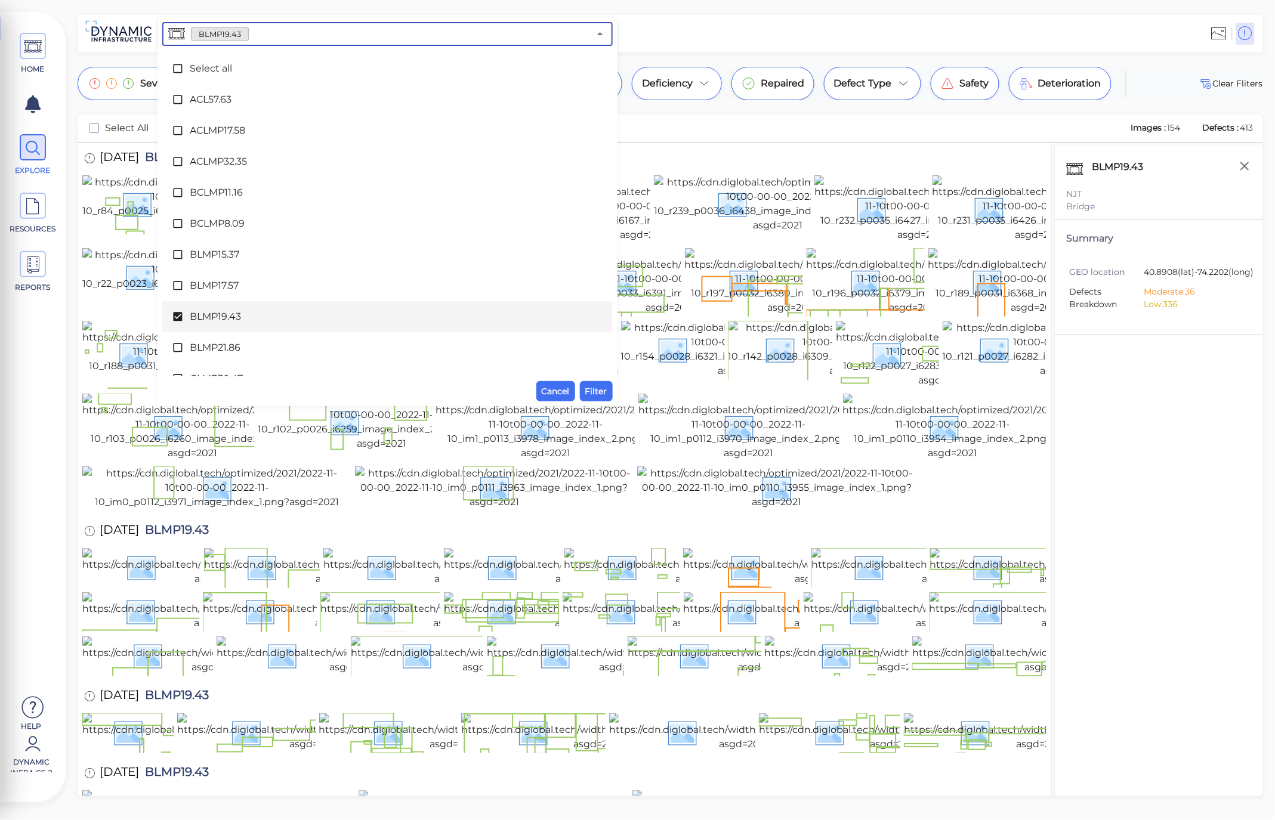
click at [462, 30] on input "text" at bounding box center [419, 34] width 341 height 17
type input "19"
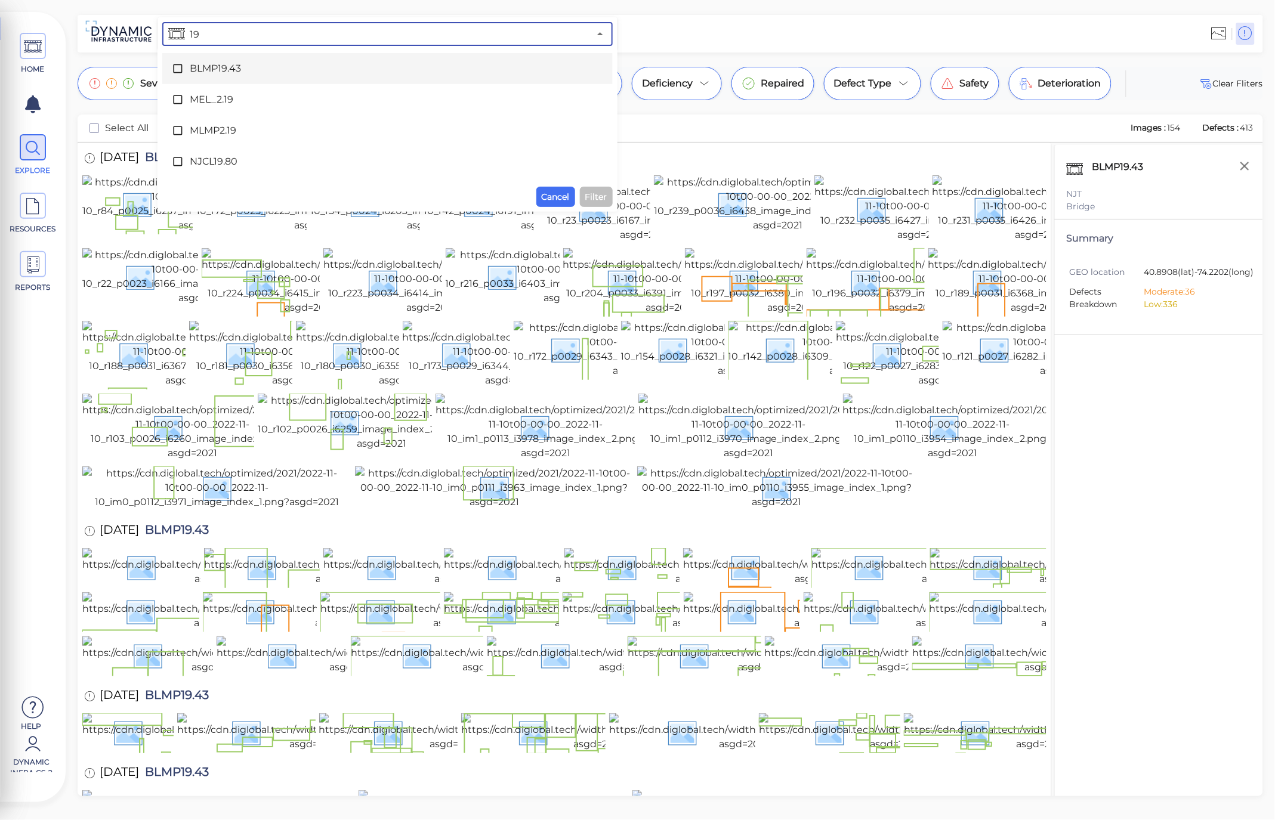
click at [178, 69] on icon at bounding box center [178, 69] width 12 height 12
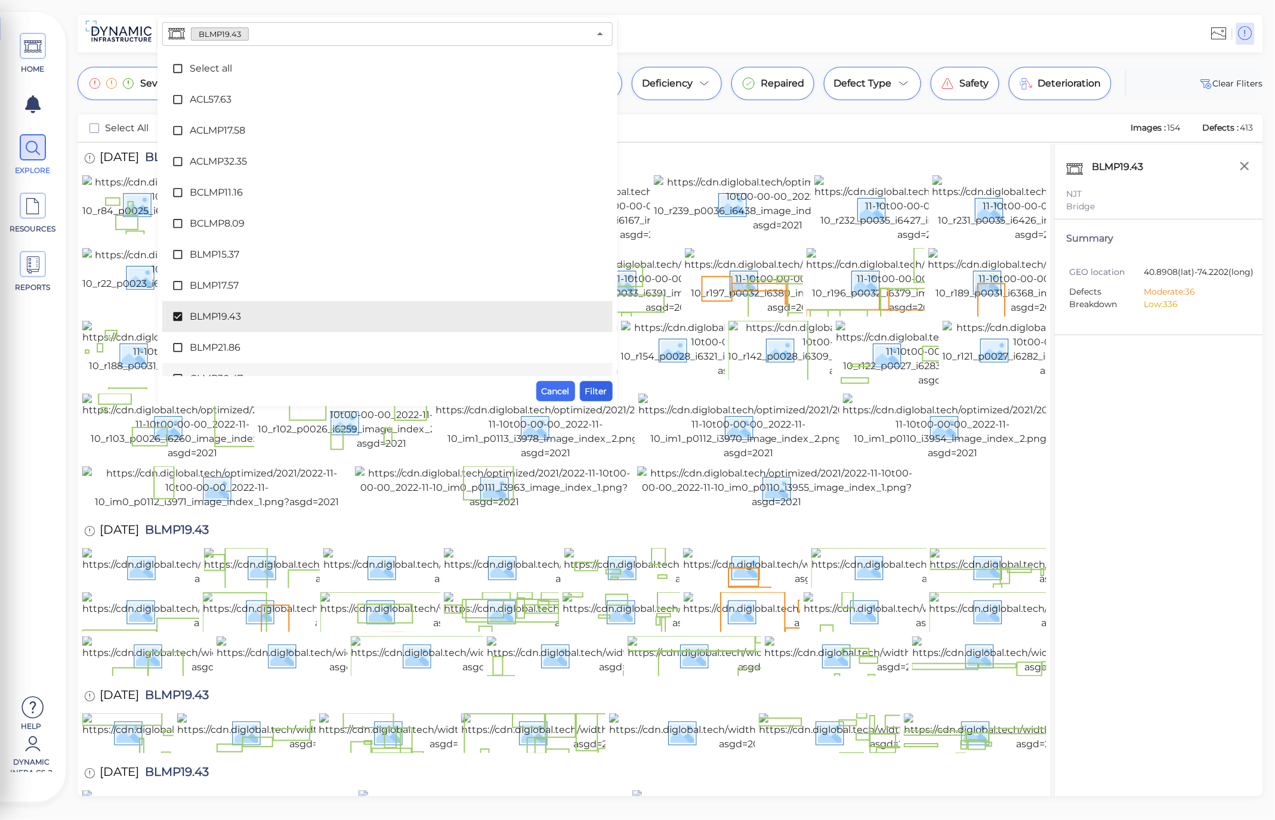
click at [581, 390] on button "Filter" at bounding box center [596, 391] width 33 height 20
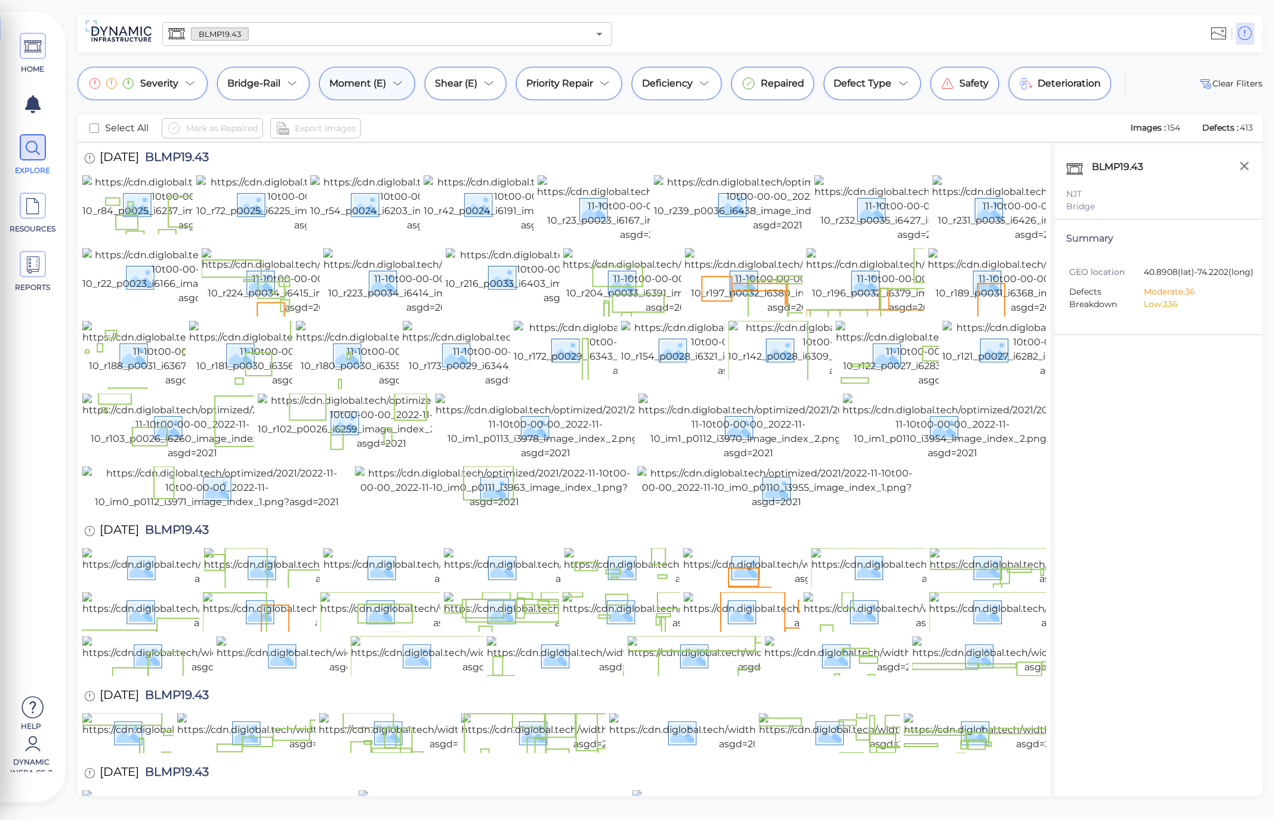
click at [396, 81] on icon at bounding box center [398, 83] width 14 height 14
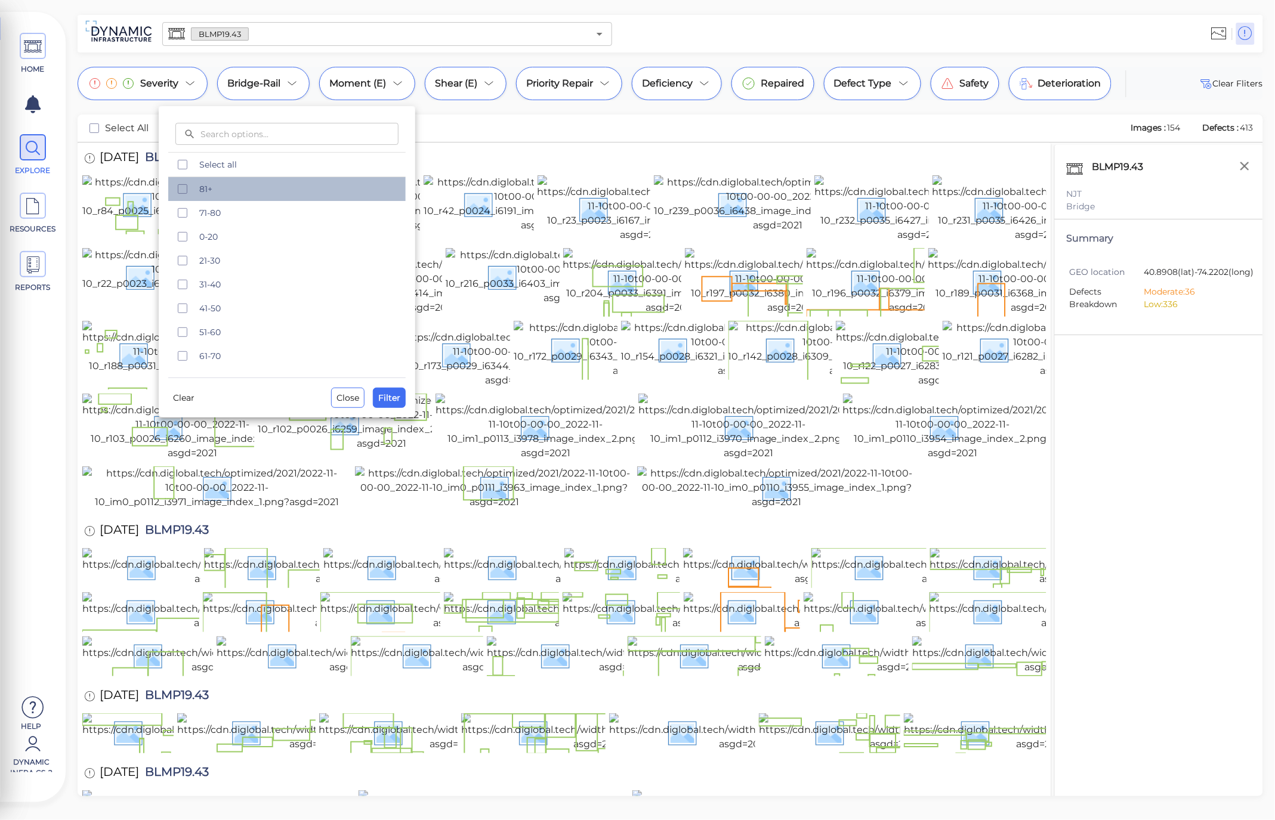
click at [210, 195] on div "81+" at bounding box center [286, 189] width 237 height 24
click at [383, 397] on span "Filter" at bounding box center [389, 398] width 22 height 14
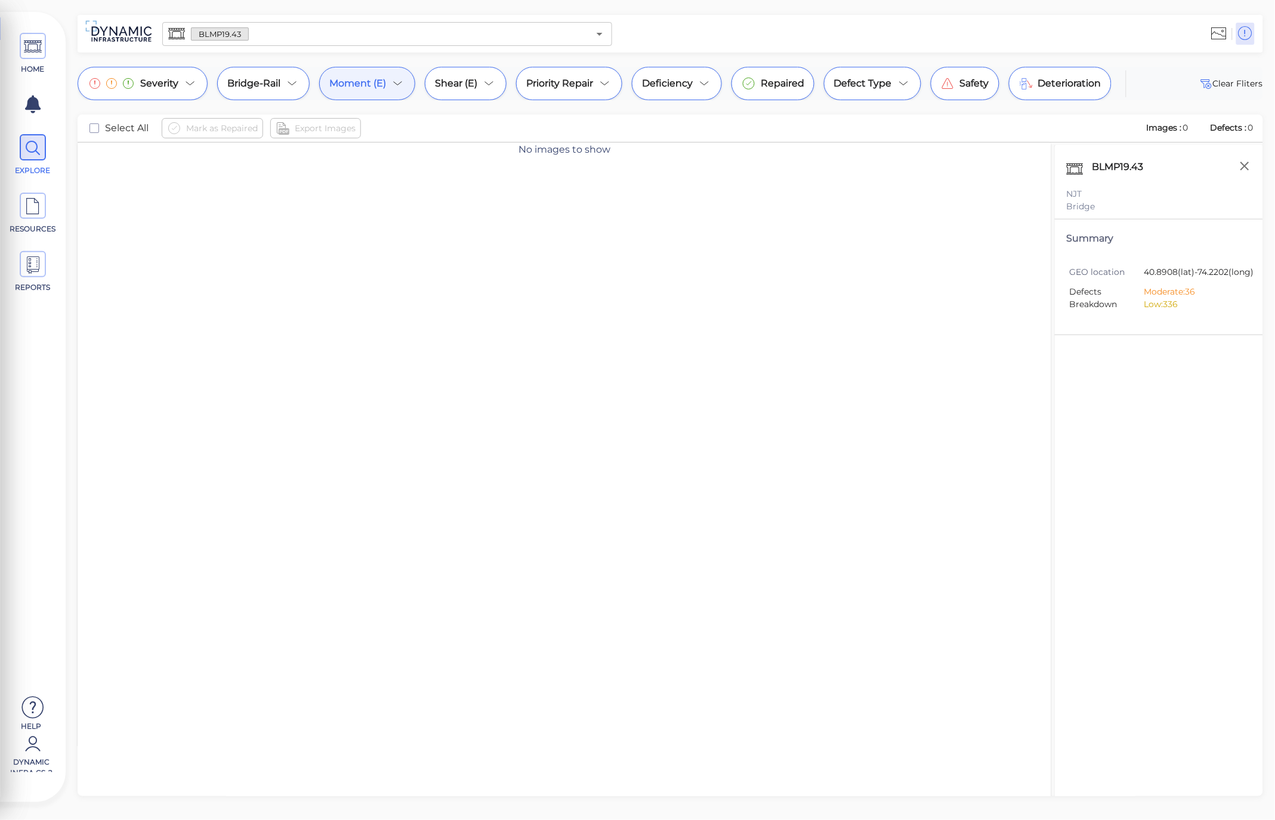
click at [403, 85] on icon at bounding box center [398, 83] width 14 height 14
click at [175, 400] on span "Clear" at bounding box center [183, 398] width 21 height 14
click at [396, 402] on span "Filter" at bounding box center [389, 398] width 22 height 14
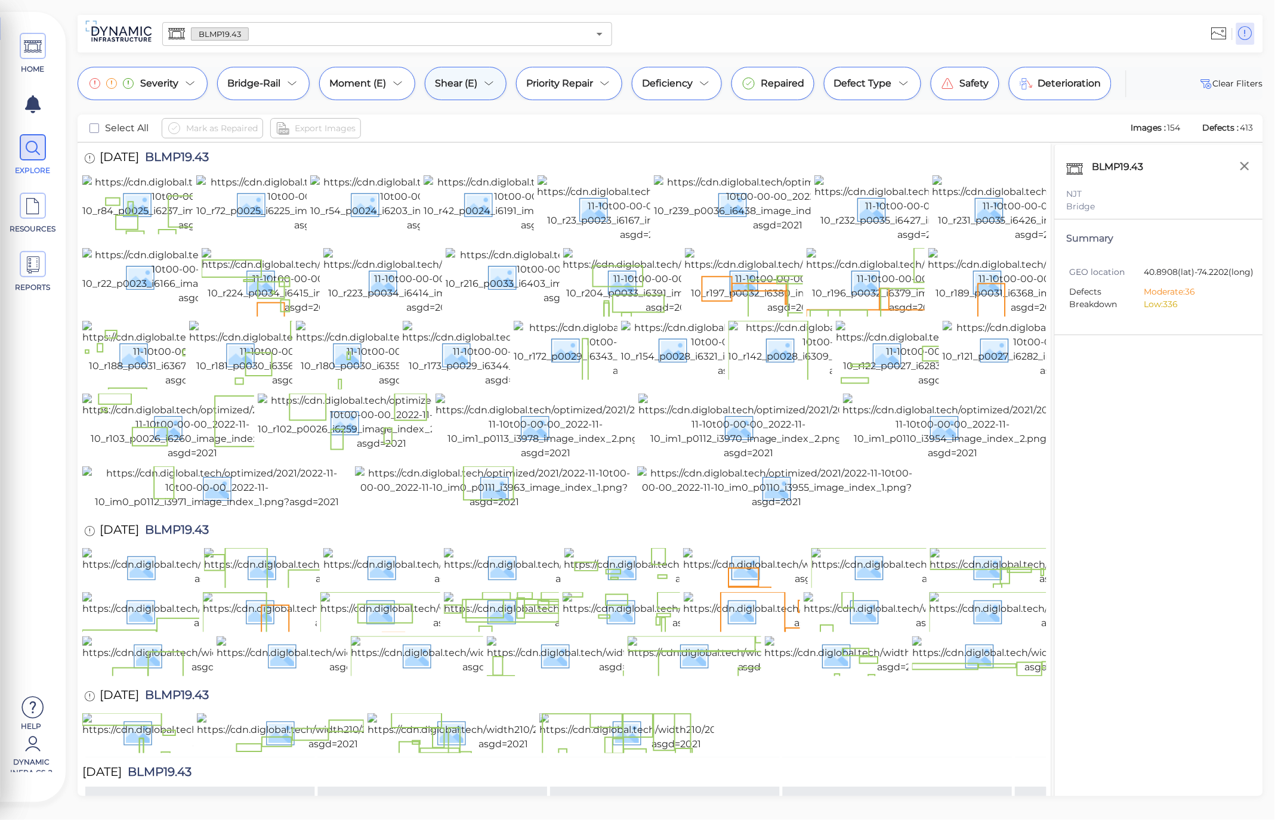
click at [478, 95] on div "Shear (E)" at bounding box center [466, 83] width 82 height 33
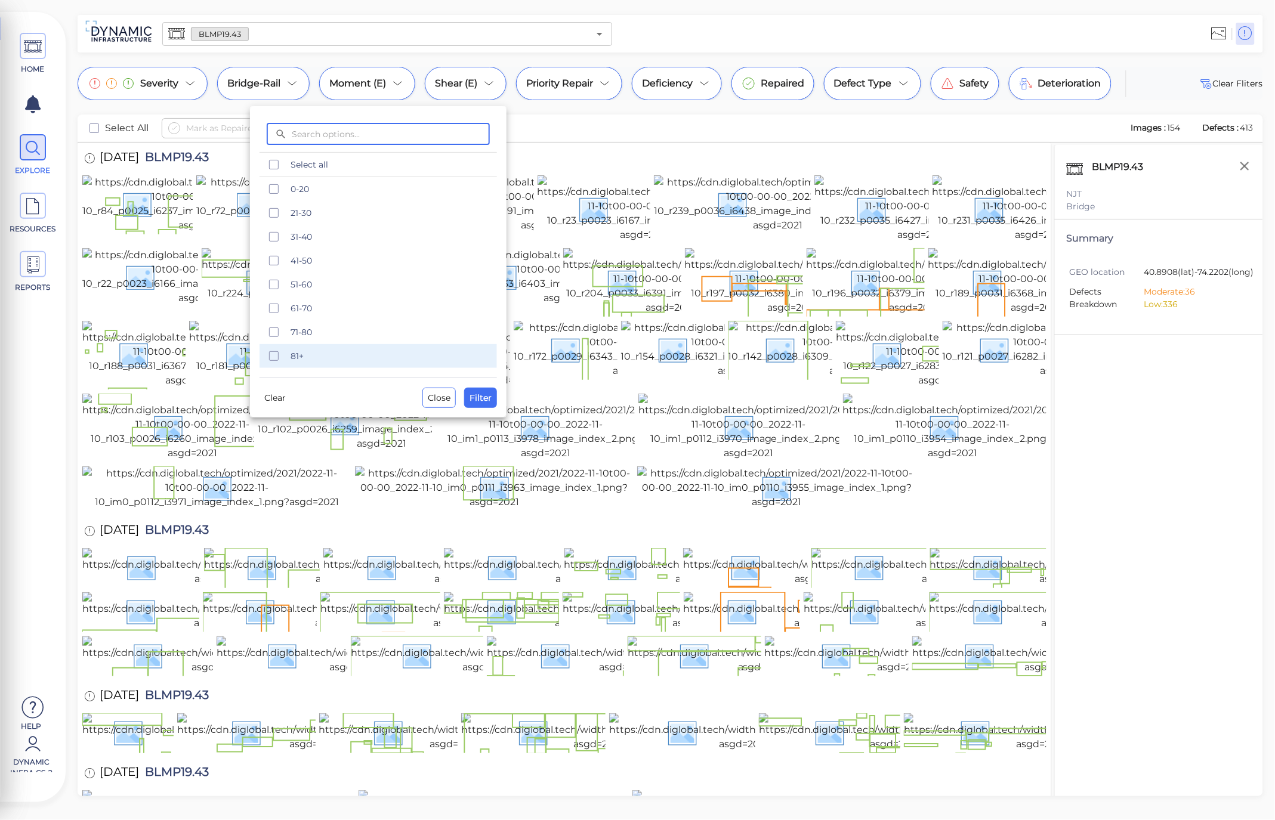
drag, startPoint x: 288, startPoint y: 357, endPoint x: 290, endPoint y: 368, distance: 11.6
click at [288, 358] on div "81+" at bounding box center [378, 356] width 237 height 24
click at [482, 399] on span "Filter" at bounding box center [481, 398] width 22 height 14
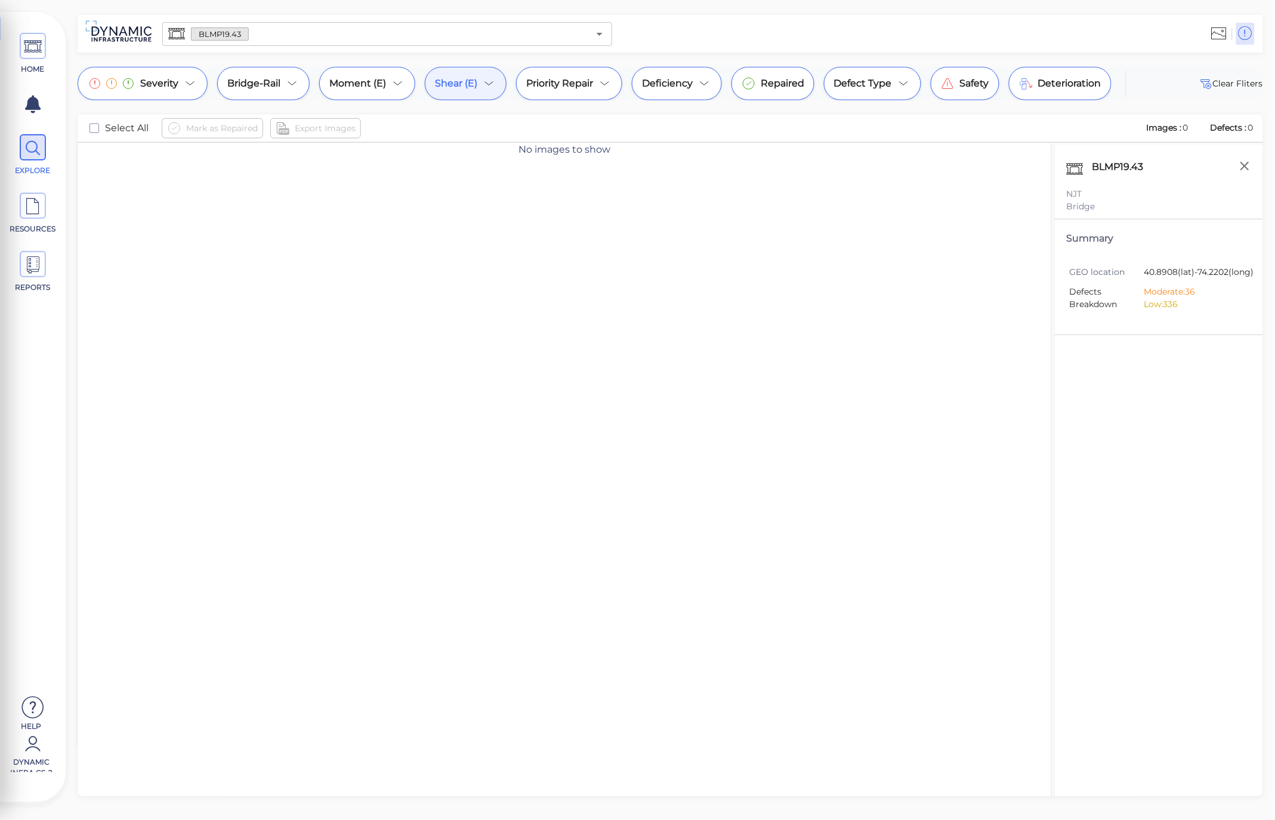
click at [493, 82] on icon at bounding box center [489, 83] width 14 height 14
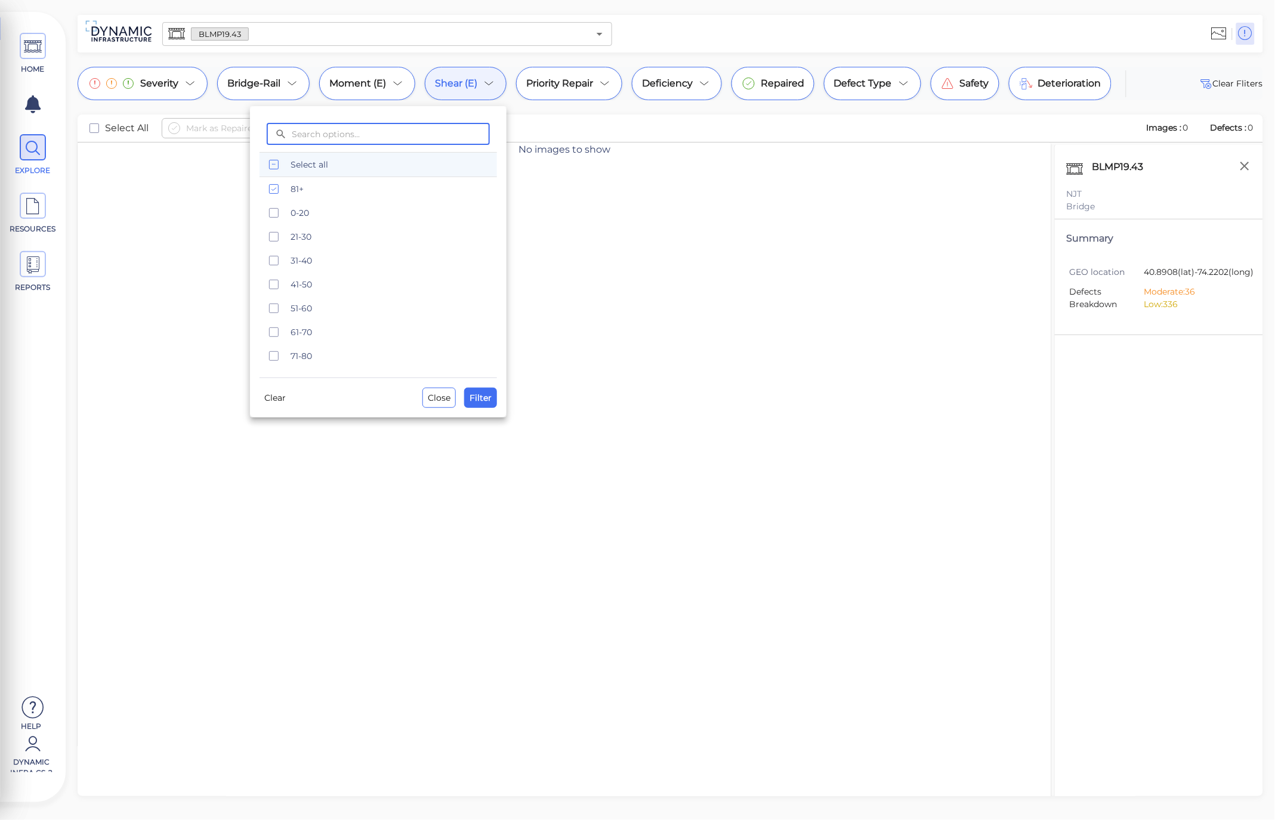
click at [280, 158] on icon "checkbox" at bounding box center [274, 165] width 14 height 14
click at [491, 394] on span "Filter" at bounding box center [481, 398] width 22 height 14
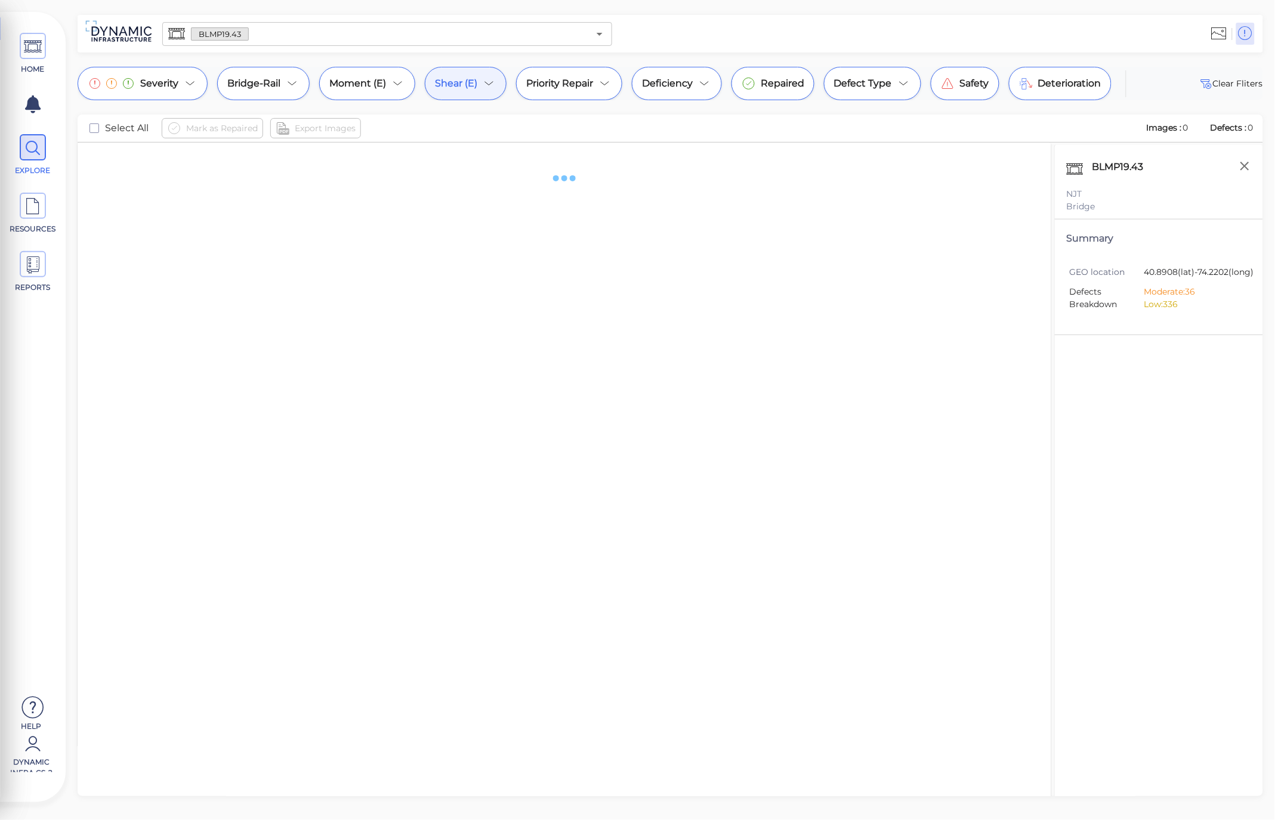
click at [490, 81] on icon at bounding box center [489, 83] width 14 height 14
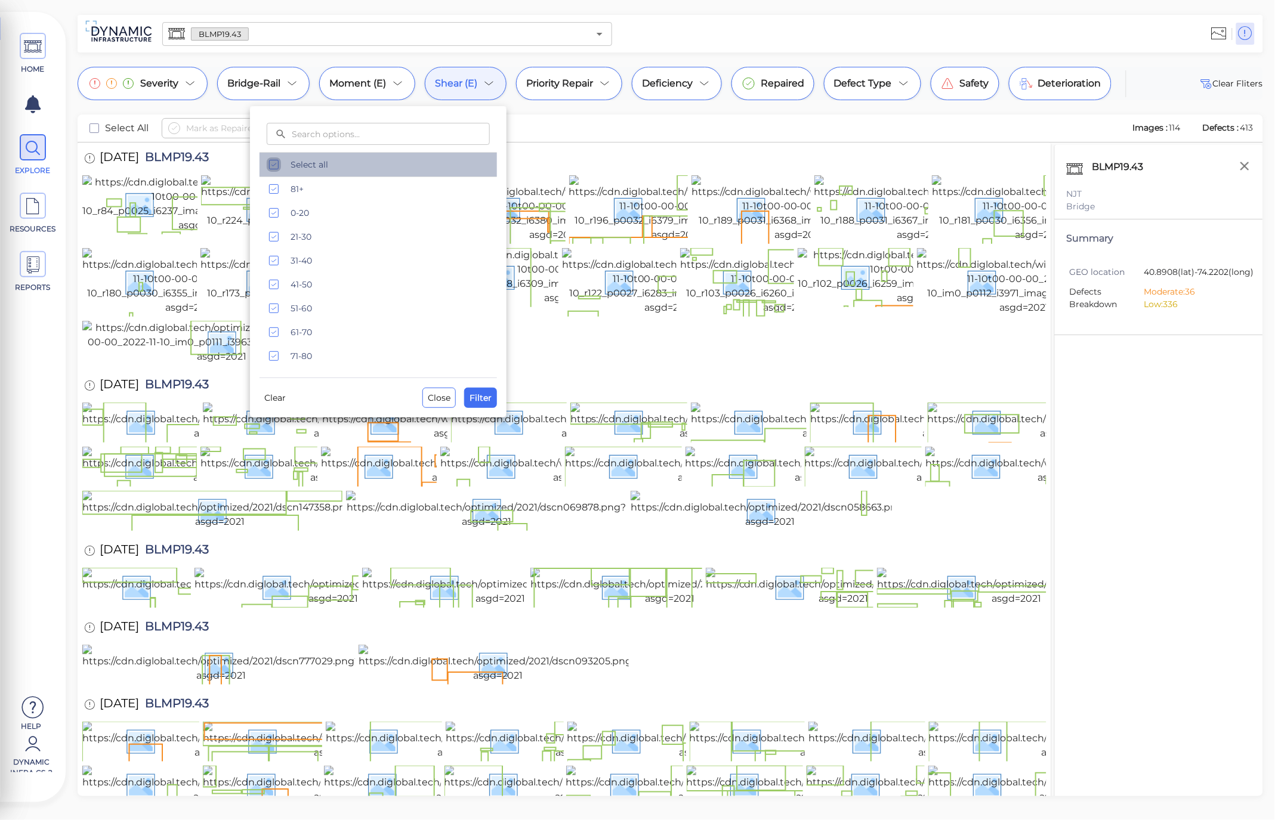
click at [275, 169] on rect "checkbox" at bounding box center [274, 164] width 9 height 9
click at [273, 405] on span "Clear" at bounding box center [274, 398] width 21 height 14
click at [498, 401] on div "​ ​ Select all 81+ 0-20 21-30 31-40 41-50 51-60 61-70 71-80 Clear Close Filter" at bounding box center [378, 261] width 257 height 311
click at [492, 402] on button "Filter" at bounding box center [480, 398] width 33 height 20
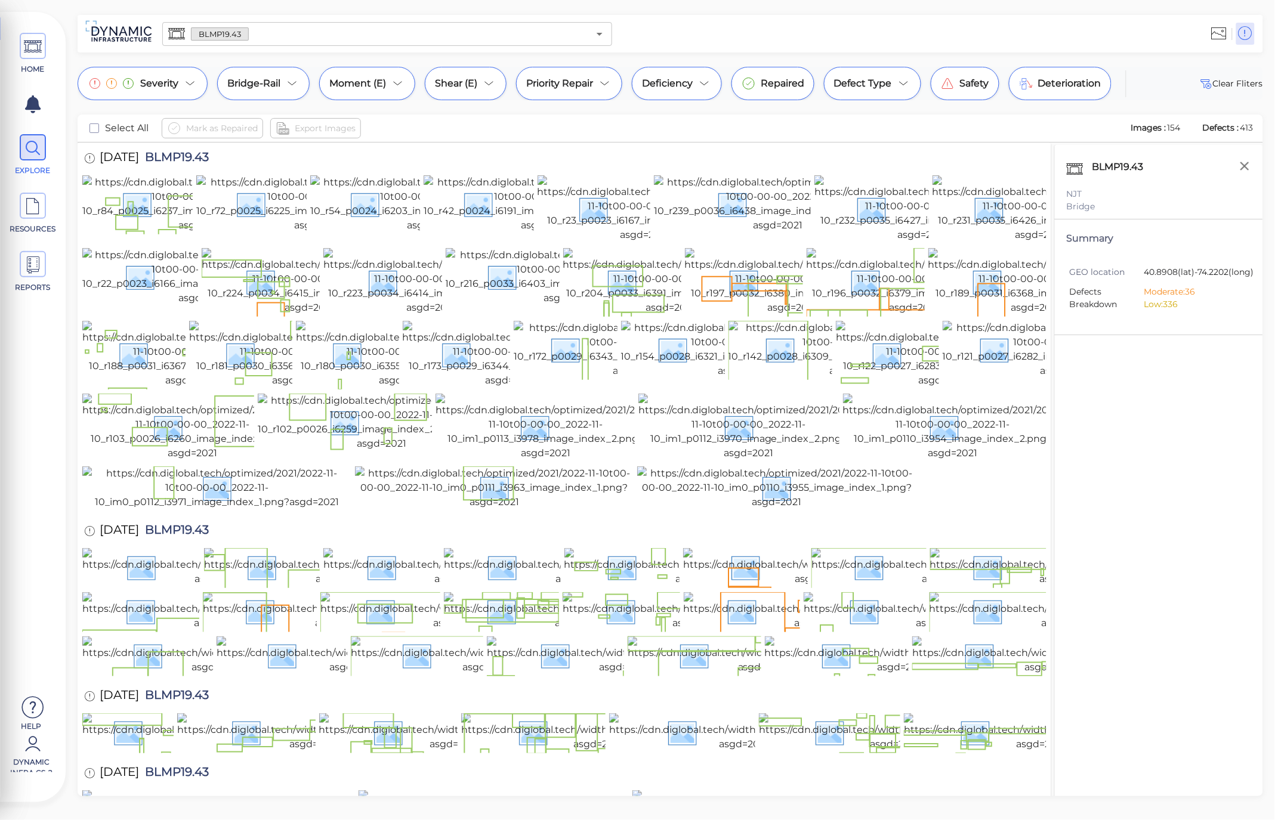
click at [342, 35] on input "text" at bounding box center [419, 34] width 341 height 17
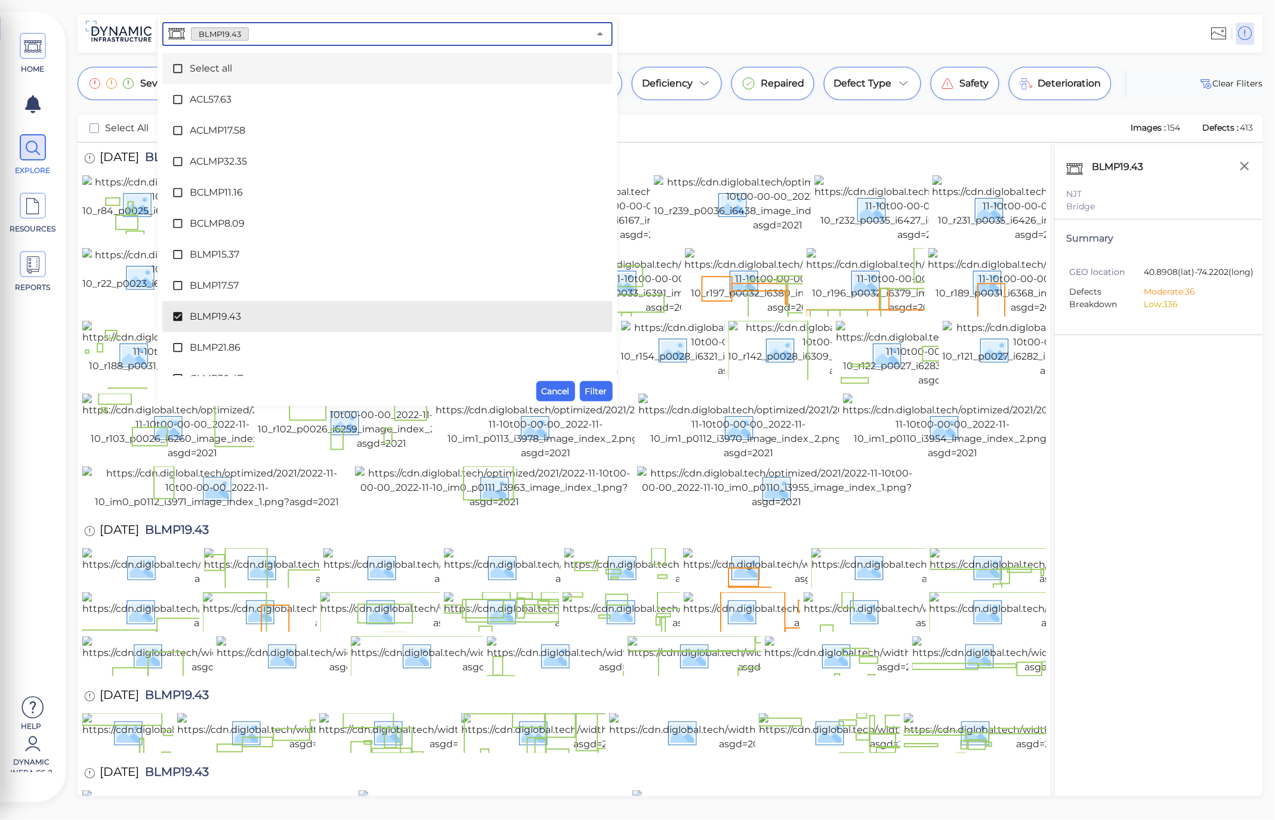
click at [260, 76] on div "Select all" at bounding box center [387, 69] width 431 height 24
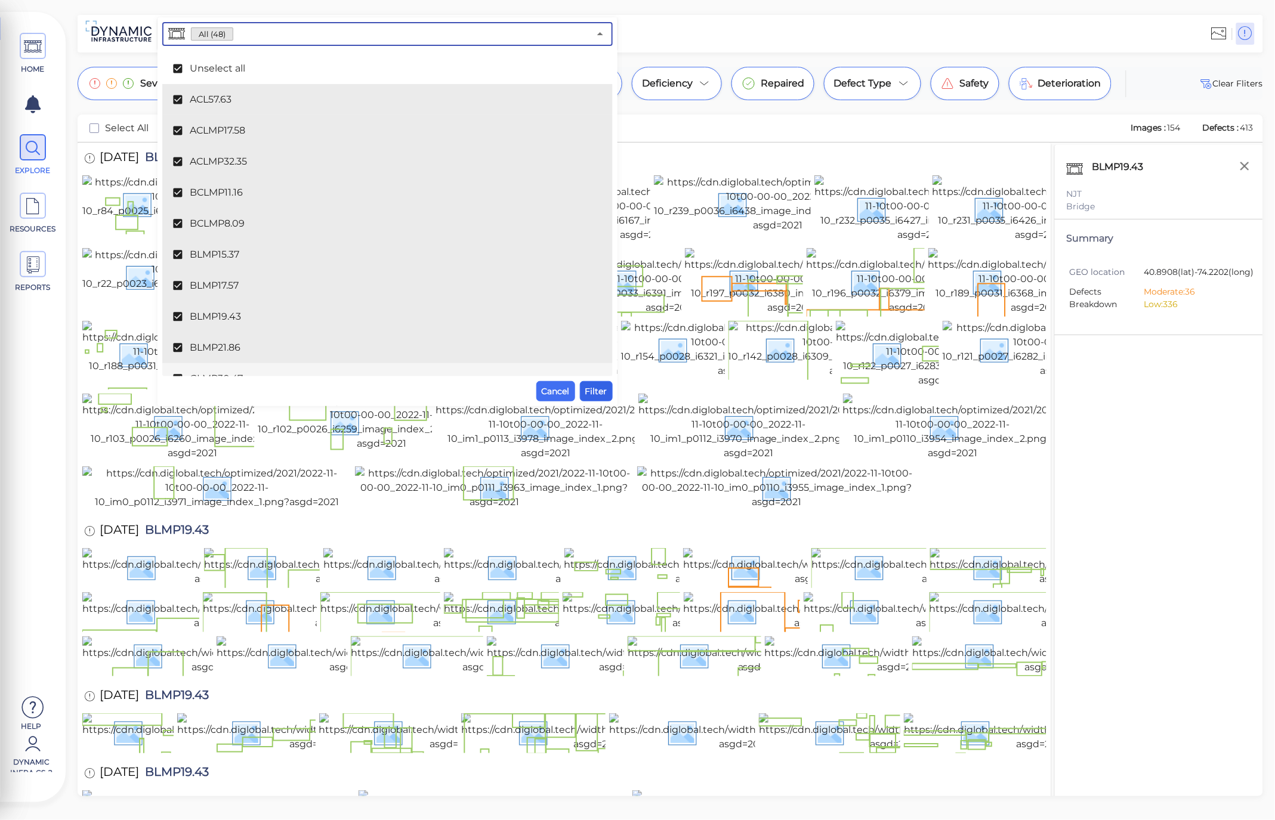
click at [597, 390] on span "Filter" at bounding box center [596, 391] width 22 height 14
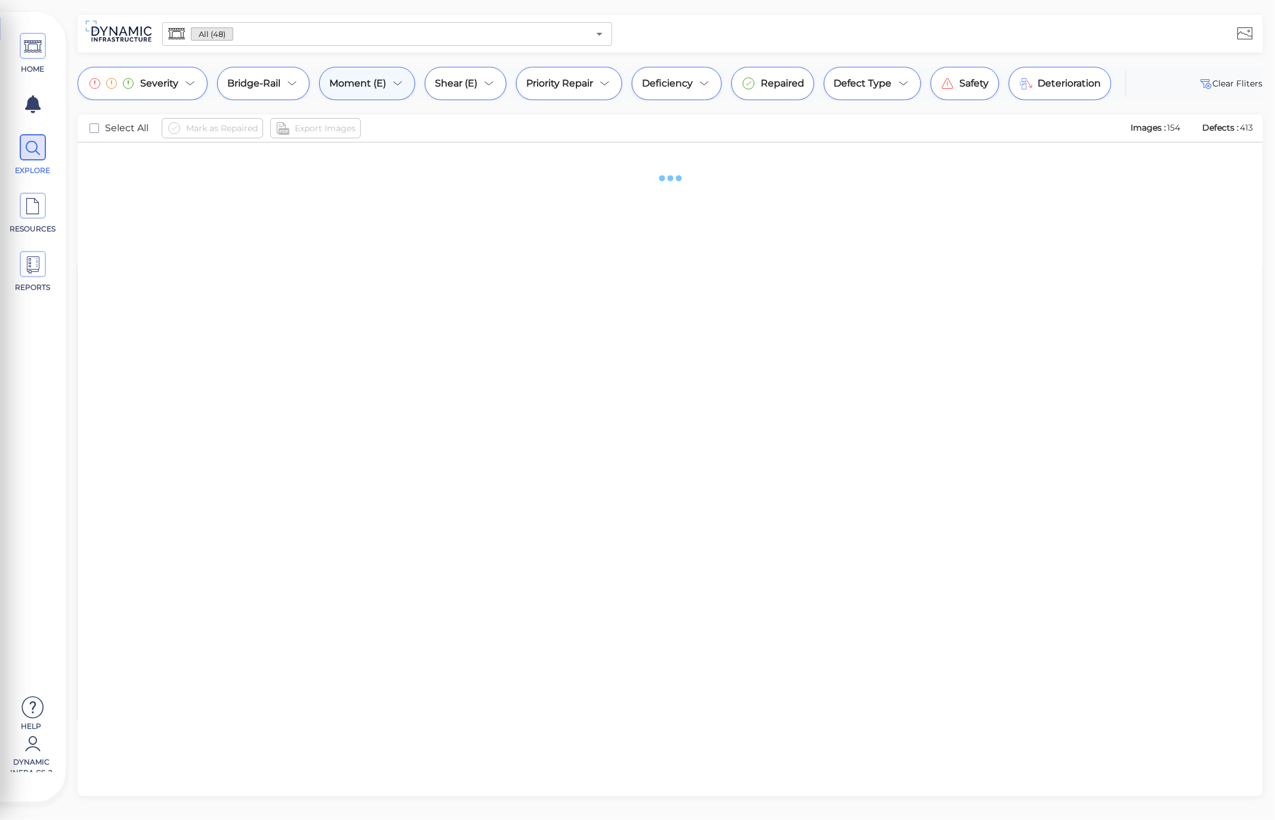
click at [391, 86] on icon at bounding box center [398, 83] width 14 height 14
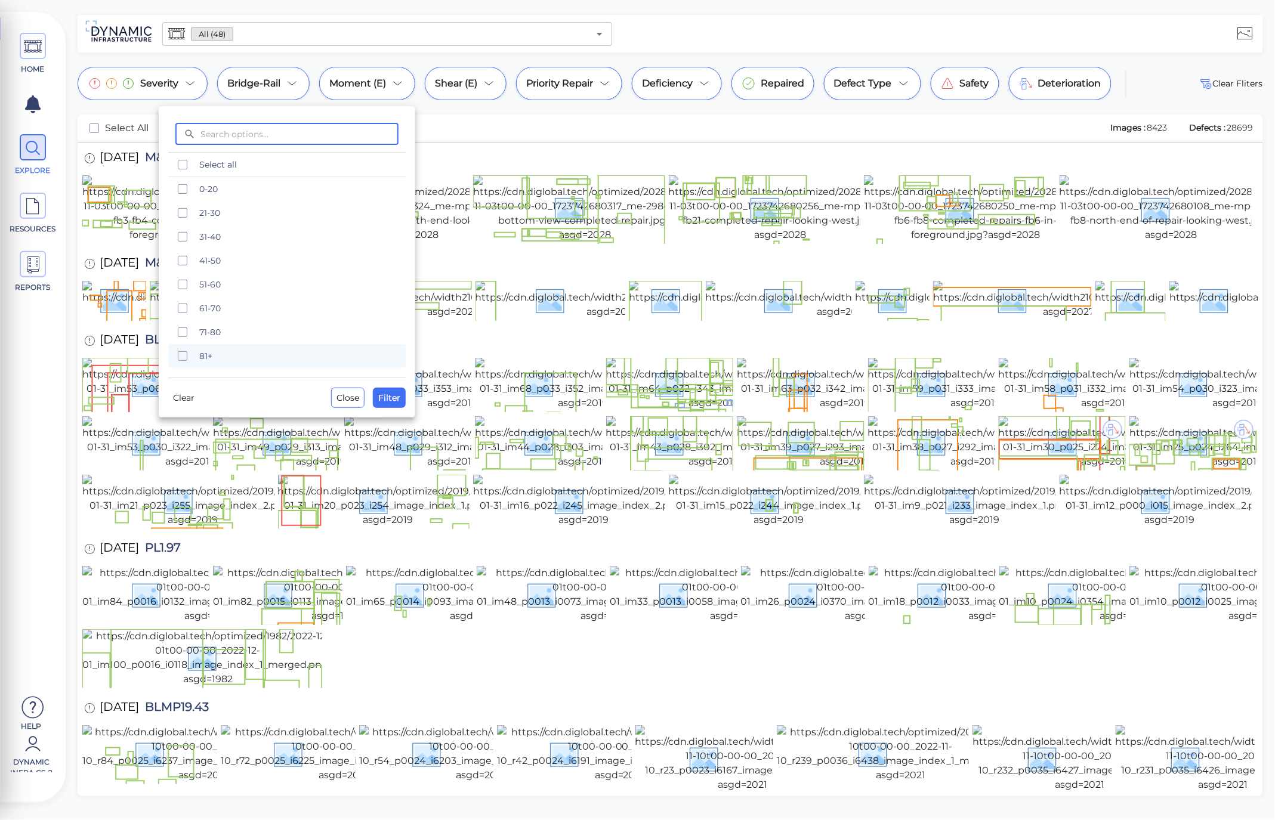
click at [181, 361] on icon "checkbox" at bounding box center [182, 356] width 14 height 14
click at [399, 397] on span "Filter" at bounding box center [389, 398] width 22 height 14
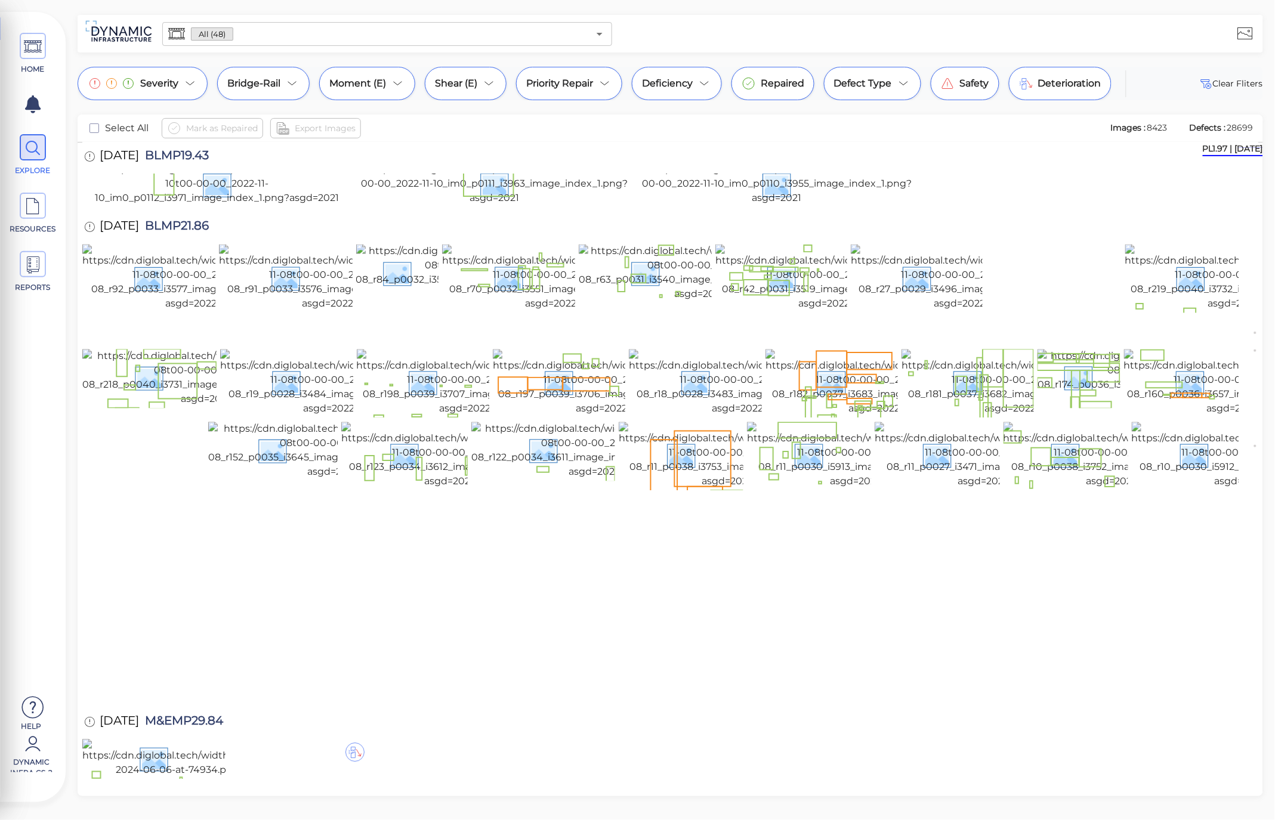
scroll to position [857, 0]
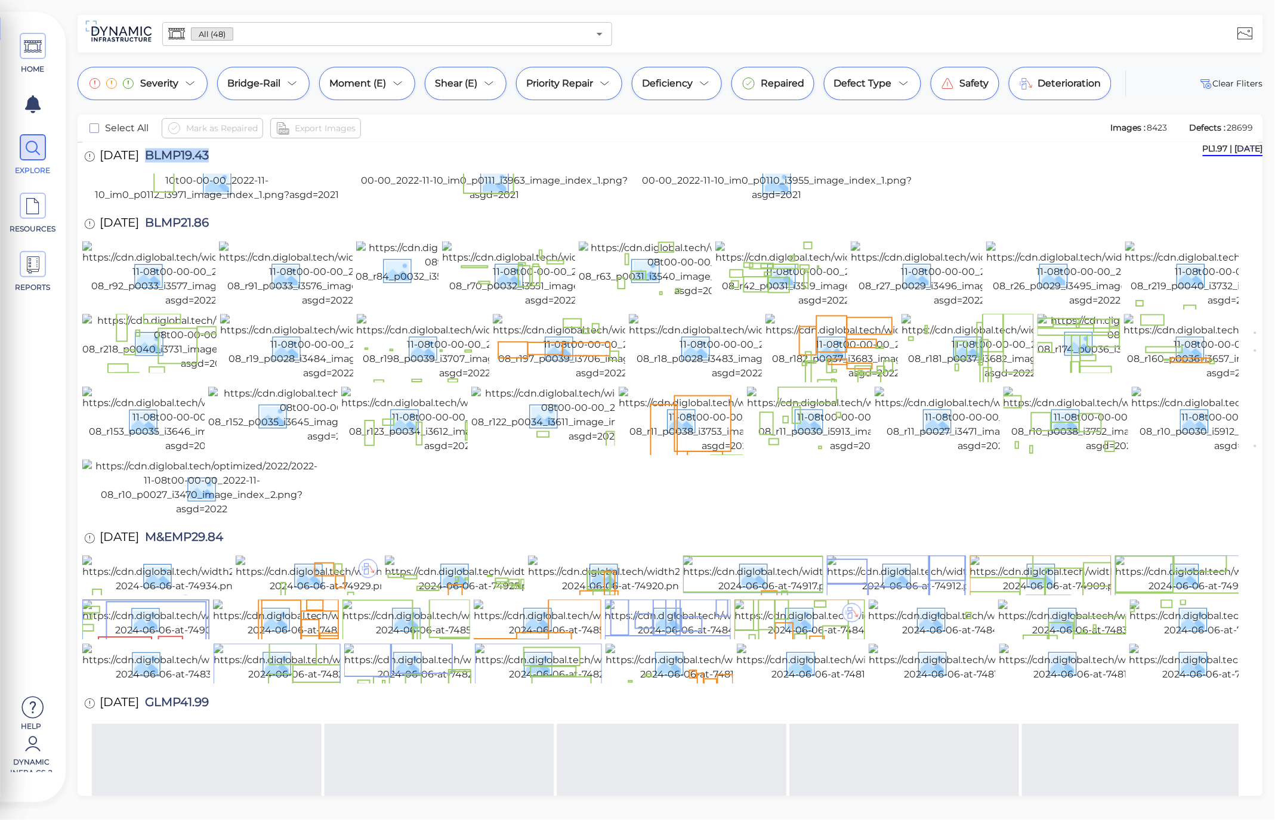
drag, startPoint x: 261, startPoint y: 322, endPoint x: 165, endPoint y: 320, distance: 96.7
click at [165, 174] on div "11/10/2022 BLMP19.43" at bounding box center [670, 157] width 1176 height 33
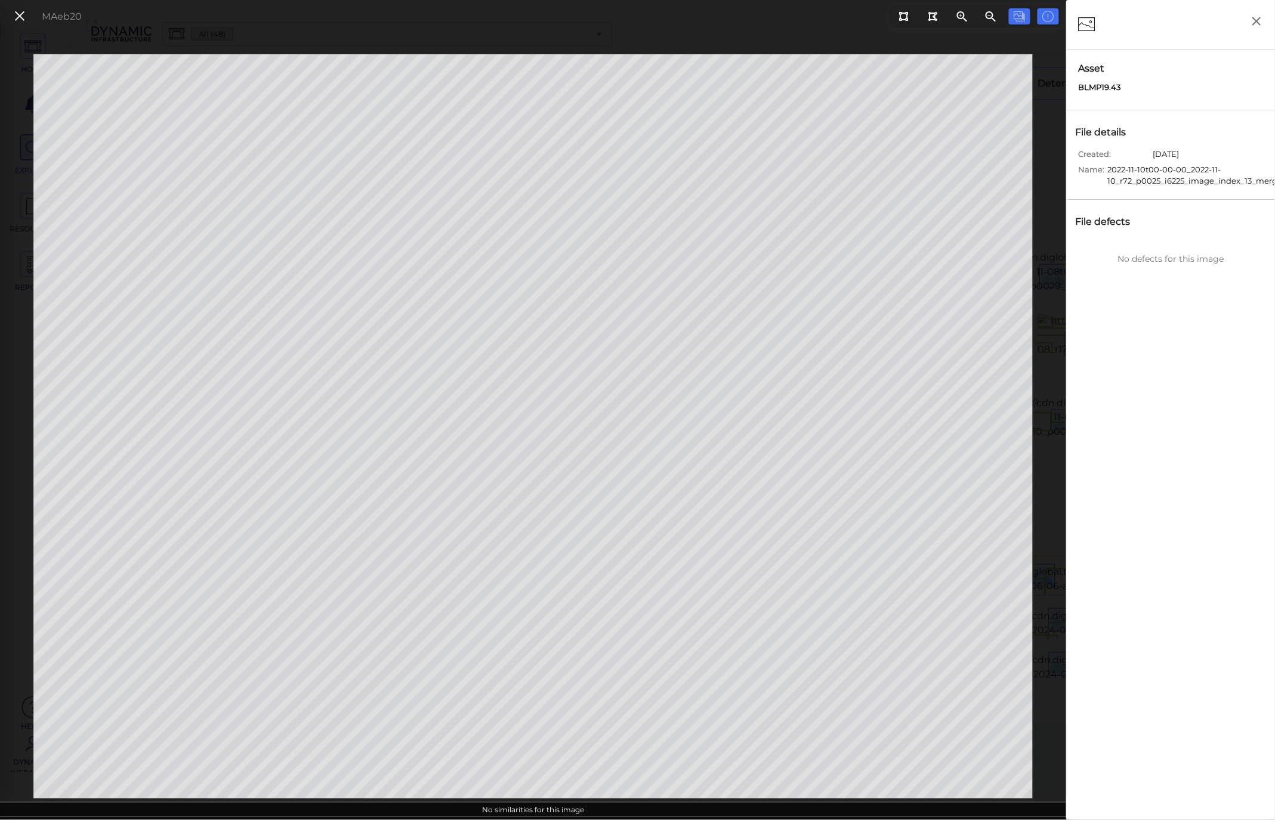
click at [8, 21] on div "MAeb20" at bounding box center [46, 17] width 84 height 26
click at [19, 21] on icon at bounding box center [19, 16] width 13 height 16
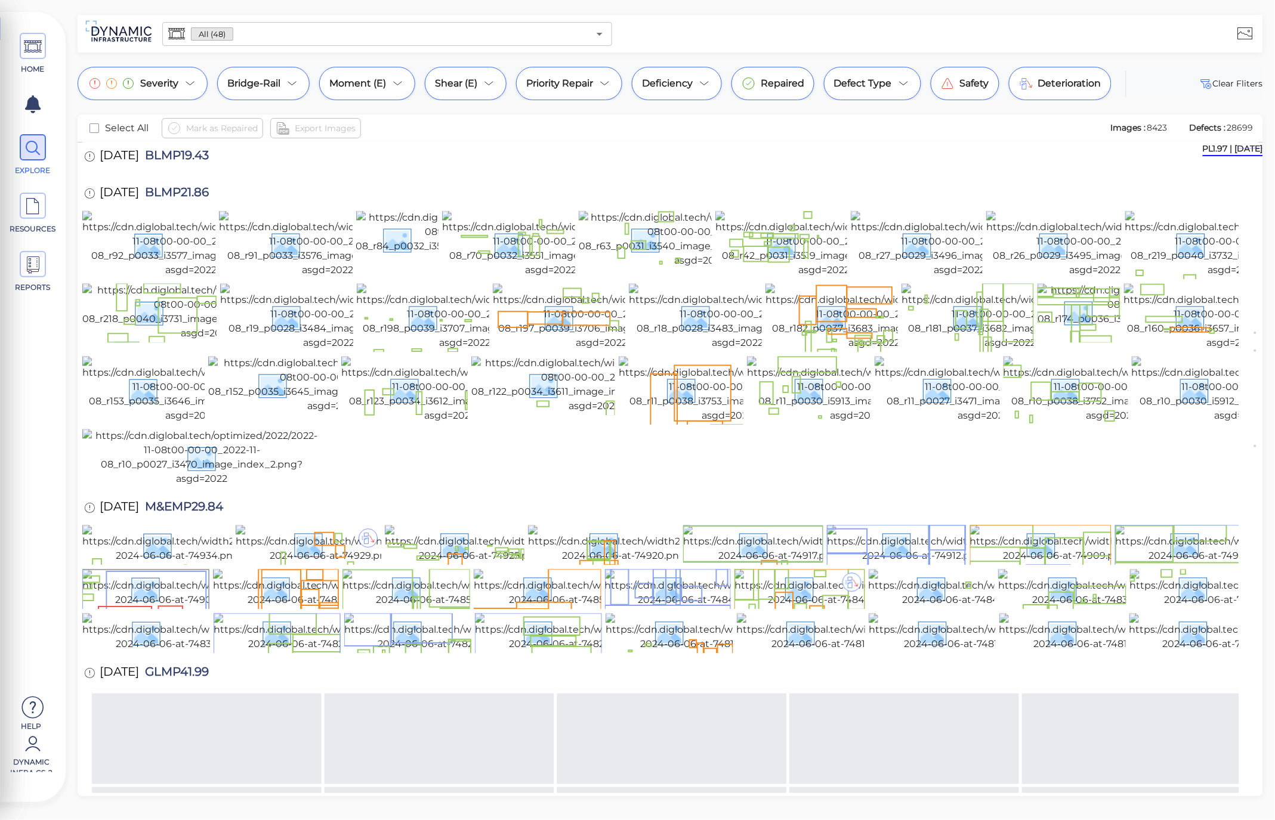
scroll to position [902, 0]
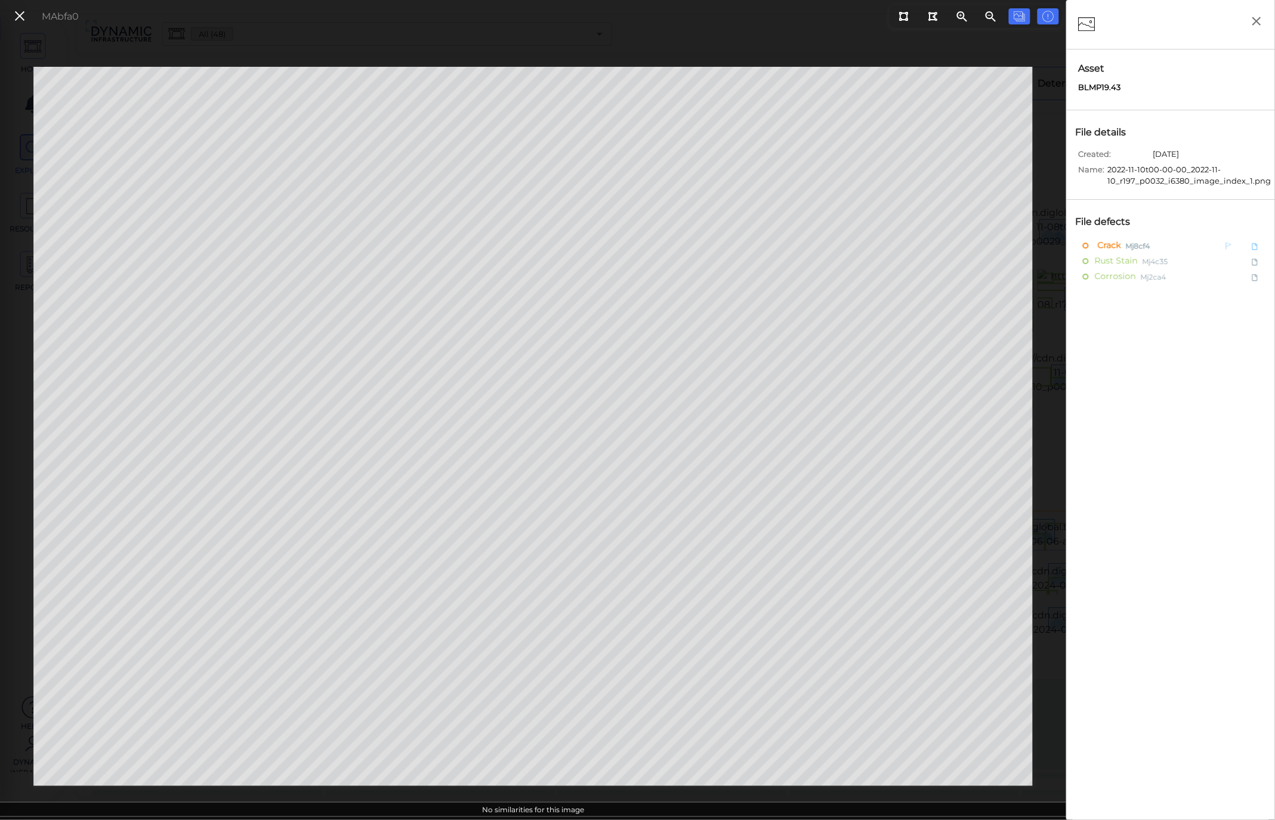
click at [1110, 248] on span "Crack" at bounding box center [1108, 245] width 26 height 15
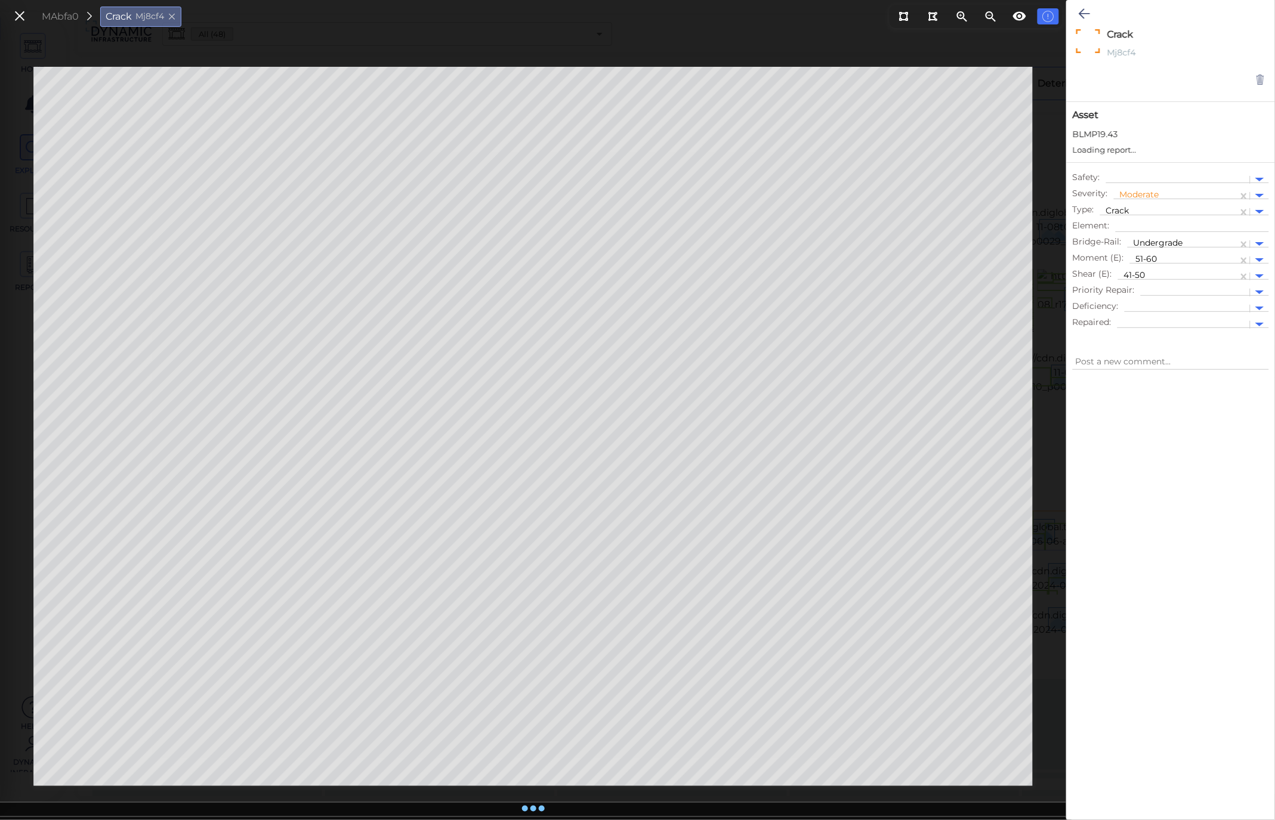
type textarea "x"
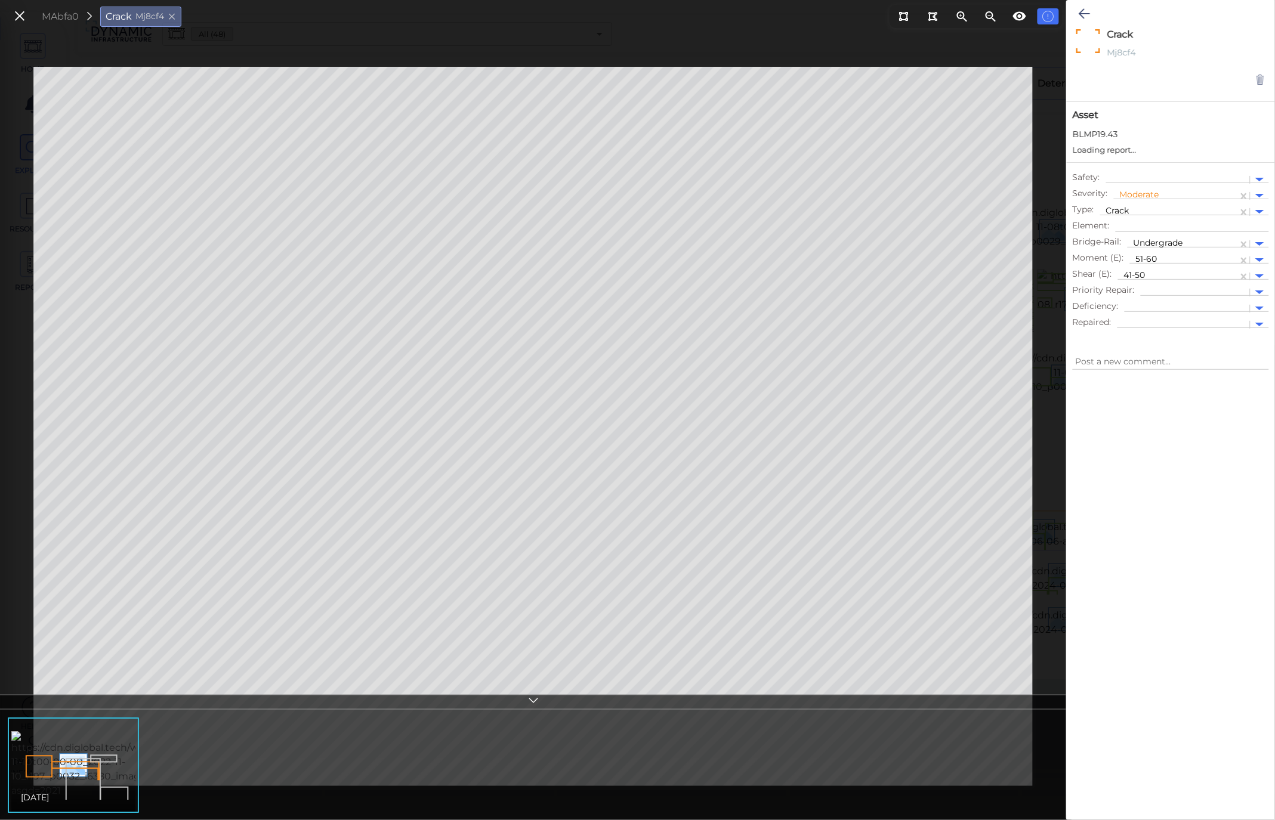
type textarea "x"
click at [20, 18] on icon at bounding box center [19, 16] width 13 height 16
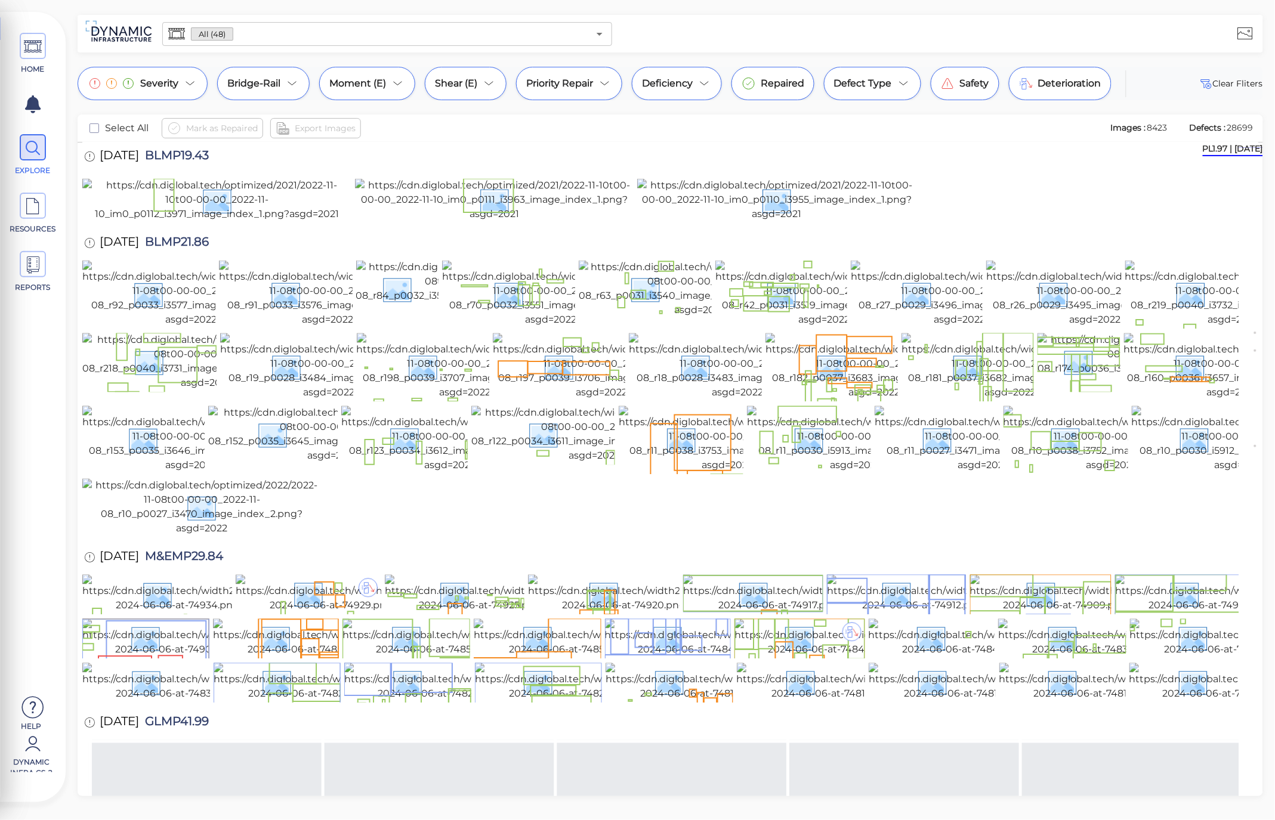
scroll to position [680, 0]
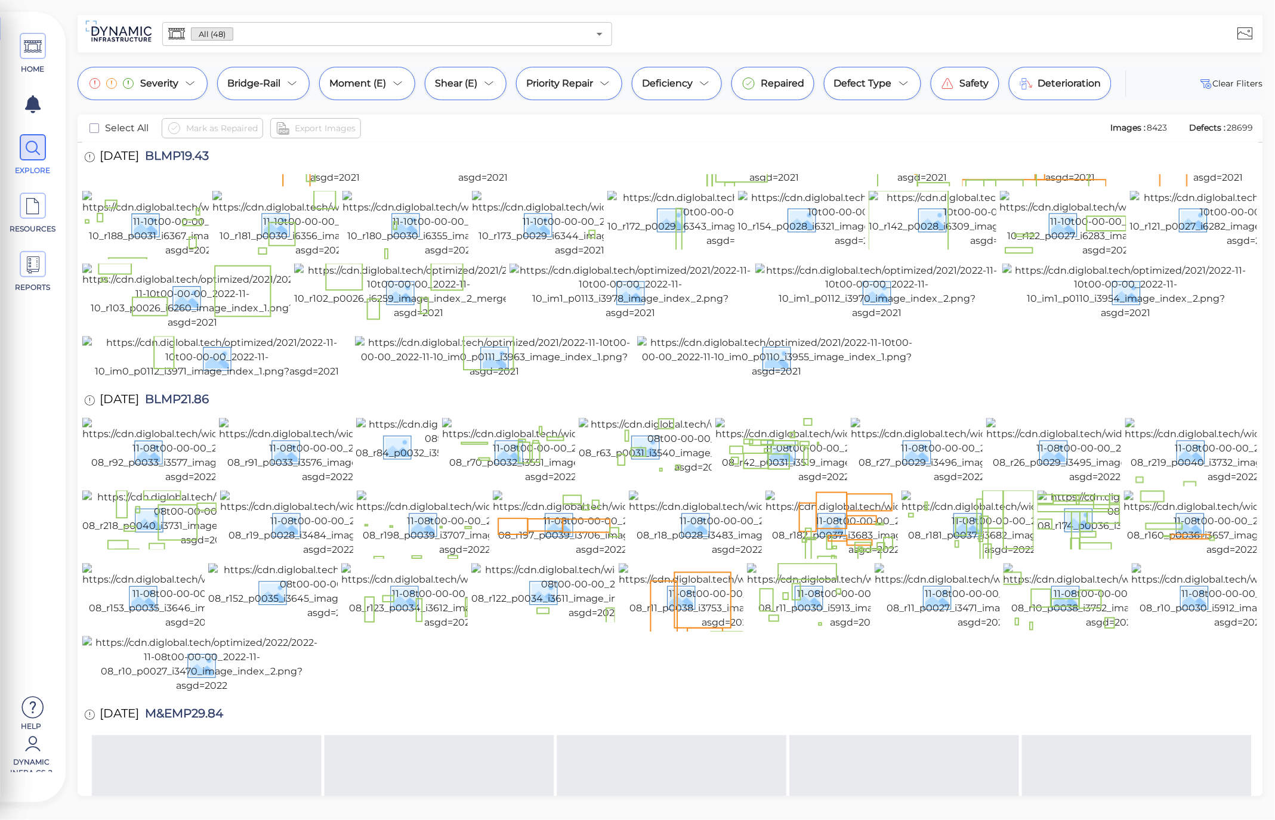
click at [268, 103] on img at bounding box center [343, 73] width 245 height 57
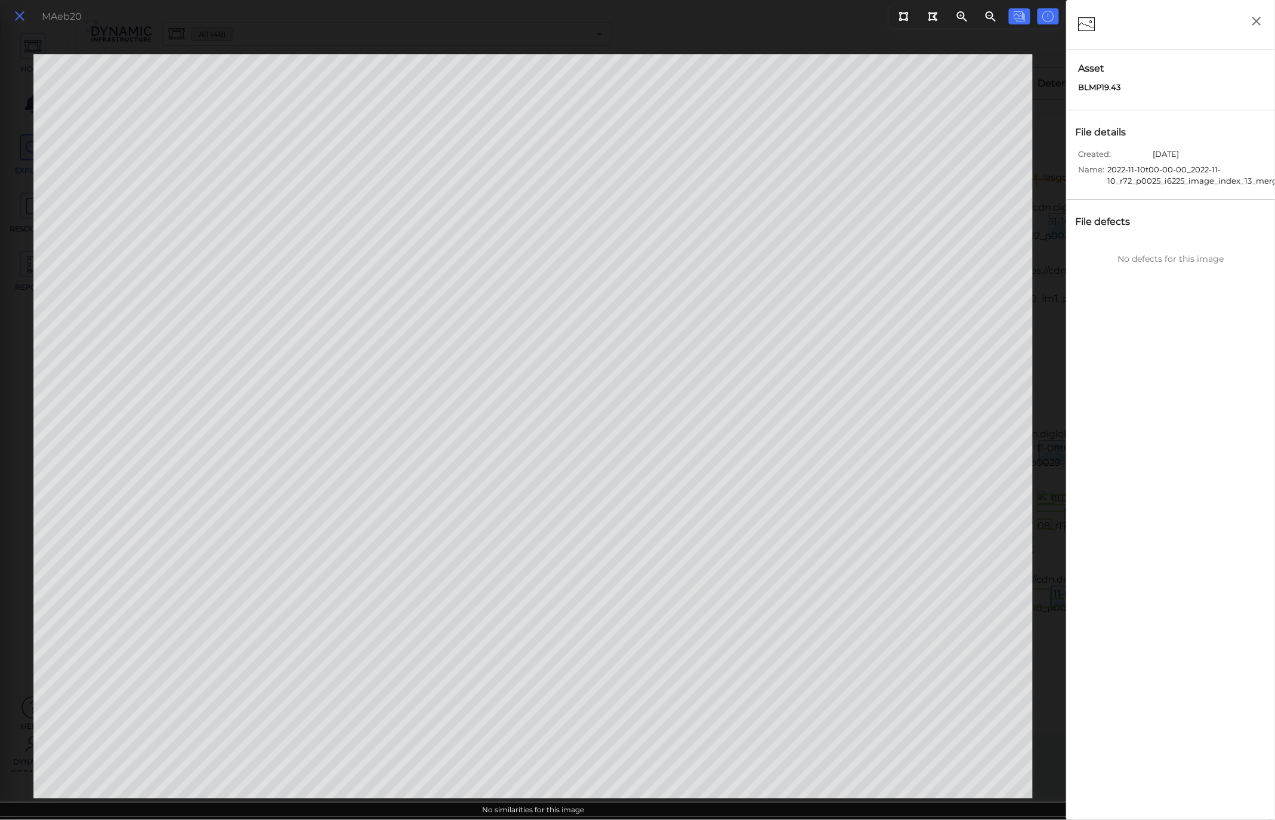
click at [18, 17] on icon at bounding box center [19, 16] width 13 height 16
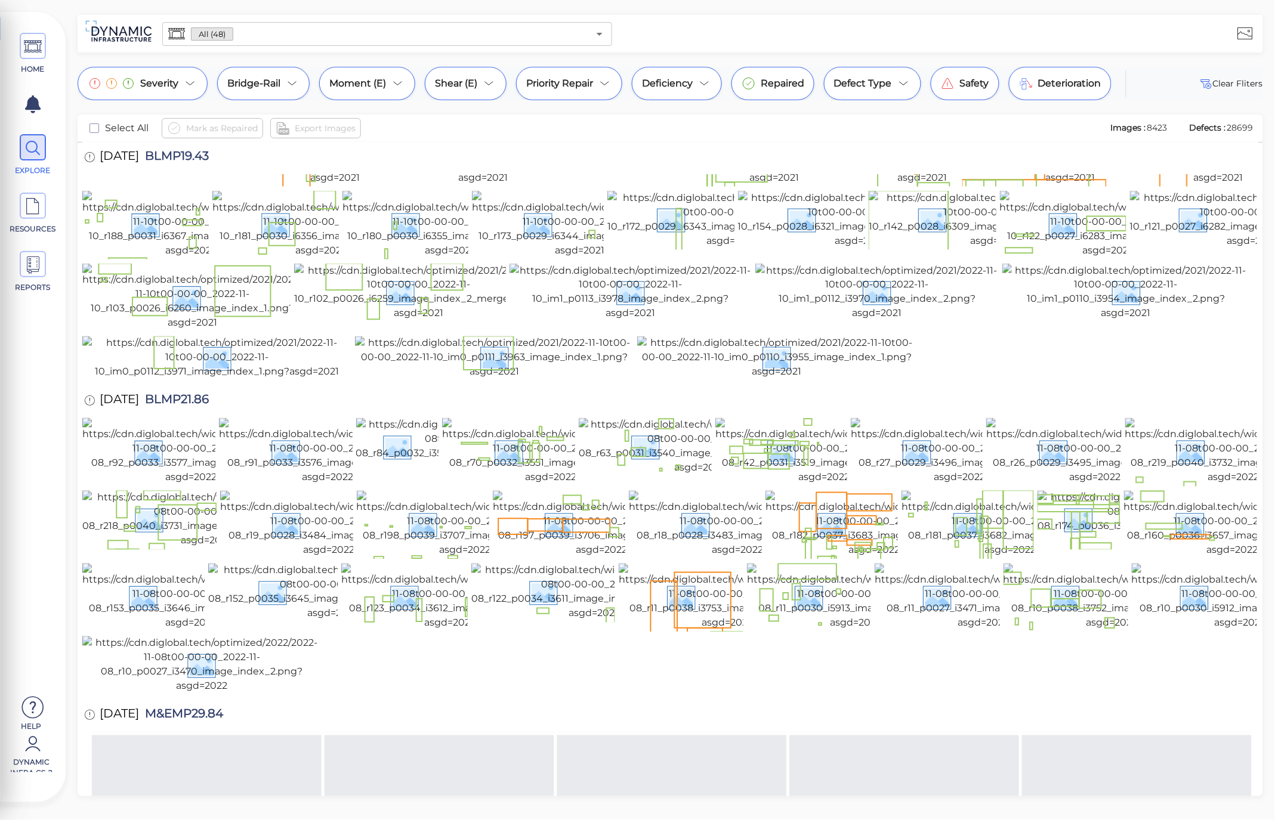
click at [146, 103] on img at bounding box center [203, 73] width 242 height 57
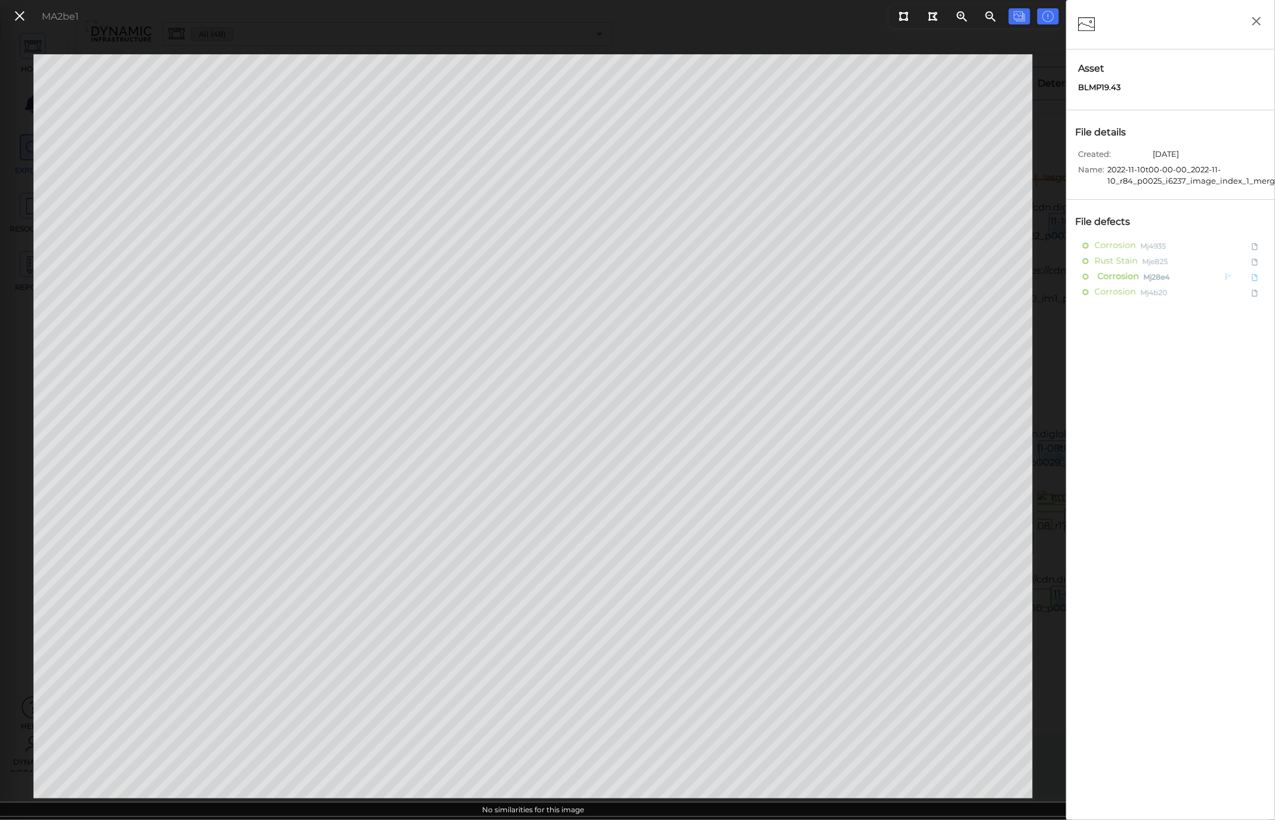
click at [1116, 271] on span "Corrosion" at bounding box center [1117, 276] width 44 height 15
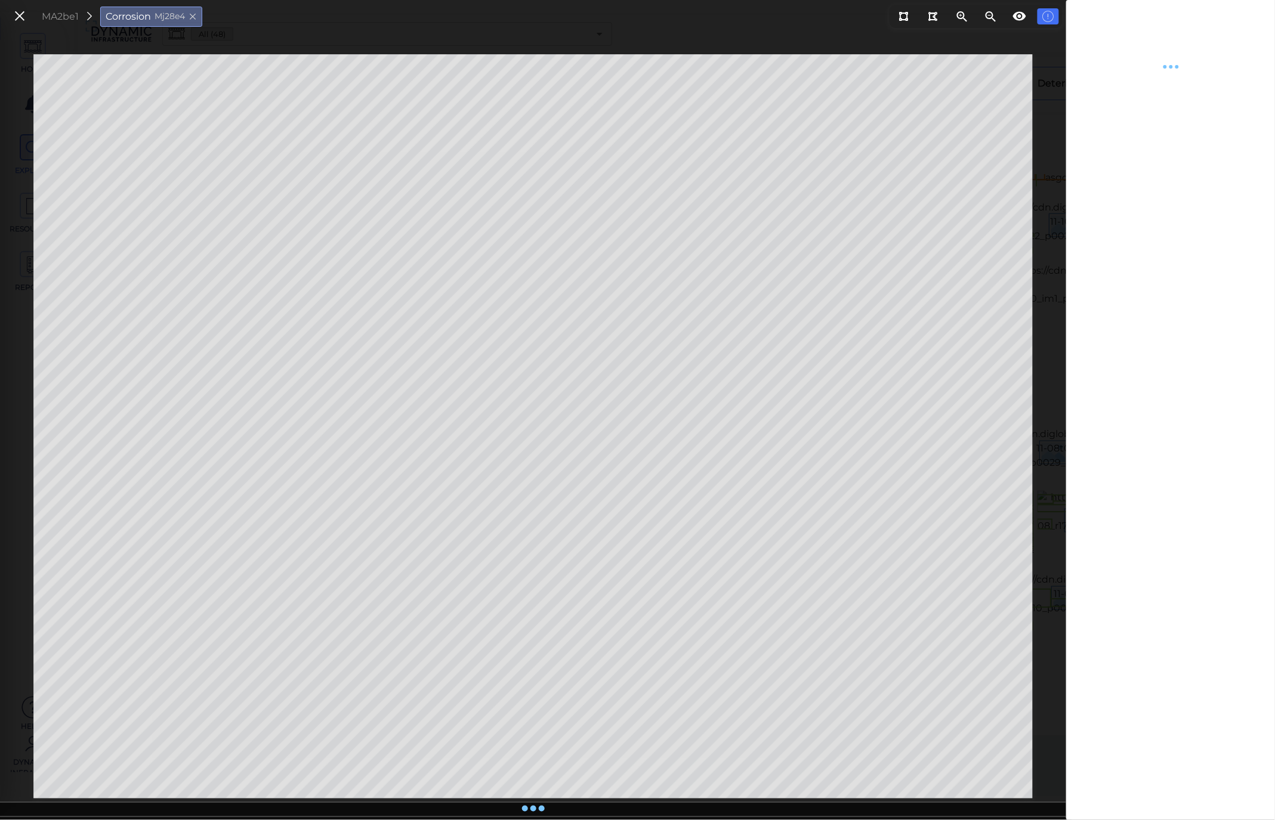
type textarea "x"
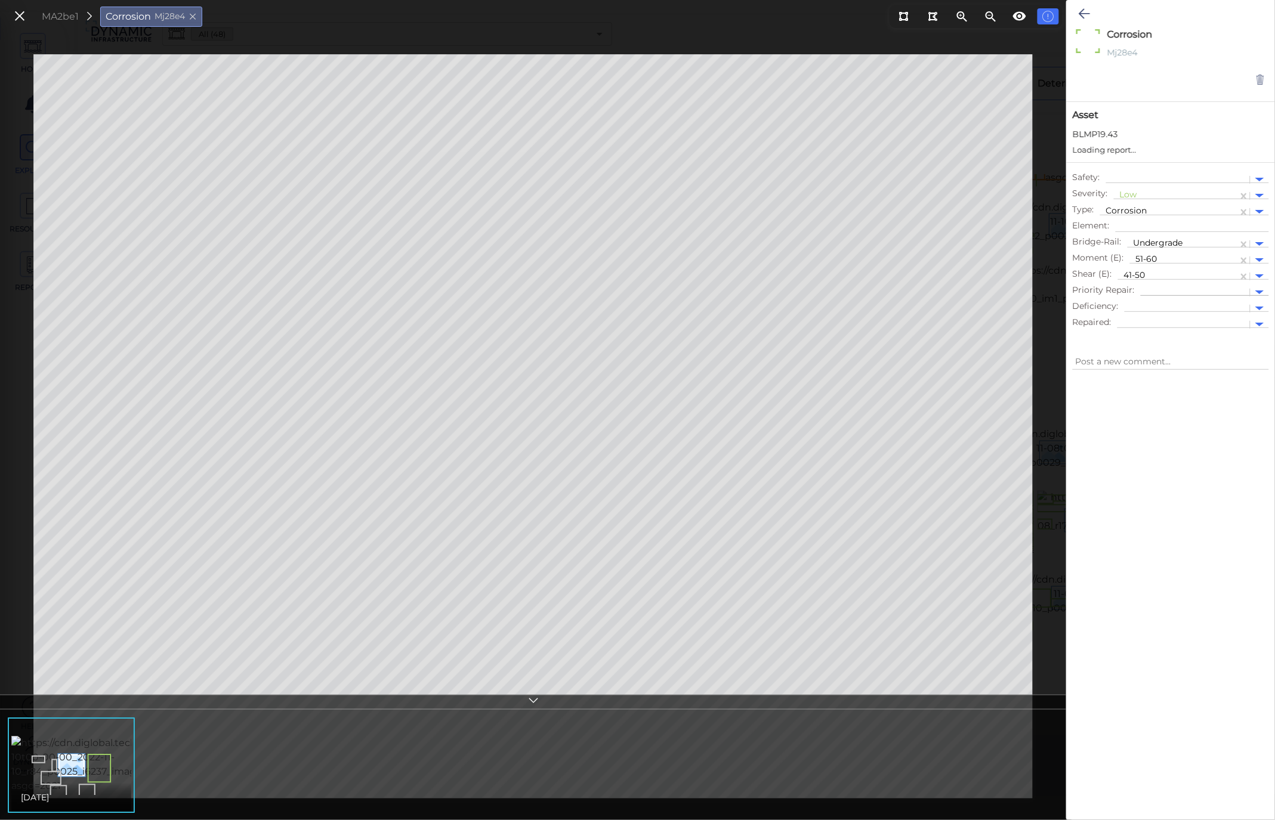
type textarea "x"
click at [25, 15] on icon at bounding box center [19, 16] width 13 height 16
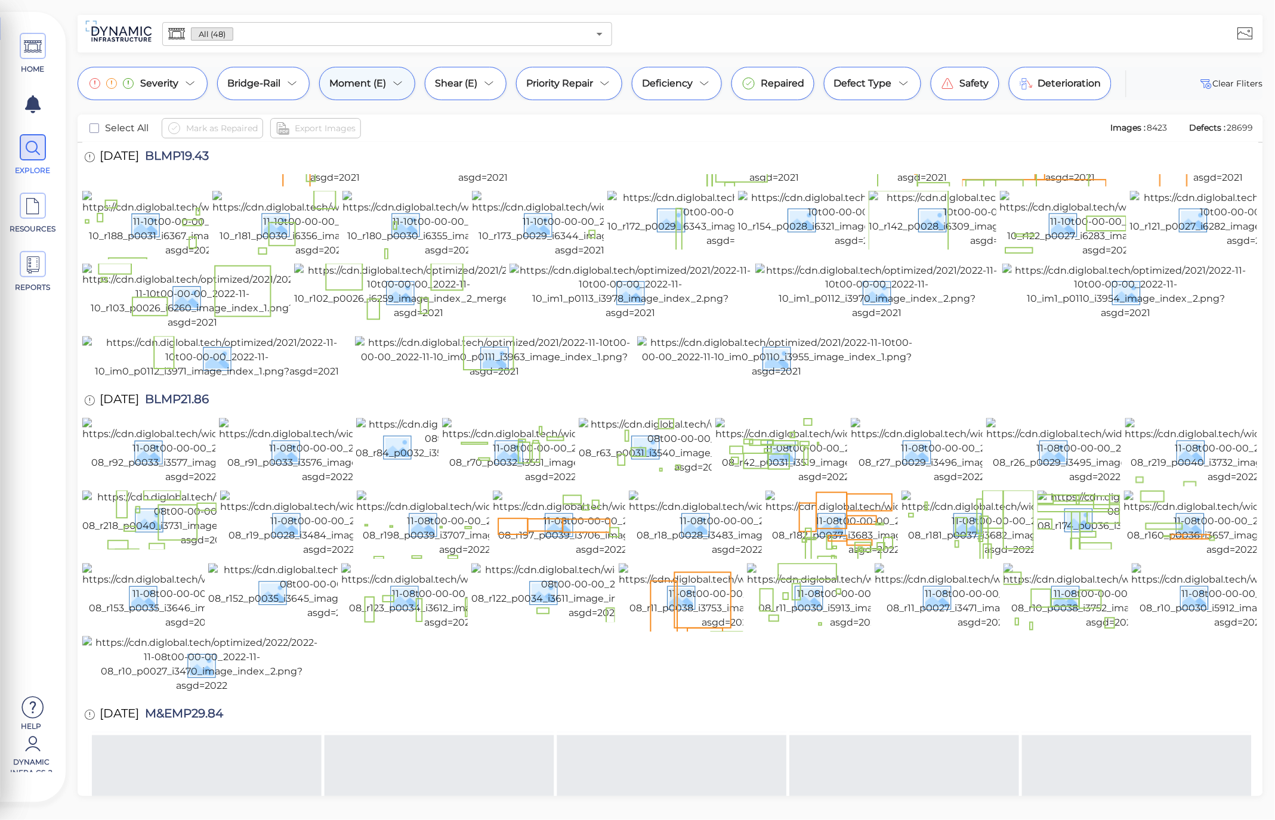
click at [388, 82] on div "Moment (E)" at bounding box center [367, 83] width 96 height 33
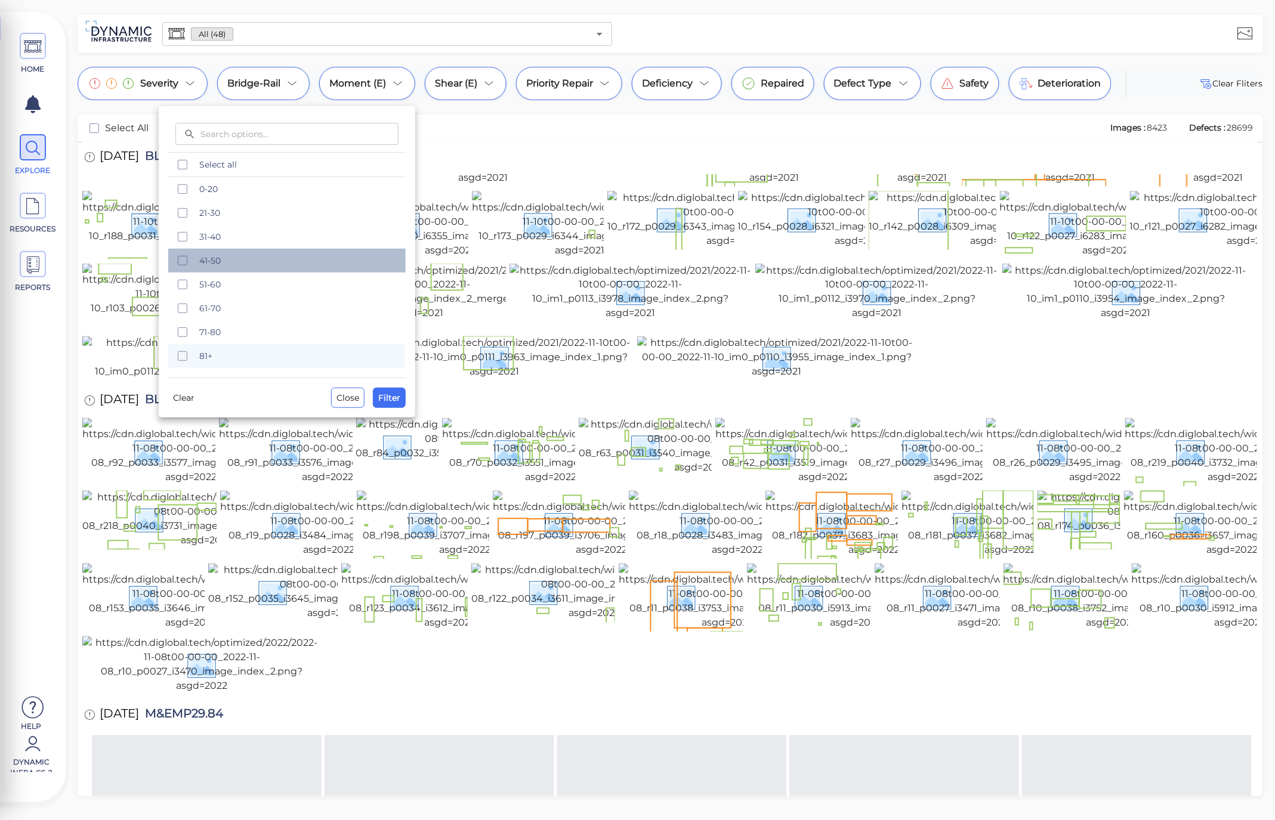
click at [199, 261] on span "41-50" at bounding box center [298, 261] width 199 height 12
click at [400, 399] on button "Filter" at bounding box center [389, 398] width 33 height 20
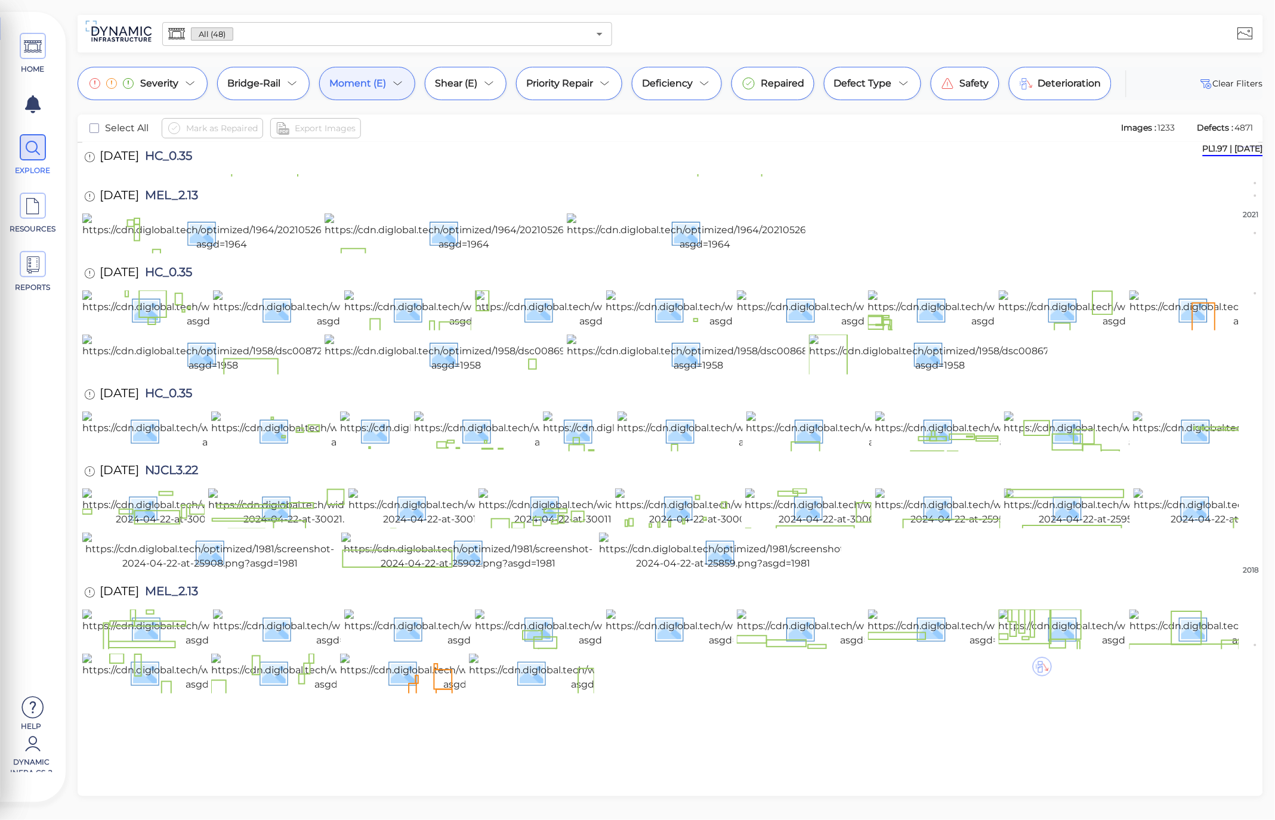
scroll to position [114, 0]
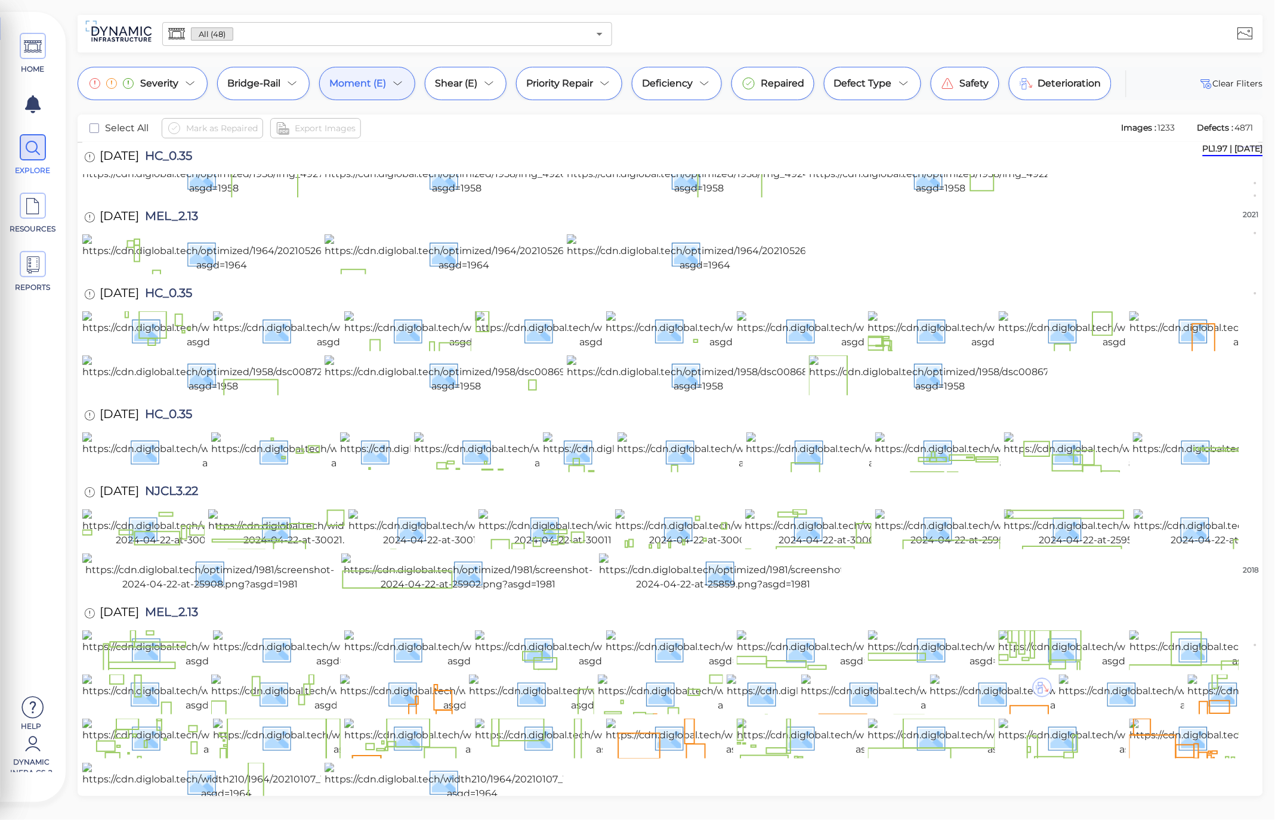
click at [388, 79] on div "Moment (E)" at bounding box center [367, 83] width 96 height 33
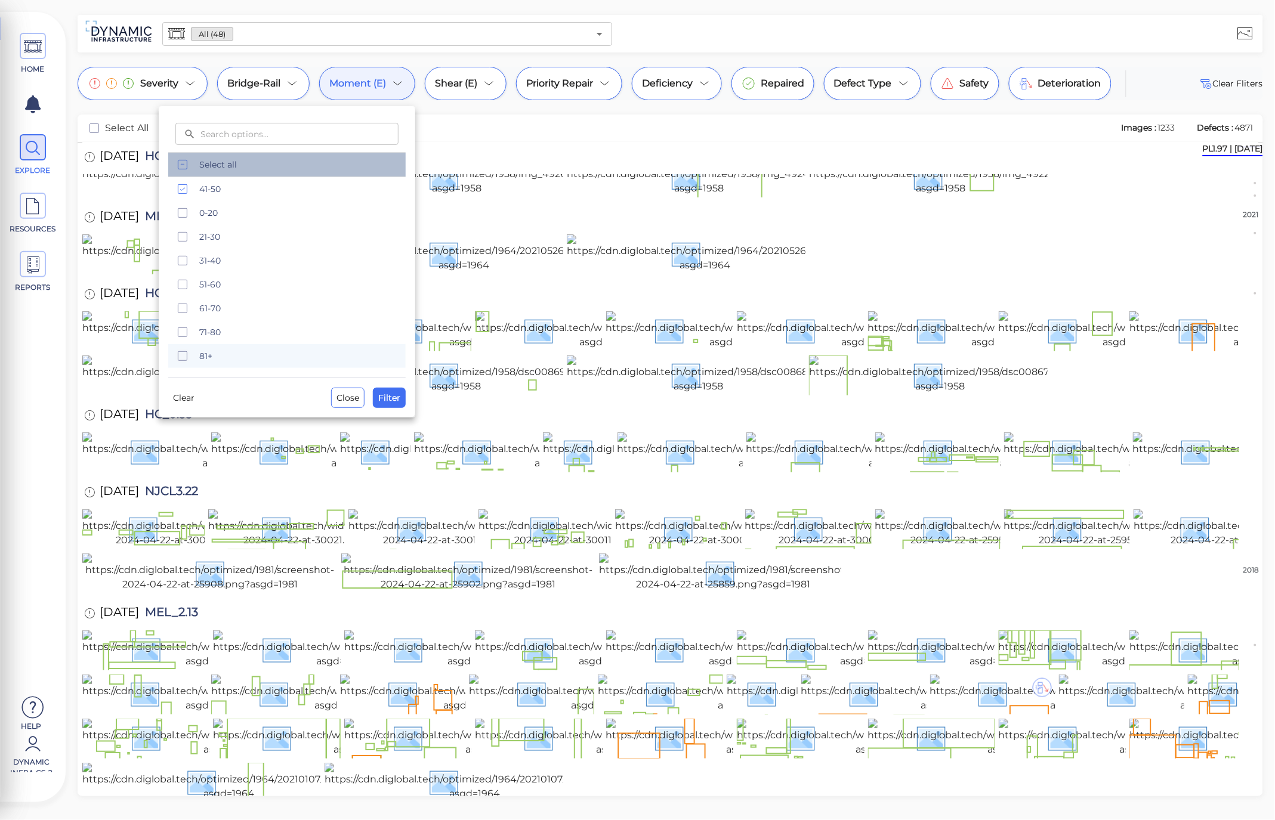
click at [249, 164] on span "Select all" at bounding box center [298, 165] width 199 height 12
click at [180, 403] on span "Clear" at bounding box center [183, 398] width 21 height 14
click at [390, 400] on span "Filter" at bounding box center [389, 398] width 22 height 14
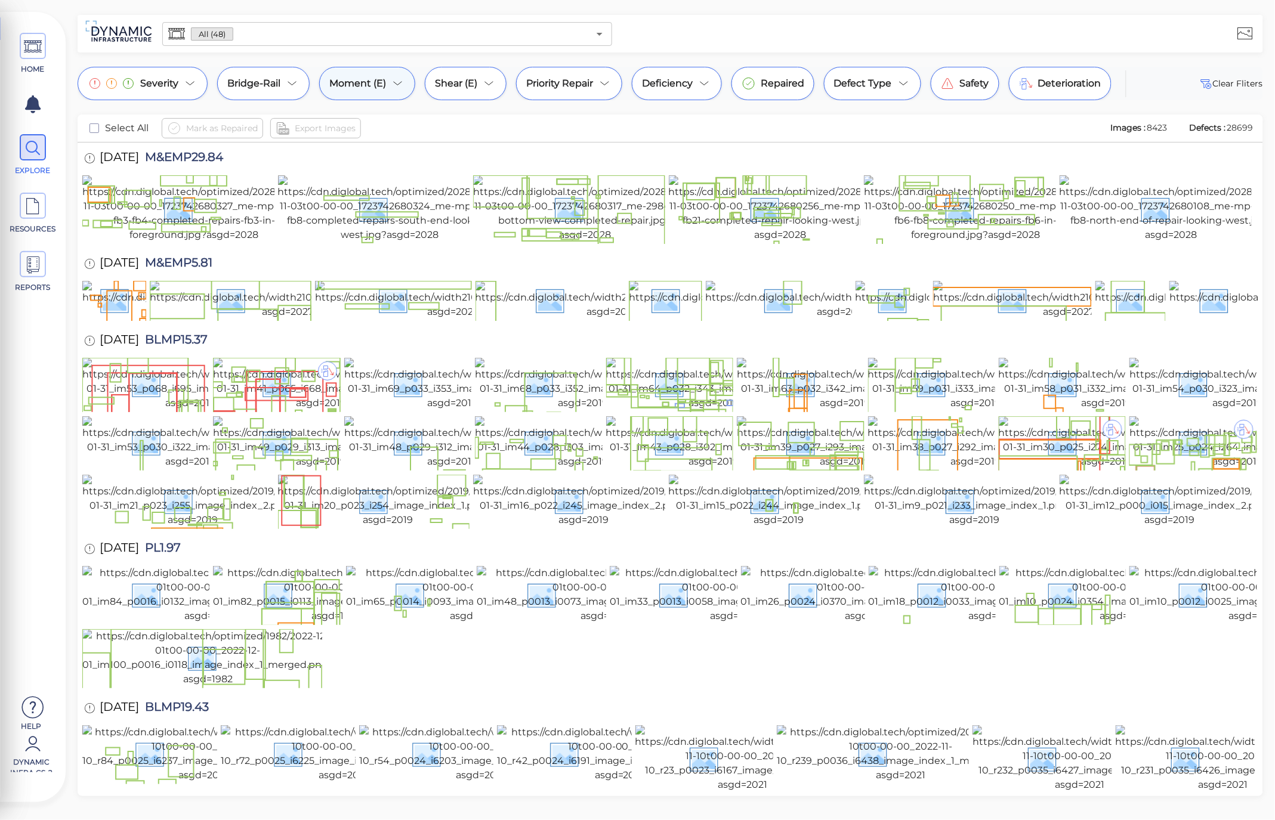
click at [403, 79] on icon at bounding box center [398, 83] width 14 height 14
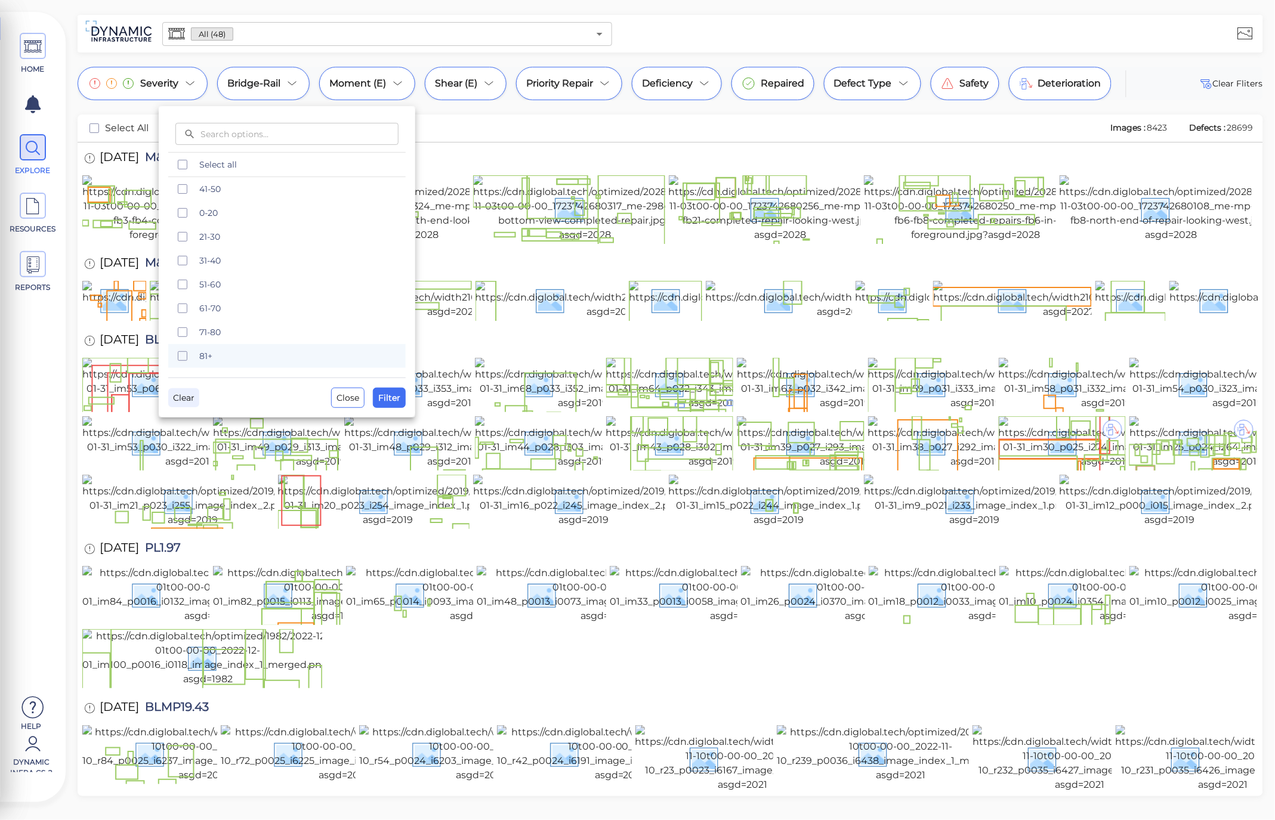
click at [187, 406] on button "Clear" at bounding box center [183, 397] width 31 height 19
click at [394, 404] on span "Filter" at bounding box center [389, 398] width 22 height 14
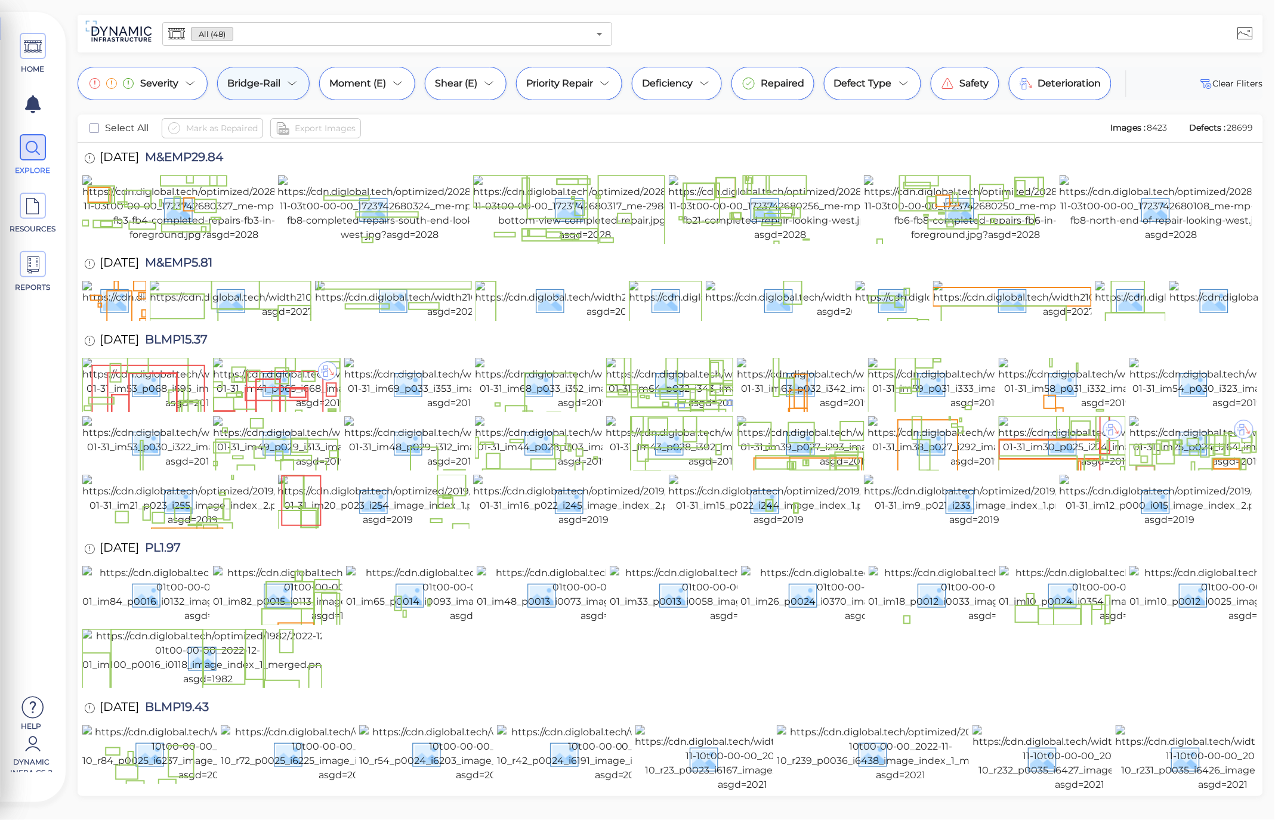
click at [301, 82] on div "Bridge-Rail" at bounding box center [263, 83] width 92 height 33
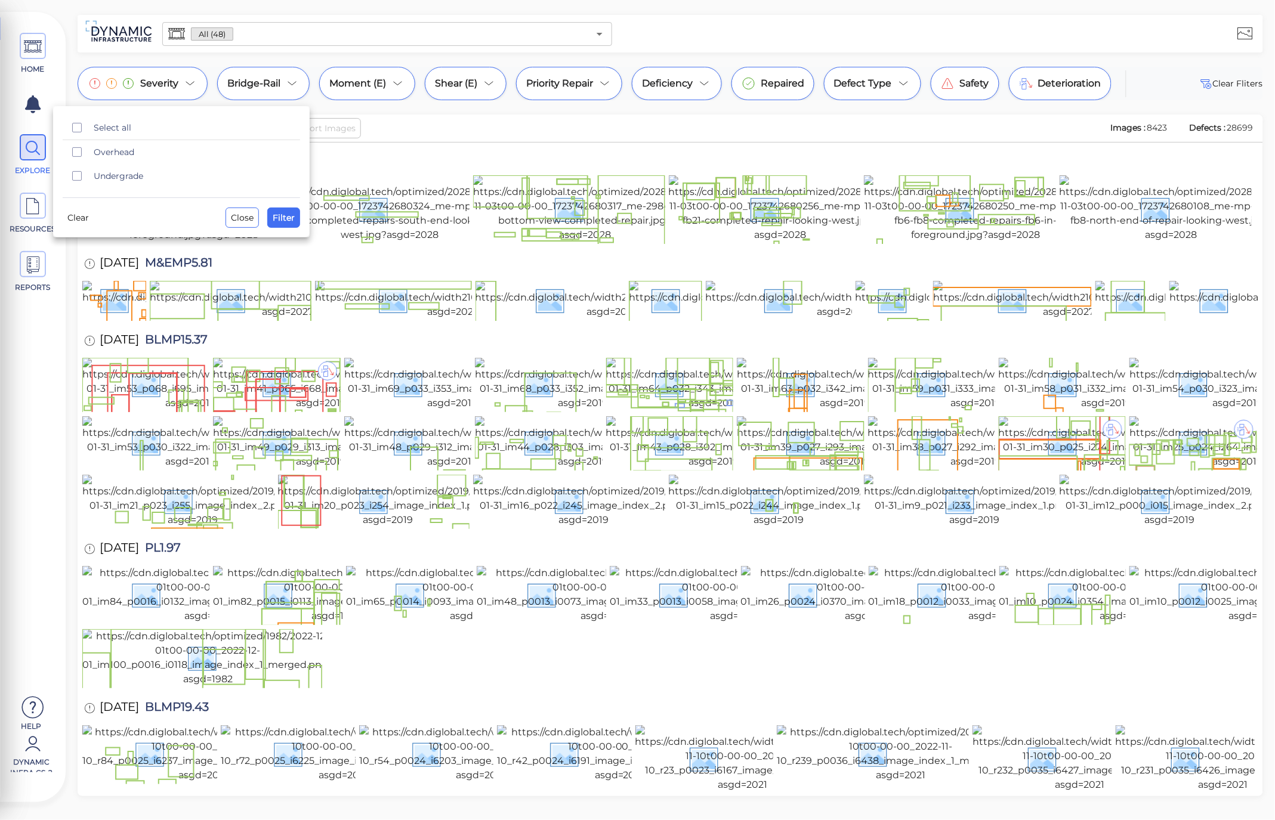
click at [347, 89] on div at bounding box center [637, 410] width 1275 height 820
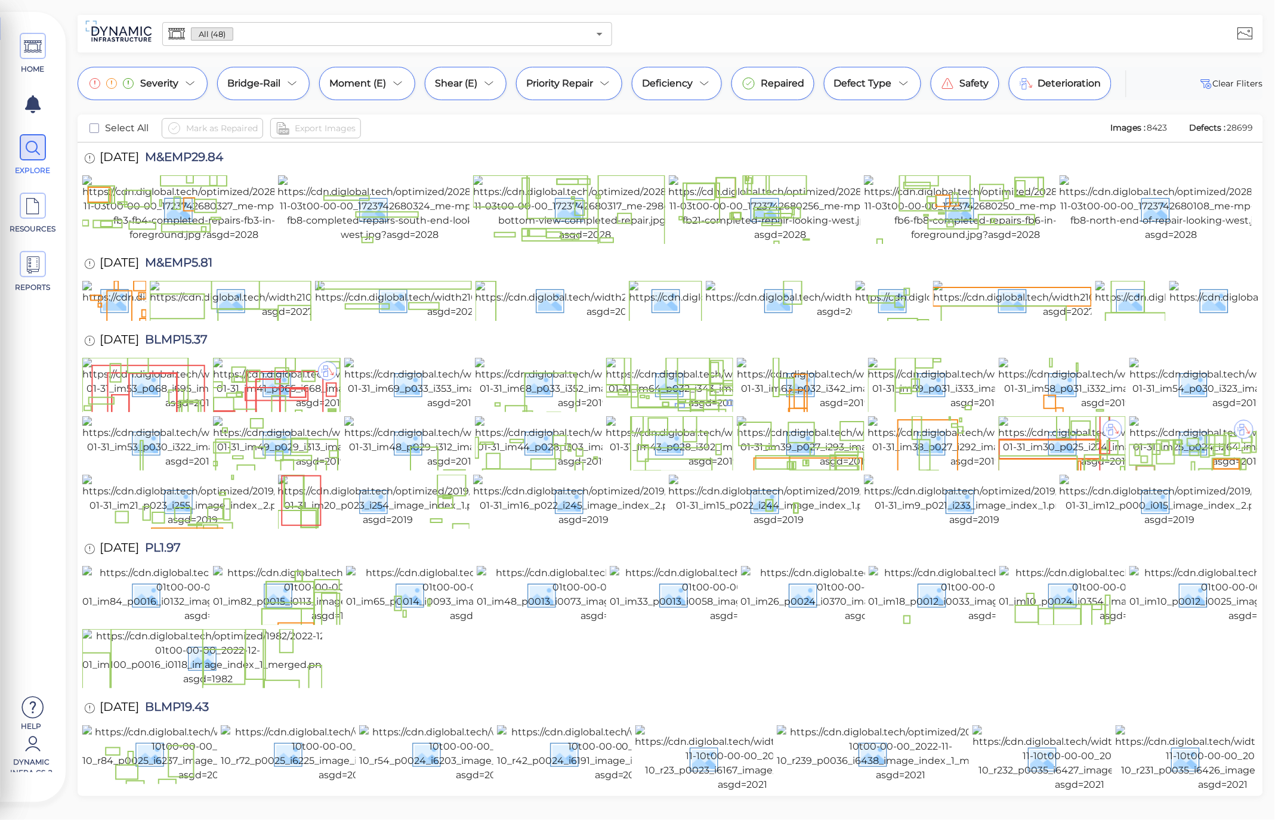
click at [355, 87] on span "Moment (E)" at bounding box center [357, 83] width 57 height 14
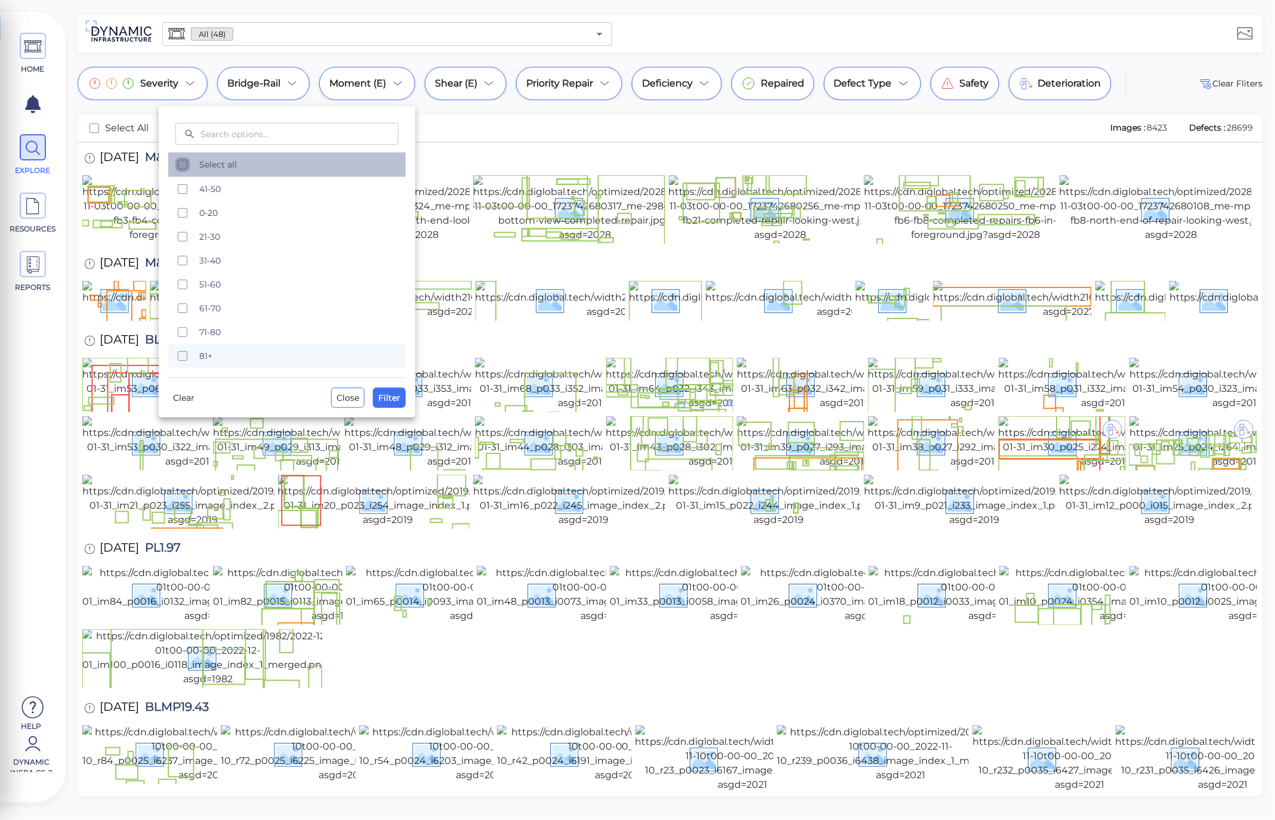
click at [181, 168] on icon "checkbox" at bounding box center [182, 165] width 14 height 14
click at [407, 85] on div at bounding box center [637, 410] width 1275 height 820
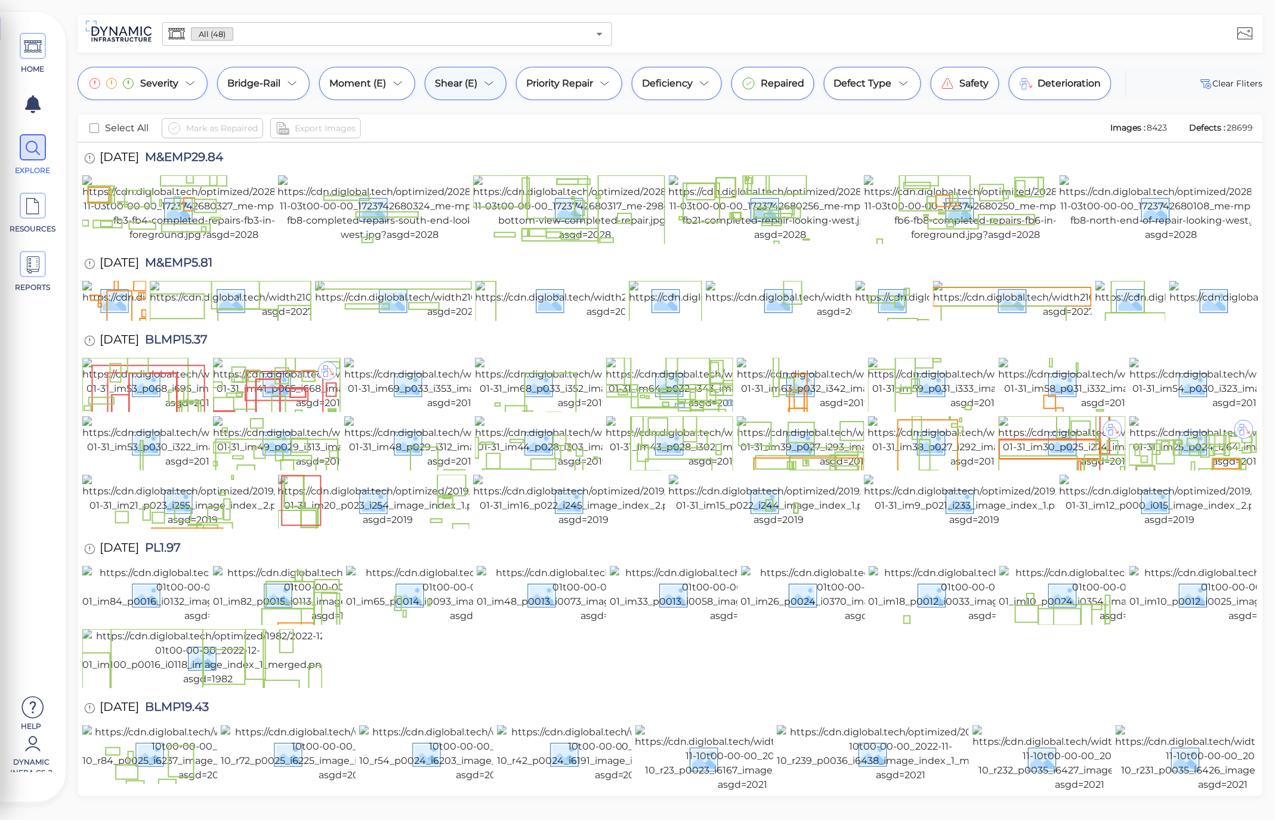
click at [482, 82] on icon at bounding box center [489, 83] width 14 height 14
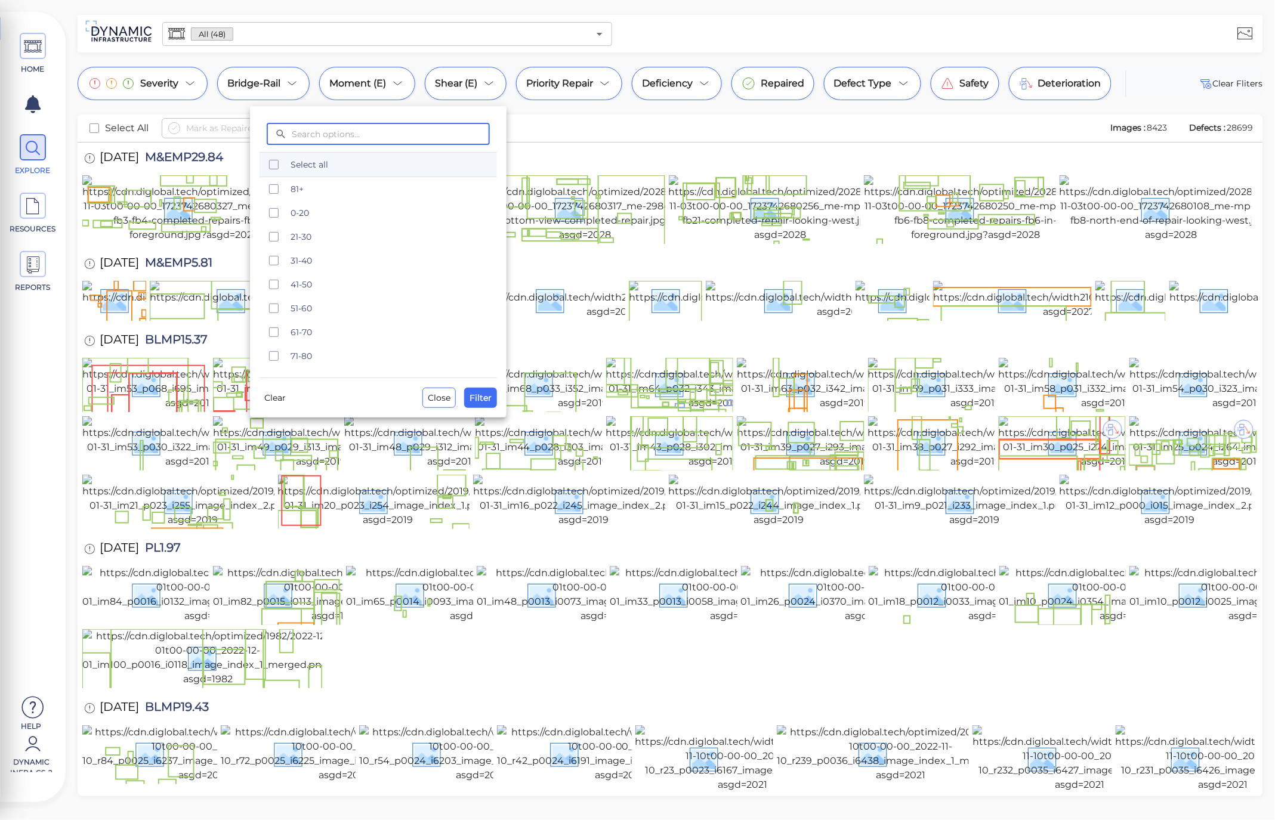
click at [271, 166] on icon "checkbox" at bounding box center [274, 165] width 14 height 14
click at [587, 102] on div at bounding box center [637, 410] width 1275 height 820
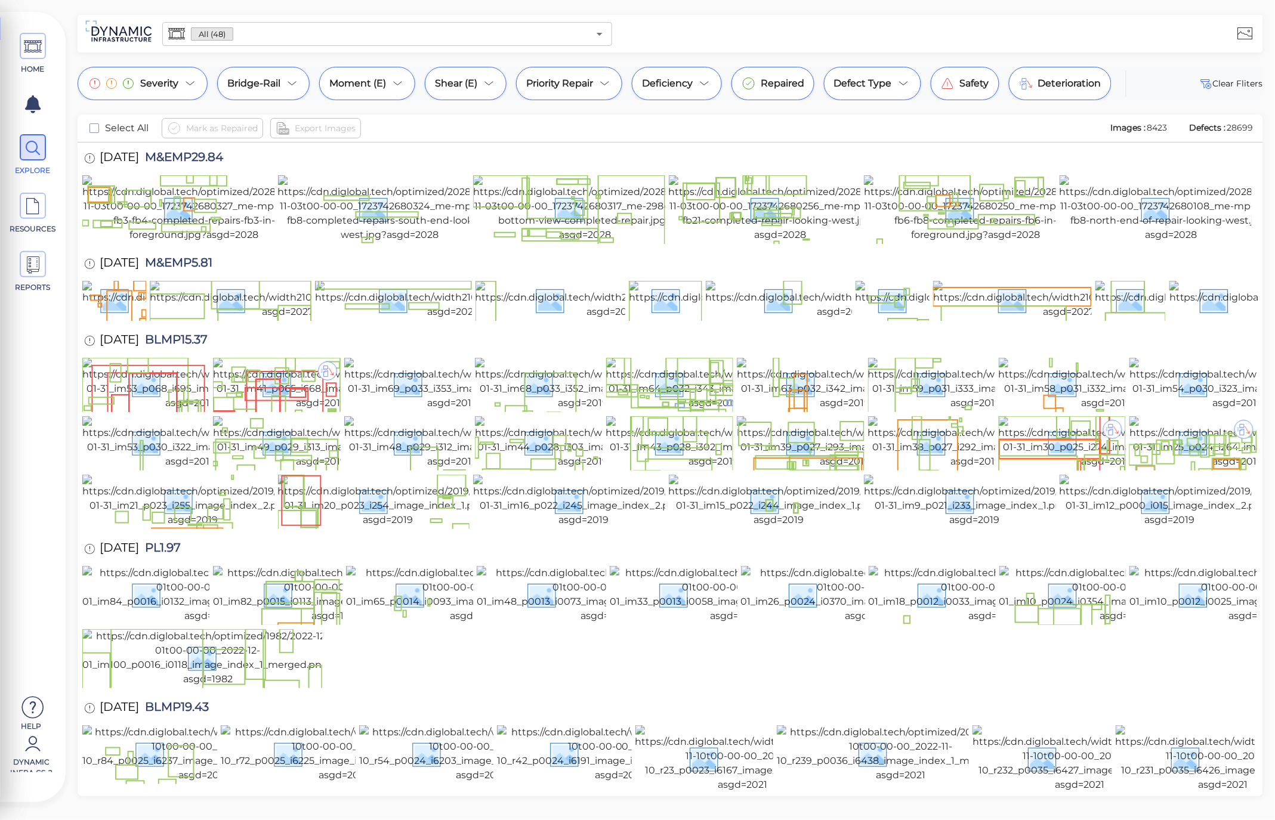
click at [288, 40] on input "text" at bounding box center [411, 34] width 356 height 17
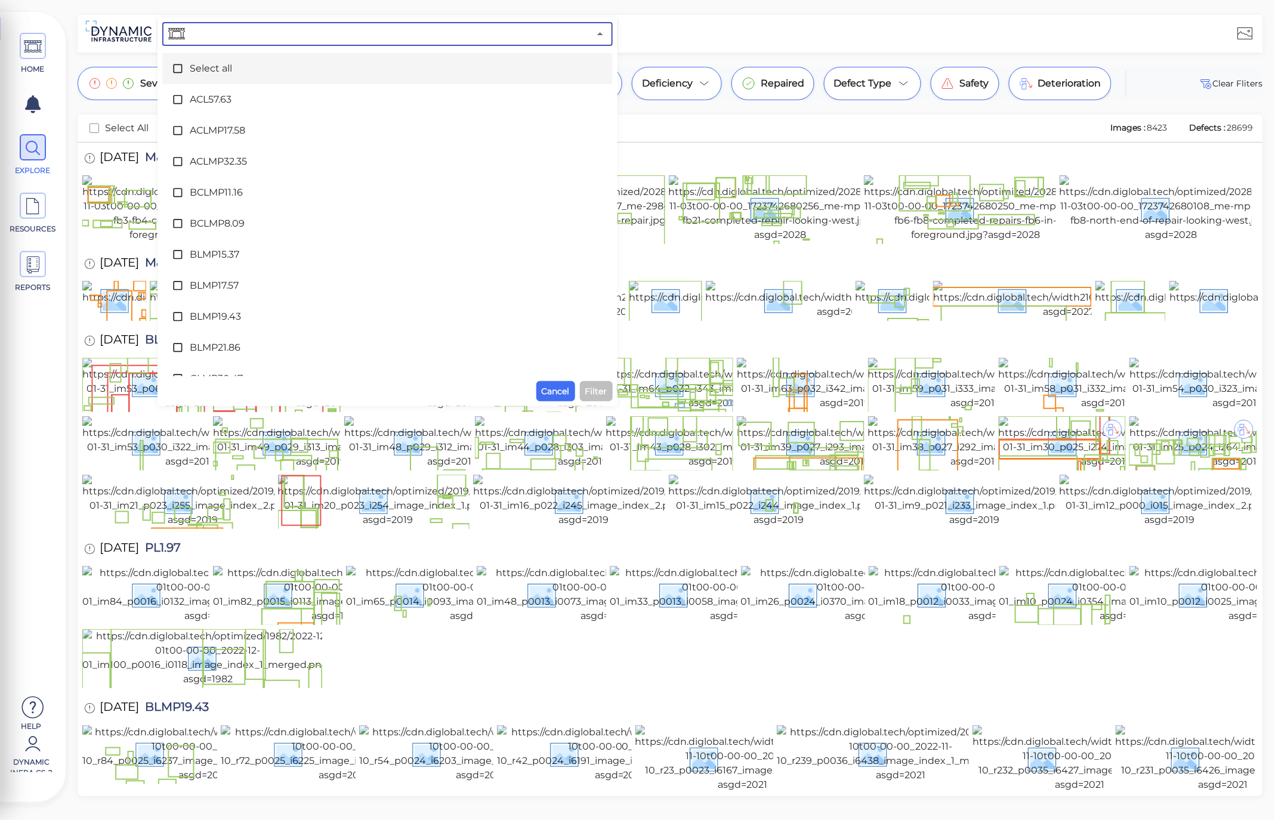
click at [370, 79] on div "Select all" at bounding box center [387, 69] width 431 height 24
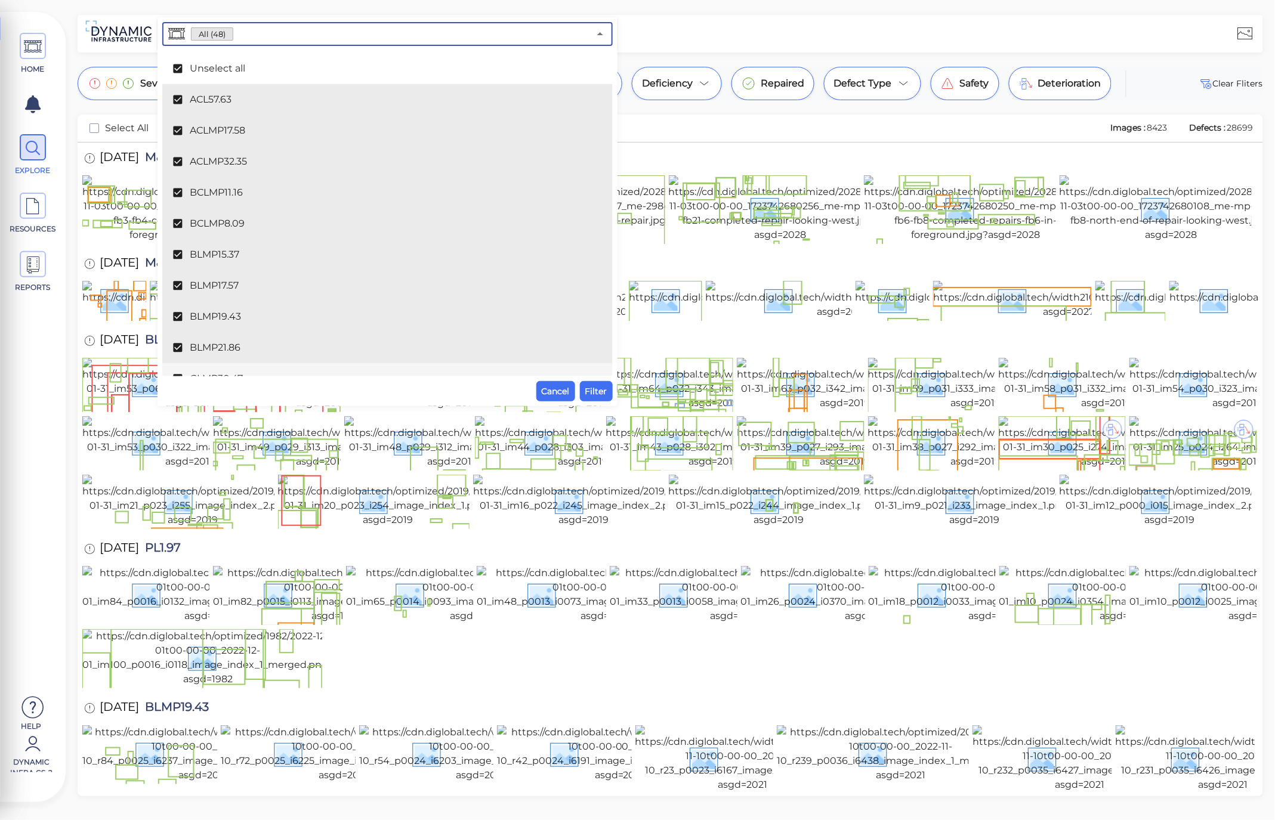
click at [616, 400] on div "All (48) ​ Unselect all ACL57.63 ACLMP17.58 ACLMP32.35 BCLMP11.16 BCLMP8.09 BLM…" at bounding box center [388, 211] width 460 height 389
click at [604, 398] on span "Filter" at bounding box center [596, 391] width 22 height 14
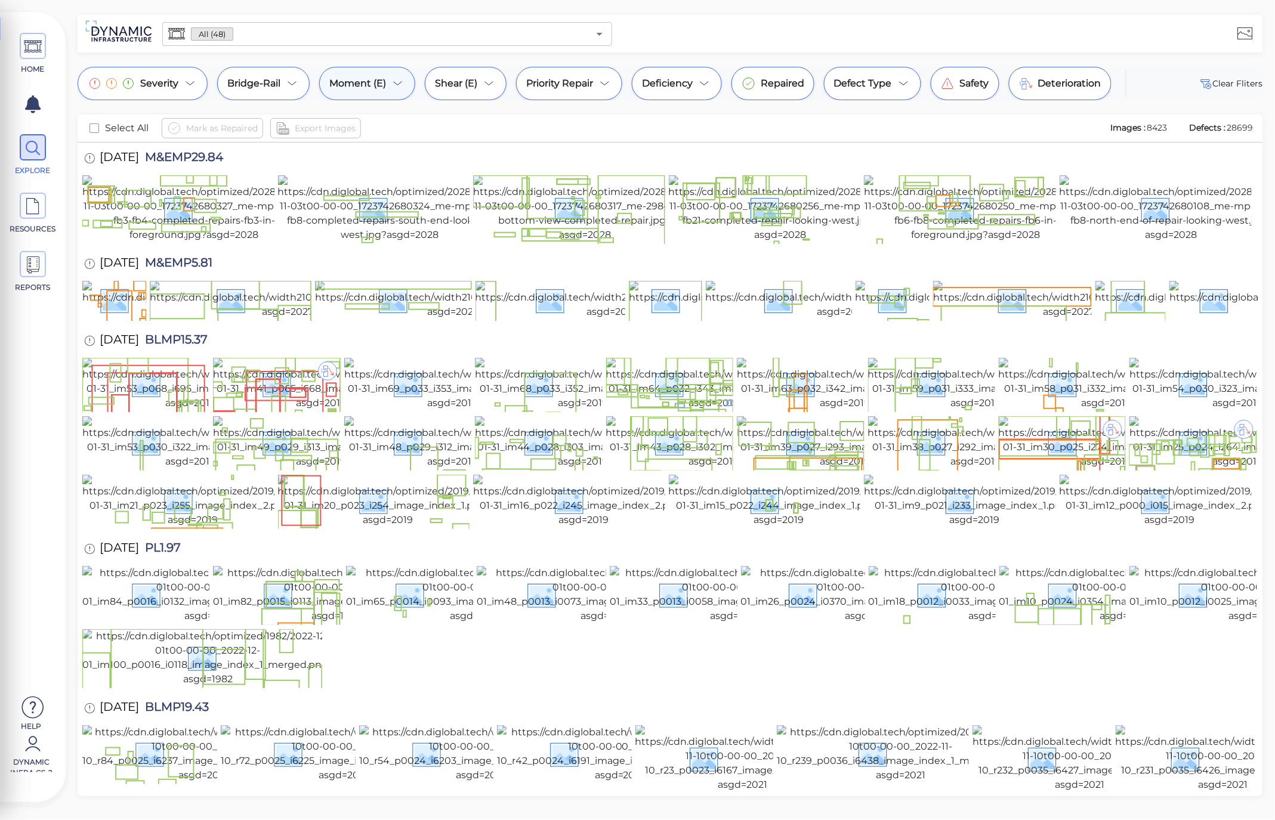
click at [401, 93] on div "Moment (E)" at bounding box center [367, 83] width 96 height 33
click at [397, 76] on icon at bounding box center [398, 83] width 14 height 14
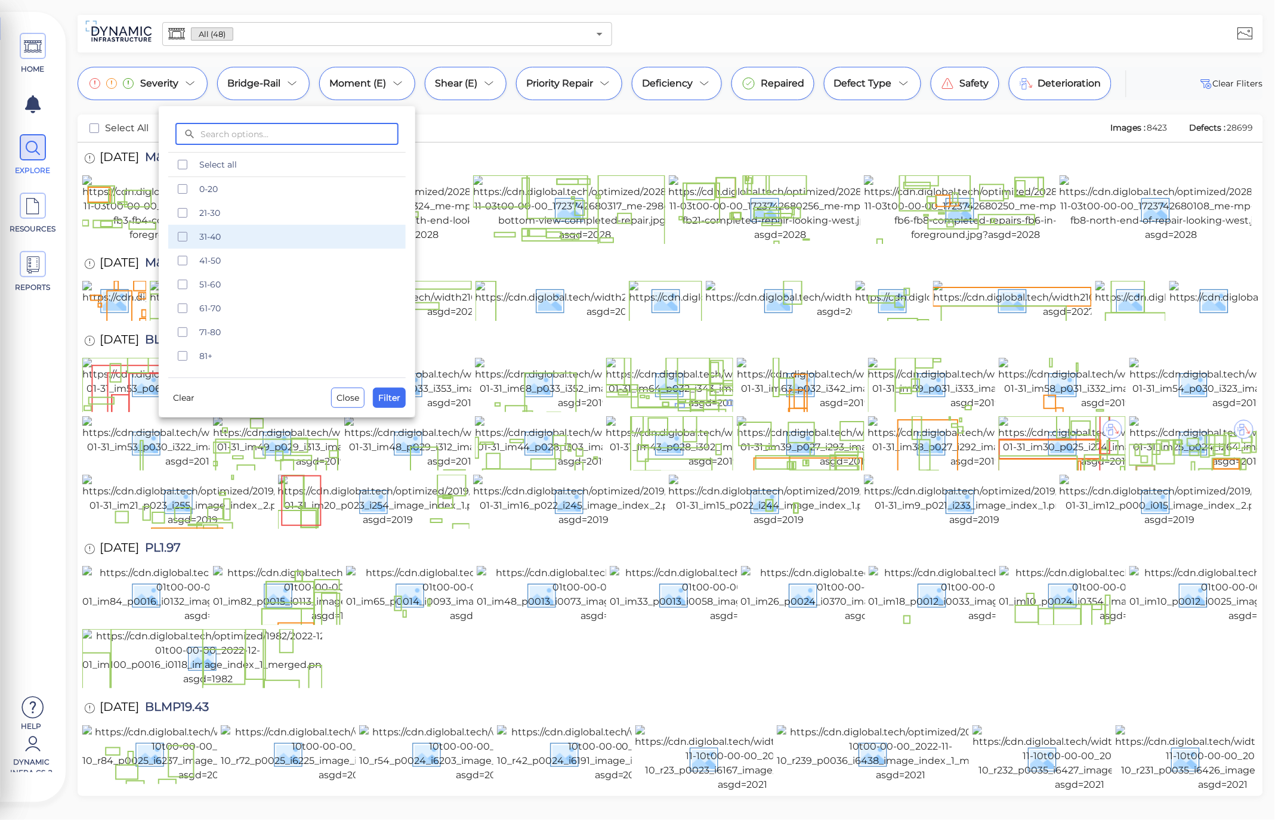
click at [236, 239] on span "31-40" at bounding box center [298, 237] width 199 height 12
click at [396, 398] on span "Filter" at bounding box center [389, 398] width 22 height 14
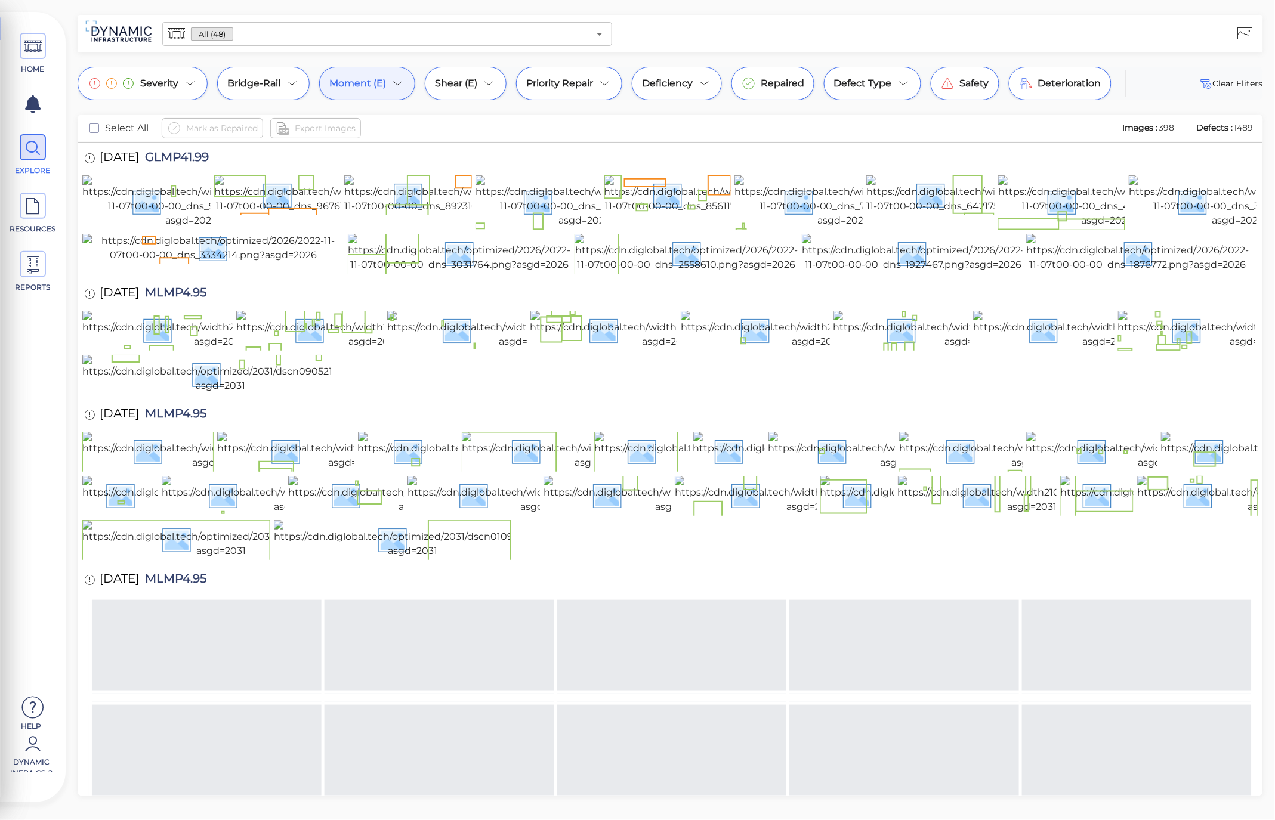
click at [394, 87] on icon at bounding box center [398, 83] width 14 height 14
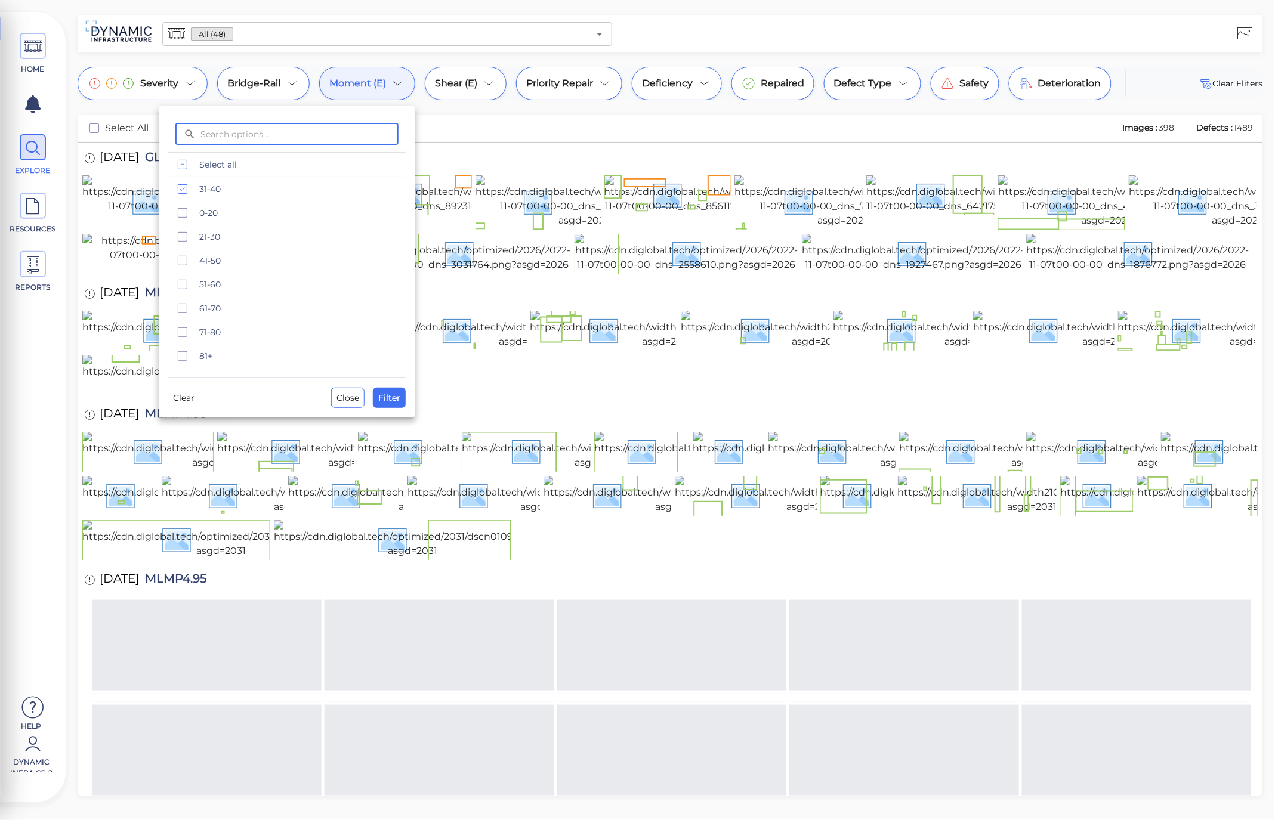
click at [462, 115] on div at bounding box center [637, 410] width 1275 height 820
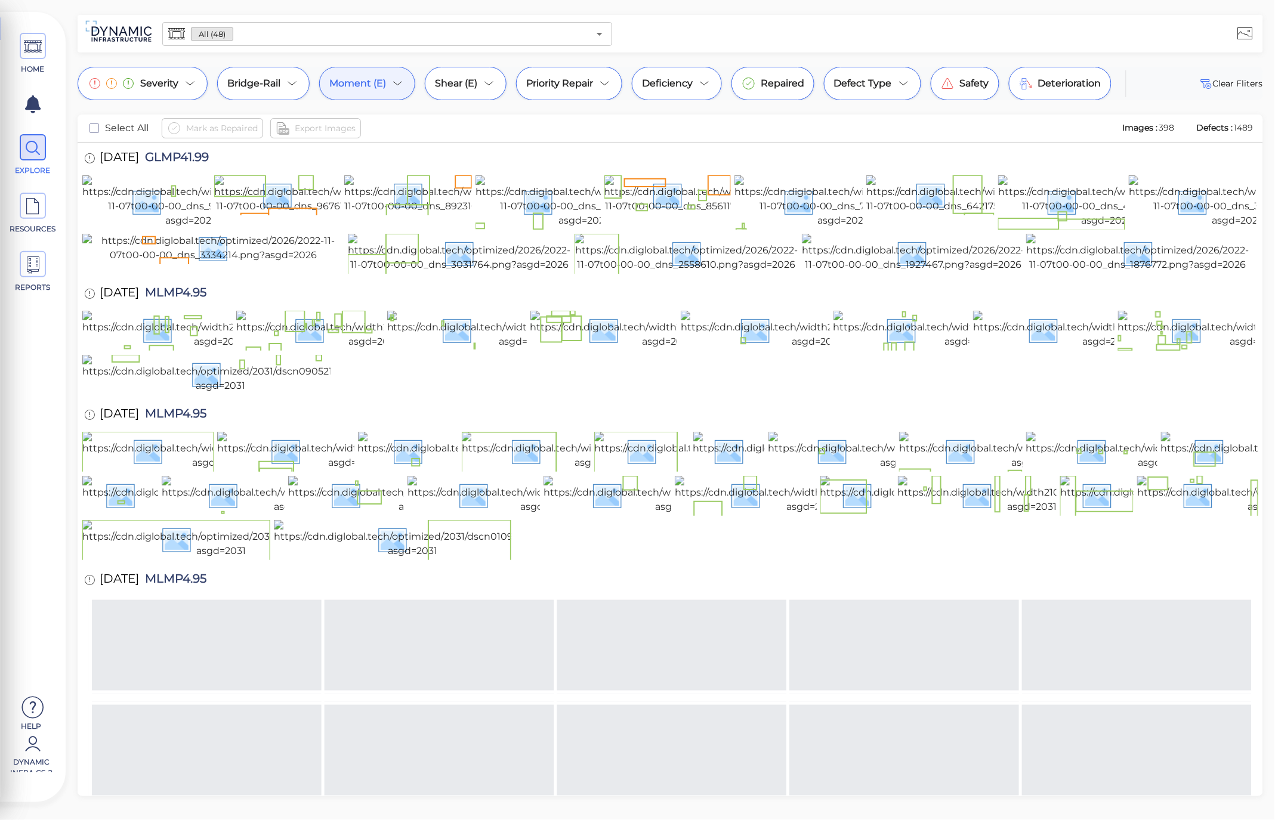
click at [405, 80] on div "Moment (E)" at bounding box center [367, 83] width 96 height 33
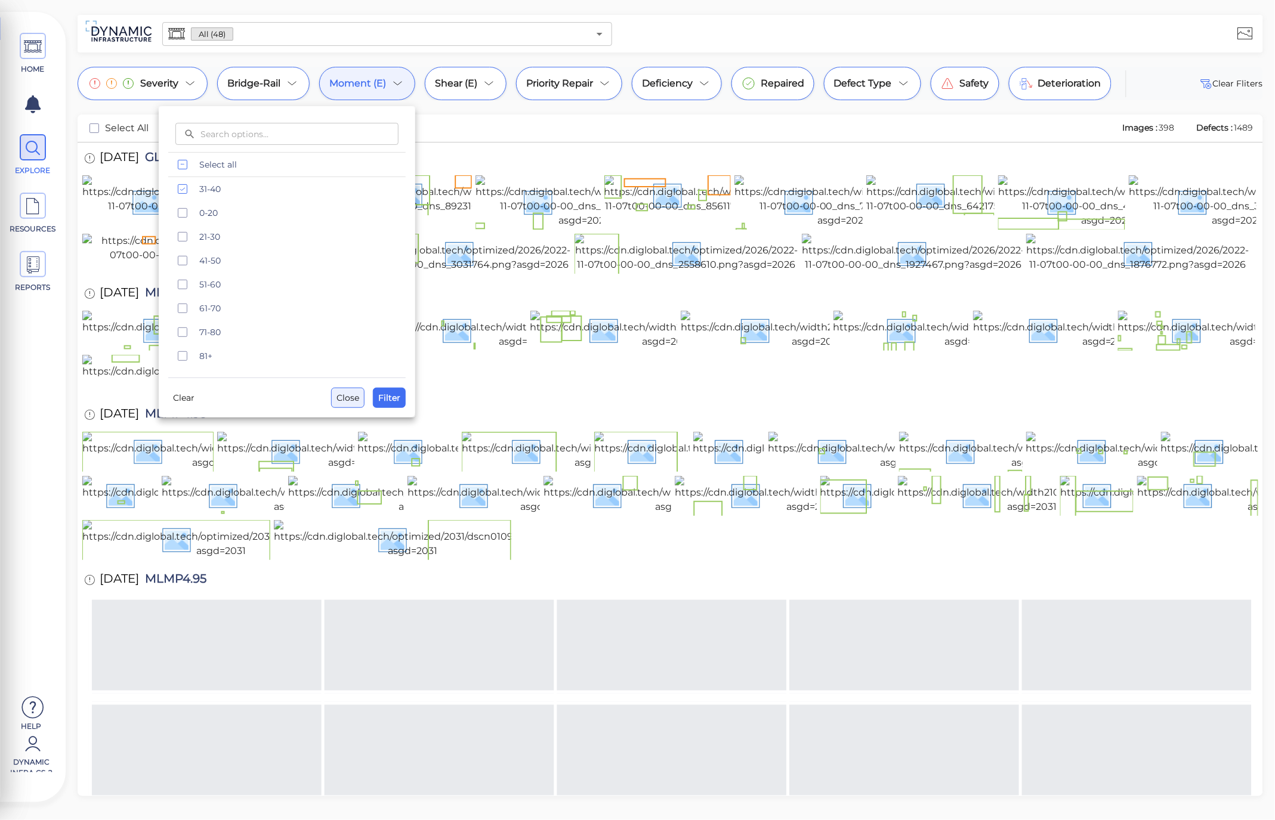
click at [357, 395] on span "Close" at bounding box center [348, 398] width 23 height 14
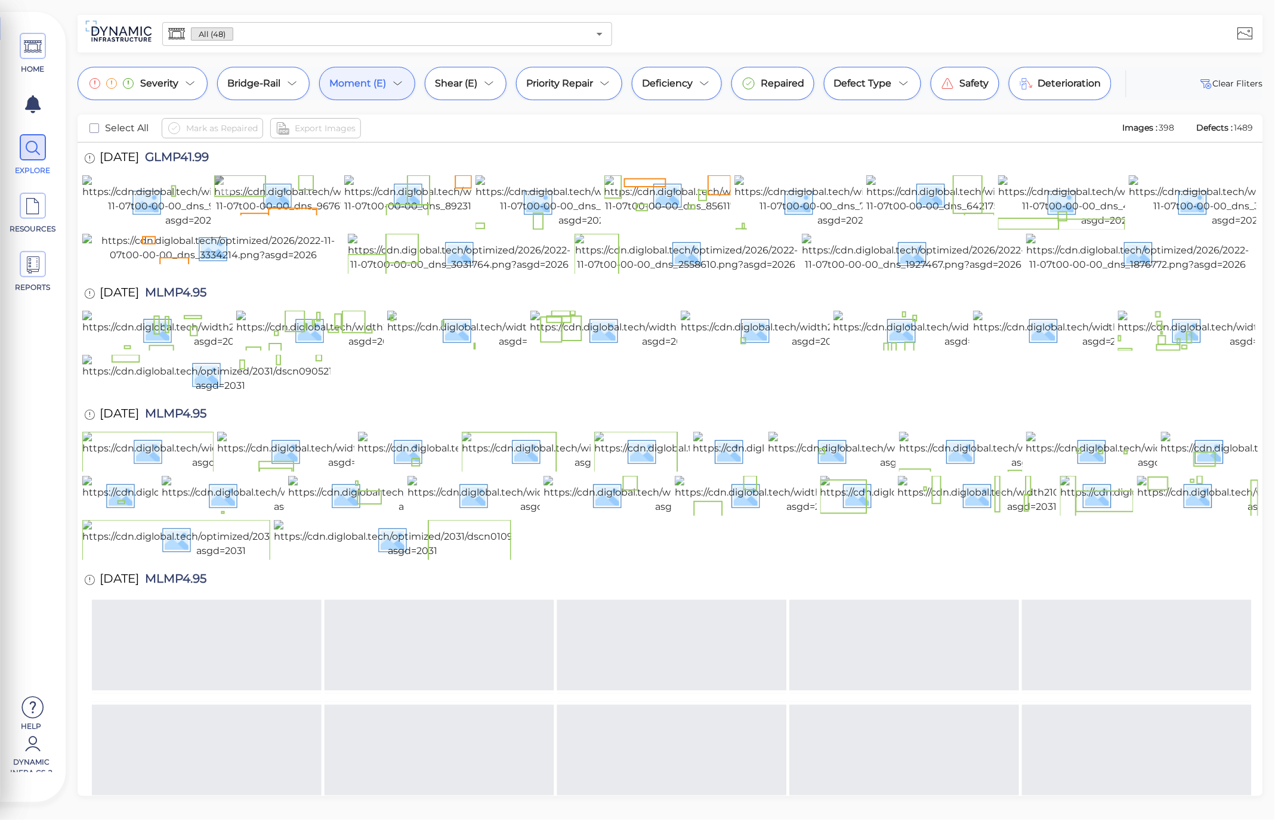
click at [285, 214] on img at bounding box center [323, 194] width 218 height 38
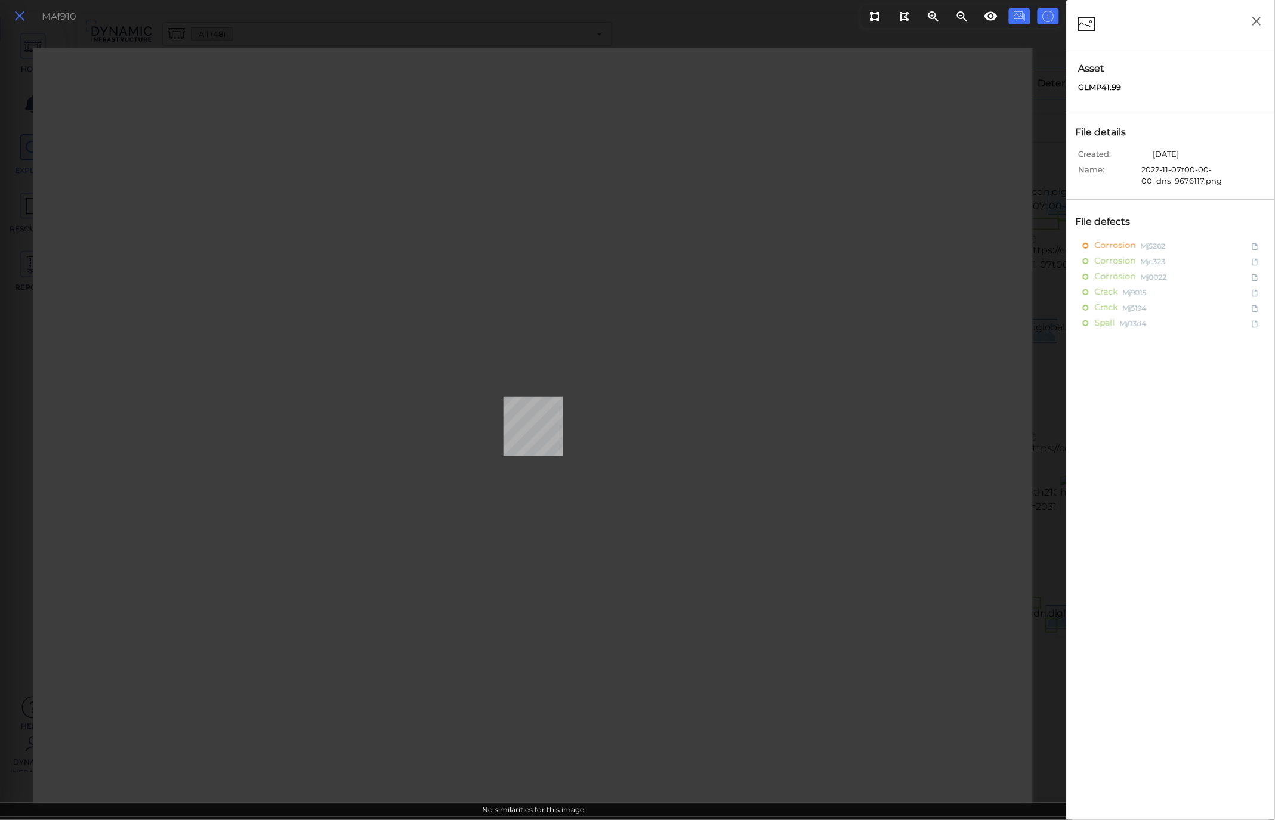
click at [23, 20] on icon at bounding box center [19, 16] width 13 height 16
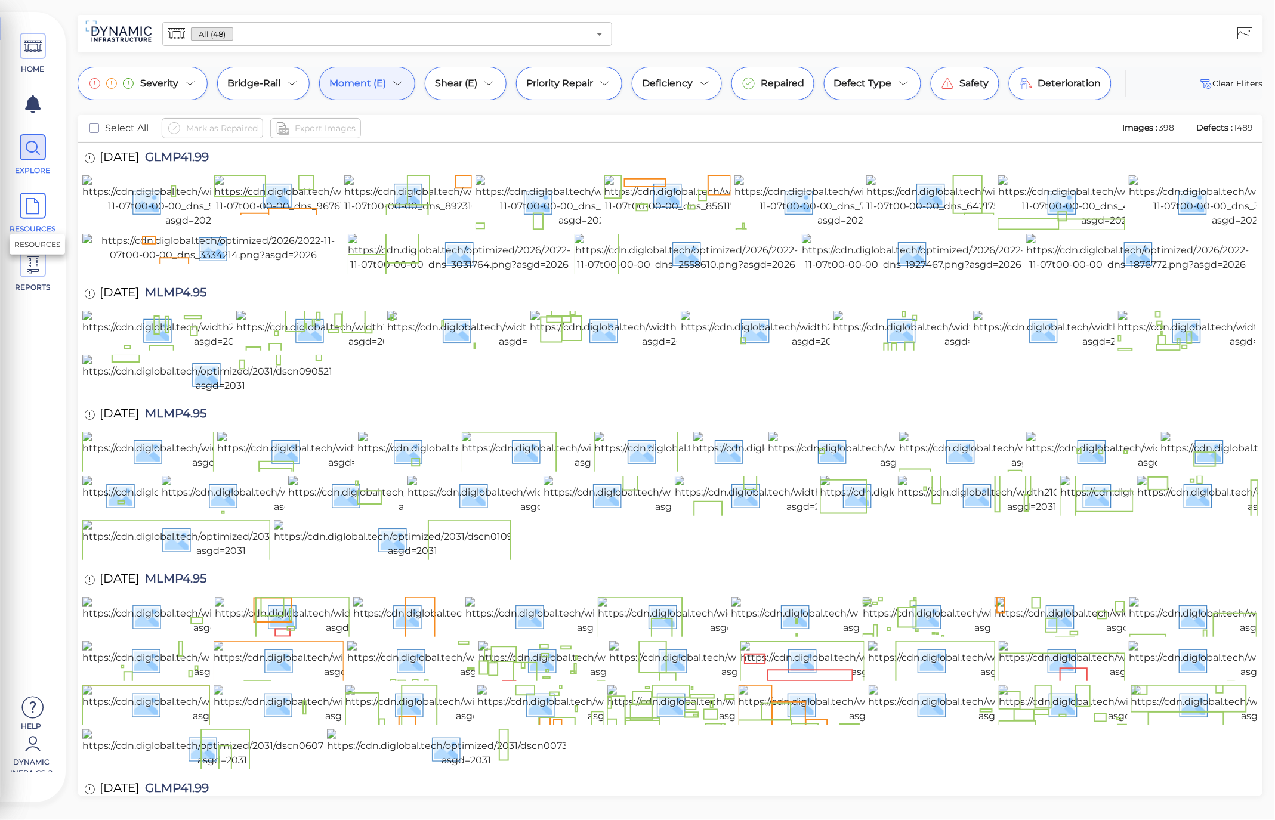
click at [36, 215] on icon at bounding box center [33, 206] width 18 height 27
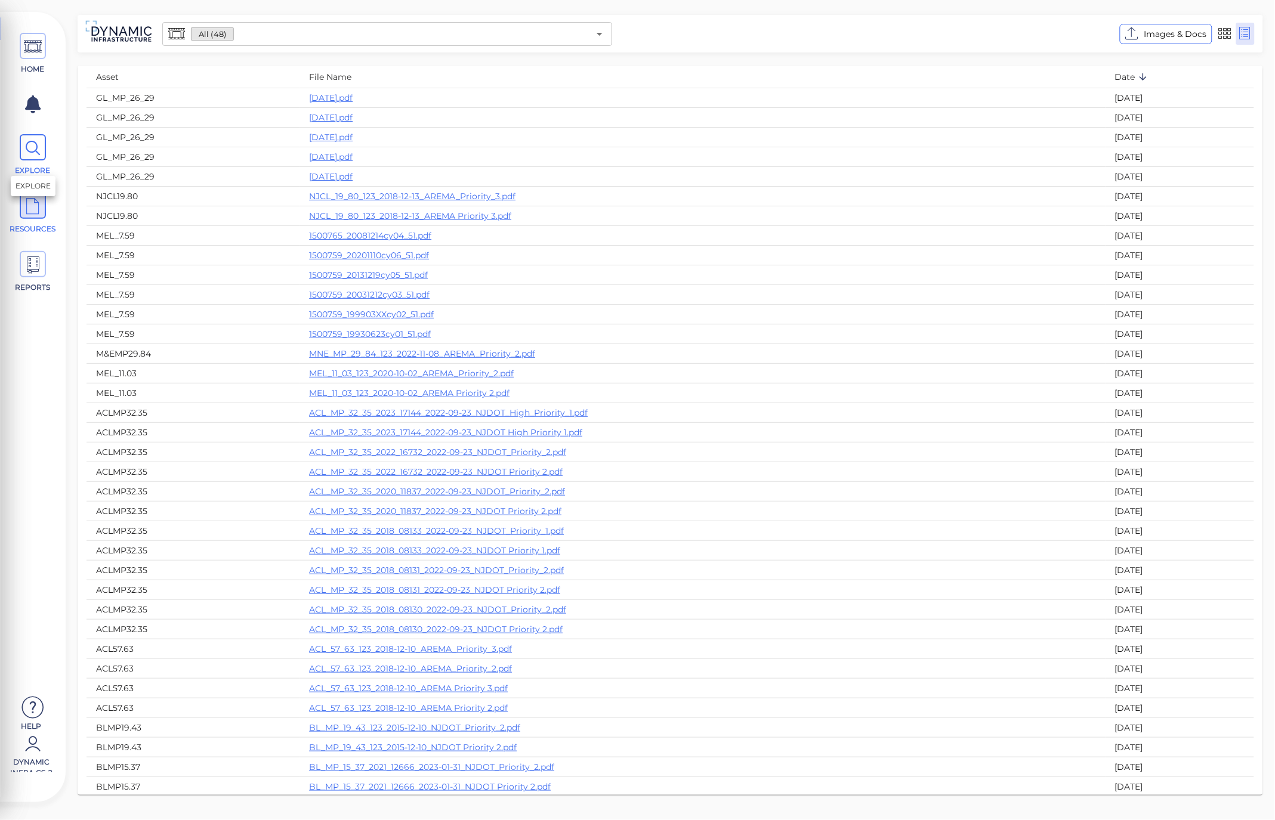
click at [41, 150] on icon at bounding box center [33, 148] width 18 height 27
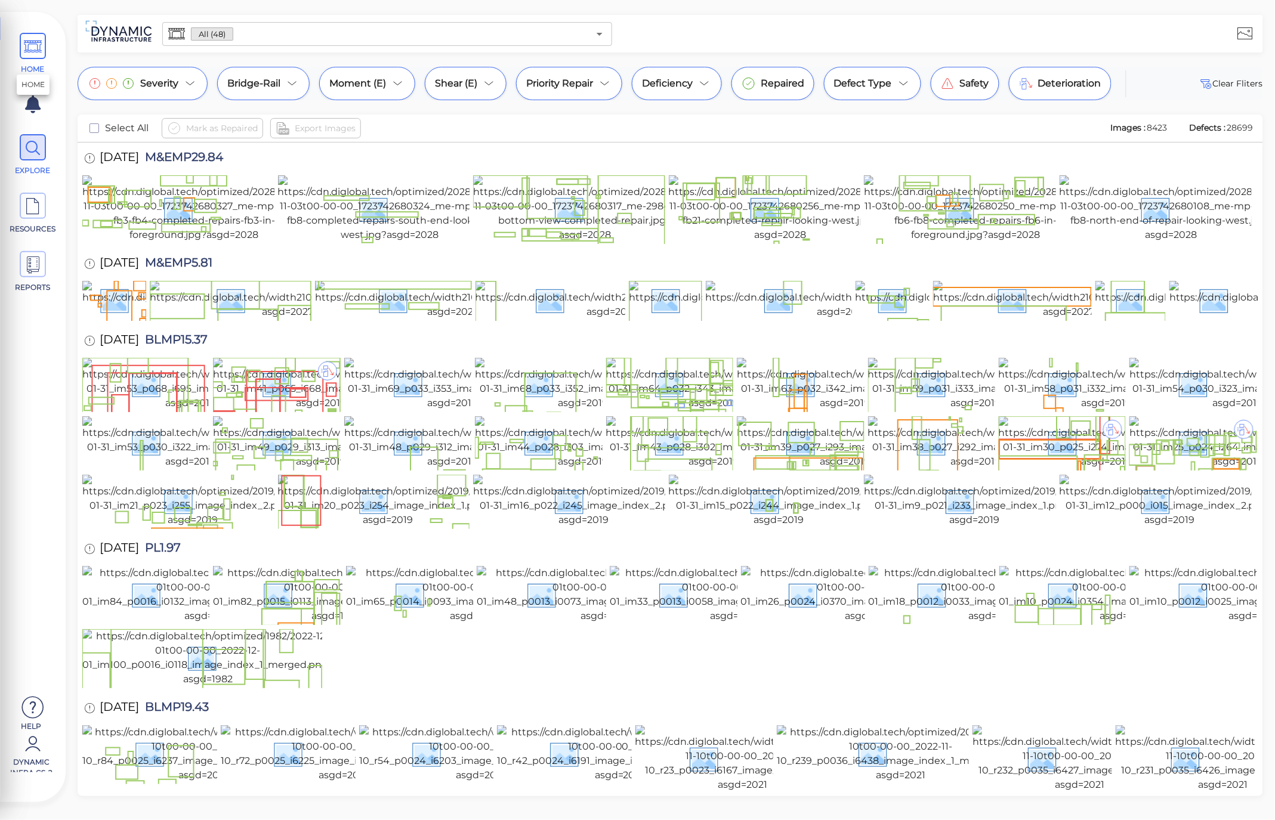
click at [33, 48] on icon at bounding box center [33, 46] width 18 height 27
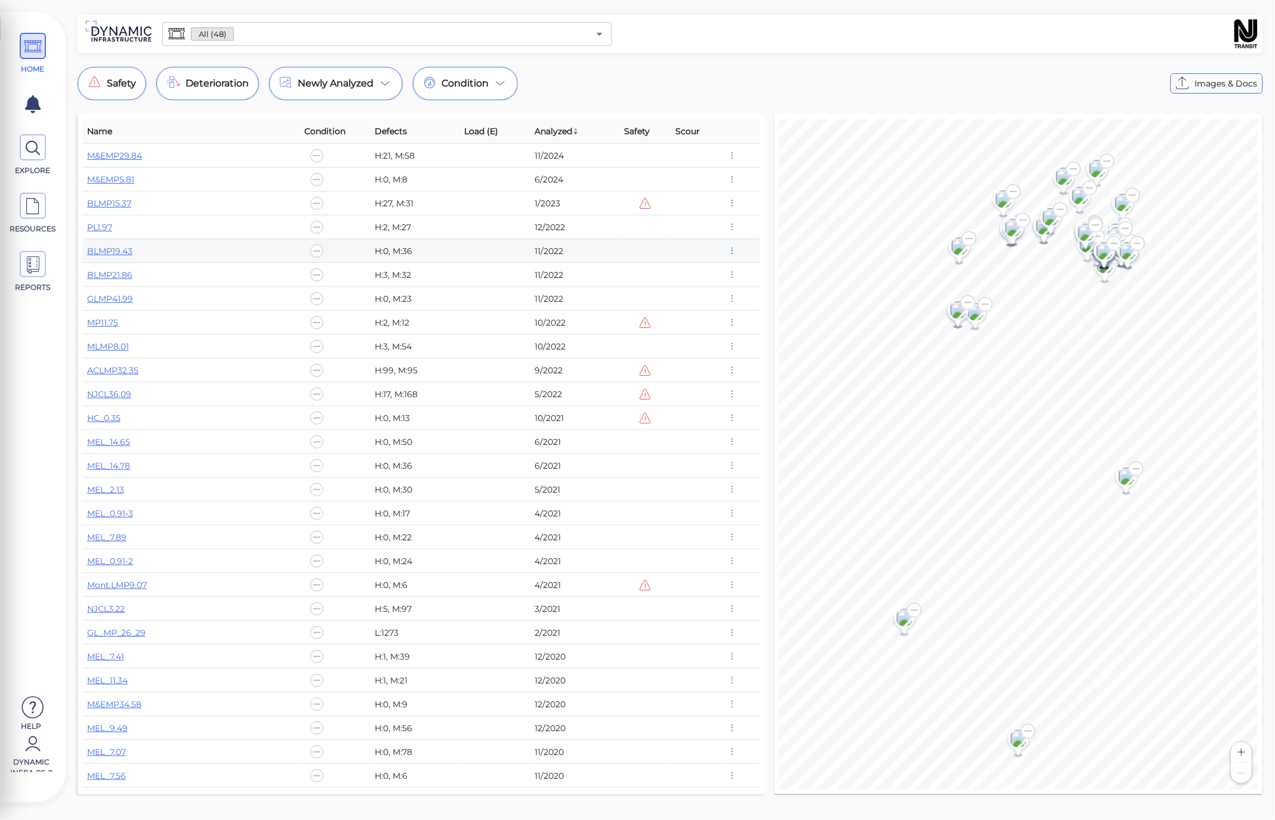
click at [729, 249] on icon "button" at bounding box center [732, 251] width 11 height 13
click at [35, 207] on div at bounding box center [637, 410] width 1275 height 820
click at [35, 207] on icon at bounding box center [33, 206] width 18 height 27
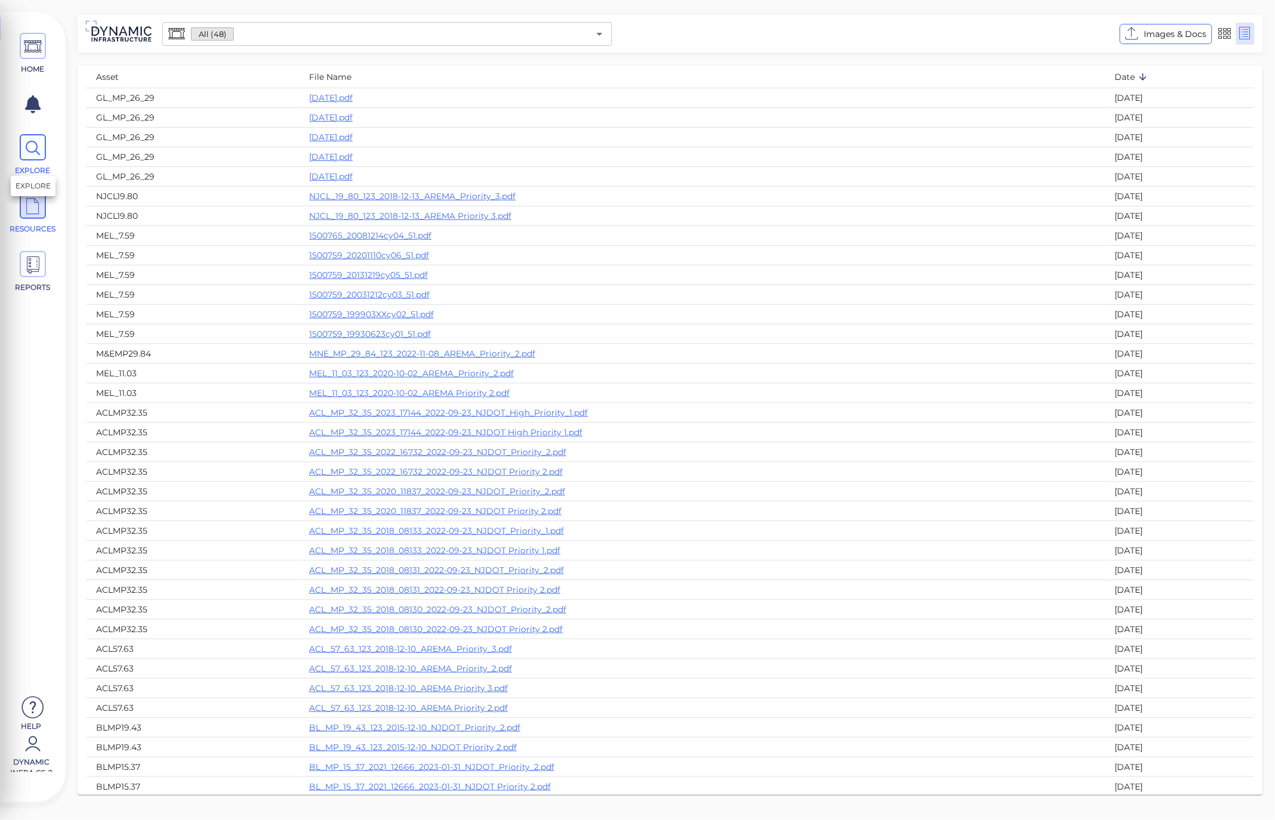
click at [26, 138] on icon at bounding box center [33, 148] width 18 height 27
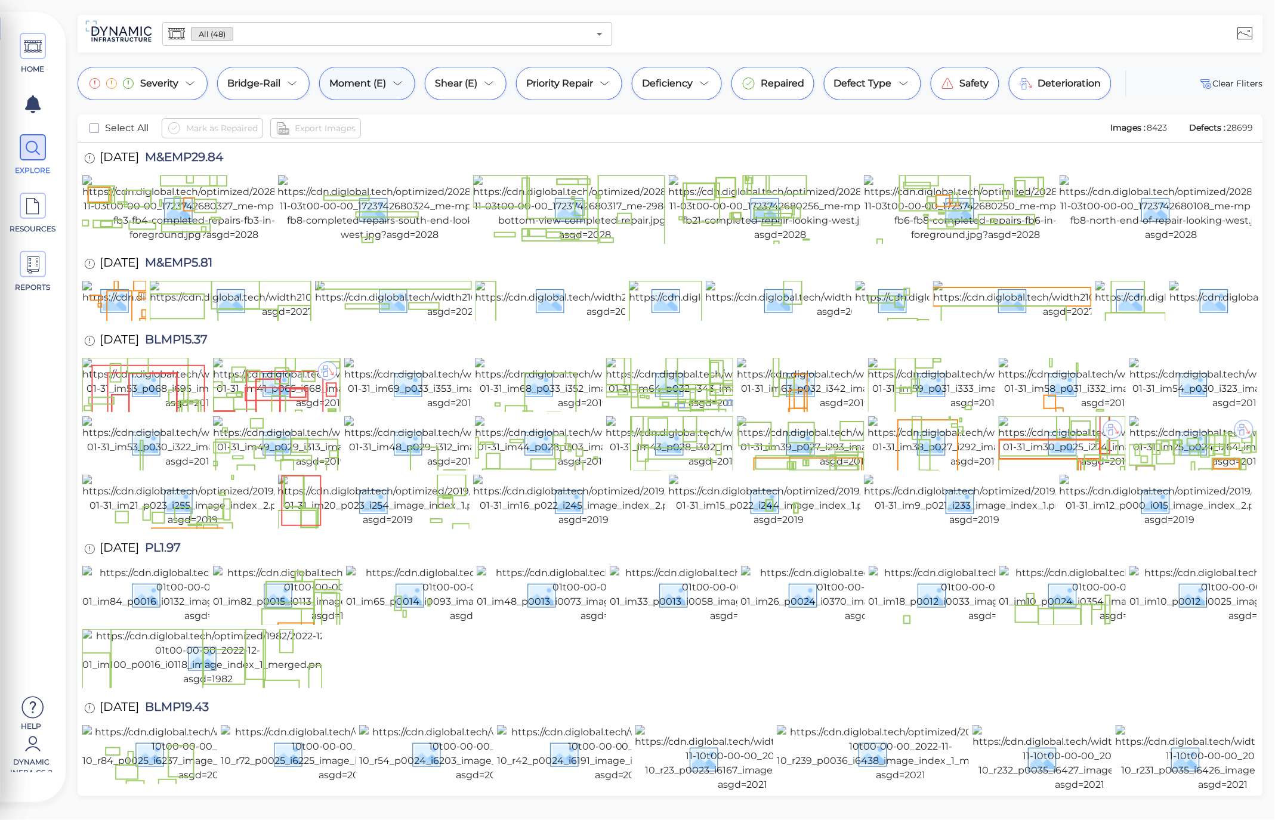
click at [402, 92] on div "Moment (E)" at bounding box center [367, 83] width 96 height 33
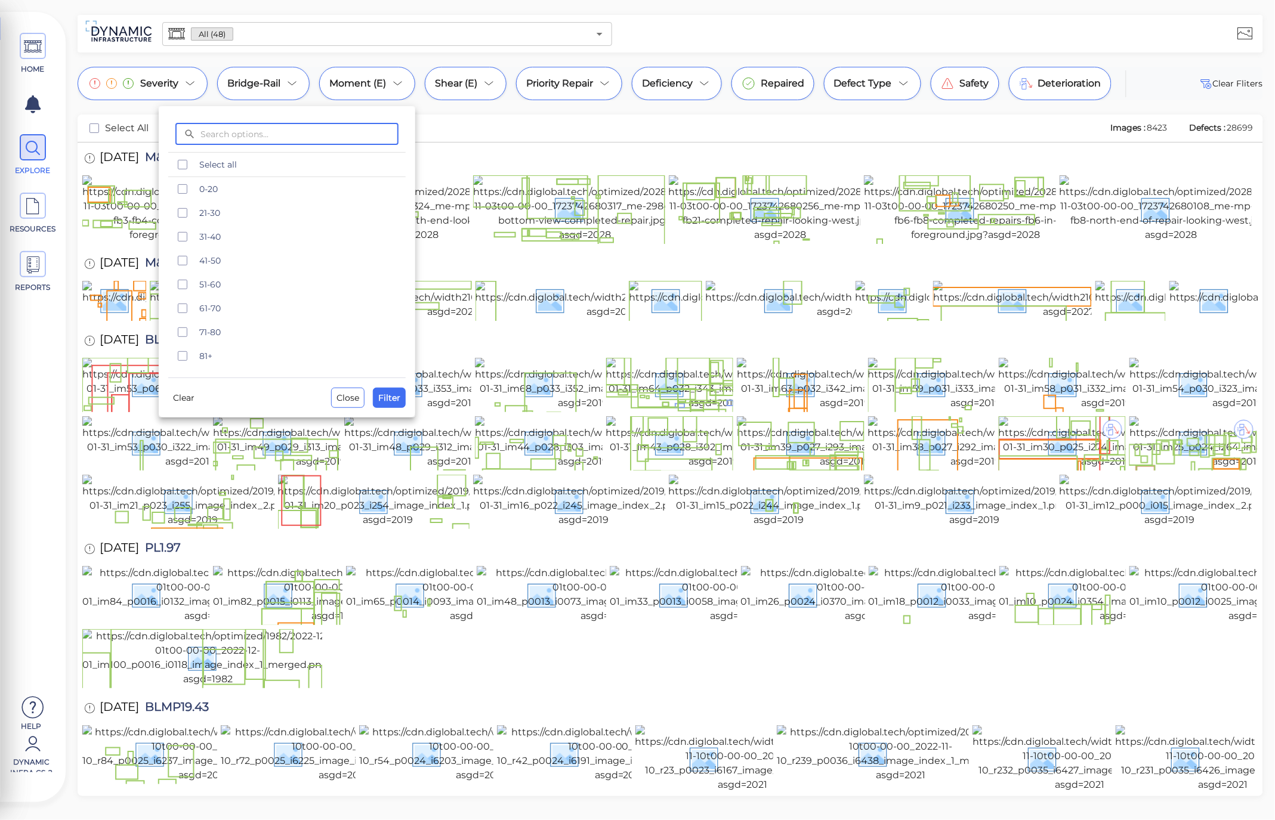
click at [615, 82] on div at bounding box center [637, 410] width 1275 height 820
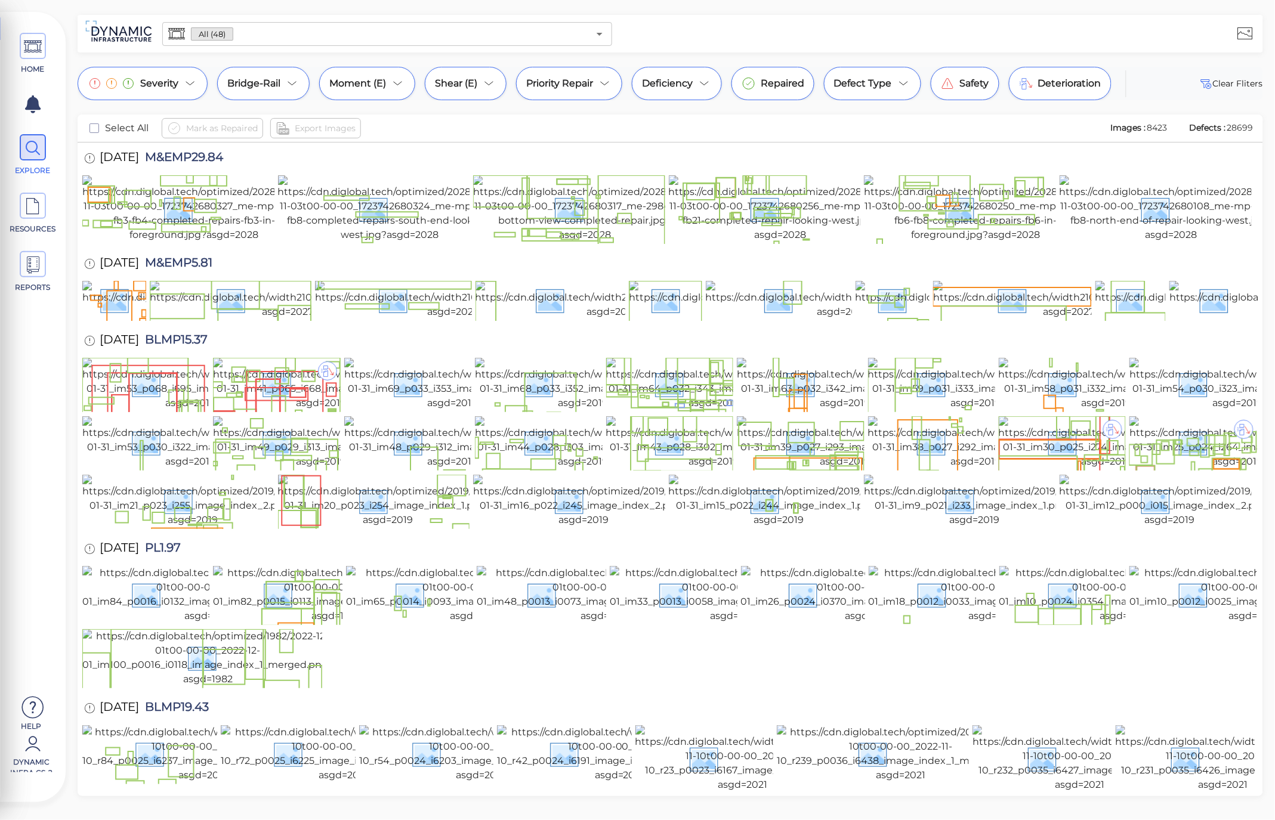
click at [604, 82] on icon at bounding box center [605, 83] width 14 height 14
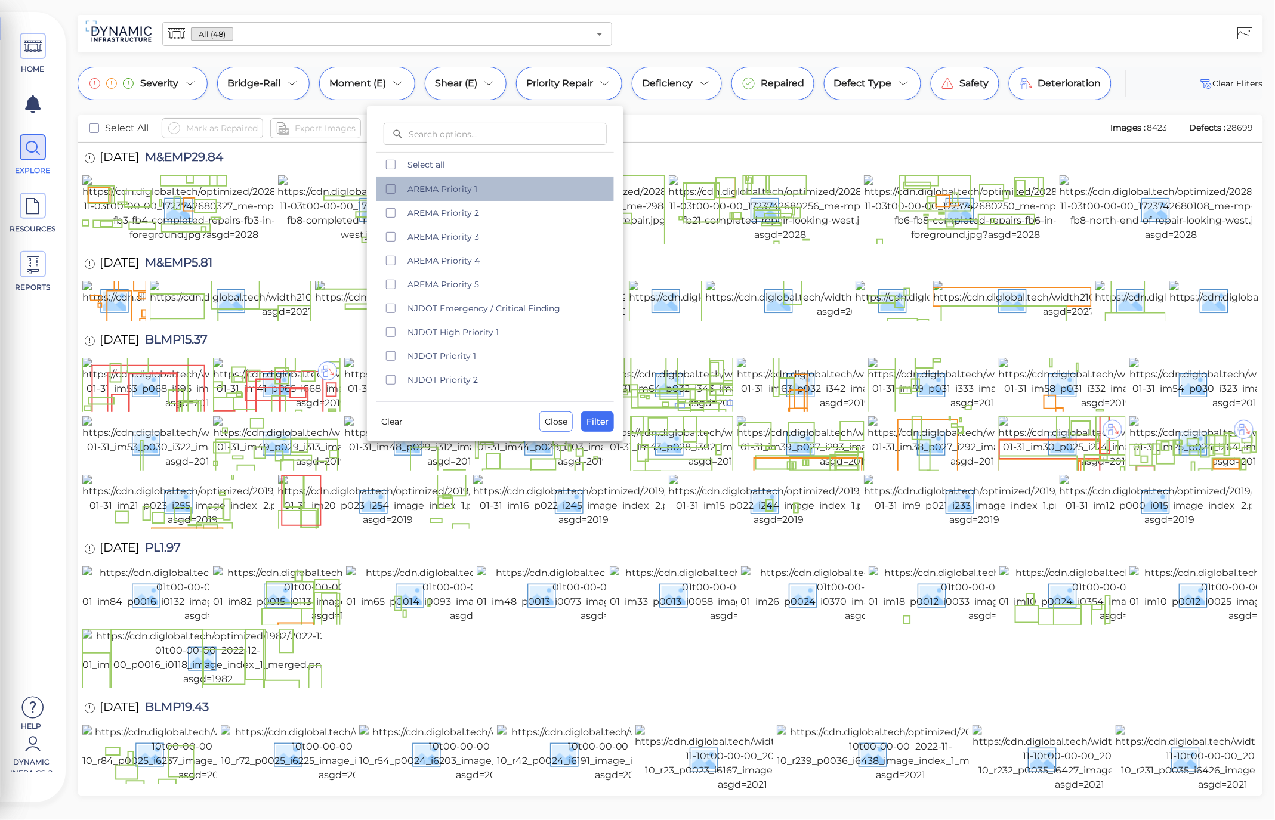
click at [439, 190] on span "AREMA Priority 1" at bounding box center [507, 189] width 199 height 12
click at [424, 212] on span "AREMA Priority 2" at bounding box center [507, 213] width 199 height 12
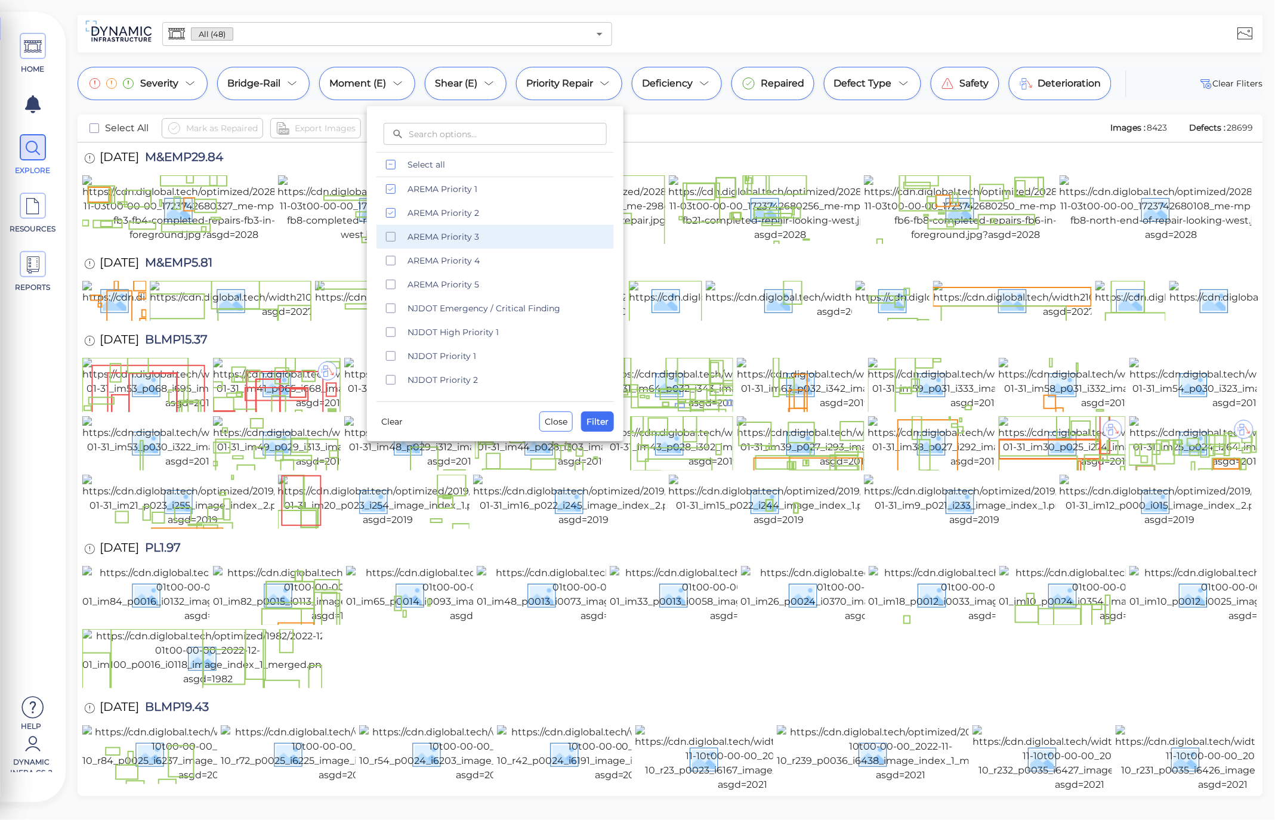
click at [431, 231] on span "AREMA Priority 3" at bounding box center [507, 237] width 199 height 12
click at [594, 410] on div "Clear Close Filter" at bounding box center [494, 417] width 237 height 30
click at [606, 434] on div "​ ​ Select all AREMA Priority 1 AREMA Priority 2 AREMA Priority 3 AREMA Priorit…" at bounding box center [495, 273] width 257 height 335
click at [604, 426] on span "Filter" at bounding box center [598, 422] width 22 height 14
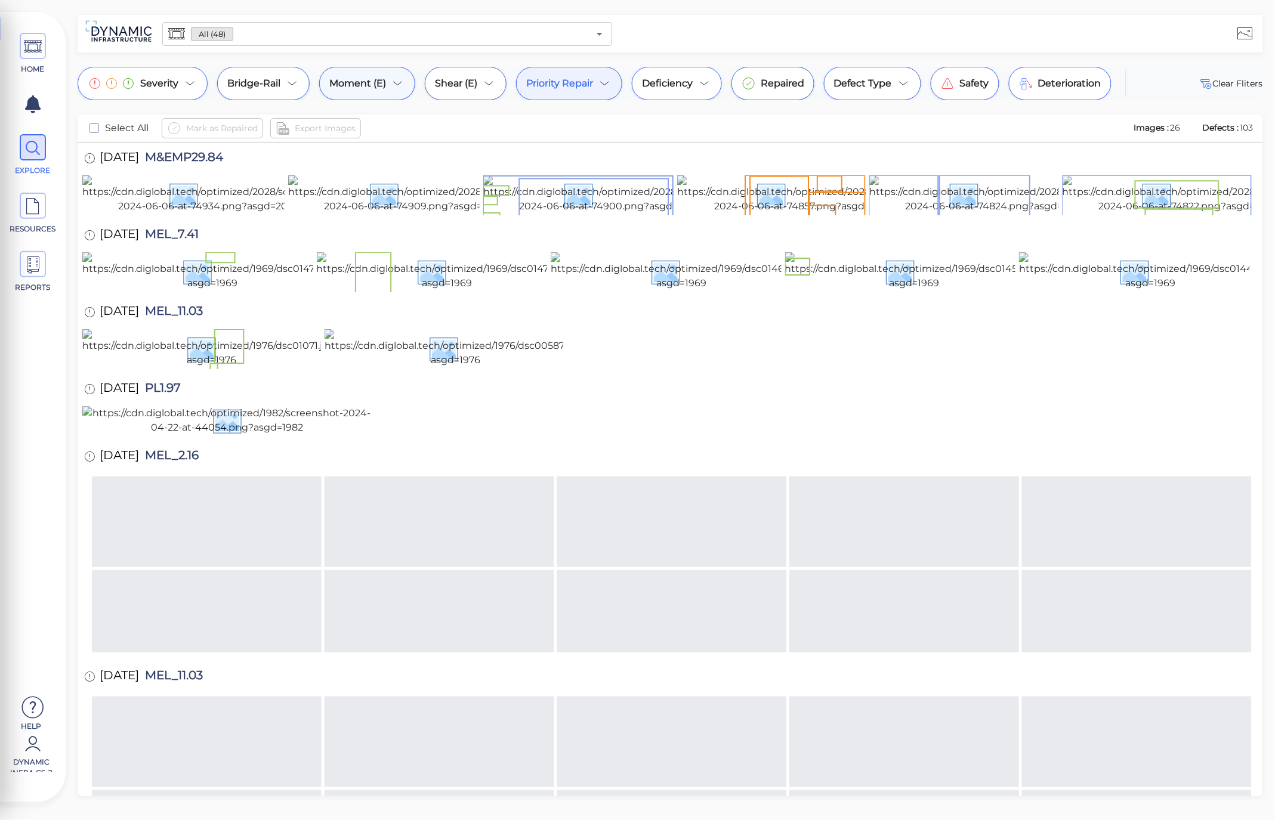
click at [388, 87] on div "Moment (E)" at bounding box center [367, 83] width 96 height 33
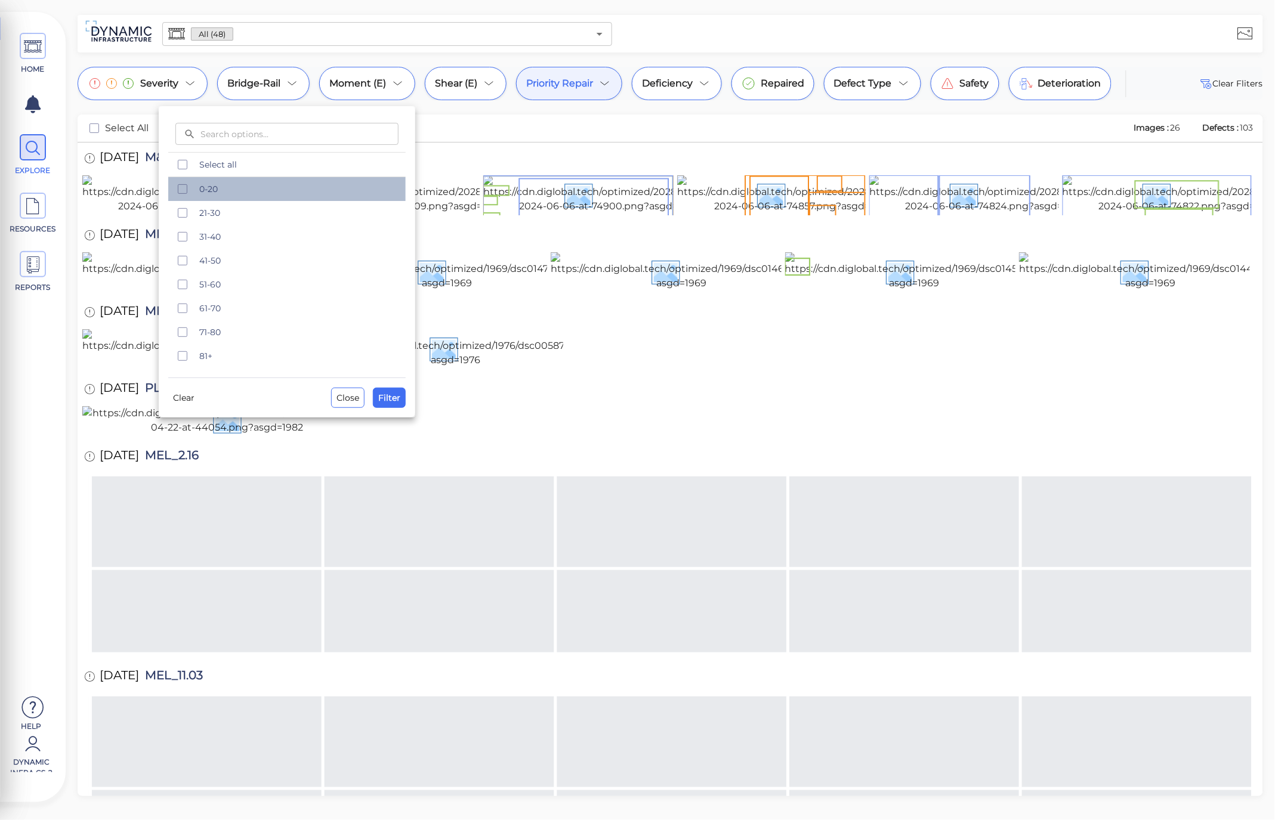
click at [229, 187] on span "0-20" at bounding box center [298, 189] width 199 height 12
click at [228, 209] on span "21-30" at bounding box center [298, 213] width 199 height 12
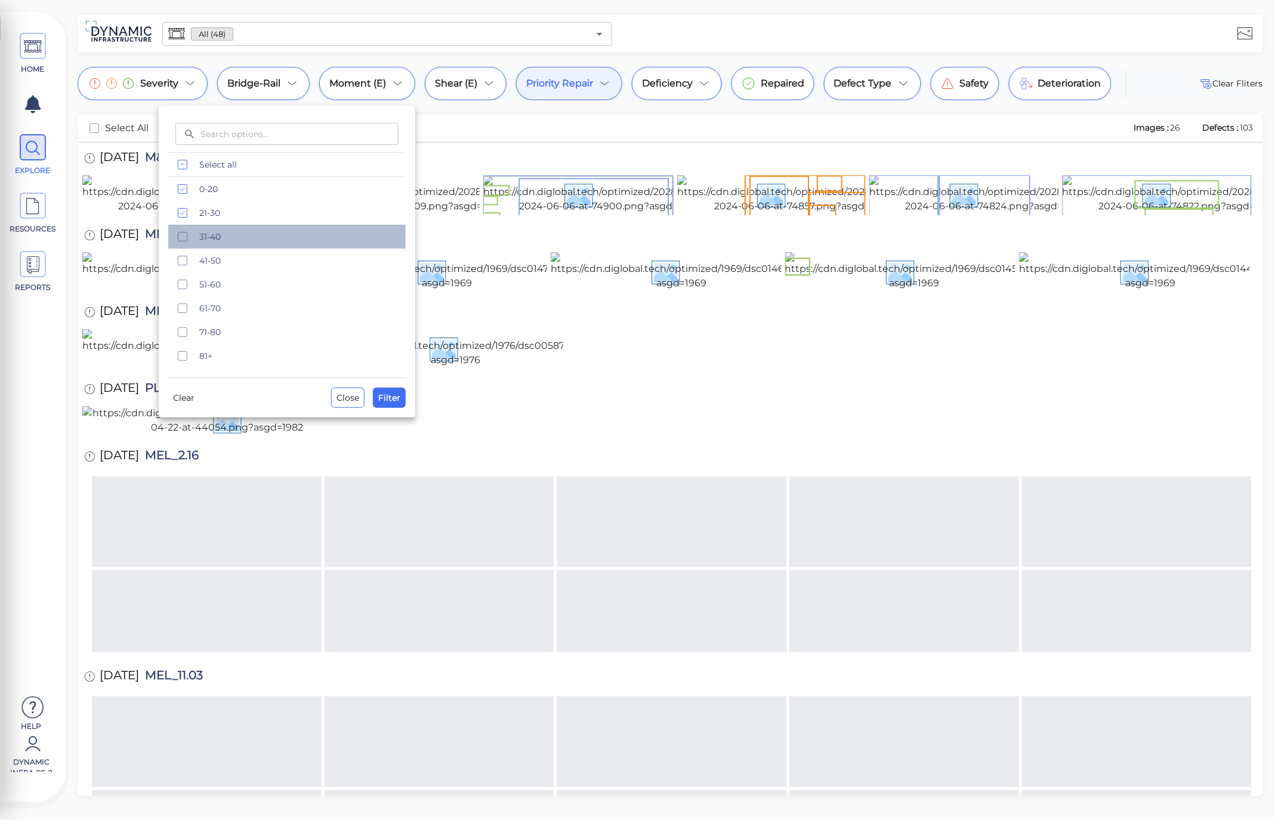
click at [223, 242] on span "31-40" at bounding box center [298, 237] width 199 height 12
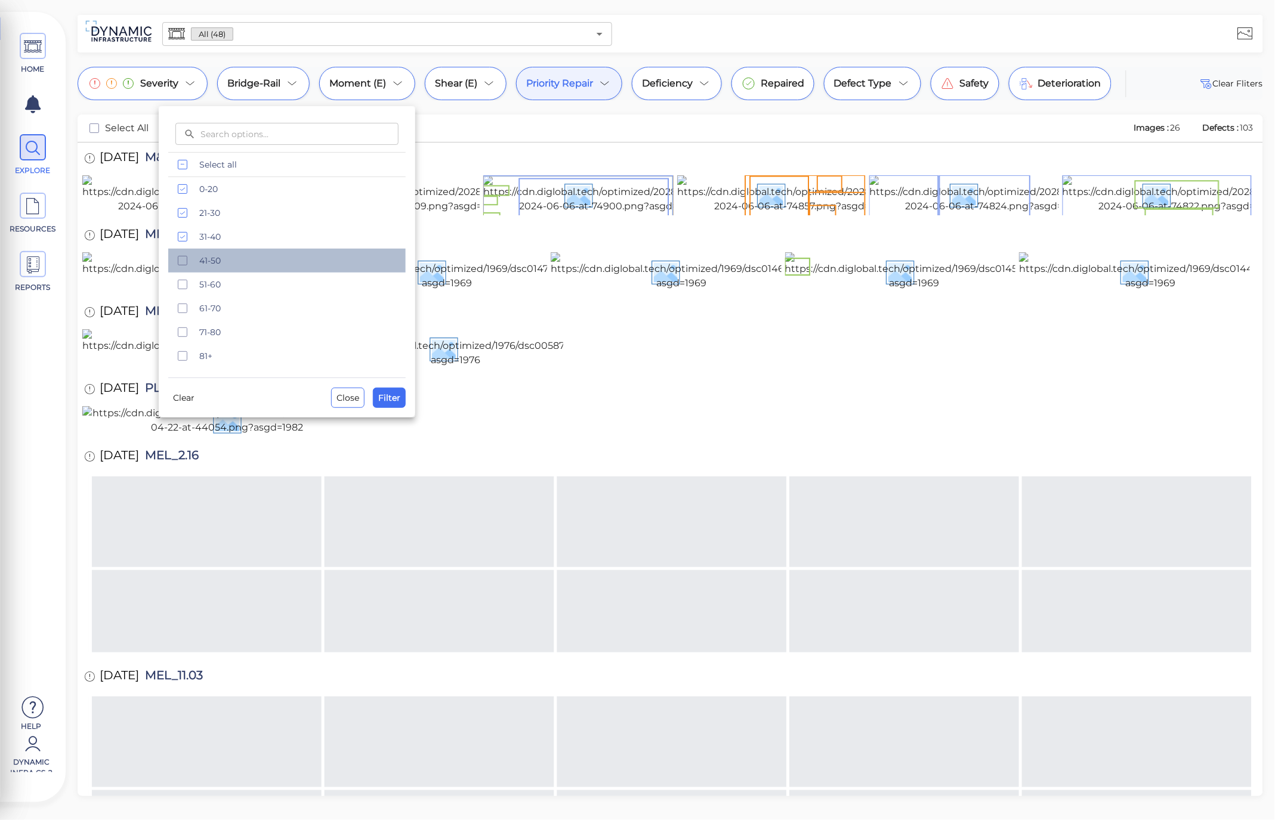
click at [225, 267] on div "41-50" at bounding box center [286, 261] width 237 height 24
click at [255, 263] on span "41-50" at bounding box center [298, 261] width 199 height 12
click at [389, 402] on span "Filter" at bounding box center [389, 398] width 22 height 14
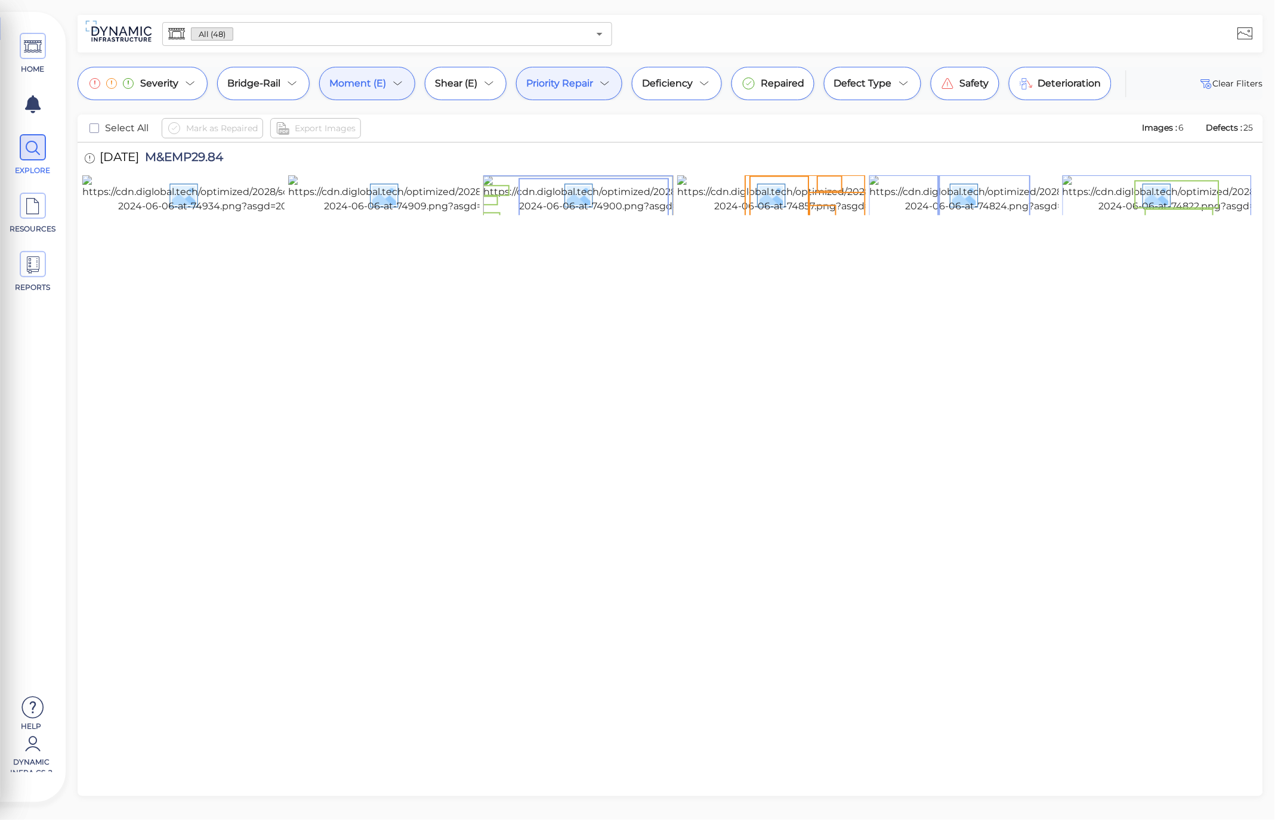
click at [403, 80] on icon at bounding box center [398, 83] width 14 height 14
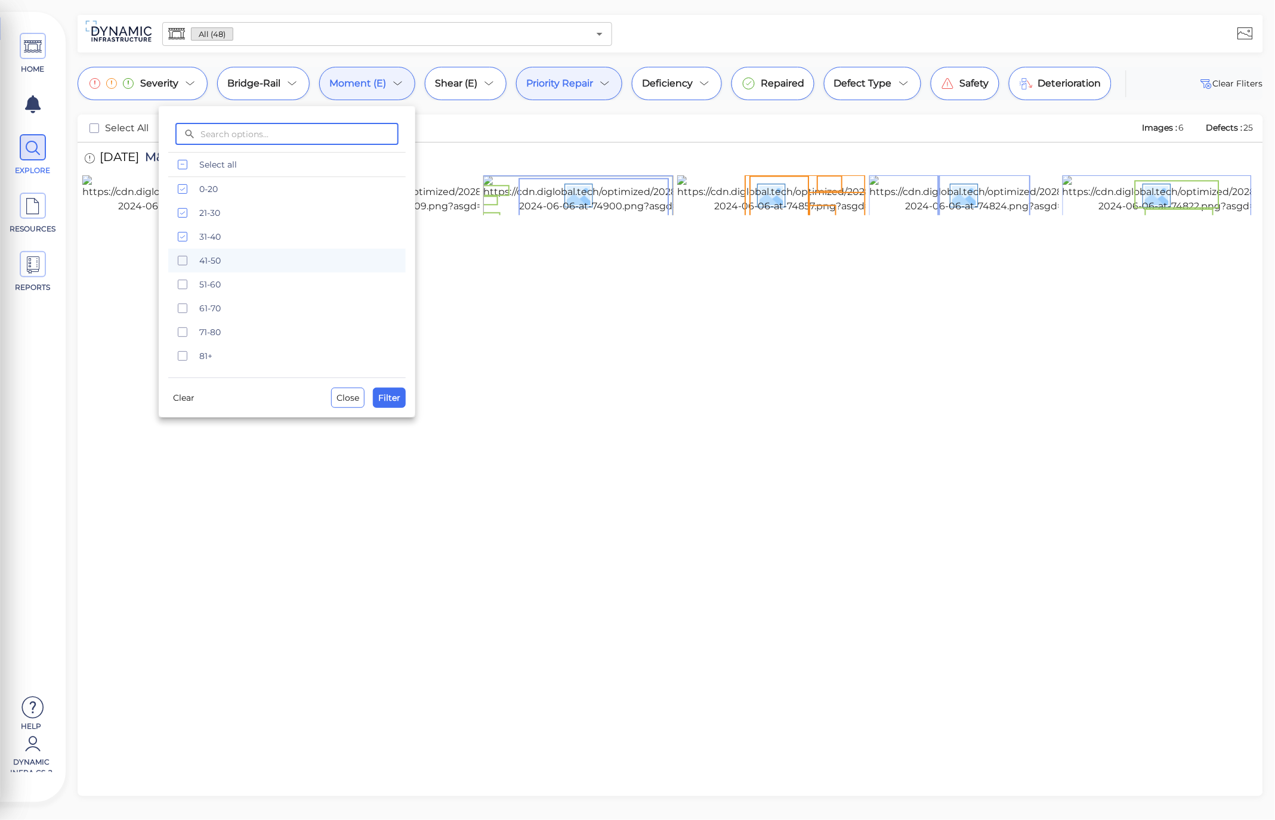
click at [180, 267] on icon "checkbox" at bounding box center [182, 261] width 14 height 14
click at [396, 397] on span "Filter" at bounding box center [389, 398] width 22 height 14
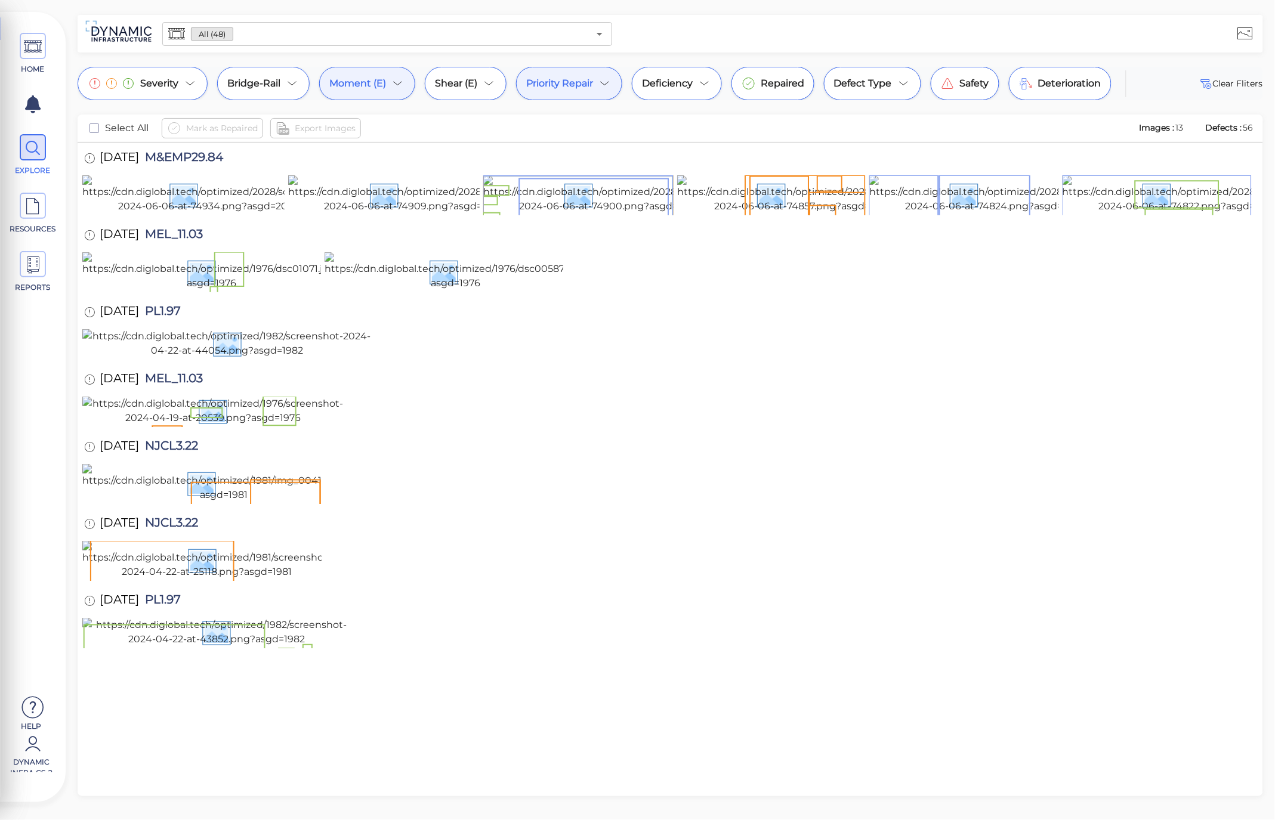
click at [393, 85] on icon at bounding box center [398, 83] width 14 height 14
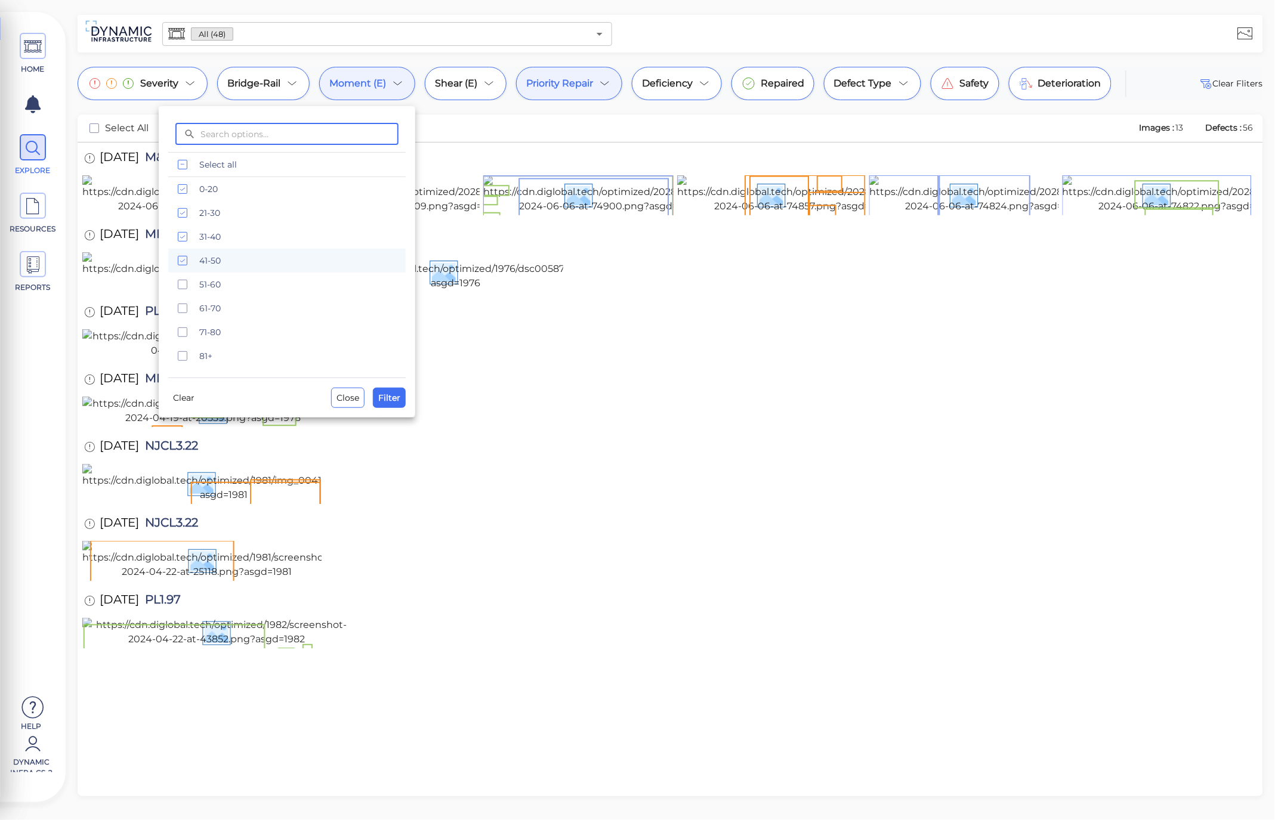
click at [392, 85] on div at bounding box center [637, 410] width 1275 height 820
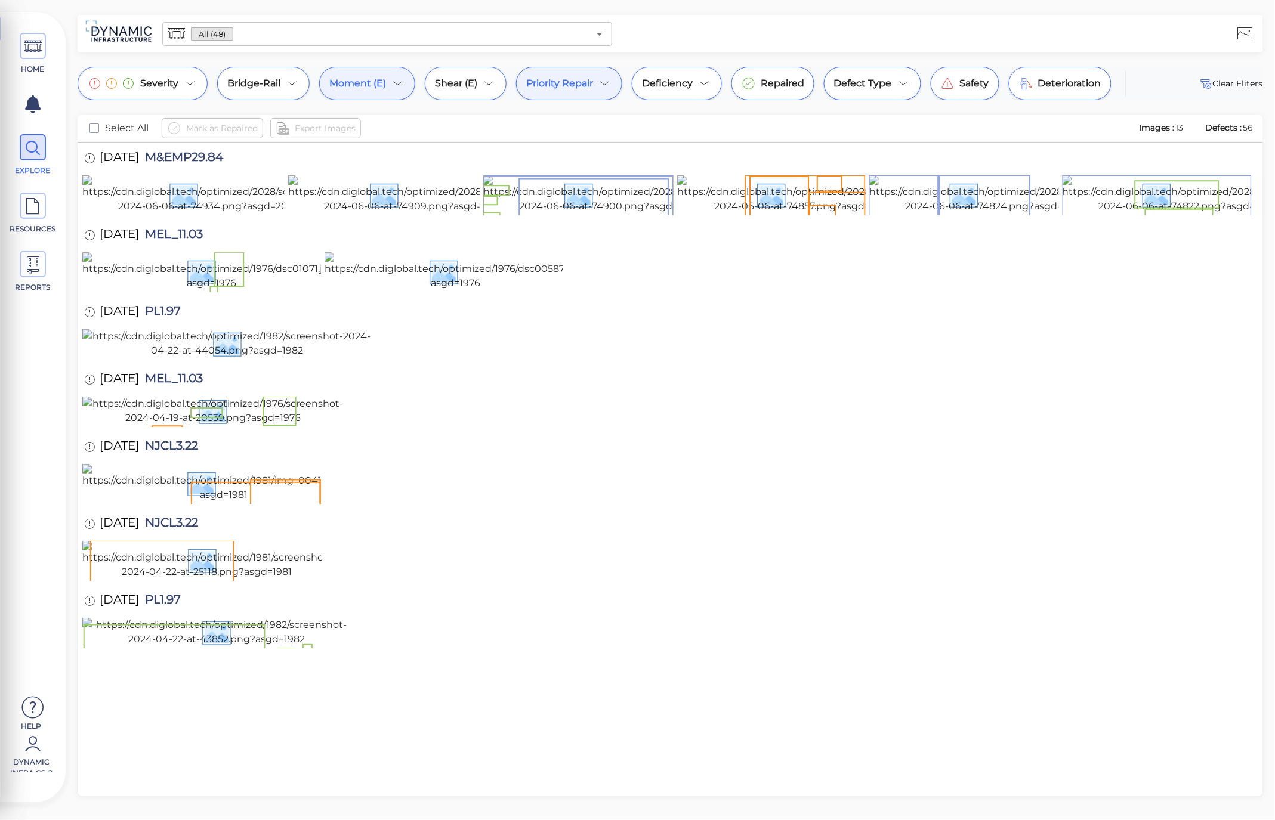
click at [392, 85] on icon at bounding box center [398, 83] width 14 height 14
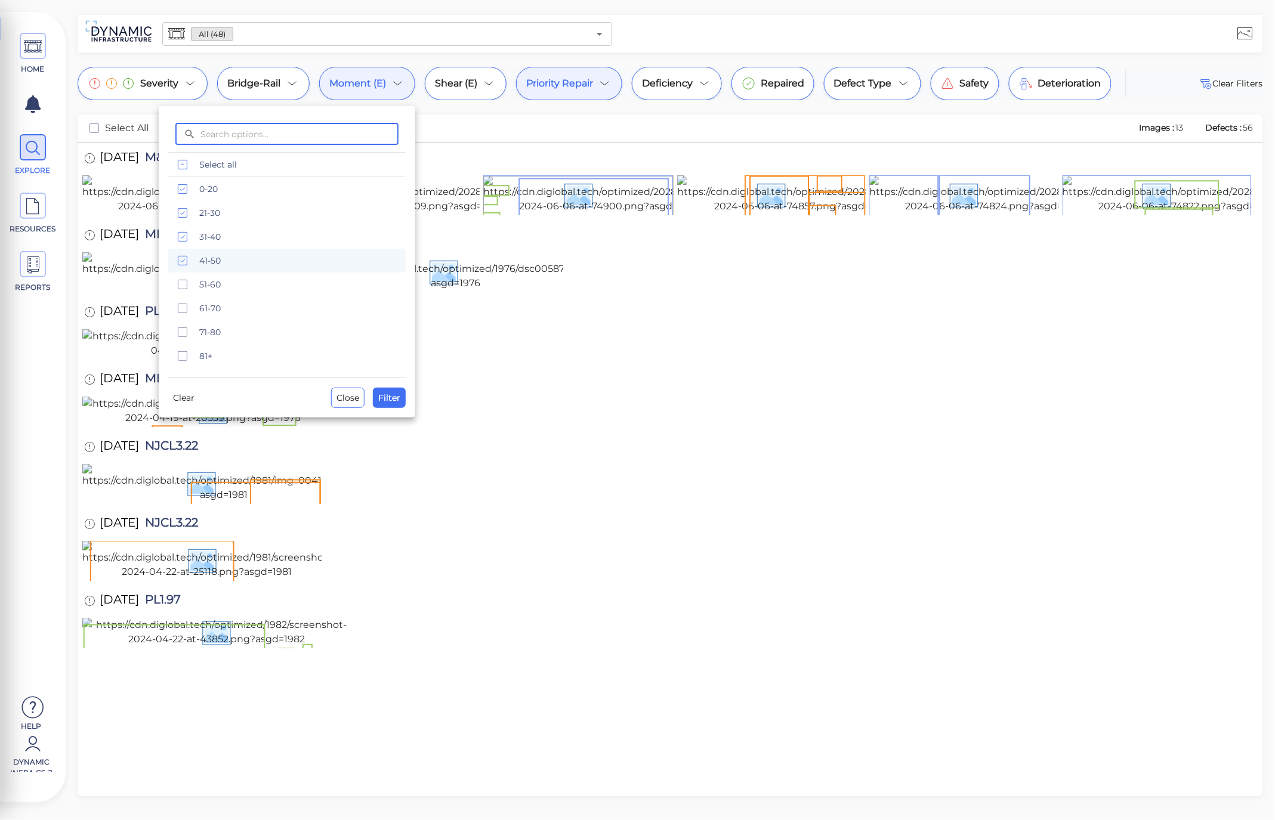
click at [354, 410] on div "​ ​ Select all 0-20 21-30 [PHONE_NUMBER] [PHONE_NUMBER] 71-80 81+ Clear Close F…" at bounding box center [287, 261] width 257 height 311
click at [353, 401] on span "Close" at bounding box center [348, 398] width 23 height 14
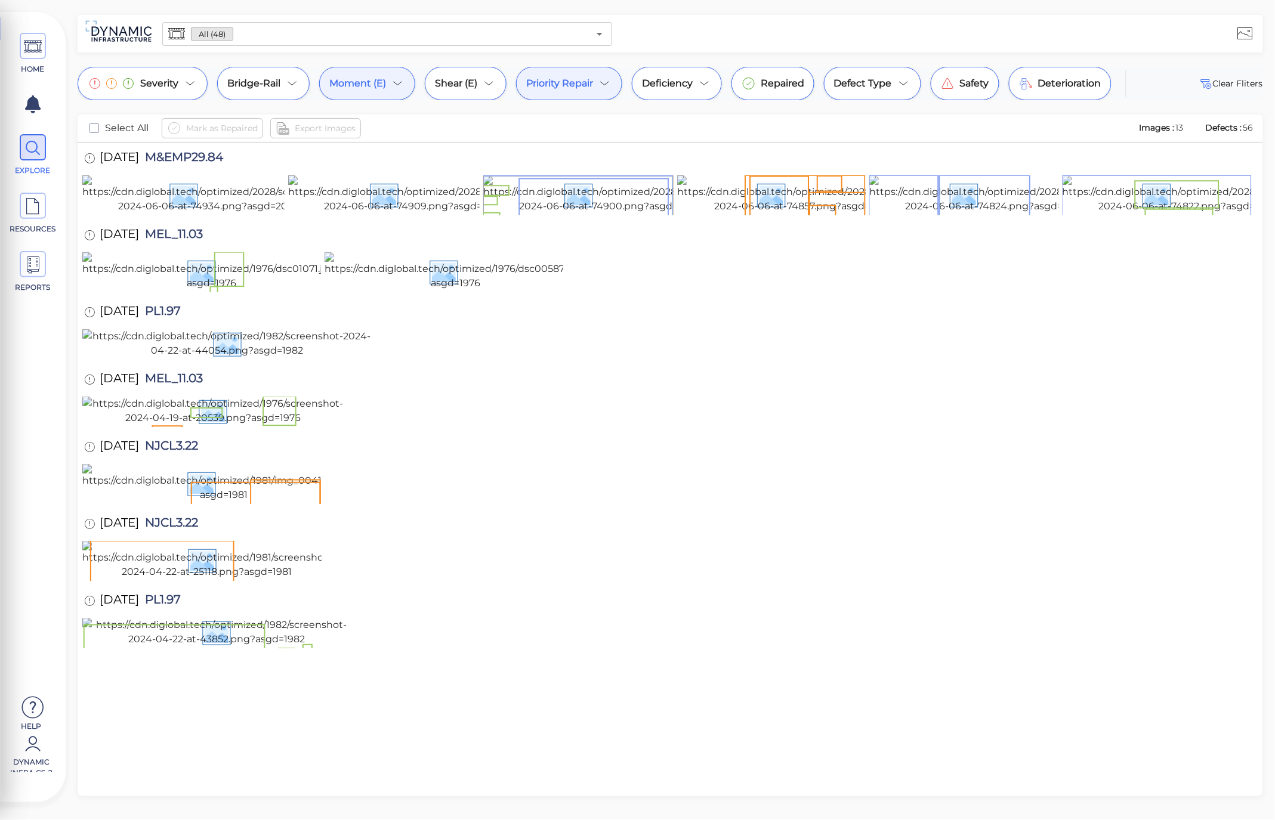
click at [594, 96] on div "Priority Repair" at bounding box center [569, 83] width 106 height 33
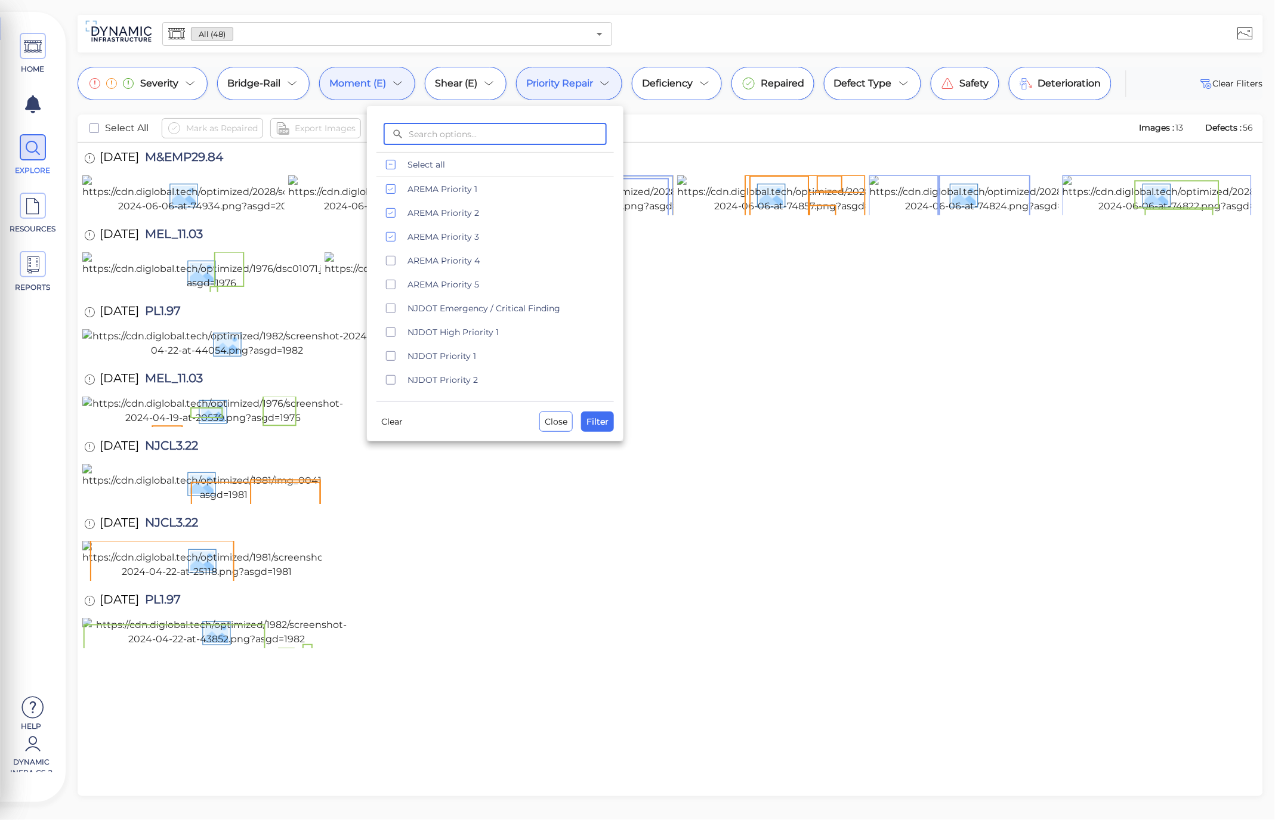
click at [603, 410] on div "Clear Close Filter" at bounding box center [494, 417] width 237 height 30
click at [605, 415] on span "Filter" at bounding box center [598, 422] width 22 height 14
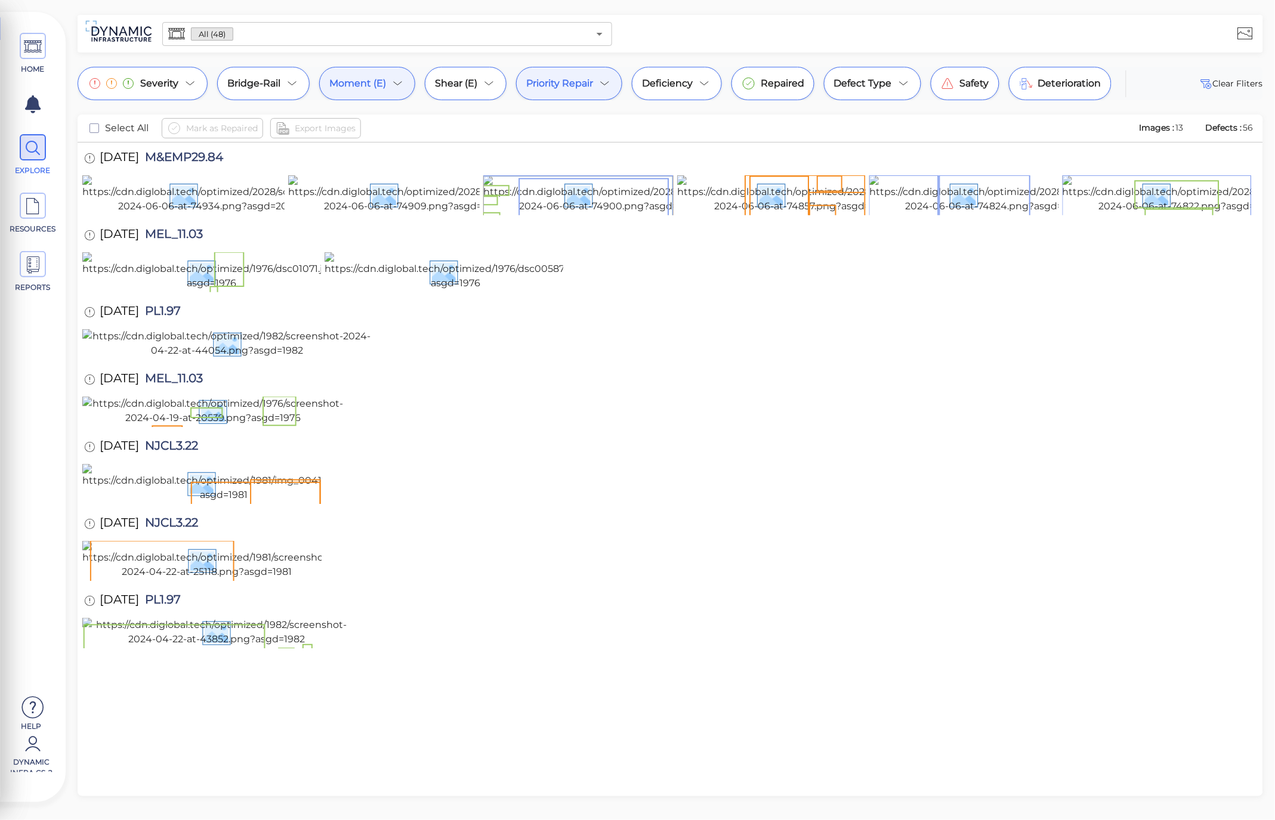
click at [402, 86] on icon at bounding box center [398, 83] width 14 height 14
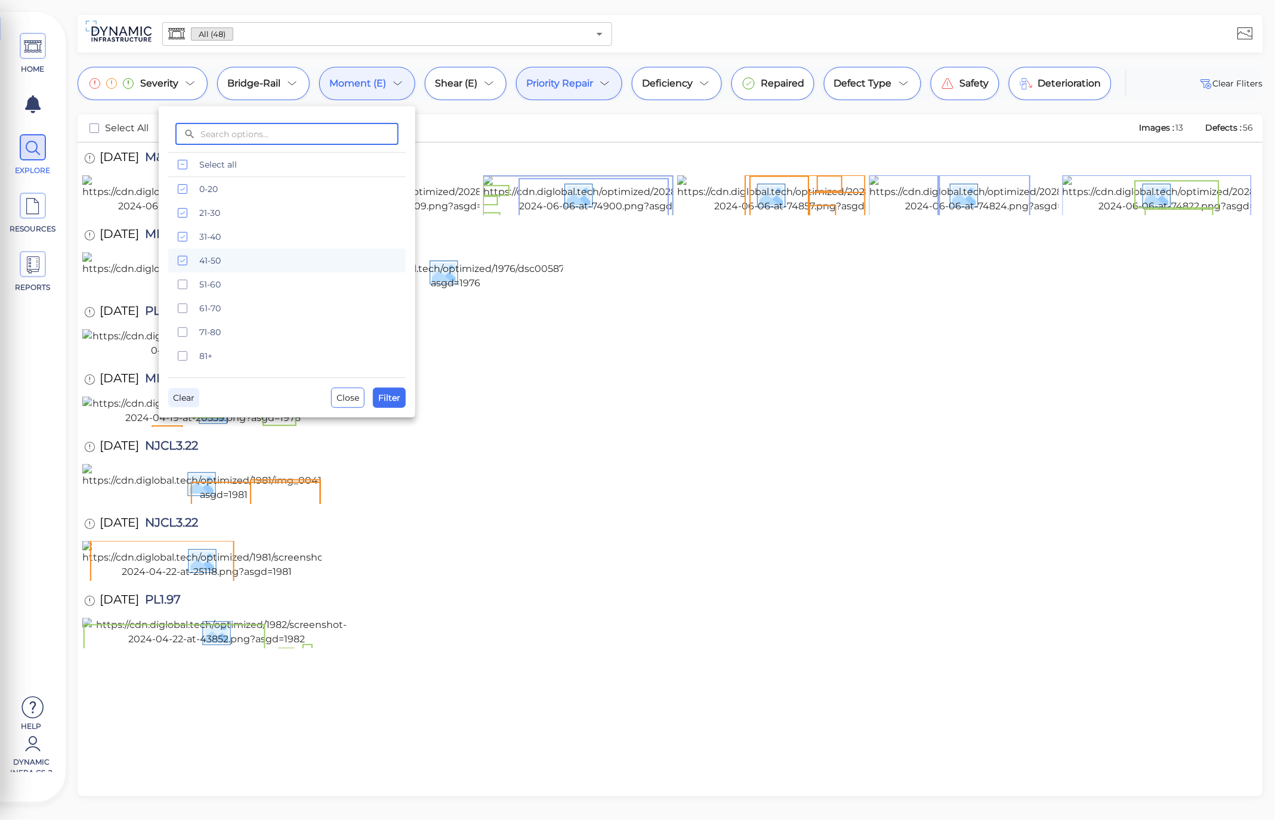
click at [189, 395] on span "Clear" at bounding box center [183, 398] width 21 height 14
click at [402, 403] on button "Filter" at bounding box center [389, 398] width 33 height 20
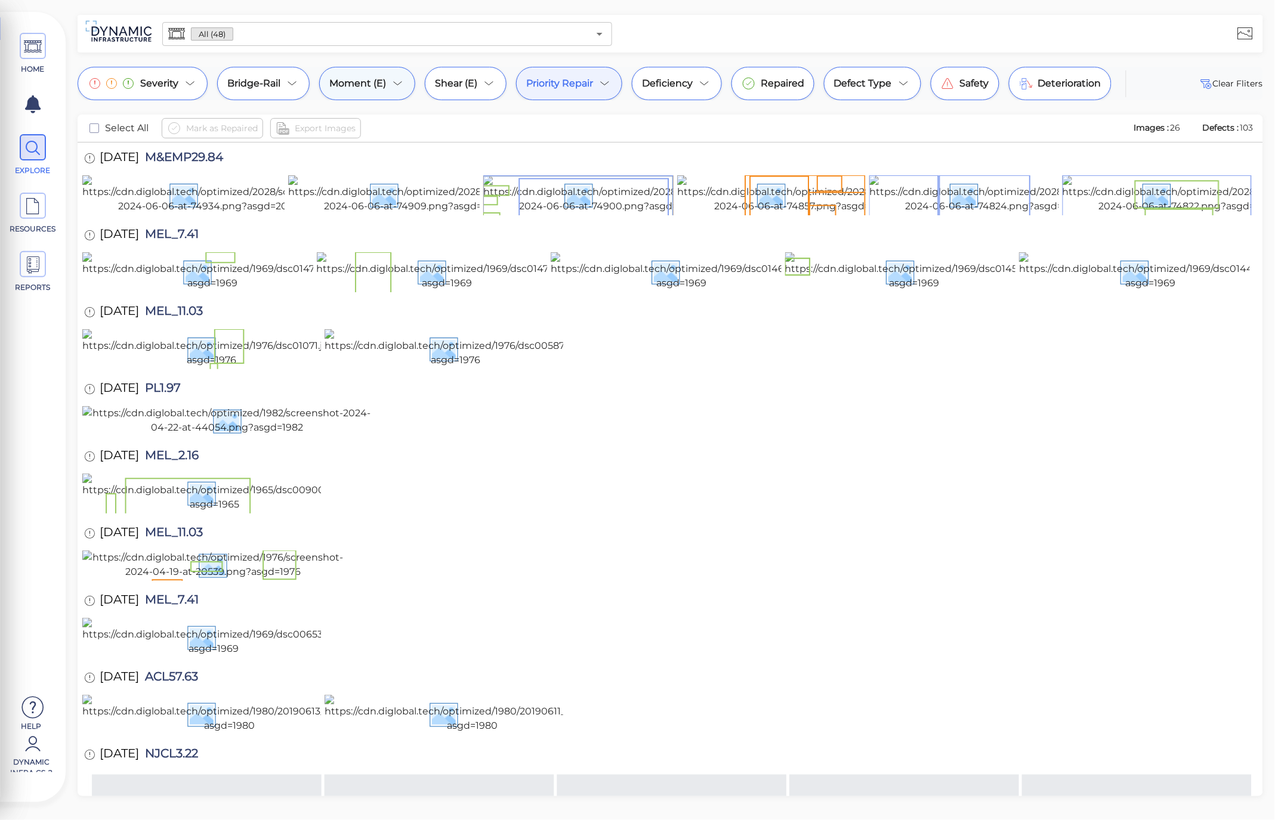
click at [399, 86] on icon at bounding box center [398, 83] width 14 height 14
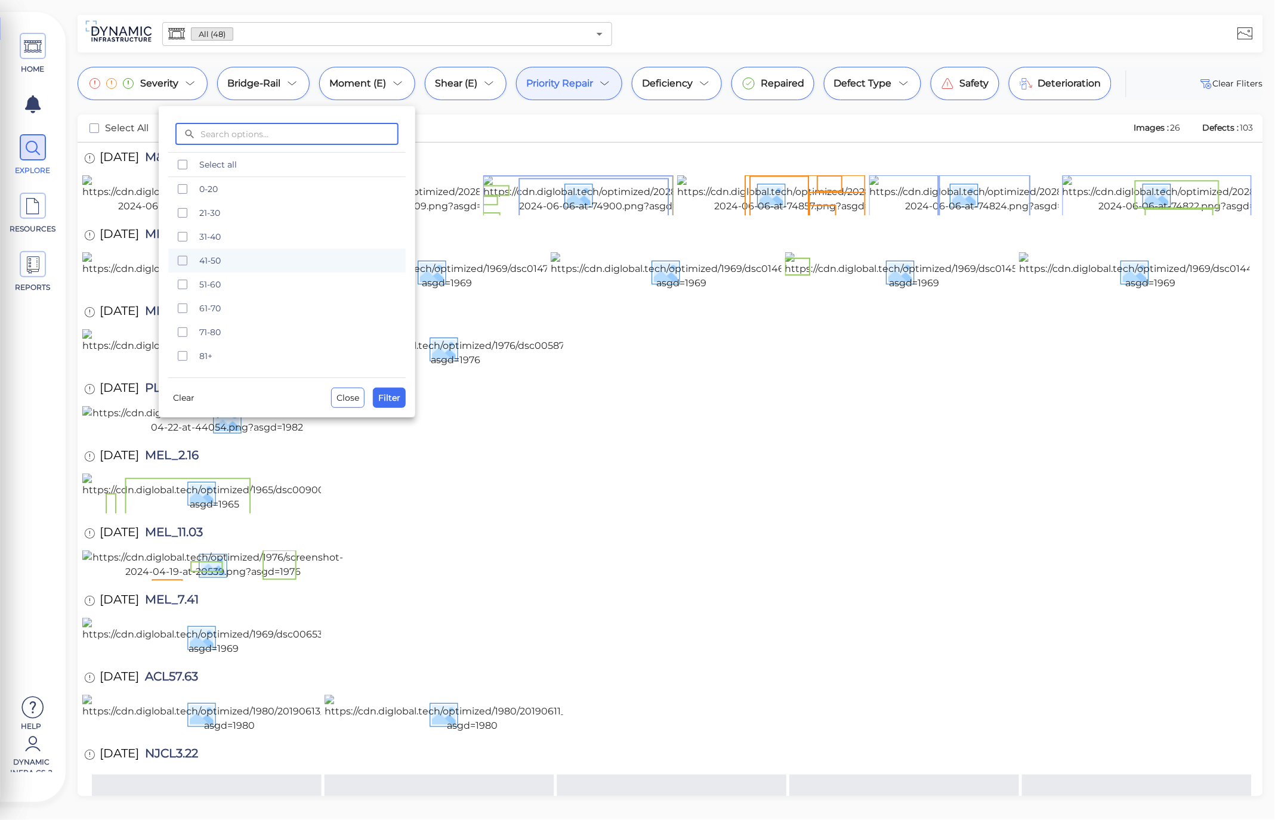
click at [527, 126] on div at bounding box center [637, 410] width 1275 height 820
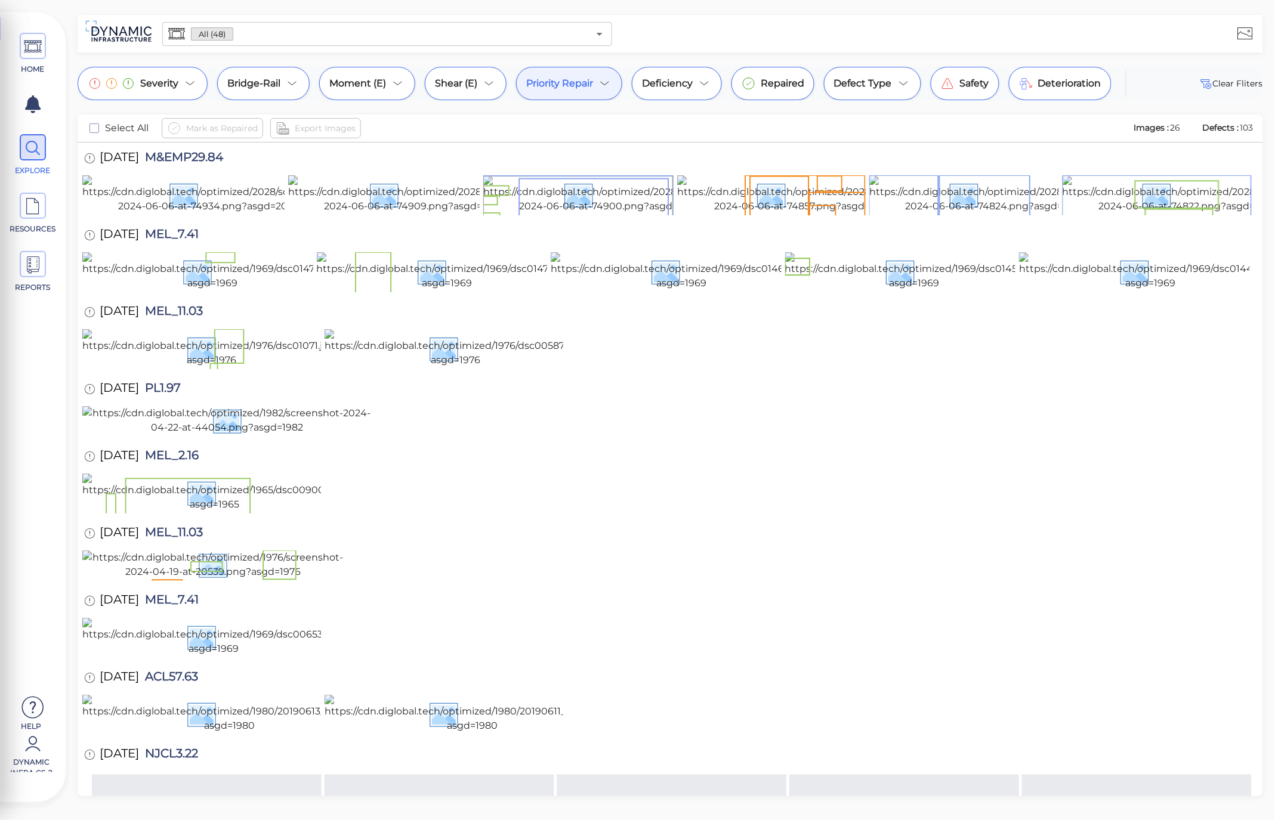
click at [571, 82] on span "Priority Repair" at bounding box center [559, 83] width 67 height 14
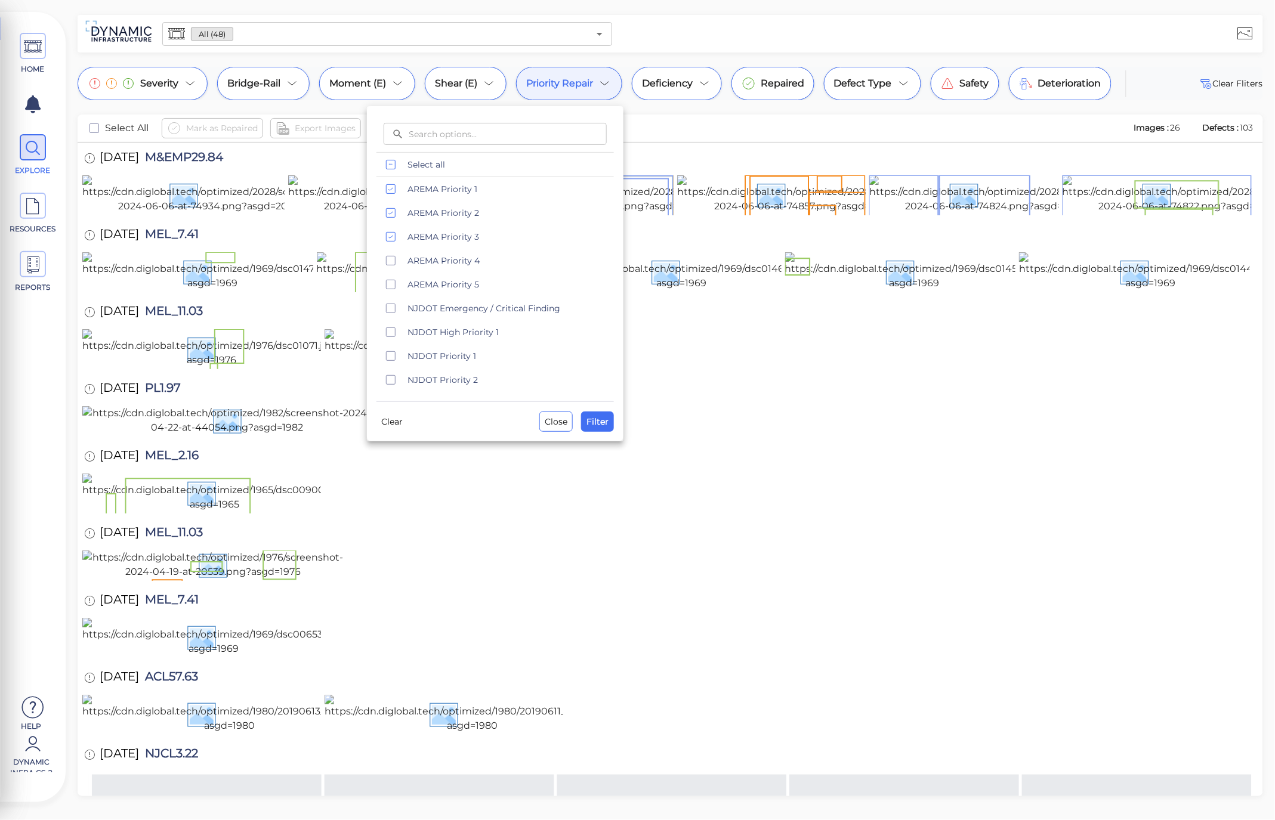
click at [370, 80] on div at bounding box center [637, 410] width 1275 height 820
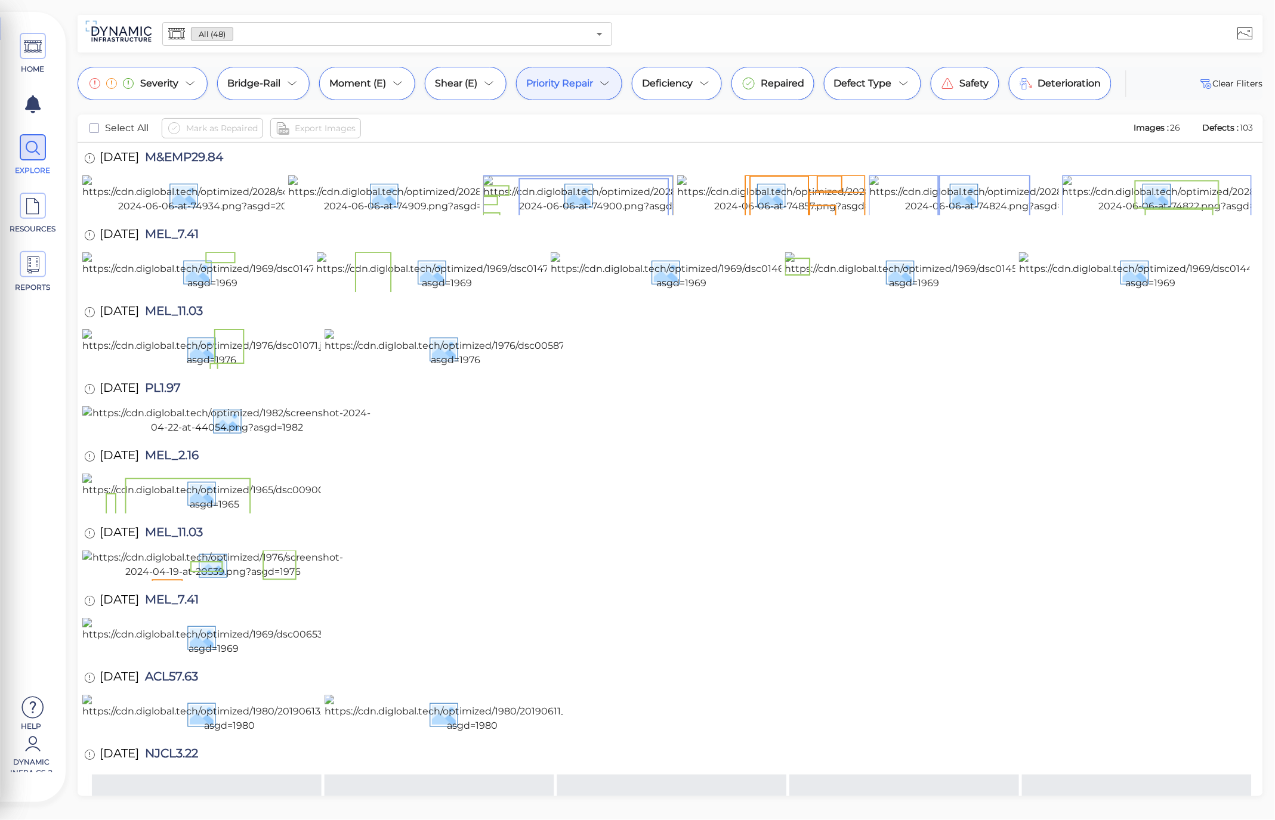
click at [370, 80] on span "Moment (E)" at bounding box center [357, 83] width 57 height 14
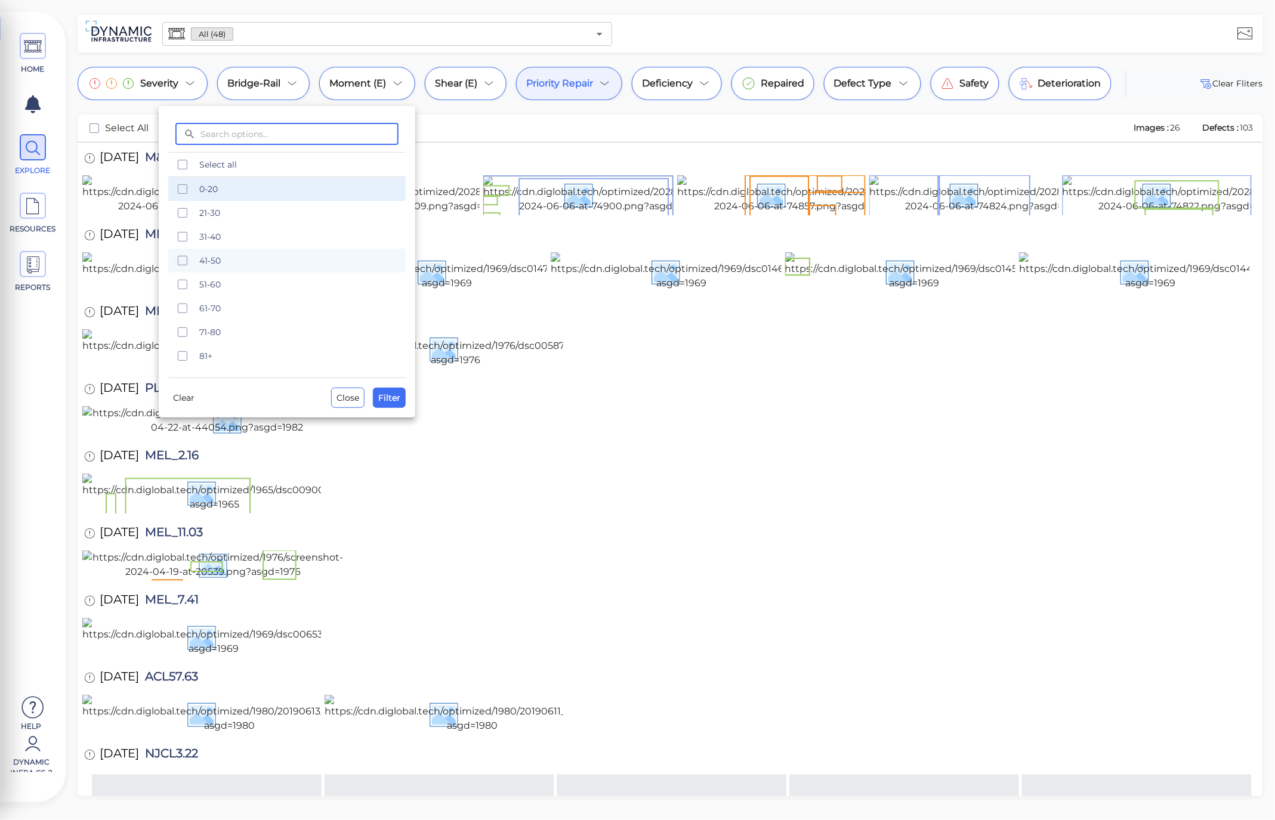
click at [282, 187] on span "0-20" at bounding box center [298, 189] width 199 height 12
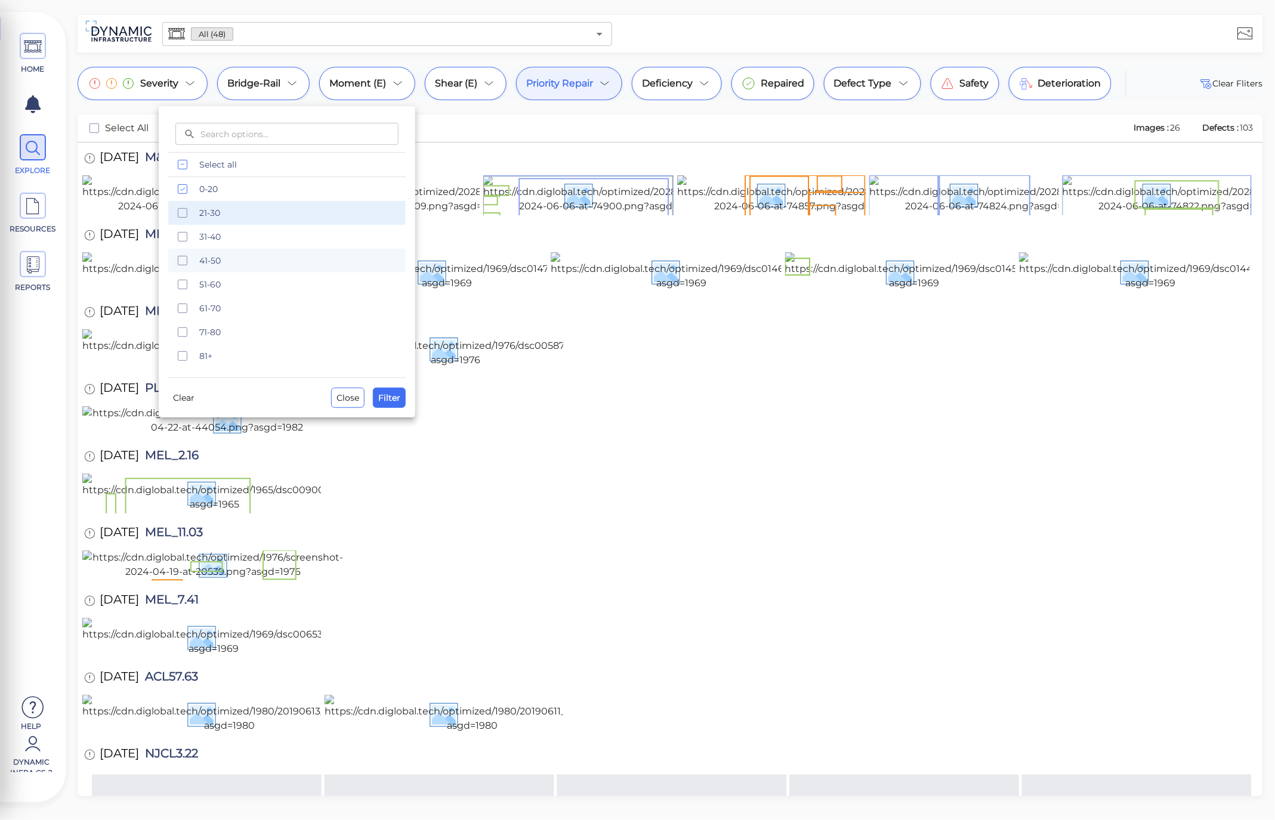
click at [290, 208] on span "21-30" at bounding box center [298, 213] width 199 height 12
click at [296, 241] on span "31-40" at bounding box center [298, 237] width 199 height 12
click at [529, 146] on div at bounding box center [637, 410] width 1275 height 820
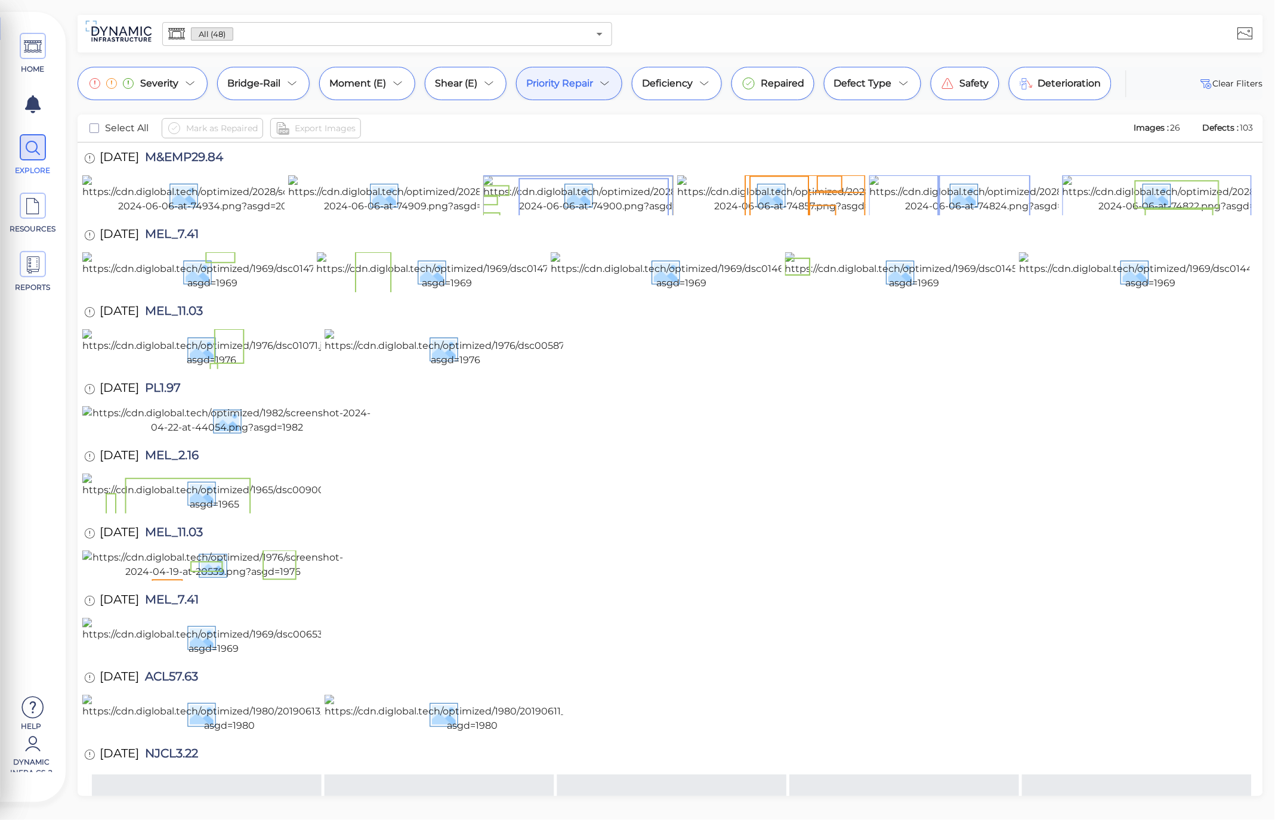
click at [566, 86] on span "Priority Repair" at bounding box center [559, 83] width 67 height 14
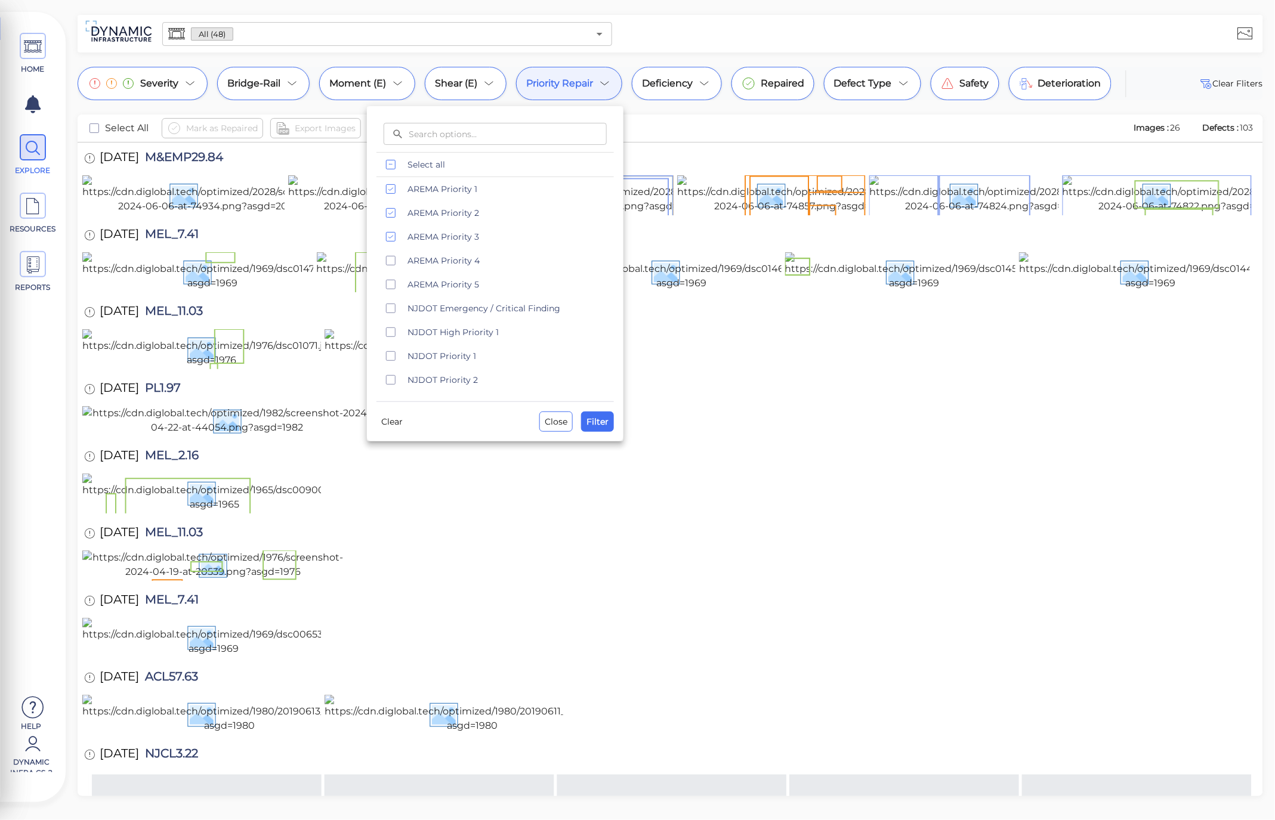
click at [669, 138] on div at bounding box center [637, 410] width 1275 height 820
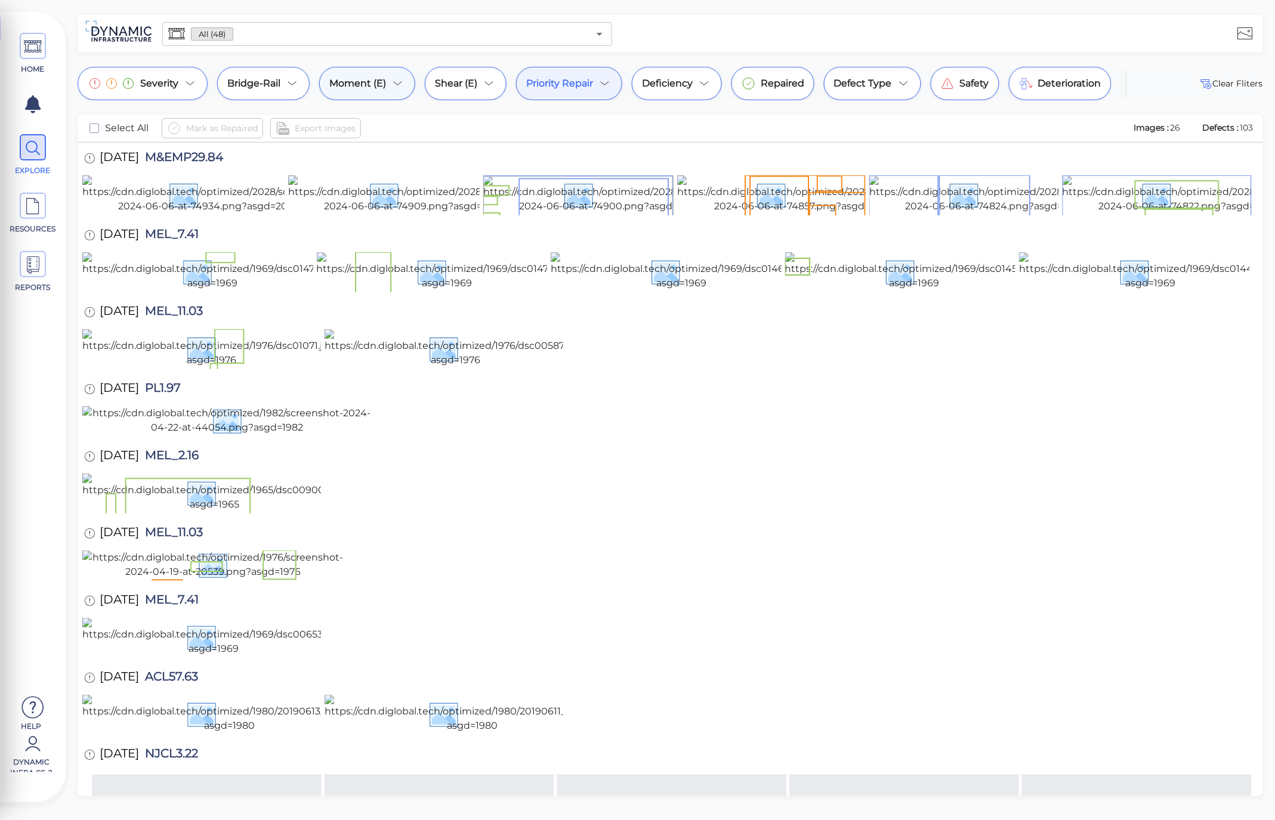
click at [397, 82] on icon at bounding box center [398, 83] width 14 height 14
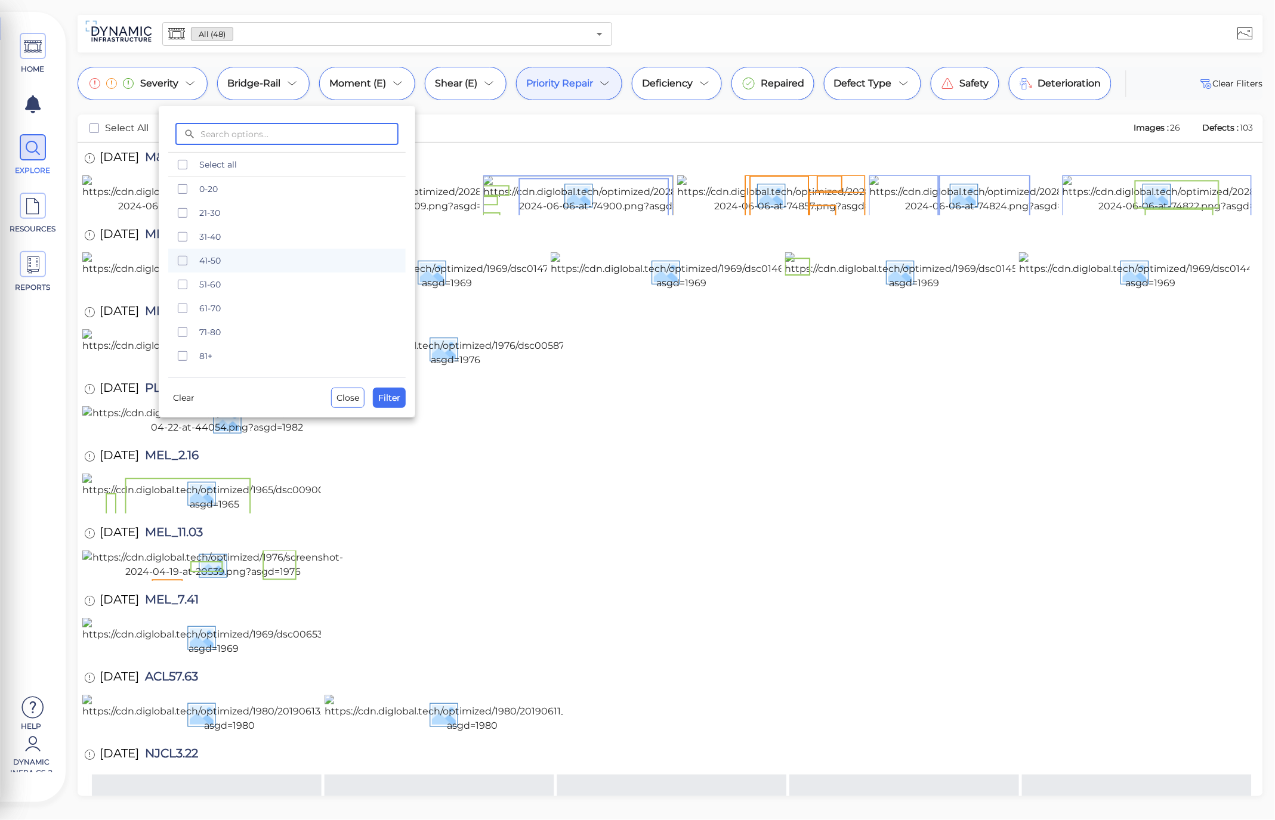
click at [598, 88] on div at bounding box center [637, 410] width 1275 height 820
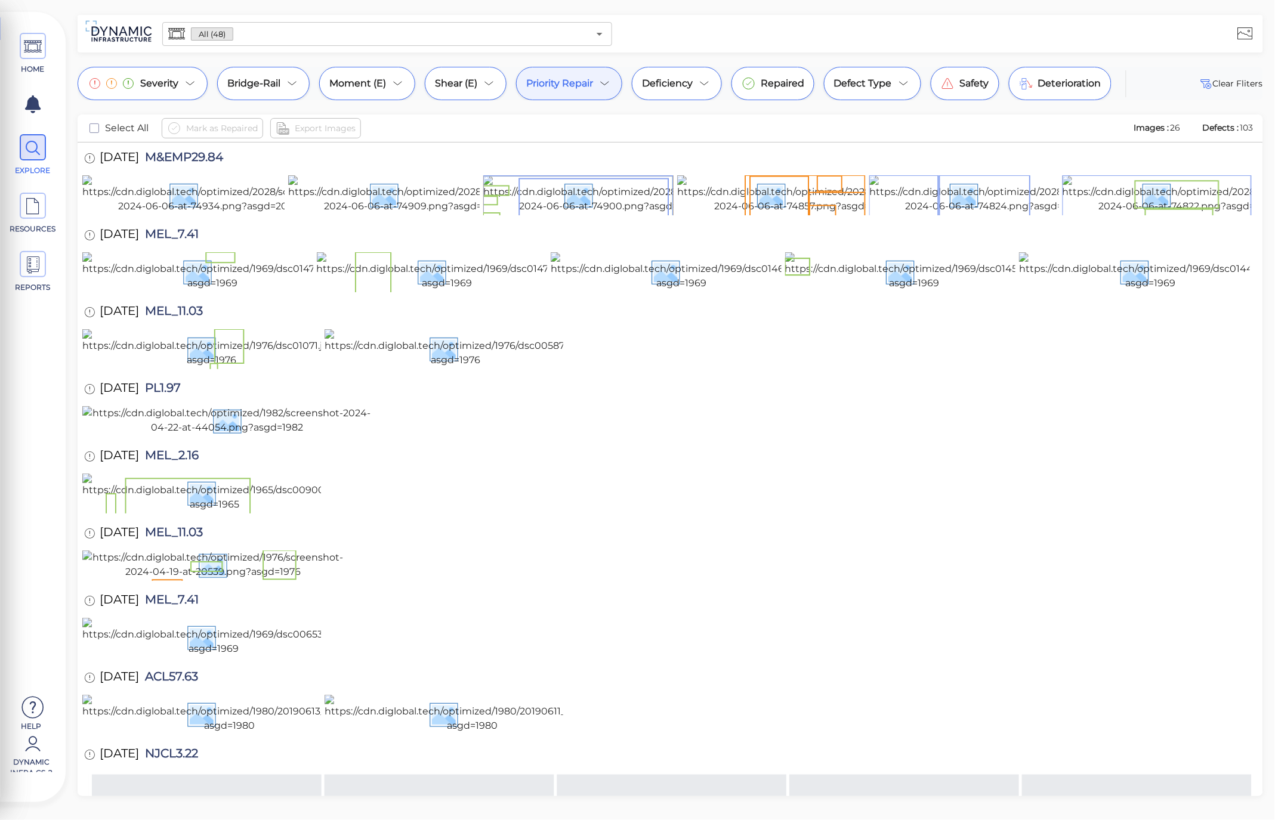
click at [598, 88] on div "Priority Repair" at bounding box center [569, 83] width 106 height 33
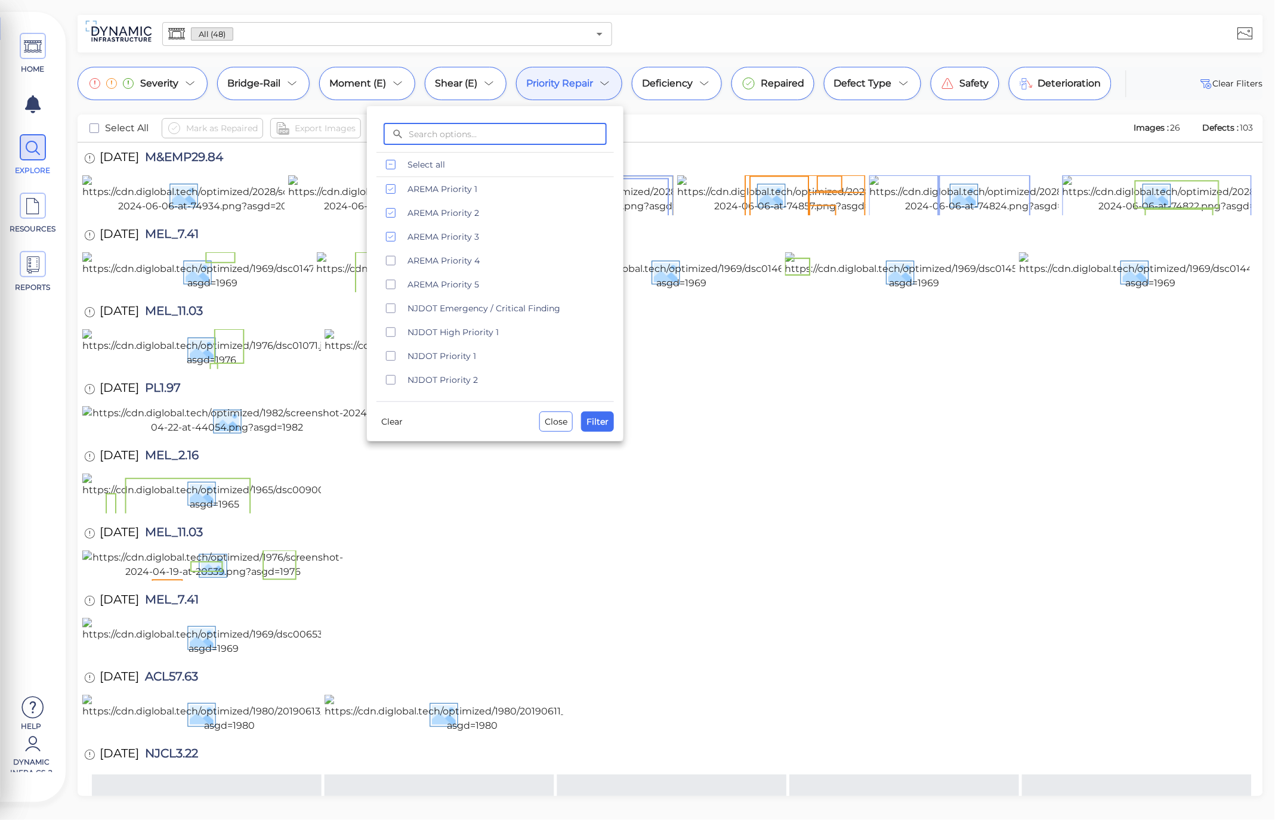
click at [401, 82] on div at bounding box center [637, 410] width 1275 height 820
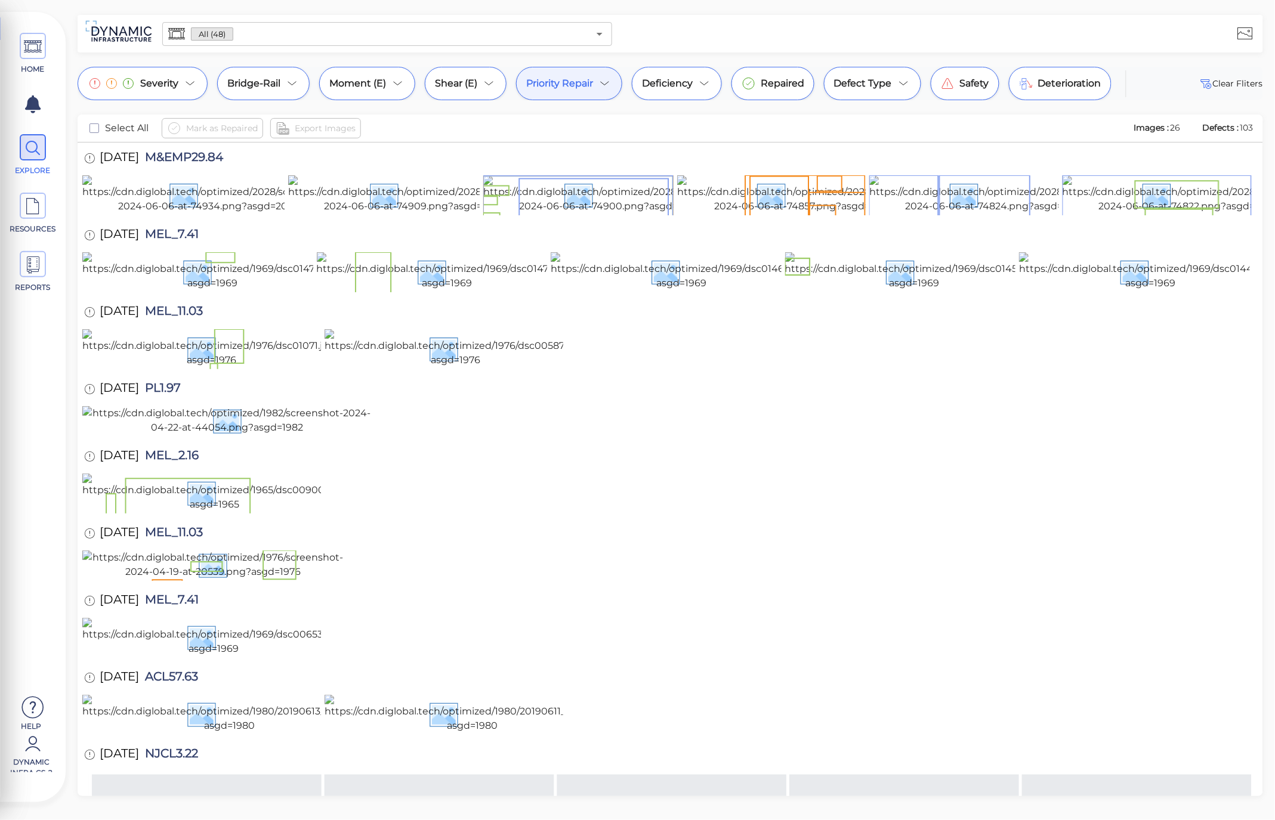
click at [401, 82] on icon at bounding box center [398, 84] width 8 height 4
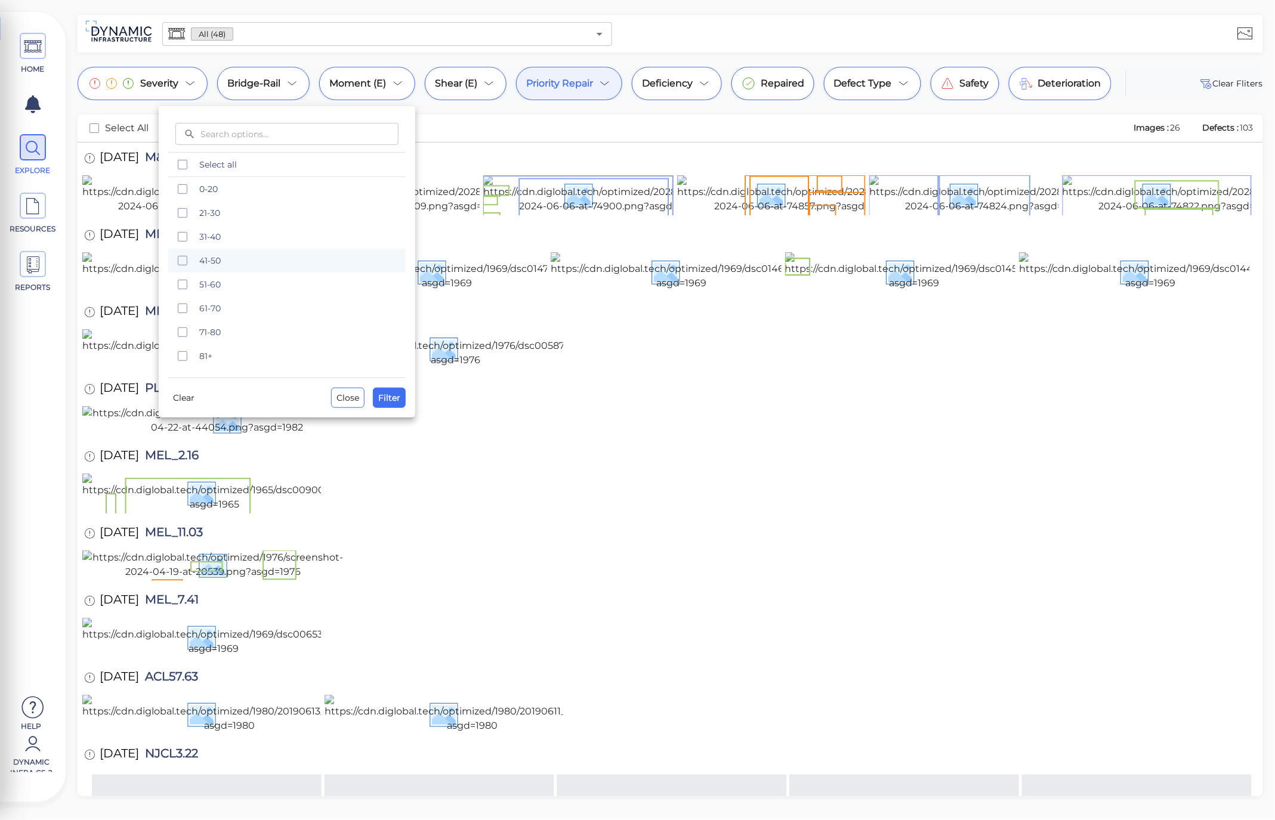
click at [611, 82] on div at bounding box center [637, 410] width 1275 height 820
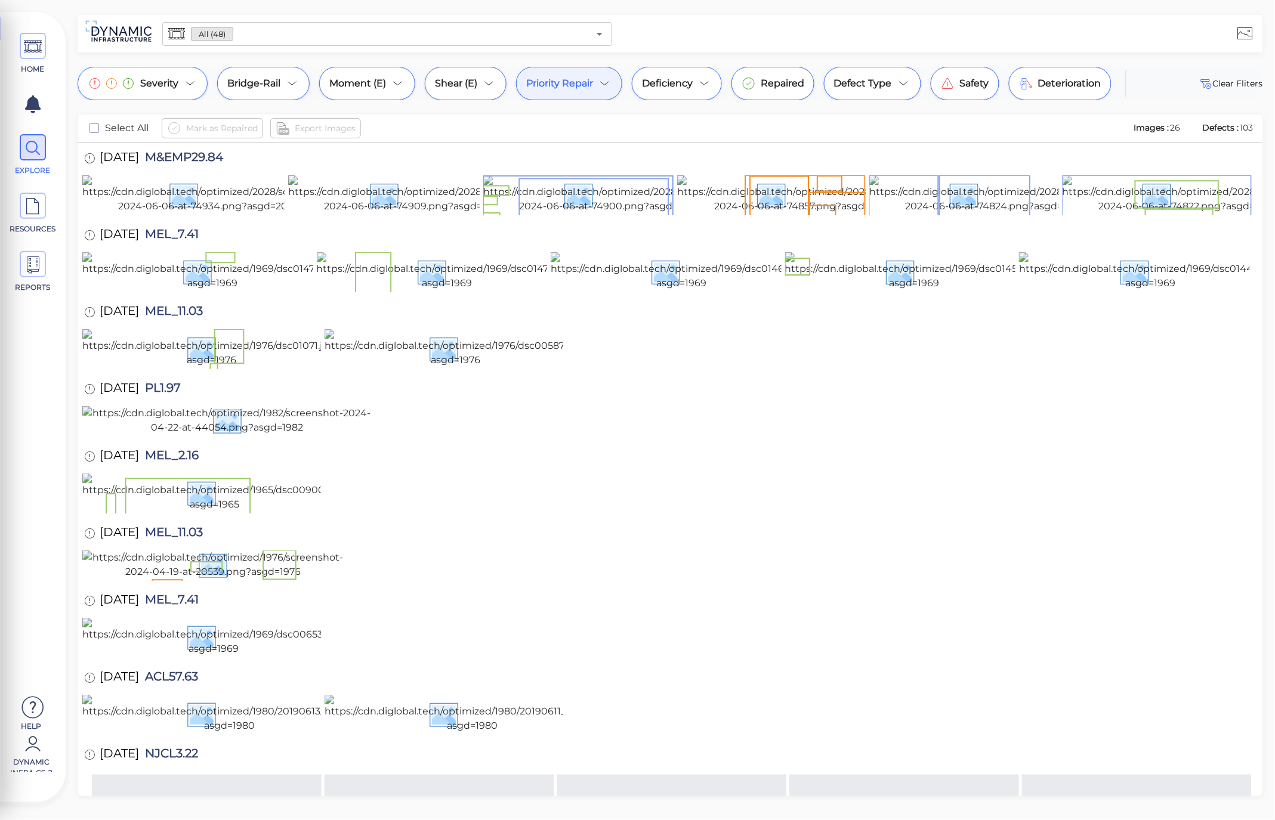
click at [601, 82] on icon at bounding box center [605, 83] width 14 height 14
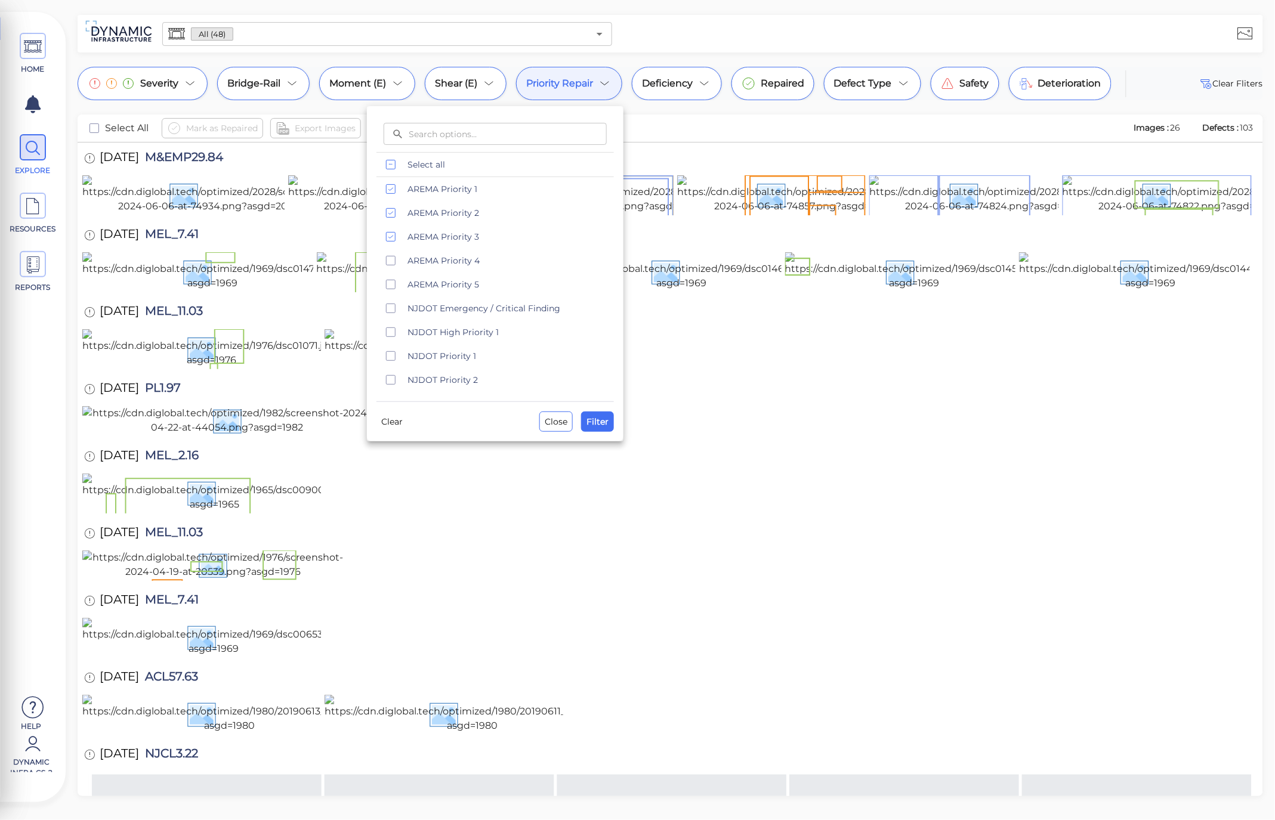
click at [359, 99] on div at bounding box center [637, 410] width 1275 height 820
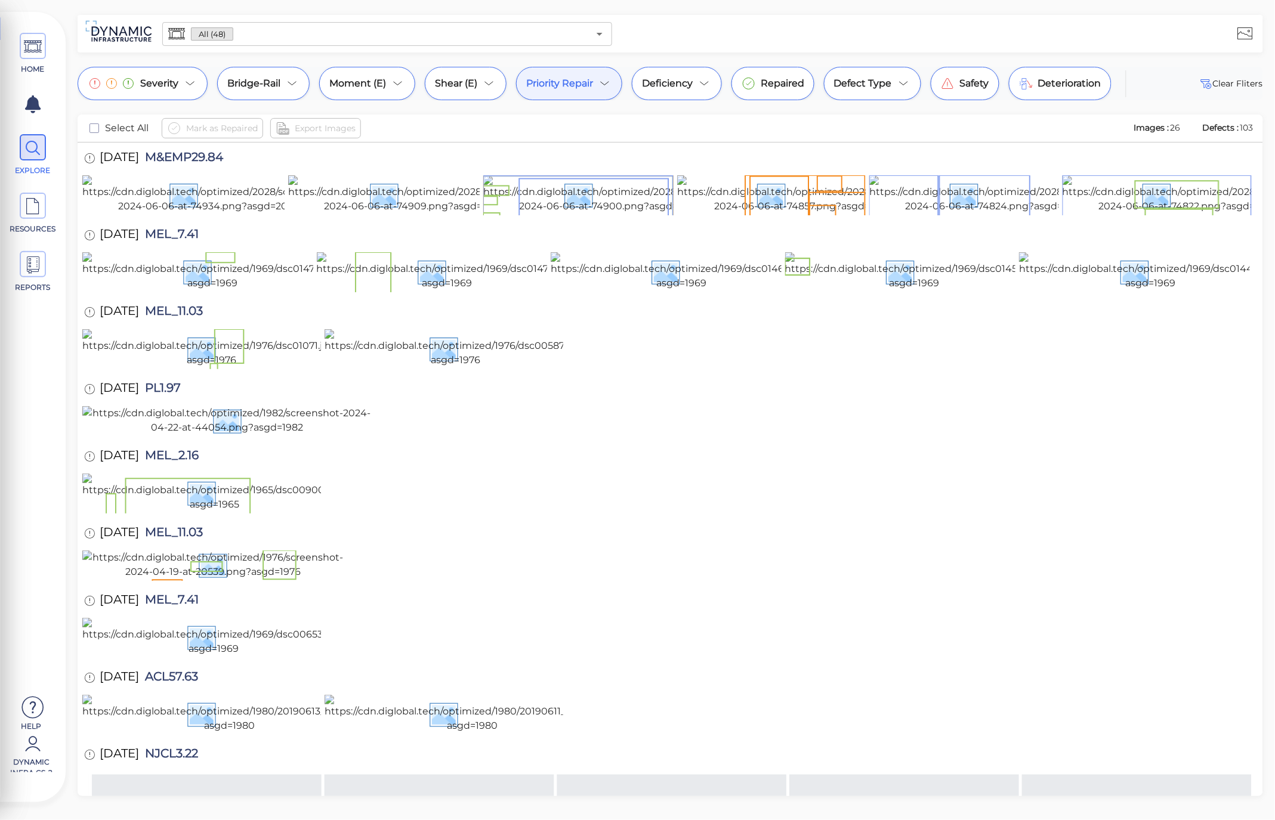
click at [366, 0] on body "This app is not optimized for mobile screens. Please access using a desktop or …" at bounding box center [637, 0] width 1275 height 0
click at [366, 86] on span "Moment (E)" at bounding box center [357, 83] width 57 height 14
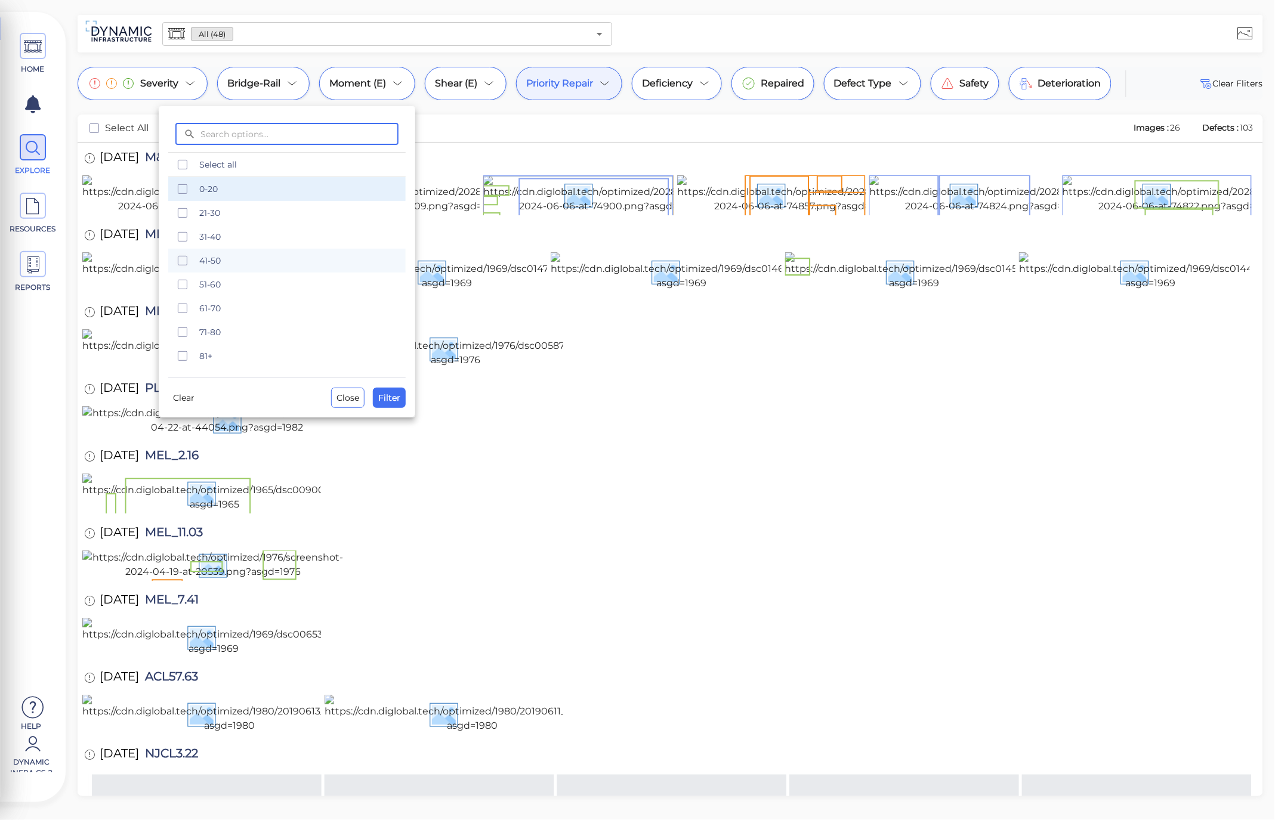
click at [226, 186] on span "0-20" at bounding box center [298, 189] width 199 height 12
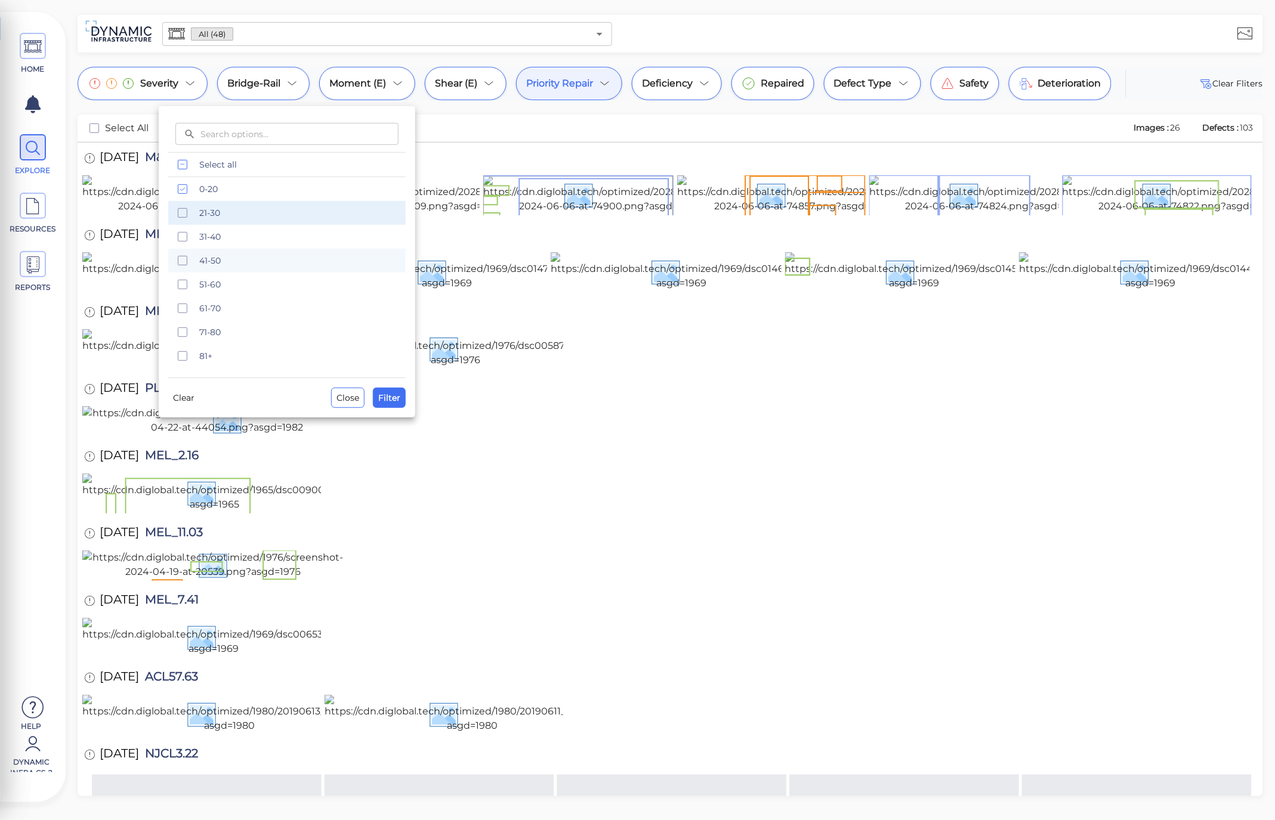
click at [216, 209] on span "21-30" at bounding box center [298, 213] width 199 height 12
click at [218, 234] on span "31-40" at bounding box center [298, 237] width 199 height 12
click at [394, 402] on span "Filter" at bounding box center [389, 398] width 22 height 14
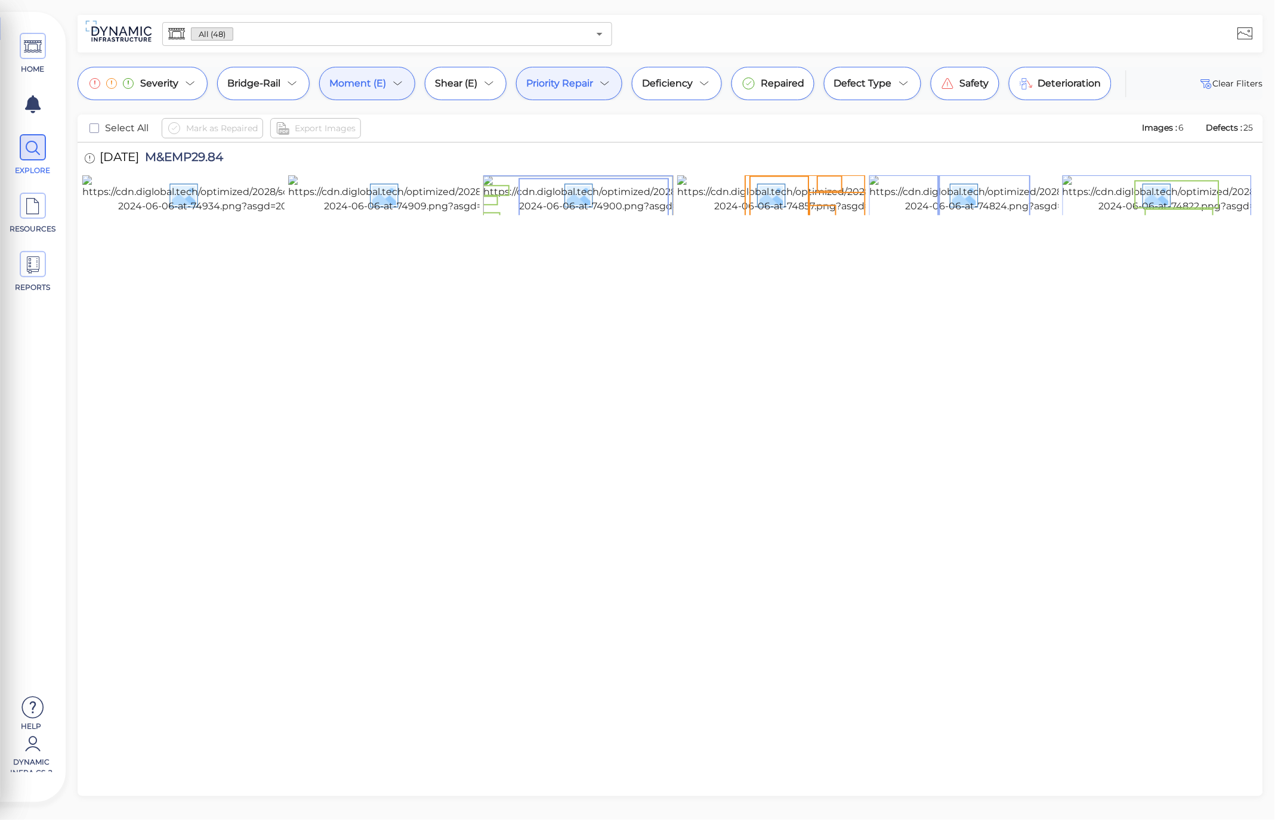
click at [400, 88] on icon at bounding box center [398, 83] width 14 height 14
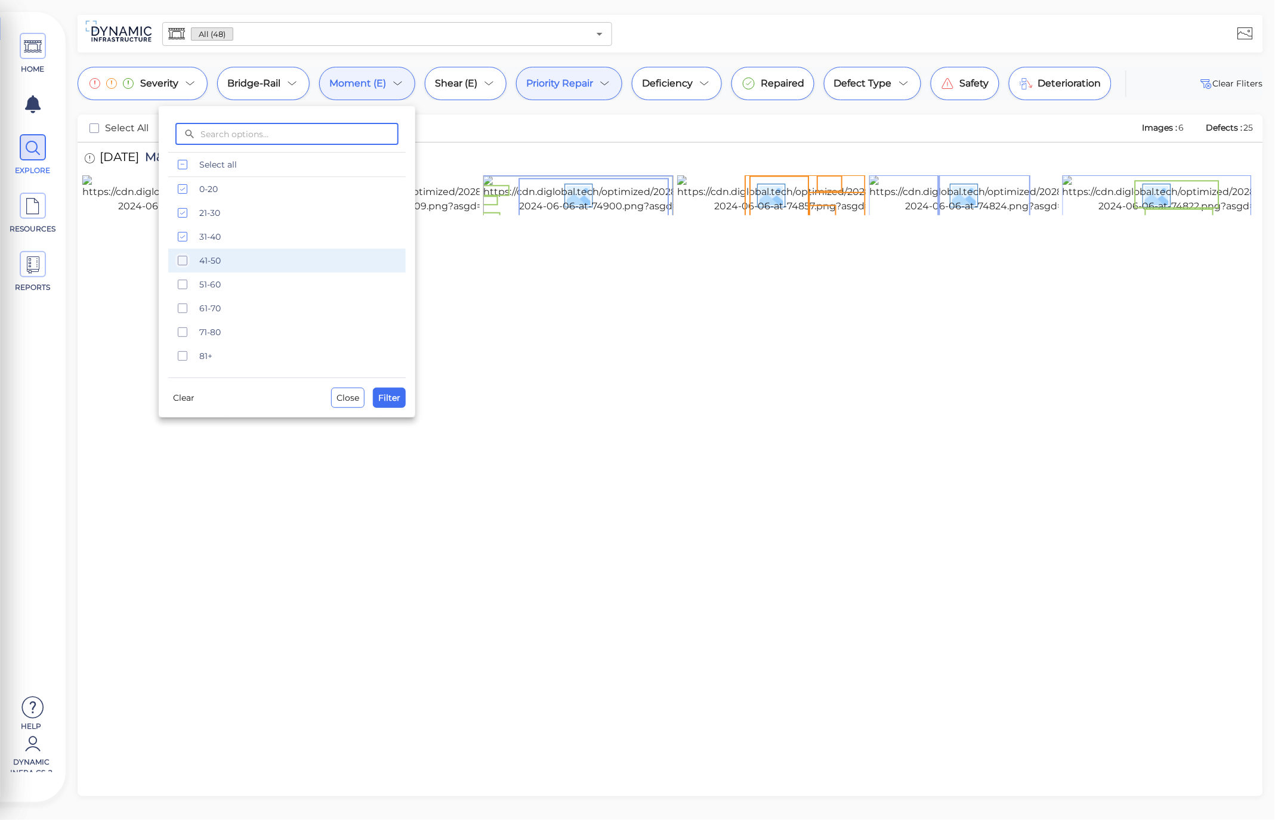
click at [224, 261] on span "41-50" at bounding box center [298, 261] width 199 height 12
click at [382, 393] on span "Filter" at bounding box center [389, 398] width 22 height 14
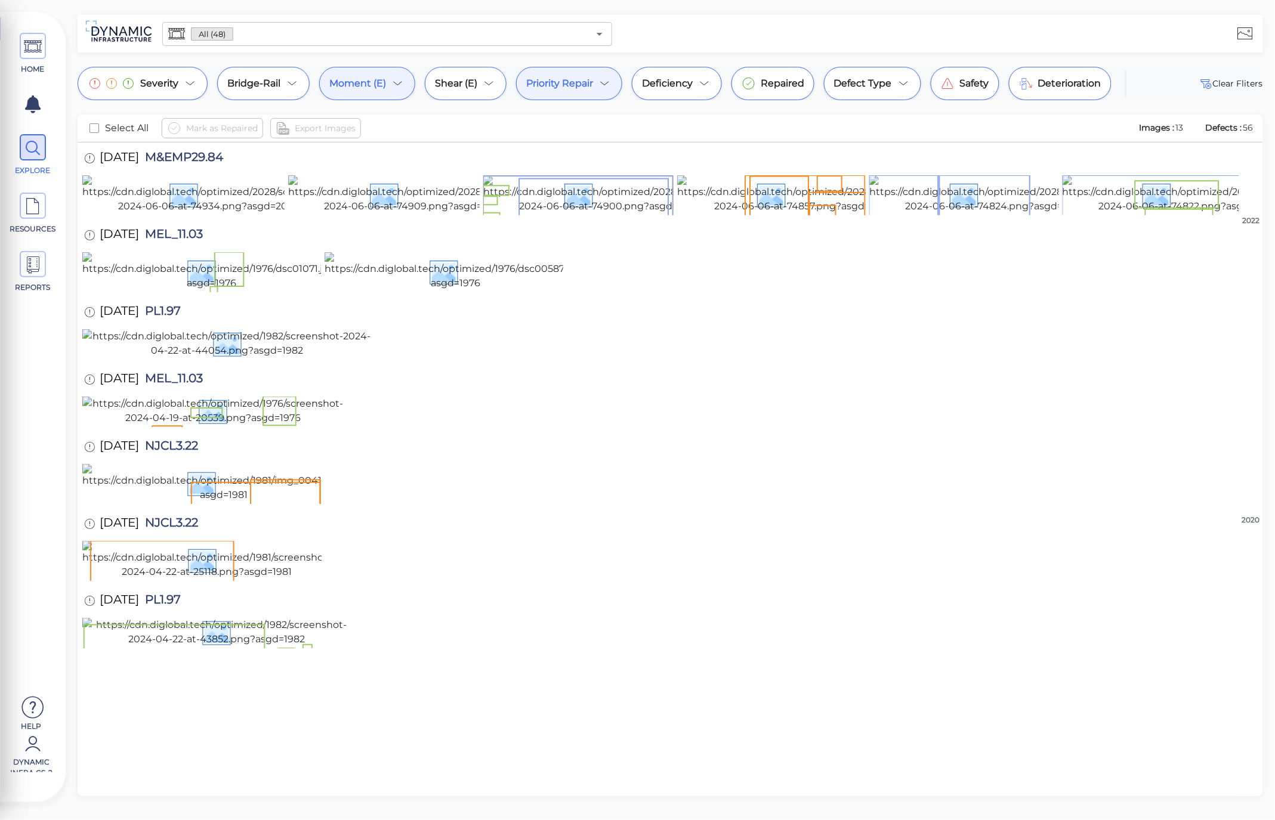
scroll to position [804, 0]
click at [382, 82] on span "Moment (E)" at bounding box center [357, 83] width 57 height 14
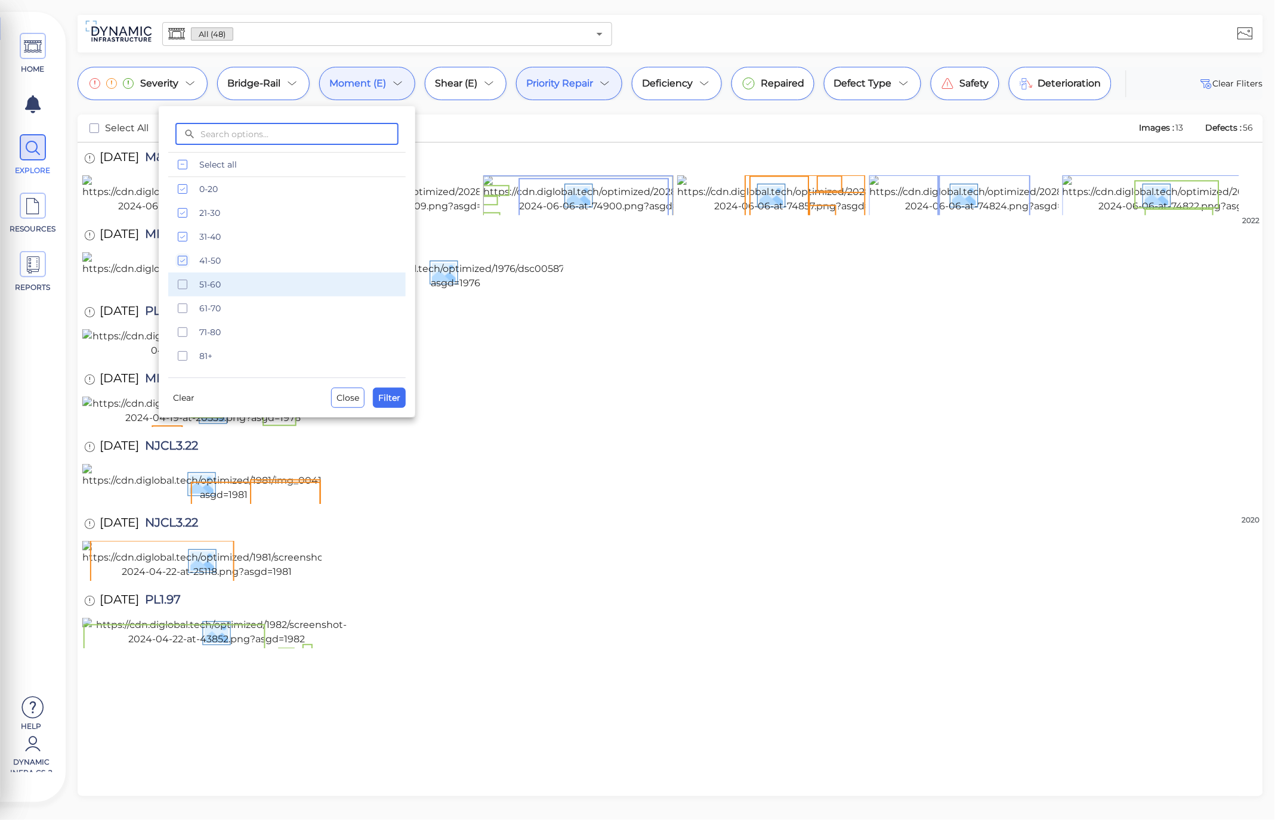
click at [251, 288] on span "51-60" at bounding box center [298, 285] width 199 height 12
click at [376, 391] on button "Filter" at bounding box center [389, 398] width 33 height 20
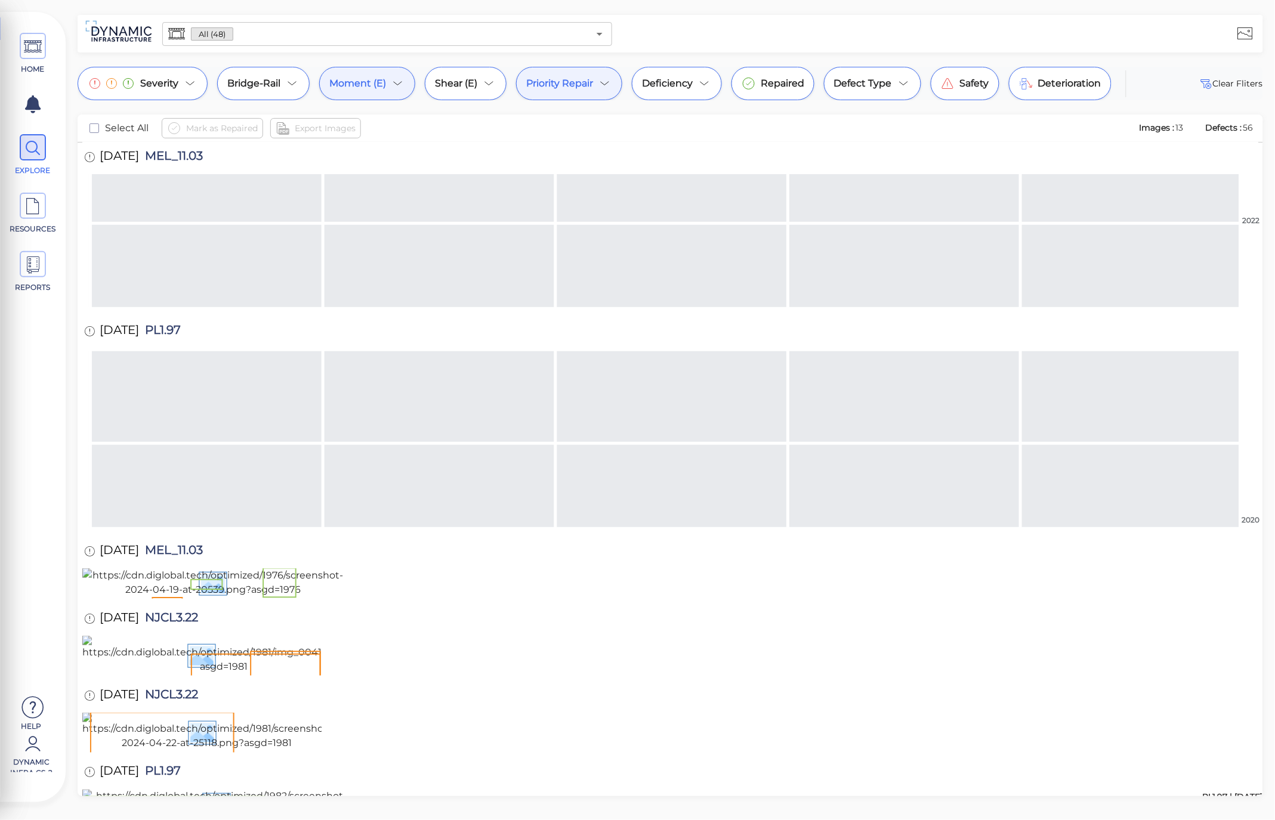
scroll to position [812, 0]
click at [387, 76] on div "Moment (E)" at bounding box center [367, 83] width 96 height 33
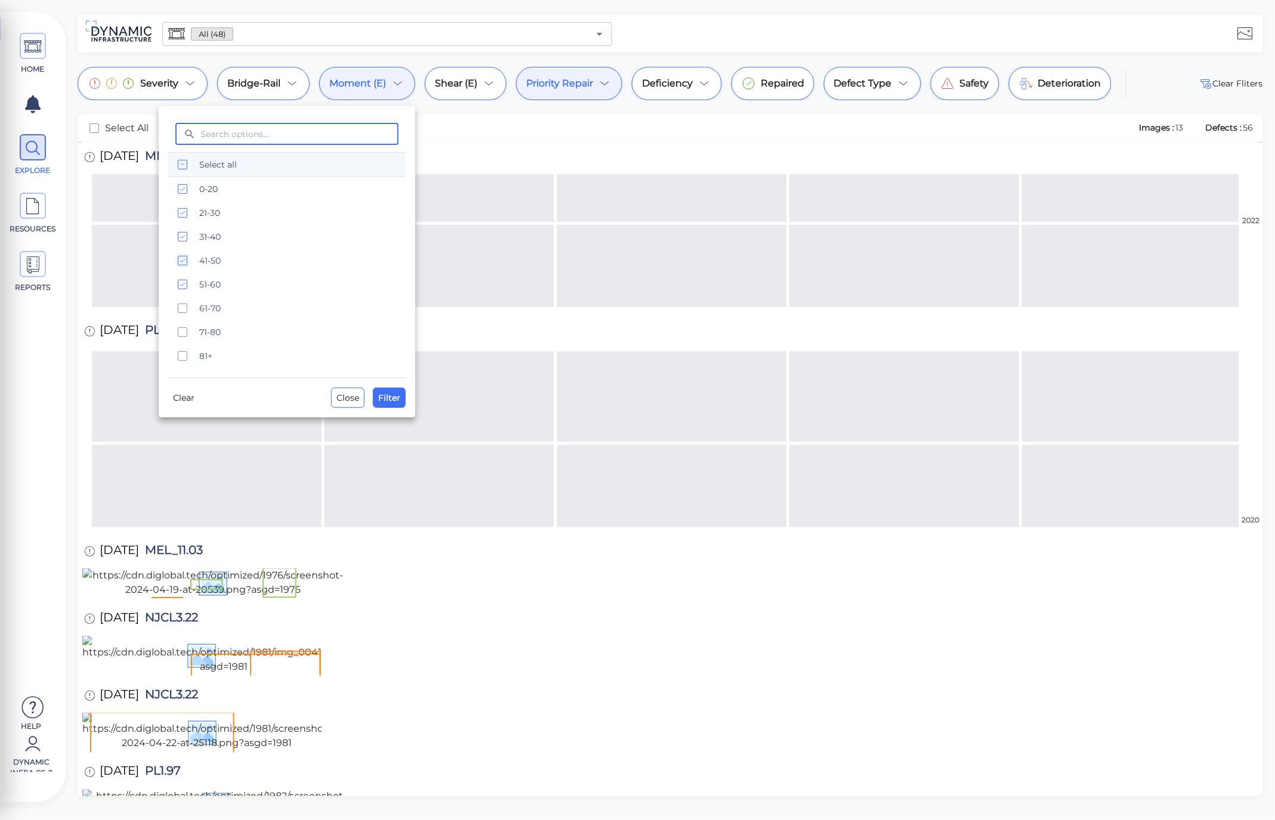
click at [183, 163] on icon "checkbox" at bounding box center [182, 165] width 14 height 14
click at [187, 163] on rect "checkbox" at bounding box center [182, 164] width 9 height 9
click at [181, 360] on icon "checkbox" at bounding box center [182, 356] width 14 height 14
click at [379, 396] on span "Filter" at bounding box center [389, 398] width 22 height 14
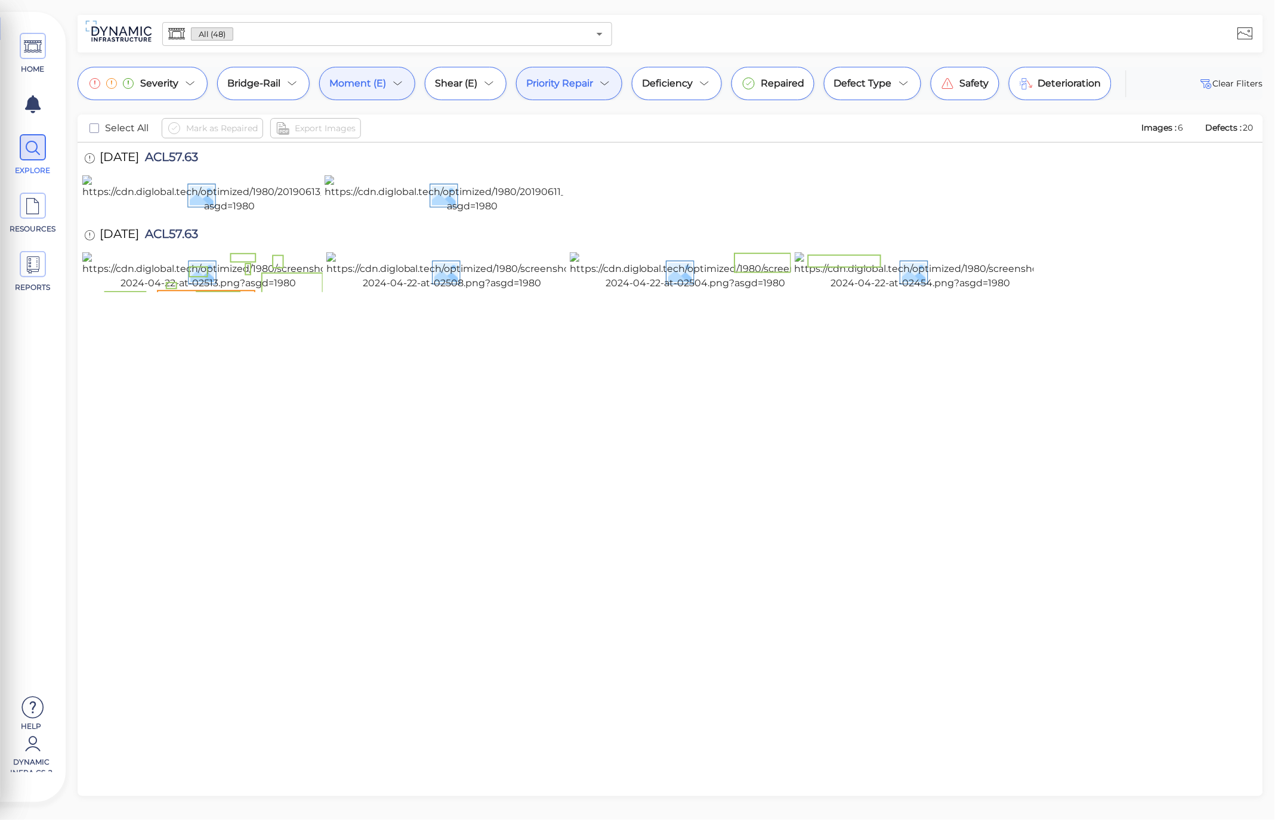
click at [392, 88] on icon at bounding box center [398, 83] width 14 height 14
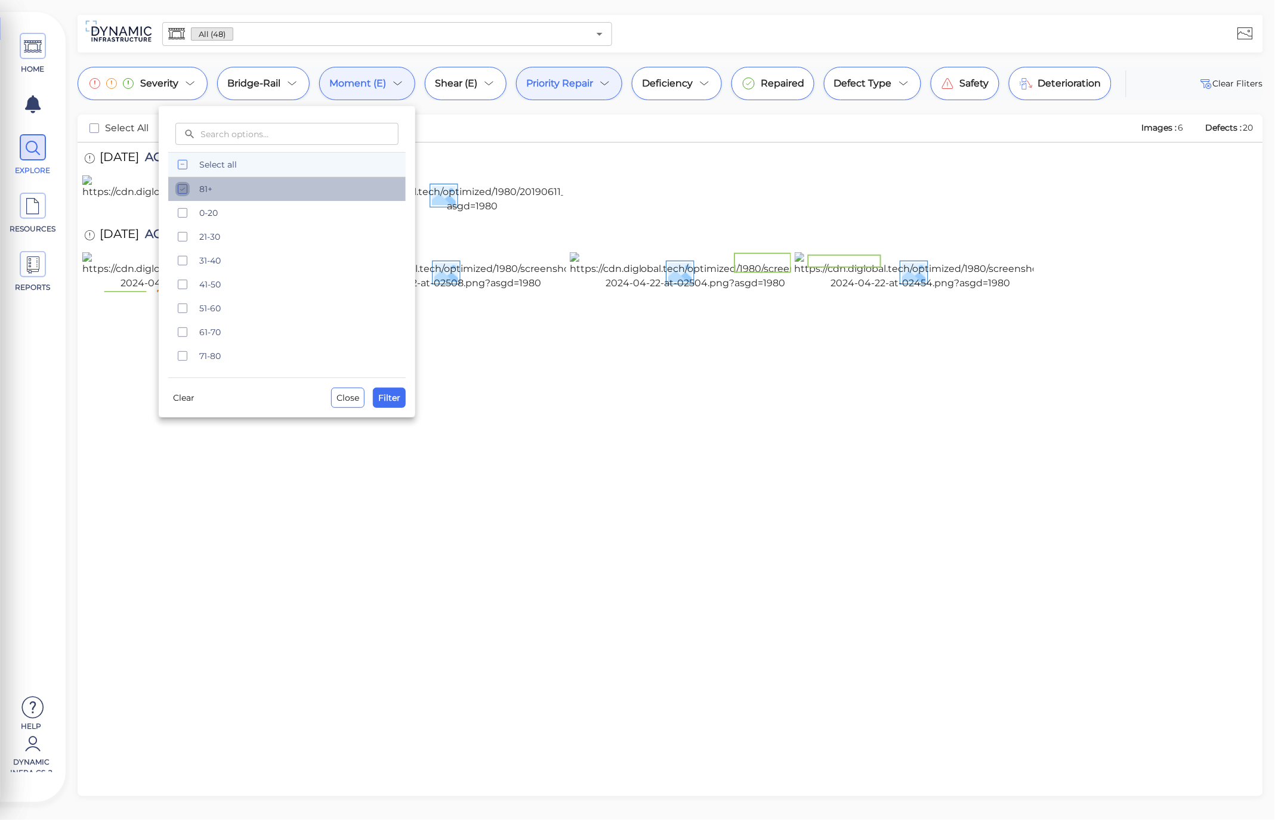
click at [182, 187] on icon "checkbox" at bounding box center [182, 189] width 14 height 14
click at [180, 399] on span "Clear" at bounding box center [183, 398] width 21 height 14
click at [394, 399] on span "Filter" at bounding box center [389, 398] width 22 height 14
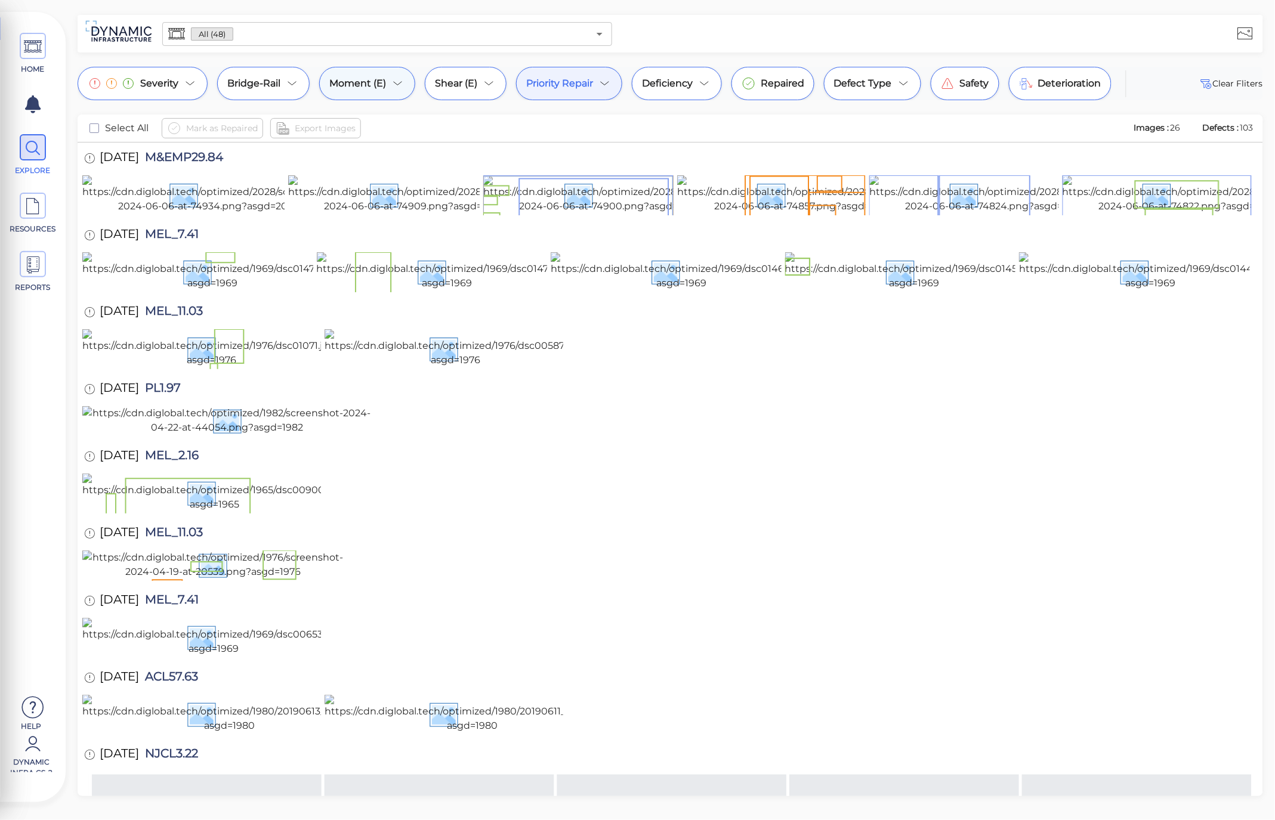
click at [389, 91] on div "Moment (E)" at bounding box center [367, 83] width 96 height 33
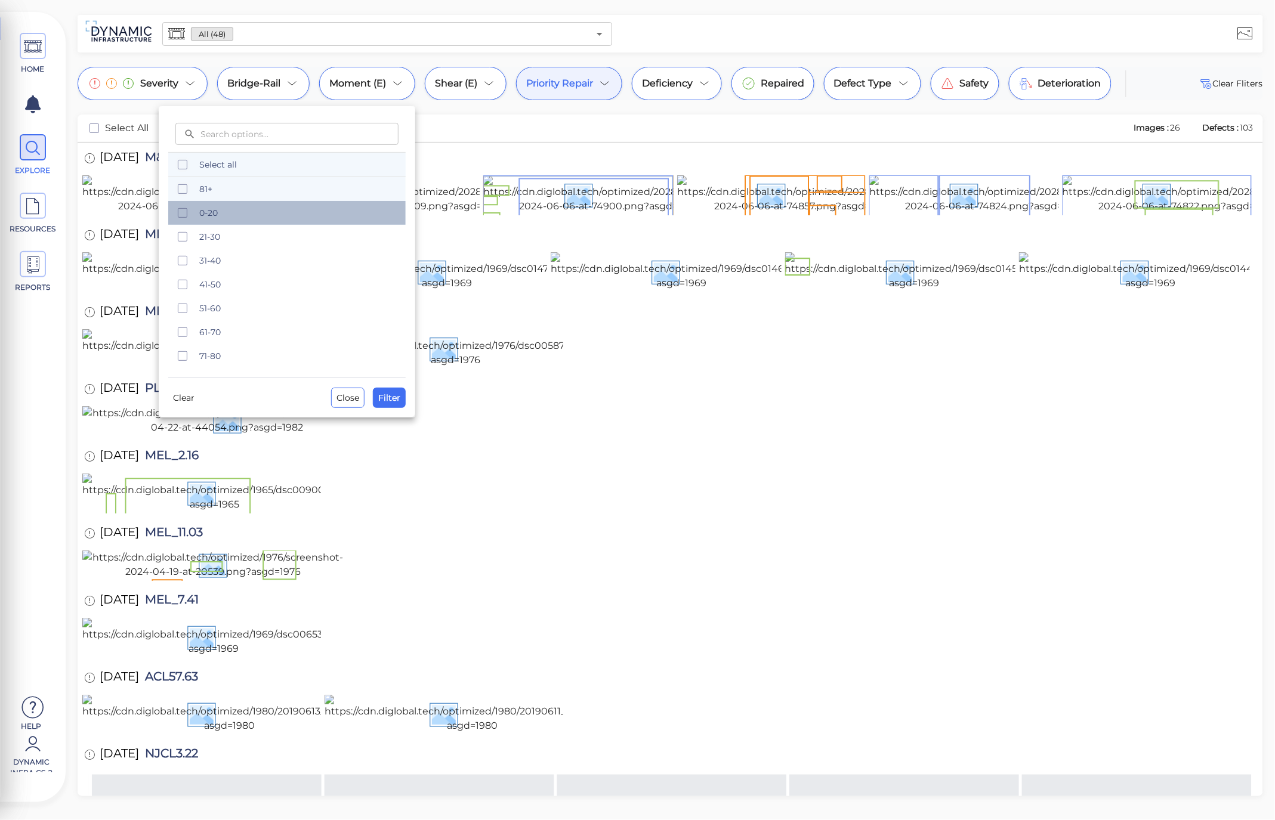
click at [254, 209] on span "0-20" at bounding box center [298, 213] width 199 height 12
click at [251, 240] on span "21-30" at bounding box center [298, 237] width 199 height 12
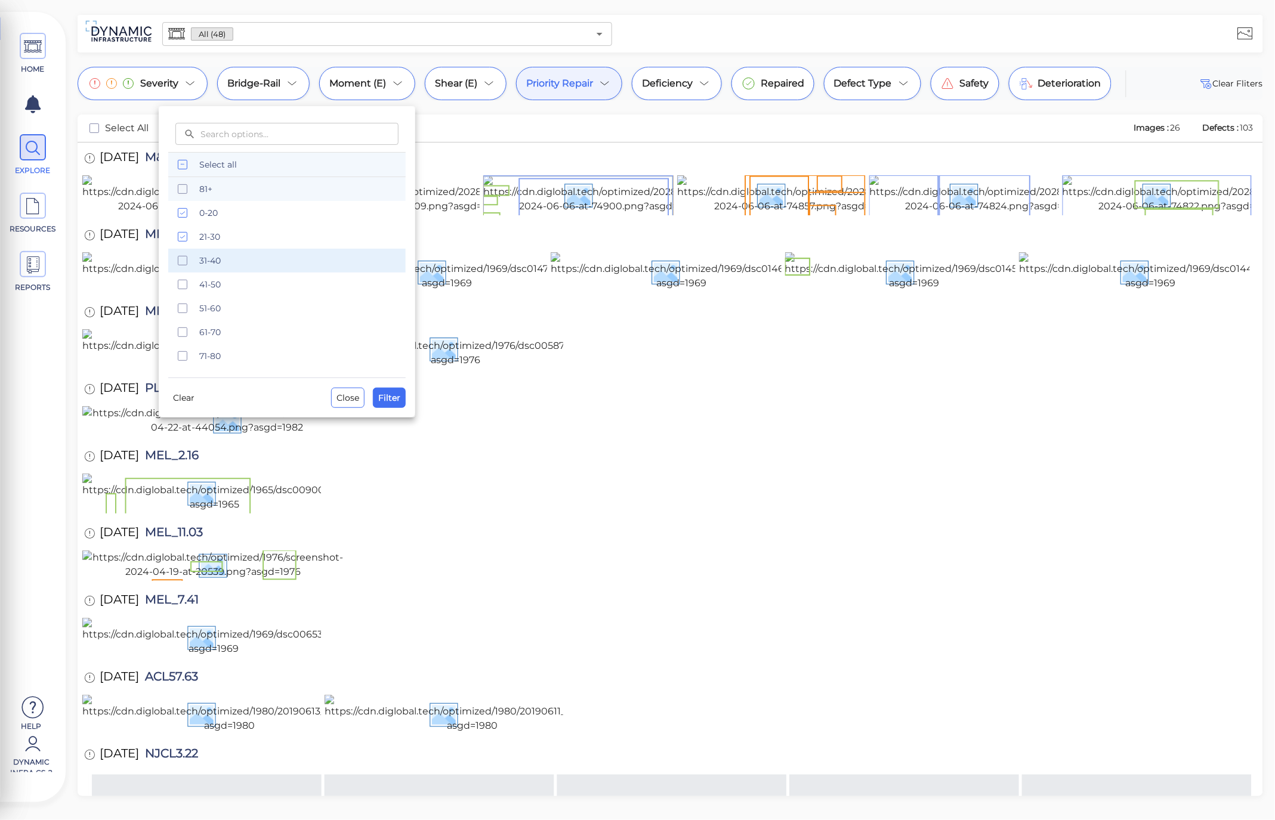
click at [251, 258] on span "31-40" at bounding box center [298, 261] width 199 height 12
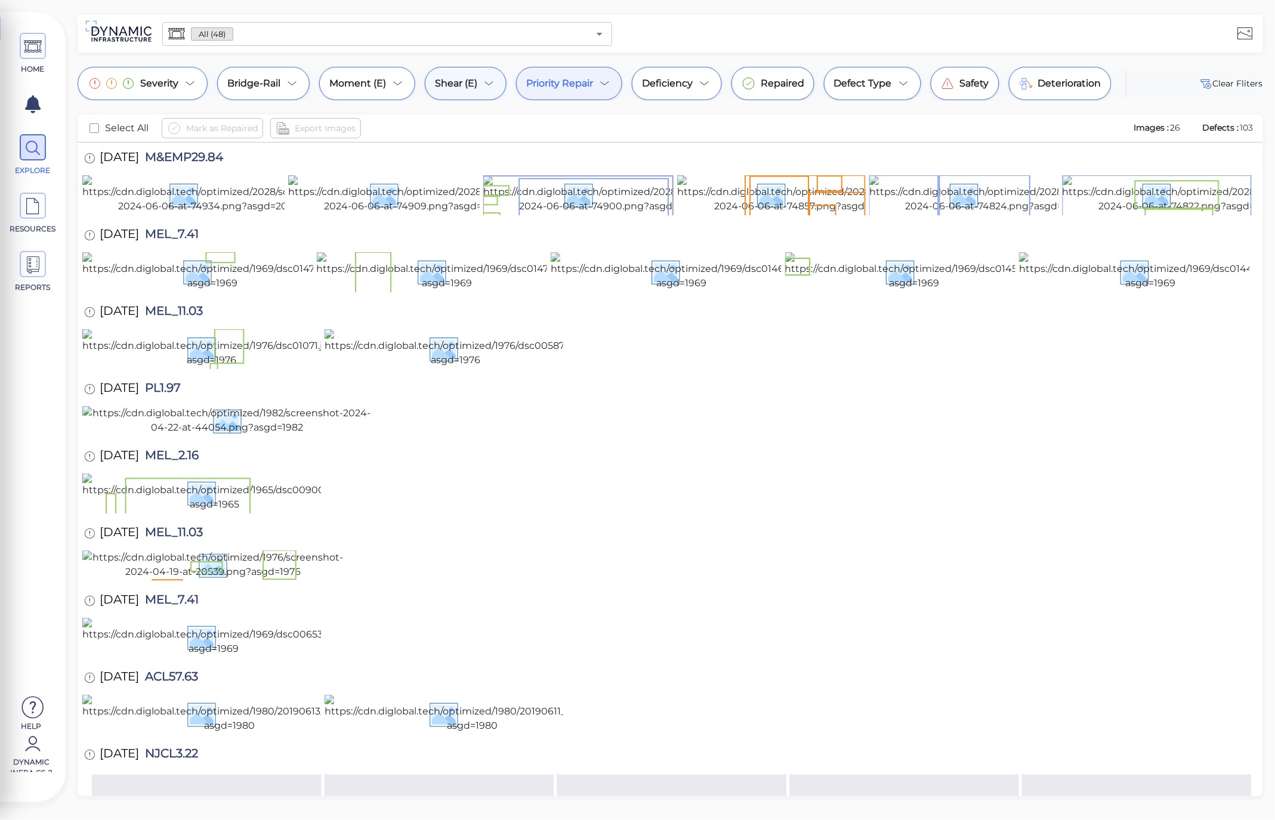
click at [463, 81] on span "Shear (E)" at bounding box center [456, 83] width 42 height 14
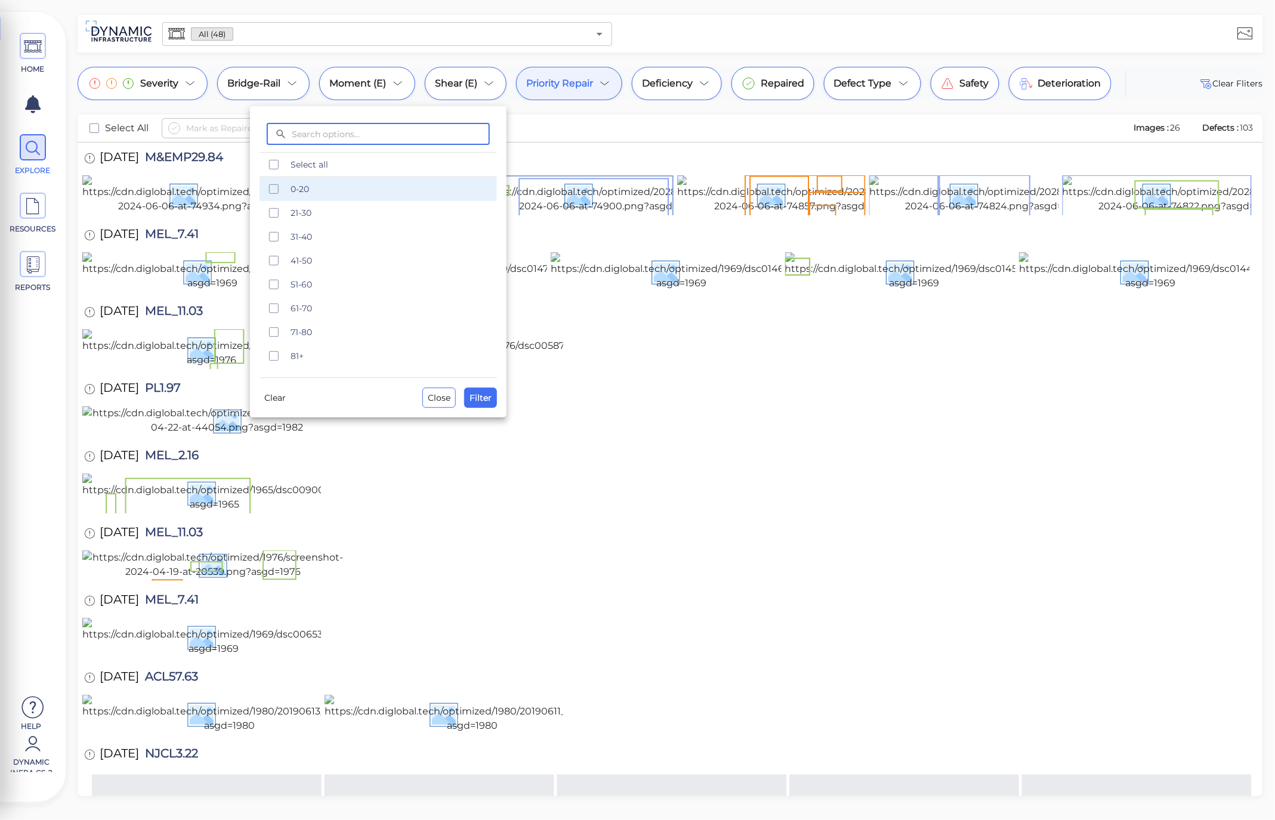
click at [342, 182] on div "0-20" at bounding box center [378, 189] width 237 height 24
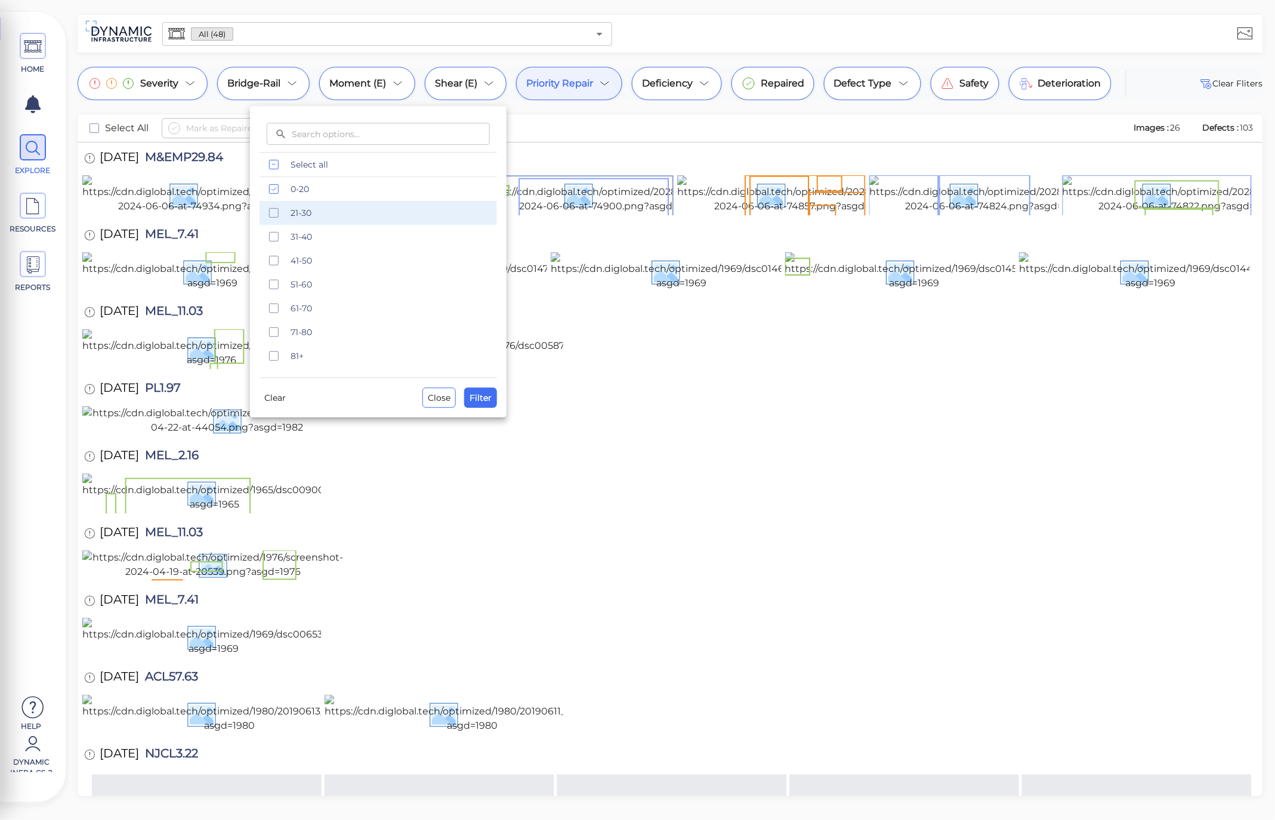
drag, startPoint x: 343, startPoint y: 212, endPoint x: 344, endPoint y: 223, distance: 10.8
click at [344, 214] on span "21-30" at bounding box center [390, 213] width 199 height 12
click at [342, 235] on span "31-40" at bounding box center [390, 237] width 199 height 12
drag, startPoint x: 470, startPoint y: 383, endPoint x: 481, endPoint y: 401, distance: 21.5
click at [471, 384] on div "Clear Close Filter" at bounding box center [378, 393] width 237 height 30
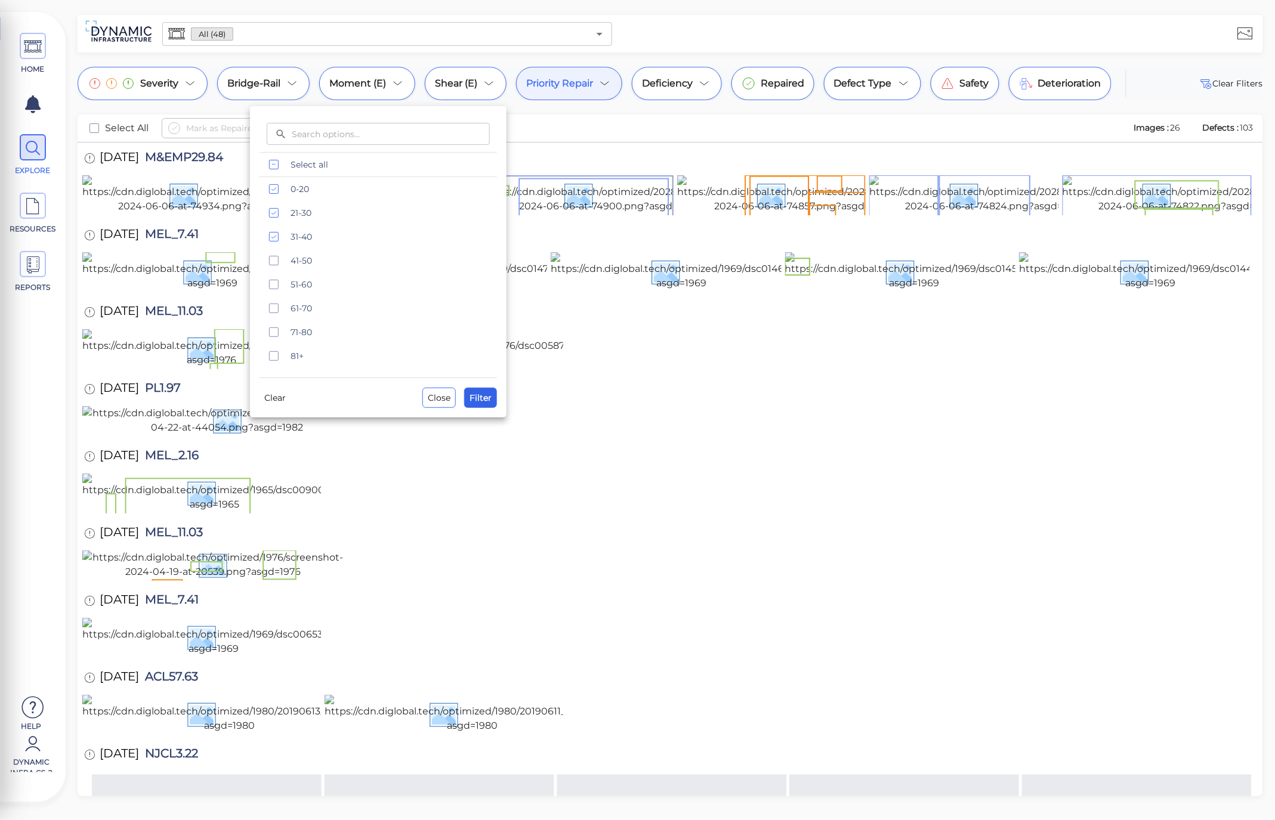
click at [485, 408] on button "Filter" at bounding box center [480, 398] width 33 height 20
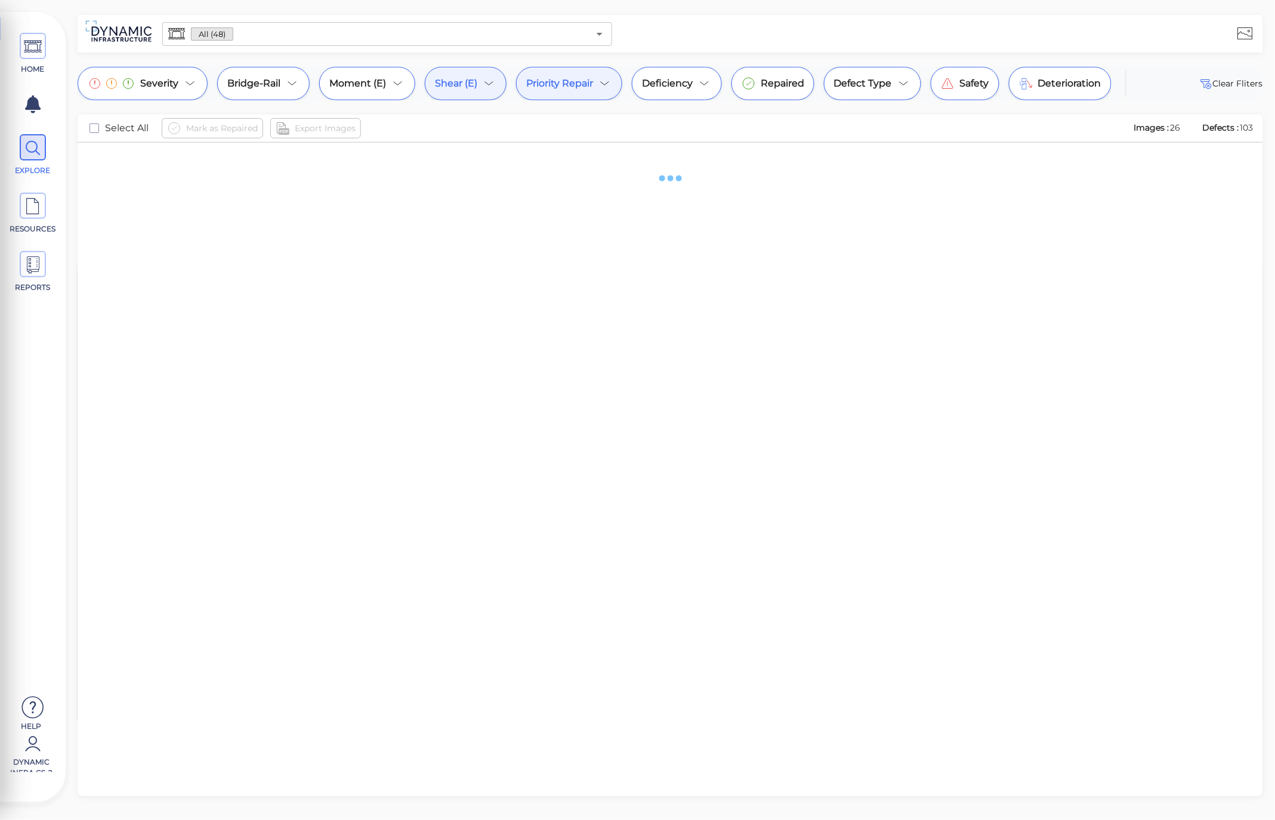
click at [483, 402] on div at bounding box center [671, 484] width 1186 height 682
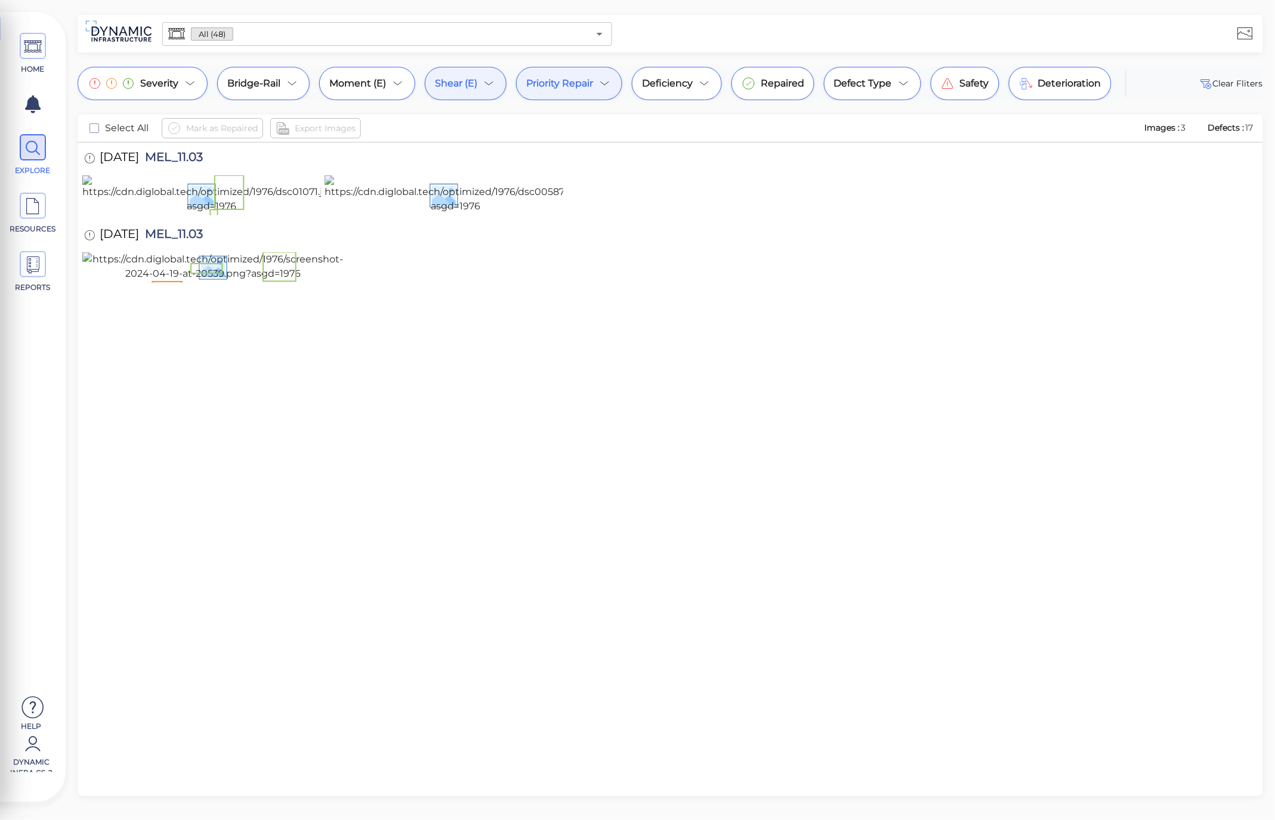
click at [480, 81] on div "Shear (E)" at bounding box center [466, 83] width 82 height 33
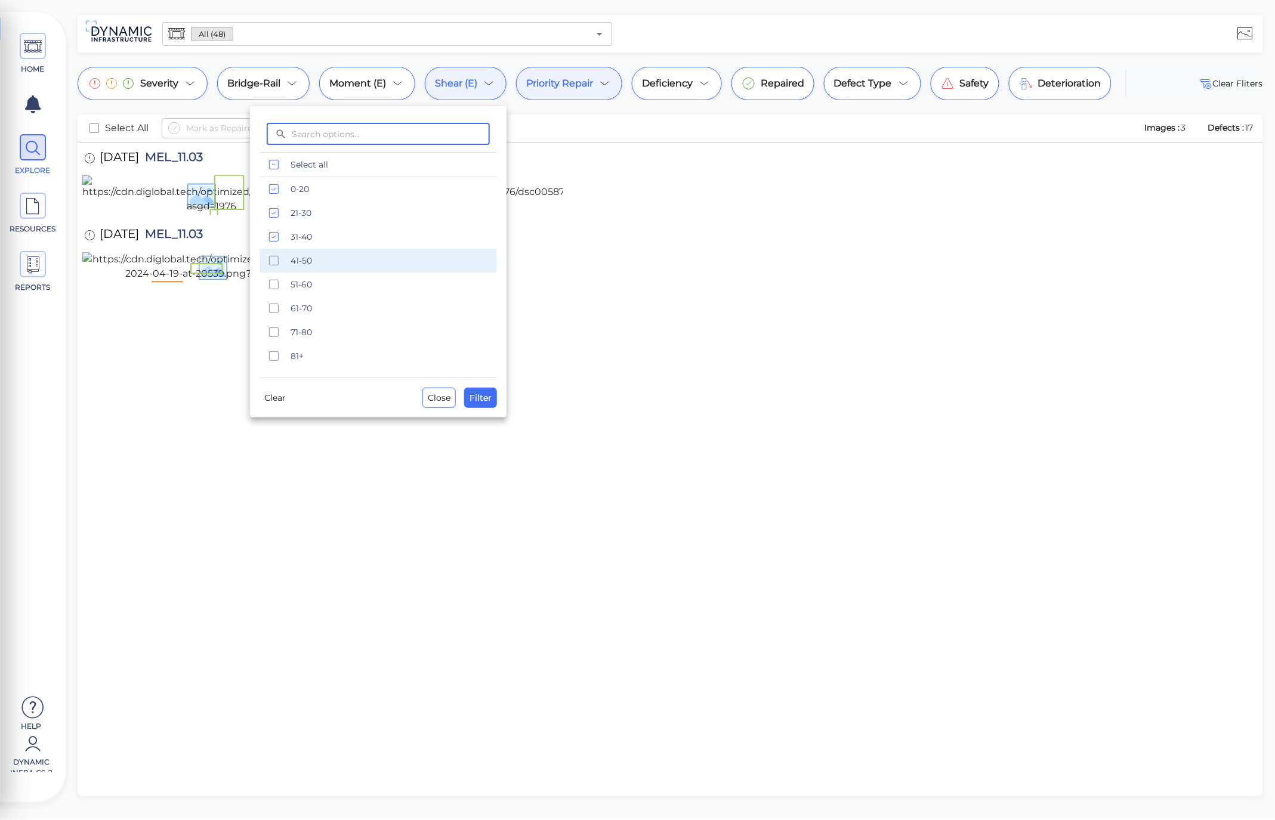
click at [307, 268] on div "41-50" at bounding box center [378, 261] width 237 height 24
click at [477, 398] on span "Filter" at bounding box center [481, 398] width 22 height 14
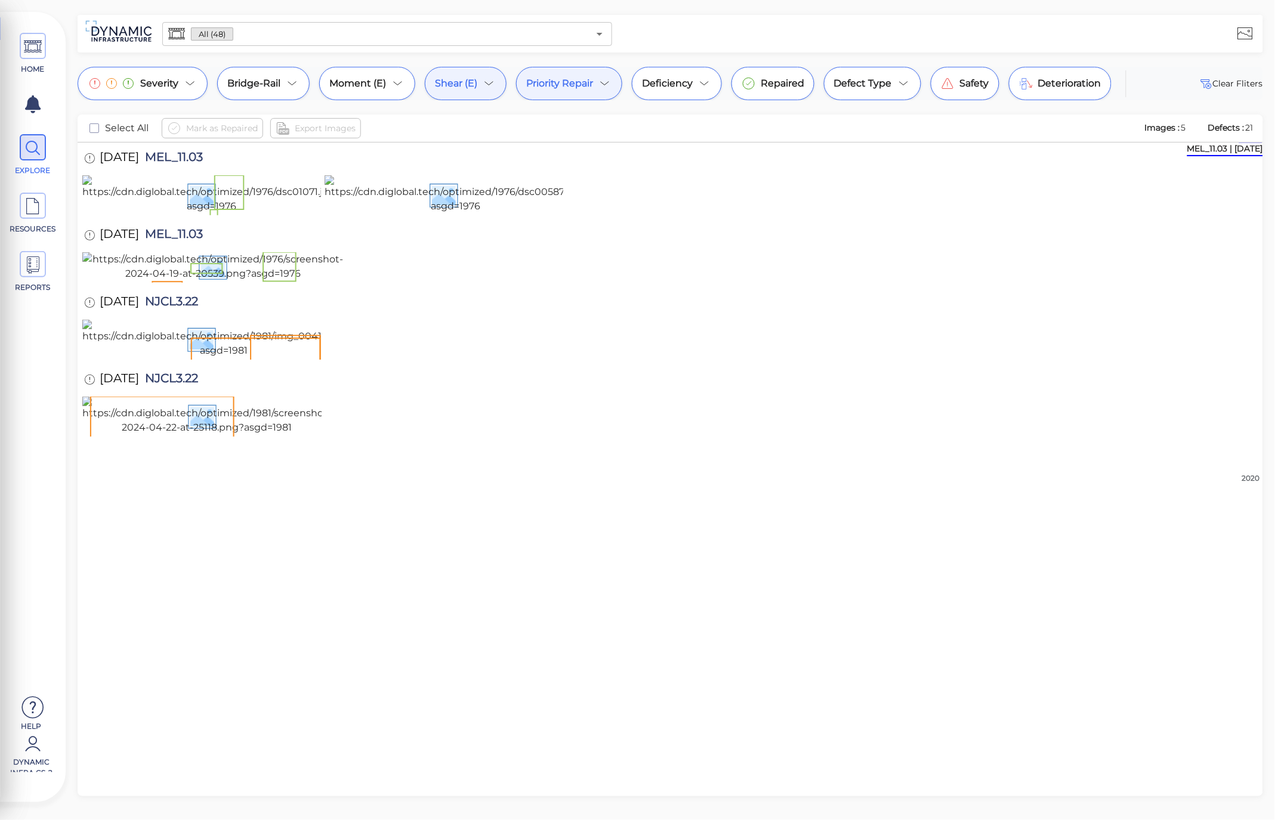
click at [461, 69] on div "Shear (E)" at bounding box center [466, 83] width 82 height 33
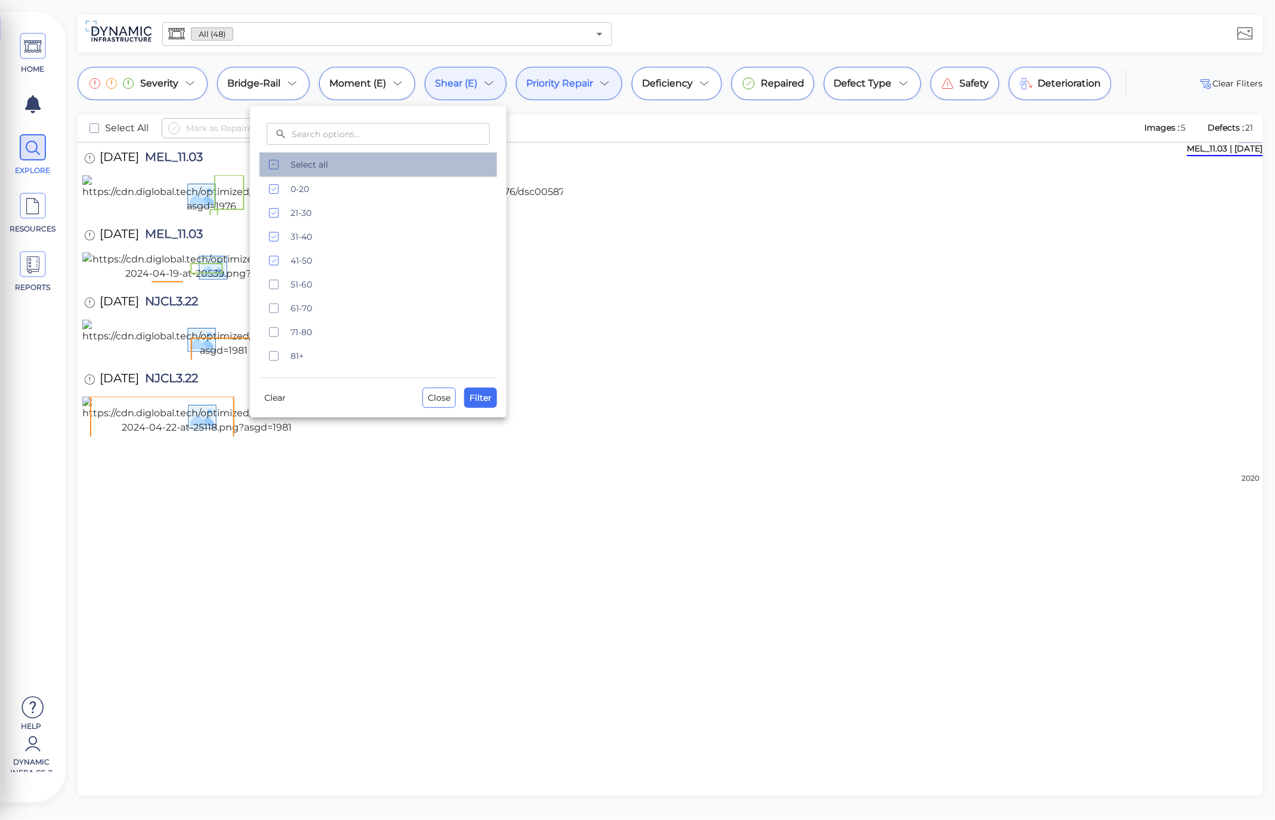
click at [357, 163] on span "Select all" at bounding box center [390, 165] width 199 height 12
click at [263, 409] on div "​ ​ Select all 0-20 21-30 [PHONE_NUMBER] [PHONE_NUMBER] 71-80 81+ Clear Close F…" at bounding box center [378, 261] width 257 height 311
click at [282, 406] on button "Clear" at bounding box center [275, 397] width 31 height 19
click at [487, 391] on span "Filter" at bounding box center [481, 398] width 22 height 14
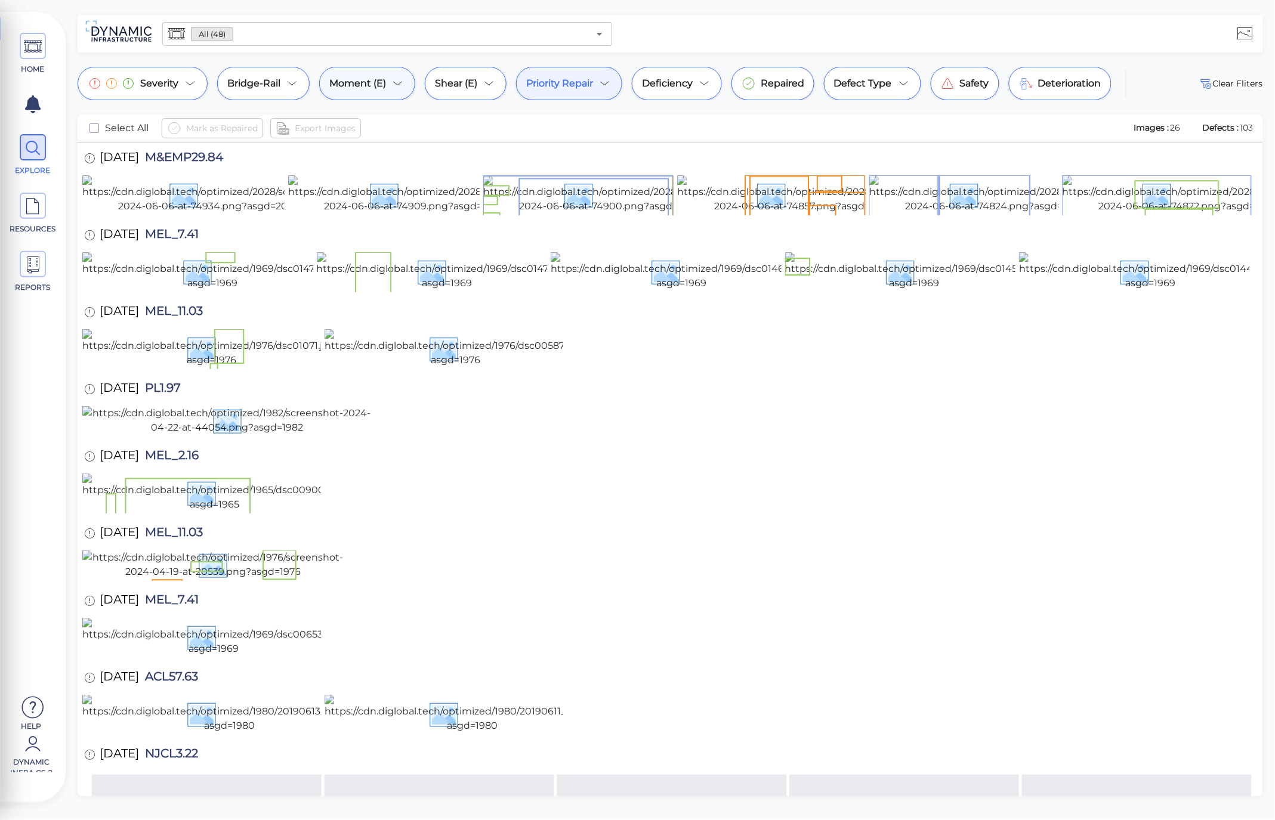
click at [400, 70] on div "Moment (E)" at bounding box center [367, 83] width 96 height 33
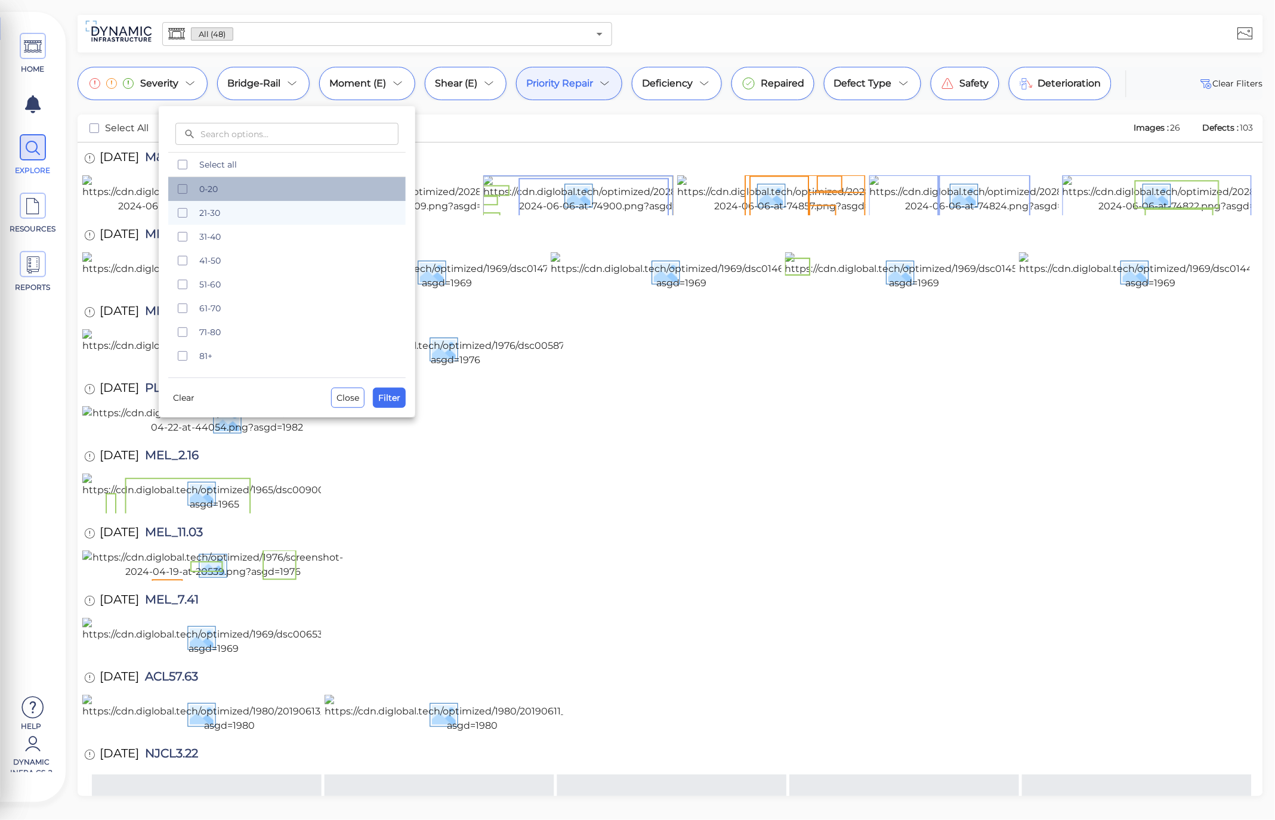
drag, startPoint x: 207, startPoint y: 192, endPoint x: 210, endPoint y: 211, distance: 19.9
click at [208, 191] on span "0-20" at bounding box center [298, 189] width 199 height 12
click at [210, 212] on span "21-30" at bounding box center [298, 213] width 199 height 12
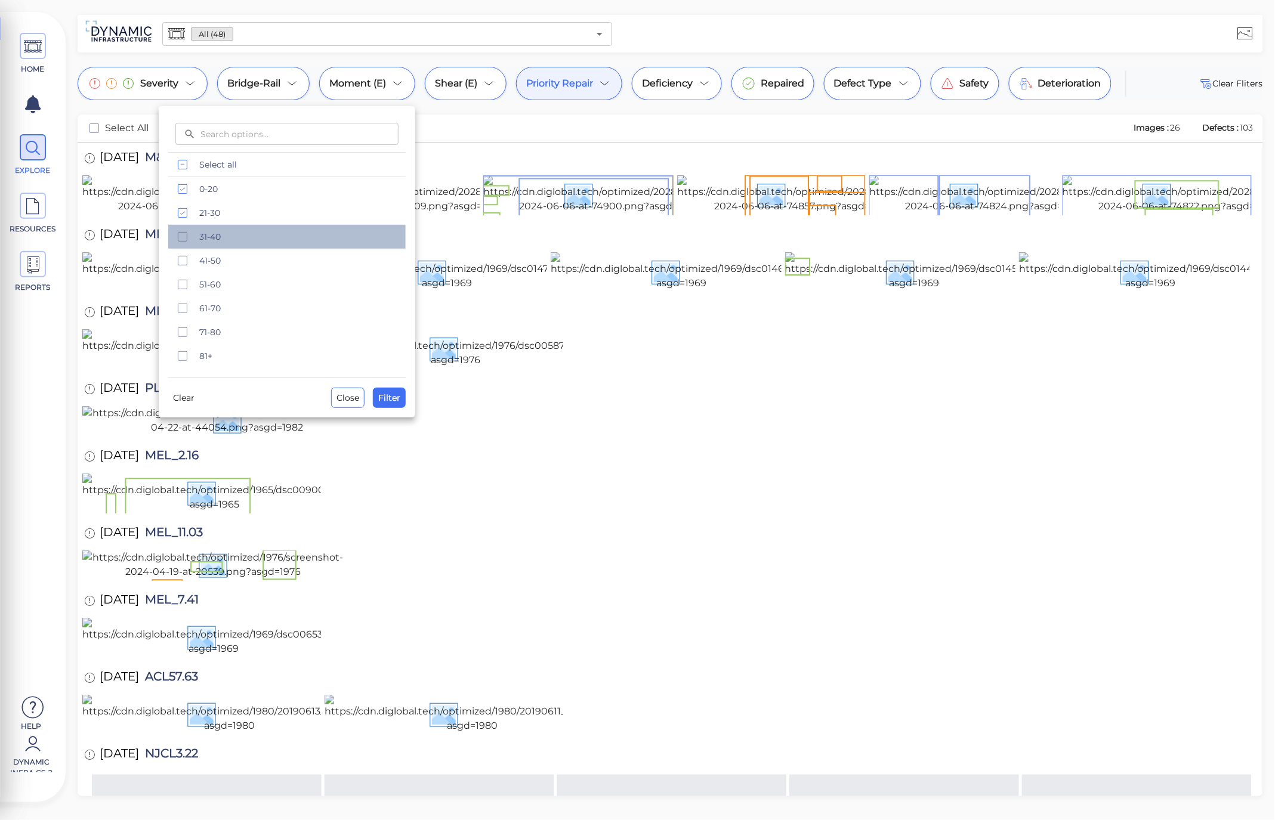
click at [217, 236] on span "31-40" at bounding box center [298, 237] width 199 height 12
click at [395, 405] on span "Filter" at bounding box center [389, 398] width 22 height 14
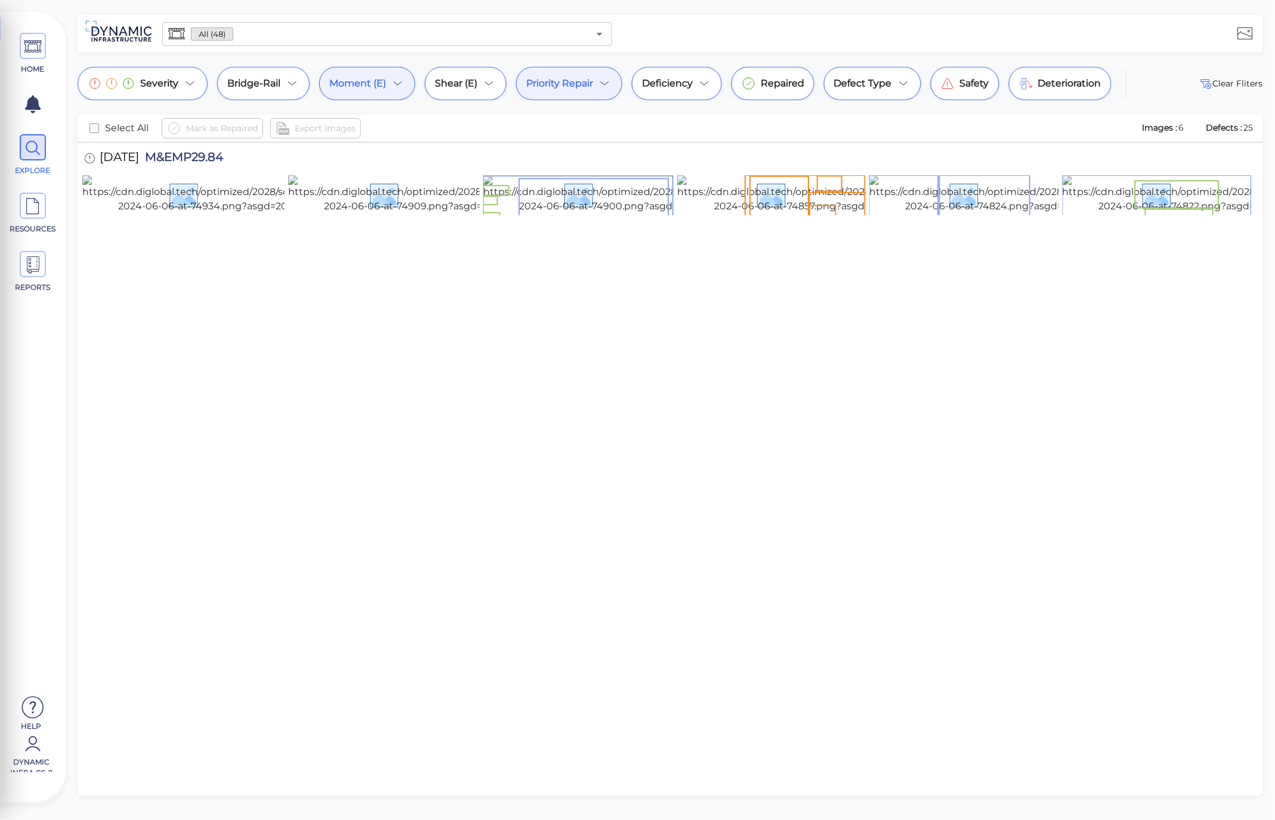
click at [376, 84] on span "Moment (E)" at bounding box center [357, 83] width 57 height 14
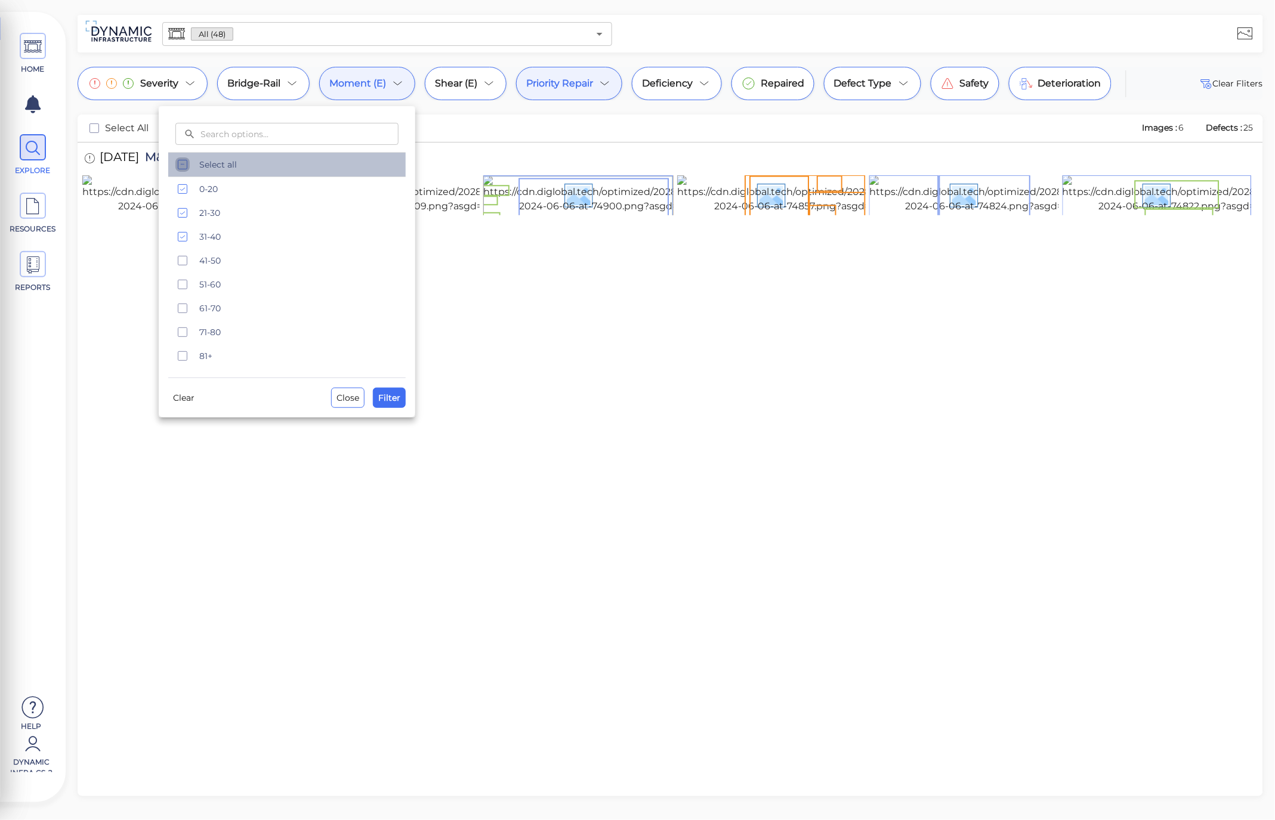
click at [181, 168] on icon "checkbox" at bounding box center [182, 165] width 14 height 14
click at [194, 399] on span "Clear" at bounding box center [183, 398] width 21 height 14
click at [395, 399] on span "Filter" at bounding box center [389, 398] width 22 height 14
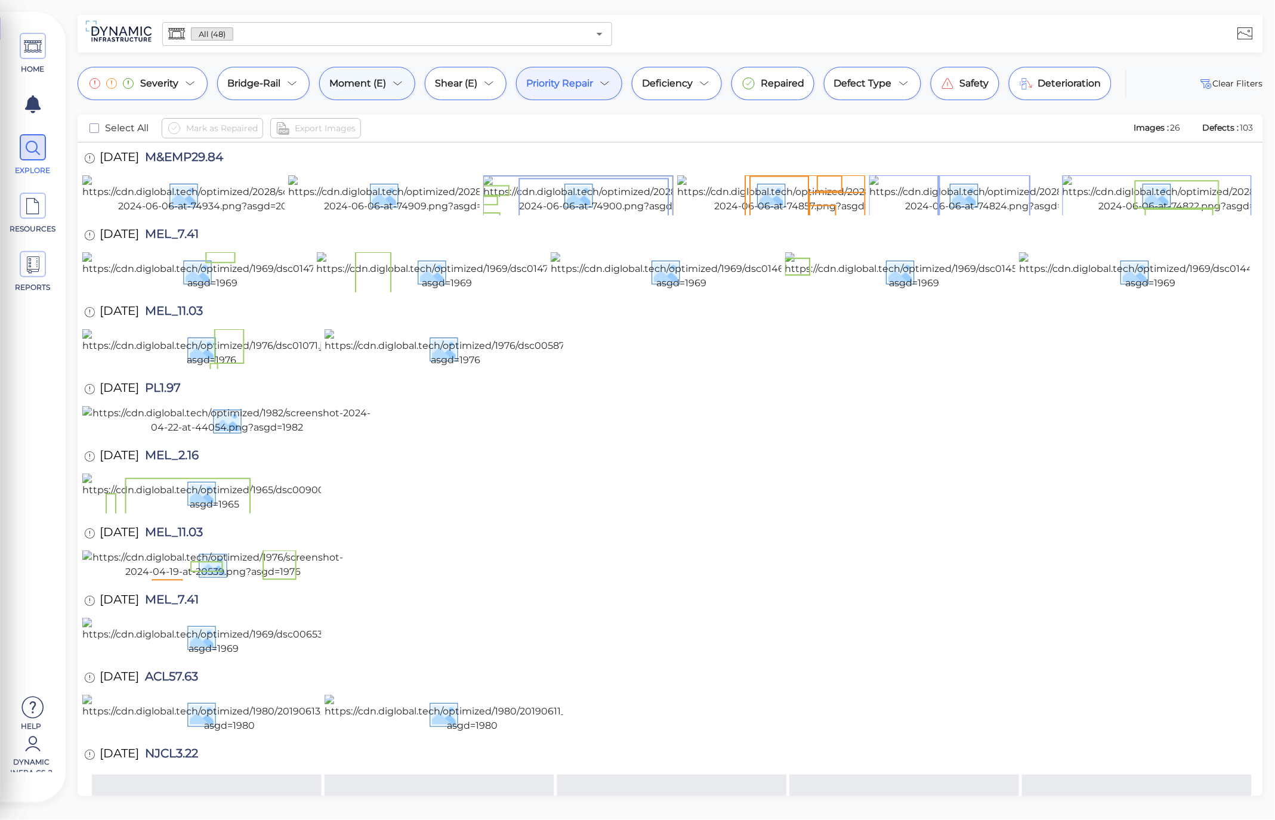
click at [379, 81] on span "Moment (E)" at bounding box center [357, 83] width 57 height 14
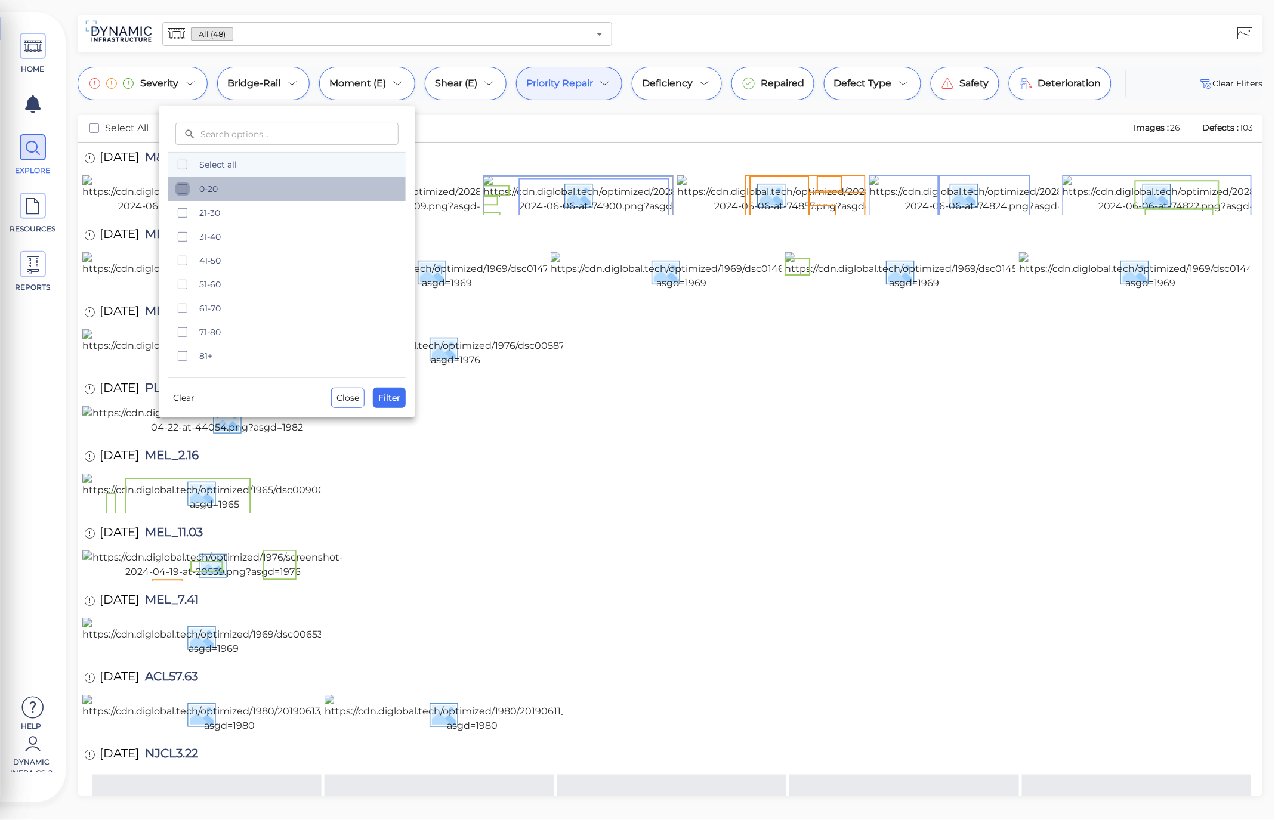
click at [180, 191] on icon "checkbox" at bounding box center [182, 189] width 14 height 14
click at [186, 216] on icon "checkbox" at bounding box center [182, 213] width 14 height 14
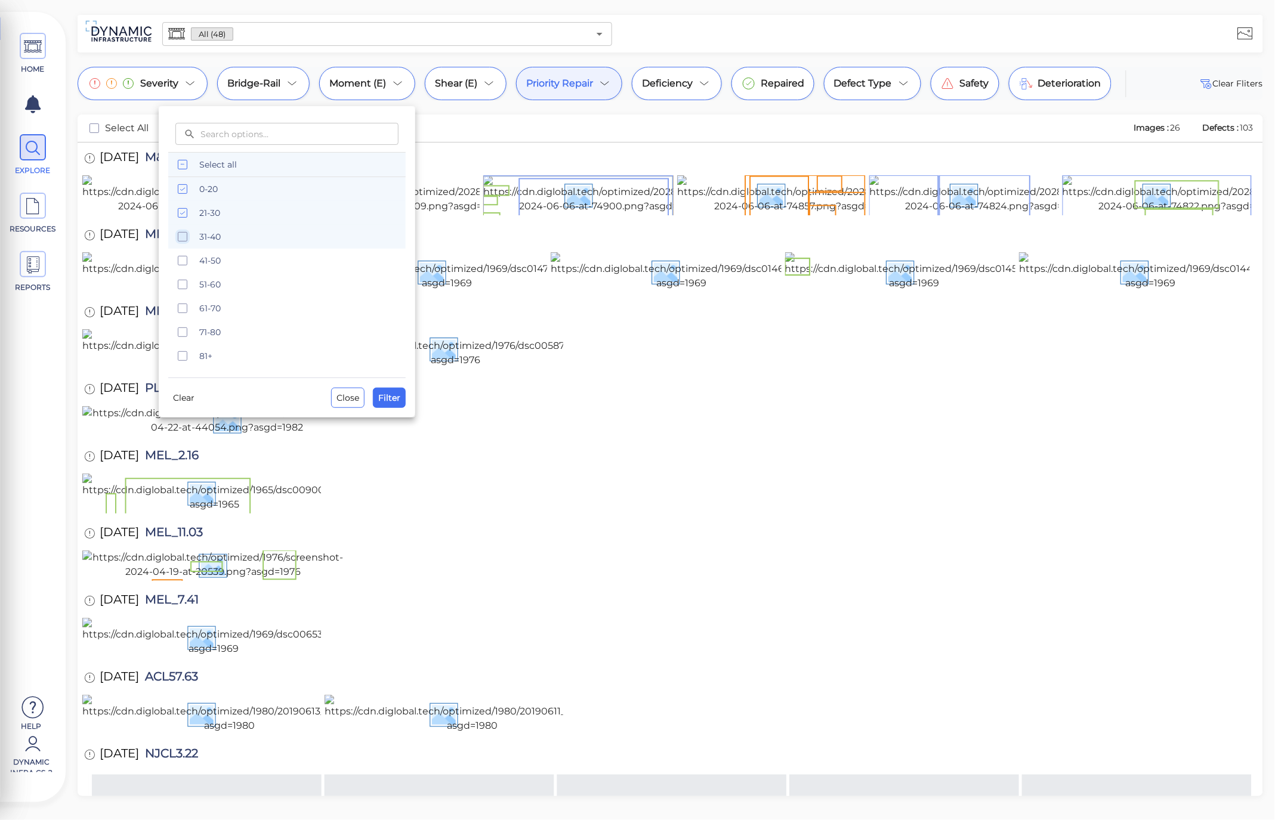
click at [180, 240] on icon "checkbox" at bounding box center [182, 237] width 14 height 14
click at [179, 259] on icon "checkbox" at bounding box center [182, 261] width 14 height 14
checkbox button "checkbox"
click at [472, 110] on div at bounding box center [637, 410] width 1275 height 820
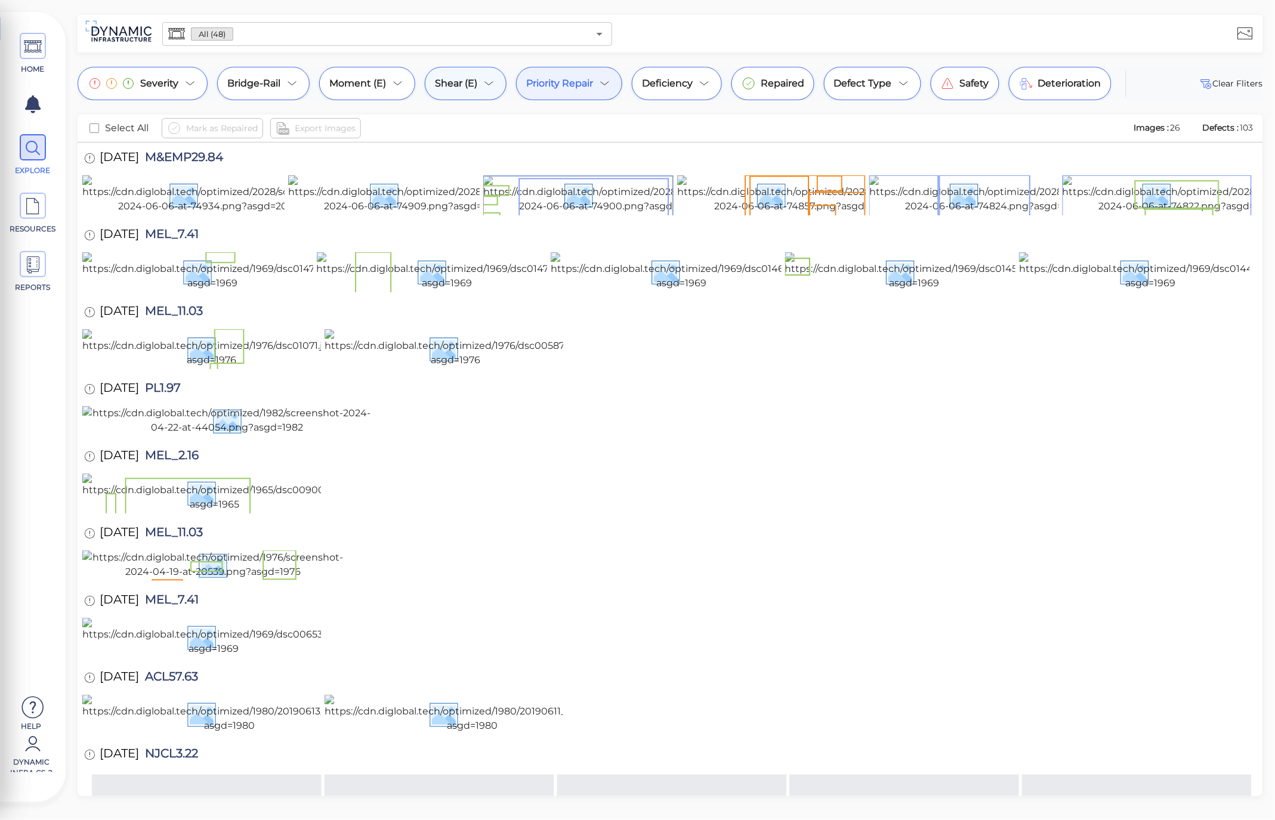
click at [485, 80] on icon at bounding box center [489, 83] width 14 height 14
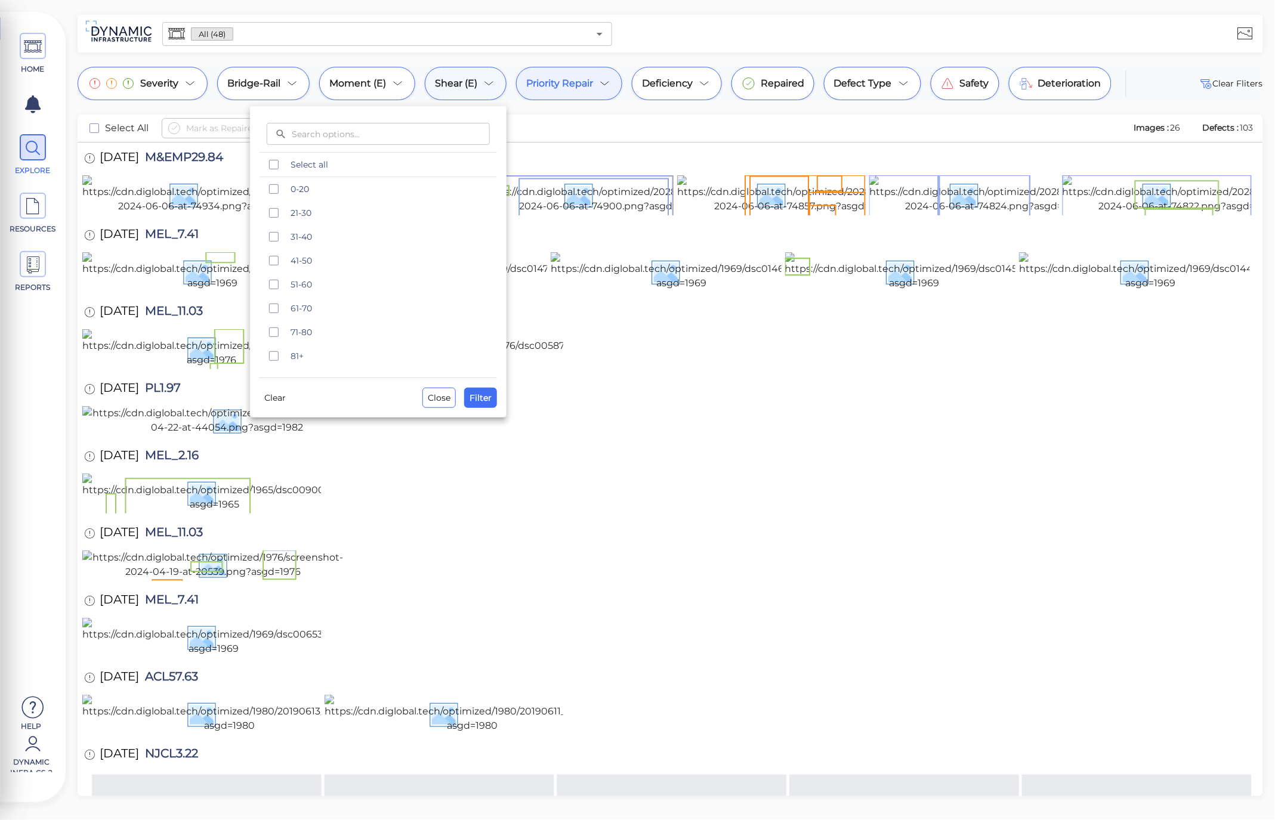
click at [485, 80] on div at bounding box center [637, 410] width 1275 height 820
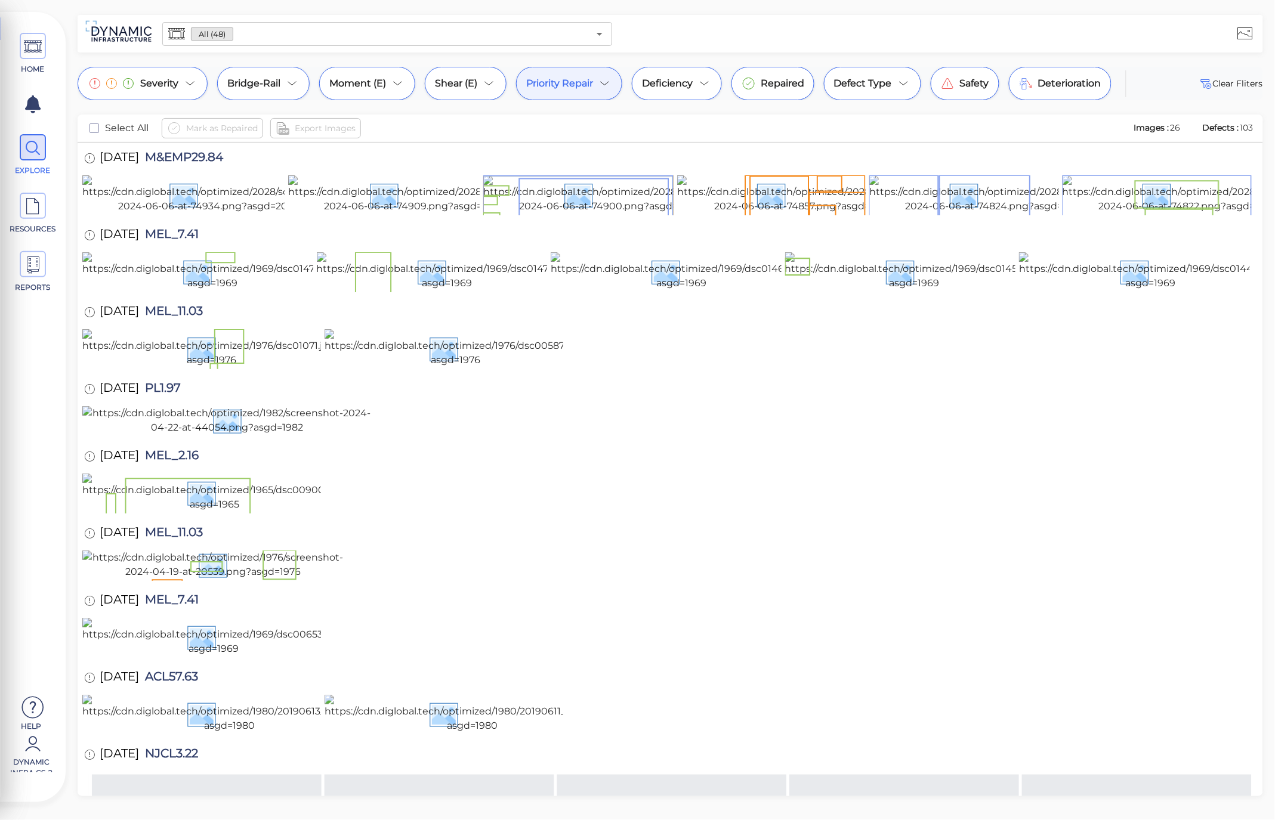
click at [607, 72] on div "Priority Repair" at bounding box center [569, 83] width 106 height 33
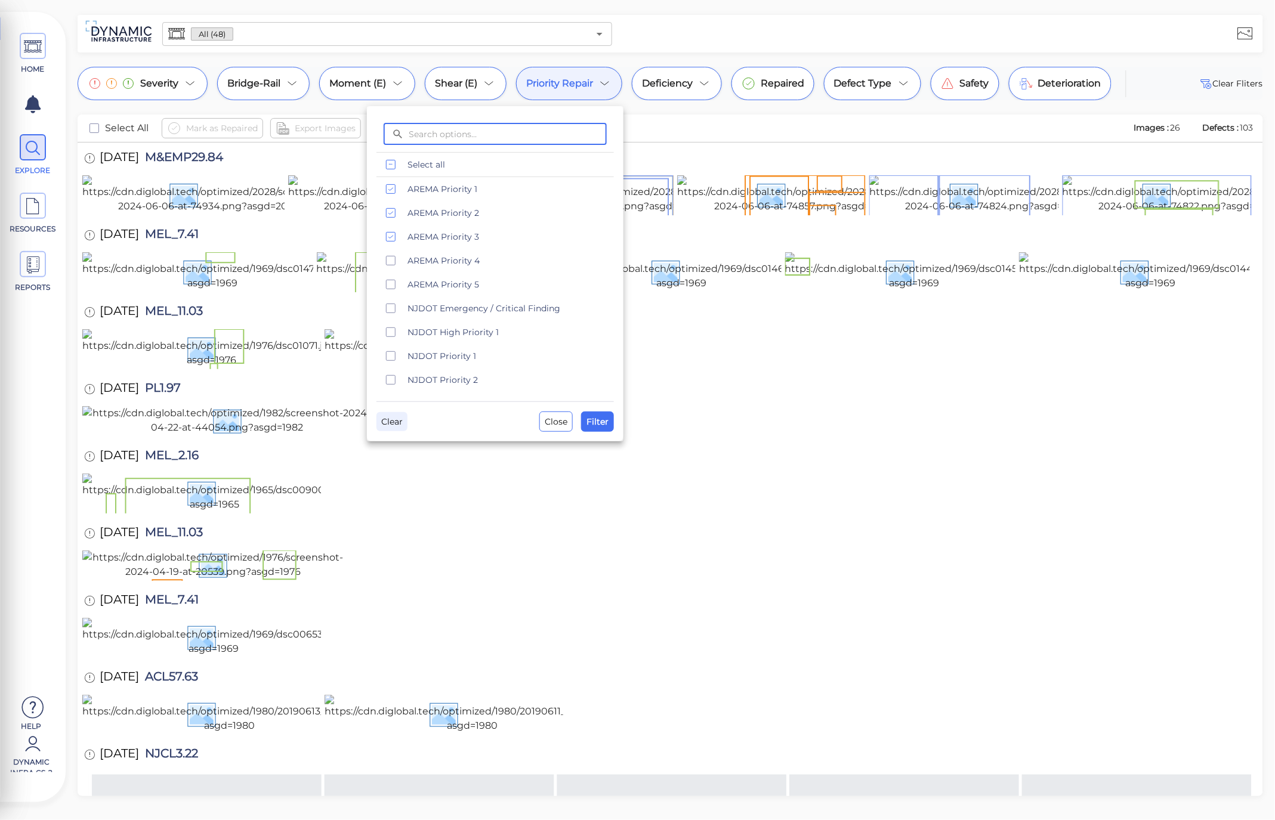
click at [385, 421] on span "Clear" at bounding box center [391, 422] width 21 height 14
click at [598, 422] on span "Filter" at bounding box center [598, 422] width 22 height 14
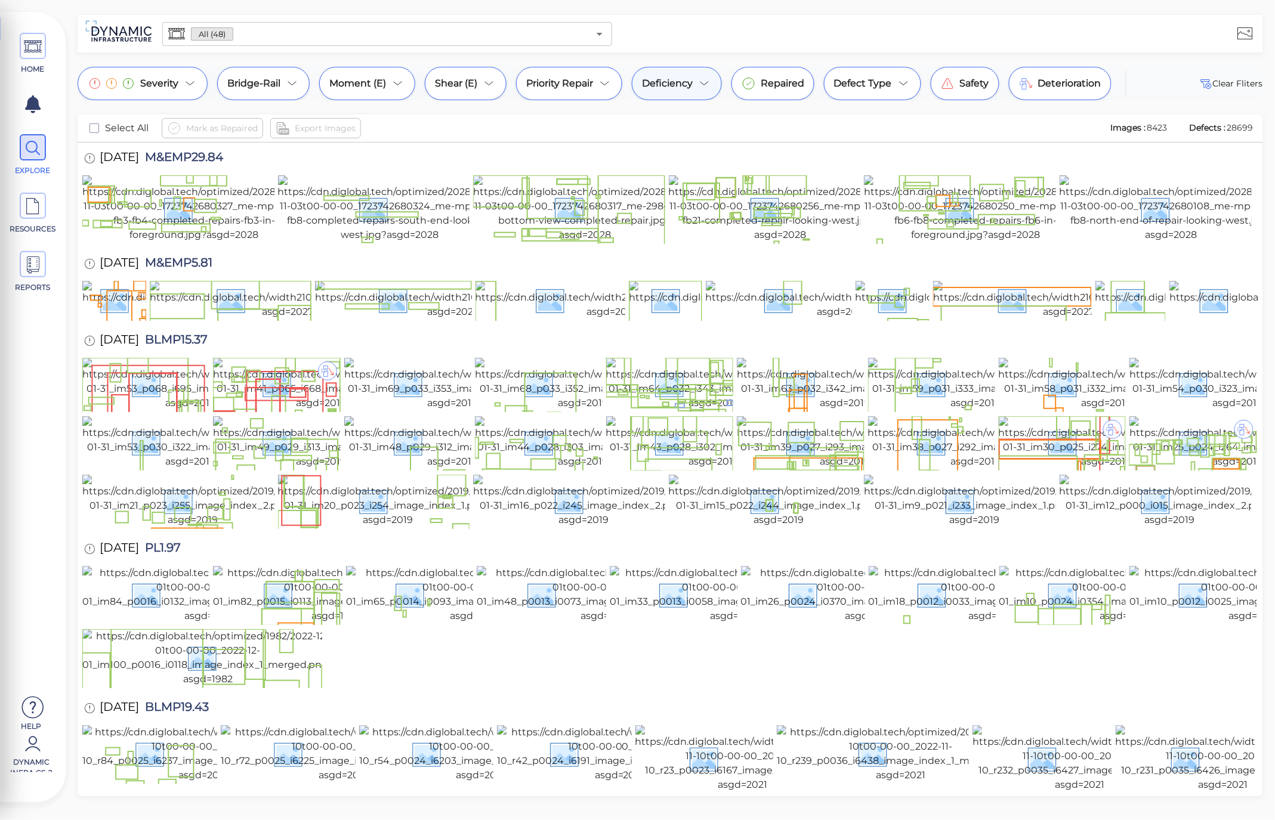
click at [708, 75] on div "Deficiency" at bounding box center [677, 83] width 90 height 33
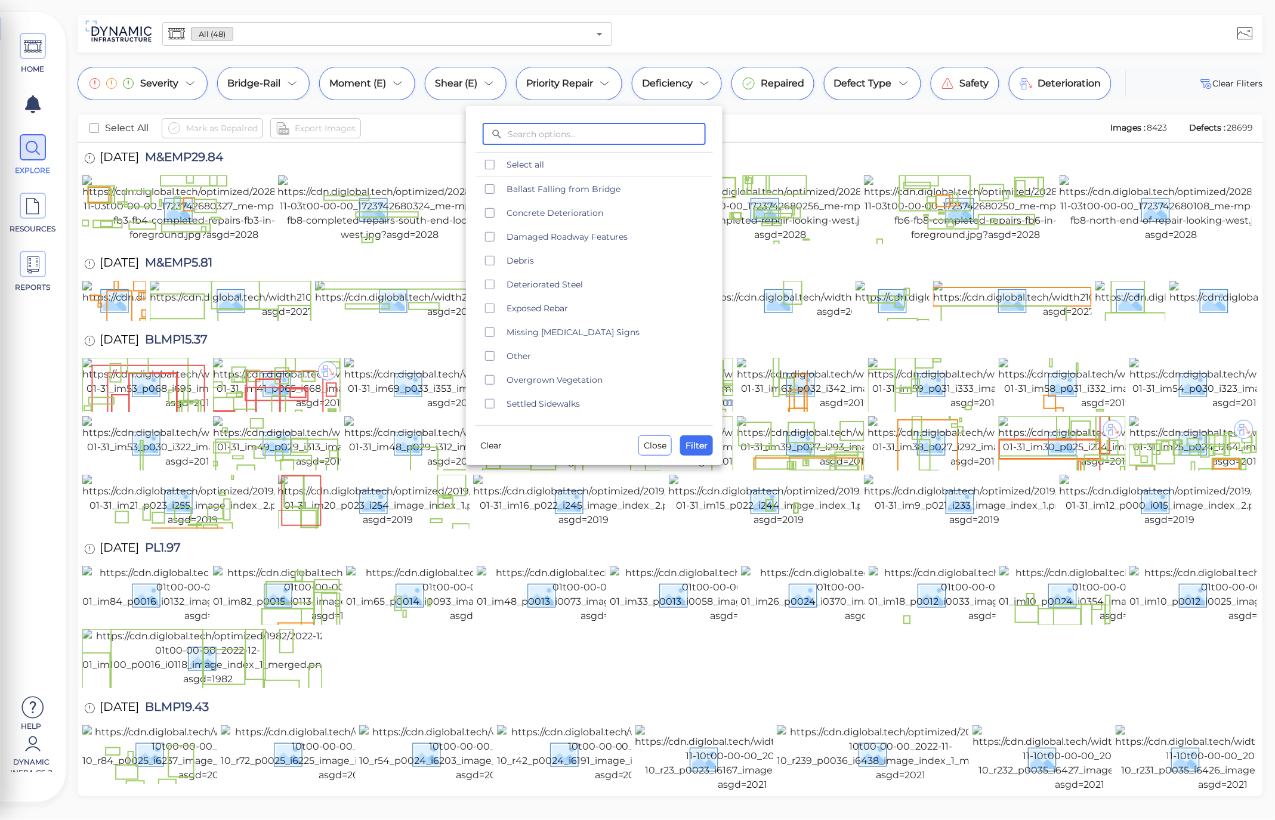
click at [875, 91] on div at bounding box center [637, 410] width 1275 height 820
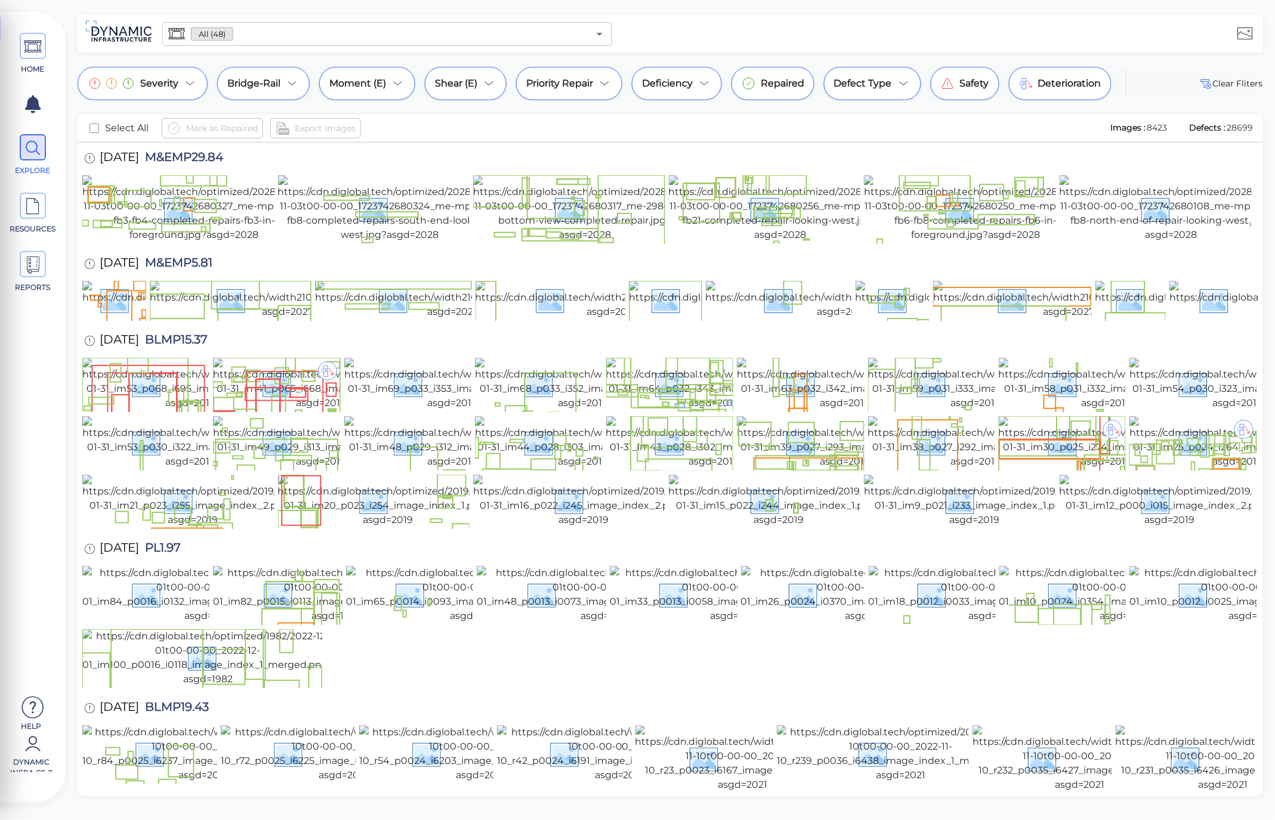
click at [875, 91] on div "Defect Type" at bounding box center [872, 83] width 97 height 33
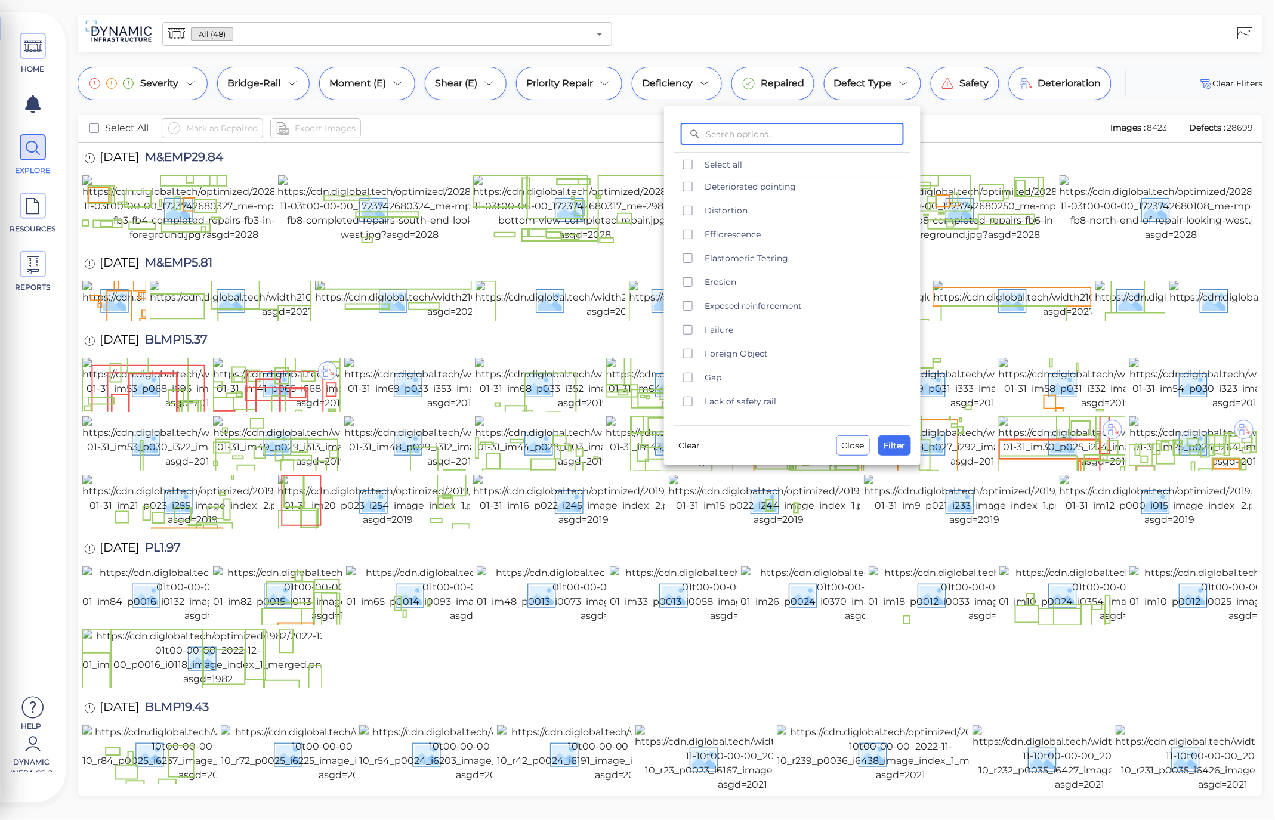
scroll to position [353, 0]
click at [708, 85] on div at bounding box center [637, 410] width 1275 height 820
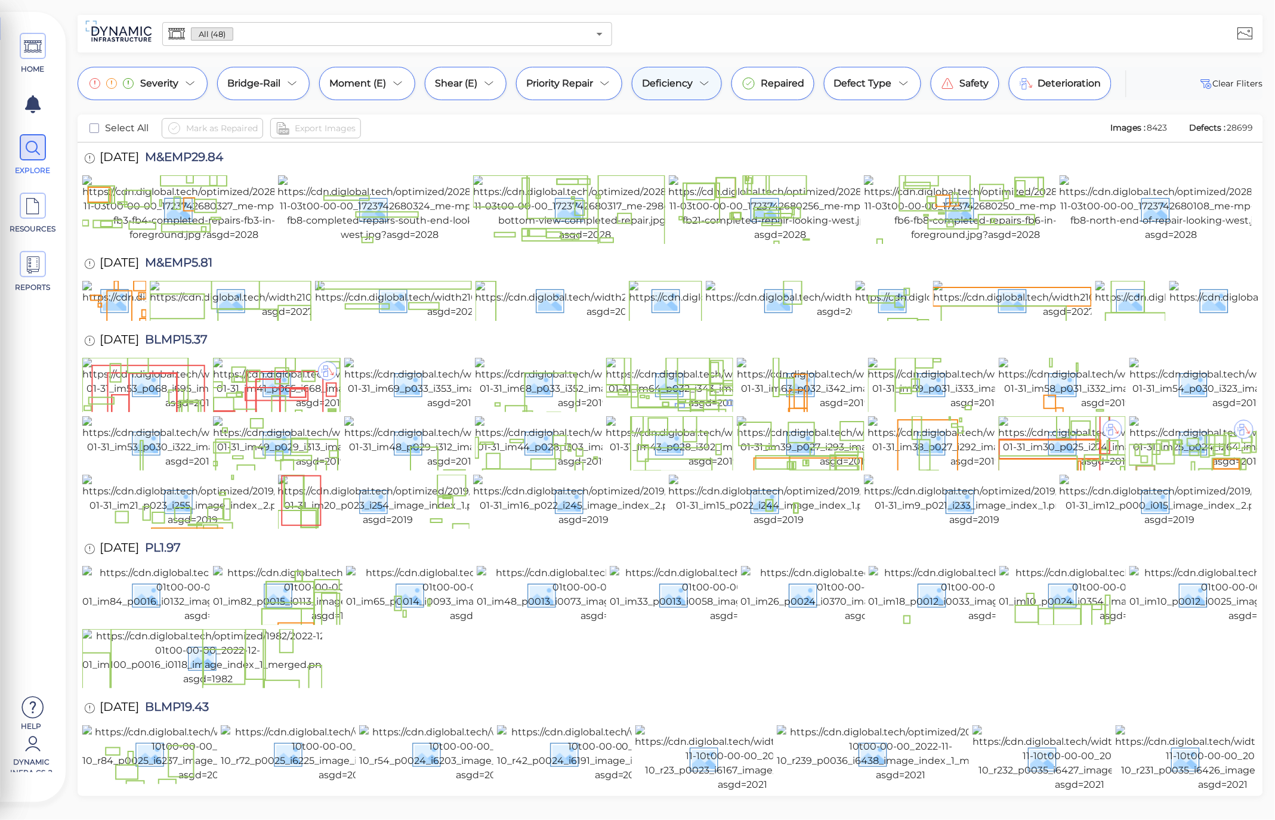
click at [703, 85] on icon at bounding box center [704, 83] width 14 height 14
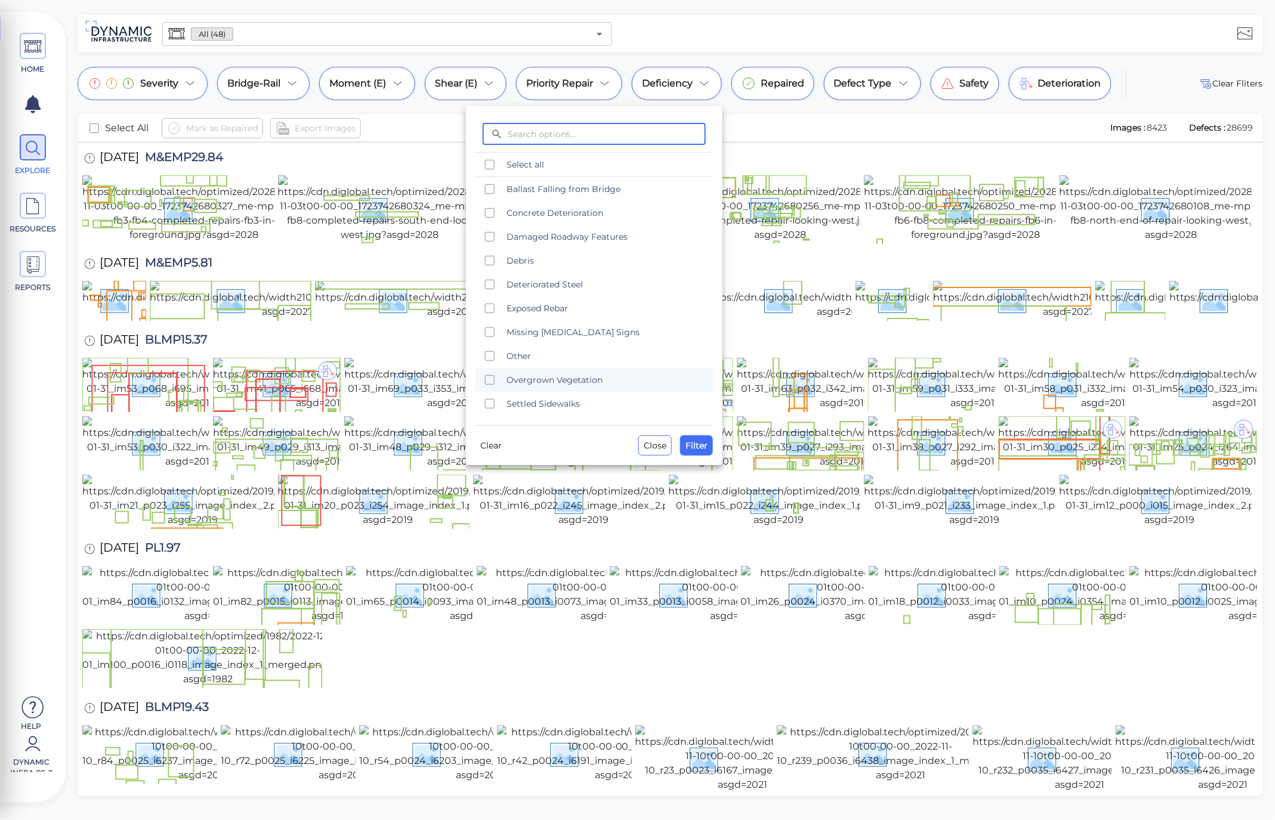
scroll to position [24, 0]
click at [490, 378] on icon "checkbox" at bounding box center [490, 380] width 14 height 14
click at [700, 442] on span "Filter" at bounding box center [697, 446] width 22 height 14
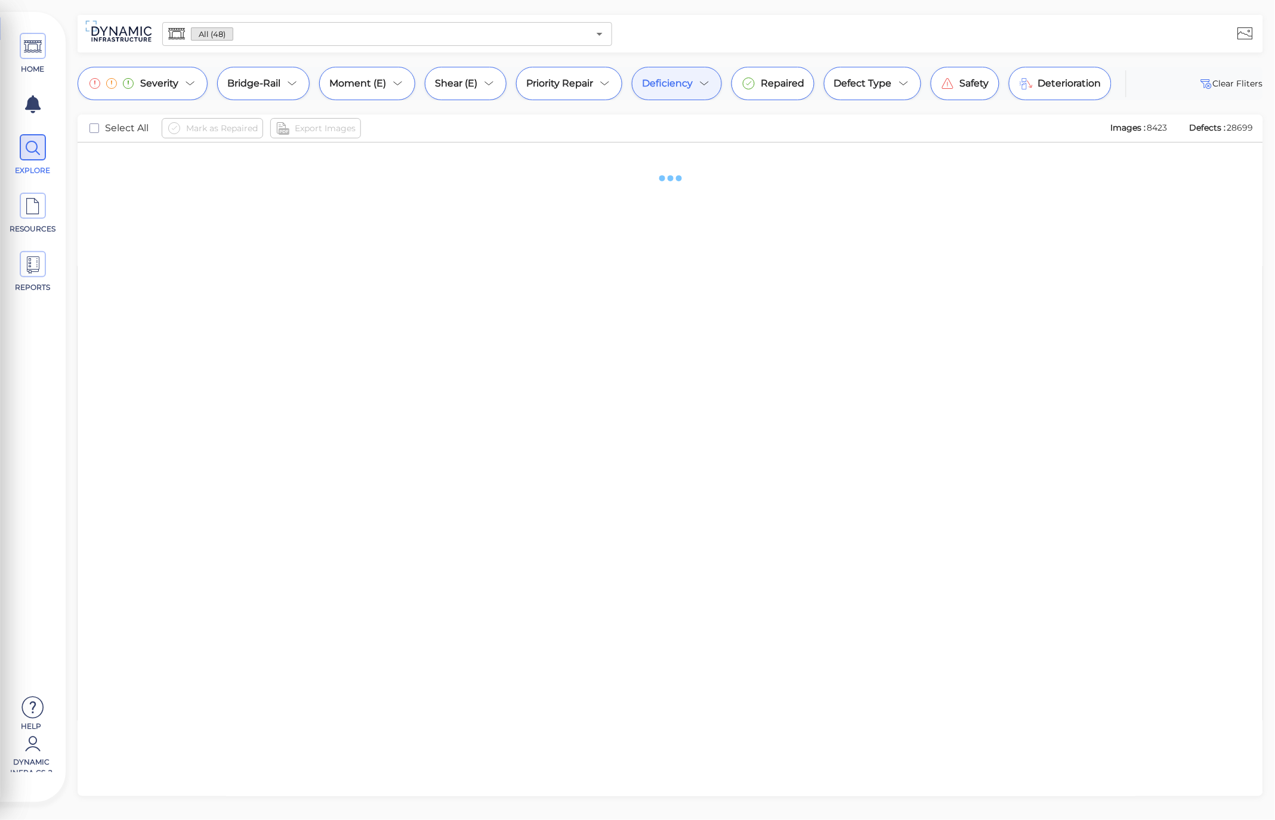
scroll to position [0, 0]
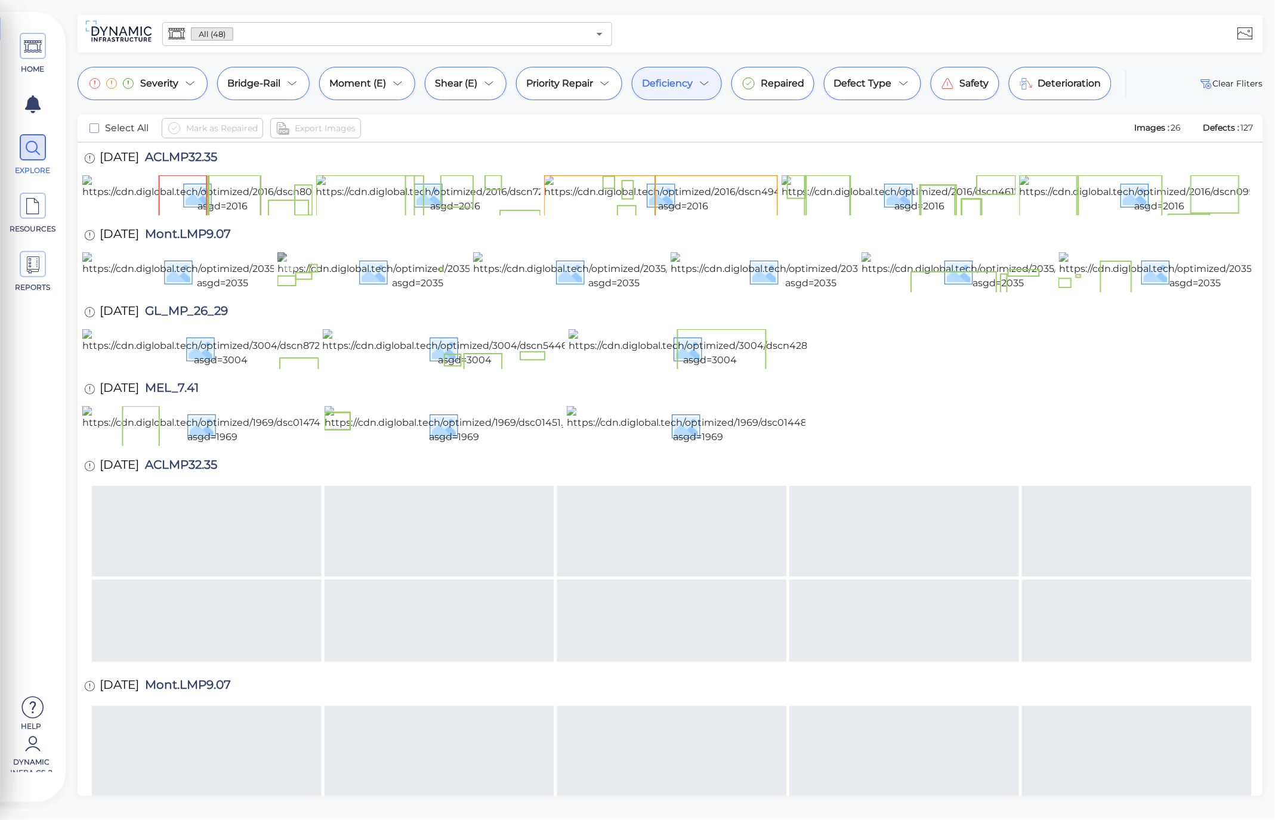
click at [410, 291] on img at bounding box center [417, 271] width 280 height 38
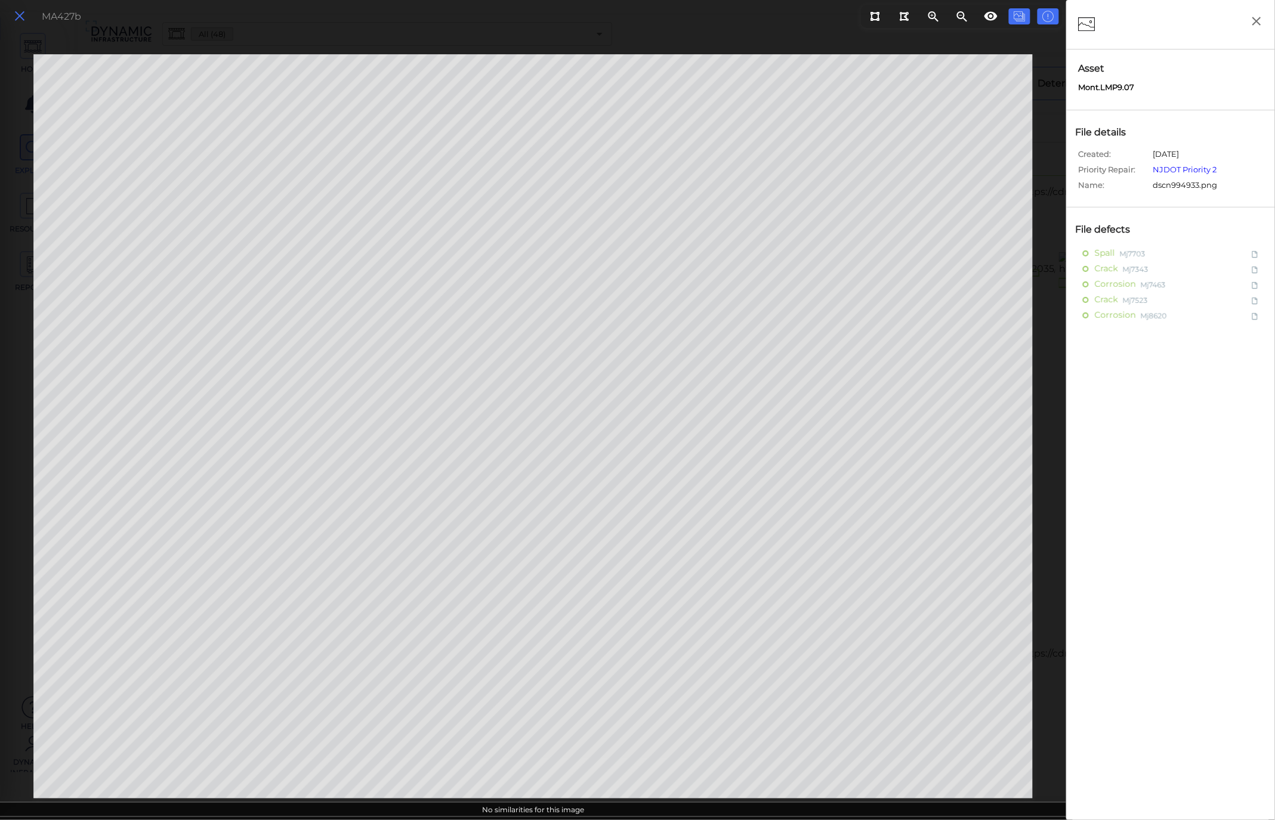
click at [20, 20] on icon at bounding box center [19, 16] width 13 height 16
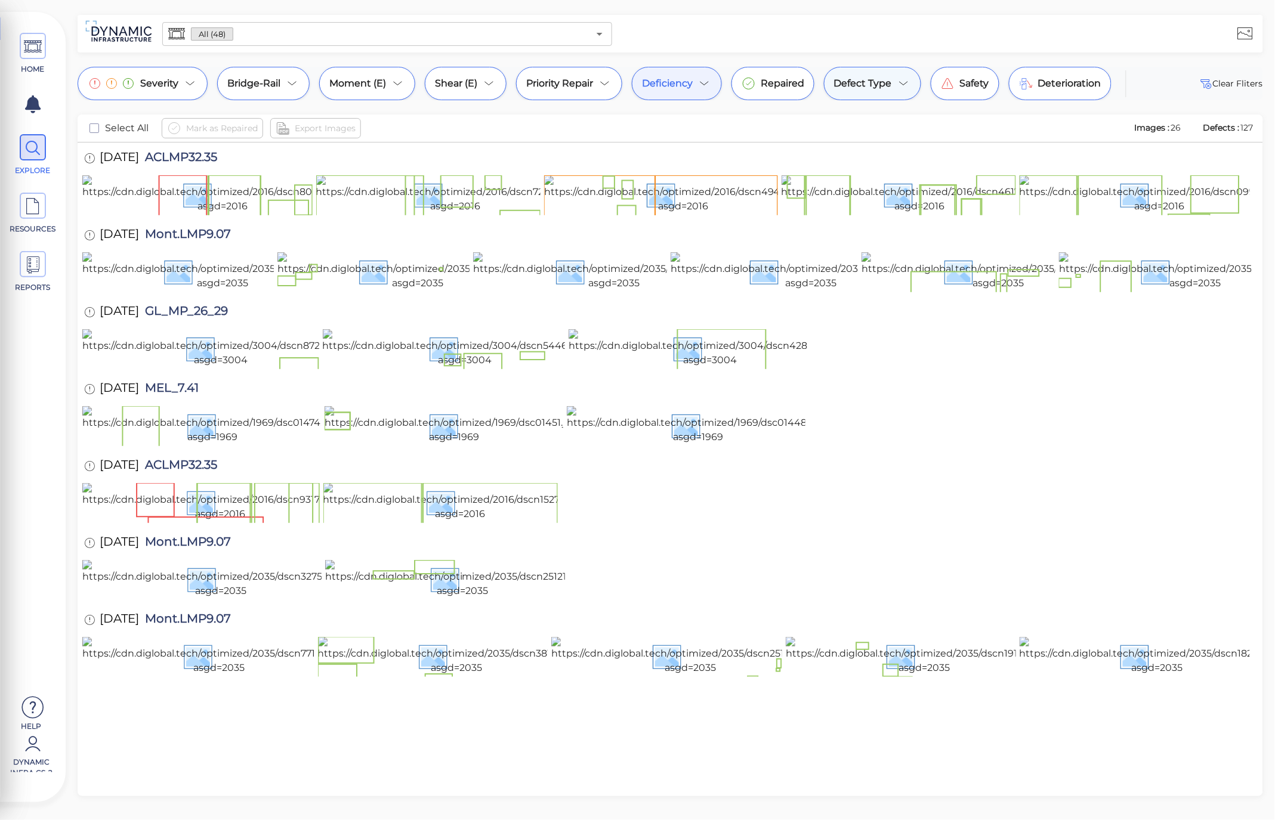
click at [892, 76] on div "Defect Type" at bounding box center [872, 83] width 97 height 33
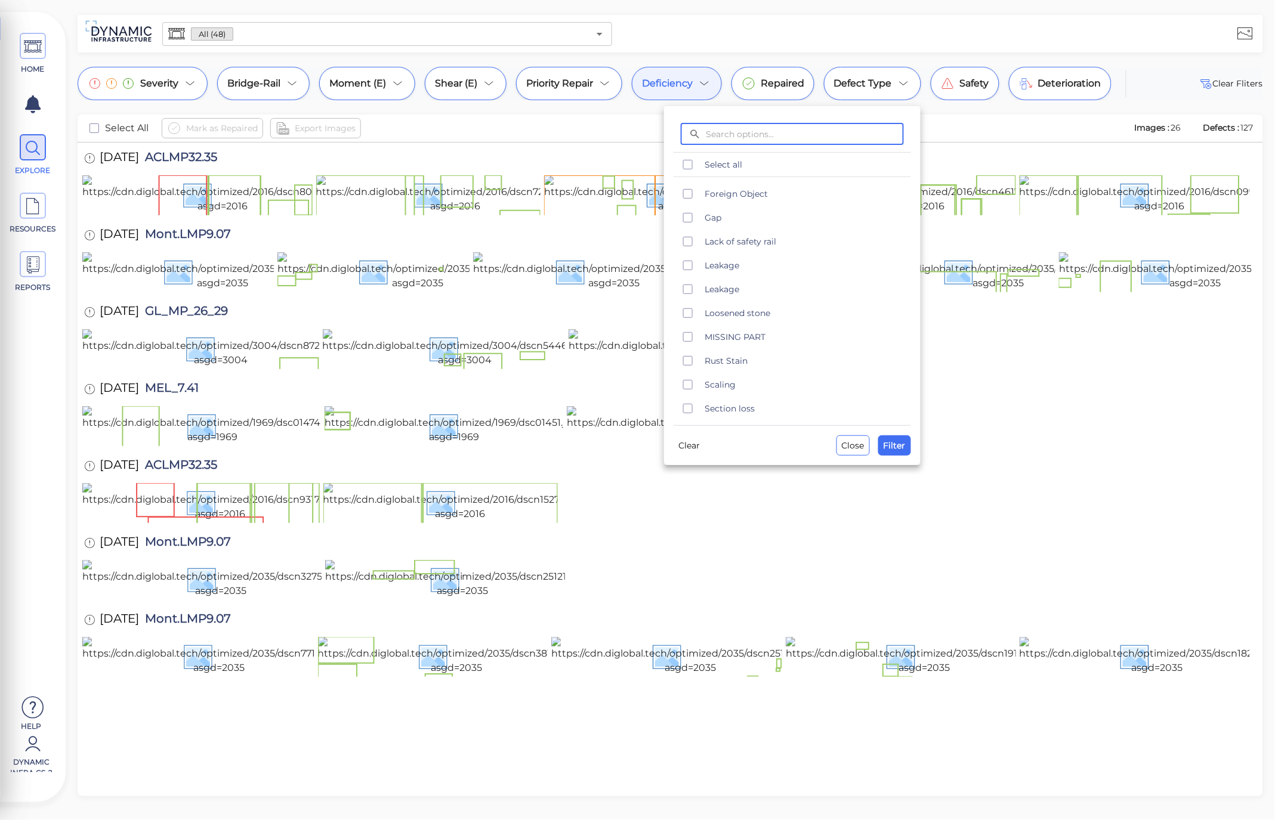
click at [693, 82] on div at bounding box center [637, 410] width 1275 height 820
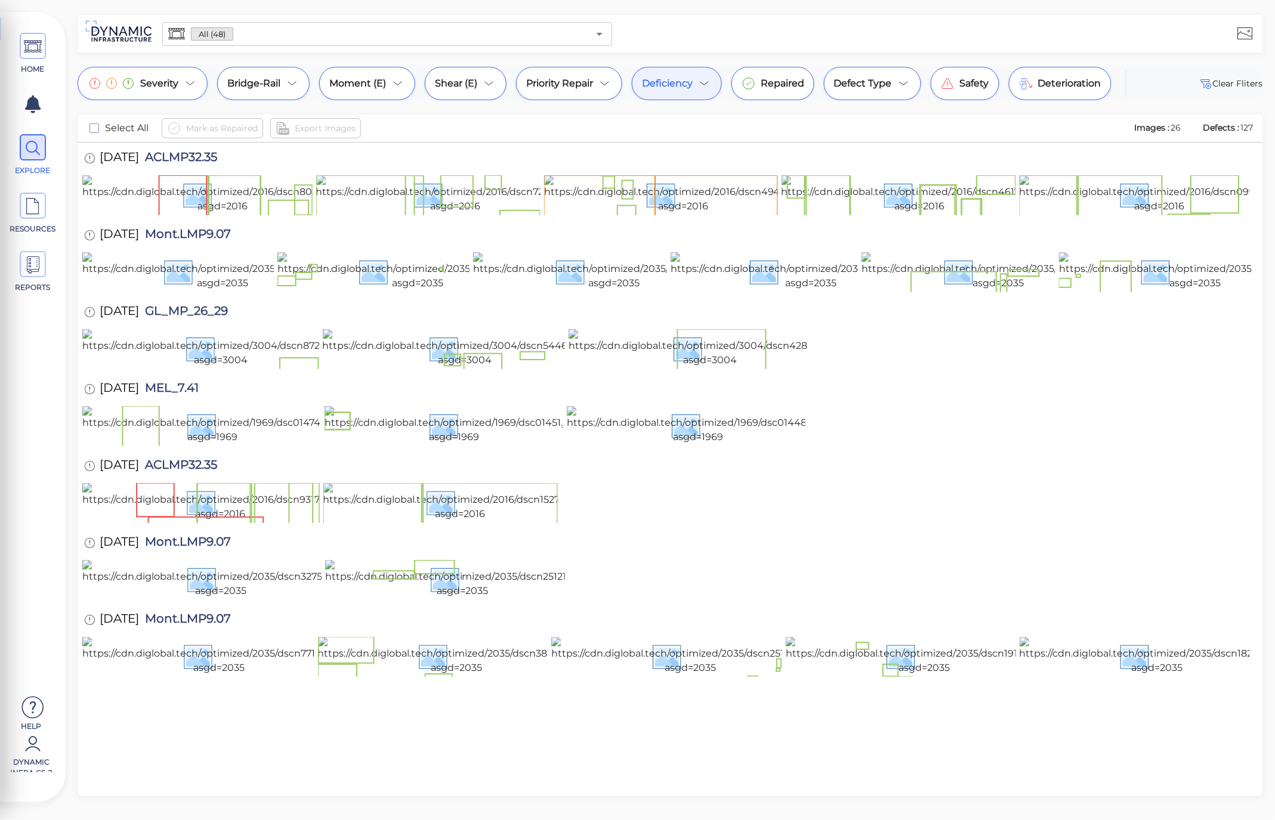
click at [693, 82] on span "Deficiency" at bounding box center [667, 83] width 51 height 14
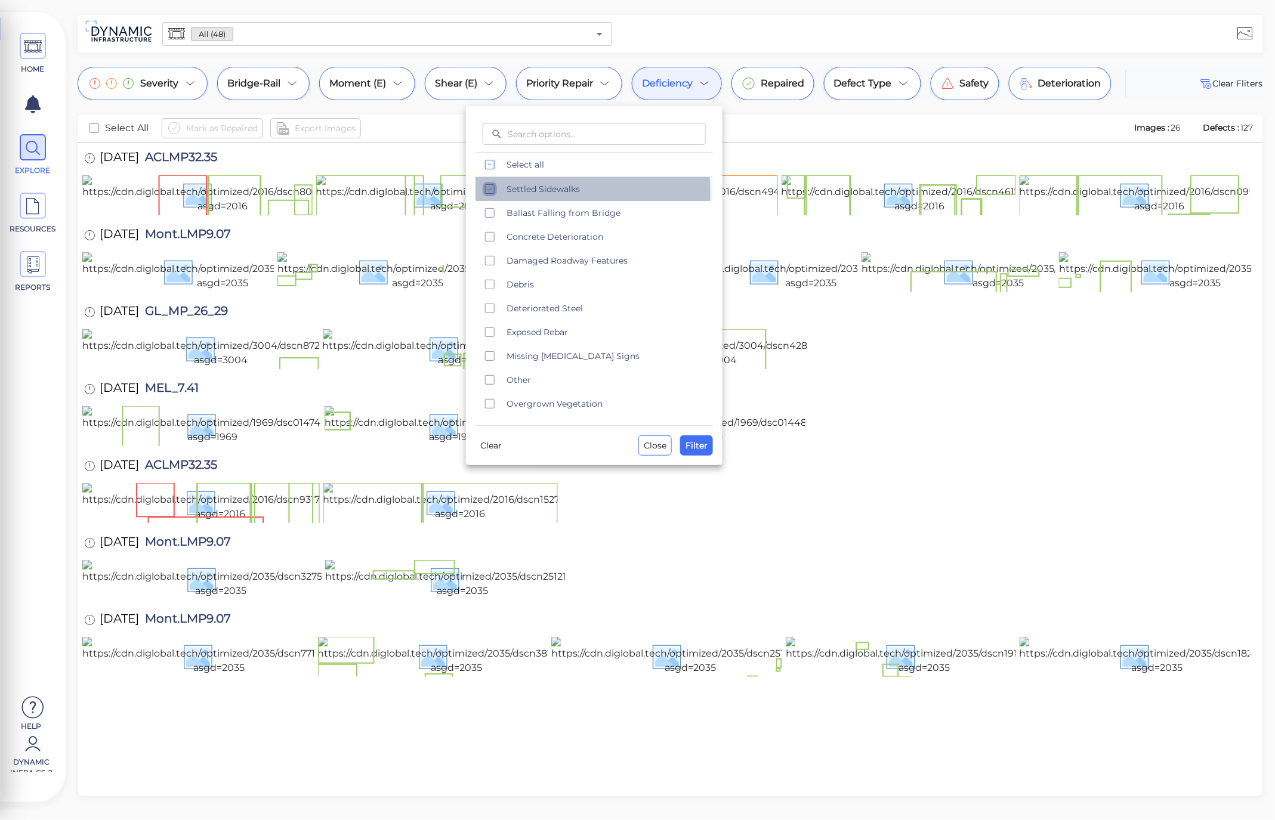
click at [496, 194] on icon "checkbox" at bounding box center [490, 189] width 14 height 14
click at [489, 288] on icon "checkbox" at bounding box center [490, 284] width 14 height 14
click at [706, 443] on span "Filter" at bounding box center [697, 446] width 22 height 14
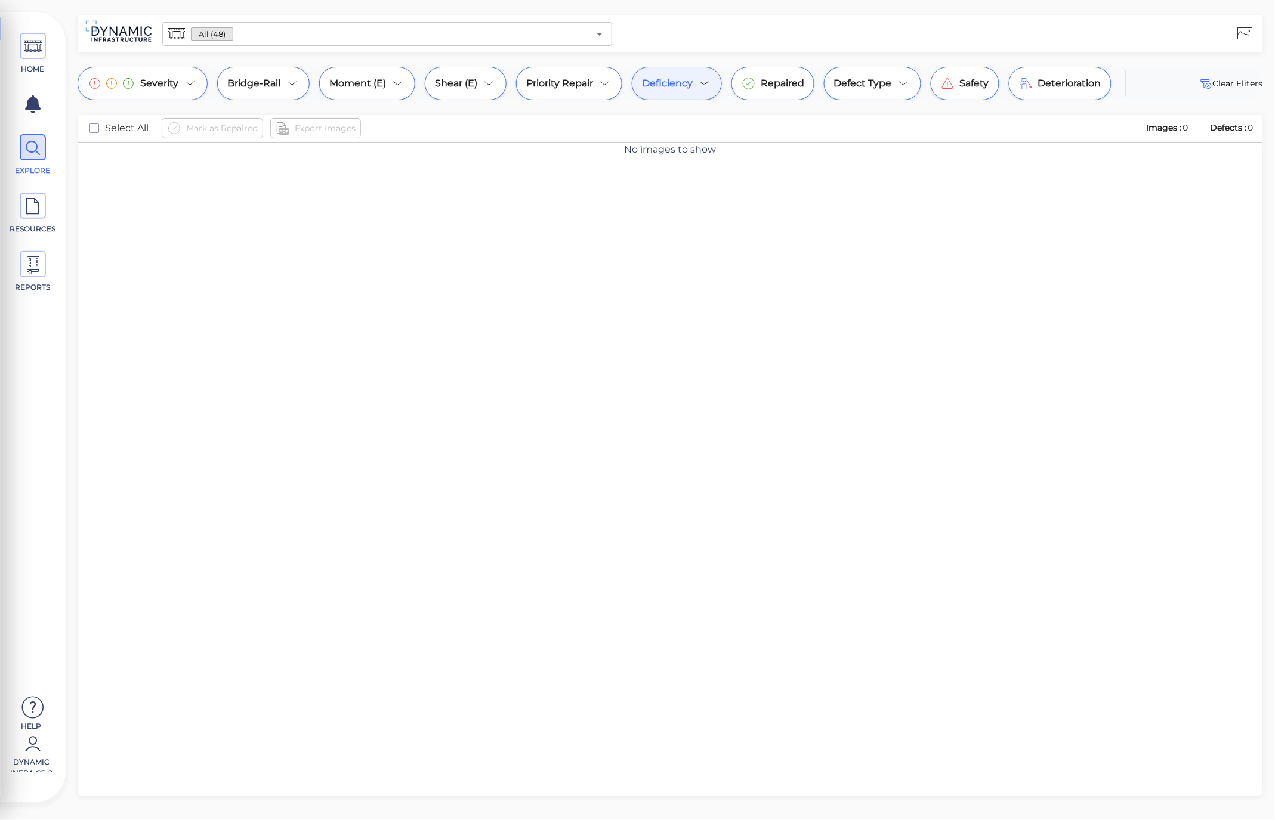
click at [687, 81] on span "Deficiency" at bounding box center [667, 83] width 51 height 14
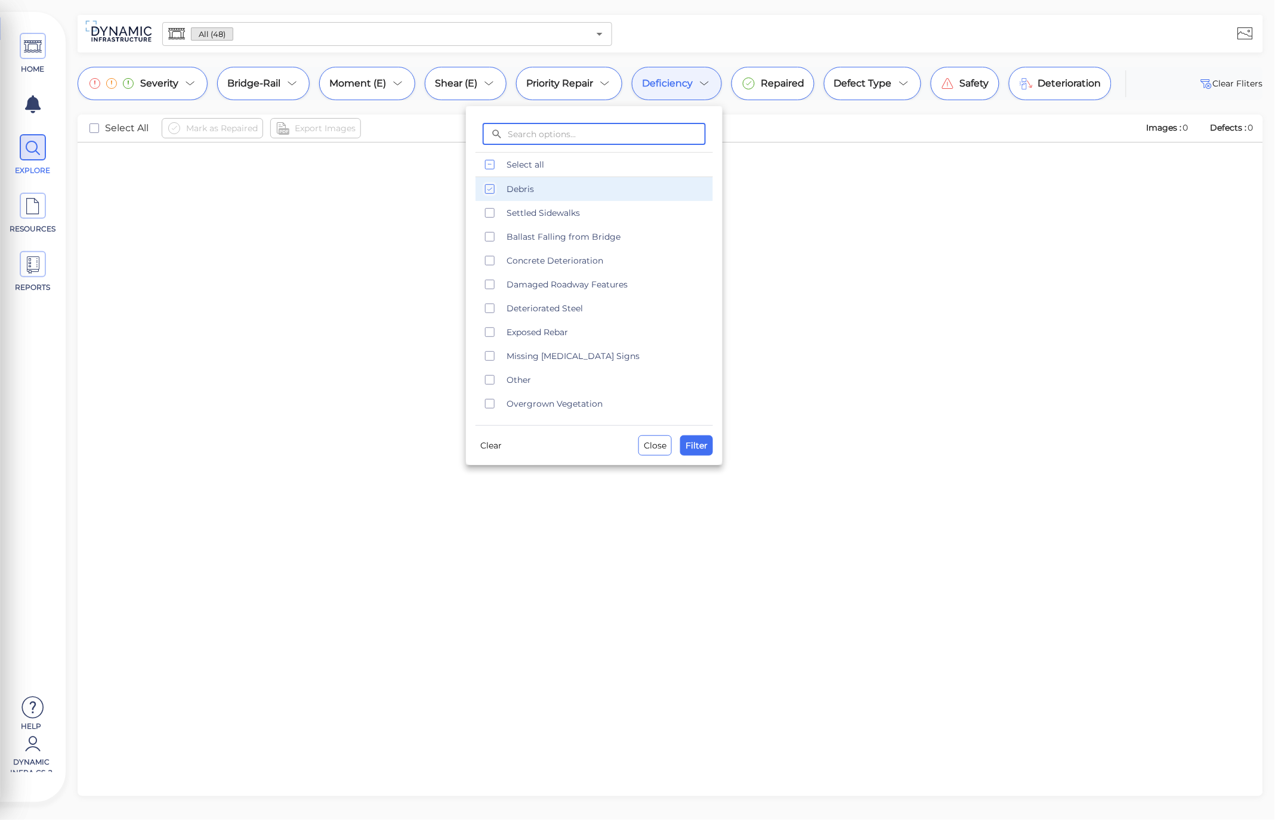
click at [502, 189] on div "Debris" at bounding box center [594, 189] width 237 height 24
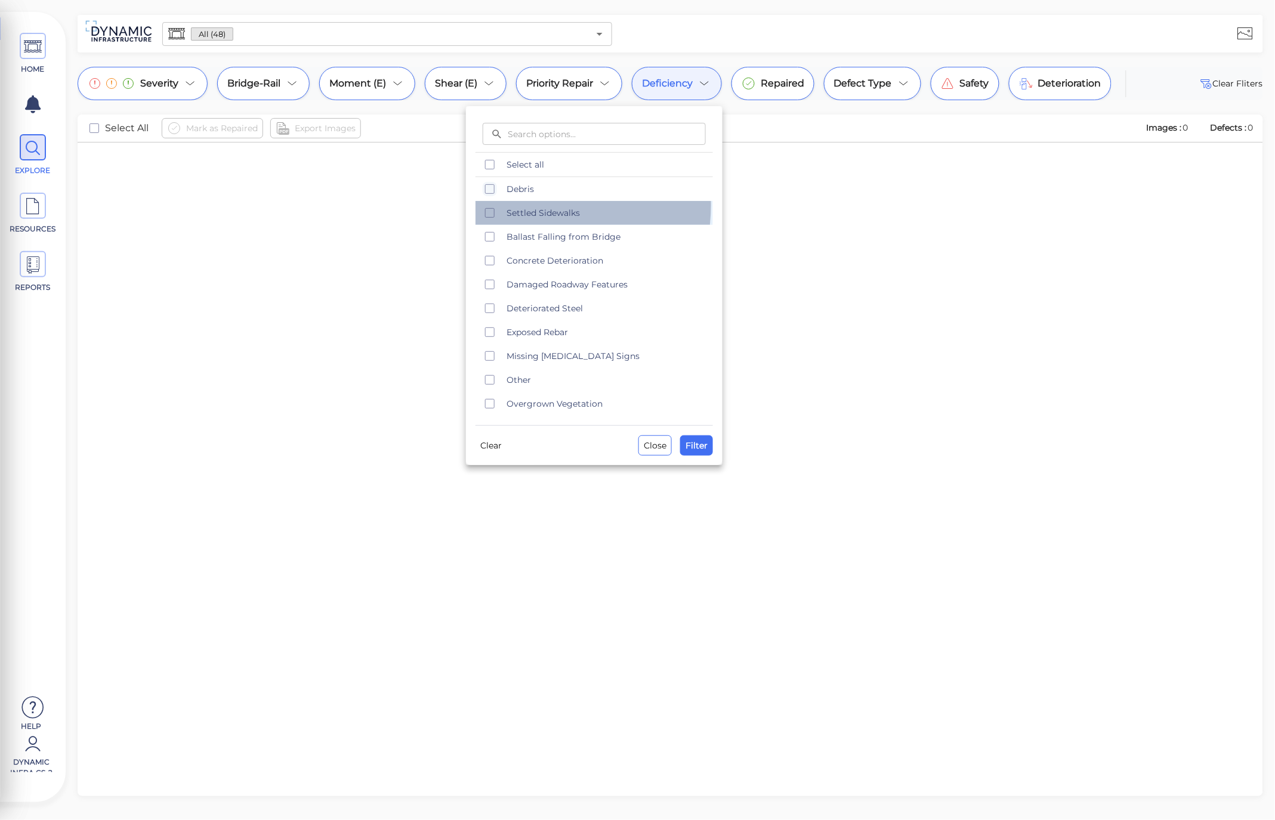
click at [524, 205] on div "Settled Sidewalks" at bounding box center [594, 213] width 237 height 24
click at [696, 445] on span "Filter" at bounding box center [697, 446] width 22 height 14
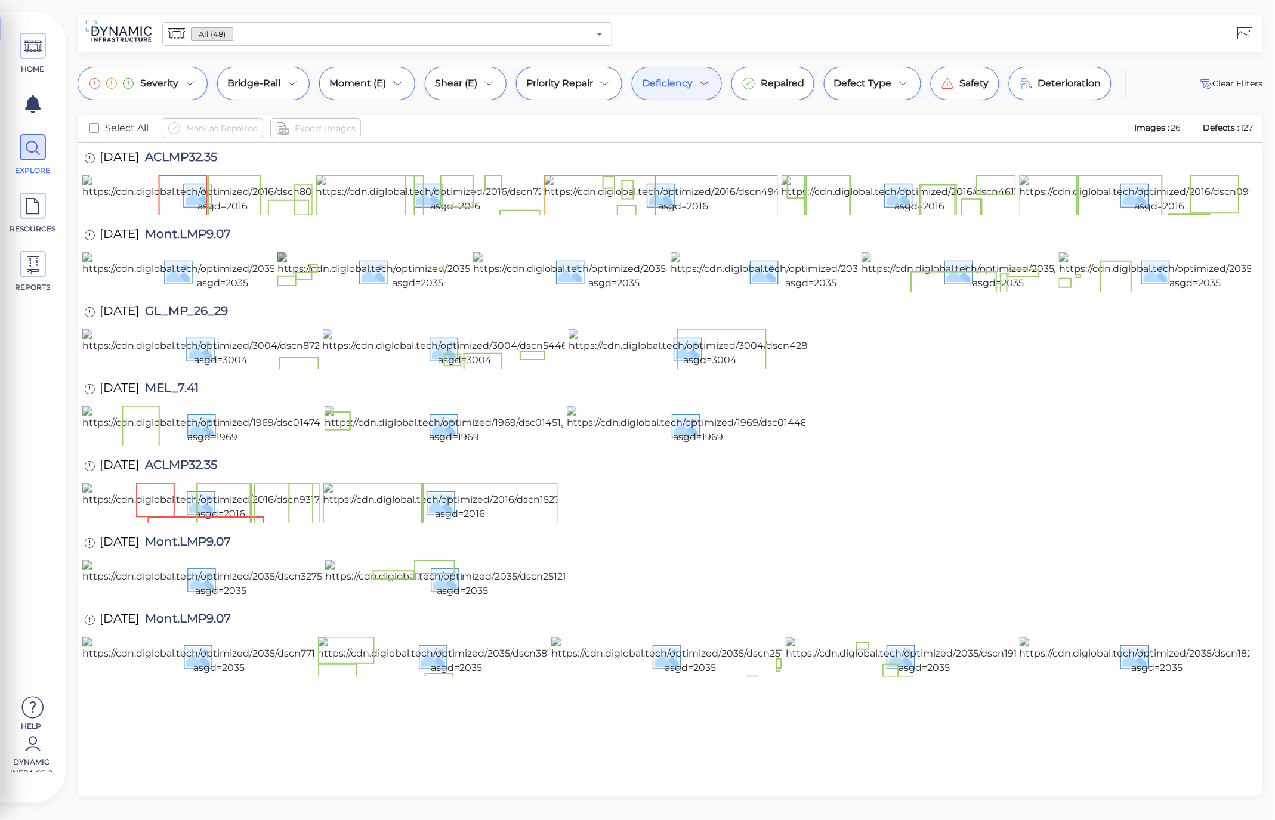
click at [384, 291] on img at bounding box center [417, 271] width 280 height 38
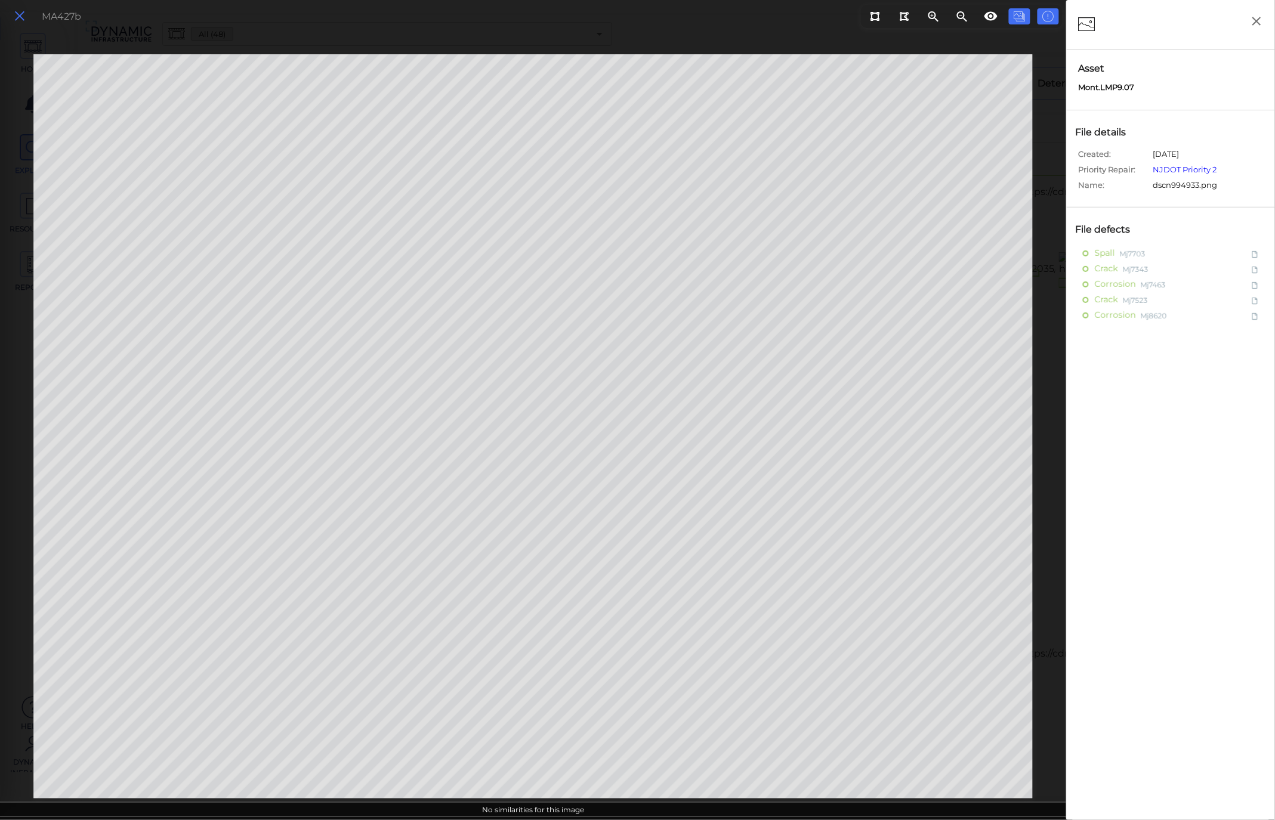
click at [18, 21] on icon at bounding box center [19, 16] width 13 height 16
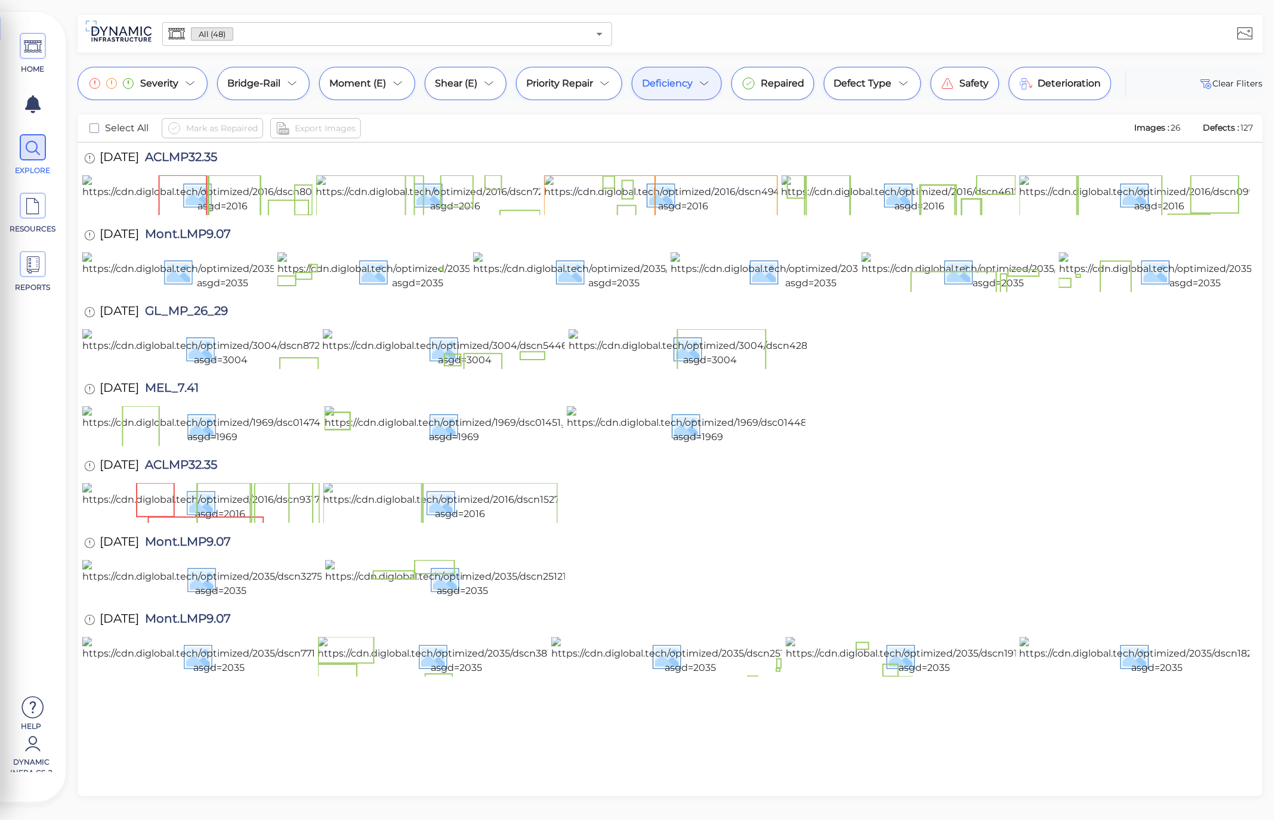
click at [709, 82] on icon at bounding box center [704, 83] width 14 height 14
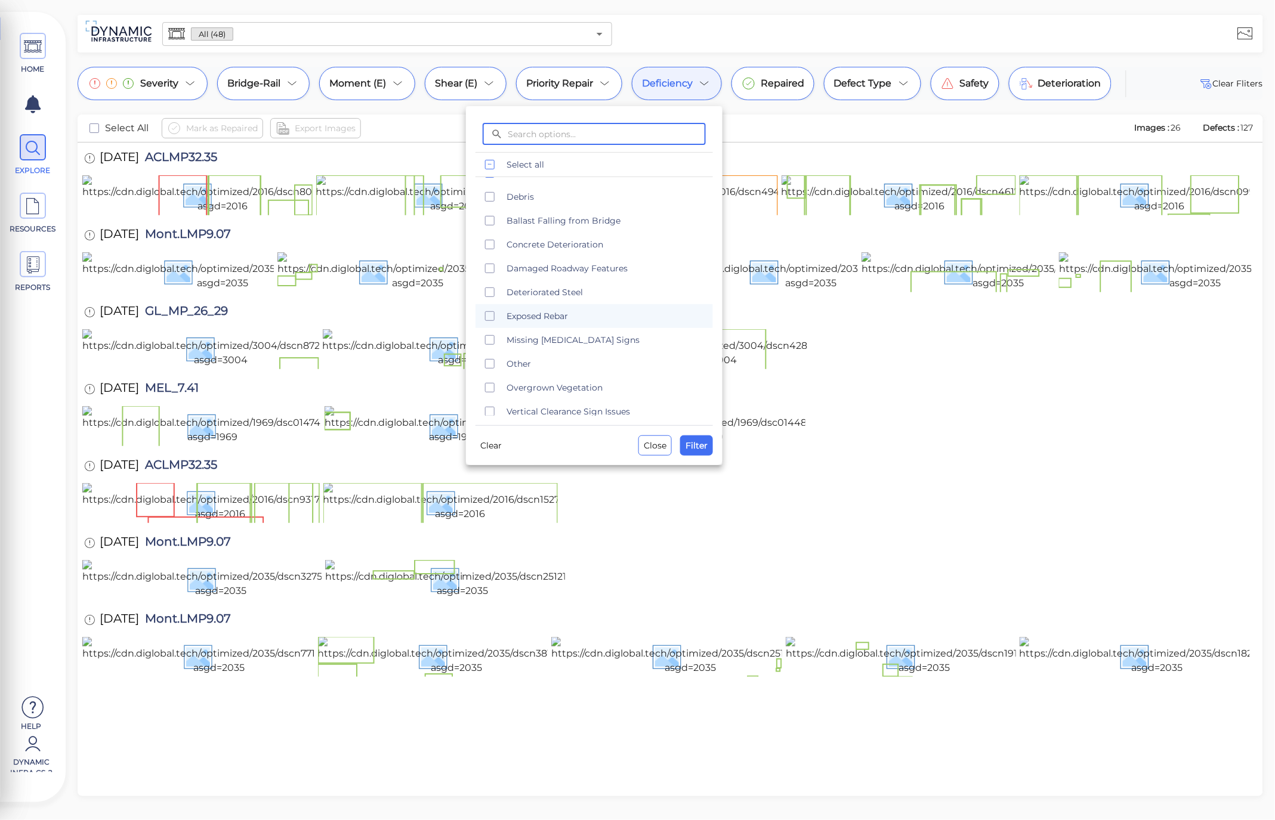
scroll to position [24, 0]
click at [484, 332] on icon "checkbox" at bounding box center [490, 332] width 14 height 14
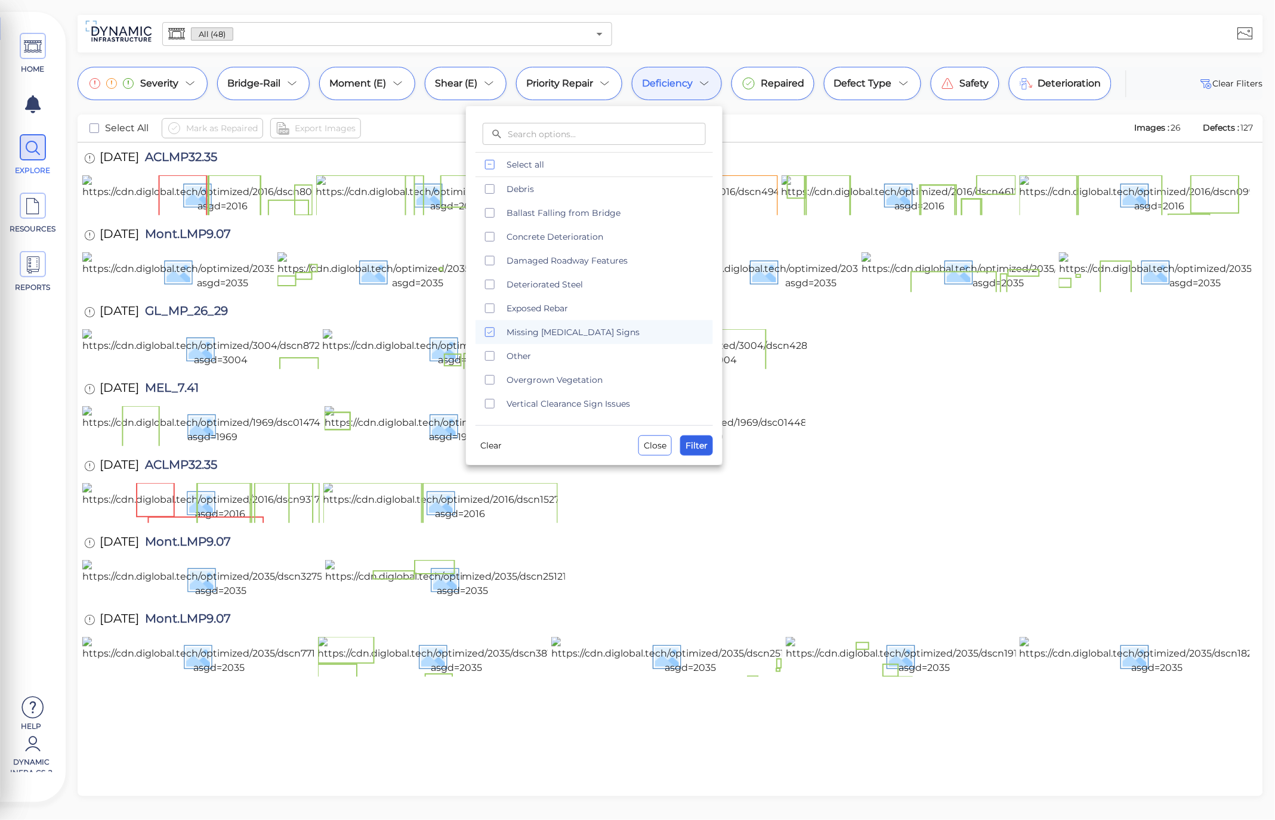
click at [706, 446] on span "Filter" at bounding box center [697, 446] width 22 height 14
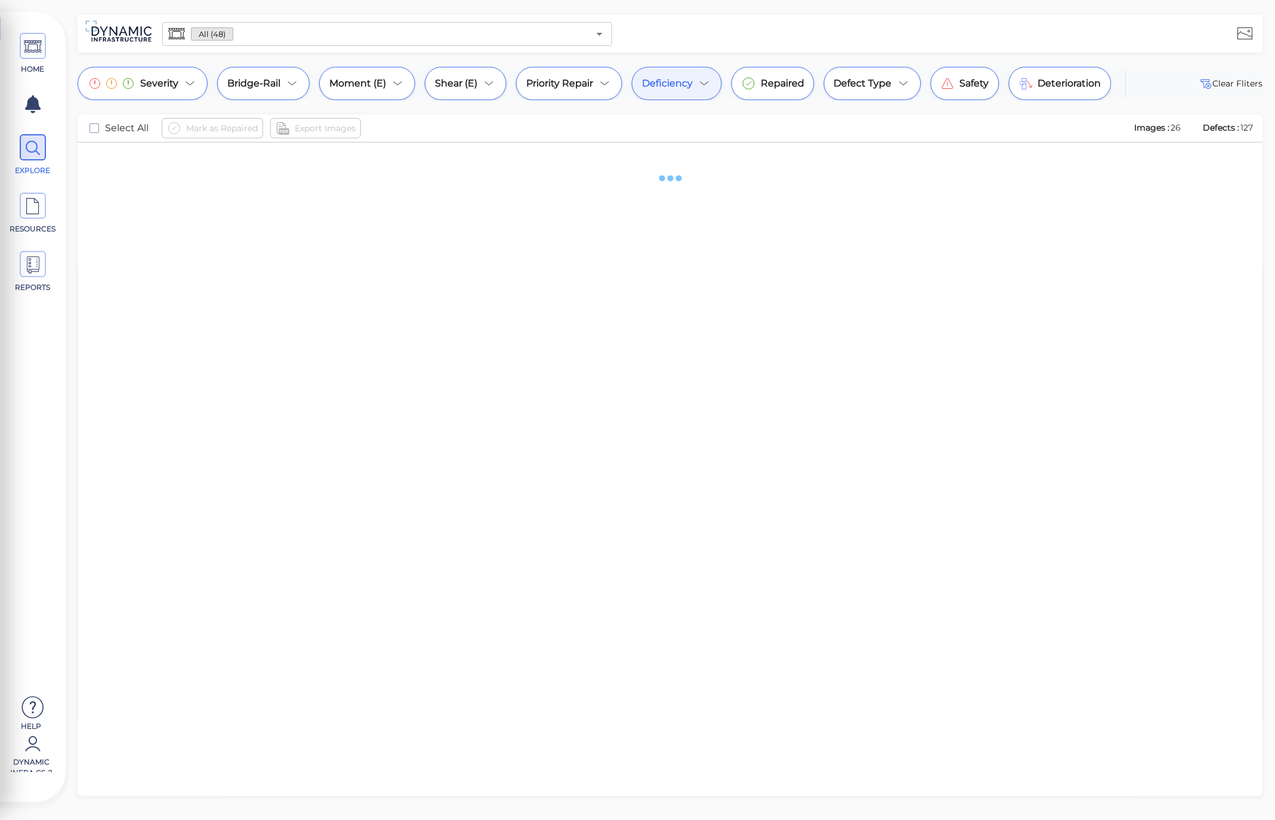
scroll to position [0, 0]
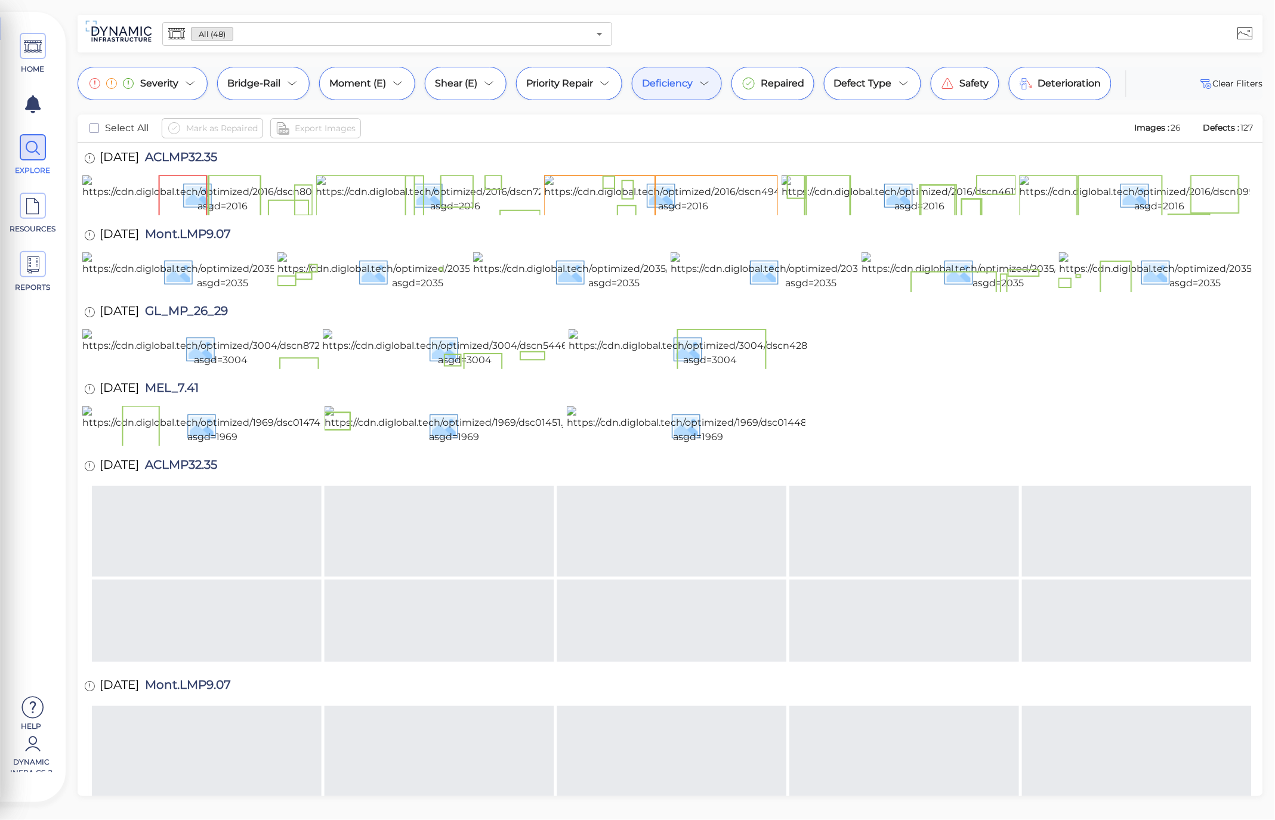
click at [683, 87] on span "Deficiency" at bounding box center [667, 83] width 51 height 14
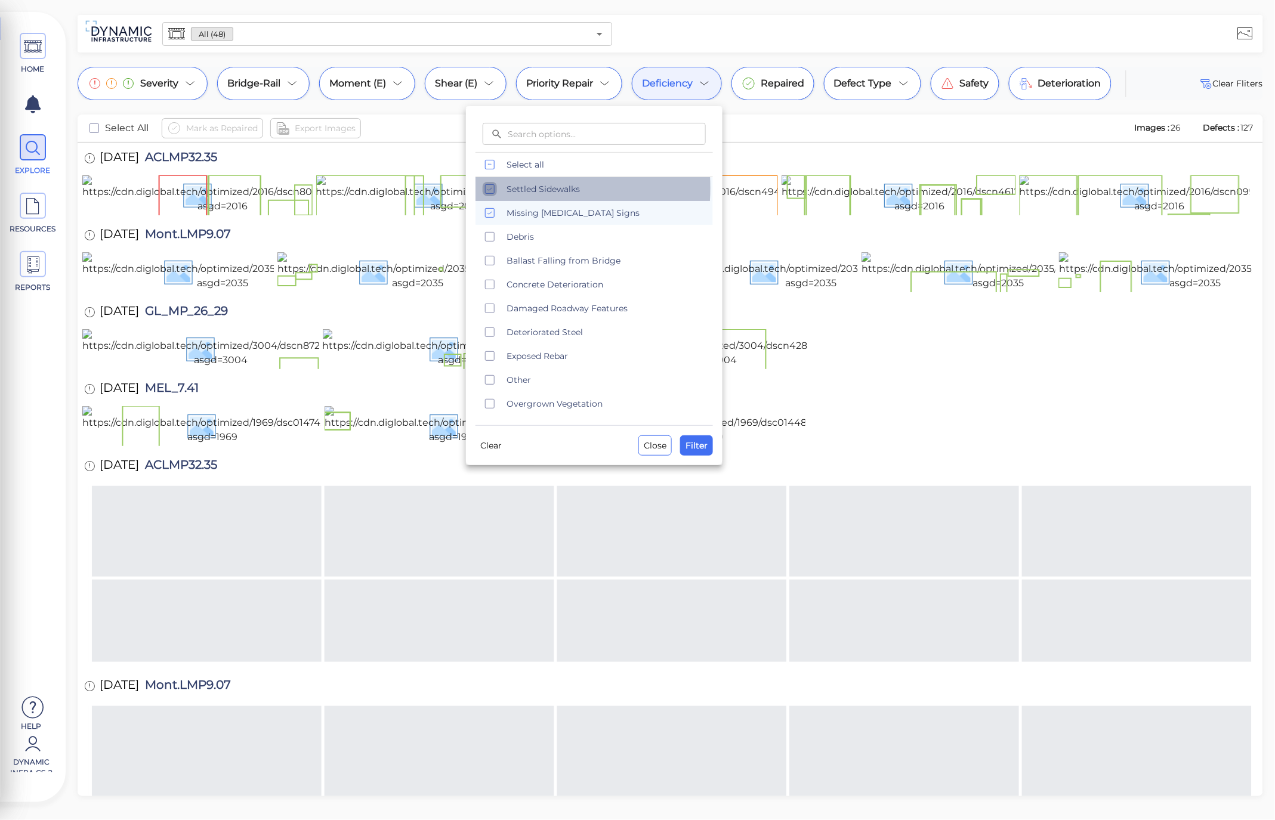
click at [496, 188] on icon "checkbox" at bounding box center [490, 189] width 14 height 14
click at [696, 449] on span "Filter" at bounding box center [697, 446] width 22 height 14
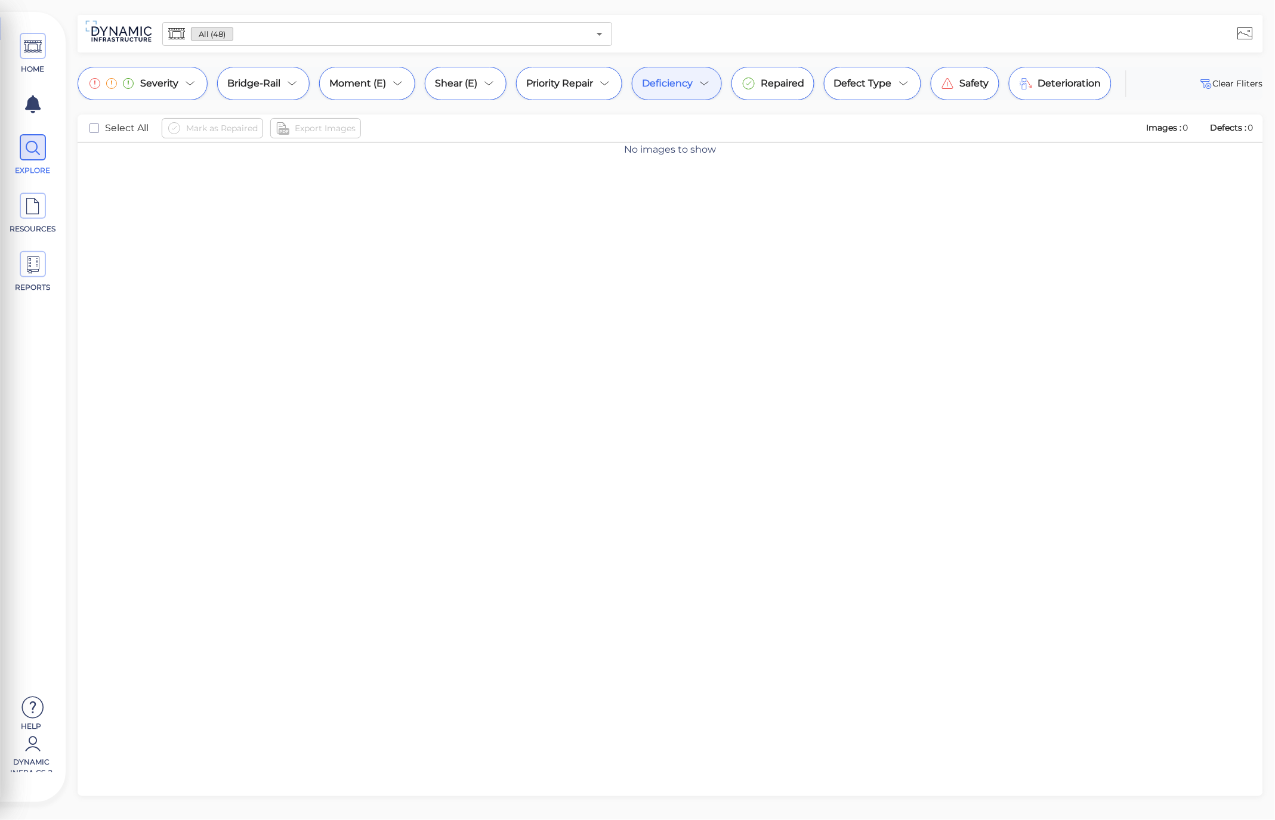
click at [675, 80] on span "Deficiency" at bounding box center [667, 83] width 51 height 14
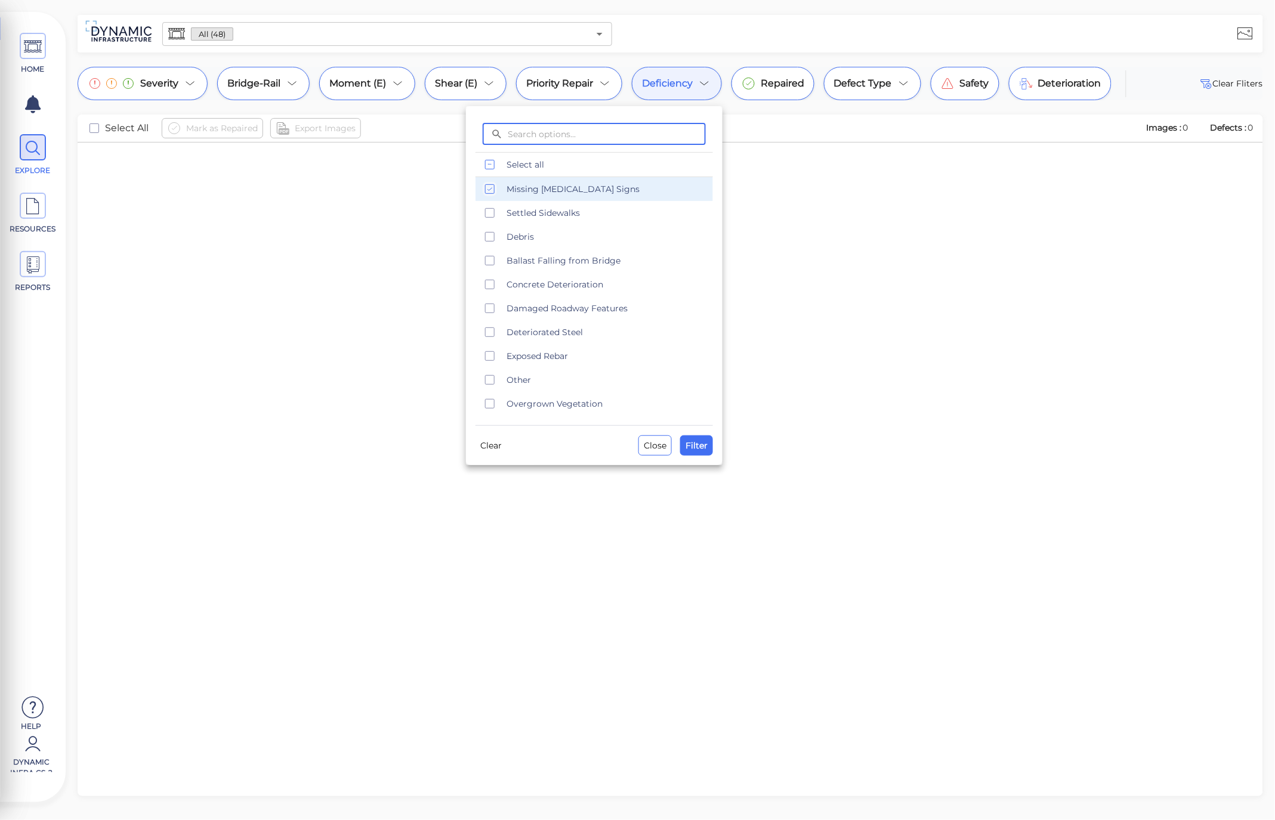
click at [511, 186] on span "Missing [MEDICAL_DATA] Signs" at bounding box center [606, 189] width 199 height 12
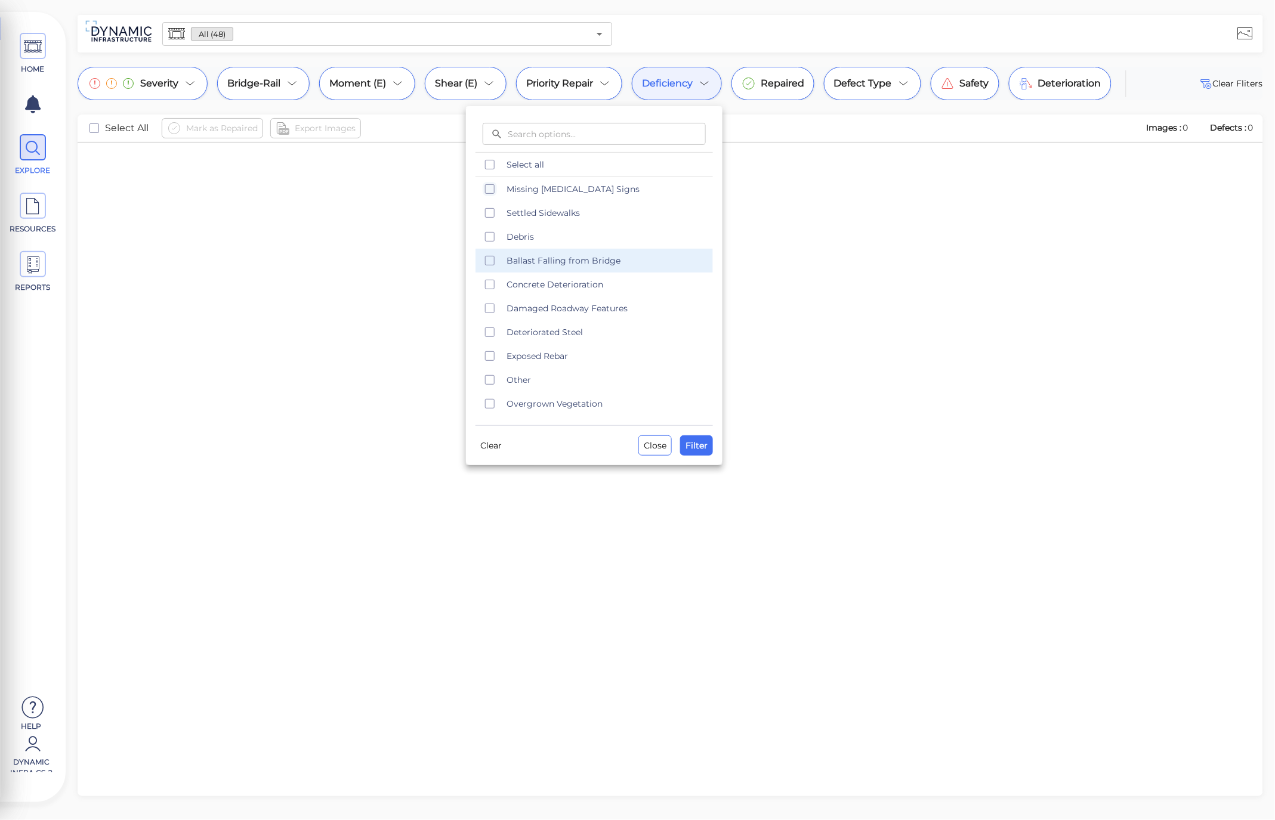
click at [546, 257] on span "Ballast Falling from Bridge" at bounding box center [606, 261] width 199 height 12
click at [698, 455] on button "Filter" at bounding box center [696, 446] width 33 height 20
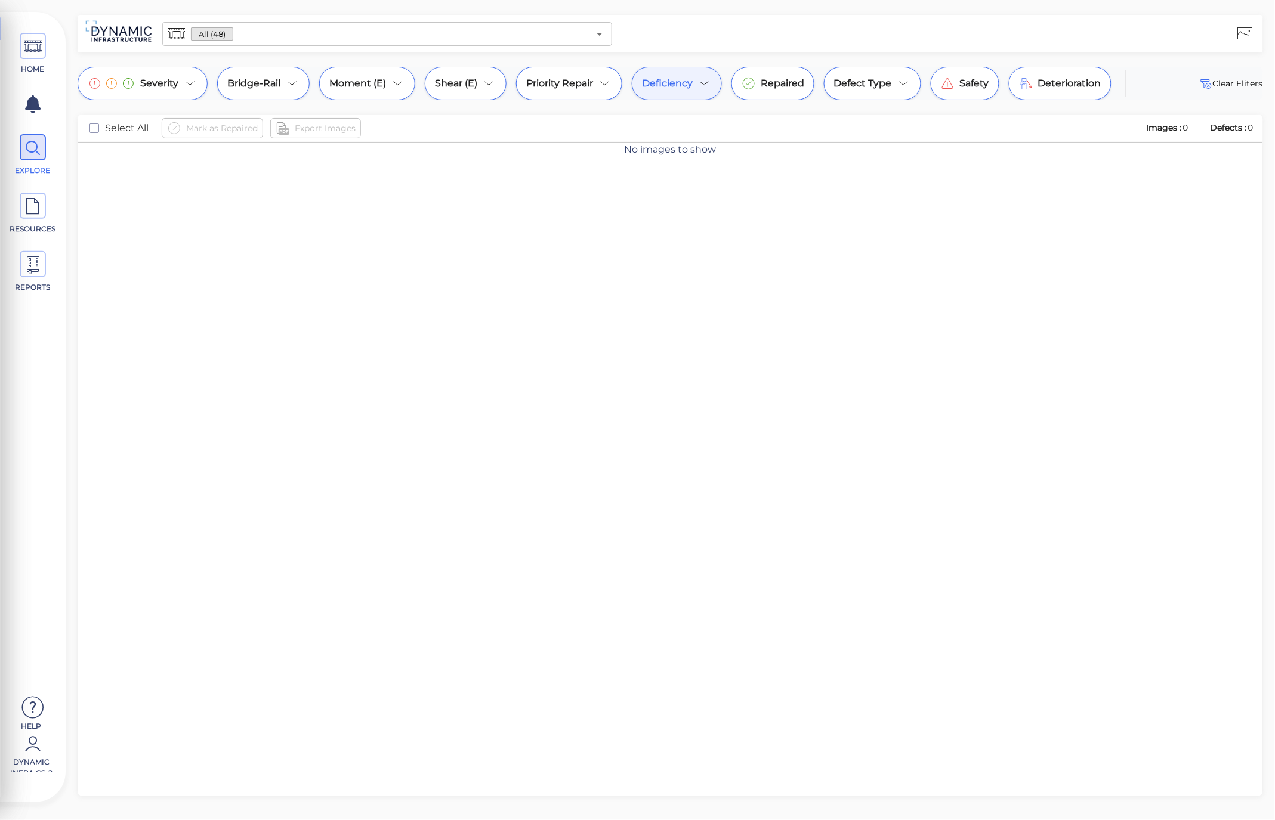
click at [681, 90] on span "Deficiency" at bounding box center [667, 83] width 51 height 14
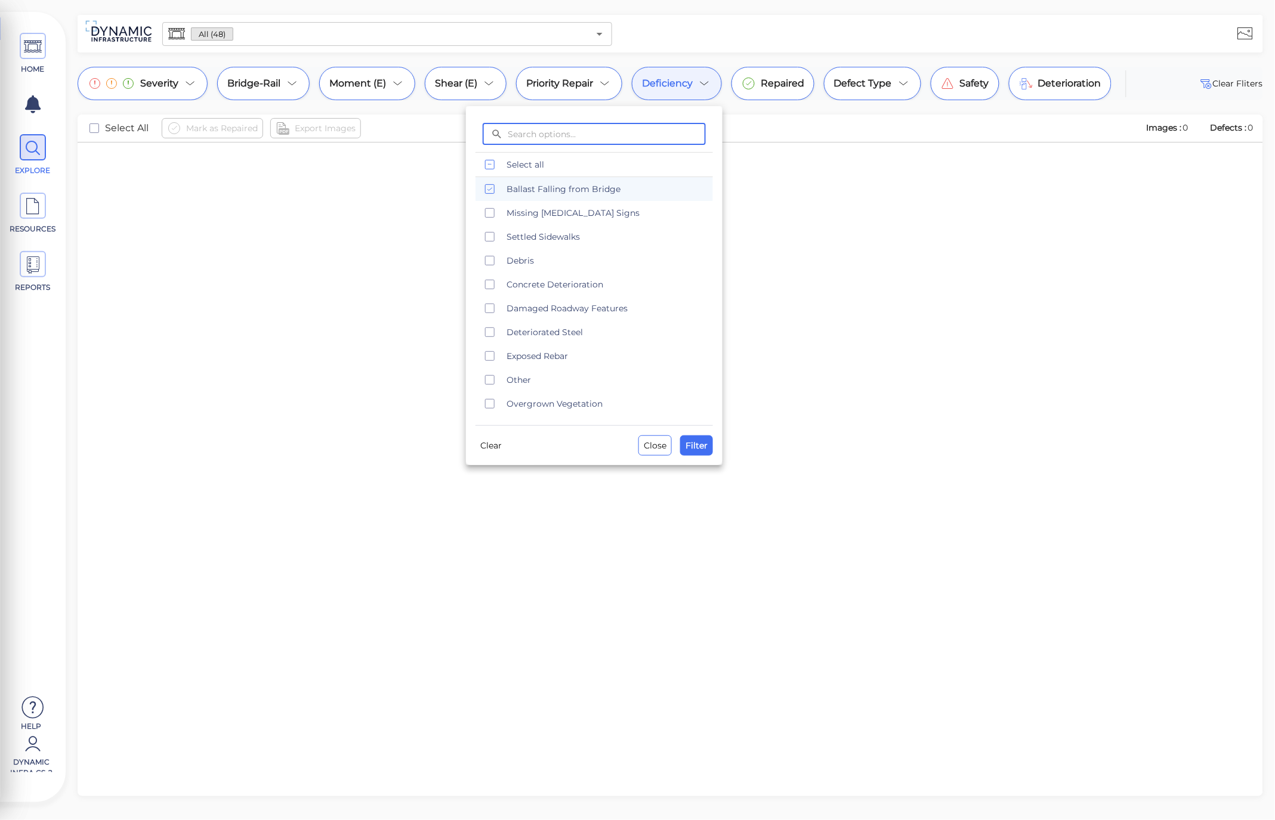
click at [494, 187] on rect "checkbox" at bounding box center [490, 189] width 9 height 9
click at [499, 290] on div "Concrete Deterioration" at bounding box center [594, 285] width 237 height 24
click at [707, 447] on span "Filter" at bounding box center [697, 446] width 22 height 14
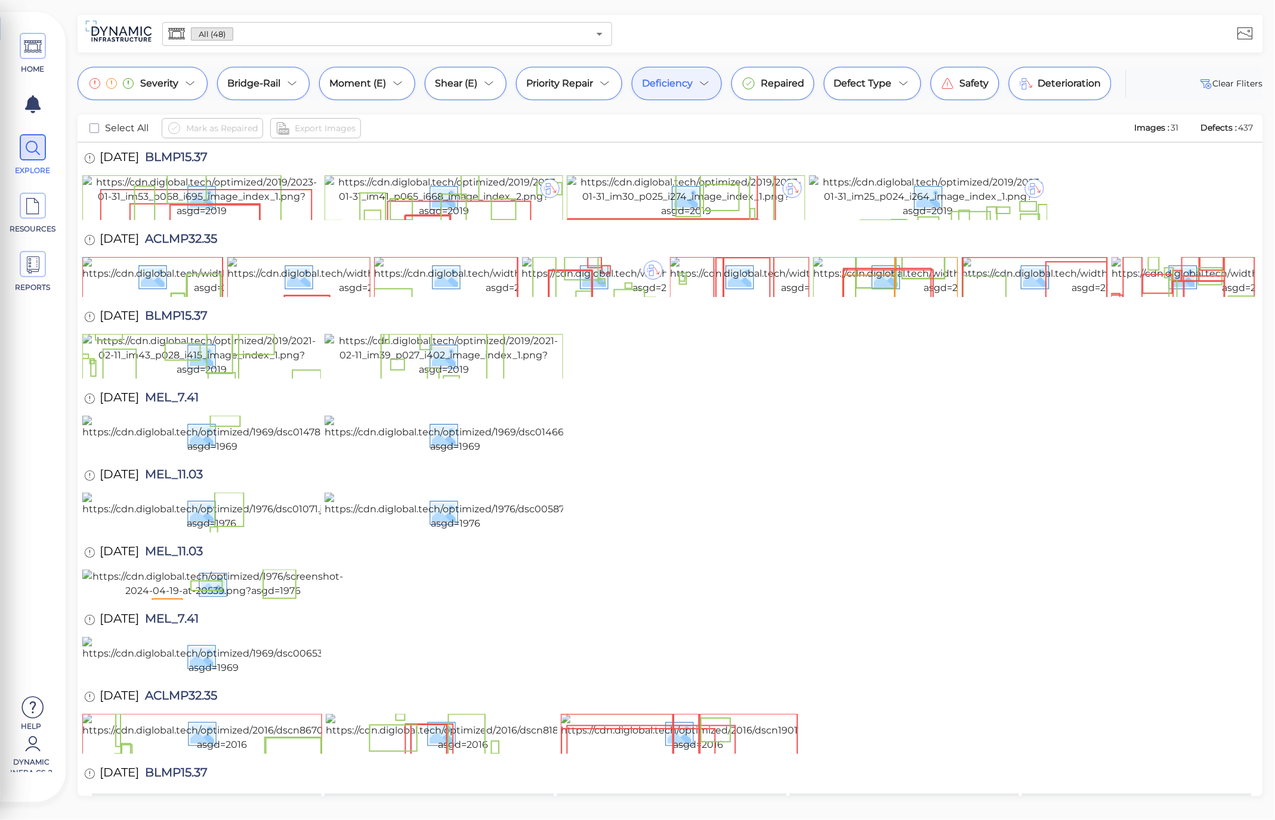
click at [683, 85] on span "Deficiency" at bounding box center [667, 83] width 51 height 14
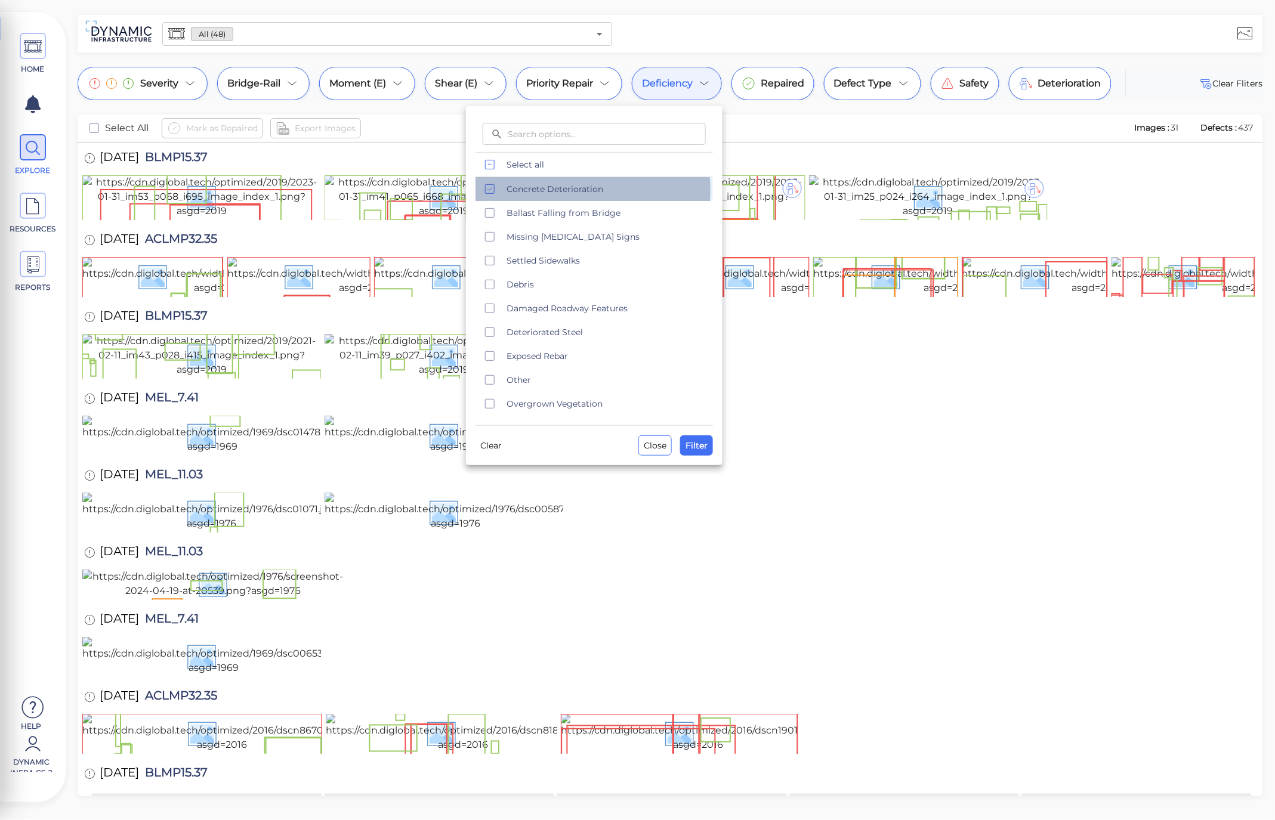
click at [530, 190] on span "Concrete Deterioration" at bounding box center [606, 189] width 199 height 12
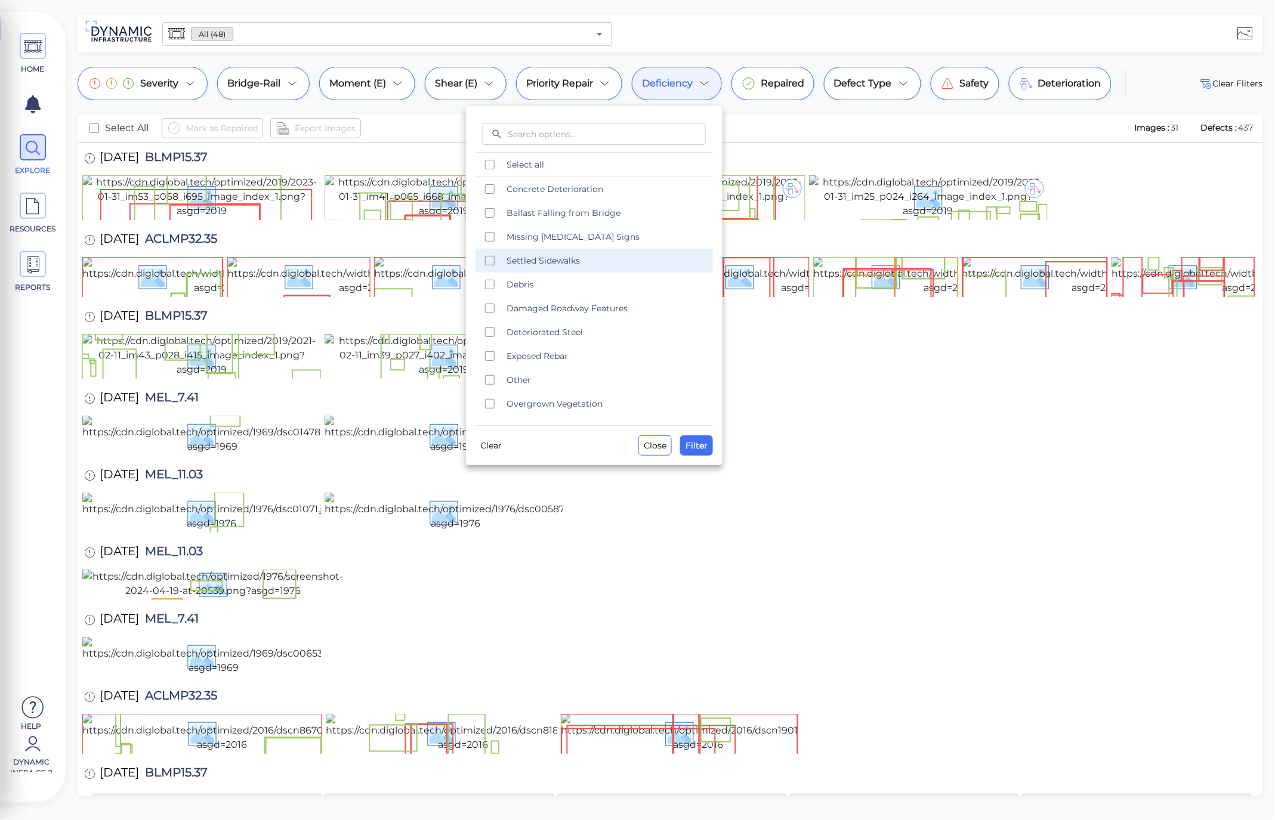
click at [534, 260] on span "Settled Sidewalks" at bounding box center [606, 261] width 199 height 12
click at [529, 257] on span "Settled Sidewalks" at bounding box center [606, 261] width 199 height 12
click at [521, 406] on span "Overgrown Vegetation" at bounding box center [606, 404] width 199 height 12
click at [704, 450] on span "Filter" at bounding box center [697, 446] width 22 height 14
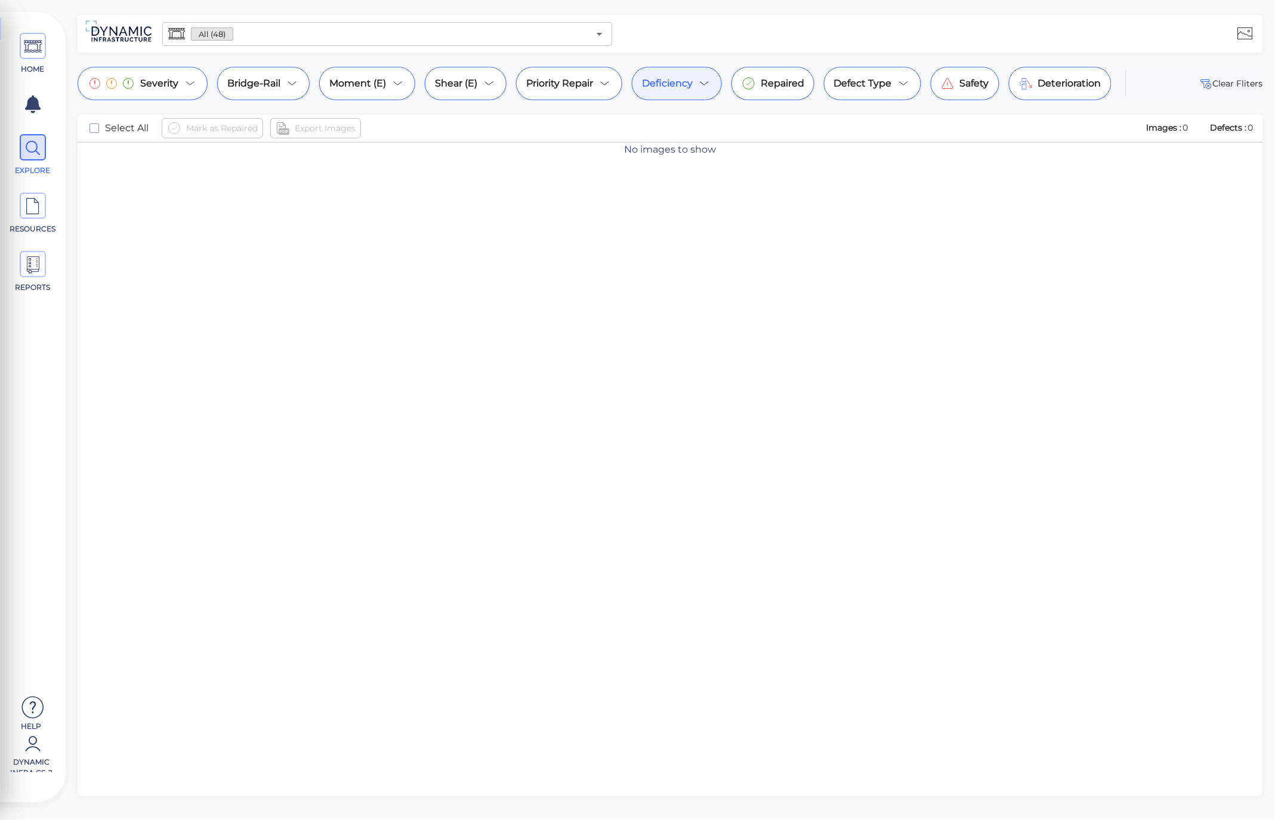
click at [695, 84] on div "Deficiency" at bounding box center [677, 83] width 90 height 33
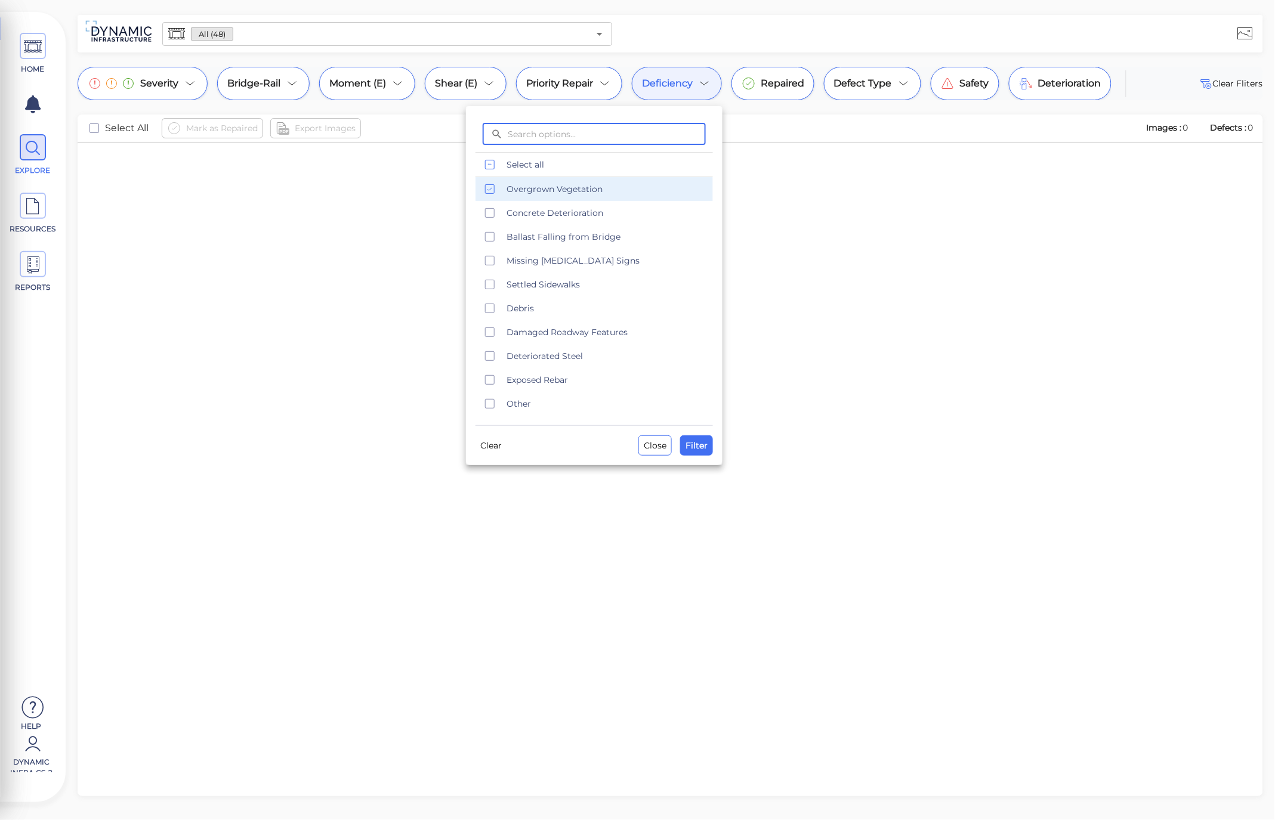
click at [538, 196] on div "Overgrown Vegetation" at bounding box center [594, 189] width 237 height 24
drag, startPoint x: 200, startPoint y: 30, endPoint x: 193, endPoint y: 30, distance: 7.8
click at [193, 30] on div at bounding box center [637, 410] width 1275 height 820
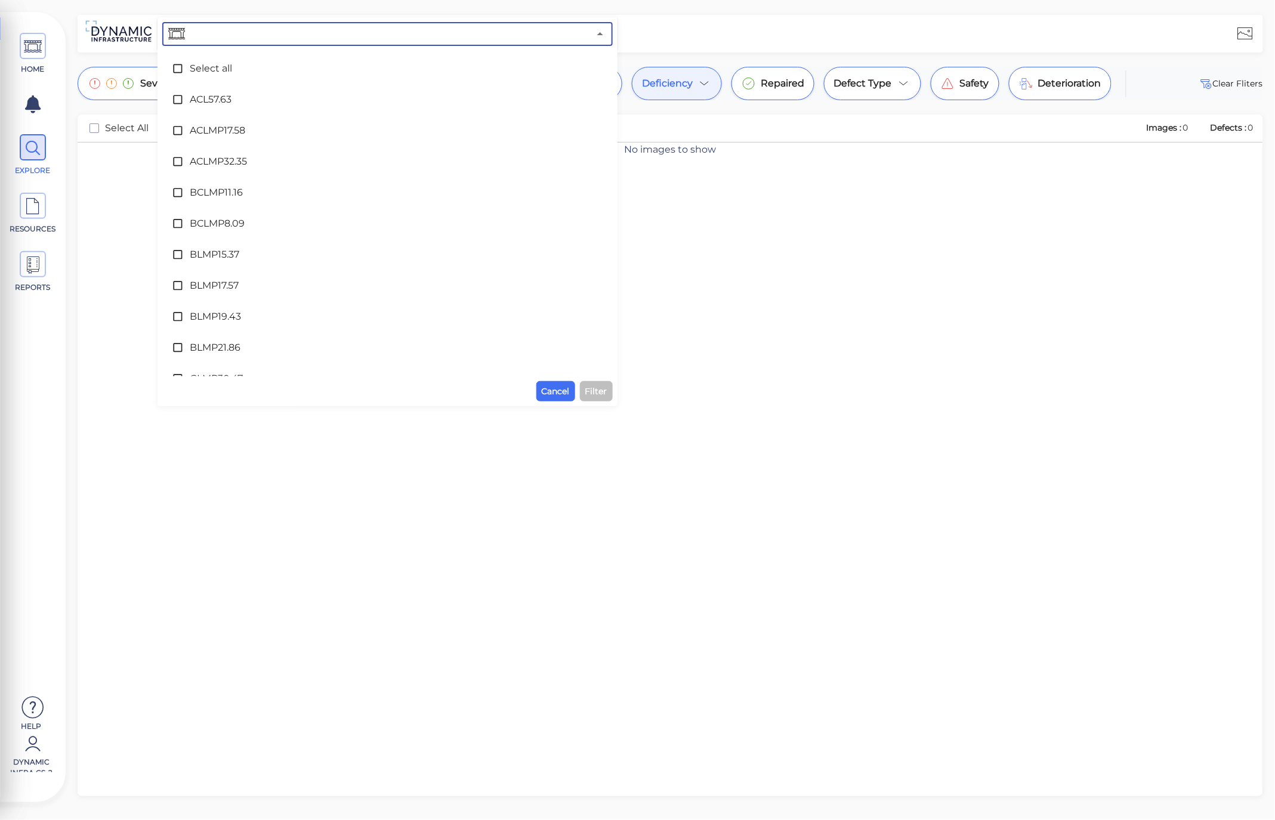
click at [354, 27] on input "text" at bounding box center [388, 34] width 402 height 17
click at [392, 29] on input "text" at bounding box center [388, 34] width 402 height 17
click at [747, 26] on div at bounding box center [939, 33] width 643 height 33
click at [699, 63] on div "HOME EXPLORE RESOURCES REPORTS Help Dynamic Infra CS-2 How to My Display Settin…" at bounding box center [637, 410] width 1275 height 820
click at [563, 397] on span "Cancel" at bounding box center [556, 391] width 28 height 14
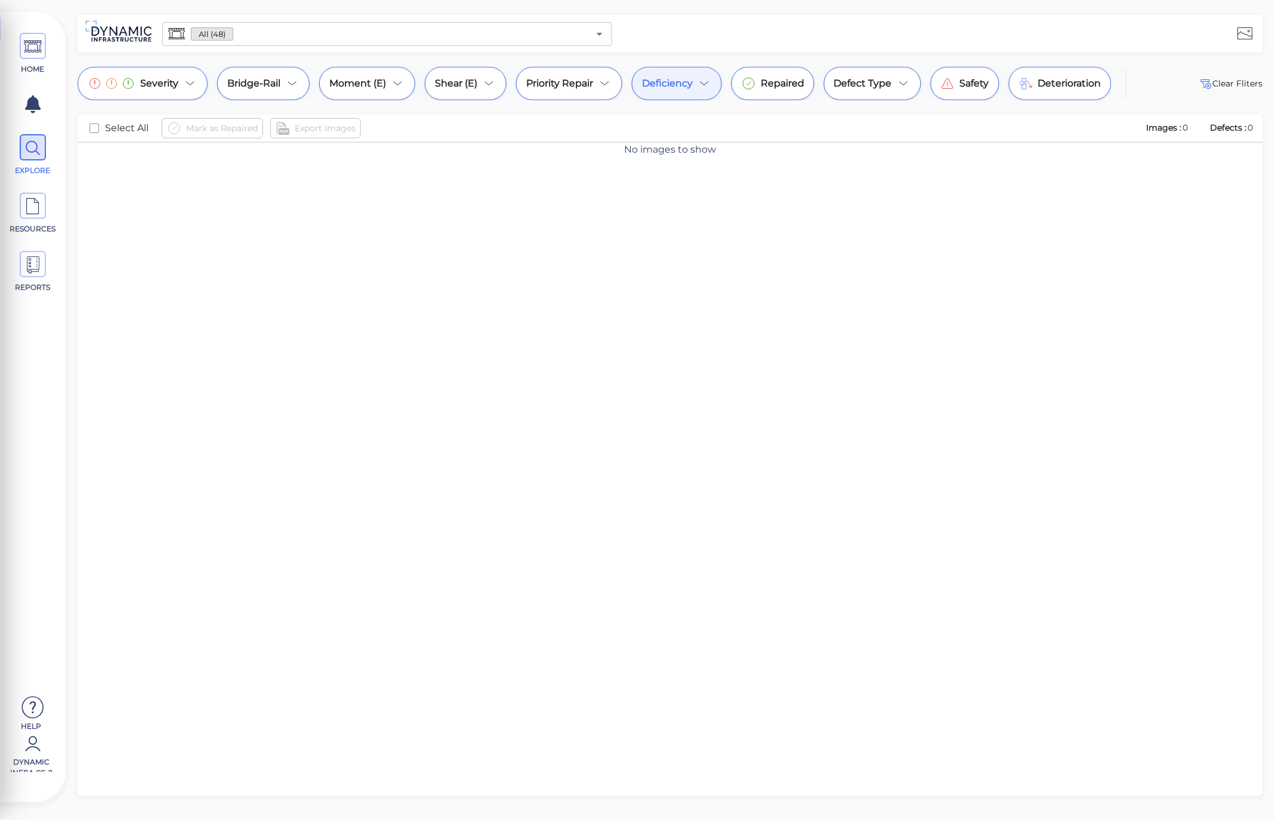
click at [684, 88] on span "Deficiency" at bounding box center [667, 83] width 51 height 14
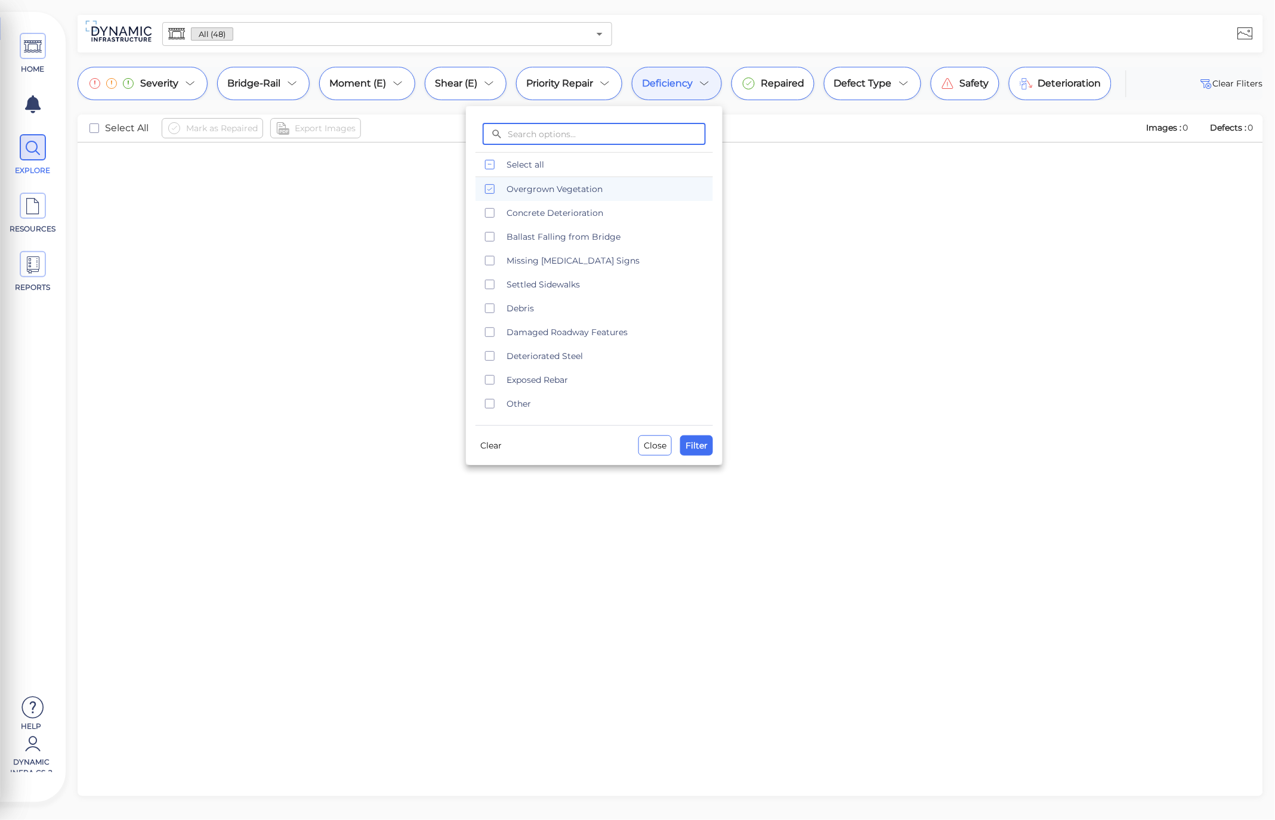
click at [488, 189] on icon "checkbox" at bounding box center [490, 189] width 14 height 14
click at [576, 285] on span "Settled Sidewalks" at bounding box center [606, 285] width 199 height 12
click at [707, 452] on span "Filter" at bounding box center [697, 446] width 22 height 14
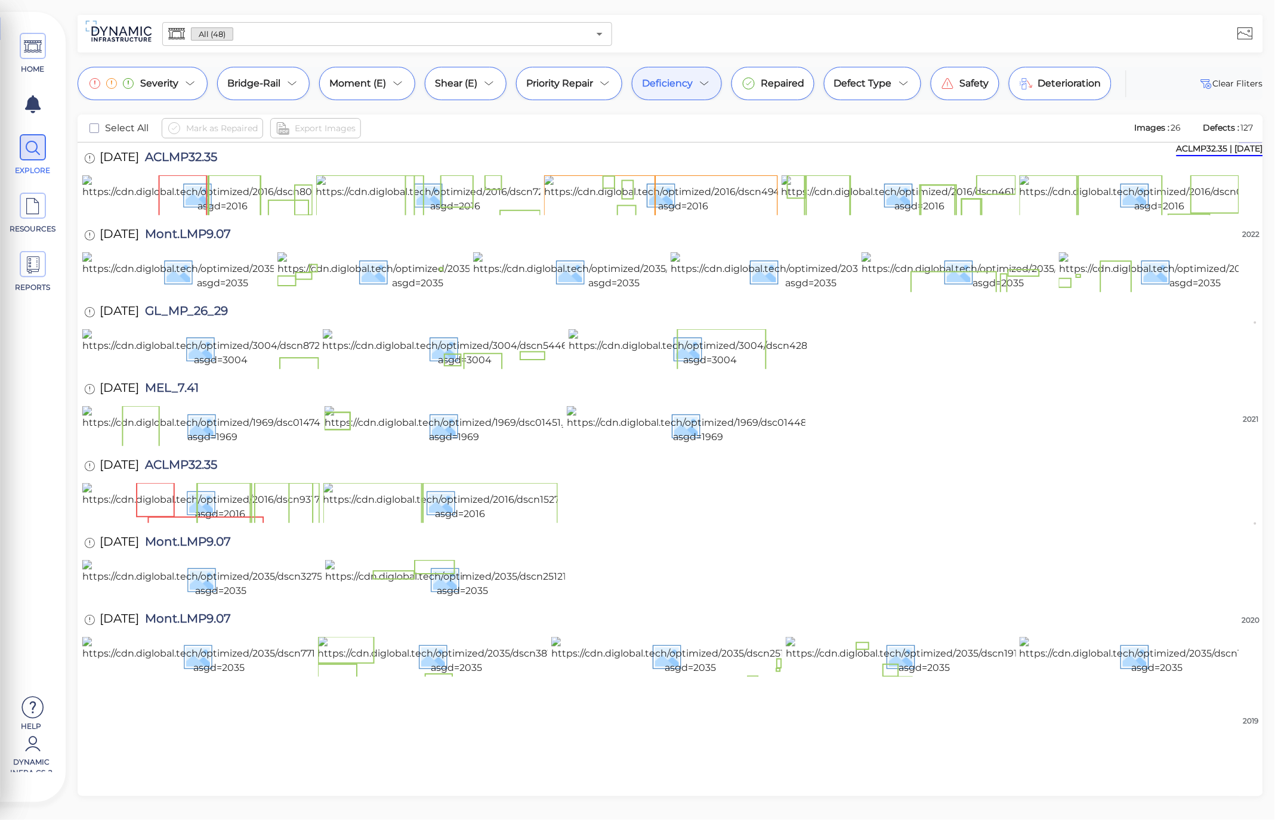
click at [691, 88] on span "Deficiency" at bounding box center [667, 83] width 51 height 14
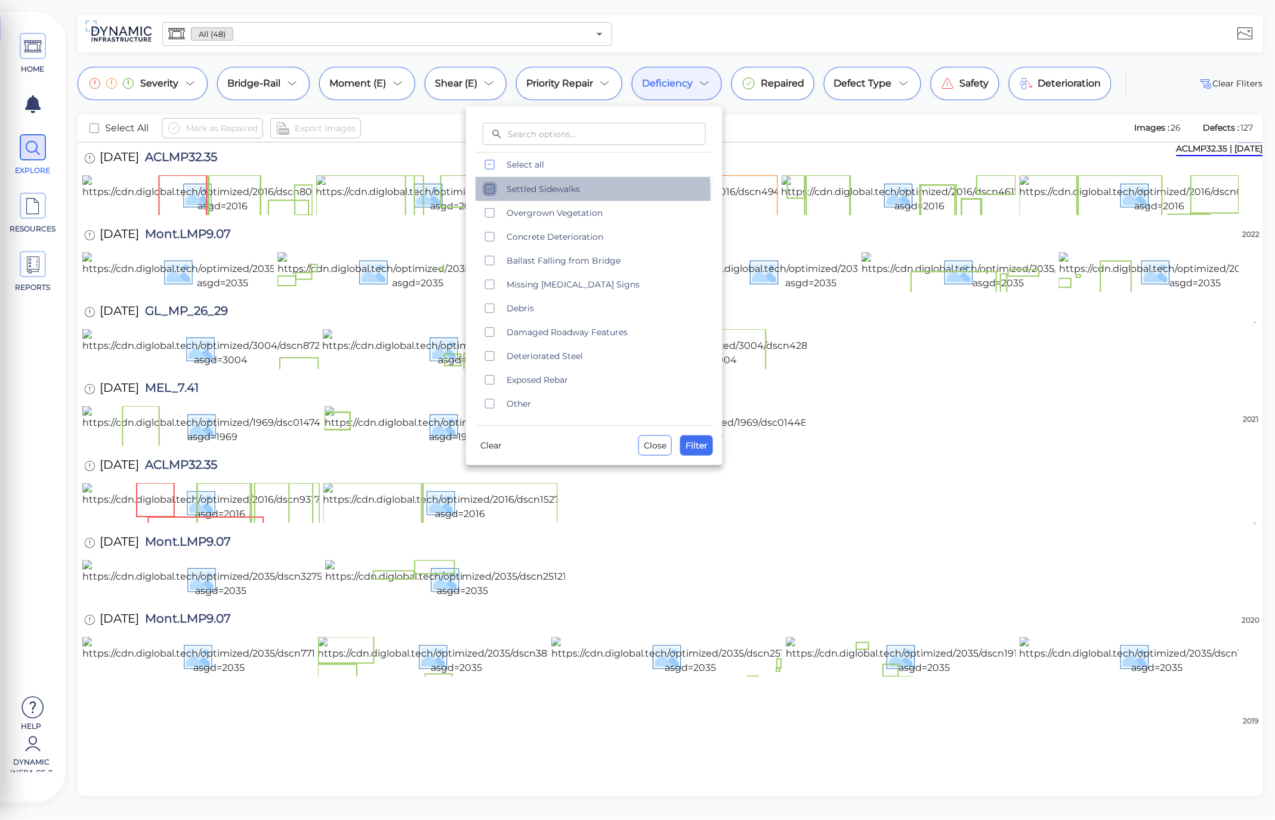
click at [489, 193] on icon "checkbox" at bounding box center [490, 189] width 14 height 14
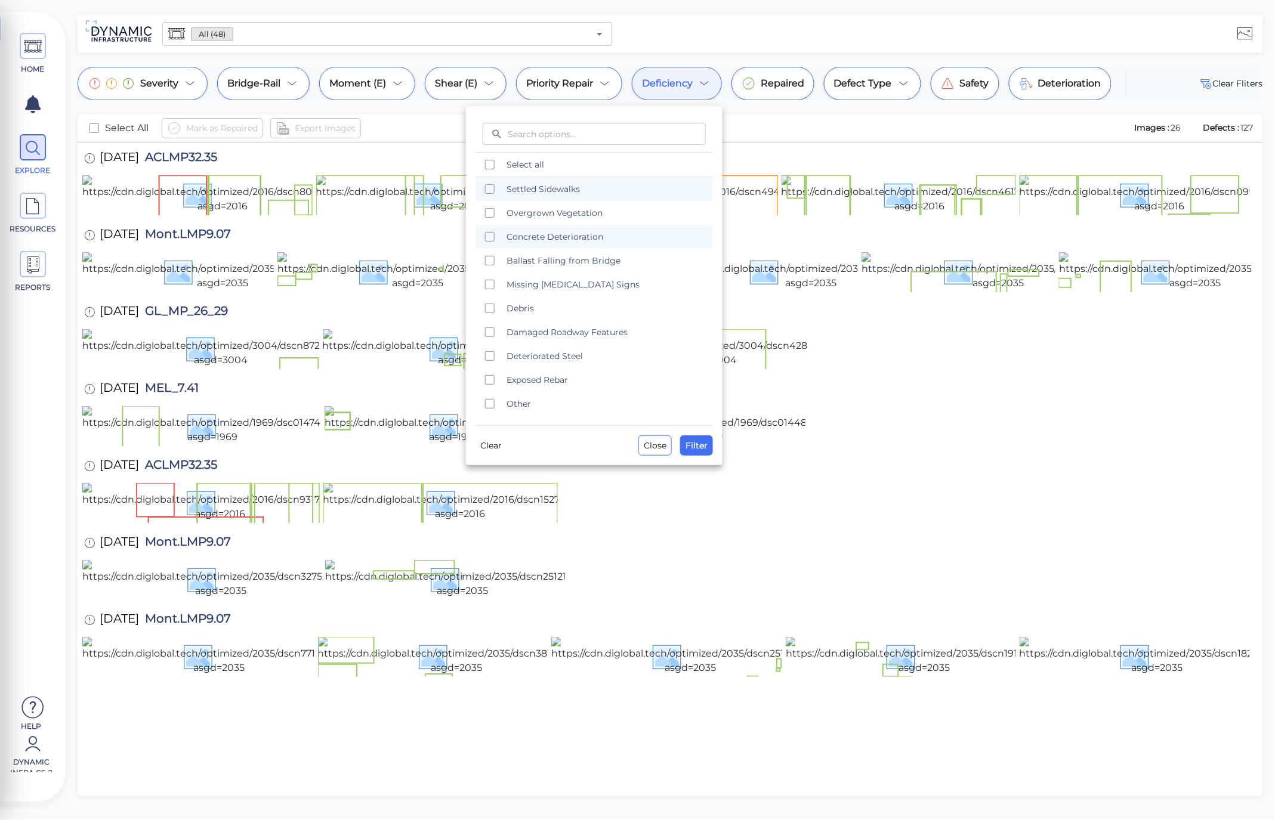
click at [494, 239] on rect "checkbox" at bounding box center [490, 237] width 9 height 9
click at [487, 191] on icon "checkbox" at bounding box center [490, 189] width 14 height 14
click at [495, 182] on icon "checkbox" at bounding box center [490, 189] width 14 height 14
click at [488, 235] on icon "checkbox" at bounding box center [490, 237] width 14 height 14
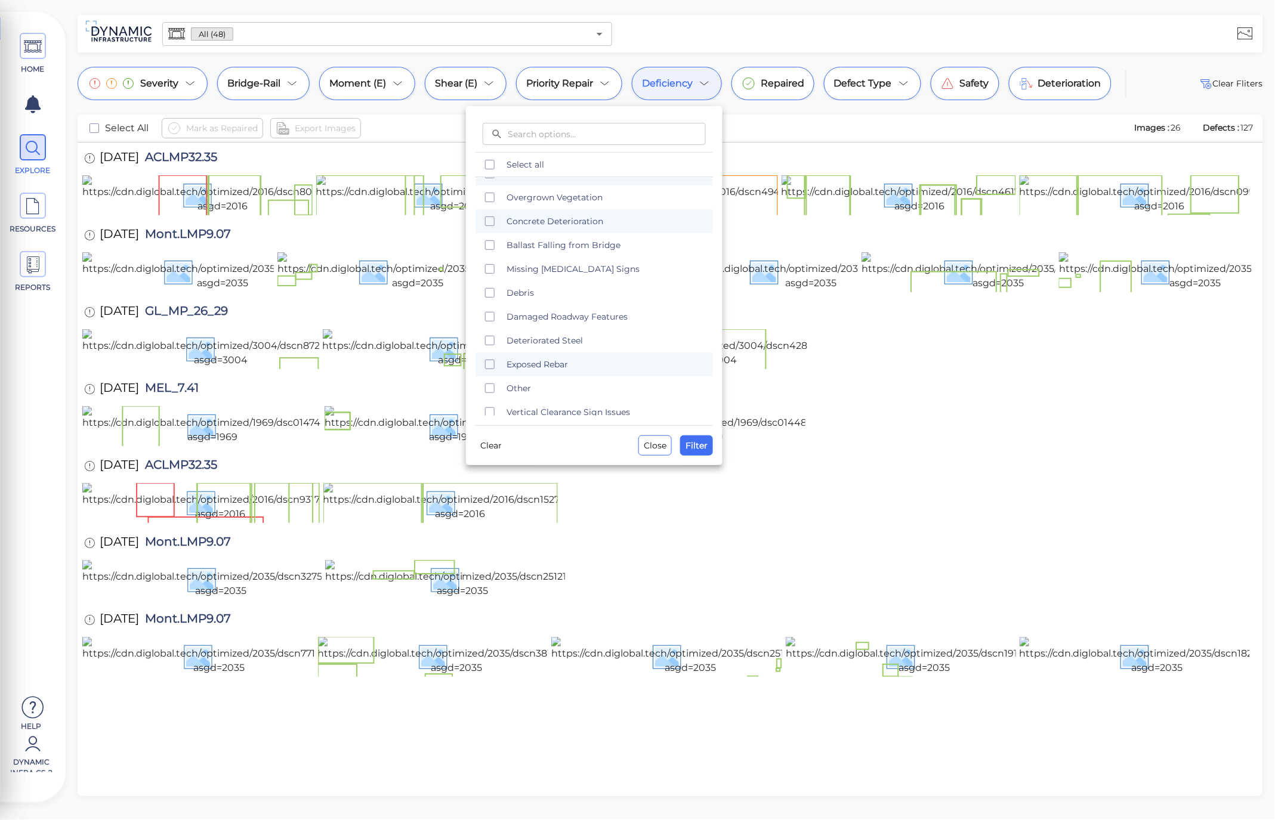
scroll to position [24, 0]
click at [492, 330] on icon "checkbox" at bounding box center [490, 332] width 14 height 14
click at [704, 442] on span "Filter" at bounding box center [697, 446] width 22 height 14
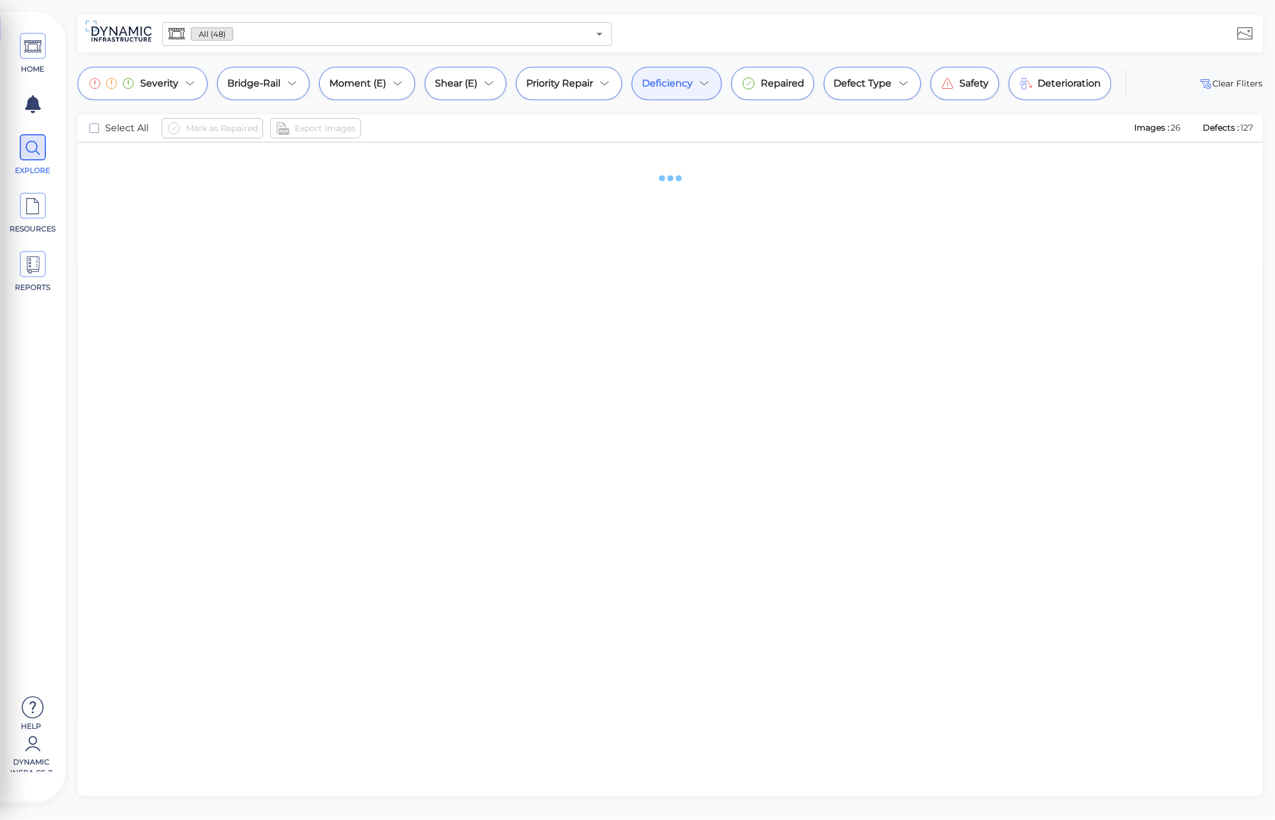
scroll to position [0, 0]
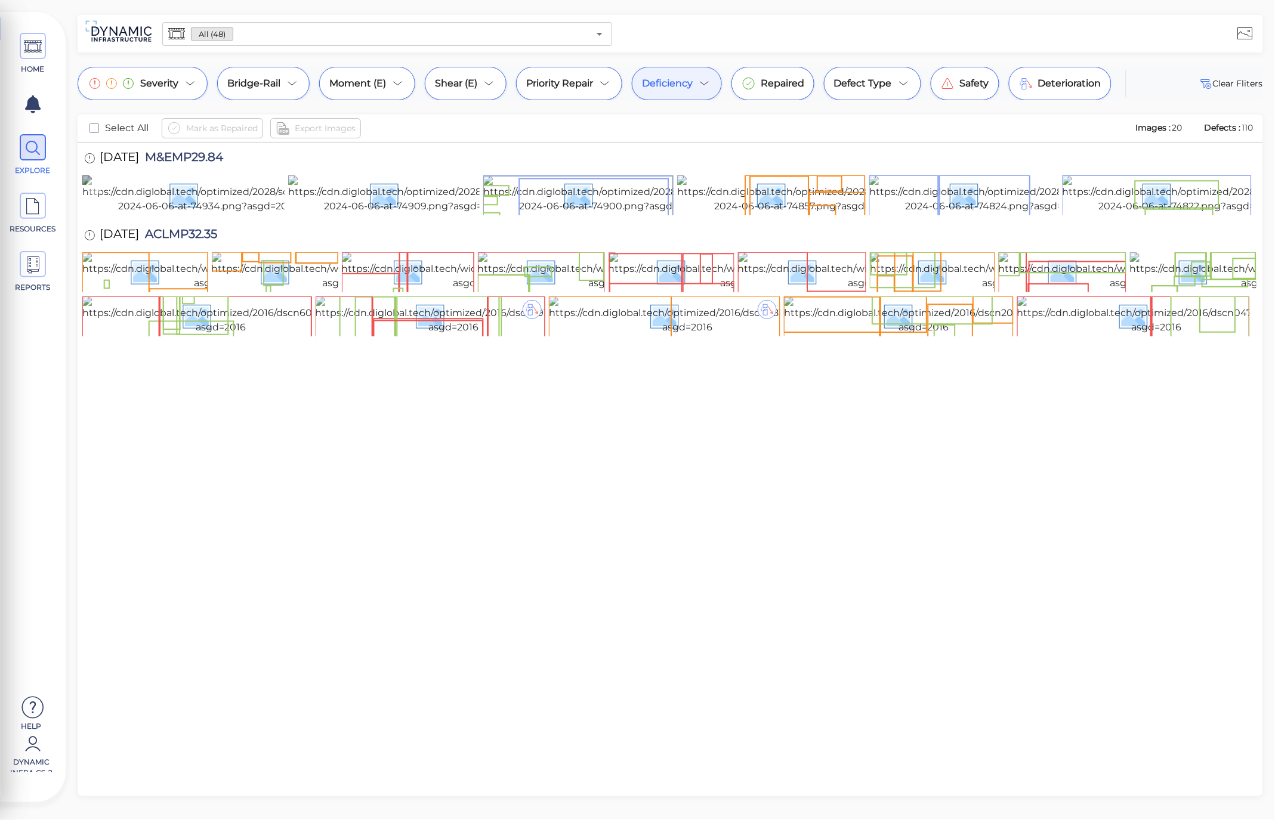
click at [95, 187] on icon at bounding box center [93, 187] width 5 height 3
click at [302, 183] on icon at bounding box center [300, 187] width 16 height 16
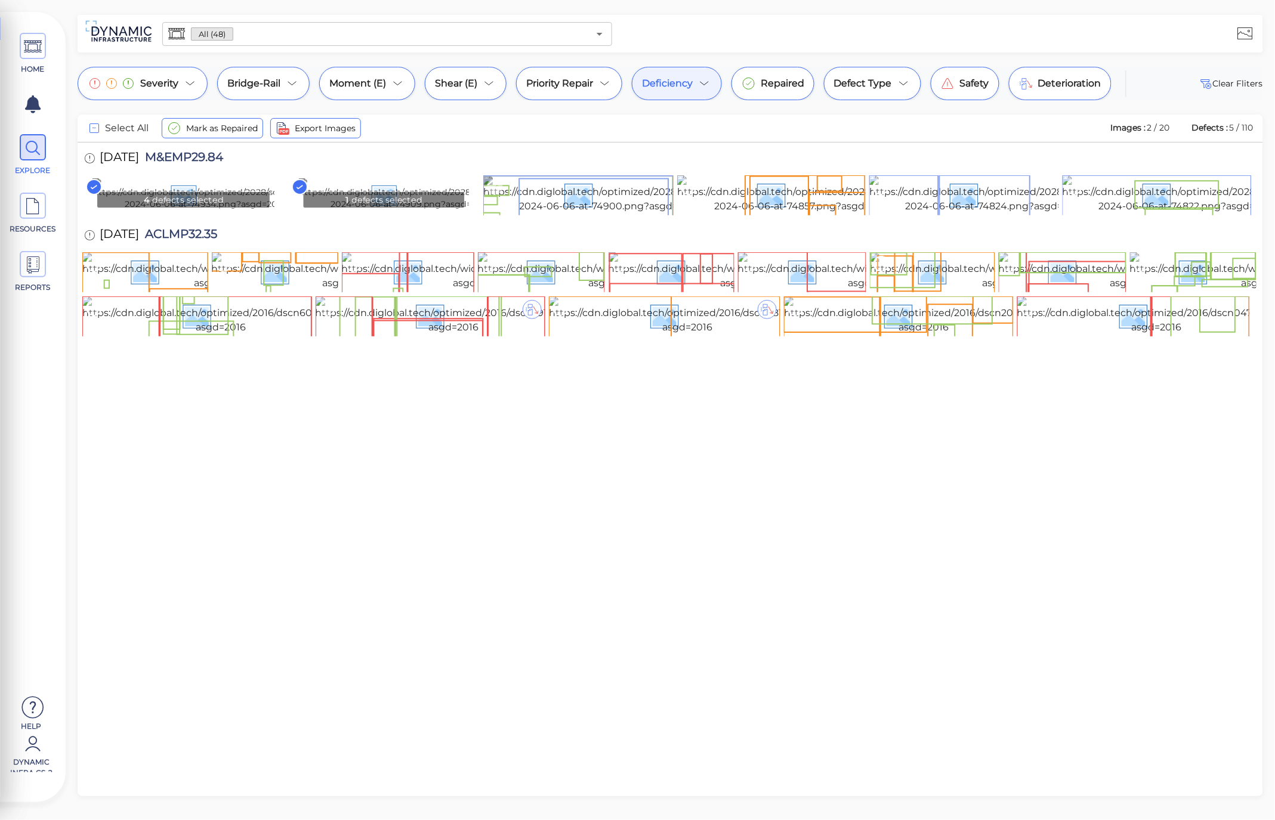
click at [511, 186] on img at bounding box center [609, 194] width 253 height 38
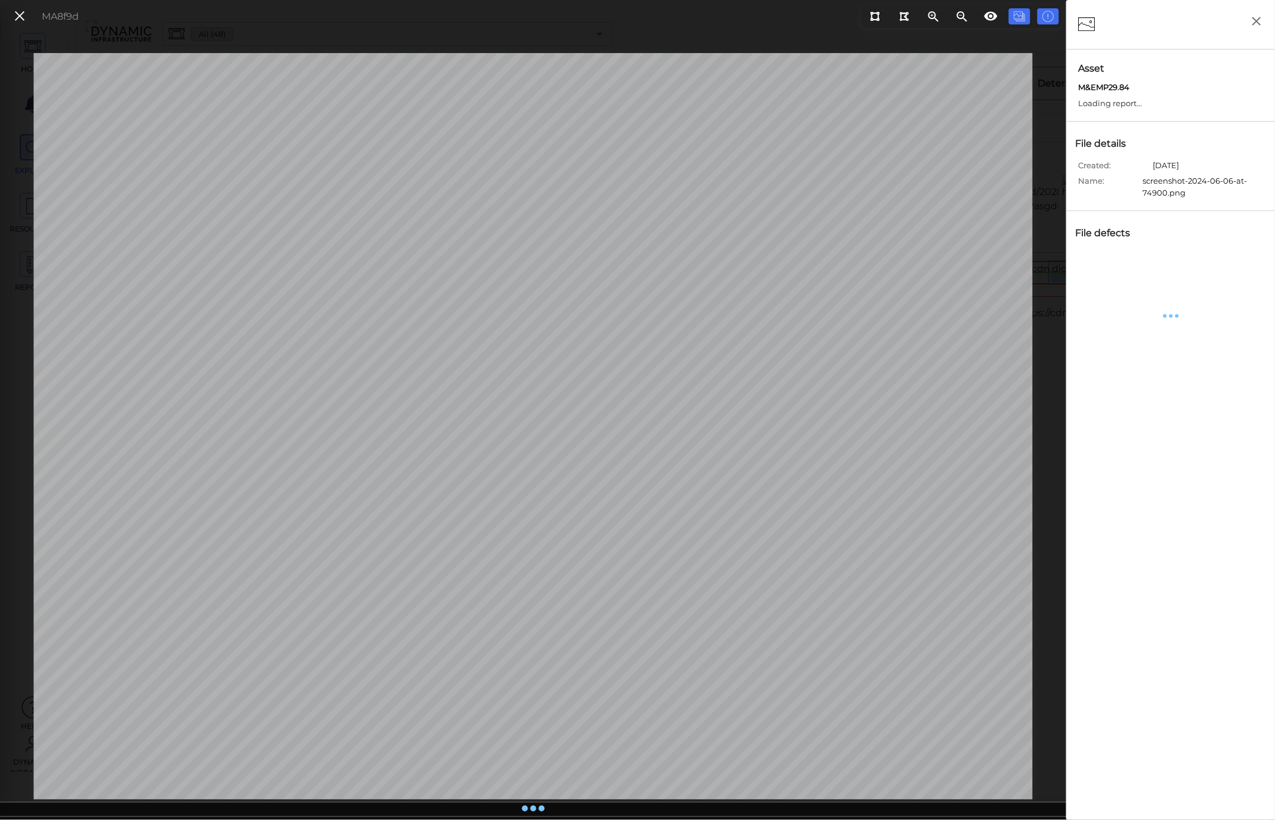
click at [697, 189] on div at bounding box center [532, 426] width 999 height 747
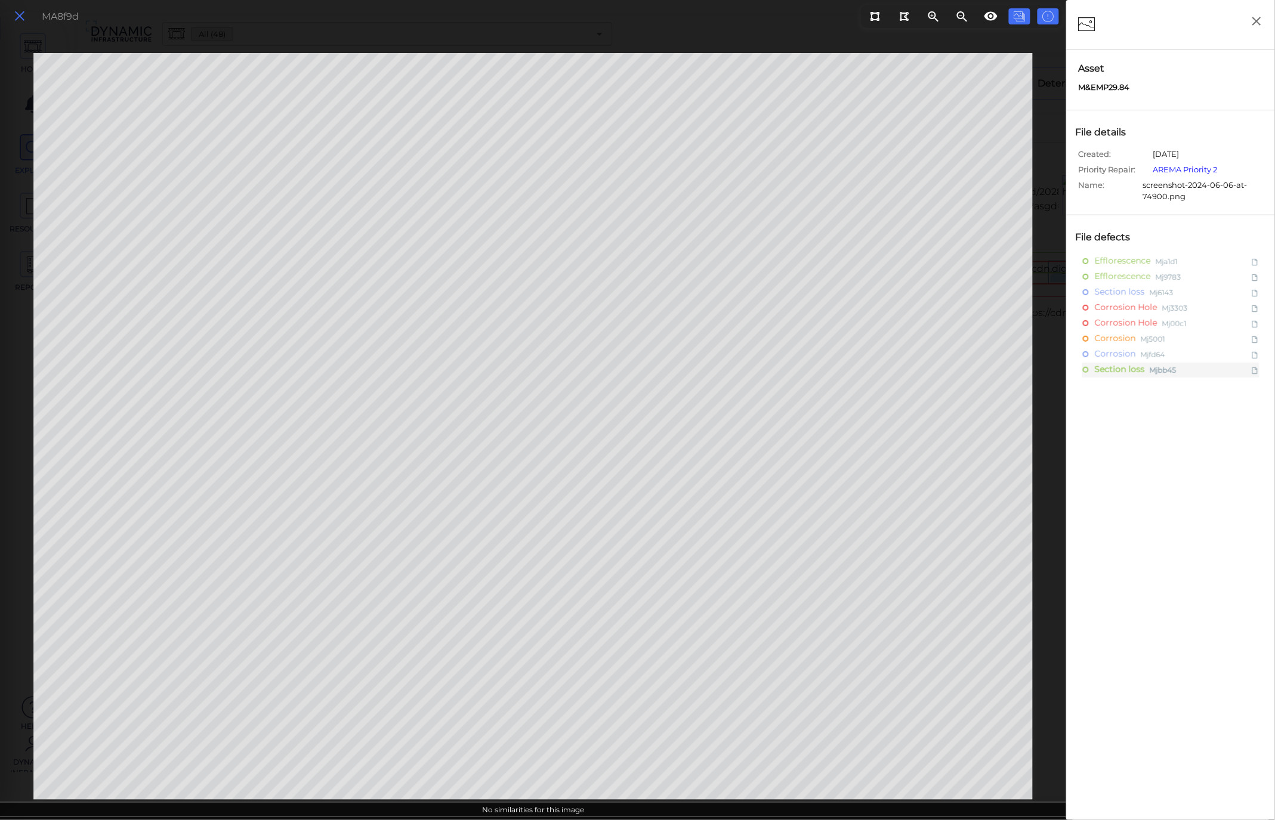
click at [19, 15] on icon at bounding box center [19, 16] width 13 height 16
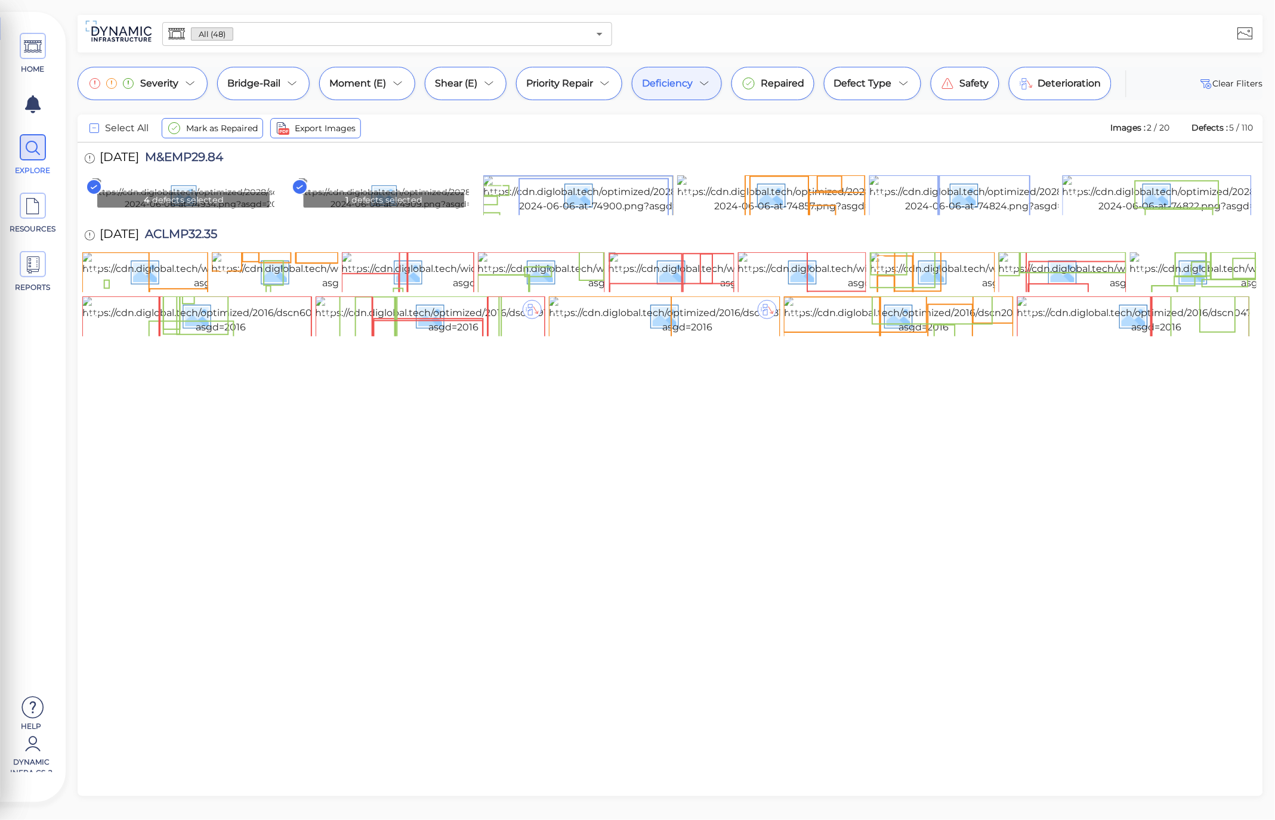
click at [684, 82] on span "Deficiency" at bounding box center [667, 83] width 51 height 14
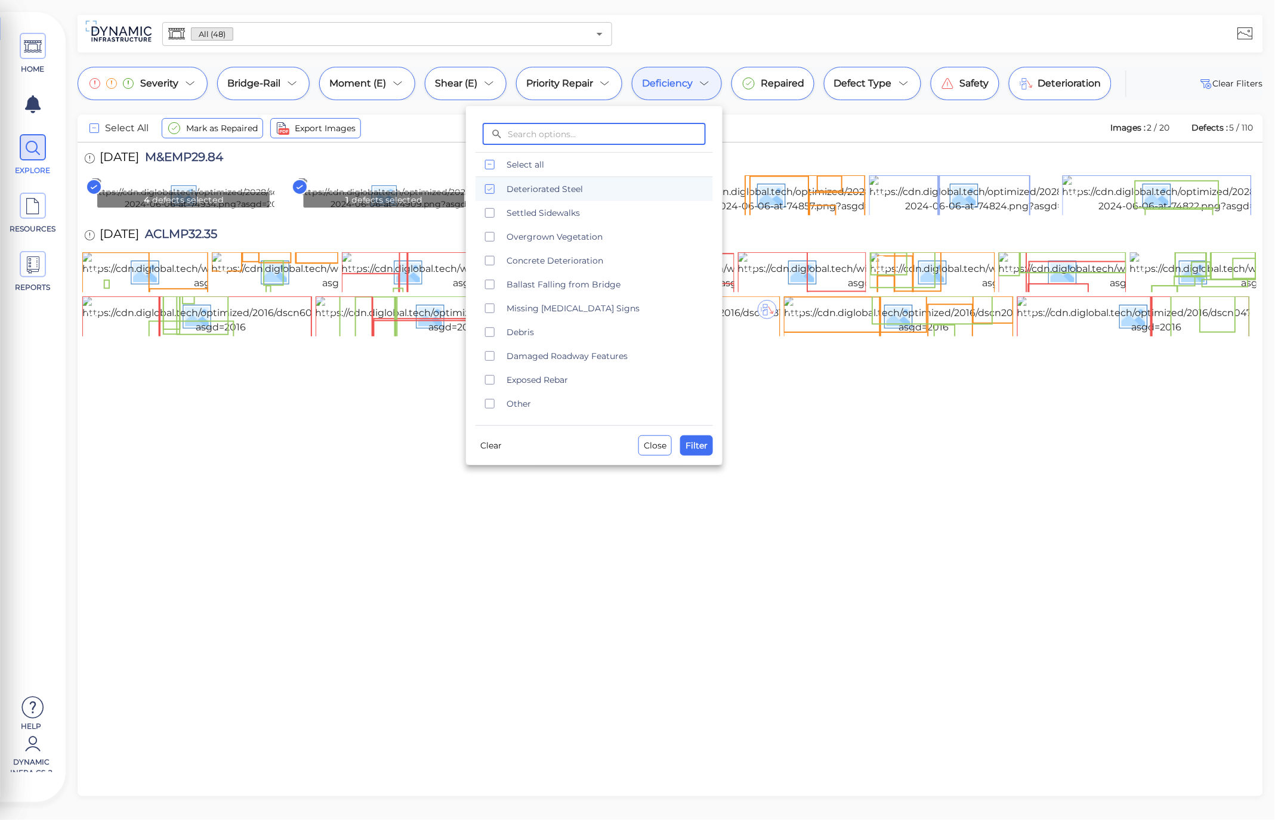
click at [491, 193] on icon "checkbox" at bounding box center [490, 189] width 14 height 14
click at [525, 210] on span "Settled Sidewalks" at bounding box center [606, 213] width 199 height 12
click at [690, 446] on span "Filter" at bounding box center [697, 446] width 22 height 14
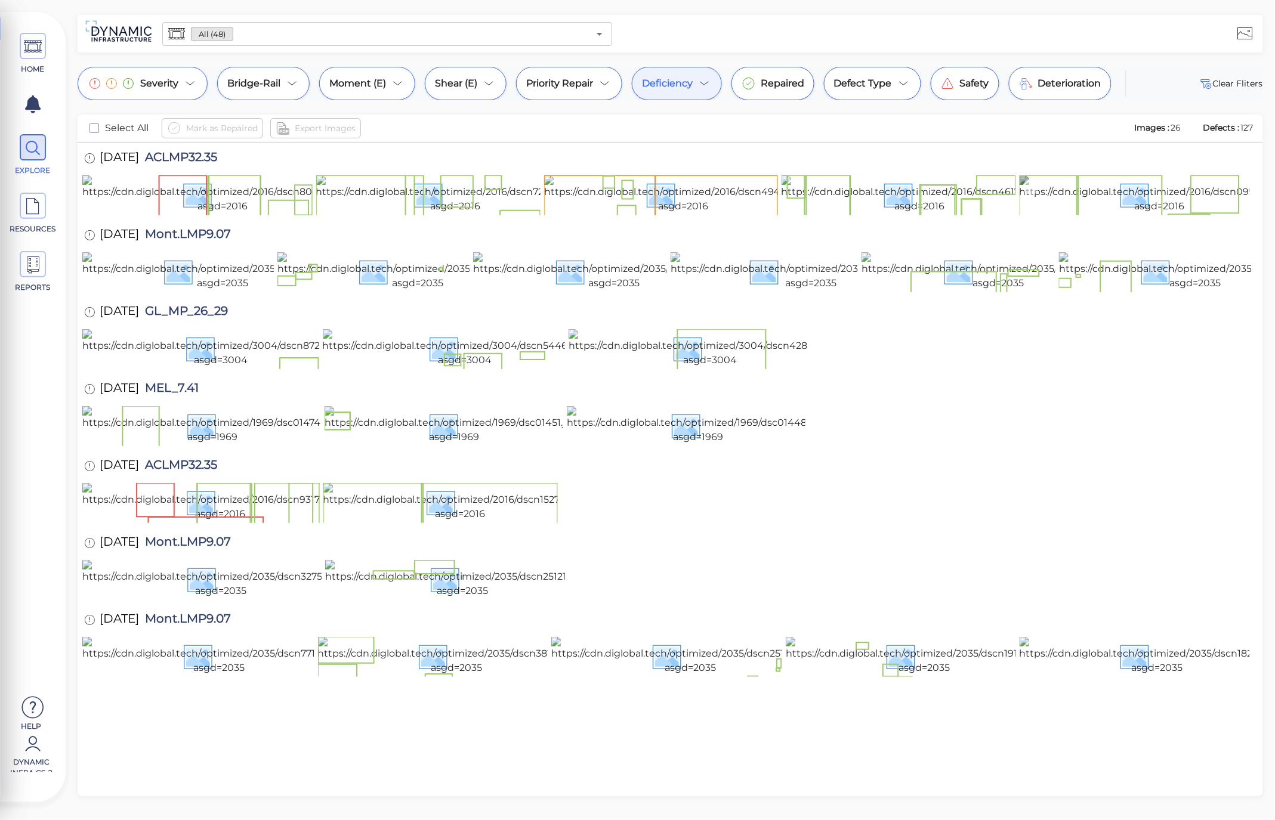
click at [1163, 214] on img at bounding box center [1160, 194] width 280 height 38
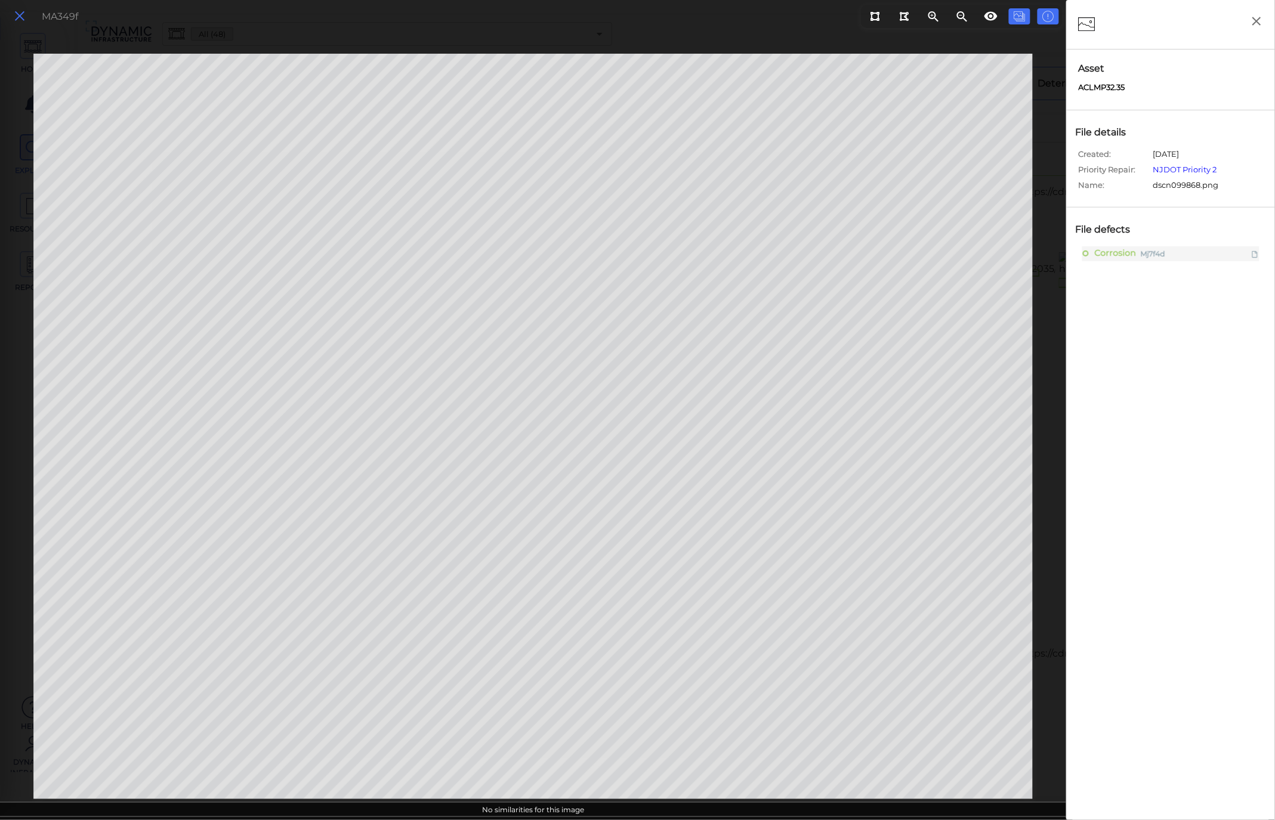
click at [14, 16] on icon at bounding box center [19, 16] width 13 height 16
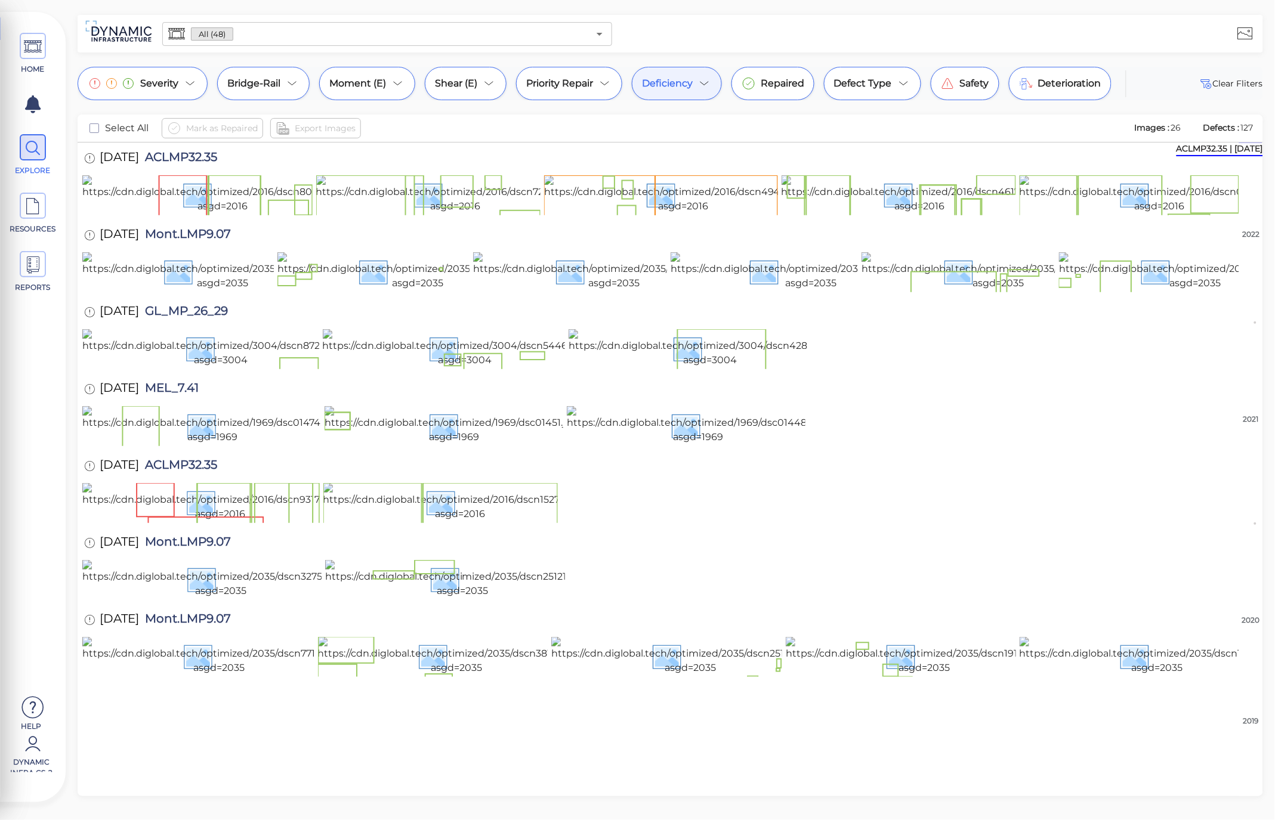
click at [682, 78] on span "Deficiency" at bounding box center [667, 83] width 51 height 14
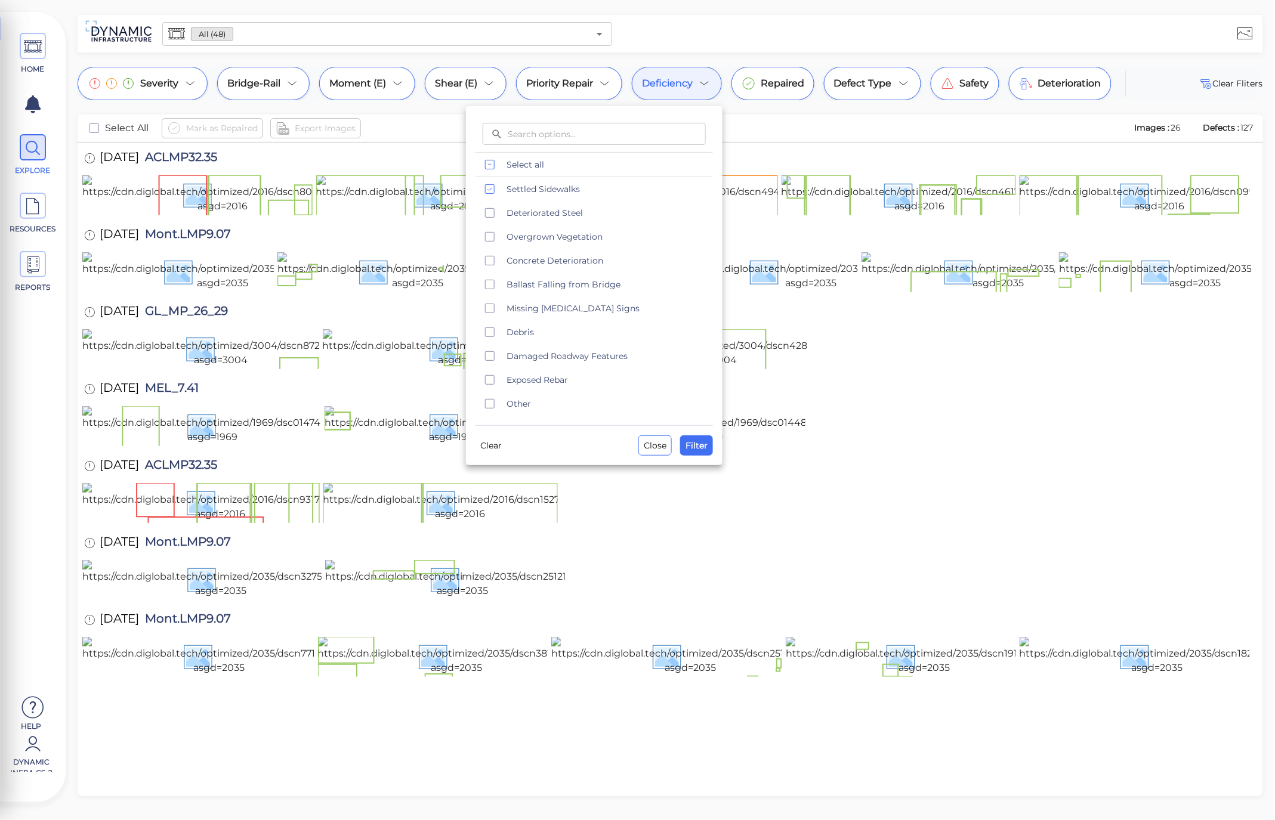
click at [264, 796] on div at bounding box center [637, 410] width 1275 height 820
